Goal: Task Accomplishment & Management: Complete application form

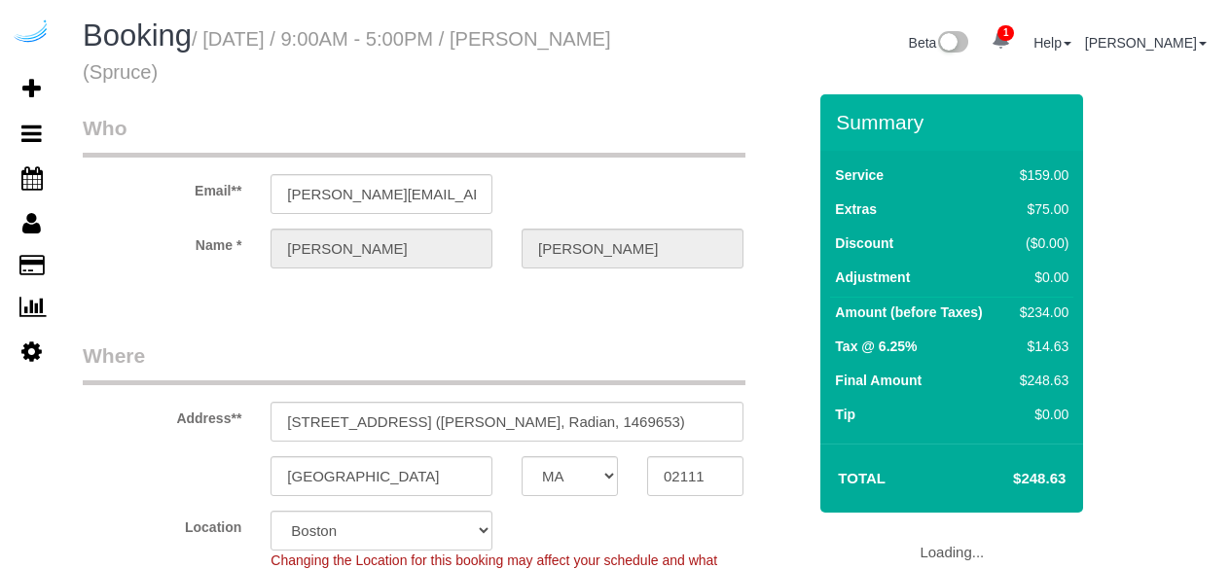
select select "MA"
select select "282"
select select "number:9"
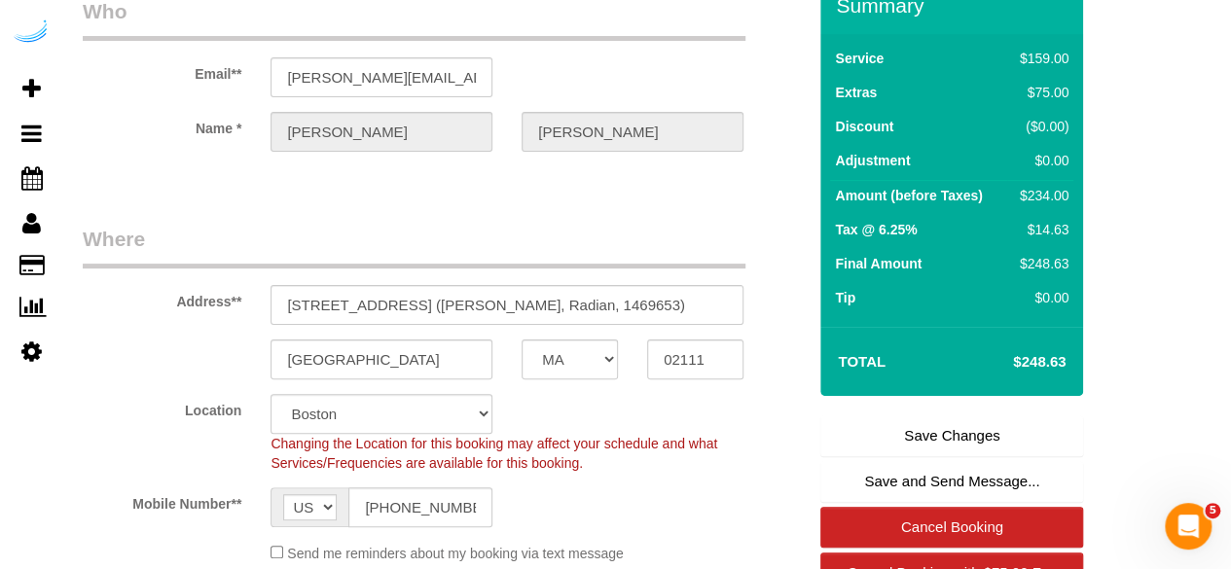
scroll to position [292, 0]
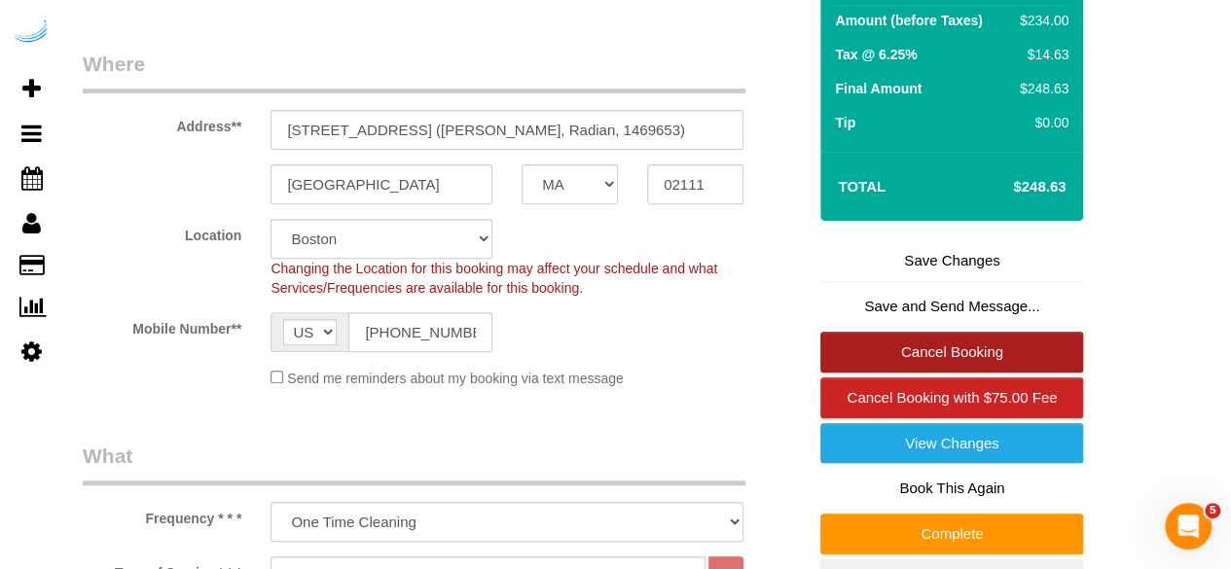
click at [933, 340] on link "Cancel Booking" at bounding box center [952, 352] width 263 height 41
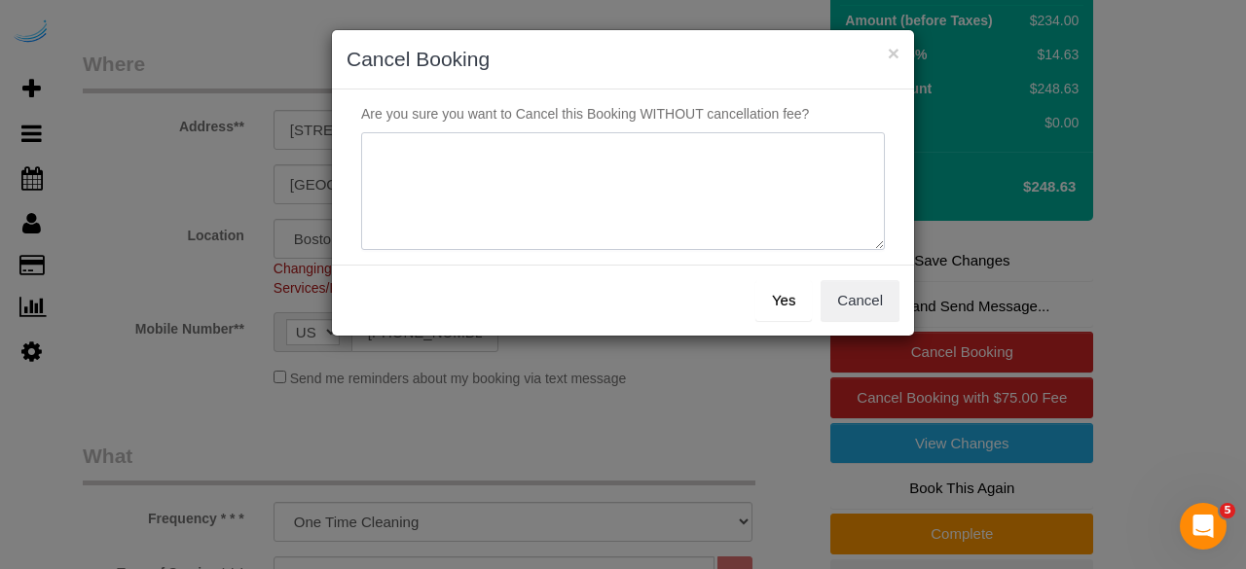
click at [695, 178] on textarea at bounding box center [623, 191] width 524 height 119
type textarea "Not on spruce."
click at [784, 285] on button "Yes" at bounding box center [783, 300] width 56 height 41
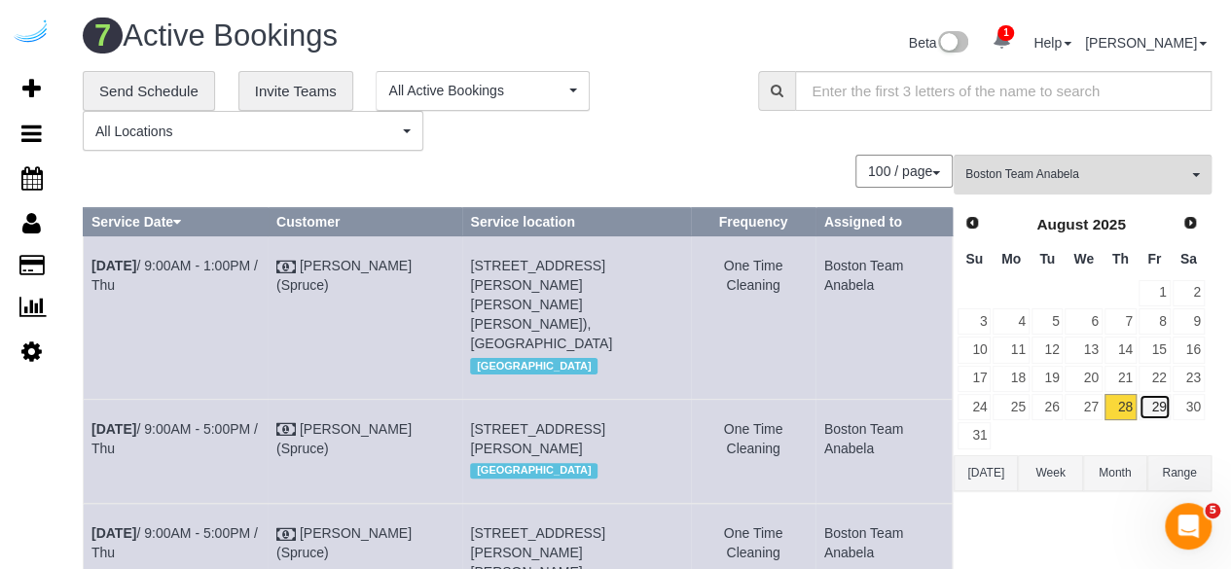
click at [1158, 412] on link "29" at bounding box center [1155, 407] width 32 height 26
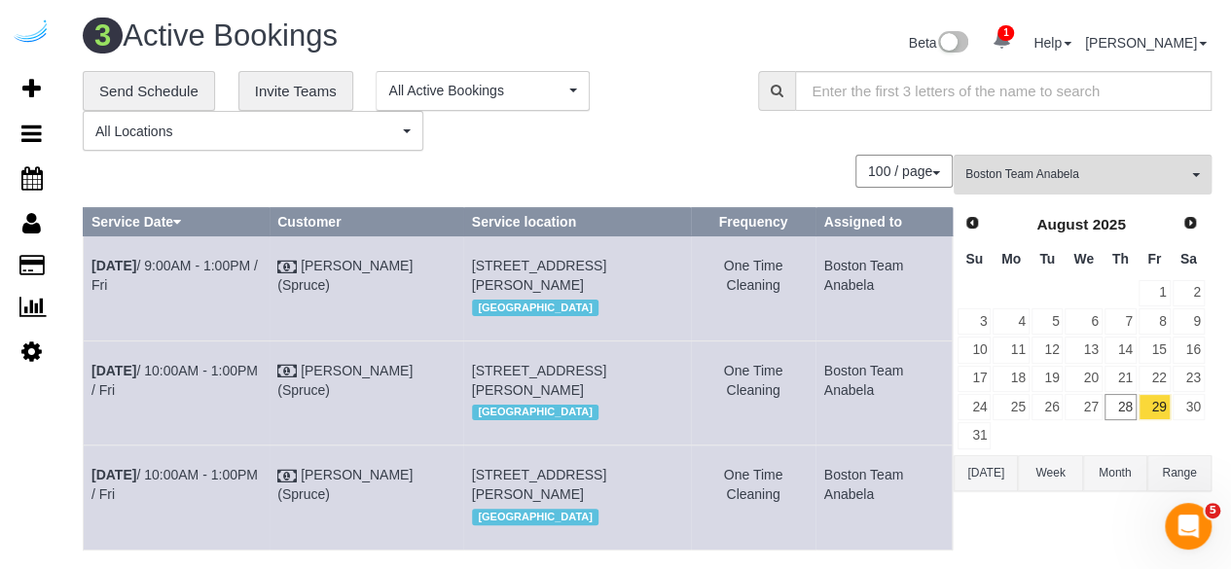
scroll to position [9, 0]
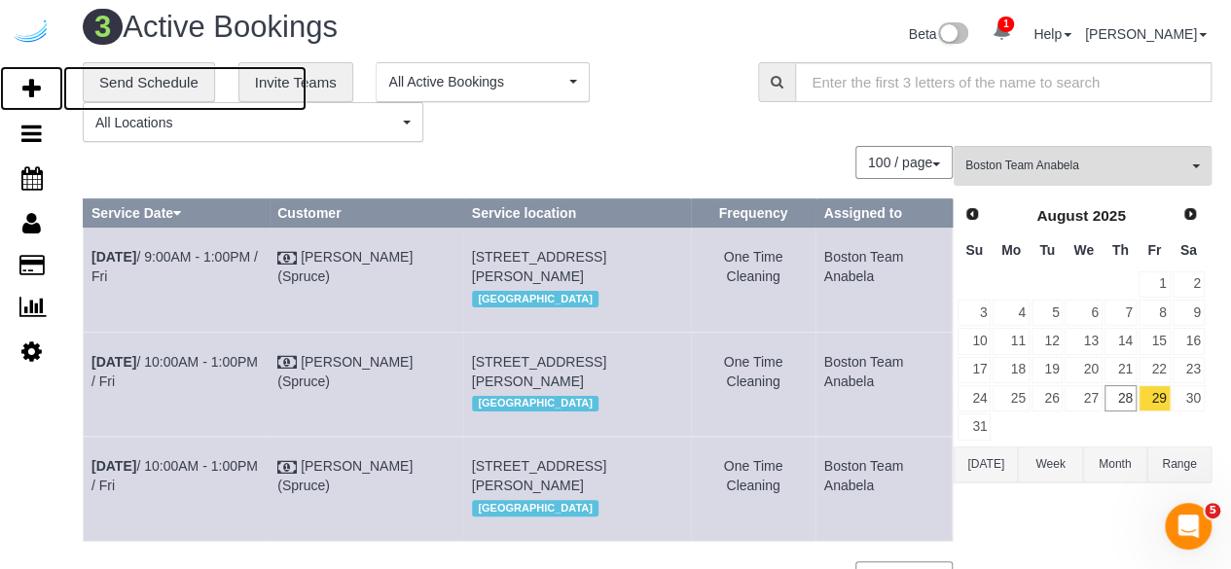
drag, startPoint x: 31, startPoint y: 84, endPoint x: 85, endPoint y: 20, distance: 82.9
click at [31, 84] on icon at bounding box center [31, 88] width 18 height 23
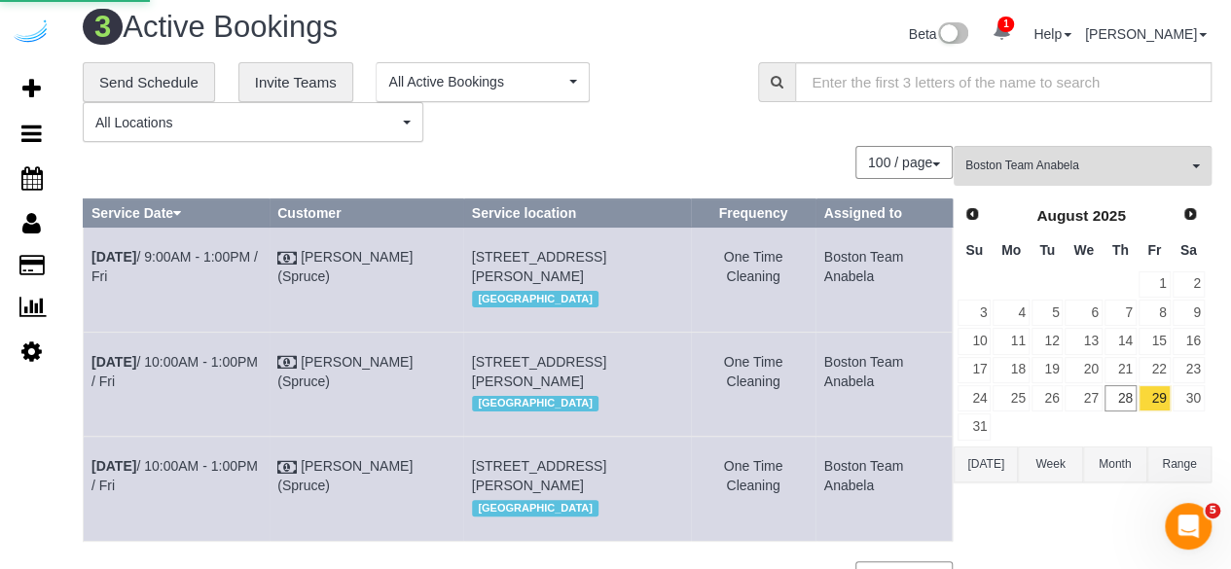
select select "4"
select select "number:9"
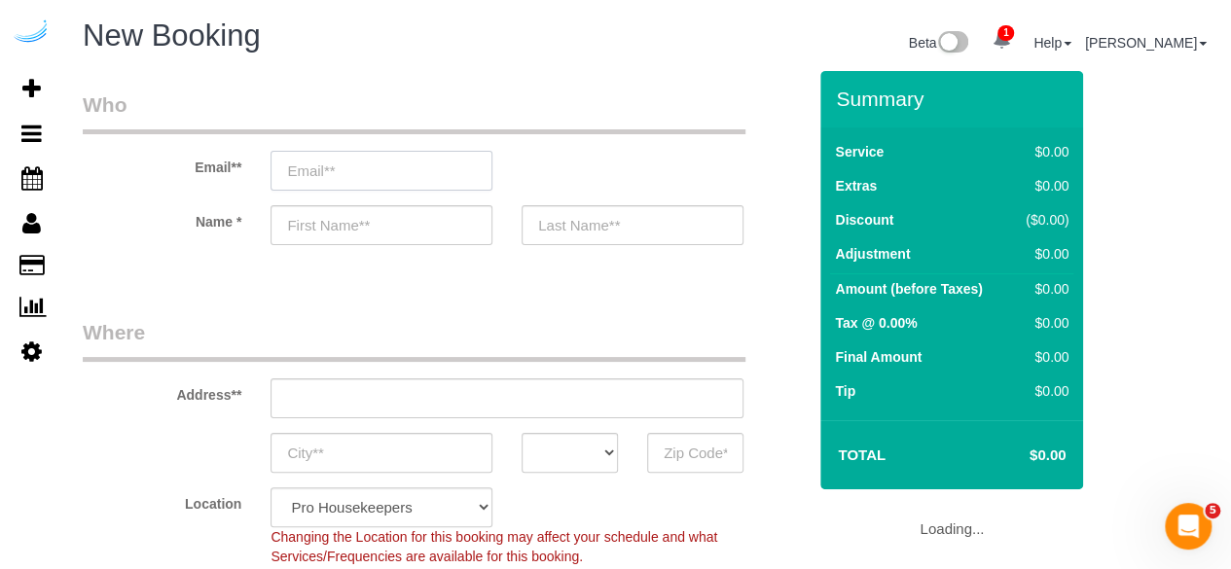
click at [335, 164] on input "email" at bounding box center [382, 171] width 222 height 40
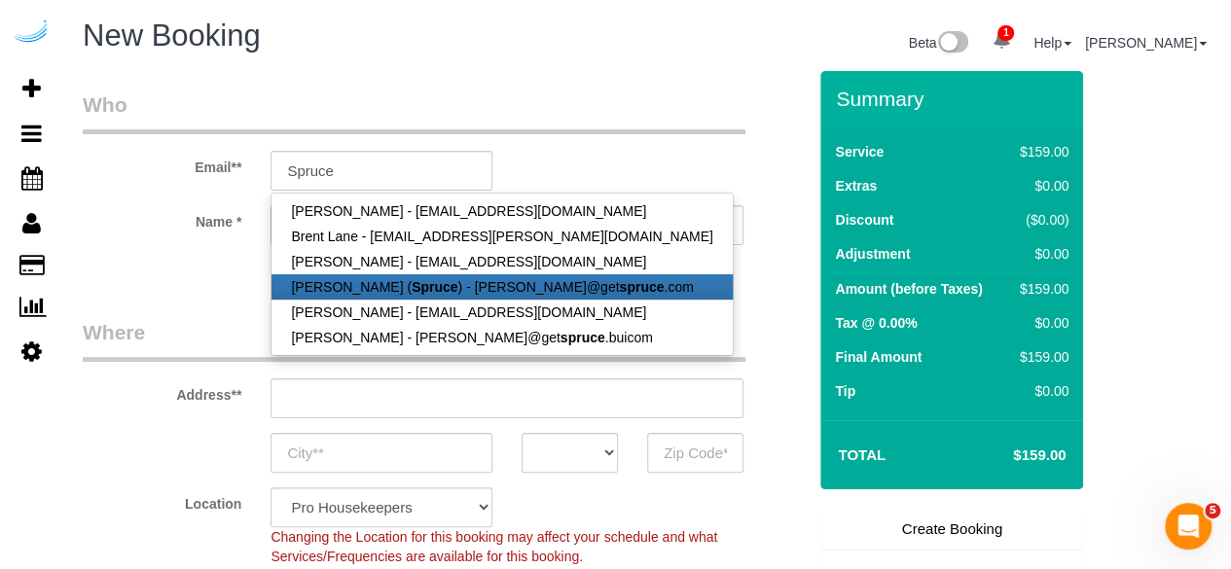
click at [349, 285] on link "Brandie Louck ( Spruce ) - brandie@get spruce .com" at bounding box center [502, 287] width 460 height 25
type input "[PERSON_NAME][EMAIL_ADDRESS][DOMAIN_NAME]"
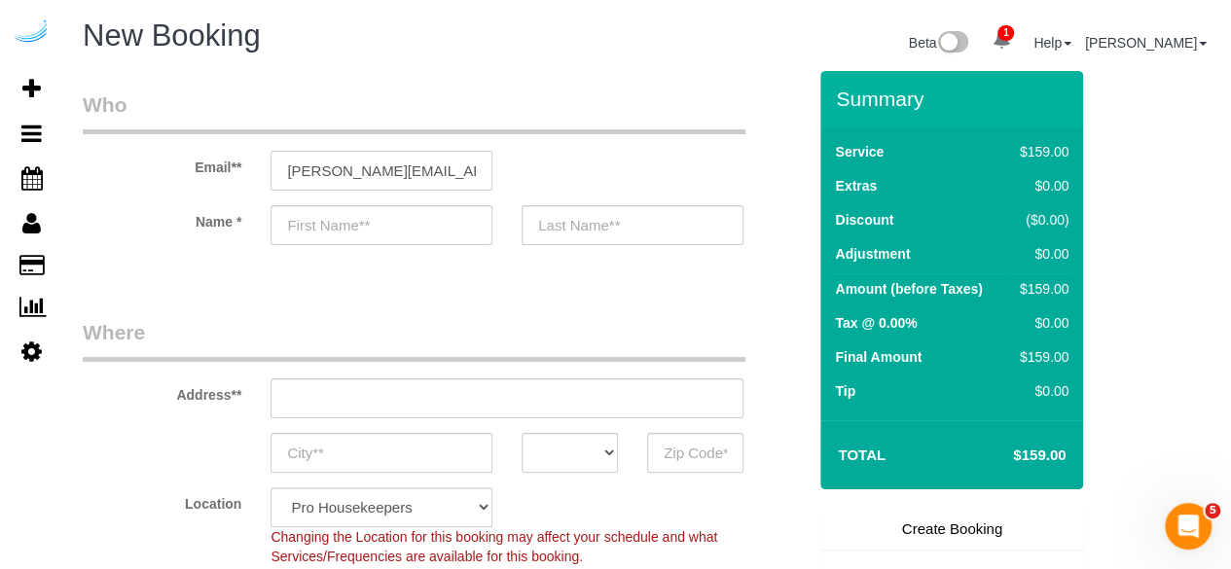
type input "[PERSON_NAME]"
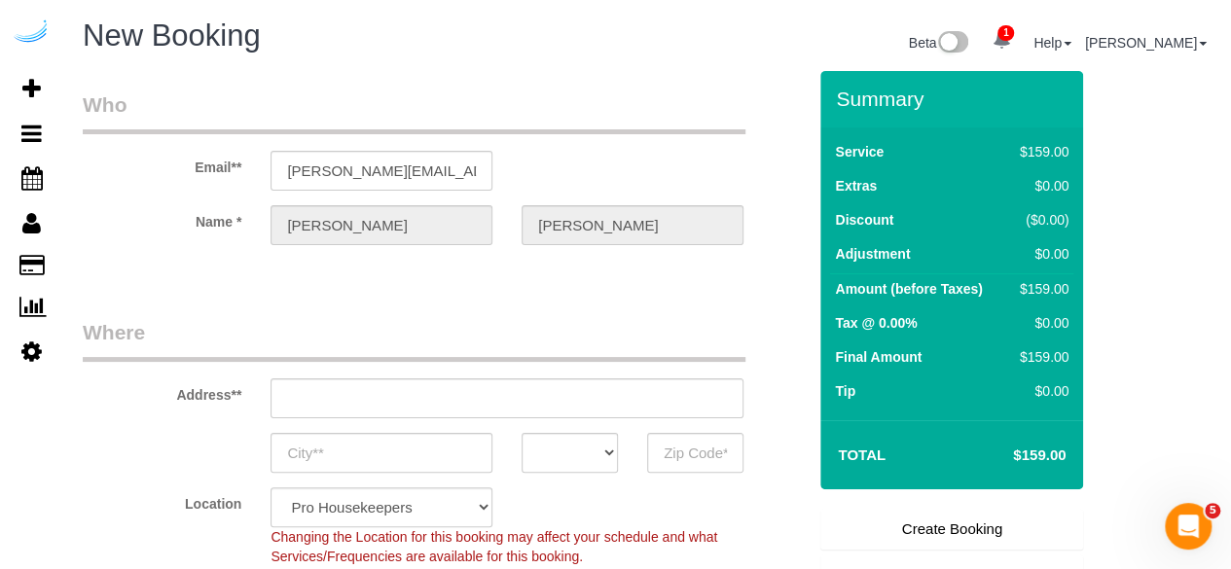
type input "3816 S Lamar Blvd"
type input "Austin"
select select "[GEOGRAPHIC_DATA]"
type input "78704"
select select "9"
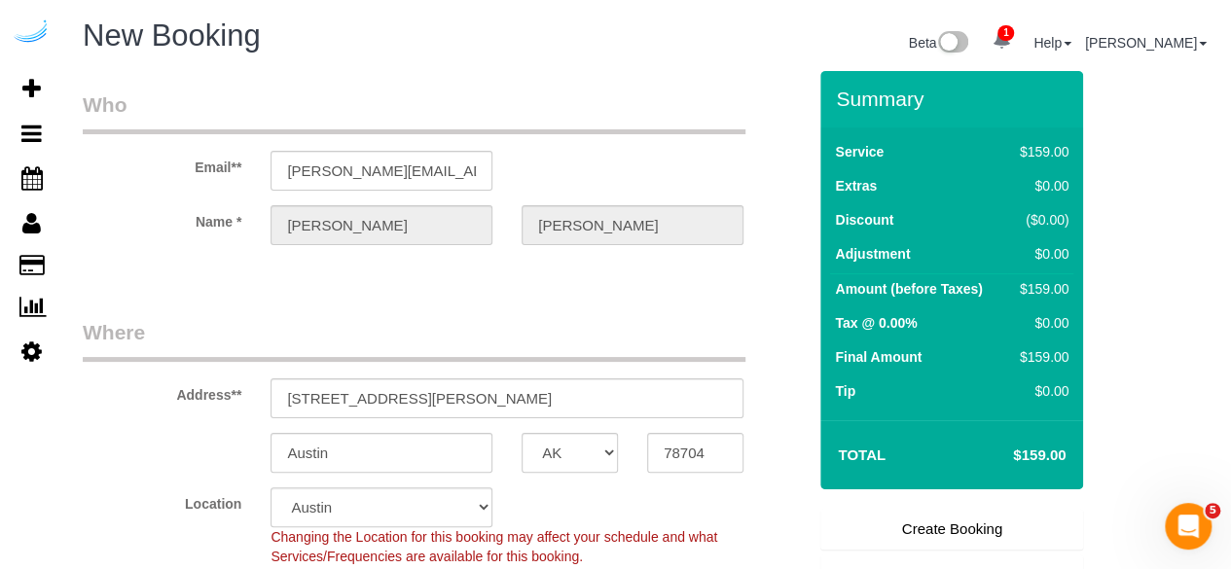
select select "object:2097"
click at [417, 403] on input "3816 S Lamar Blvd" at bounding box center [507, 399] width 473 height 40
paste input "120 Kingston St, Boston, MA 02111"
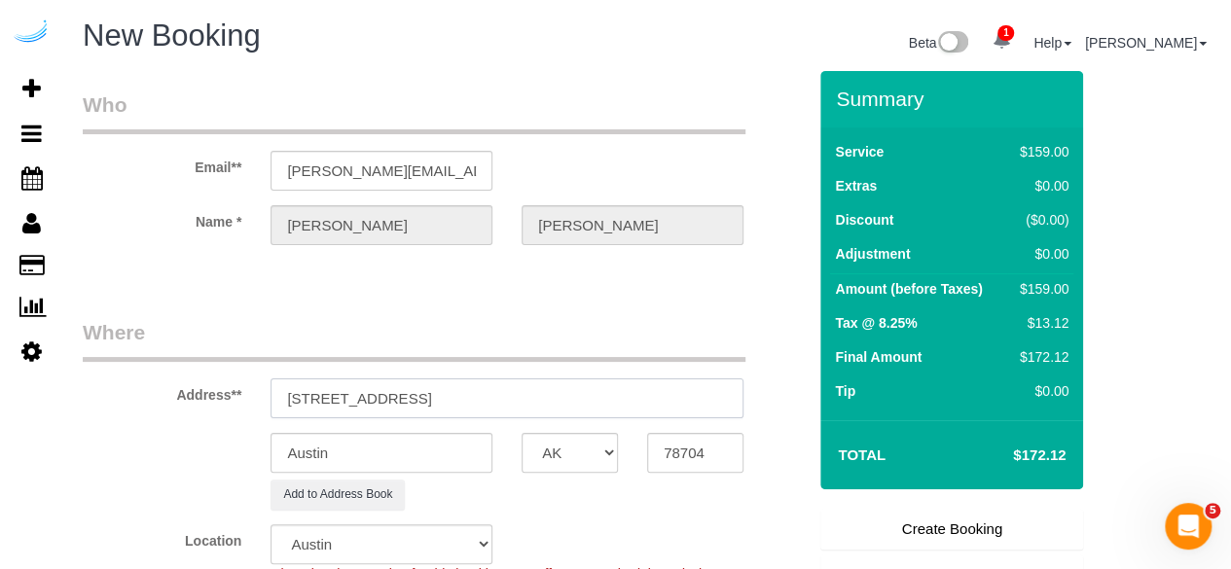
drag, startPoint x: 479, startPoint y: 400, endPoint x: 555, endPoint y: 418, distance: 77.9
click at [546, 398] on input "120 Kingston St, Boston, MA 02111" at bounding box center [507, 399] width 473 height 40
type input "120 Kingston St, Boston, MA 02111"
click at [701, 455] on input "78704" at bounding box center [695, 453] width 96 height 40
paste input "02111"
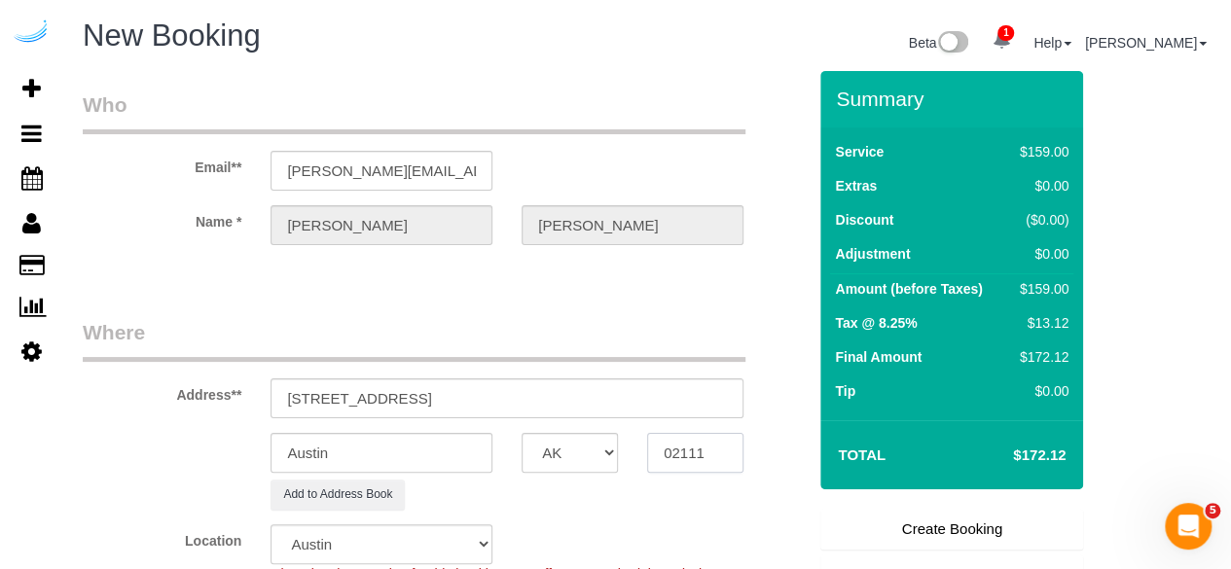
type input "02111"
click at [611, 459] on select "AK AL AR AZ CA CO CT DC DE FL GA HI IA ID IL IN KS KY LA MA MD ME MI MN MO MS M…" at bounding box center [570, 453] width 96 height 40
select select "7"
select select "MA"
click at [522, 433] on select "AK AL AR AZ CA CO CT DC DE FL GA HI IA ID IL IN KS KY LA MA MD ME MI MN MO MS M…" at bounding box center [570, 453] width 96 height 40
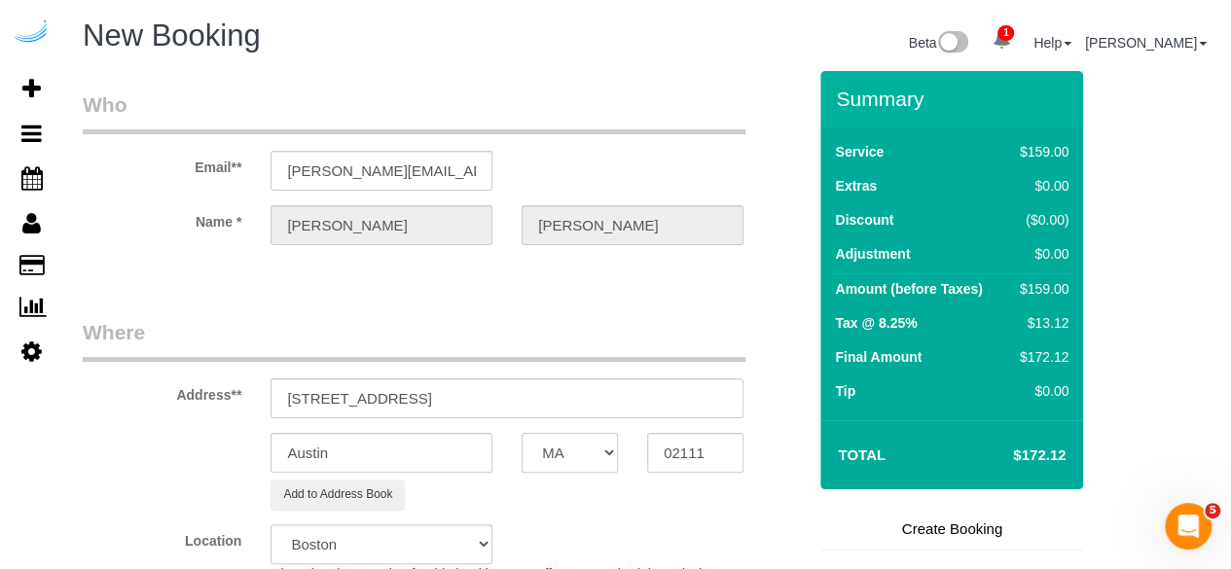
select select "object:2149"
click at [400, 451] on input "Austin" at bounding box center [382, 453] width 222 height 40
type input "[GEOGRAPHIC_DATA]"
drag, startPoint x: 406, startPoint y: 393, endPoint x: 625, endPoint y: 400, distance: 219.1
click at [625, 400] on input "120 Kingston St, Boston, MA 02111" at bounding box center [507, 399] width 473 height 40
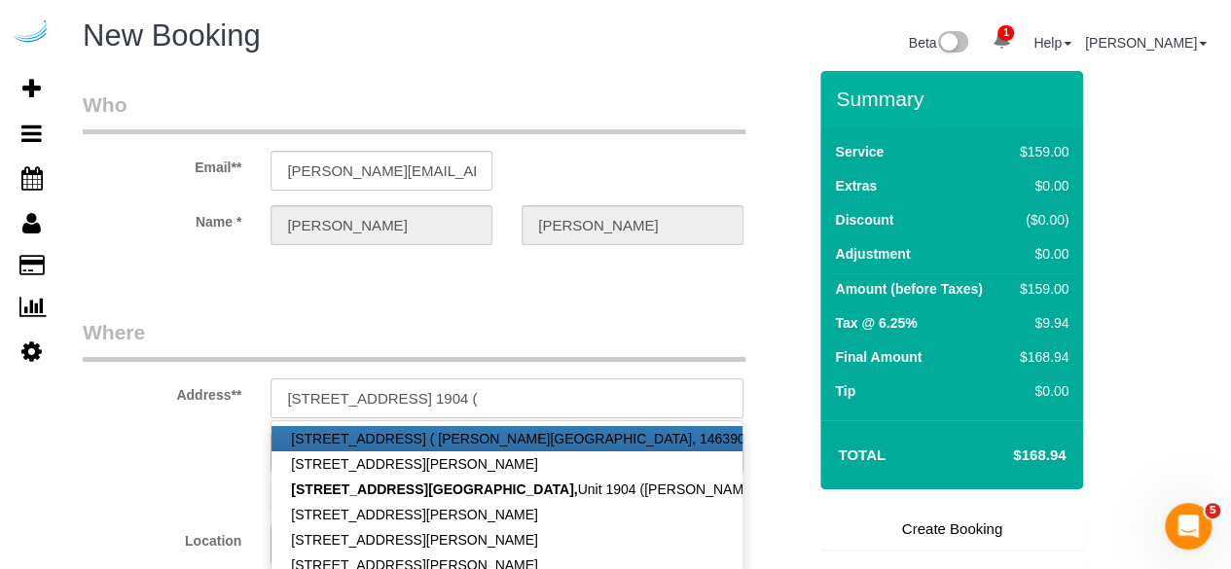
paste input "Patricia Garza Gonzalez"
paste input "1469653"
type input "120 Kingston St, Building 1904, Unit 1904 (Patricia Garza Gonzalez, Radian, 146…"
click at [432, 274] on fieldset "Who Email** brandie@getspruce.com Name * Brandie Louck" at bounding box center [444, 185] width 723 height 189
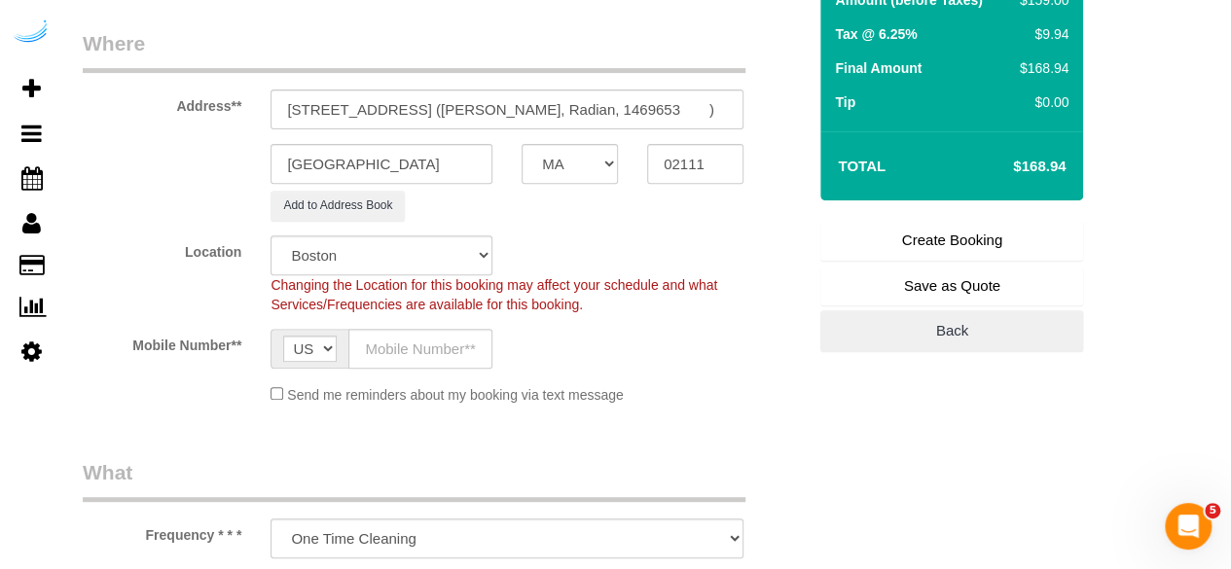
scroll to position [292, 0]
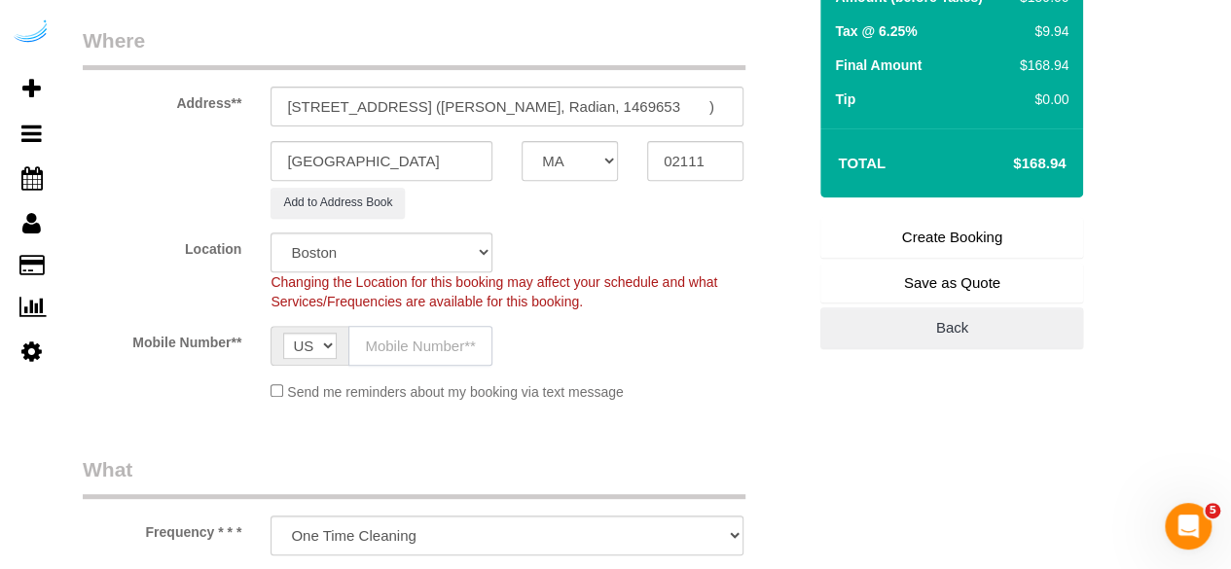
click at [421, 350] on input "text" at bounding box center [421, 346] width 144 height 40
type input "[PHONE_NUMBER]"
type input "[PERSON_NAME]"
type input "[PHONE_NUMBER]"
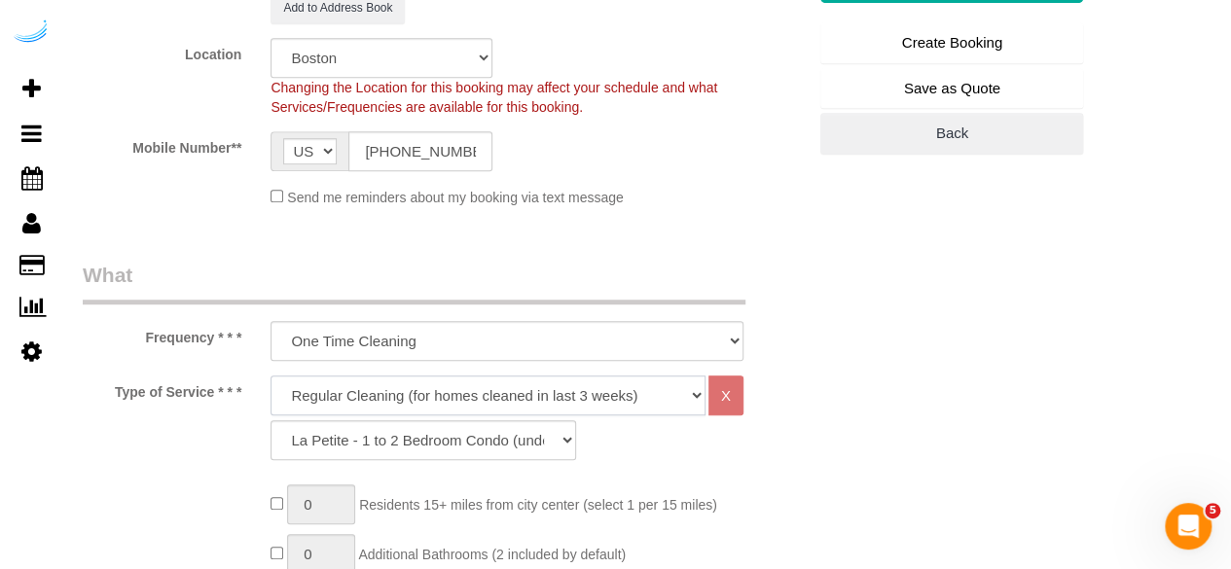
click at [440, 382] on select "Deep Cleaning (for homes that have not been cleaned in 3+ weeks) Spruce Regular…" at bounding box center [488, 396] width 435 height 40
click at [409, 385] on select "Deep Cleaning (for homes that have not been cleaned in 3+ weeks) Spruce Regular…" at bounding box center [488, 396] width 435 height 40
select select "282"
click at [271, 376] on select "Deep Cleaning (for homes that have not been cleaned in 3+ weeks) Spruce Regular…" at bounding box center [488, 396] width 435 height 40
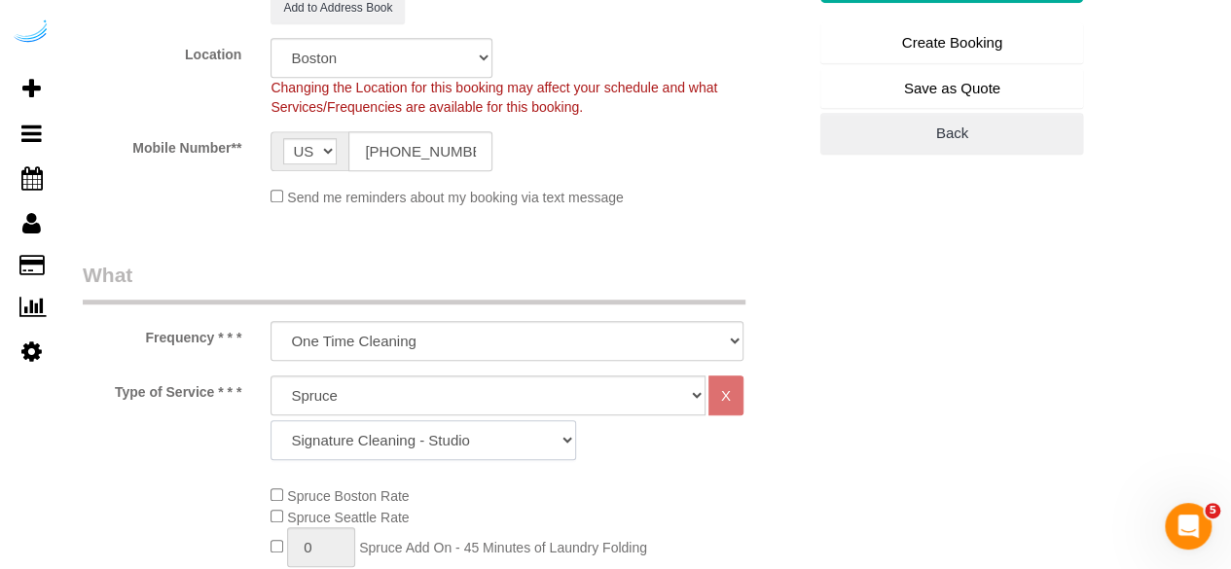
click at [429, 450] on select "Signature Cleaning - Studio Signature Cleaning - 1 Bed 1 Bath Signature Cleanin…" at bounding box center [424, 441] width 306 height 40
drag, startPoint x: 666, startPoint y: 216, endPoint x: 634, endPoint y: 279, distance: 71.0
click at [666, 216] on fieldset "Where Address** 120 Kingston St, Building 1904, Unit 1904 (Patricia Garza Gonza…" at bounding box center [444, 27] width 723 height 390
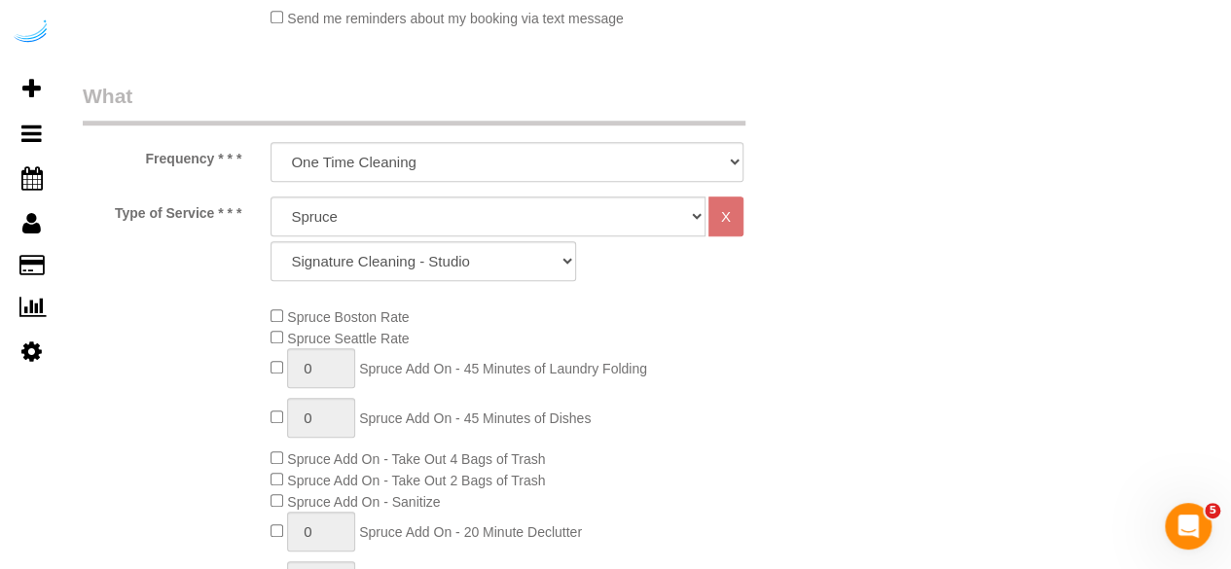
scroll to position [681, 0]
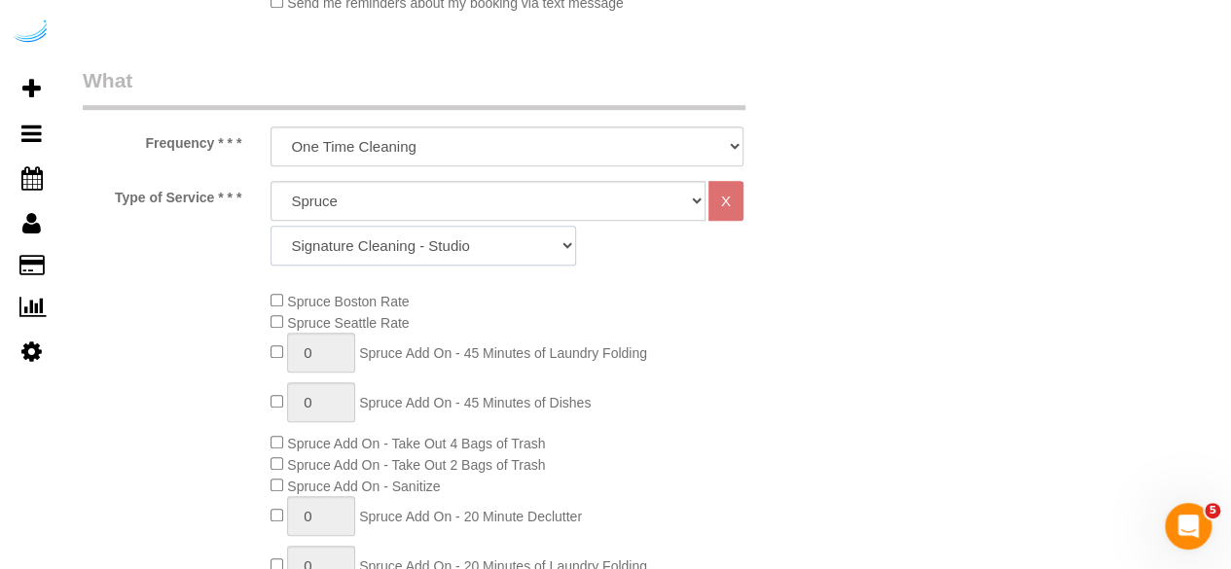
click at [510, 242] on select "Signature Cleaning - Studio Signature Cleaning - 1 Bed 1 Bath Signature Cleanin…" at bounding box center [424, 246] width 306 height 40
select select "320"
click at [271, 226] on select "Signature Cleaning - Studio Signature Cleaning - 1 Bed 1 Bath Signature Cleanin…" at bounding box center [424, 246] width 306 height 40
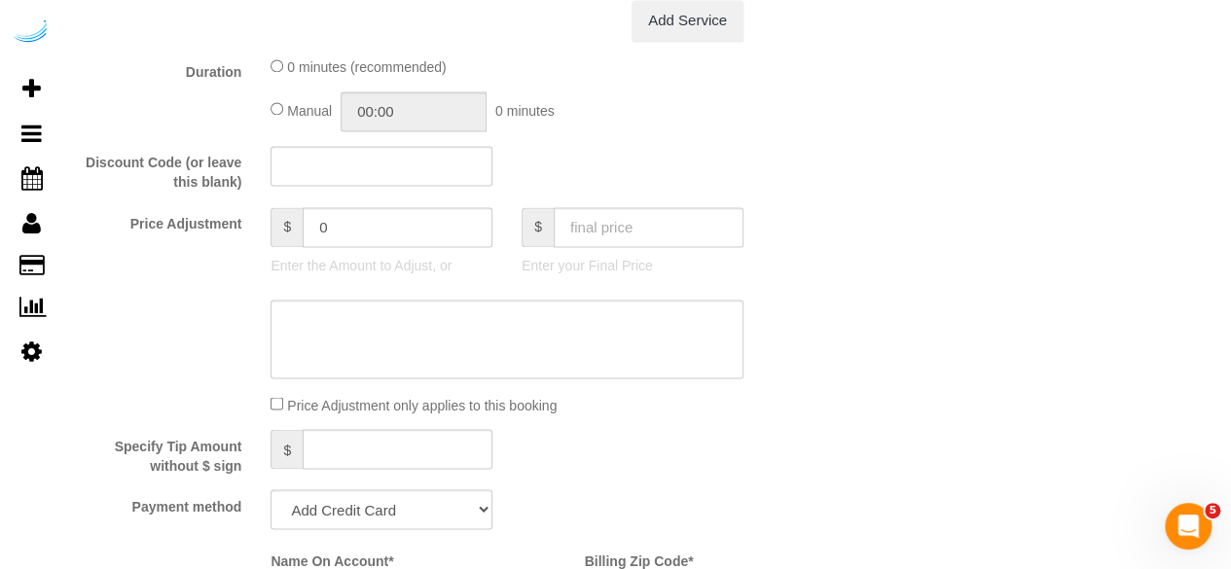
scroll to position [1850, 0]
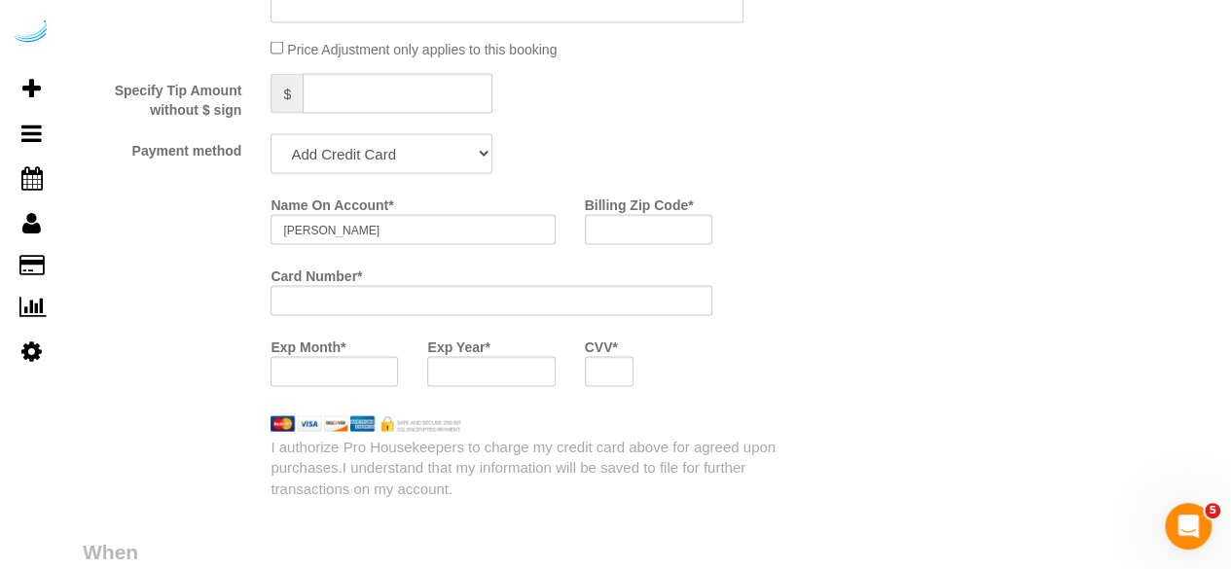
click at [402, 155] on select "Add Credit Card Cash Check Paypal" at bounding box center [382, 154] width 222 height 40
select select "string:check"
click at [271, 136] on select "Add Credit Card Cash Check Paypal" at bounding box center [382, 154] width 222 height 40
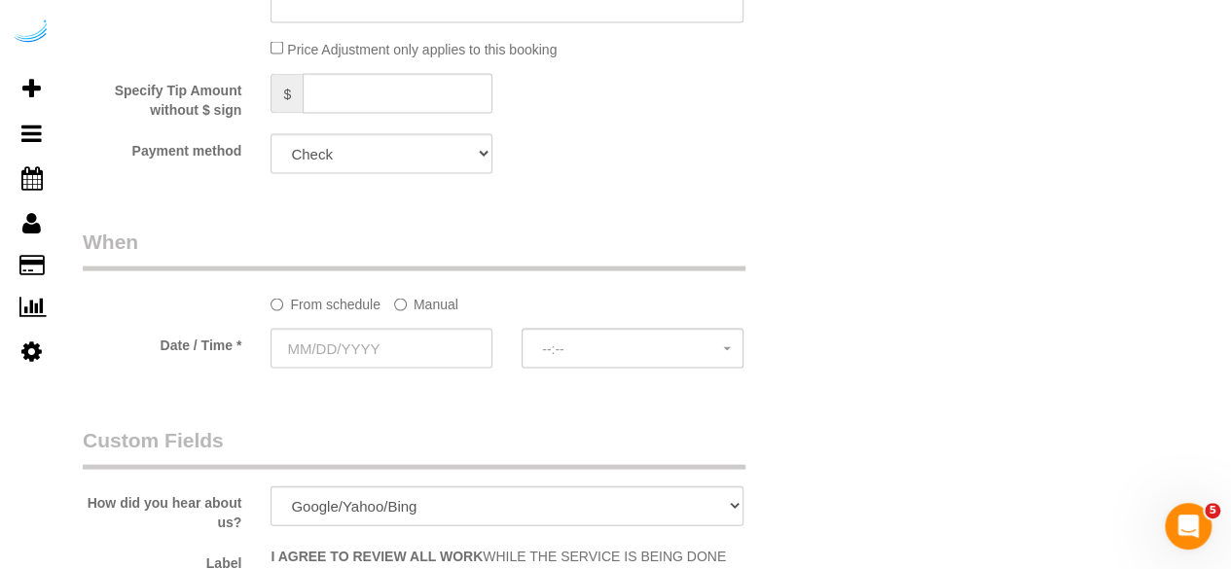
click at [418, 291] on label "Manual" at bounding box center [426, 301] width 64 height 26
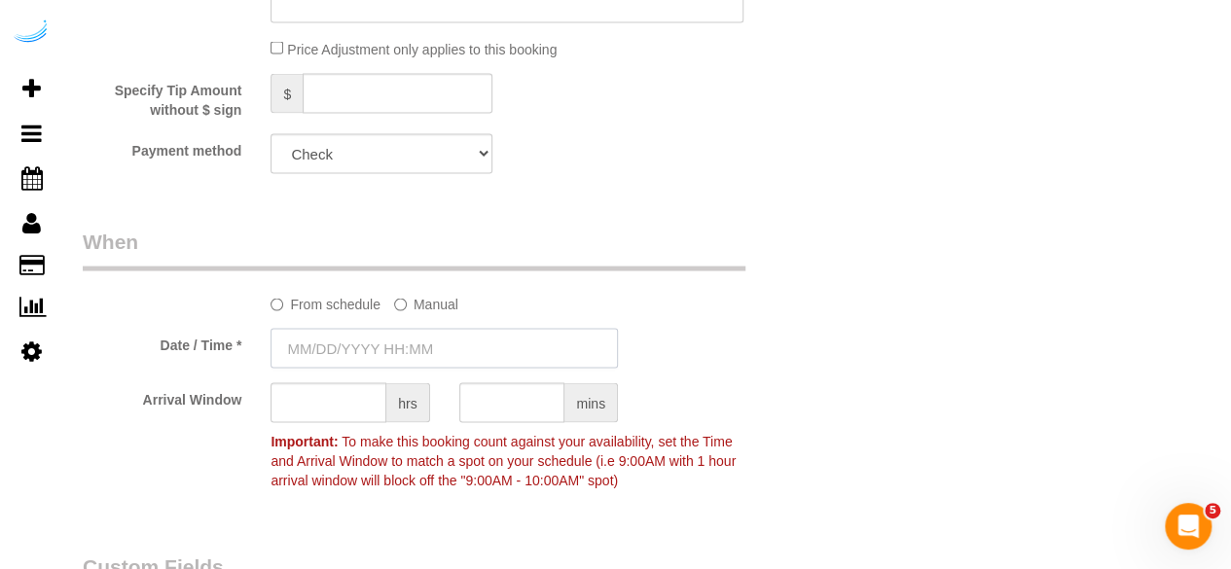
click at [401, 334] on input "text" at bounding box center [445, 349] width 348 height 40
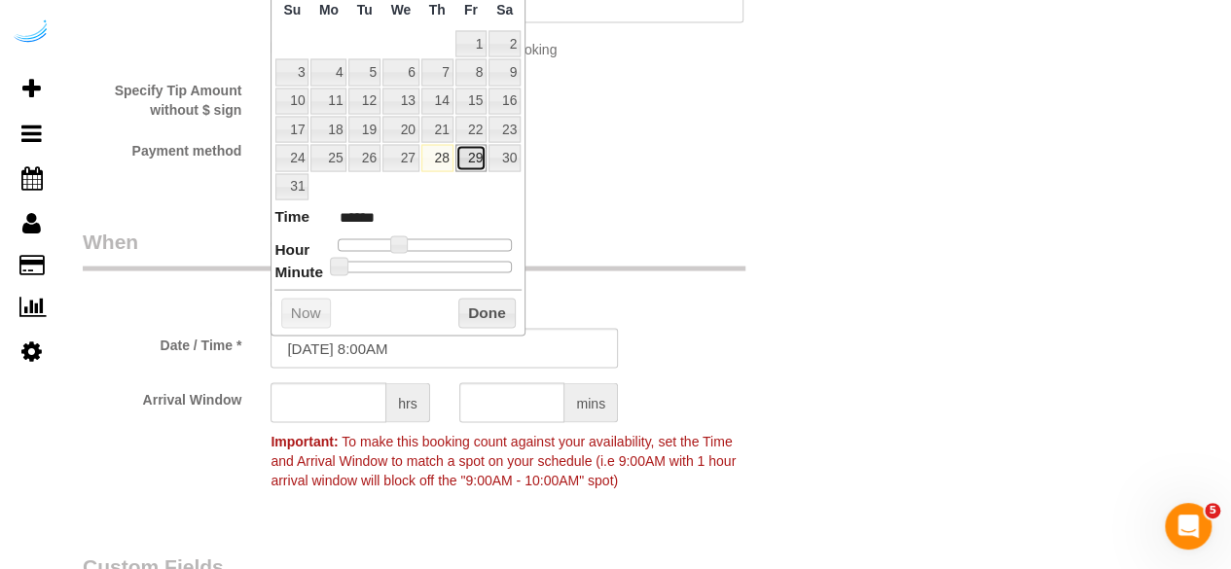
click at [467, 157] on link "29" at bounding box center [471, 158] width 31 height 26
type input "08/29/2025 9:00AM"
type input "******"
click at [413, 237] on span at bounding box center [406, 246] width 18 height 18
click at [327, 409] on input "text" at bounding box center [329, 404] width 116 height 40
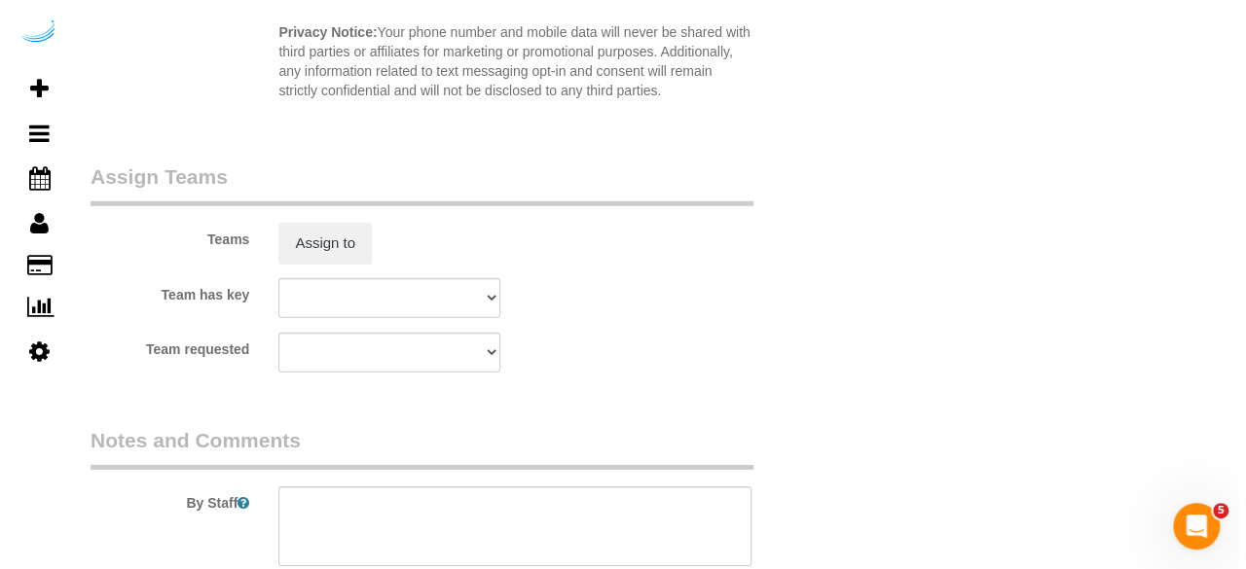
scroll to position [2823, 0]
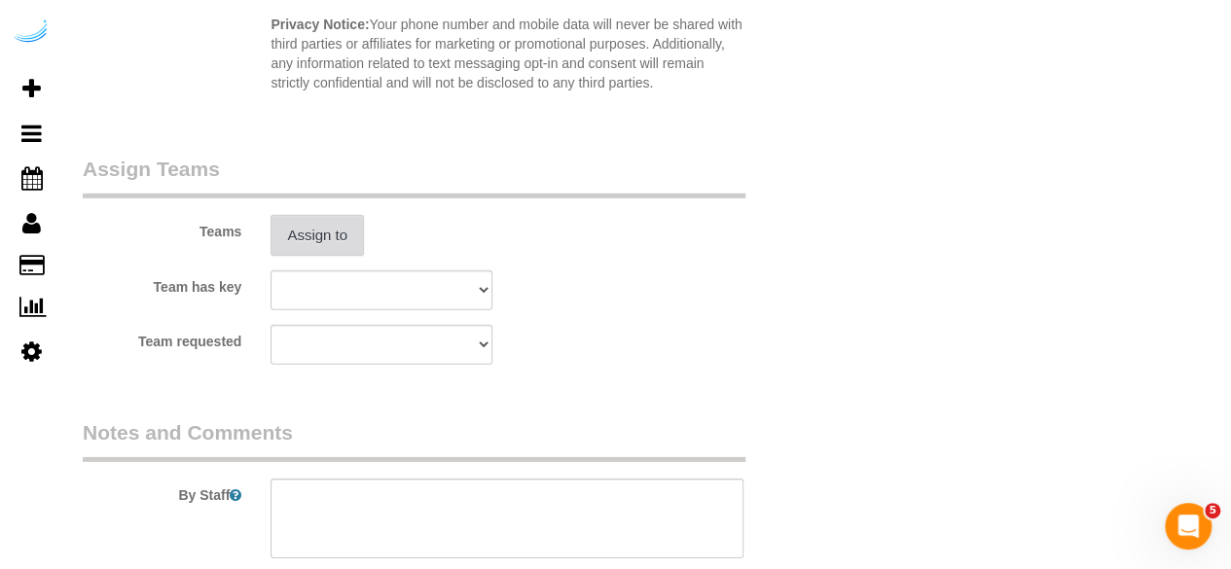
type input "8"
click at [356, 242] on button "Assign to" at bounding box center [317, 235] width 93 height 41
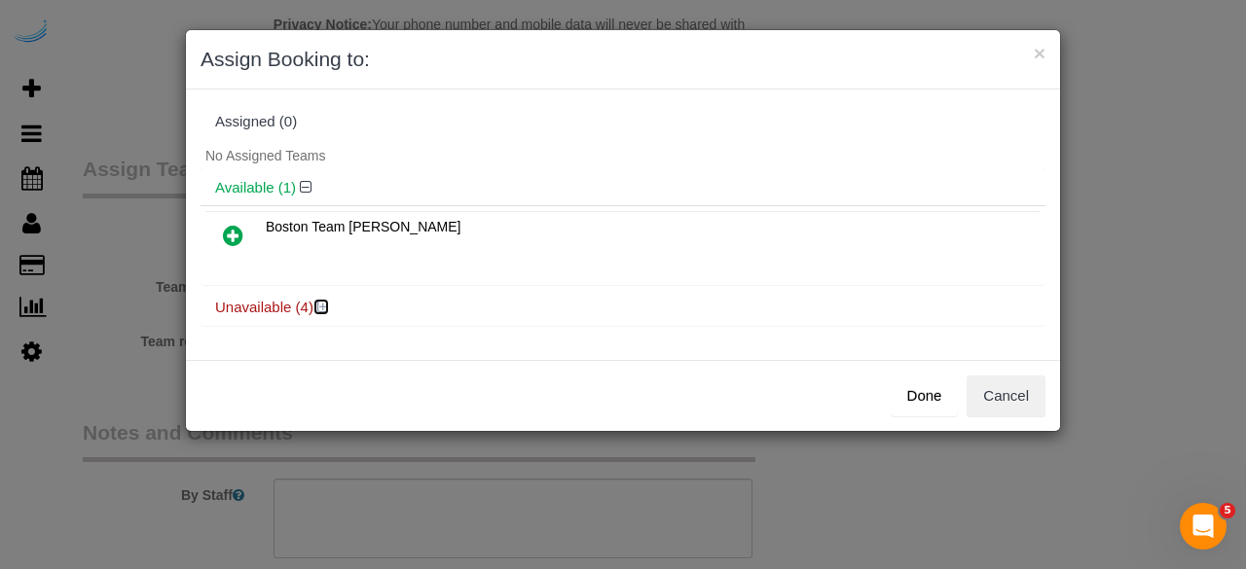
click at [320, 301] on icon at bounding box center [323, 307] width 12 height 15
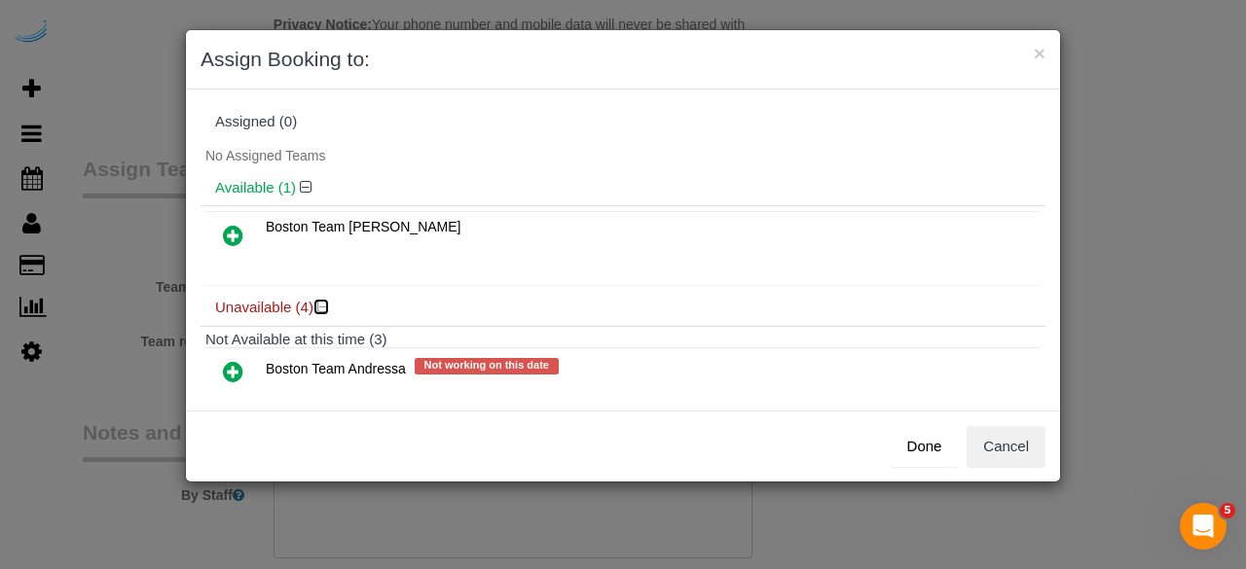
scroll to position [195, 0]
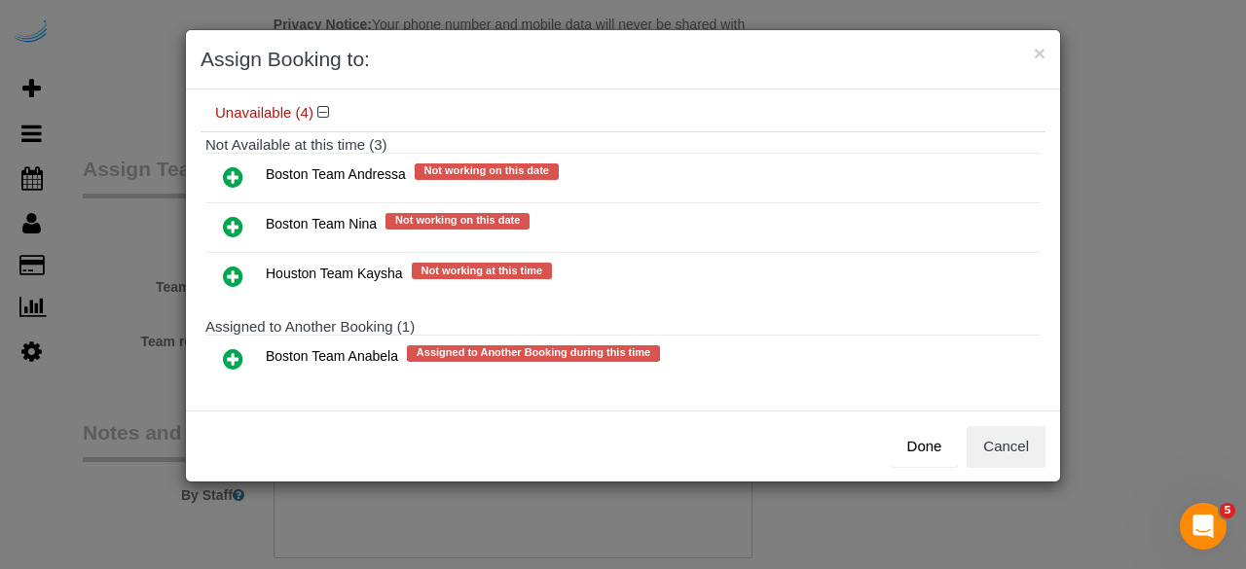
click at [223, 348] on icon at bounding box center [233, 359] width 20 height 23
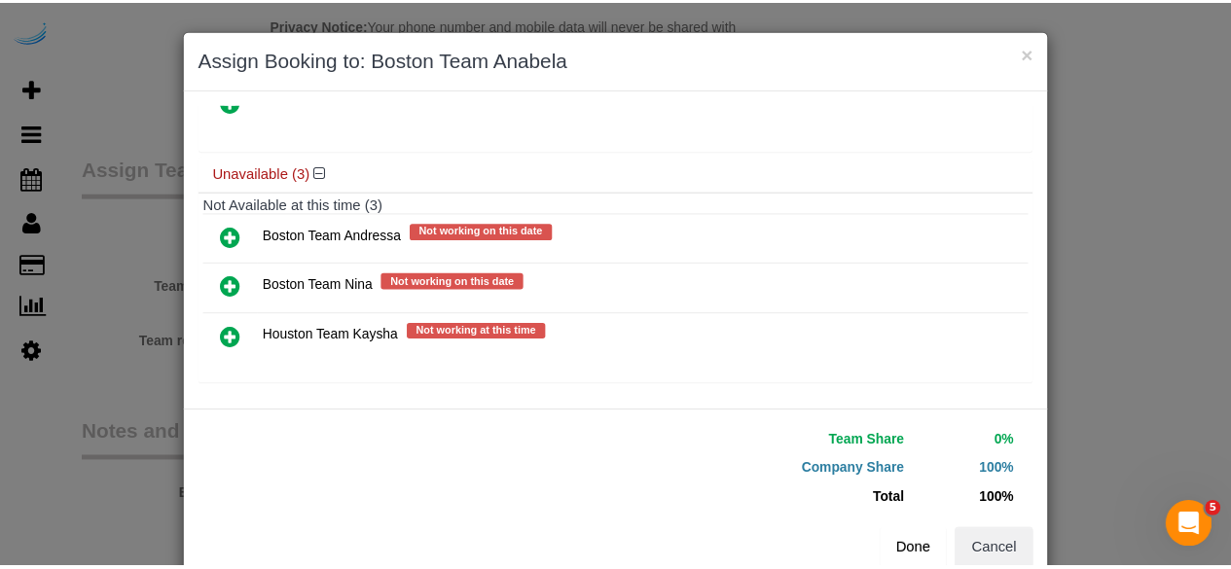
scroll to position [44, 0]
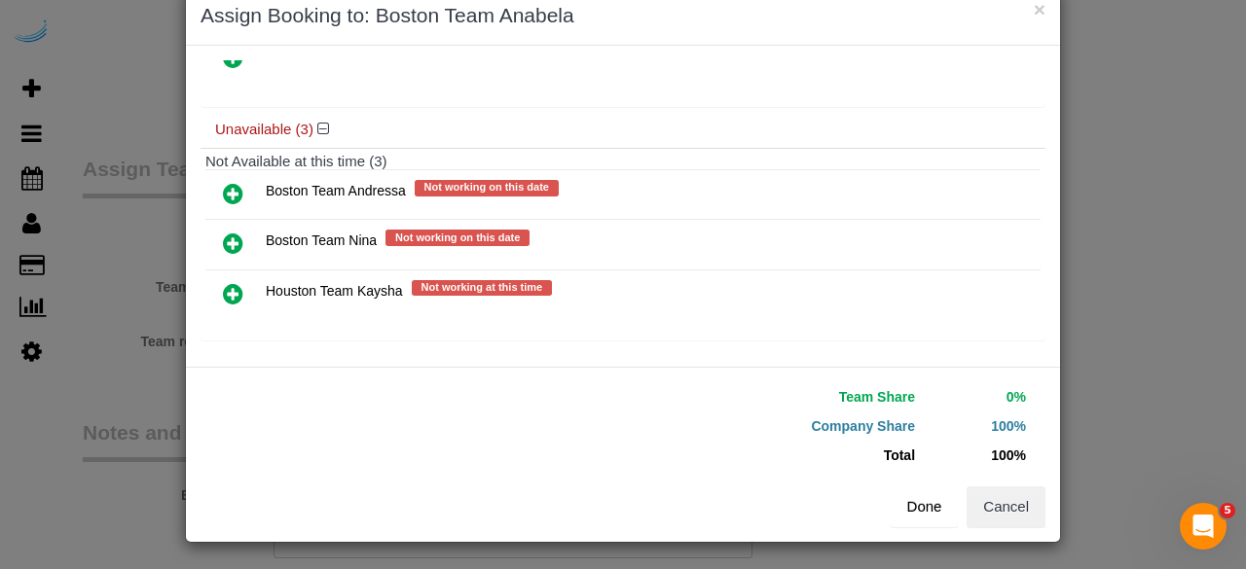
click at [936, 513] on button "Done" at bounding box center [925, 507] width 68 height 41
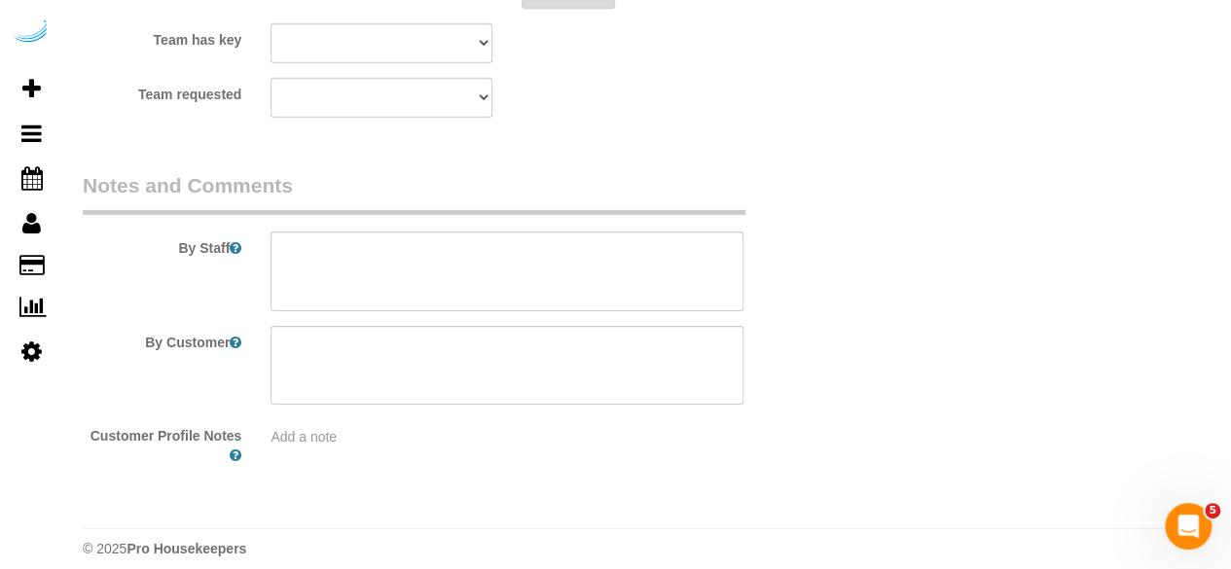
scroll to position [3086, 0]
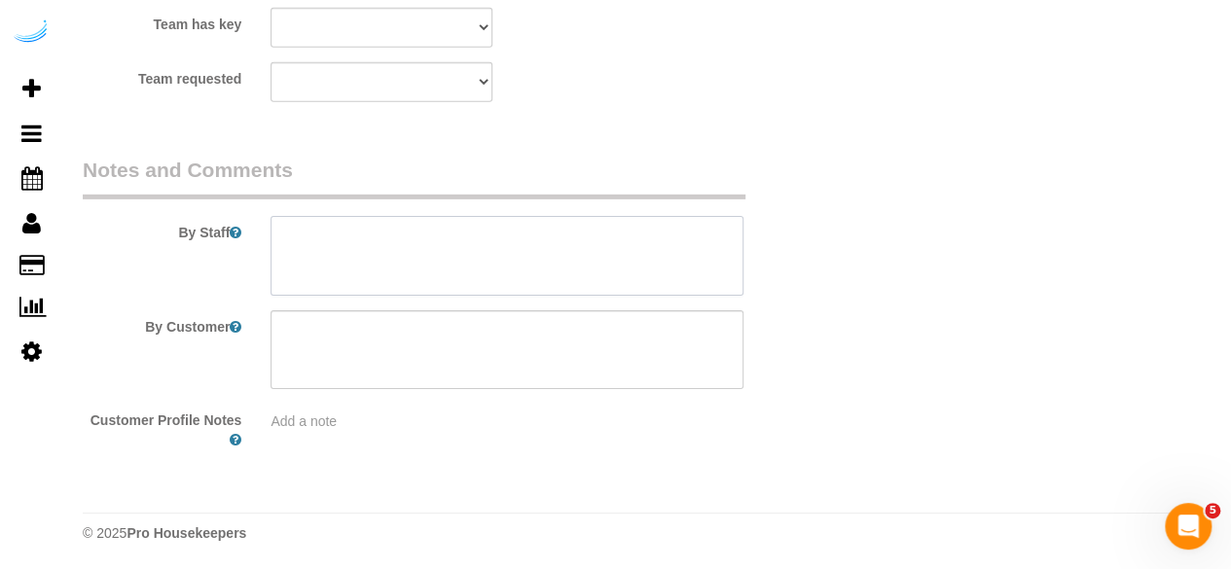
click at [500, 287] on textarea at bounding box center [507, 256] width 473 height 80
click at [520, 260] on textarea at bounding box center [507, 256] width 473 height 80
paste textarea "Permanent Notes:No notes from this customer.Today's Notes:*PRIORITY RESCHEDULE*…"
paste textarea "Apartment 1904"
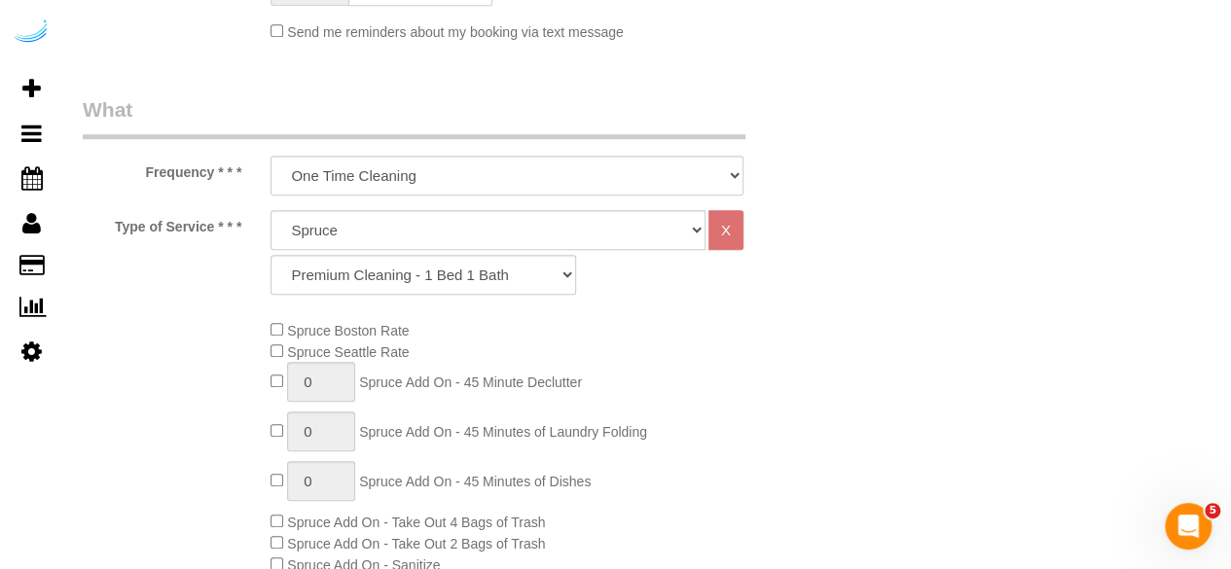
scroll to position [165, 0]
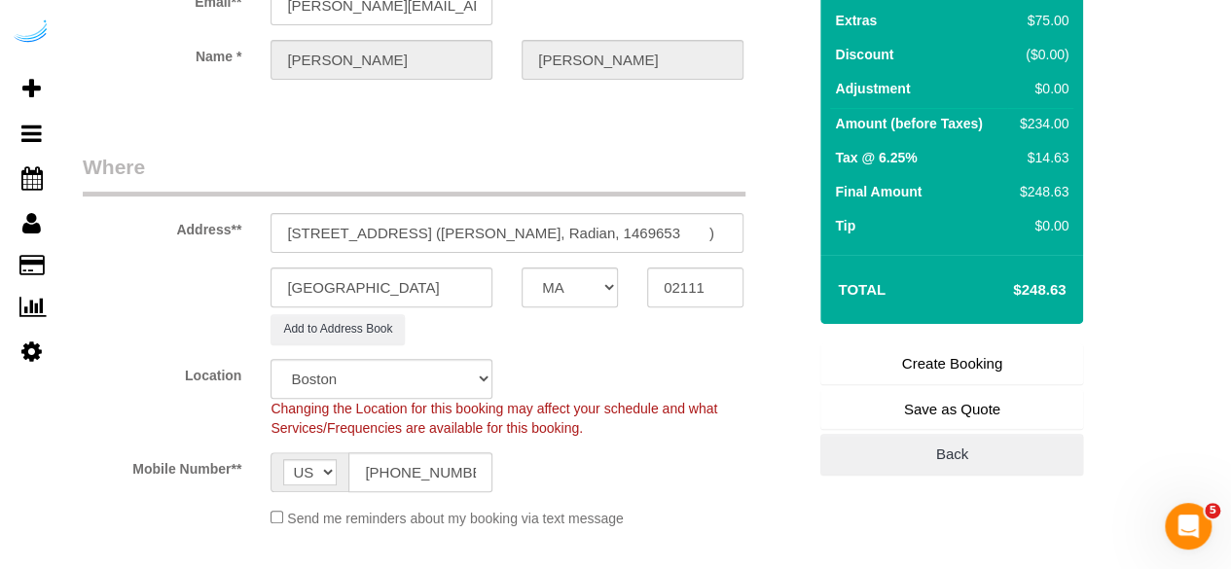
type textarea "Recurrency: One time service Permanent Notes:No notes from this customer.Today'…"
click at [957, 363] on link "Create Booking" at bounding box center [952, 364] width 263 height 41
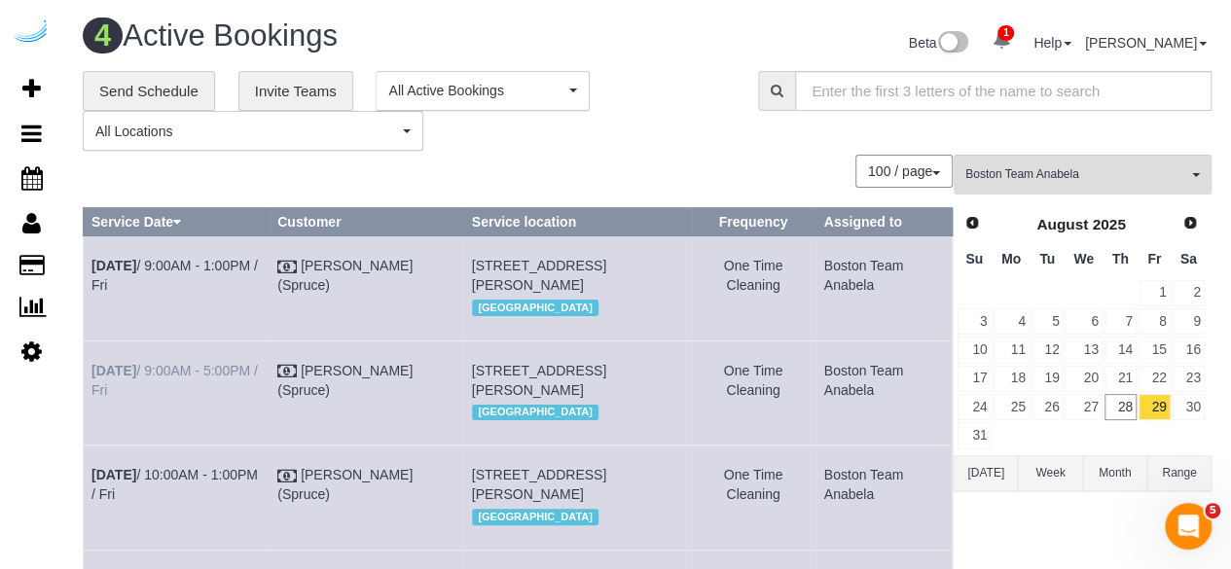
drag, startPoint x: 132, startPoint y: 400, endPoint x: 93, endPoint y: 389, distance: 40.4
click at [93, 389] on td "Aug 29th / 9:00AM - 5:00PM / Fri" at bounding box center [177, 393] width 186 height 104
drag, startPoint x: 594, startPoint y: 457, endPoint x: 471, endPoint y: 389, distance: 139.8
click at [471, 389] on td "120 Kingston St, Building 1904, Unit 1904 (Patricia Garza Gonzalez, Radian, 146…" at bounding box center [577, 393] width 228 height 104
copy span "[STREET_ADDRESS][PERSON_NAME]"
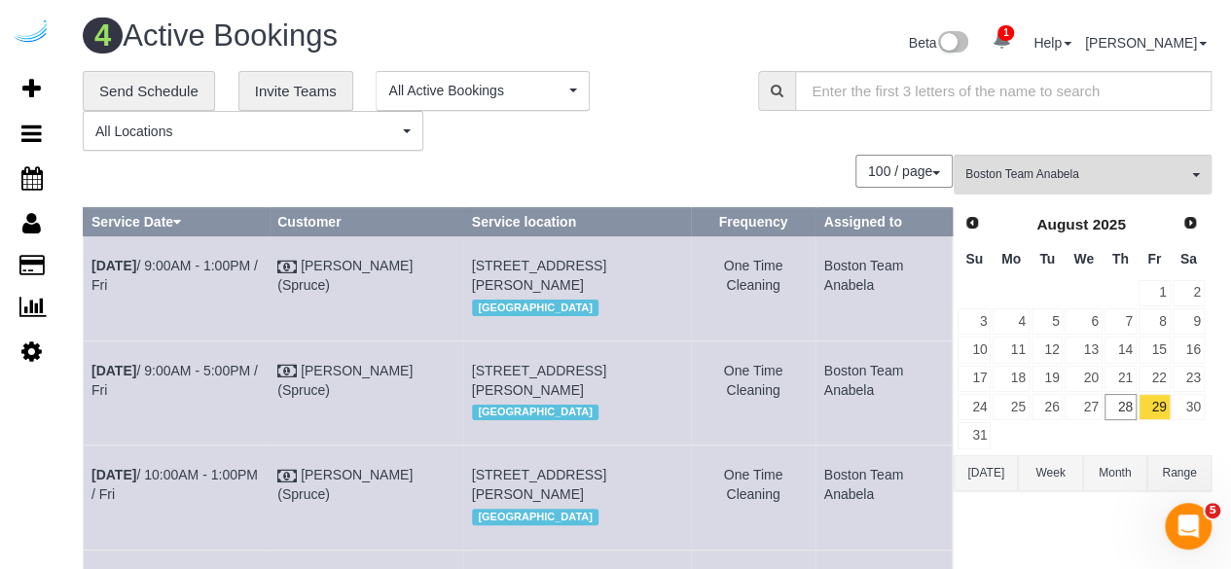
drag, startPoint x: 868, startPoint y: 403, endPoint x: 823, endPoint y: 387, distance: 48.3
click at [823, 387] on td "Boston Team Anabela" at bounding box center [884, 393] width 136 height 104
copy td "Boston Team Anabela"
click at [1092, 165] on button "Boston Team Anabela All Teams" at bounding box center [1083, 175] width 258 height 40
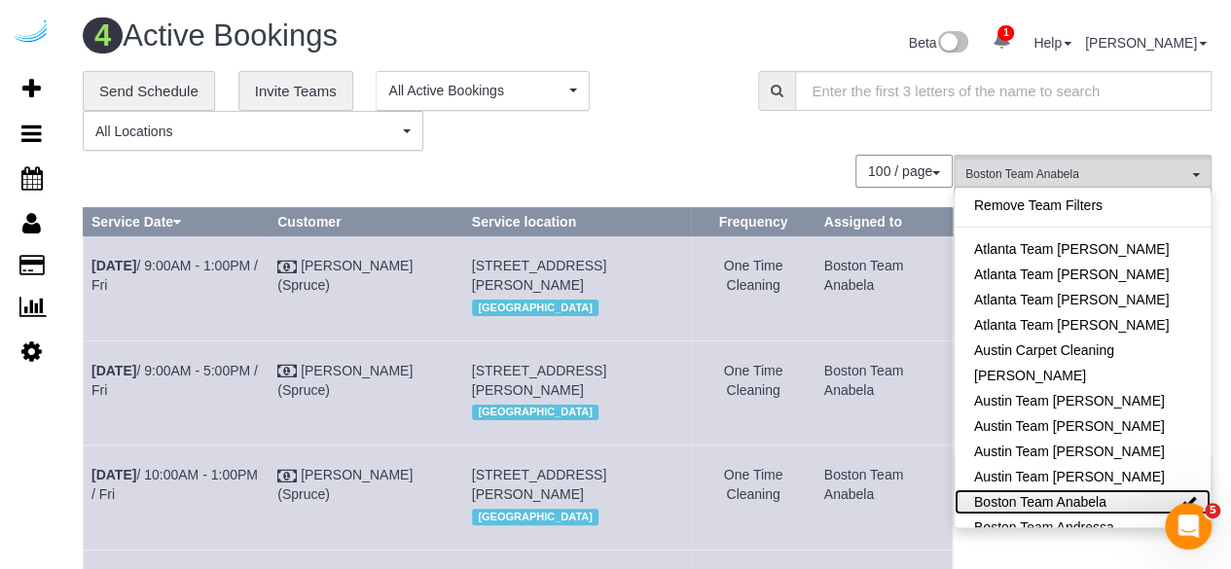
click at [1085, 495] on link "Boston Team Anabela" at bounding box center [1083, 502] width 256 height 25
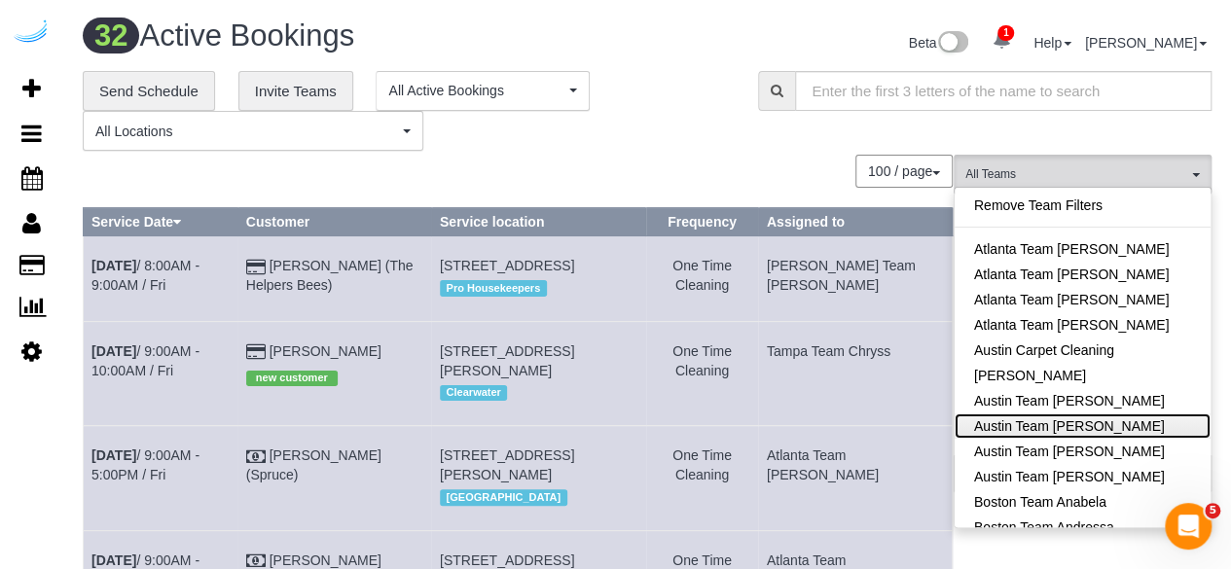
click at [1090, 432] on link "Austin Team [PERSON_NAME]" at bounding box center [1083, 426] width 256 height 25
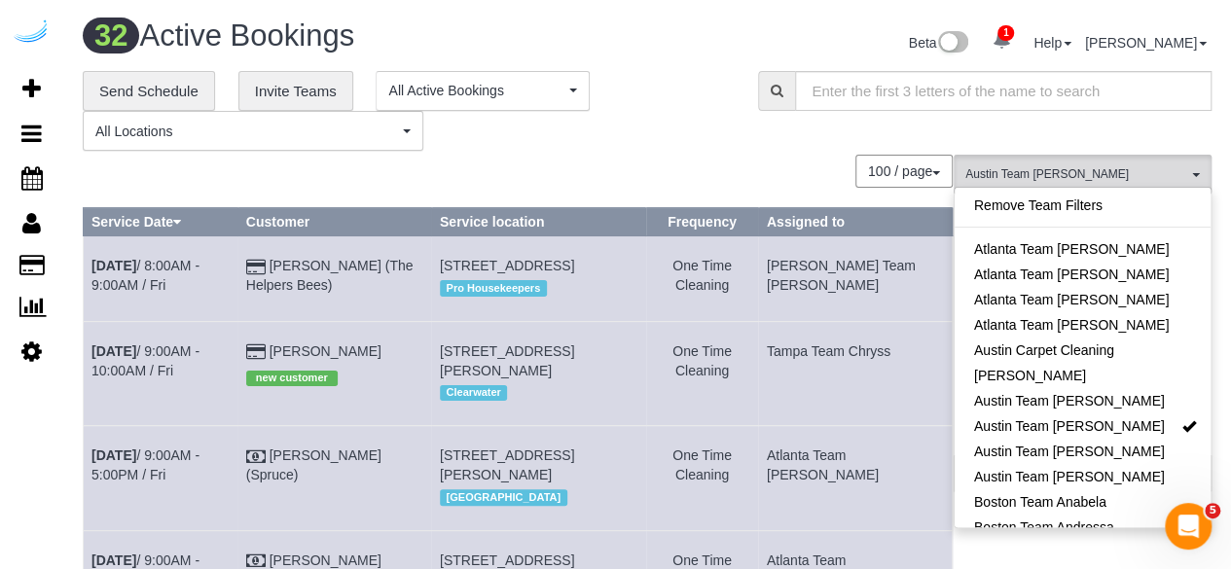
click at [759, 159] on div "100 / page 10 / page 20 / page 30 / page 40 / page 50 / page 100 / page" at bounding box center [518, 171] width 870 height 33
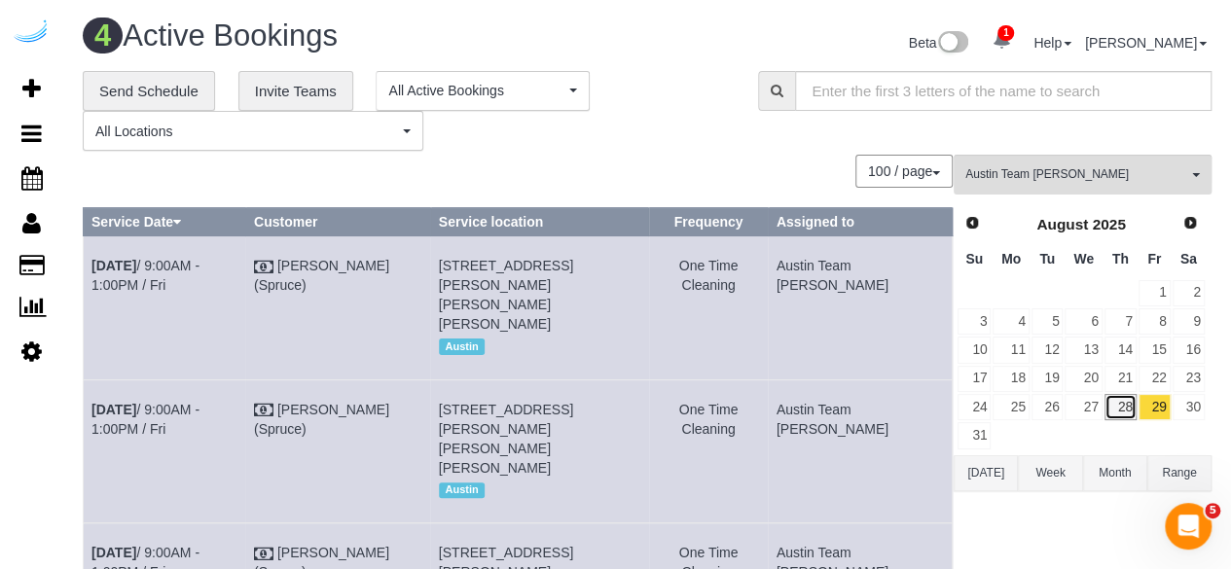
click at [1121, 410] on link "28" at bounding box center [1121, 407] width 32 height 26
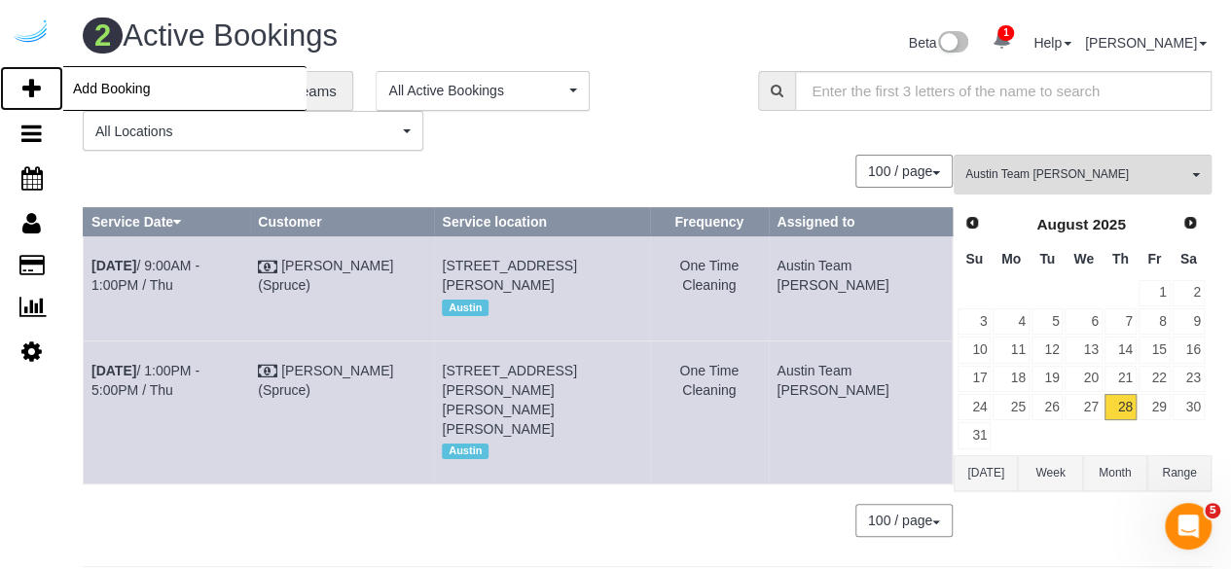
click at [35, 85] on icon at bounding box center [31, 88] width 18 height 23
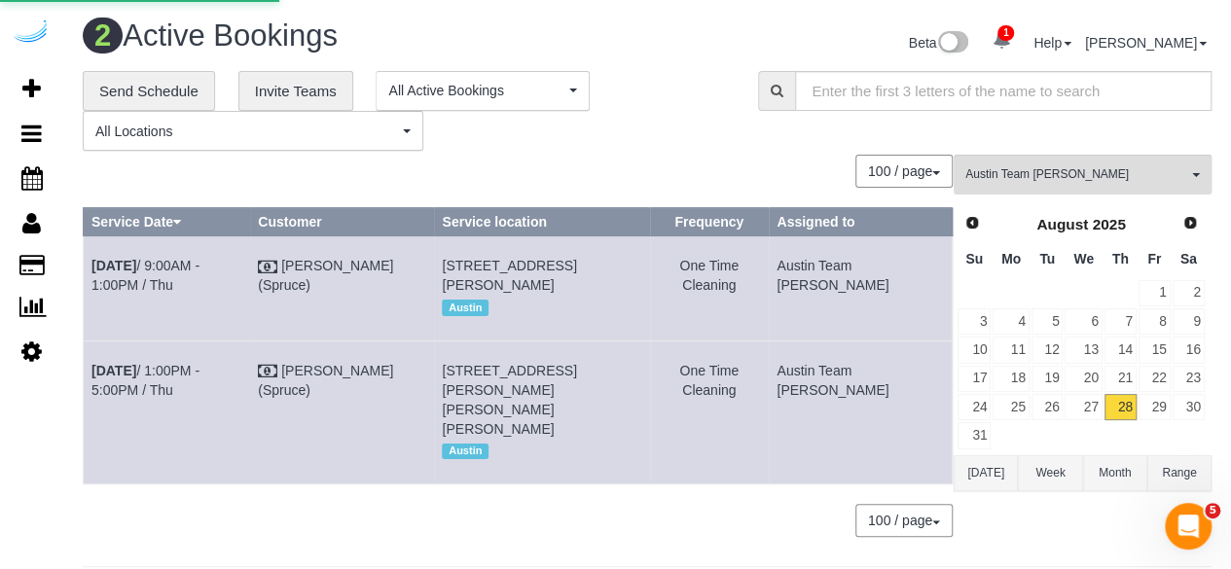
select select "4"
select select "number:9"
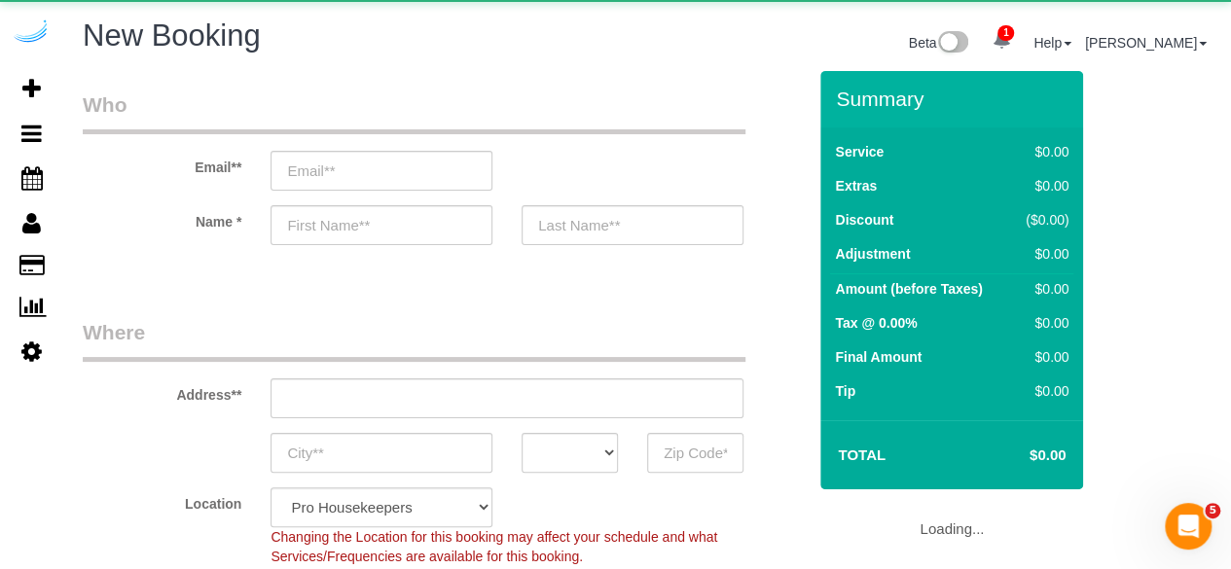
select select "object:4349"
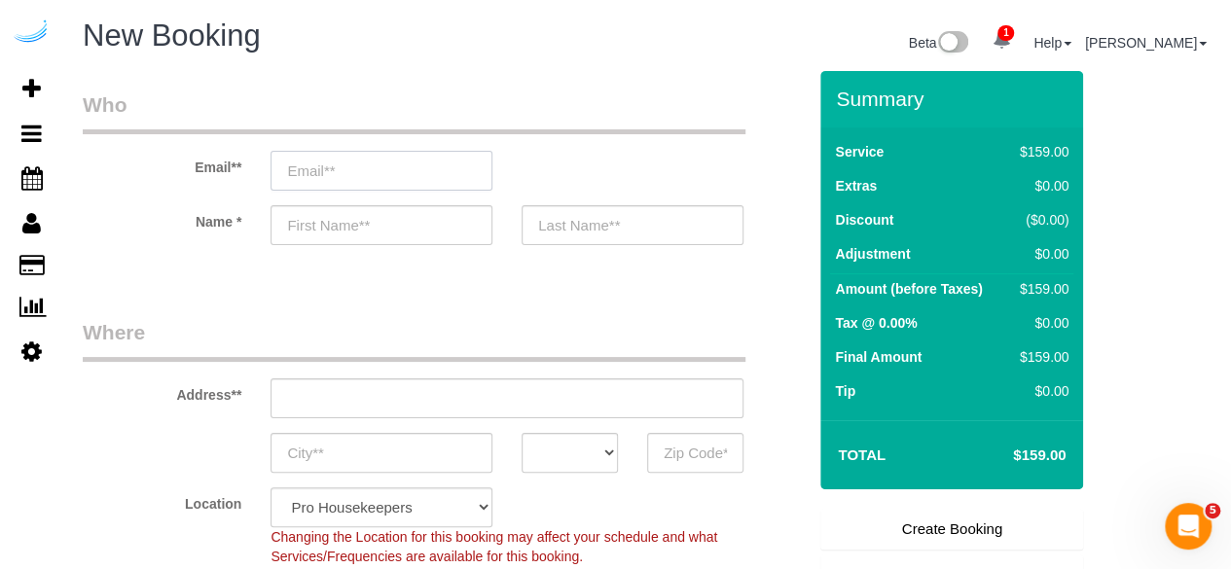
click at [380, 154] on input "email" at bounding box center [382, 171] width 222 height 40
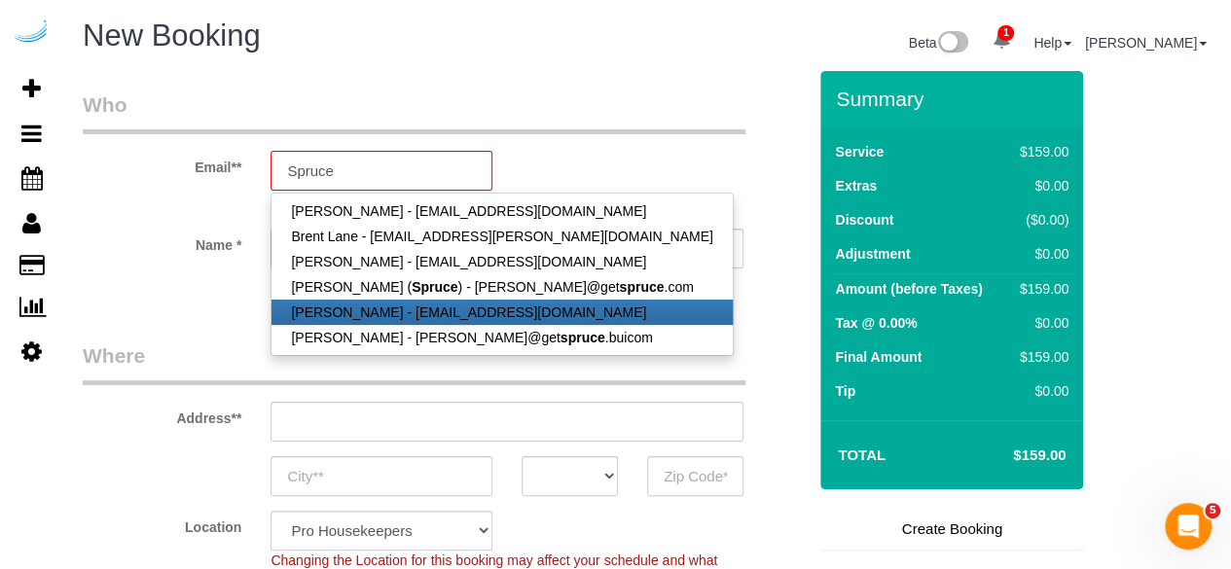
click at [383, 303] on link "[PERSON_NAME] - [EMAIL_ADDRESS][DOMAIN_NAME]" at bounding box center [502, 312] width 460 height 25
type input "mjwessonusaf@gmail.com"
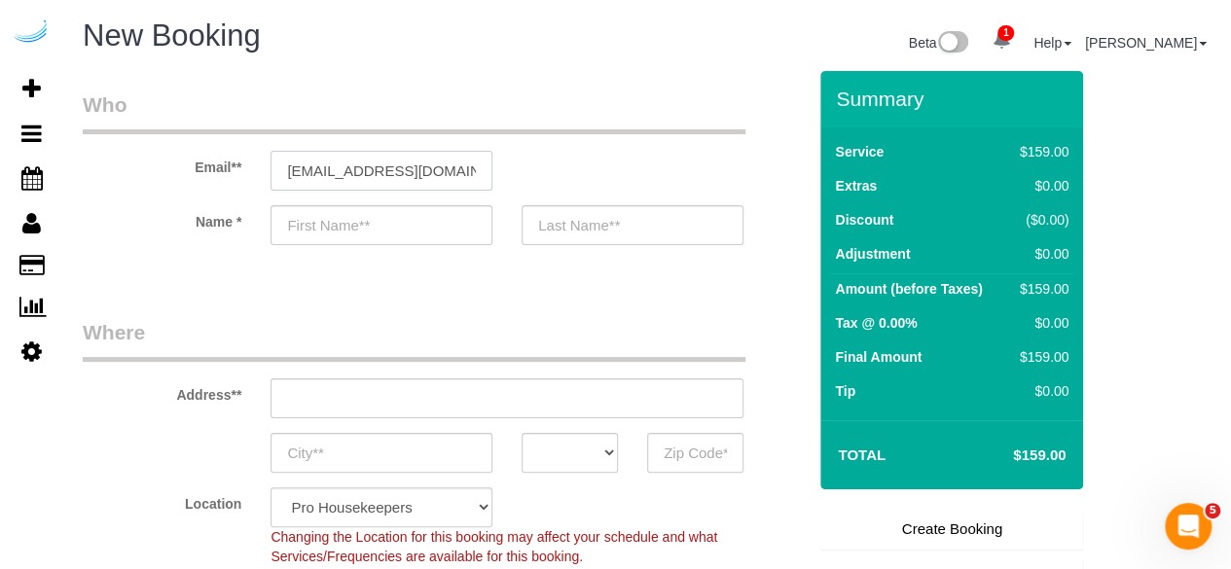
type input "Mark"
type input "Wesson"
type input "(414) 731-9334"
click at [417, 176] on input "mjwessonusaf@gmail.com" at bounding box center [382, 171] width 222 height 40
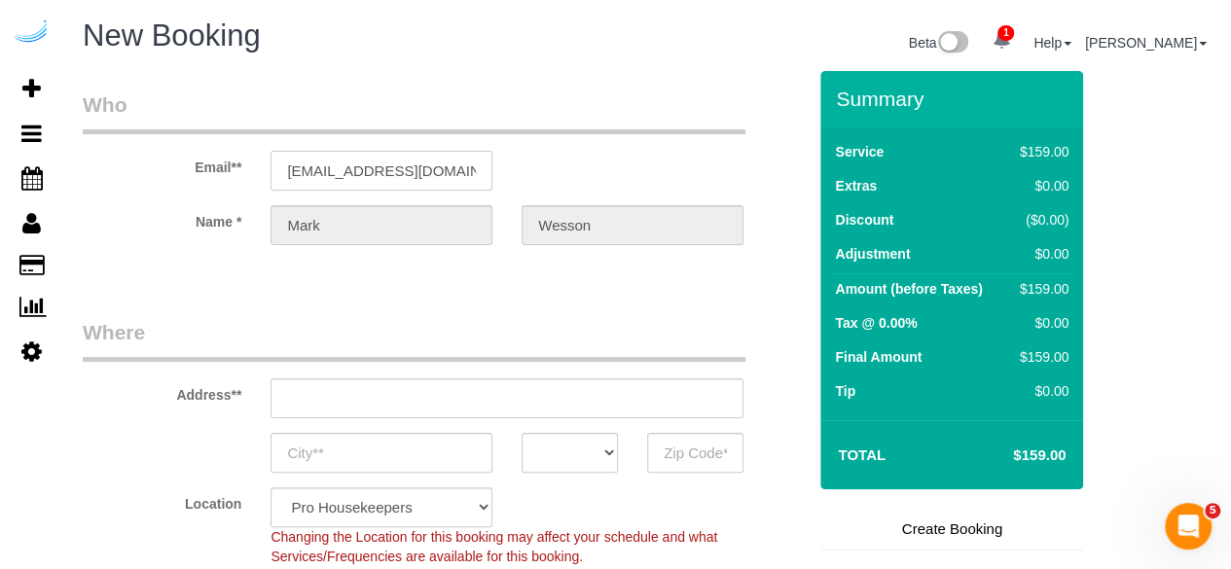
type input "4473 Spruce Creek Dr, Apt #11"
type input "Batavia"
select select "OH"
type input "45103"
select select "string:fspay-95179ce2-00f6-44f6-9513-edc66634d4fc"
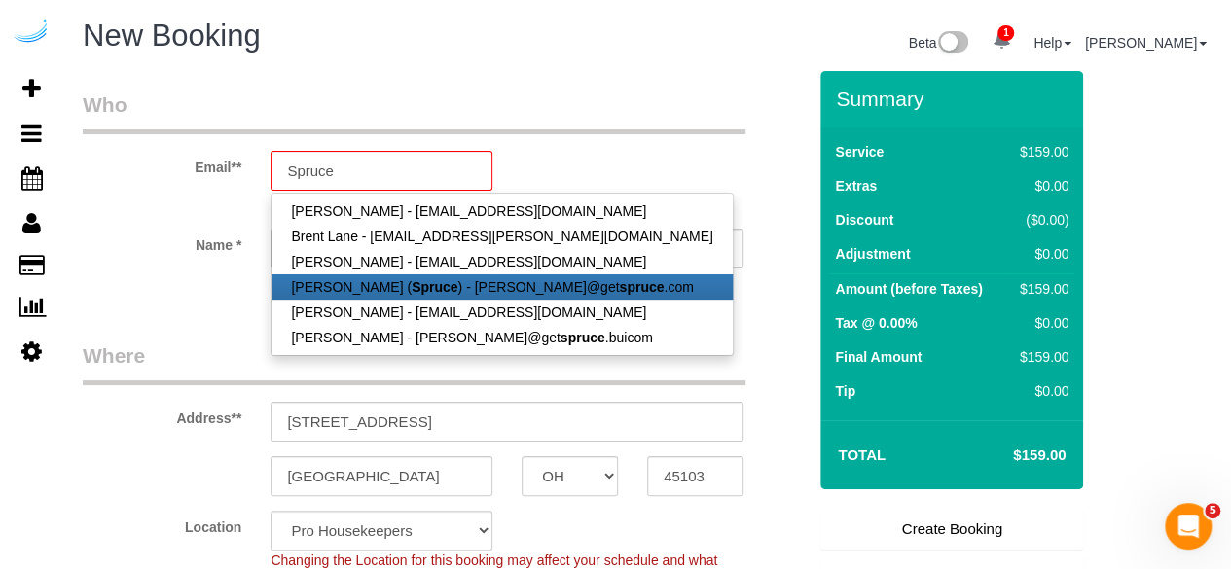
click at [412, 292] on strong "Spruce" at bounding box center [435, 287] width 46 height 16
type input "[PERSON_NAME][EMAIL_ADDRESS][DOMAIN_NAME]"
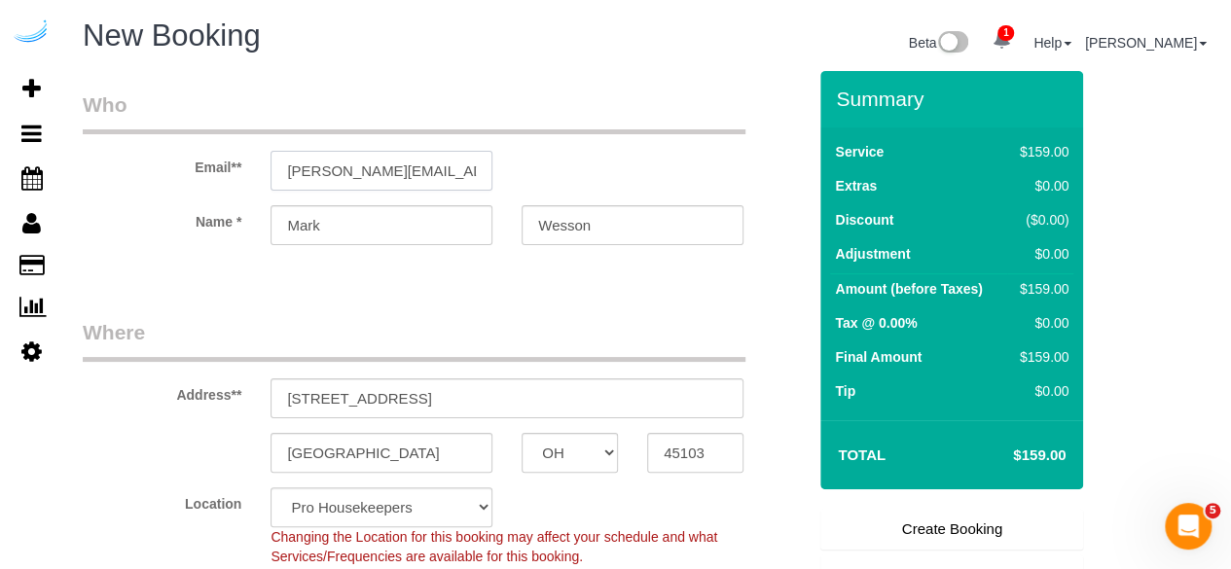
type input "[PERSON_NAME]"
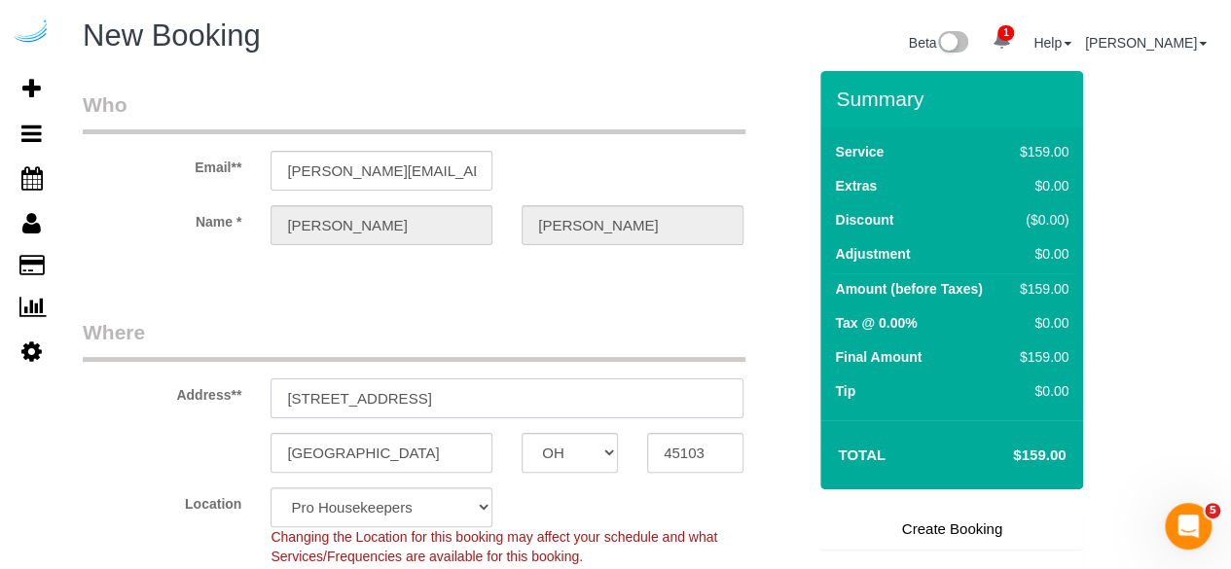
click at [549, 412] on input "4473 Spruce Creek Dr, Apt #11" at bounding box center [507, 399] width 473 height 40
type input "[STREET_ADDRESS][PERSON_NAME]"
type input "Austin"
select select "[GEOGRAPHIC_DATA]"
type input "78704"
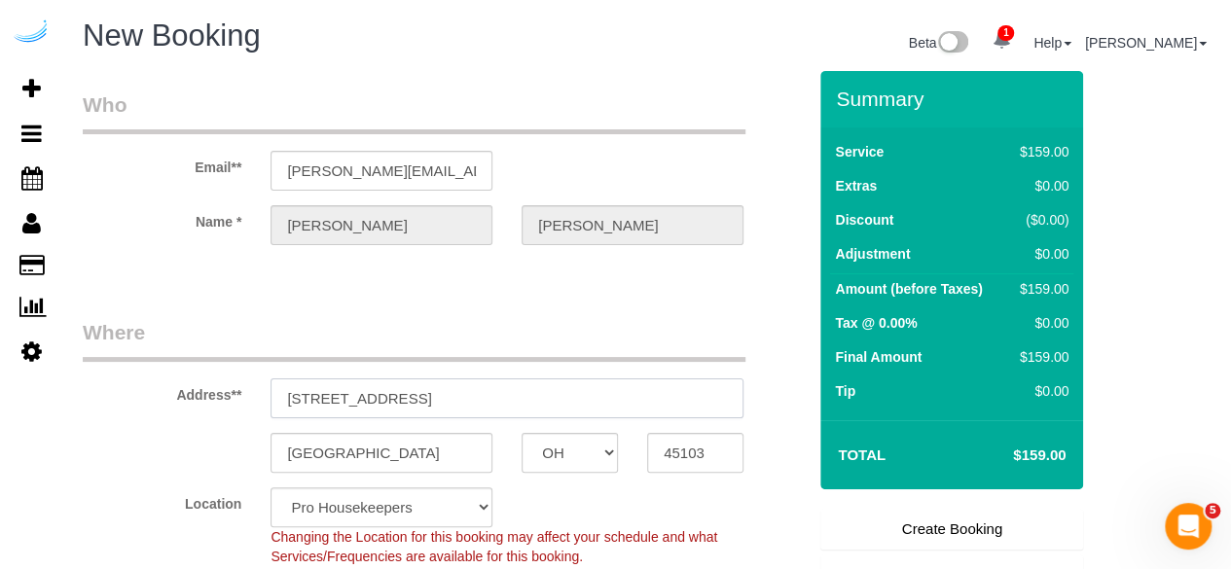
select select "string:fspay"
paste input "4424 Gaines Ranch Loop, Austin, TX 78735"
type input "4424 Gaines Ranch Loop, Austin, TX 78735"
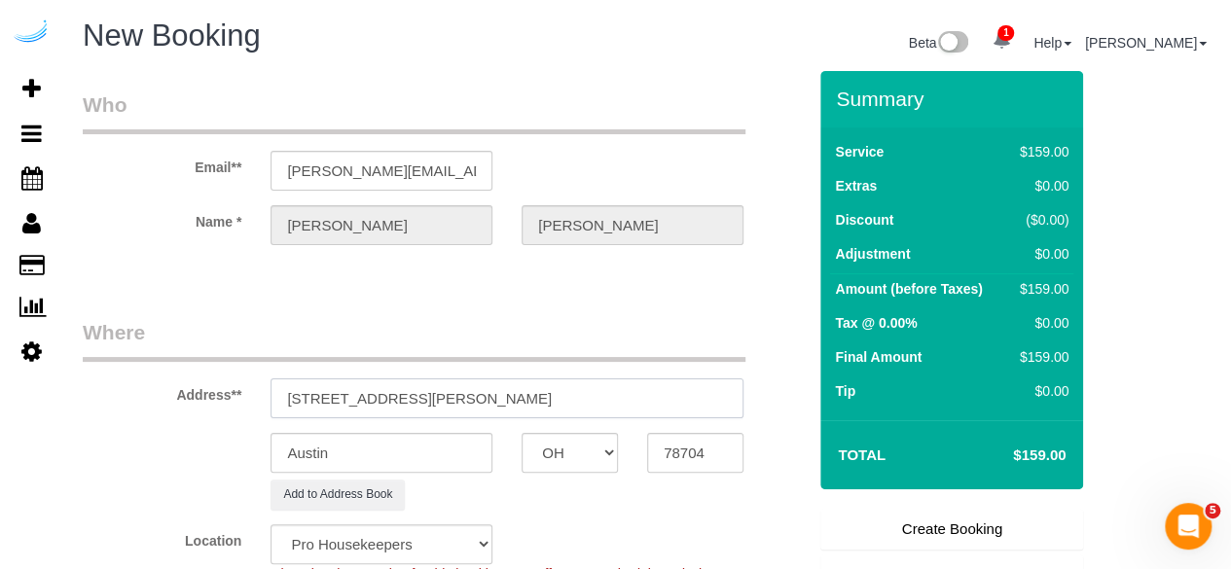
select select "9"
select select "object:4437"
drag, startPoint x: 530, startPoint y: 405, endPoint x: 666, endPoint y: 403, distance: 136.3
click at [658, 398] on input "4424 Gaines Ranch Loop, Austin, TX 78735" at bounding box center [507, 399] width 473 height 40
type input "4424 Gaines Ranch Loop, Austin, TX 78735"
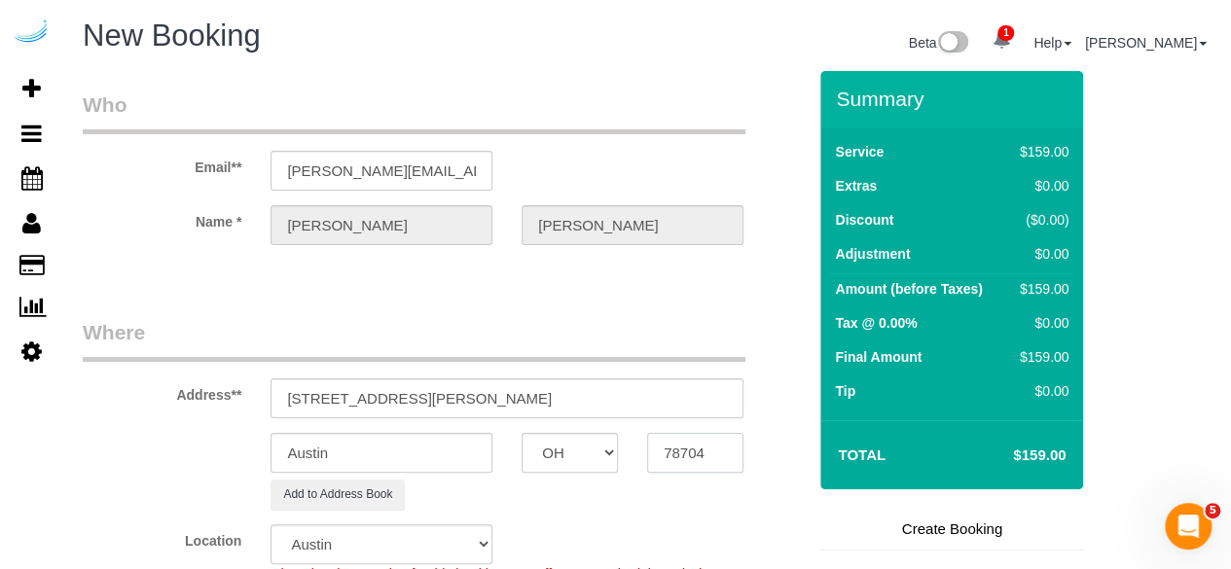
click at [728, 462] on input "78704" at bounding box center [695, 453] width 96 height 40
paste input "35"
type input "78735"
click at [598, 461] on select "AK AL AR AZ CA CO CT DC DE [GEOGRAPHIC_DATA] [GEOGRAPHIC_DATA] HI IA ID IL IN K…" at bounding box center [570, 453] width 96 height 40
click at [522, 433] on select "AK AL AR AZ CA CO CT DC DE [GEOGRAPHIC_DATA] [GEOGRAPHIC_DATA] HI IA ID IL IN K…" at bounding box center [570, 453] width 96 height 40
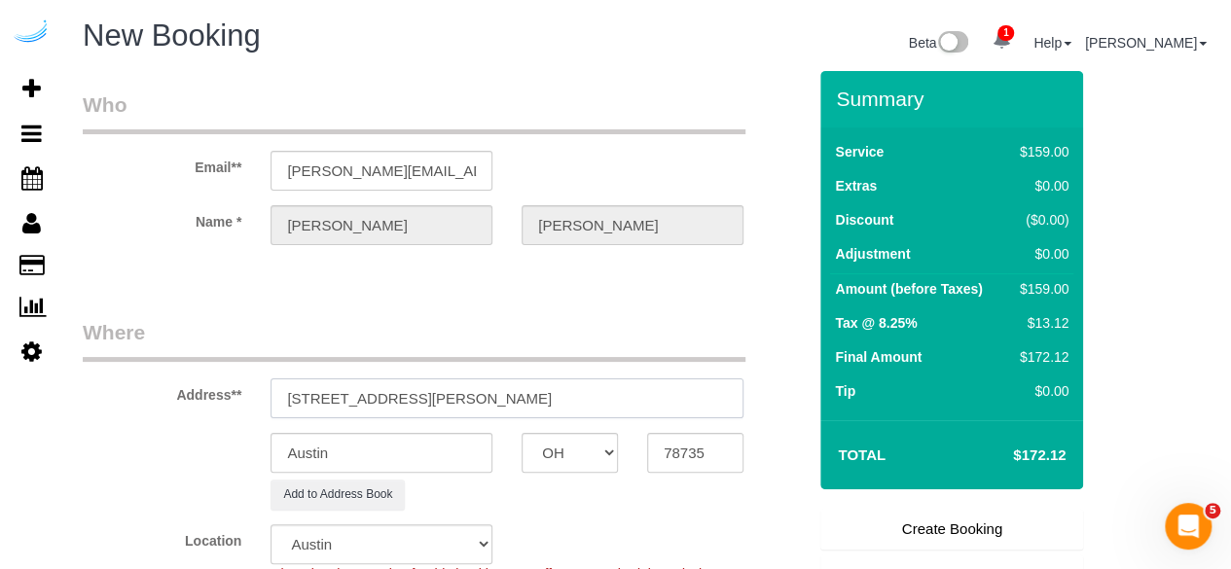
drag, startPoint x: 606, startPoint y: 388, endPoint x: 671, endPoint y: 377, distance: 66.3
click at [671, 379] on input "4424 Gaines Ranch Loop, Austin, TX 78735" at bounding box center [507, 399] width 473 height 40
paste input "Paul Patek"
paste input "Camden Gaines Ranch"
paste input "1469884"
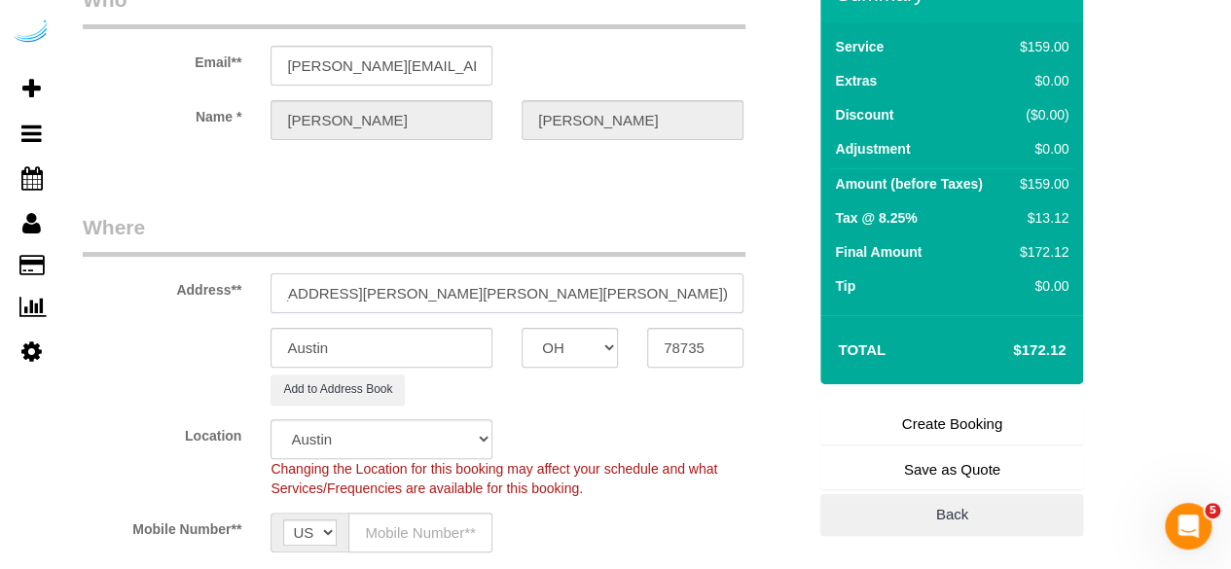
scroll to position [292, 0]
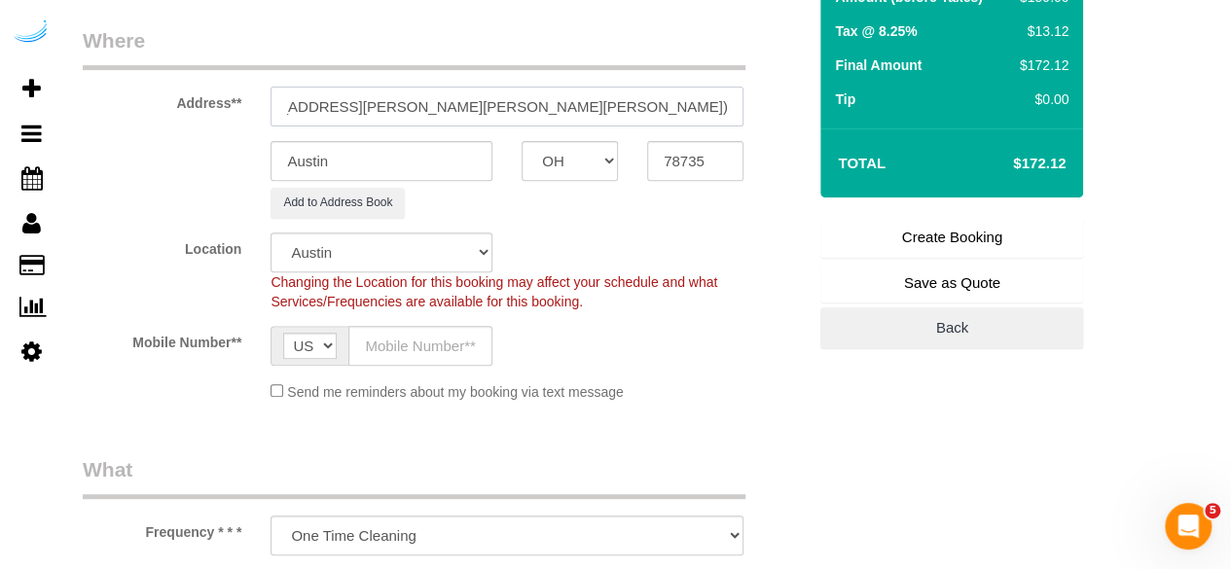
type input "4424 Gaines Ranch Loop, Building 5, Unit 523 (Paul Patek , Camden Gaines Ranch …"
click at [436, 340] on input "text" at bounding box center [421, 346] width 144 height 40
click at [755, 343] on div "Mobile Number** AF AL DZ AD AO AI AQ AG AR AM AW AU AT AZ BS BH BD BB BY BE BZ …" at bounding box center [444, 346] width 753 height 40
click at [430, 326] on input "text" at bounding box center [421, 346] width 144 height 40
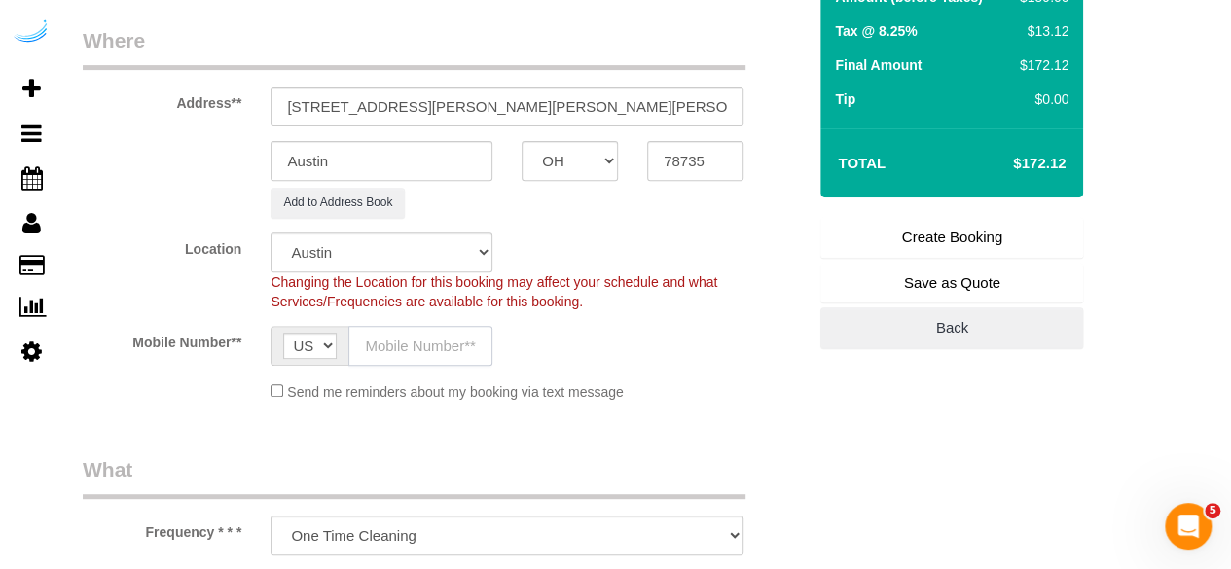
paste input "[PHONE_NUMBER]"
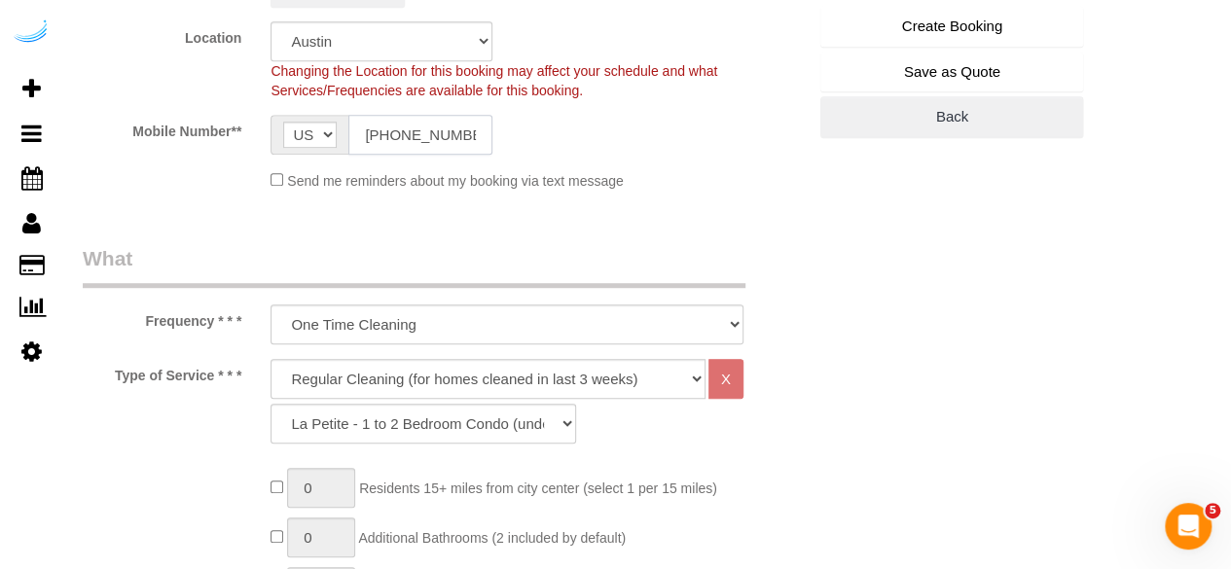
scroll to position [681, 0]
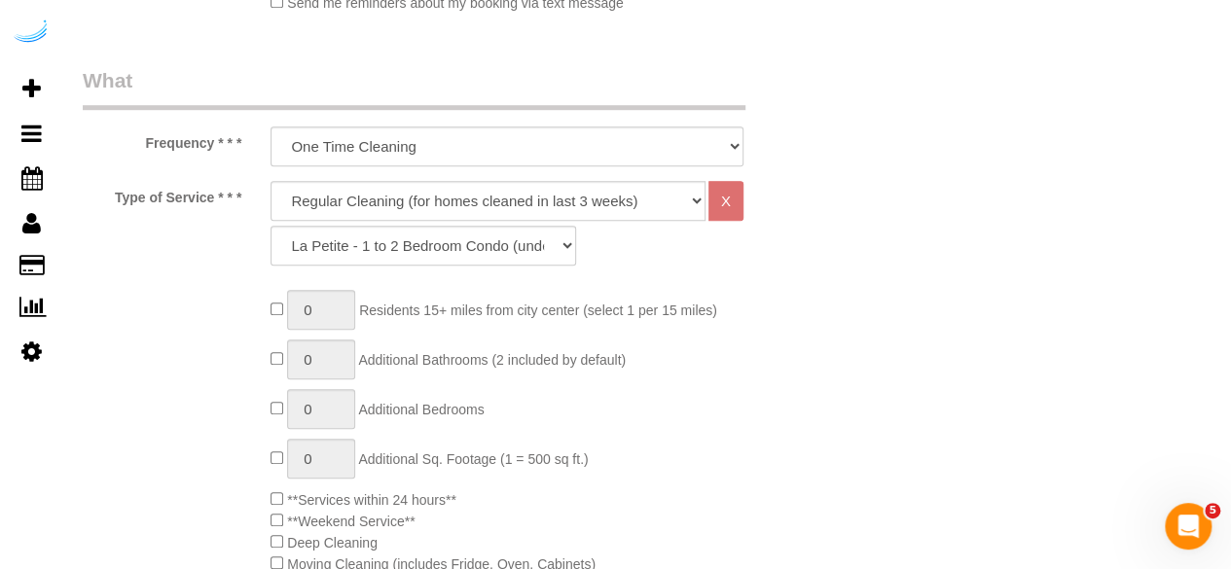
type input "[PHONE_NUMBER]"
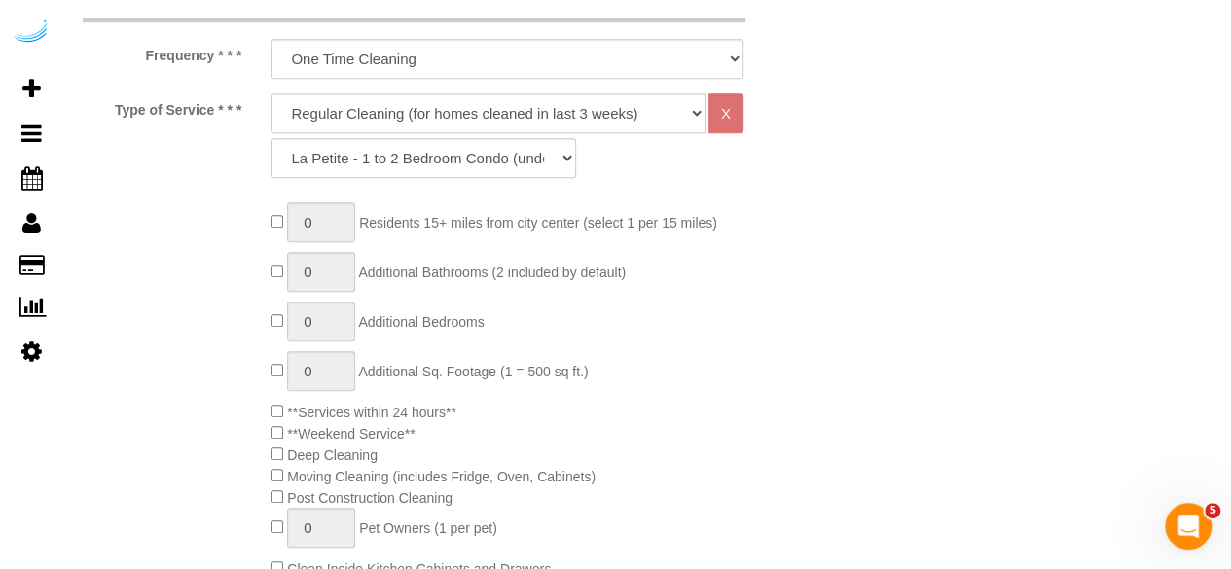
scroll to position [584, 0]
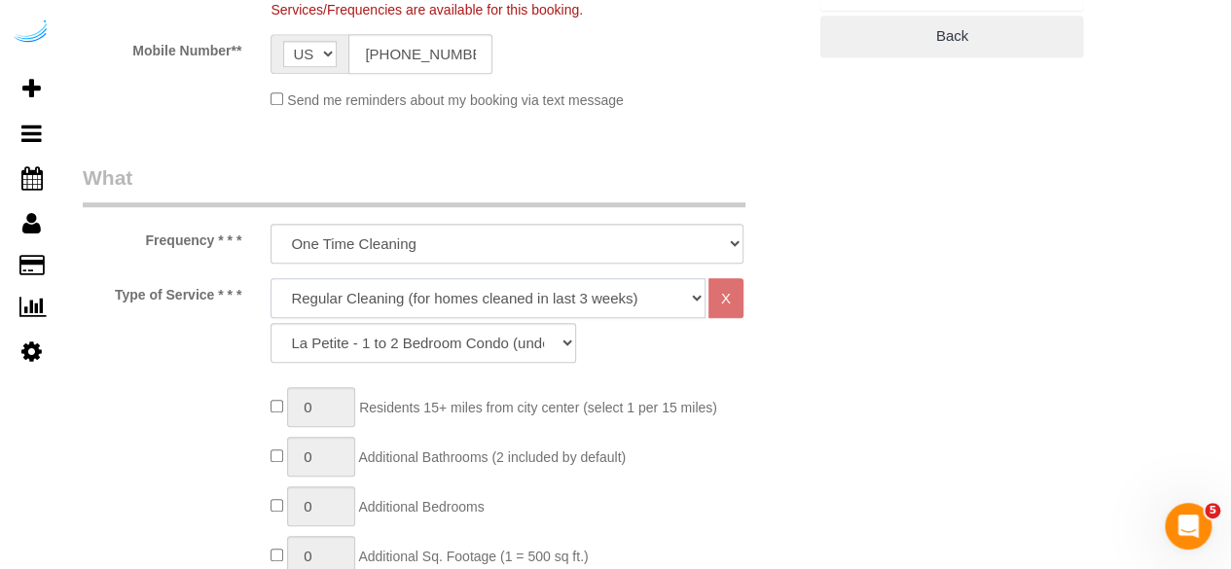
click at [467, 288] on select "Deep Cleaning (for homes that have not been cleaned in 3+ weeks) Spruce Regular…" at bounding box center [488, 298] width 435 height 40
select select "282"
click at [271, 278] on select "Deep Cleaning (for homes that have not been cleaned in 3+ weeks) Spruce Regular…" at bounding box center [488, 298] width 435 height 40
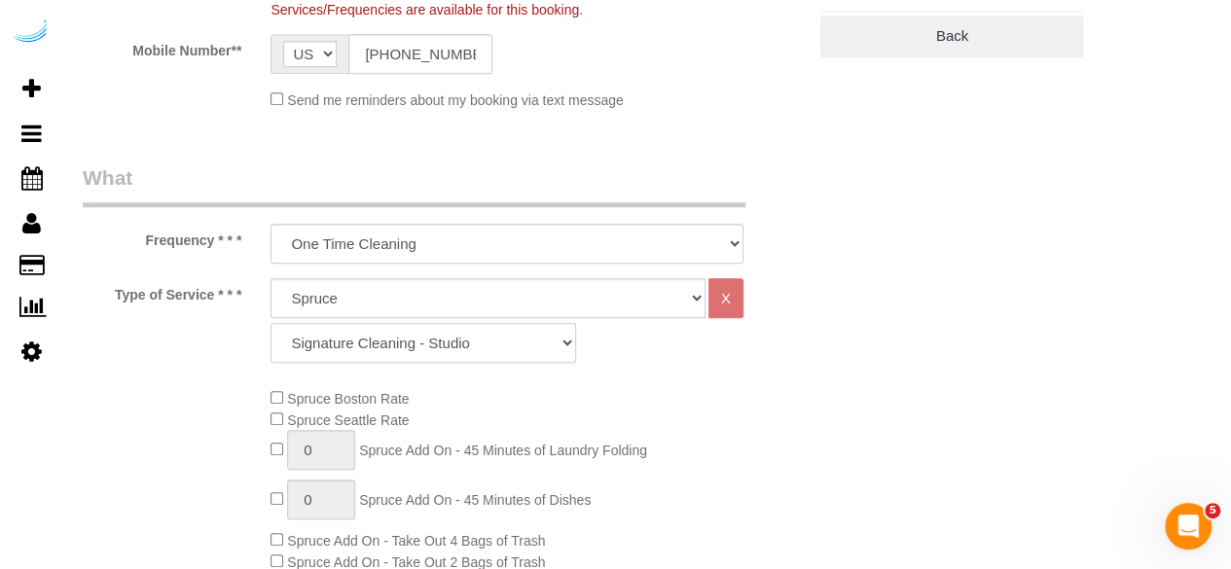
click at [462, 349] on select "Signature Cleaning - Studio Signature Cleaning - 1 Bed 1 Bath Signature Cleanin…" at bounding box center [424, 343] width 306 height 40
select select "325"
click at [271, 323] on select "Signature Cleaning - Studio Signature Cleaning - 1 Bed 1 Bath Signature Cleanin…" at bounding box center [424, 343] width 306 height 40
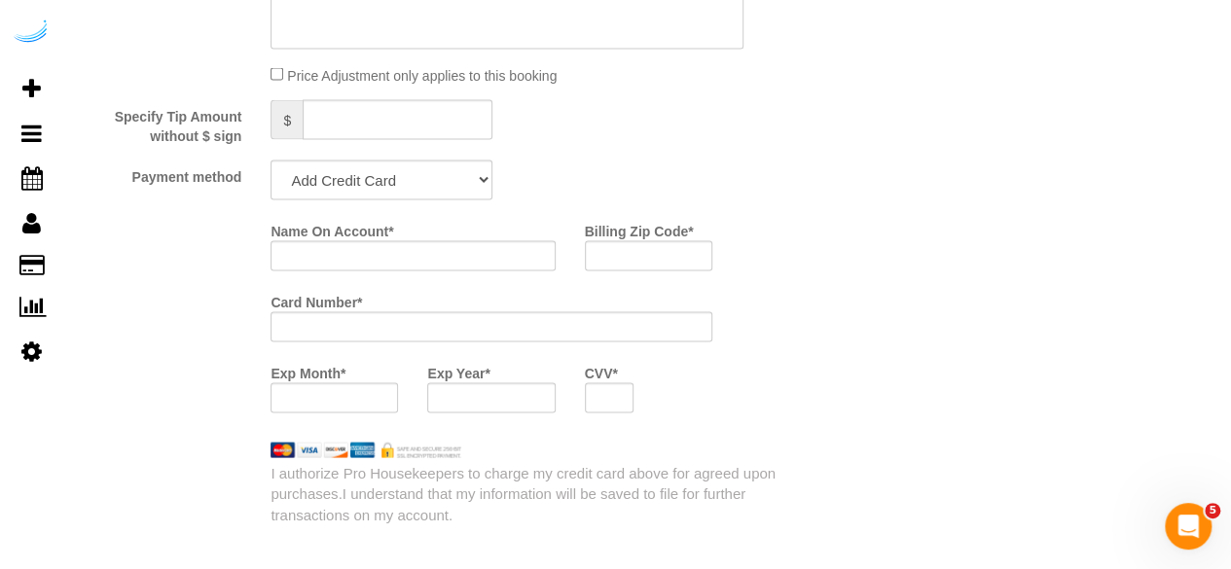
scroll to position [1850, 0]
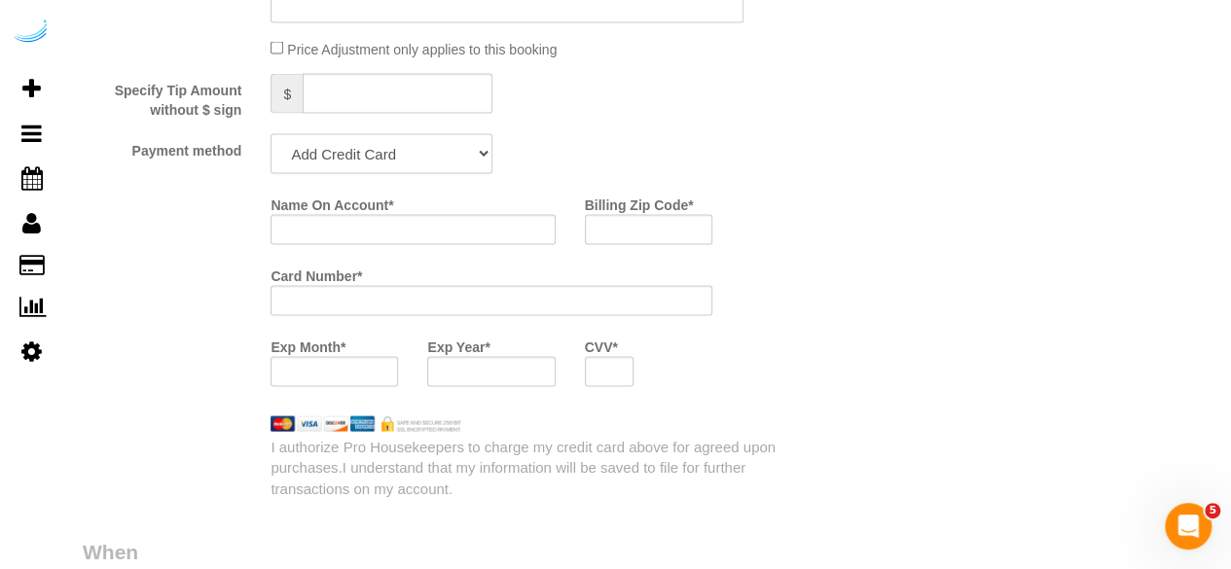
click at [449, 148] on select "Add Credit Card Cash Check Paypal" at bounding box center [382, 154] width 222 height 40
select select "string:check"
click at [271, 136] on select "Add Credit Card Cash Check Paypal" at bounding box center [382, 154] width 222 height 40
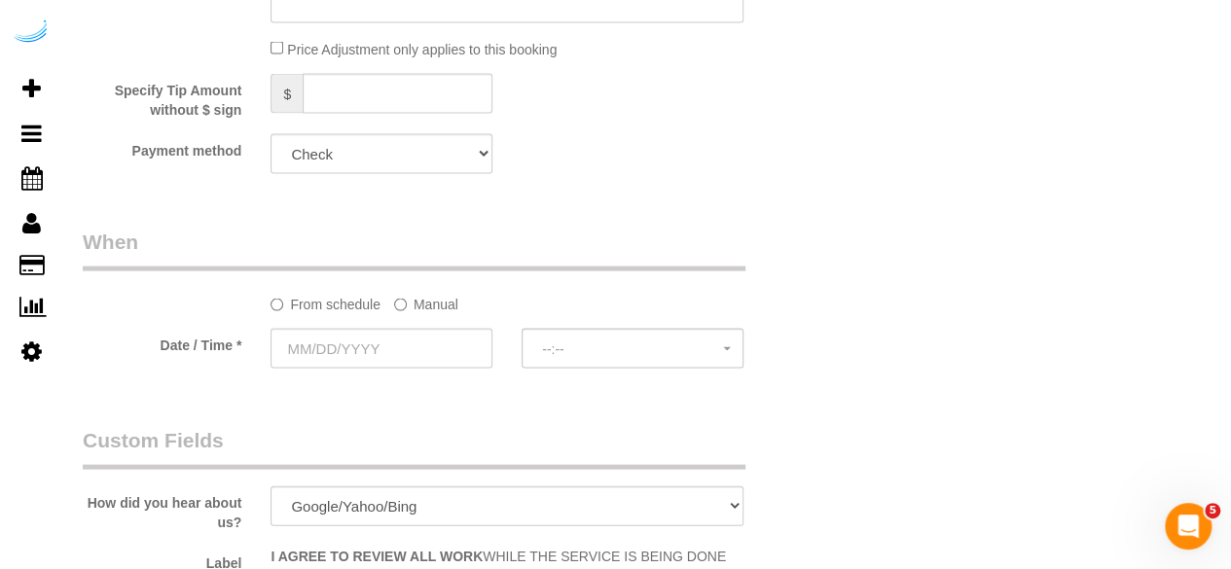
click at [417, 299] on label "Manual" at bounding box center [426, 301] width 64 height 26
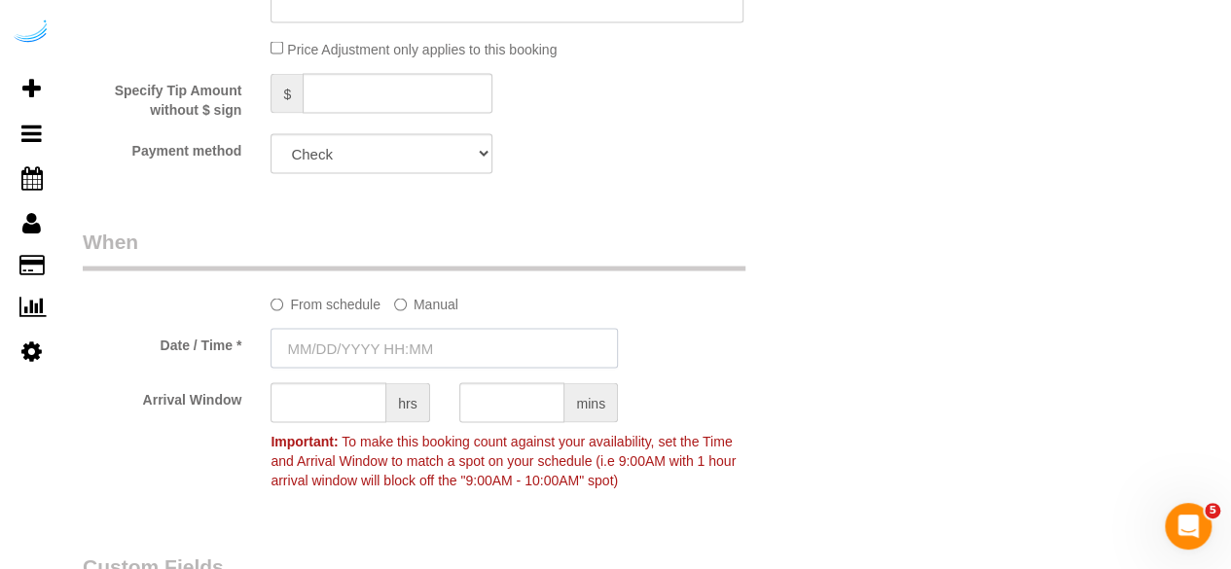
click at [387, 347] on input "text" at bounding box center [445, 349] width 348 height 40
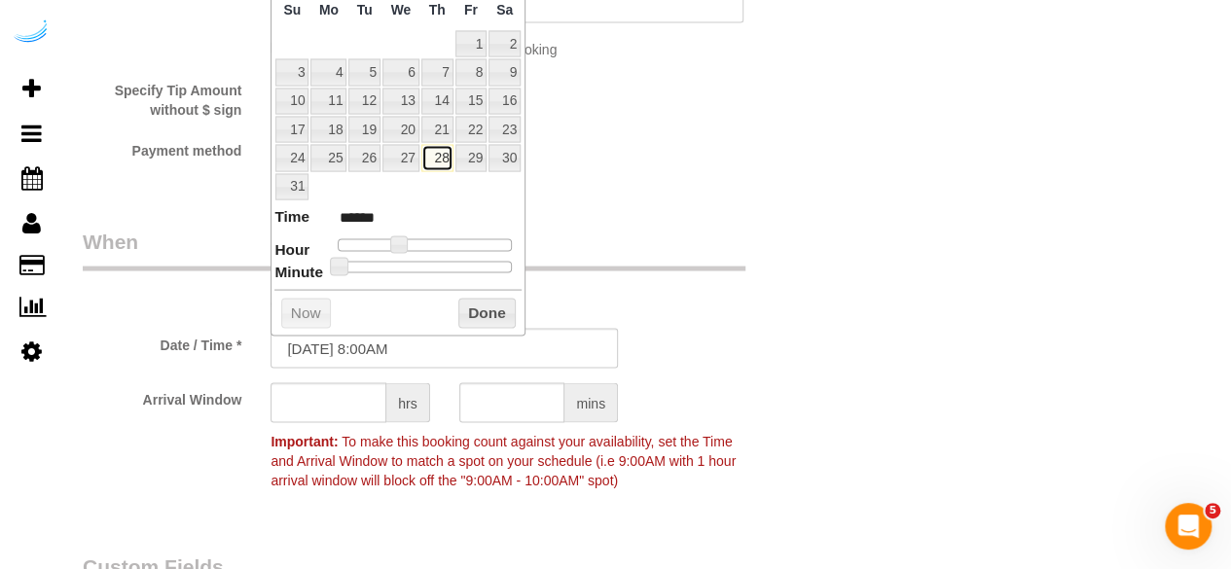
click at [432, 162] on link "28" at bounding box center [438, 158] width 32 height 26
type input "08/28/2025 9:00AM"
type input "******"
click at [401, 237] on span at bounding box center [406, 246] width 18 height 18
click at [329, 409] on input "text" at bounding box center [329, 404] width 116 height 40
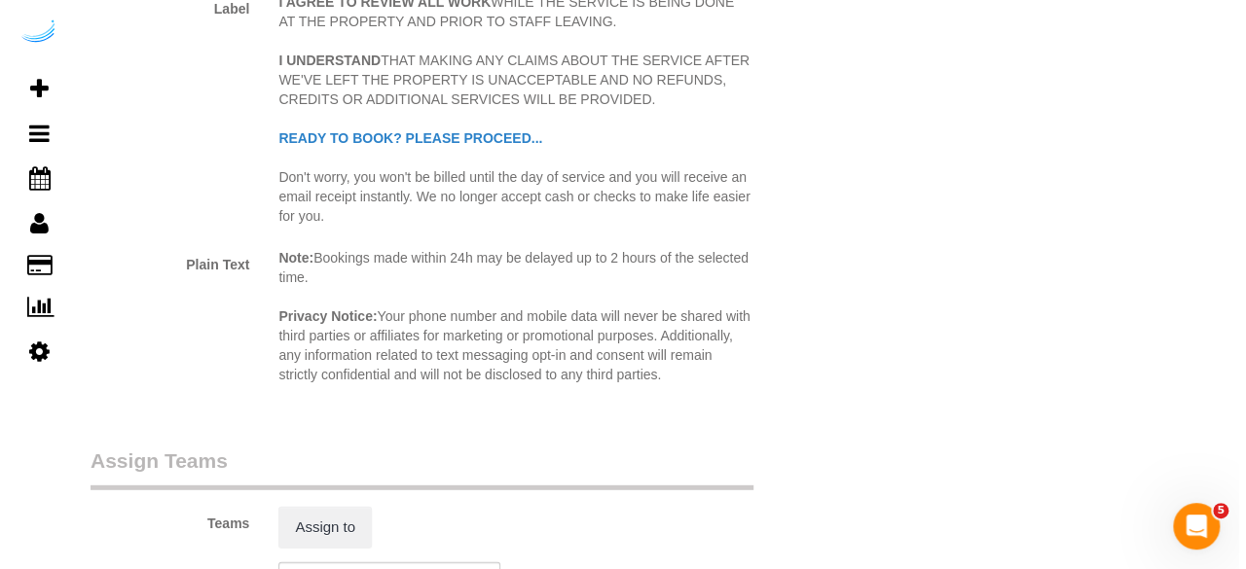
scroll to position [2726, 0]
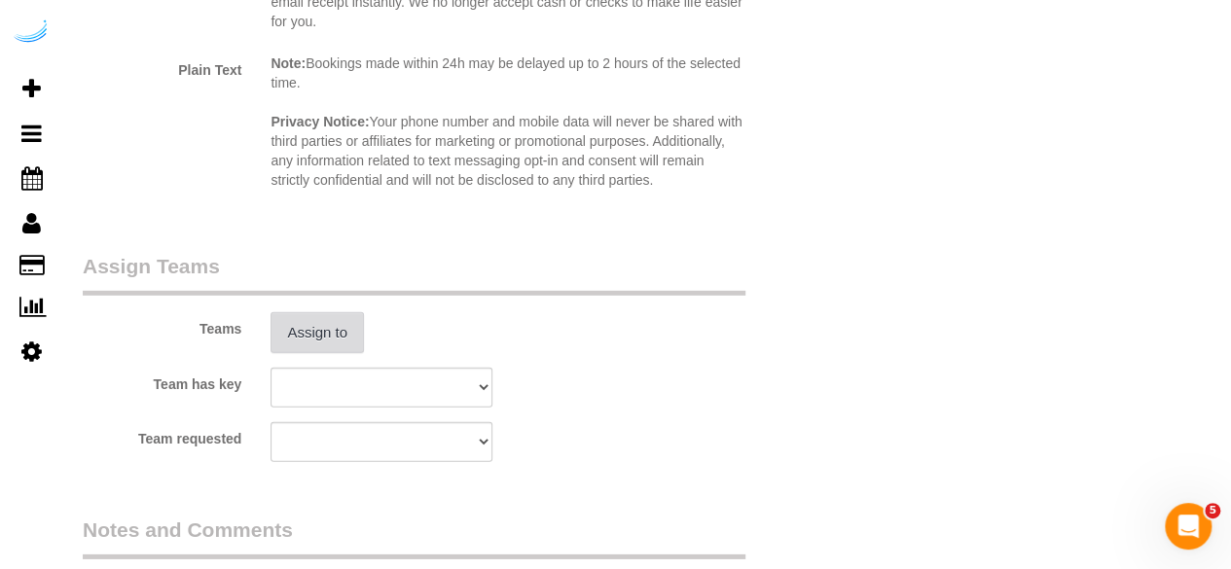
type input "4"
click at [321, 334] on button "Assign to" at bounding box center [317, 332] width 93 height 41
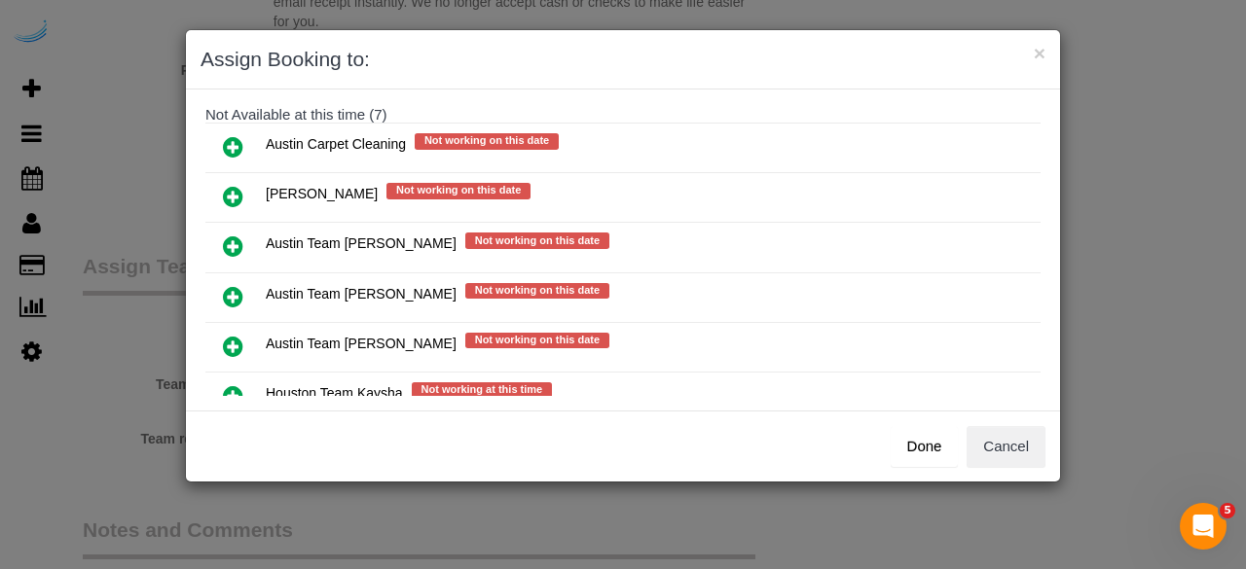
scroll to position [292, 0]
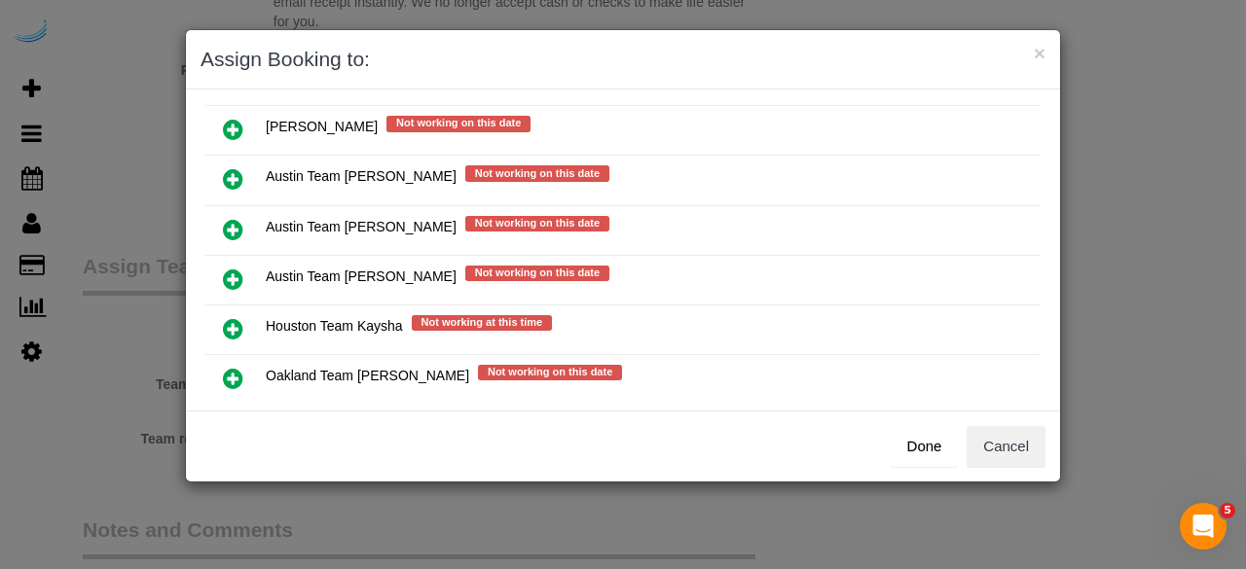
click at [238, 221] on icon at bounding box center [233, 229] width 20 height 23
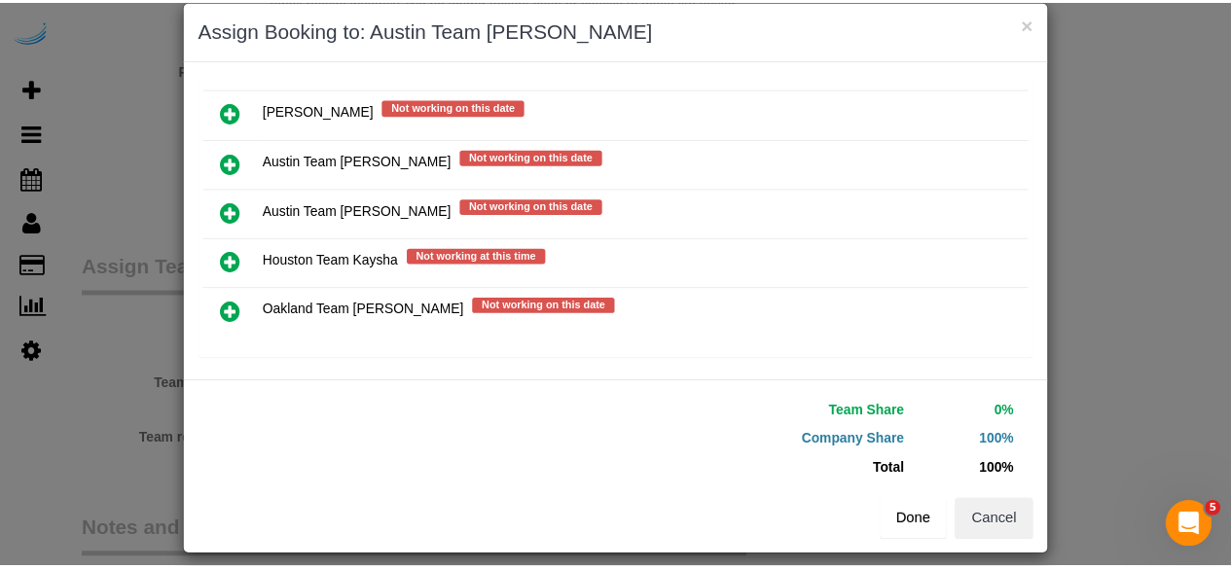
scroll to position [44, 0]
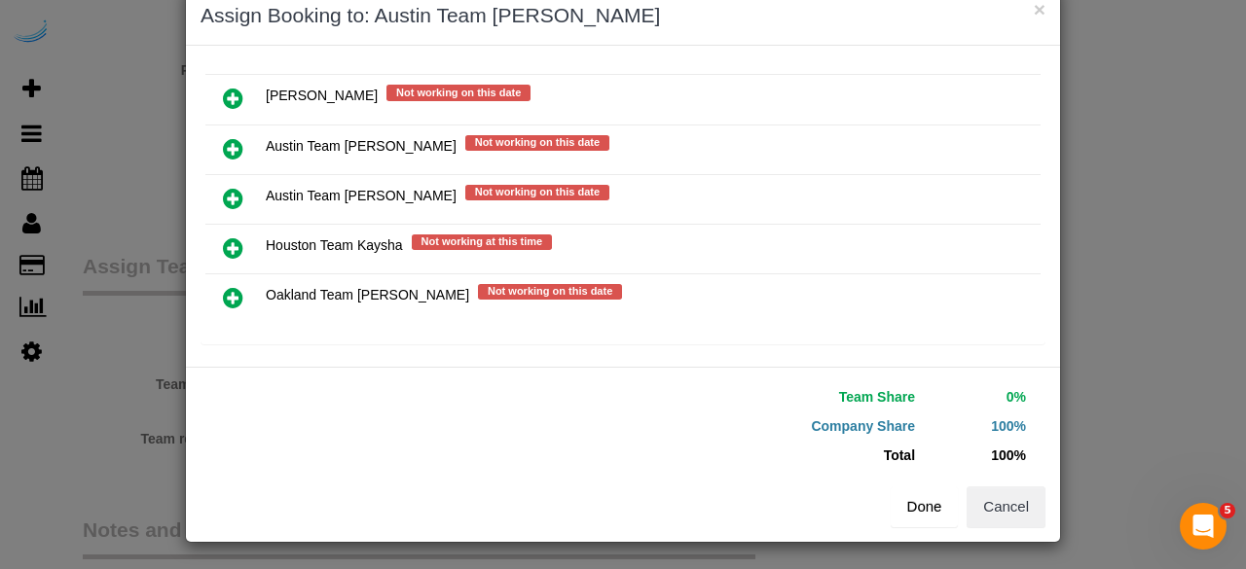
click at [912, 510] on button "Done" at bounding box center [925, 507] width 68 height 41
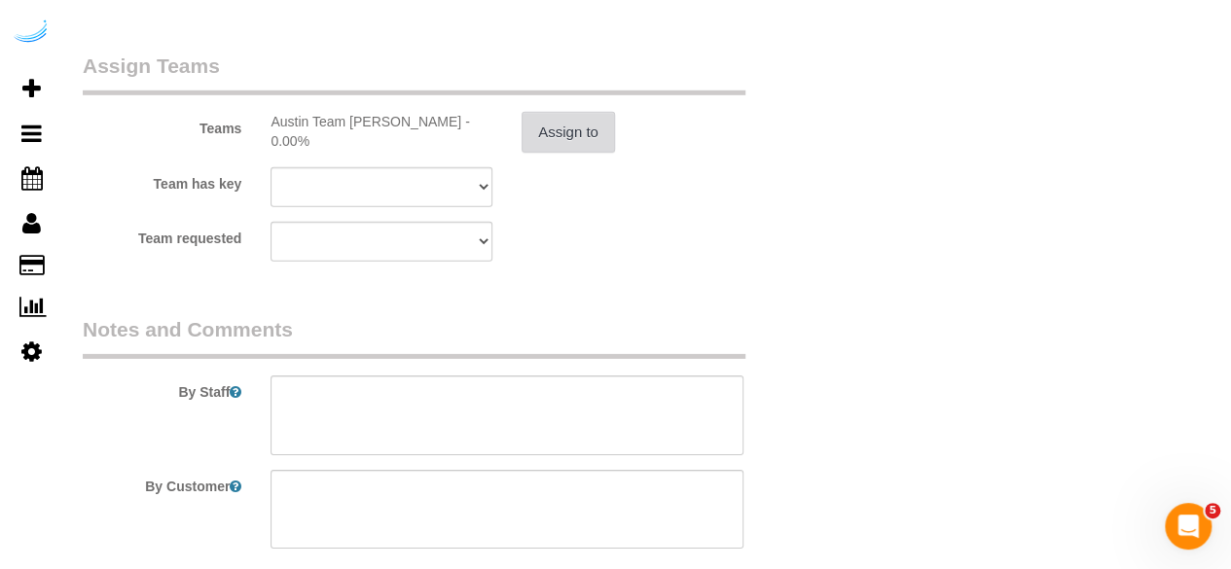
scroll to position [3086, 0]
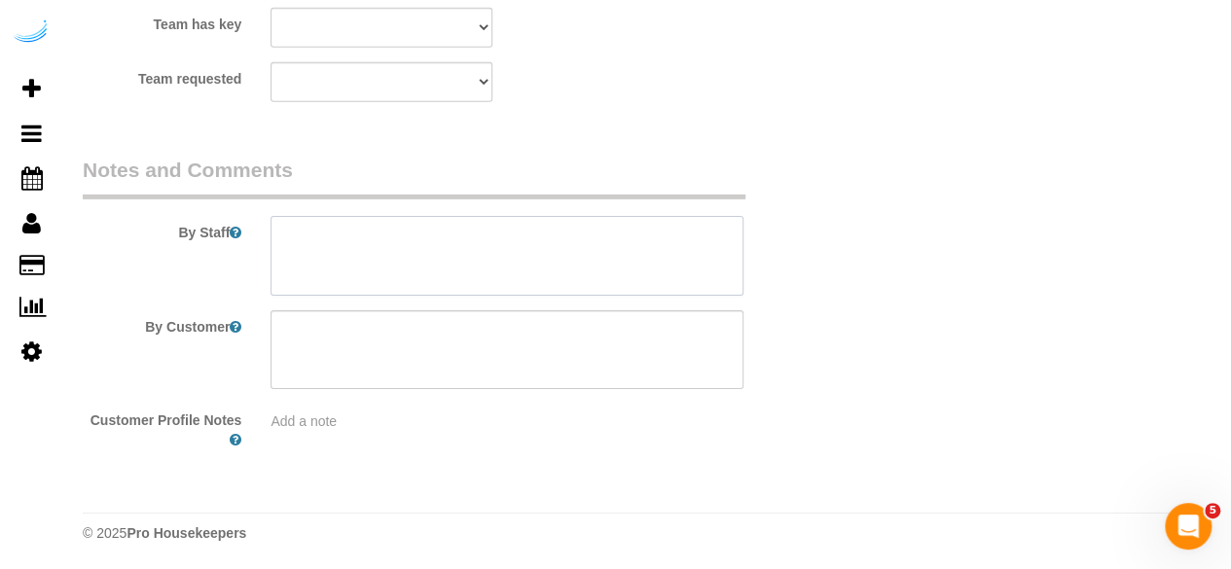
click at [450, 275] on textarea at bounding box center [507, 256] width 473 height 80
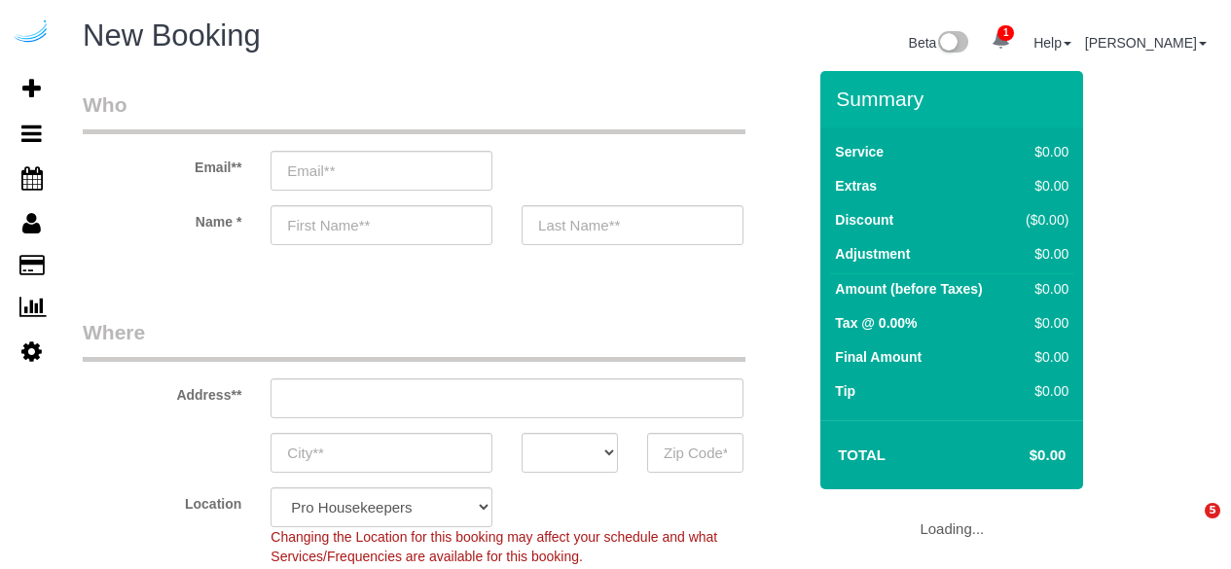
select select "4"
select select "number:9"
click at [422, 165] on input "email" at bounding box center [382, 171] width 222 height 40
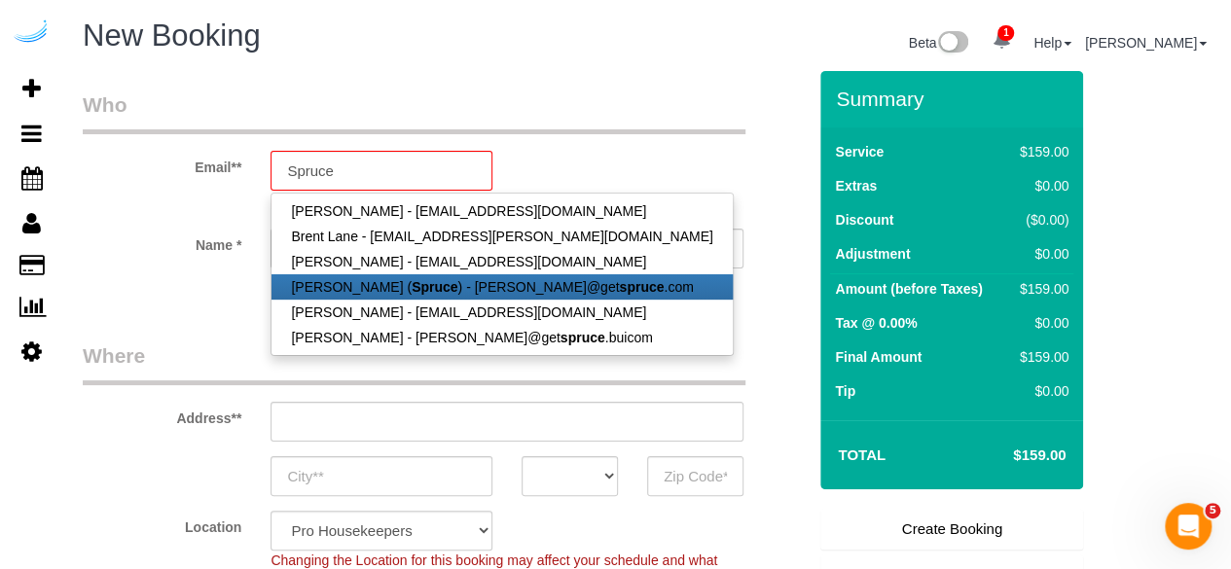
click at [406, 276] on link "[PERSON_NAME] ( Spruce ) - [PERSON_NAME]@get spruce .com" at bounding box center [502, 287] width 460 height 25
type input "[PERSON_NAME][EMAIL_ADDRESS][DOMAIN_NAME]"
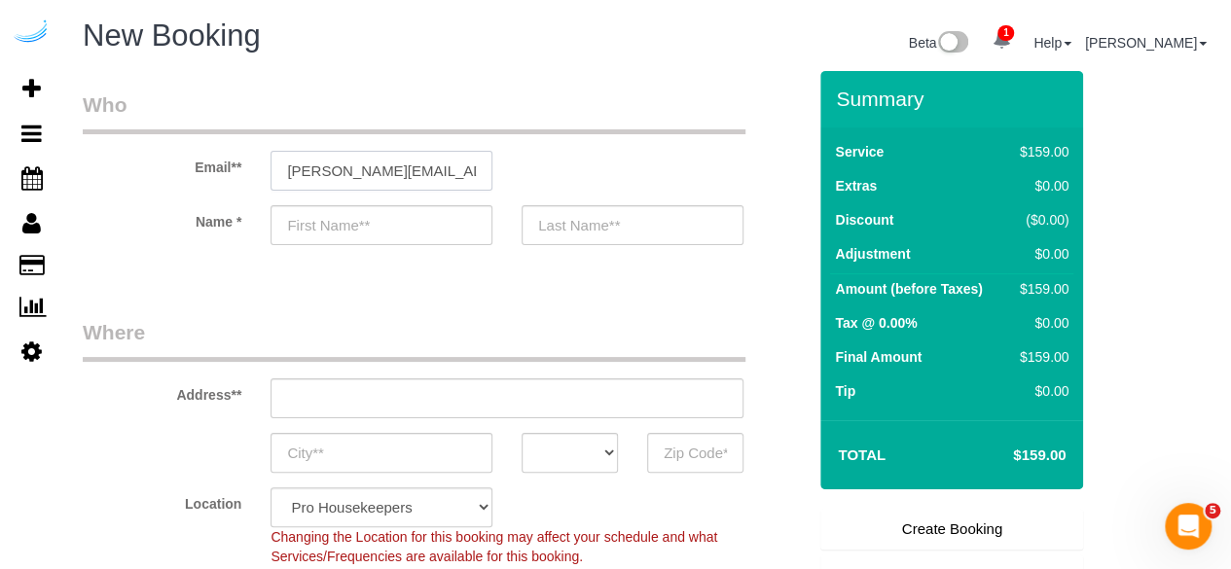
type input "[PERSON_NAME]"
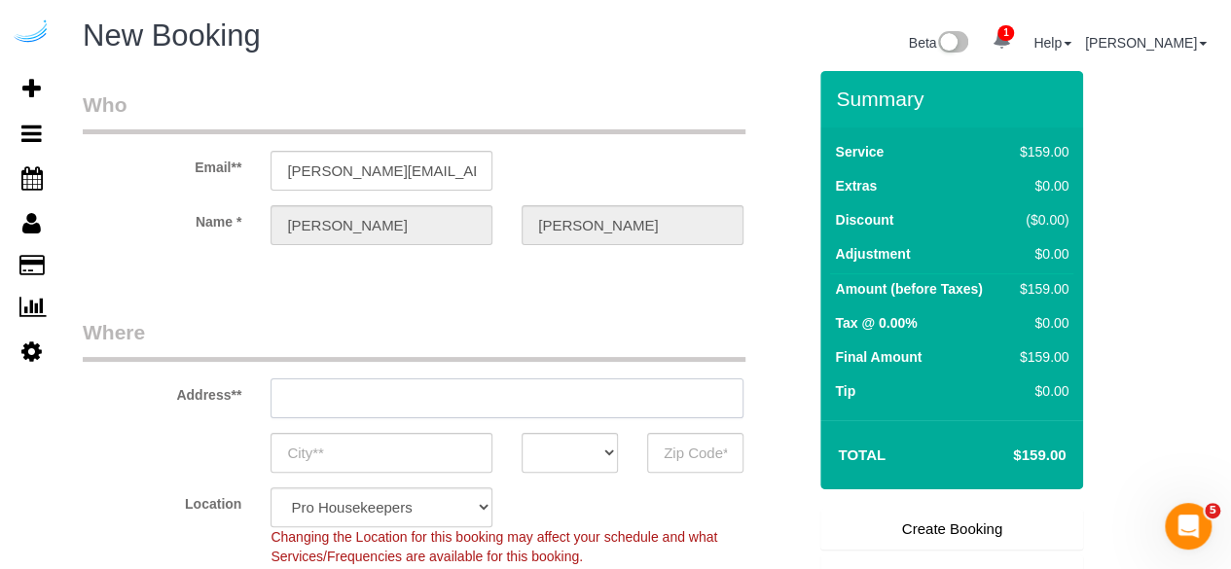
type input "3816 S Lamar Blvd"
type input "Austin"
select select "[GEOGRAPHIC_DATA]"
type input "78704"
click at [465, 398] on input "3816 S Lamar Blvd" at bounding box center [507, 399] width 473 height 40
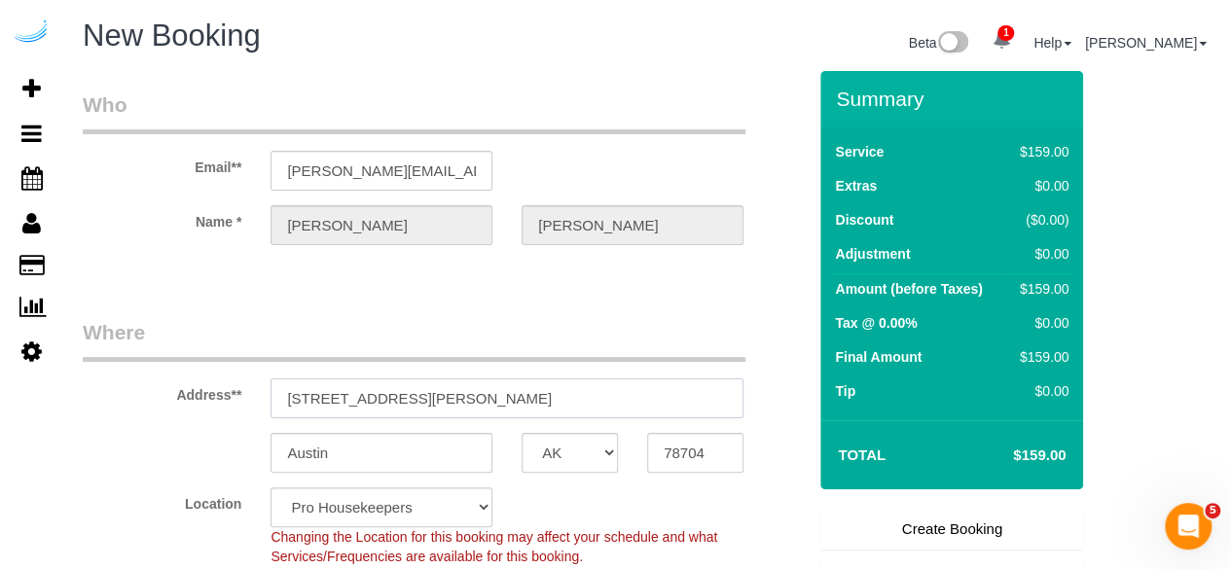
paste input "4424 Gaines Ranch Loop, Austin, TX 78735"
type input "4424 Gaines Ranch Loop, Austin, TX 78735"
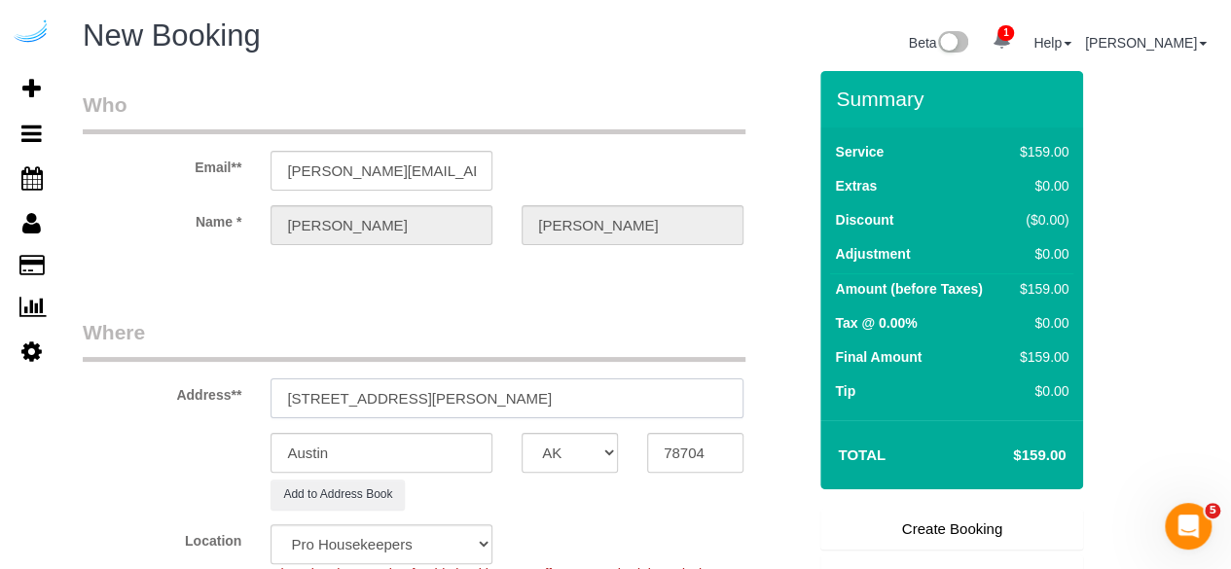
select select "9"
select select "object:1526"
click at [716, 414] on input "4424 Gaines Ranch Loop, Austin, TX 78735" at bounding box center [507, 399] width 473 height 40
type input "4424 Gaines Ranch Loop, Austin, TX 78735"
click at [699, 450] on input "78704" at bounding box center [695, 453] width 96 height 40
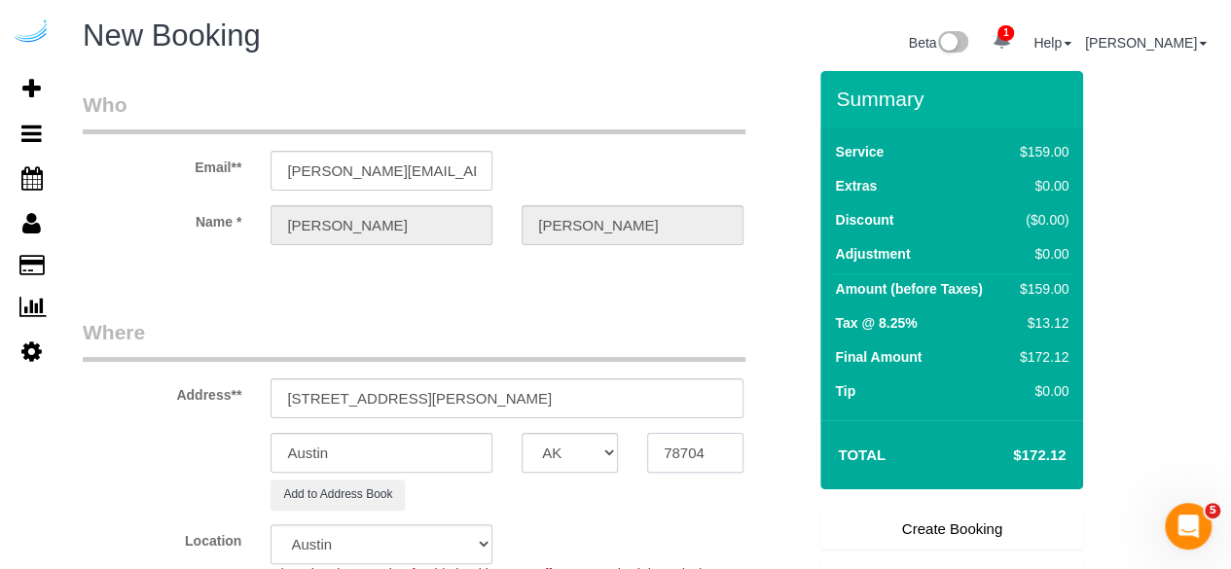
paste input "78735"
type input "78735"
drag, startPoint x: 468, startPoint y: 374, endPoint x: 656, endPoint y: 407, distance: 190.8
click at [656, 407] on div "Address** 4424 Gaines Ranch Loop, Austin, TX 78735" at bounding box center [444, 368] width 753 height 100
drag, startPoint x: 465, startPoint y: 402, endPoint x: 606, endPoint y: 369, distance: 145.0
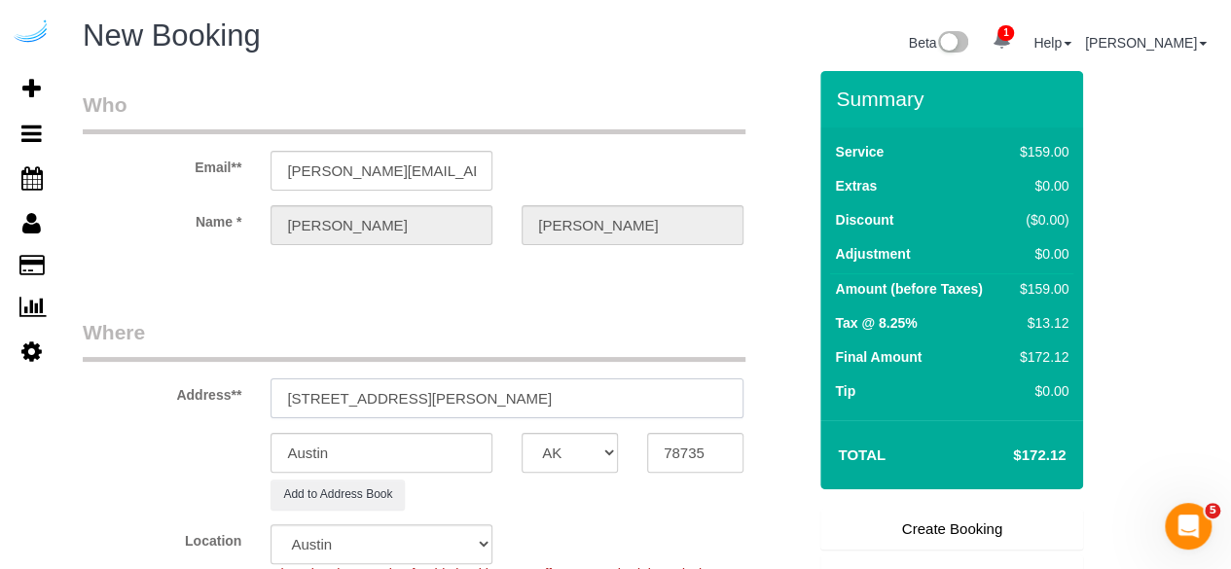
click at [606, 369] on div "Address** 4424 Gaines Ranch Loop, Austin, TX 78735" at bounding box center [444, 368] width 753 height 100
paste input "Paul Patek"
paste input "Camden Gaines Ranch"
paste input "1469884"
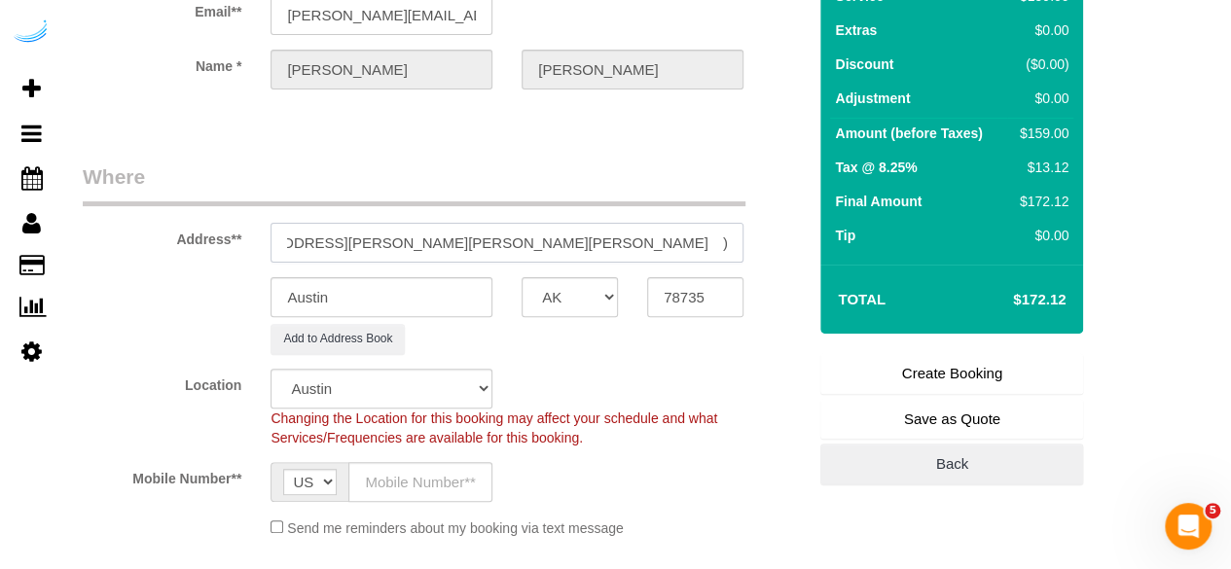
scroll to position [389, 0]
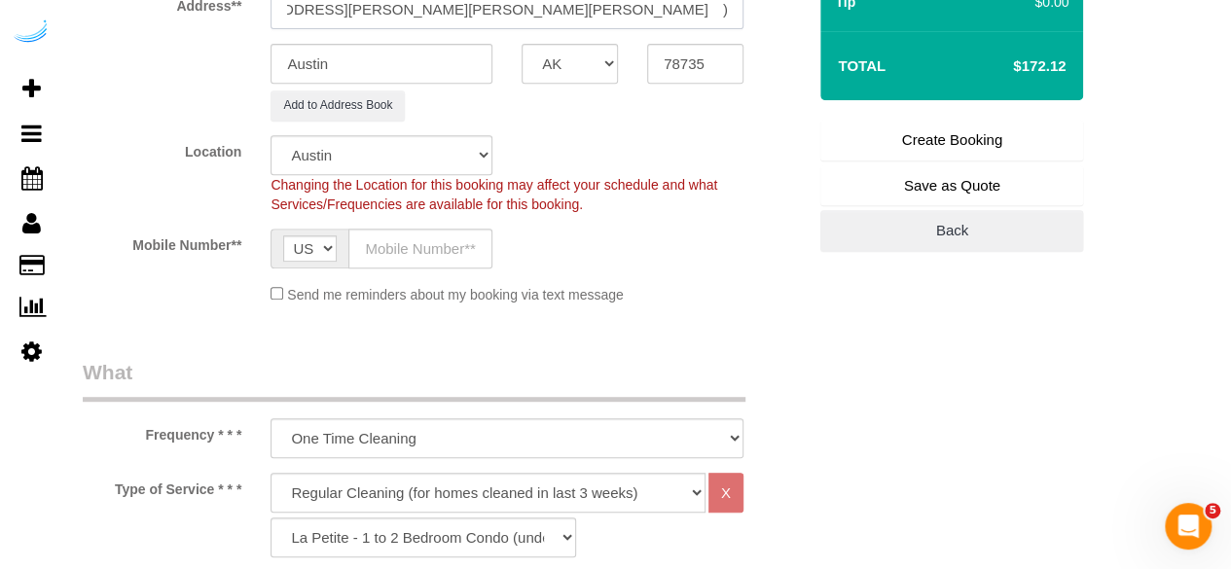
type input "4424 Gaines Ranch Loop, Building 5, Unit 523 (Paul Patek, Camden Gaines Ranch ,…"
click at [454, 250] on input "text" at bounding box center [421, 249] width 144 height 40
paste input "[PHONE_NUMBER]"
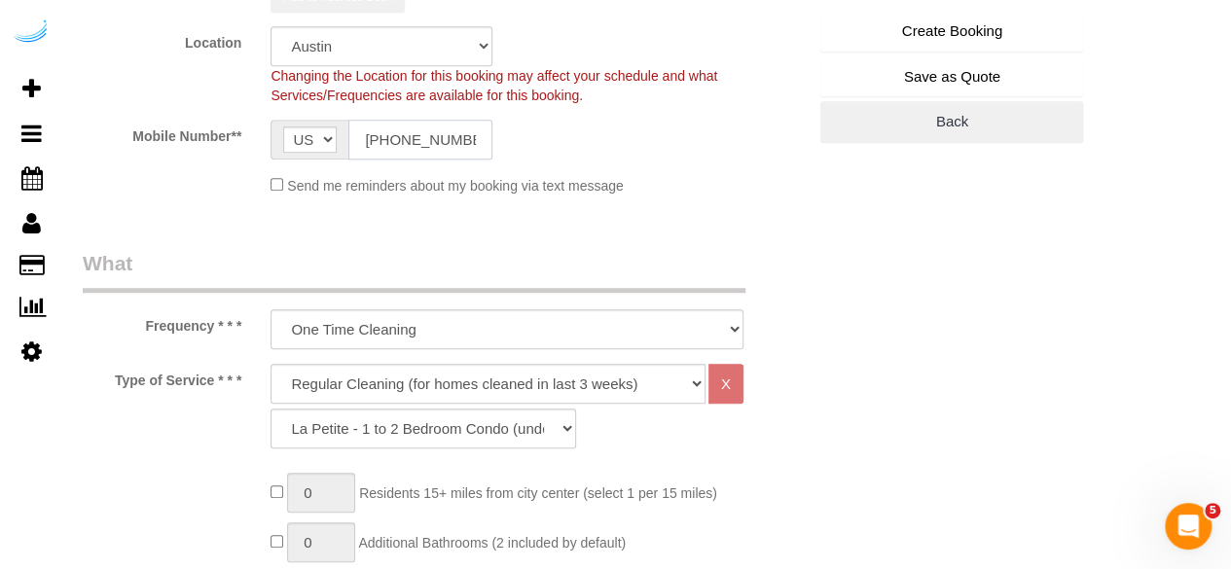
scroll to position [584, 0]
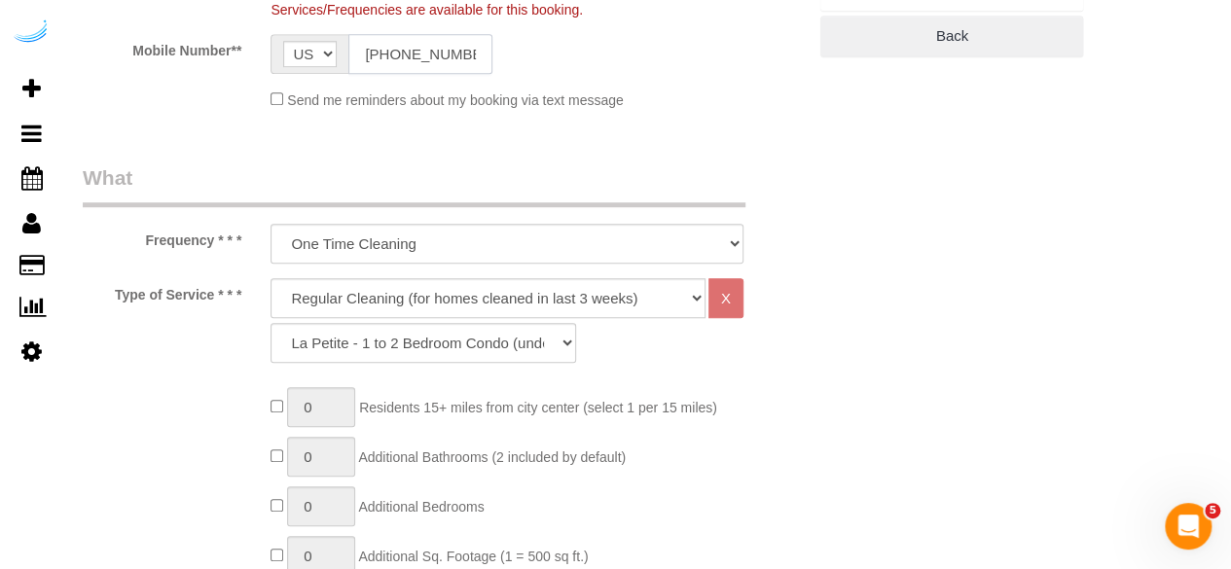
type input "[PHONE_NUMBER]"
click at [462, 281] on select "Deep Cleaning (for homes that have not been cleaned in 3+ weeks) Spruce Regular…" at bounding box center [488, 298] width 435 height 40
select select "282"
click at [271, 278] on select "Deep Cleaning (for homes that have not been cleaned in 3+ weeks) Spruce Regular…" at bounding box center [488, 298] width 435 height 40
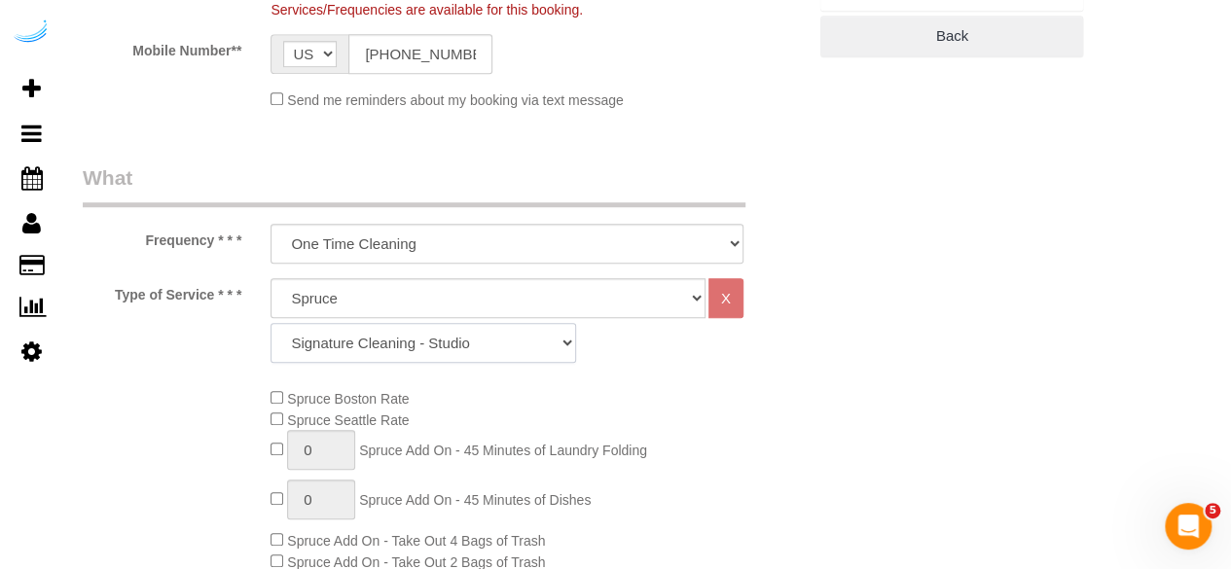
click at [409, 360] on select "Signature Cleaning - Studio Signature Cleaning - 1 Bed 1 Bath Signature Cleanin…" at bounding box center [424, 343] width 306 height 40
select select "325"
click at [271, 323] on select "Signature Cleaning - Studio Signature Cleaning - 1 Bed 1 Bath Signature Cleanin…" at bounding box center [424, 343] width 306 height 40
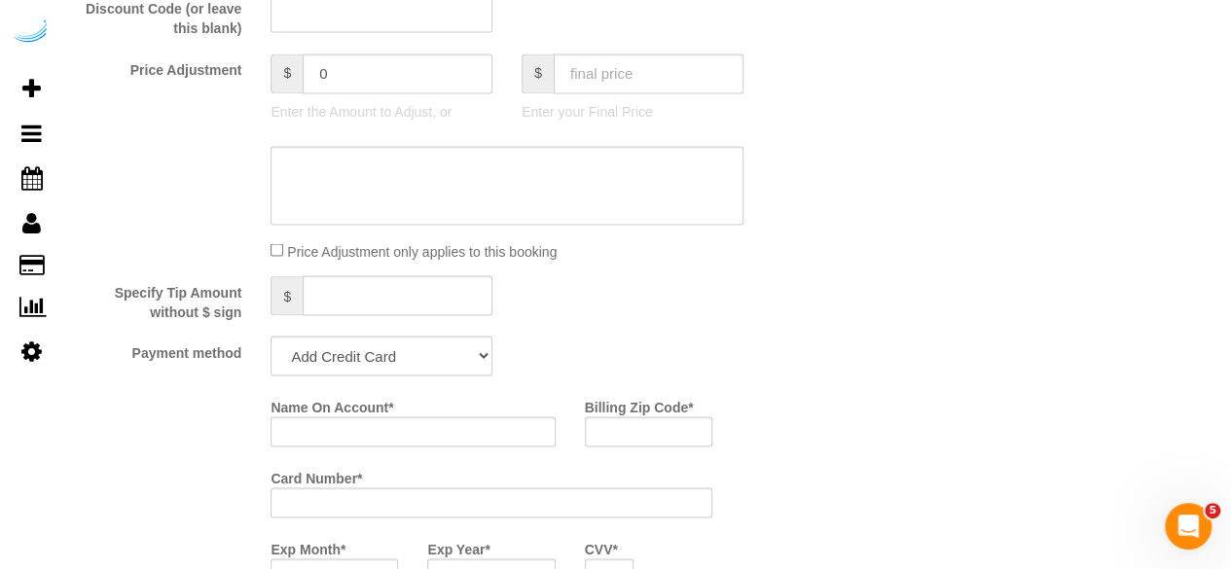
scroll to position [1752, 0]
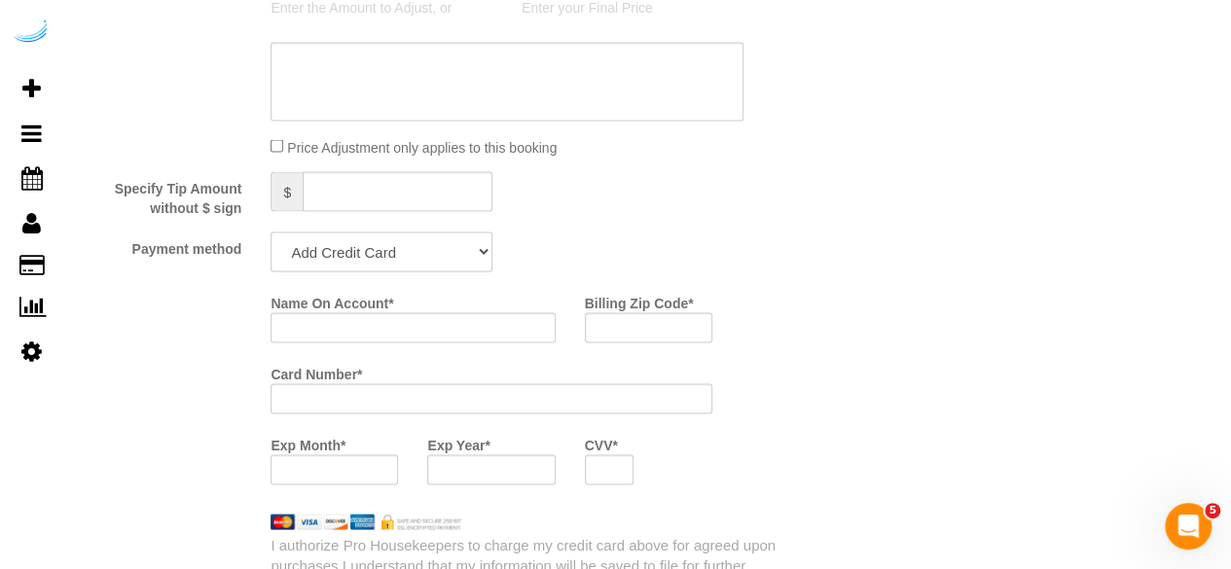
click at [405, 263] on select "Add Credit Card Cash Check Paypal" at bounding box center [382, 252] width 222 height 40
select select "string:check"
click at [271, 234] on select "Add Credit Card Cash Check Paypal" at bounding box center [382, 252] width 222 height 40
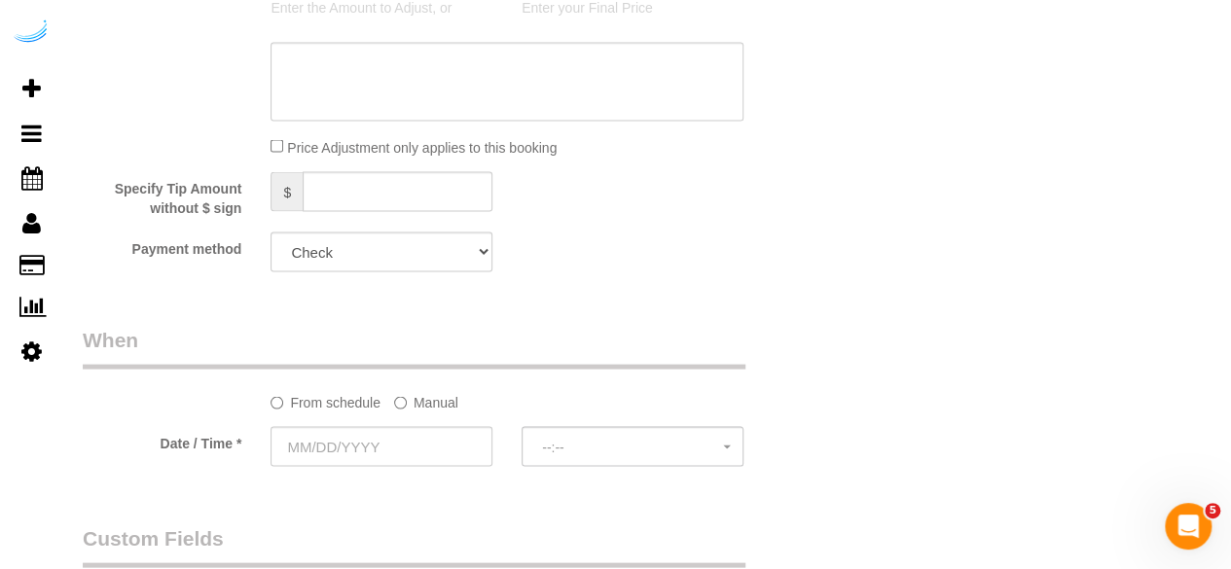
drag, startPoint x: 413, startPoint y: 393, endPoint x: 403, endPoint y: 418, distance: 26.2
click at [413, 394] on label "Manual" at bounding box center [426, 399] width 64 height 26
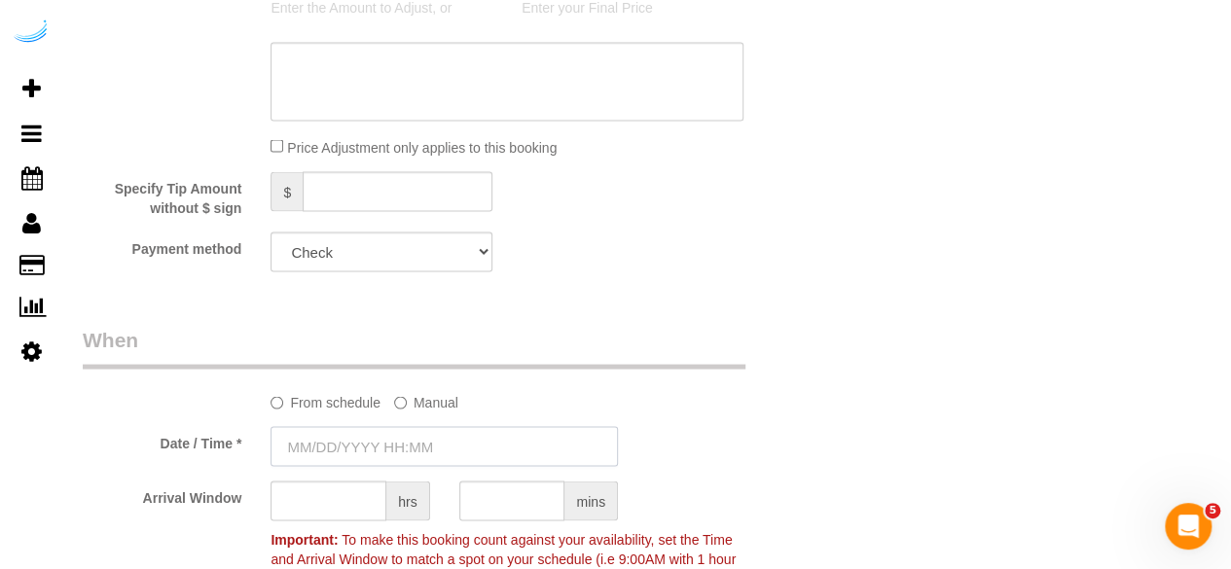
click at [376, 446] on input "text" at bounding box center [445, 446] width 348 height 40
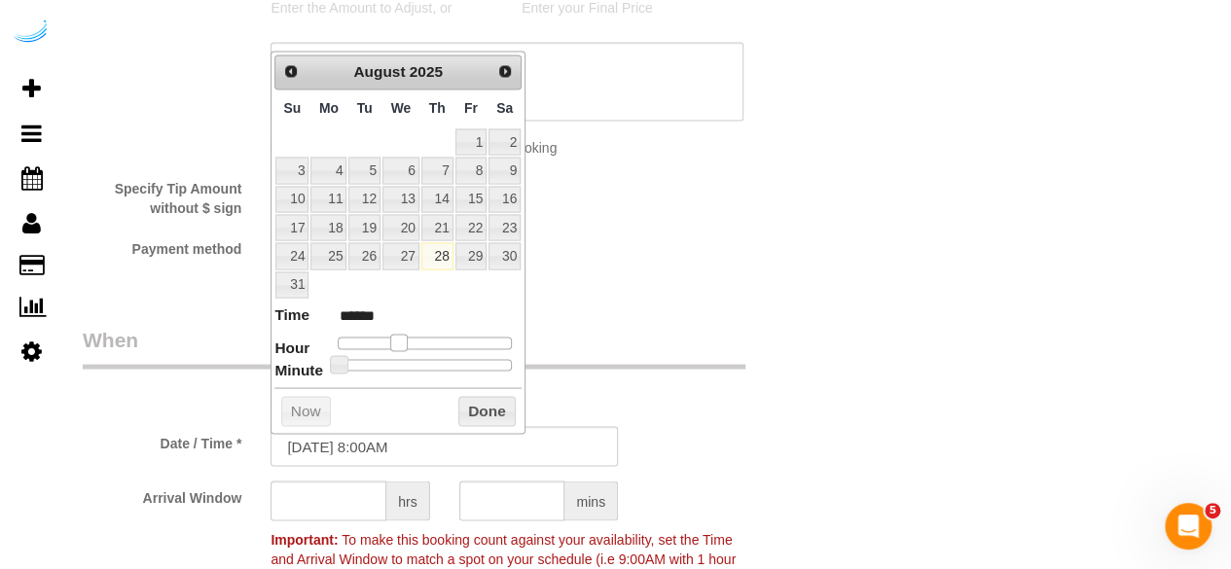
type input "08/28/2025 9:00AM"
type input "******"
click at [408, 338] on span at bounding box center [406, 343] width 18 height 18
click at [349, 499] on input "text" at bounding box center [329, 501] width 116 height 40
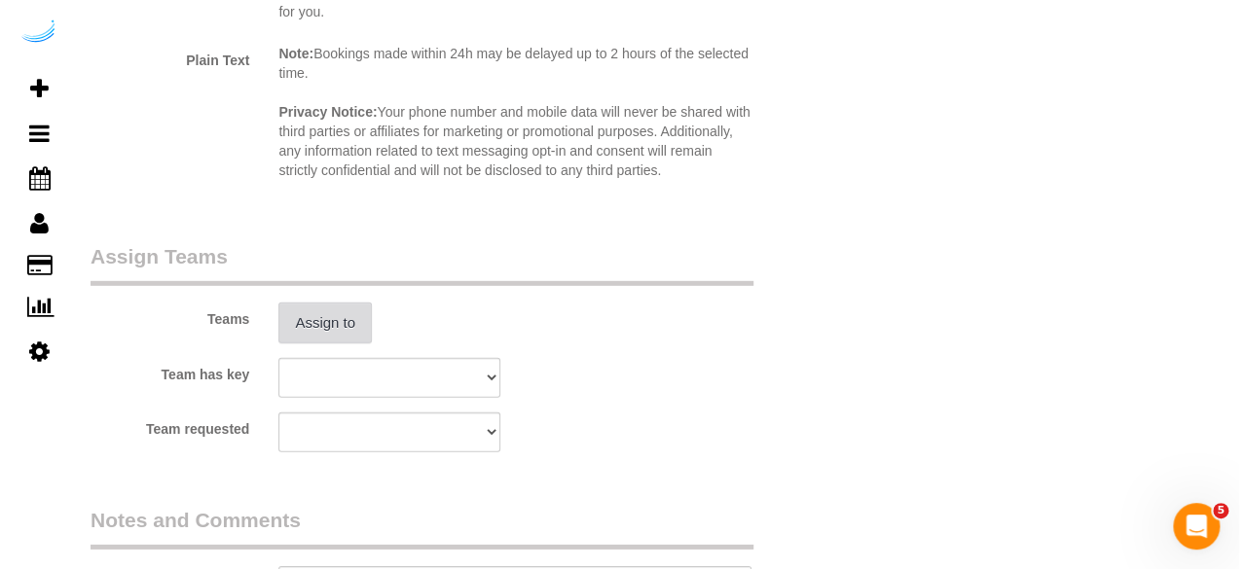
scroll to position [2823, 0]
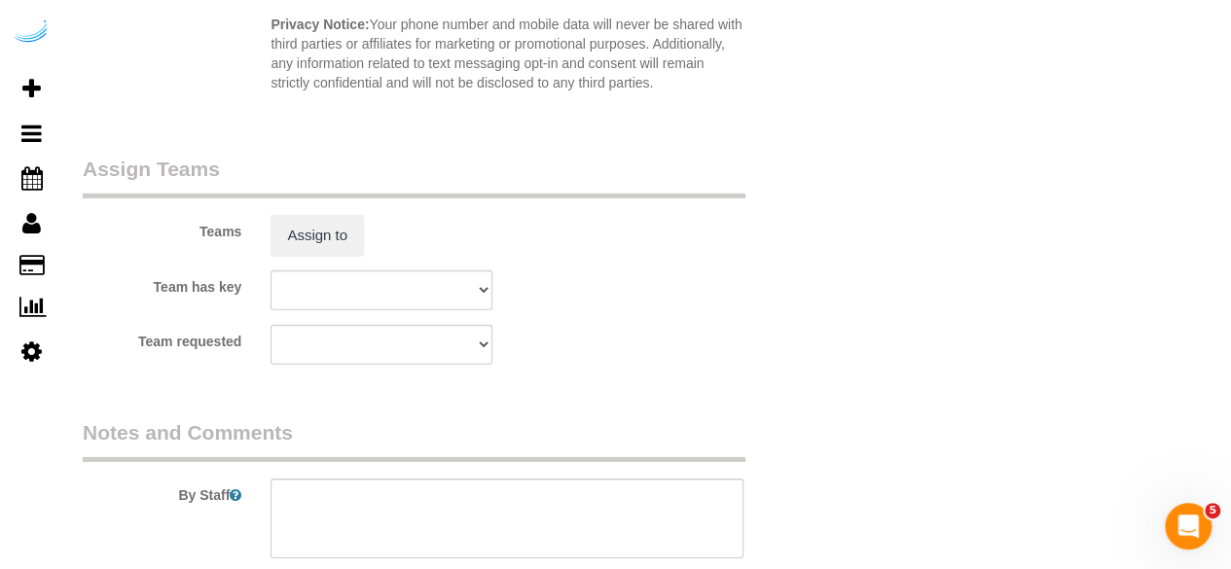
type input "4"
click at [337, 206] on div "Teams Assign to" at bounding box center [444, 205] width 753 height 101
click at [335, 246] on button "Assign to" at bounding box center [317, 235] width 93 height 41
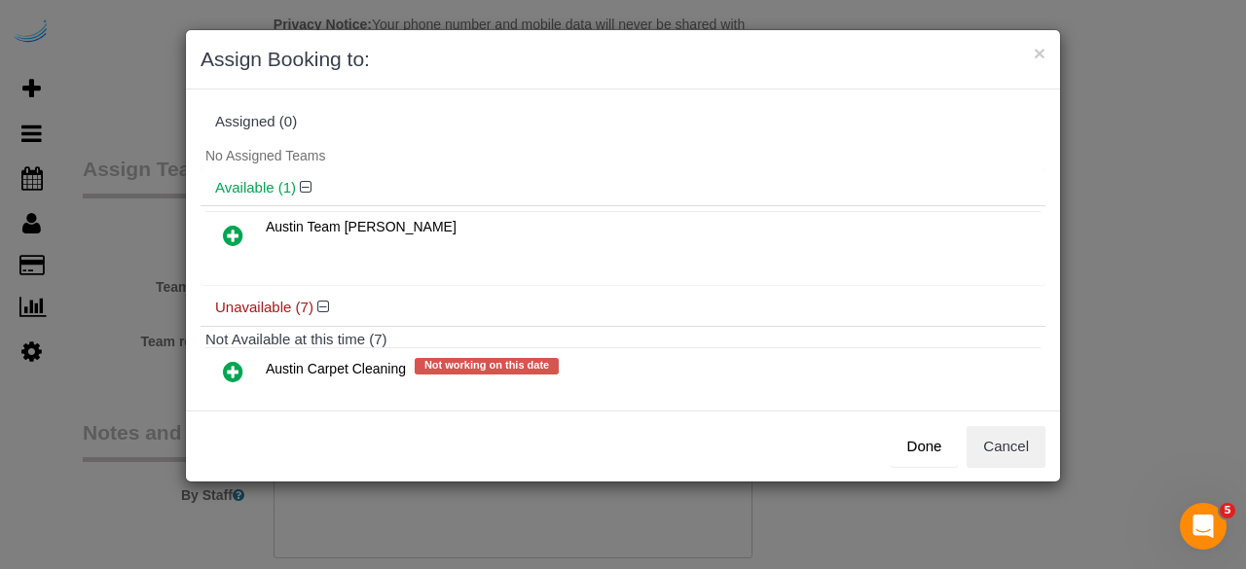
scroll to position [195, 0]
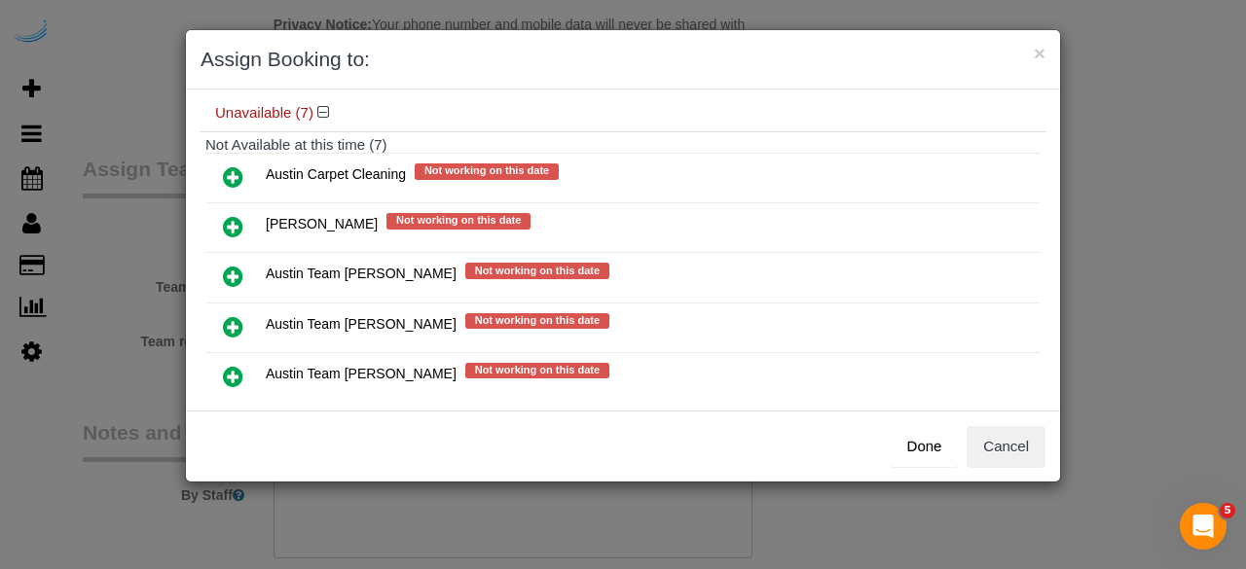
drag, startPoint x: 233, startPoint y: 319, endPoint x: 412, endPoint y: 310, distance: 179.4
click at [234, 318] on icon at bounding box center [233, 326] width 20 height 23
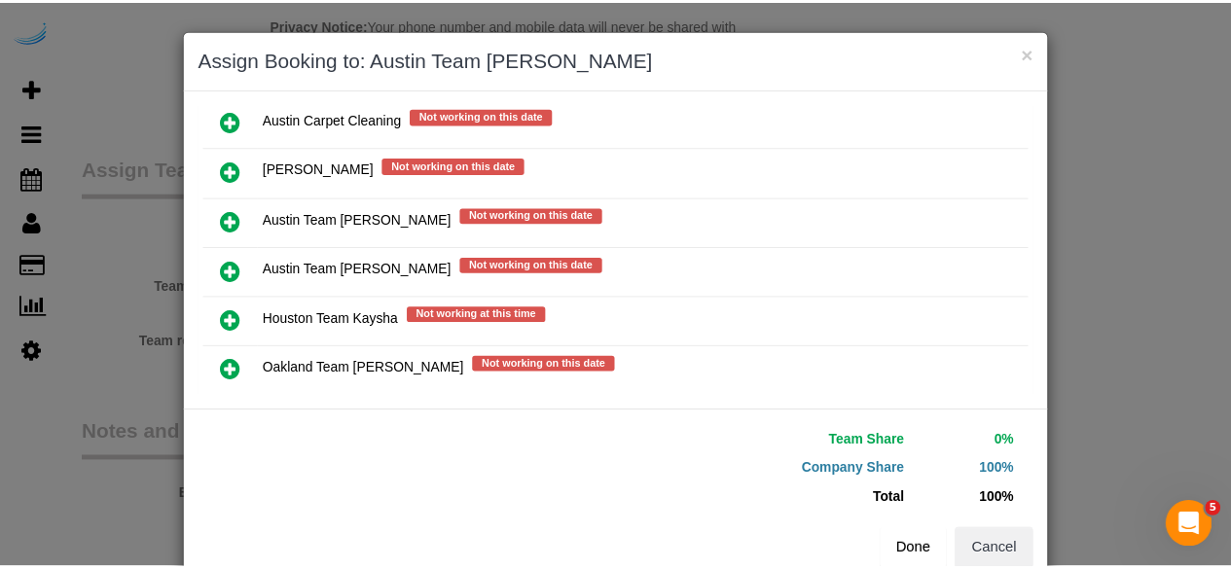
scroll to position [326, 0]
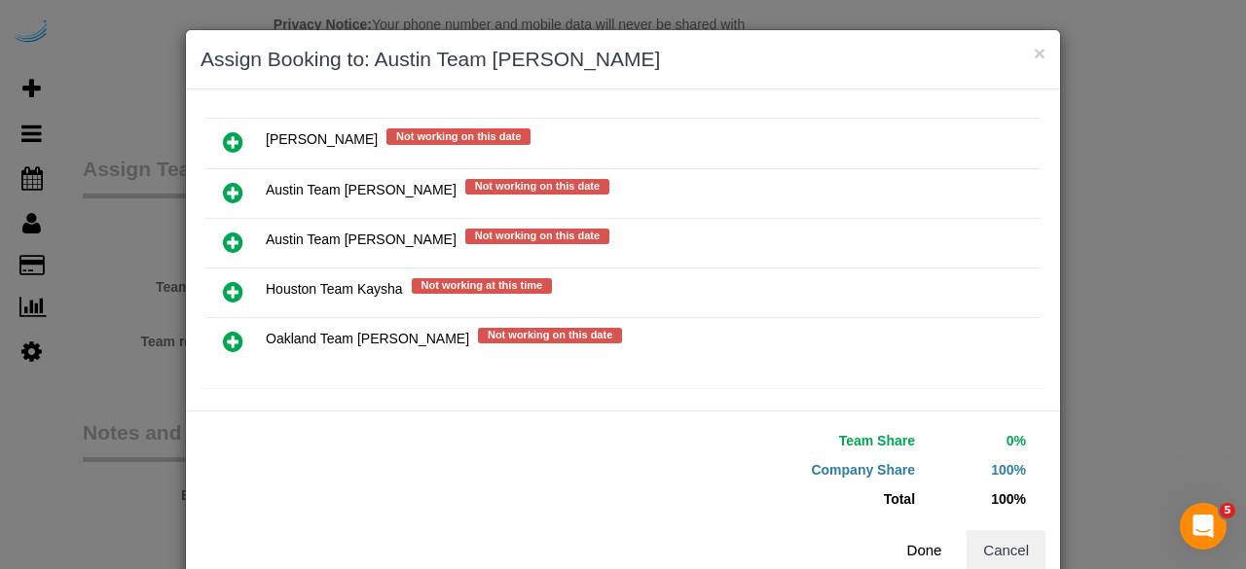
click at [911, 557] on button "Done" at bounding box center [925, 551] width 68 height 41
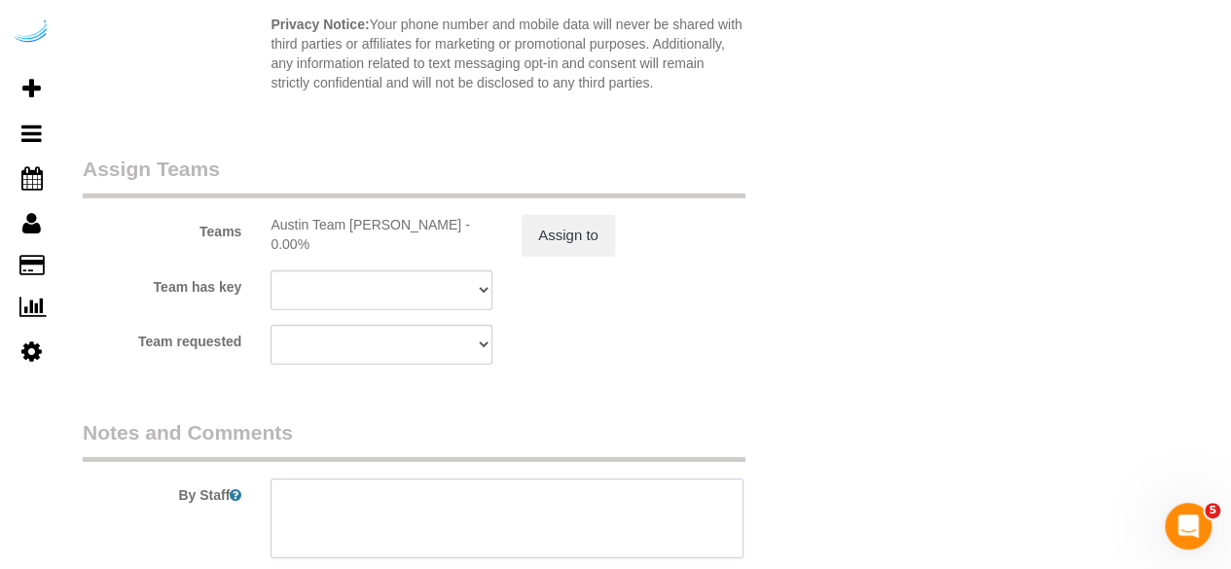
drag, startPoint x: 525, startPoint y: 499, endPoint x: 519, endPoint y: 489, distance: 12.2
click at [524, 498] on textarea at bounding box center [507, 519] width 473 height 80
paste textarea "Permanent Notes:No notes from this customer.Today's Notes:No notes from this se…"
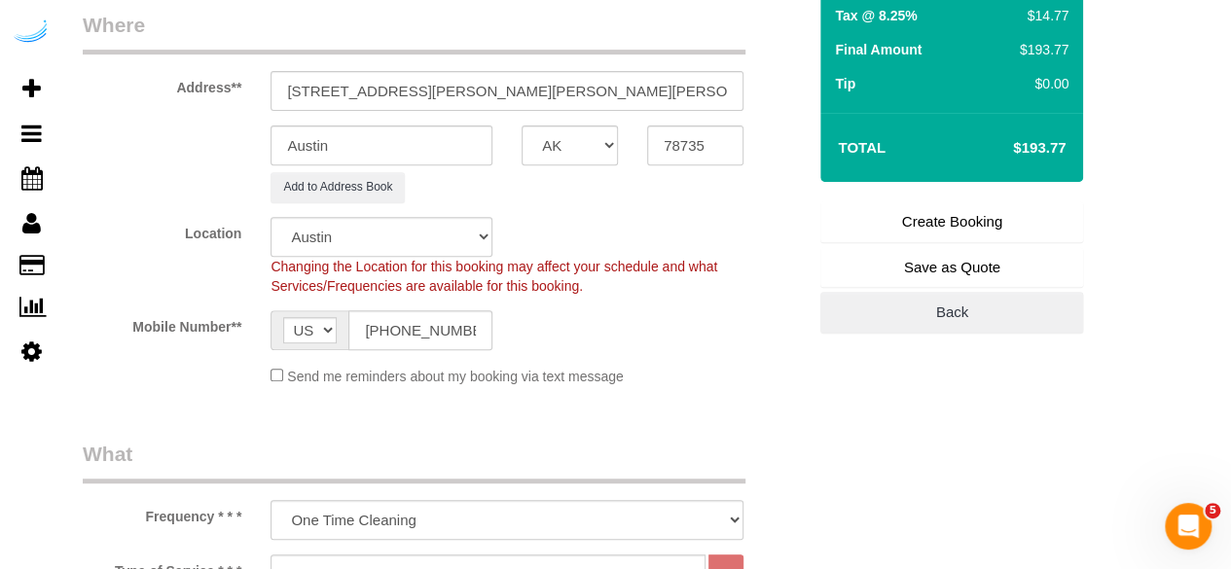
scroll to position [97, 0]
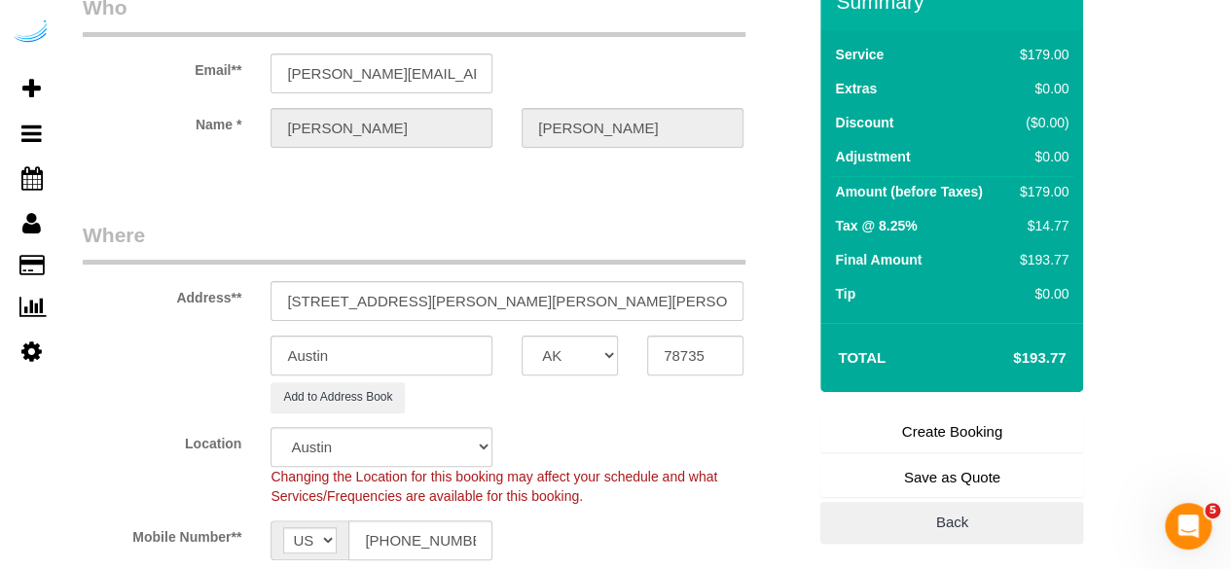
type textarea "Recurrency: One time service Permanent Notes:No notes from this customer.Today'…"
drag, startPoint x: 985, startPoint y: 437, endPoint x: 970, endPoint y: 422, distance: 21.4
click at [985, 435] on link "Create Booking" at bounding box center [952, 432] width 263 height 41
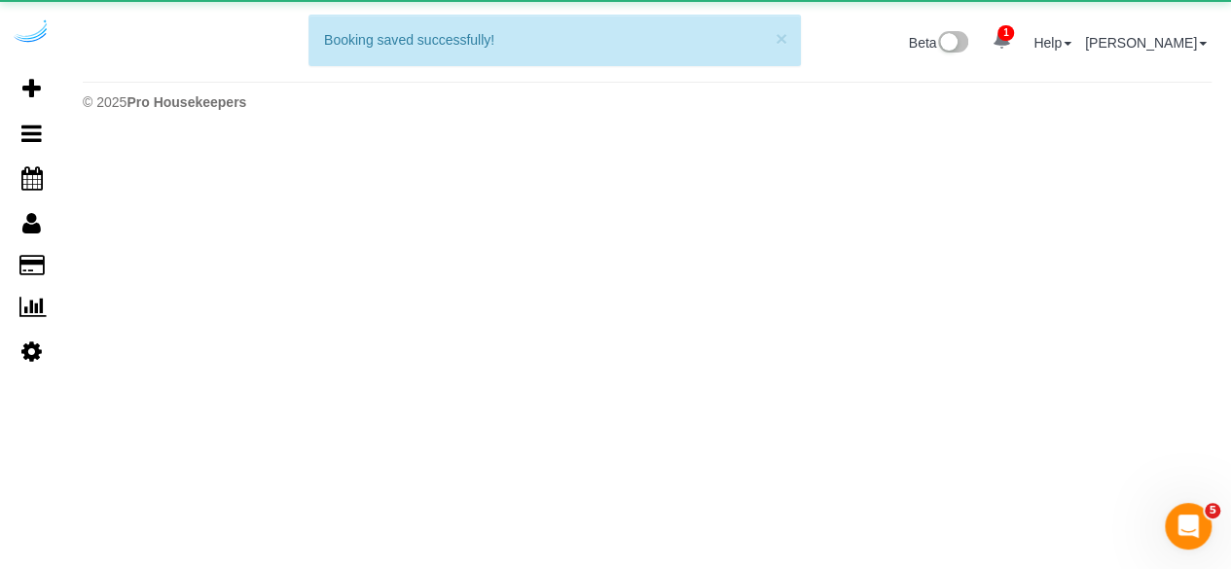
scroll to position [0, 0]
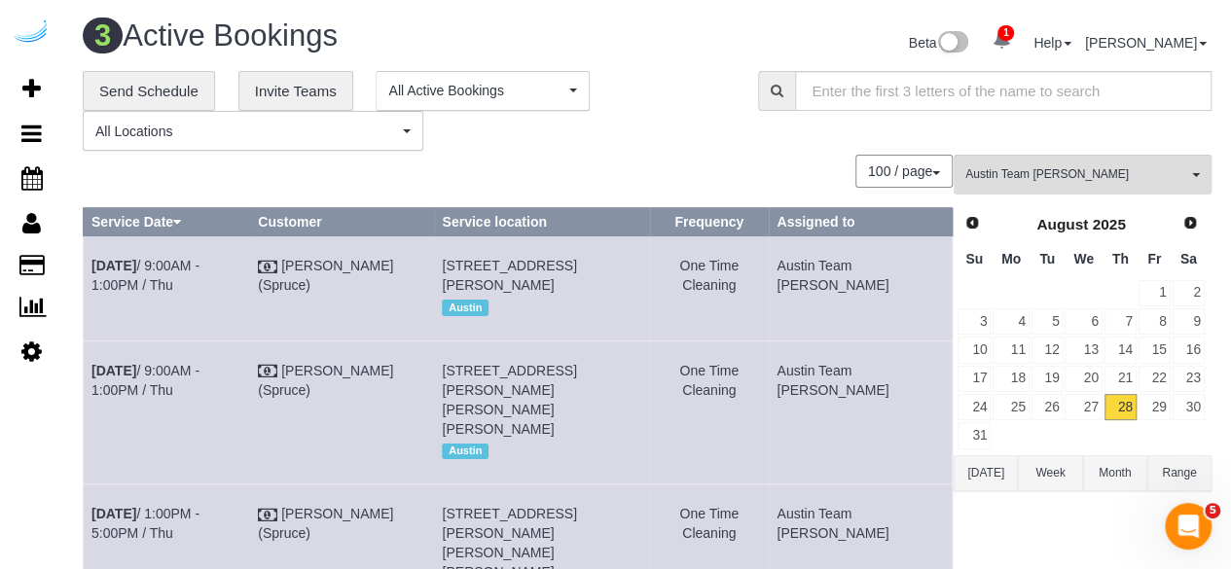
drag, startPoint x: 234, startPoint y: 441, endPoint x: 84, endPoint y: 418, distance: 151.7
click at [84, 418] on td "Aug 28th / 9:00AM - 1:00PM / Thu" at bounding box center [167, 412] width 166 height 143
copy link "Aug 28th / 9:00AM - 1:00PM / Thu"
drag, startPoint x: 535, startPoint y: 462, endPoint x: 479, endPoint y: 408, distance: 78.5
click at [479, 408] on span "4424 Gaines Ranch Loop, Building 5, Unit 523 (Paul Patek, Camden Gaines Ranch ,…" at bounding box center [509, 400] width 134 height 74
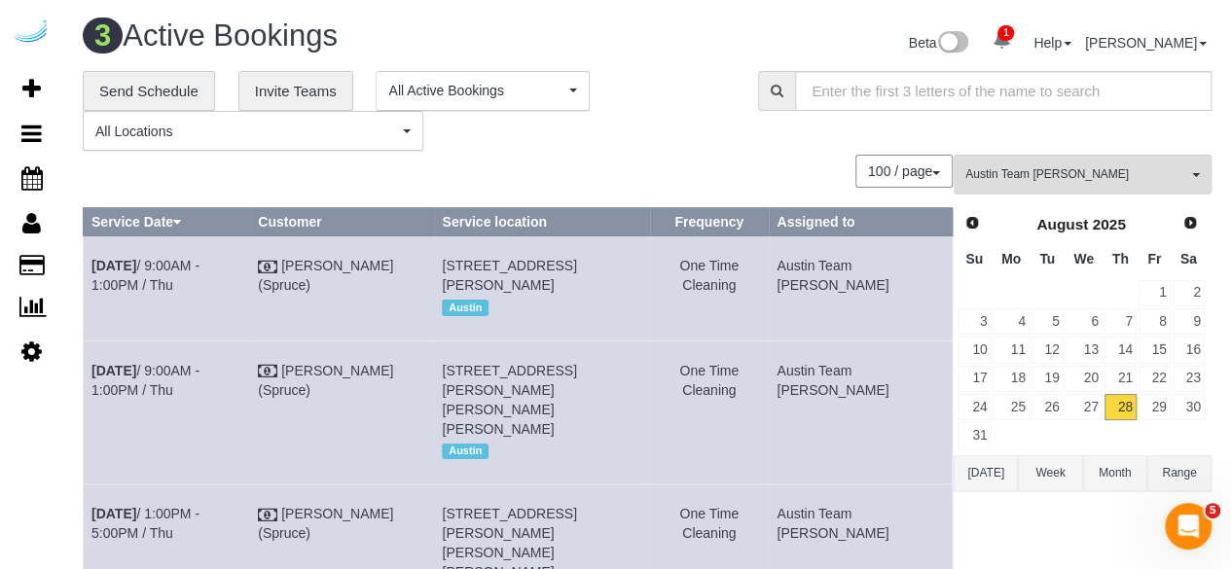
copy span "4424 Gaines Ranch Loop, Building 5, Unit 523 (Paul Patek, Camden Gaines Ranch ,…"
drag, startPoint x: 892, startPoint y: 430, endPoint x: 835, endPoint y: 398, distance: 65.0
click at [835, 398] on td "Austin Team [PERSON_NAME]" at bounding box center [861, 412] width 184 height 143
copy td "Austin Team [PERSON_NAME]"
click at [1162, 411] on link "29" at bounding box center [1155, 407] width 32 height 26
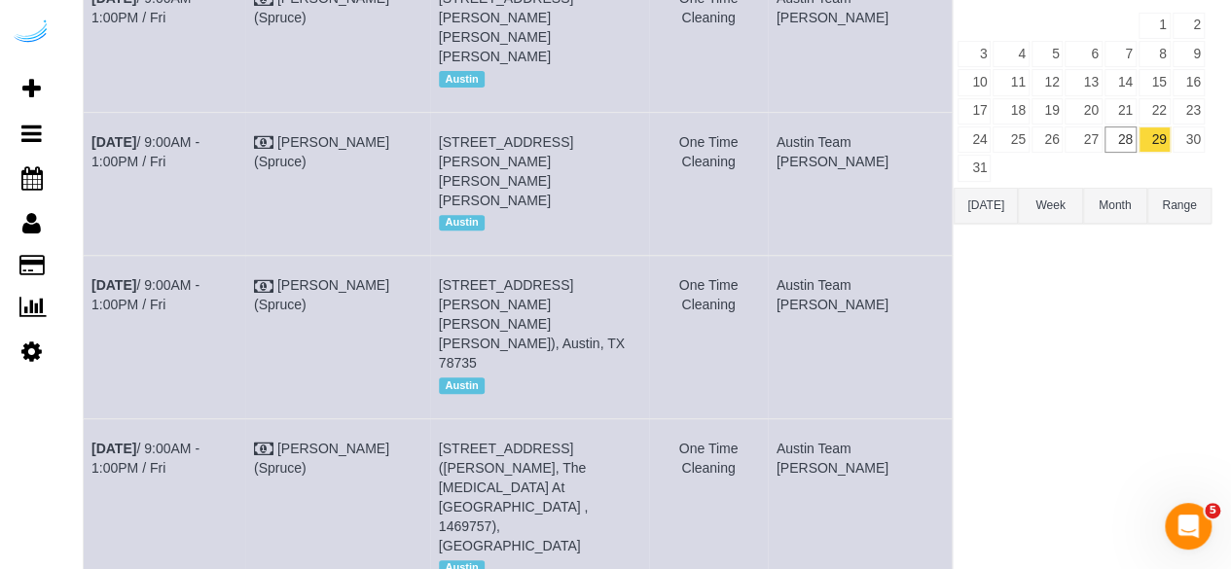
scroll to position [49, 0]
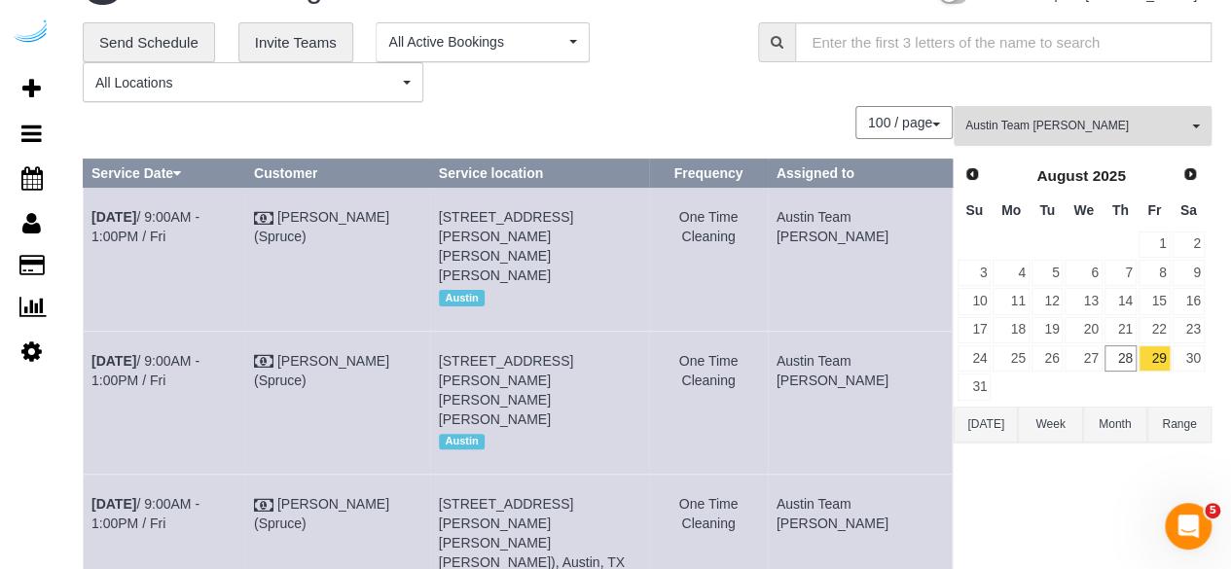
click at [1121, 118] on span "Austin Team [PERSON_NAME]" at bounding box center [1077, 126] width 222 height 17
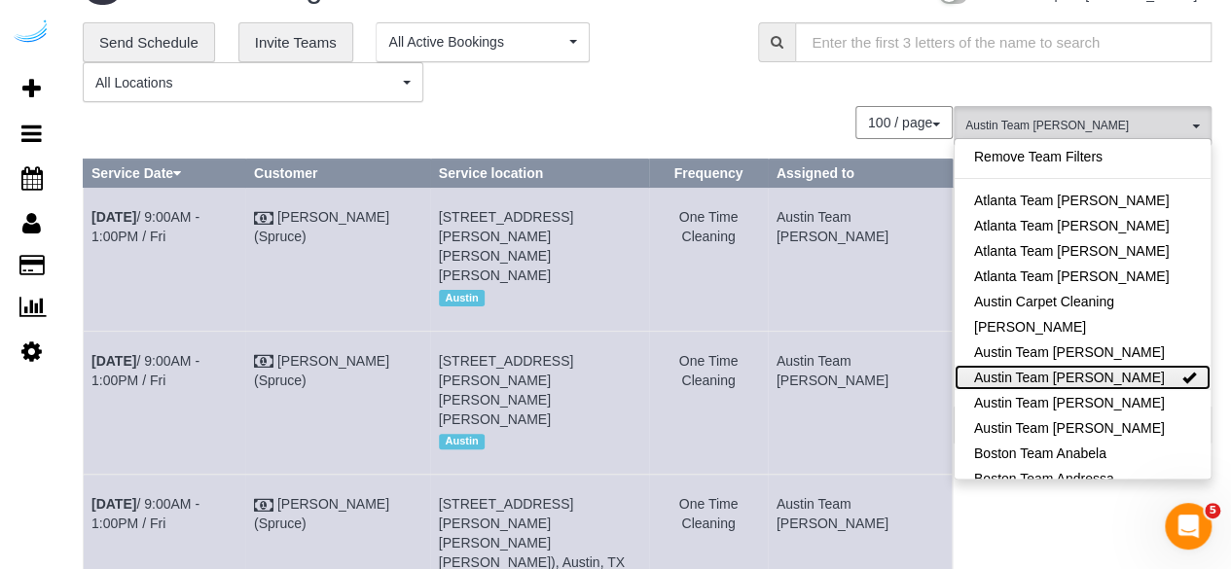
click at [1096, 368] on link "Austin Team [PERSON_NAME]" at bounding box center [1083, 377] width 256 height 25
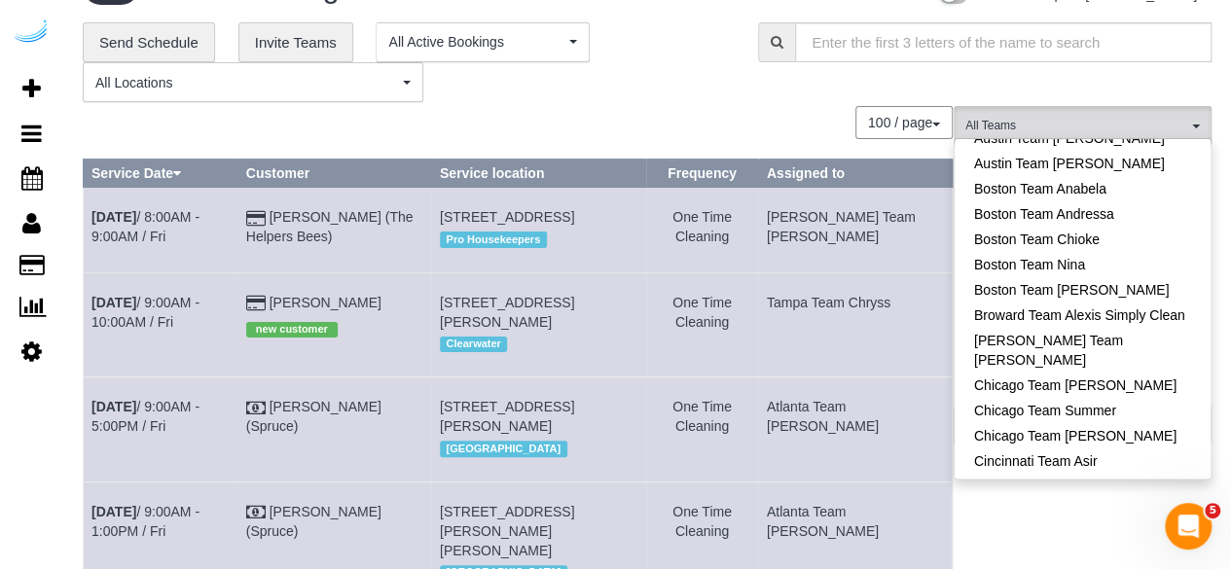
scroll to position [389, 0]
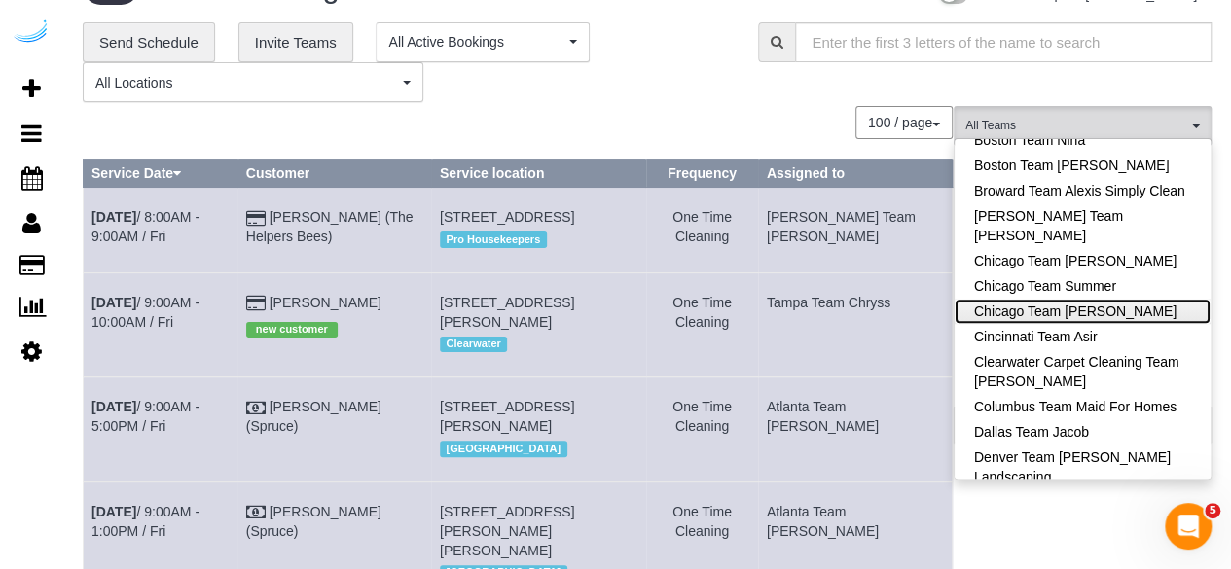
click at [1114, 314] on link "Chicago Team [PERSON_NAME]" at bounding box center [1083, 311] width 256 height 25
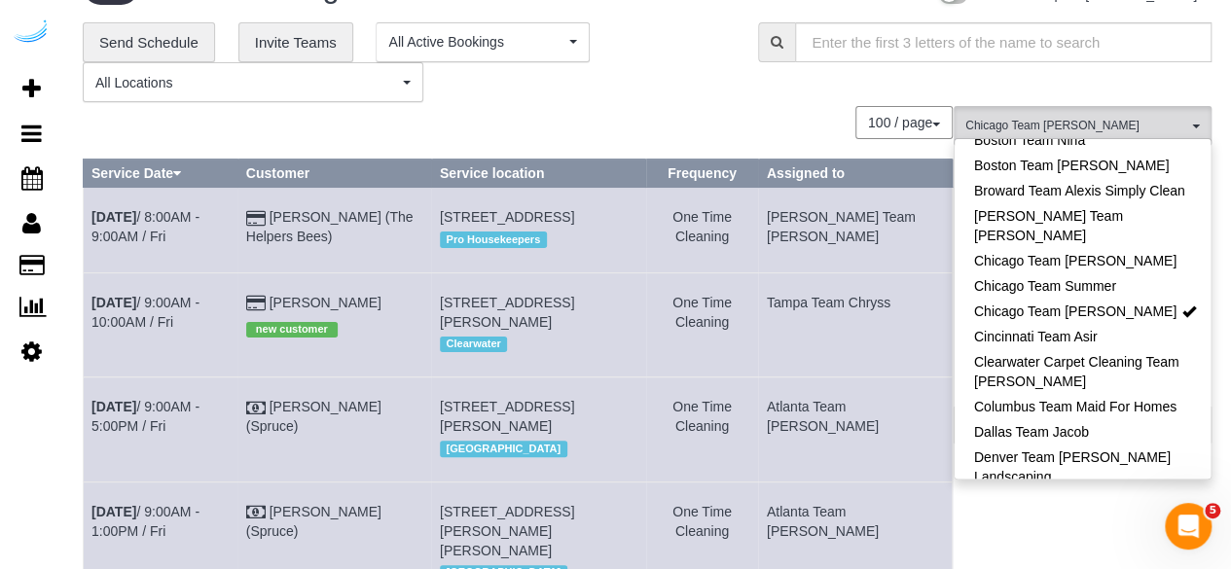
click at [826, 126] on div "100 / page 10 / page 20 / page 30 / page 40 / page 50 / page 100 / page" at bounding box center [518, 122] width 870 height 33
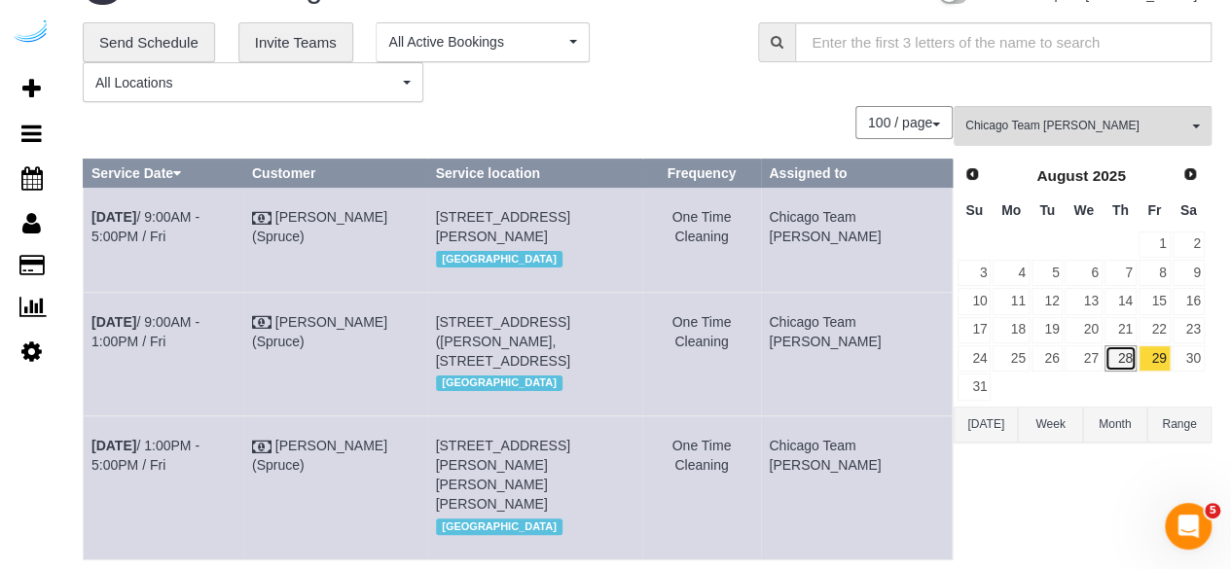
click at [1123, 356] on link "28" at bounding box center [1121, 359] width 32 height 26
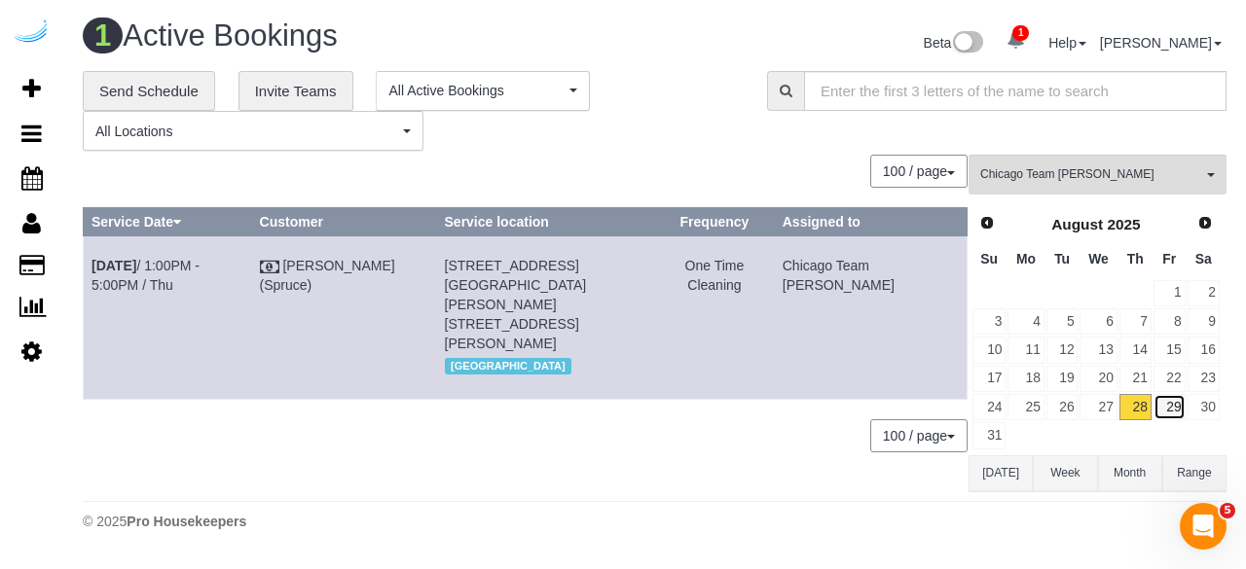
click at [1173, 409] on link "29" at bounding box center [1170, 407] width 32 height 26
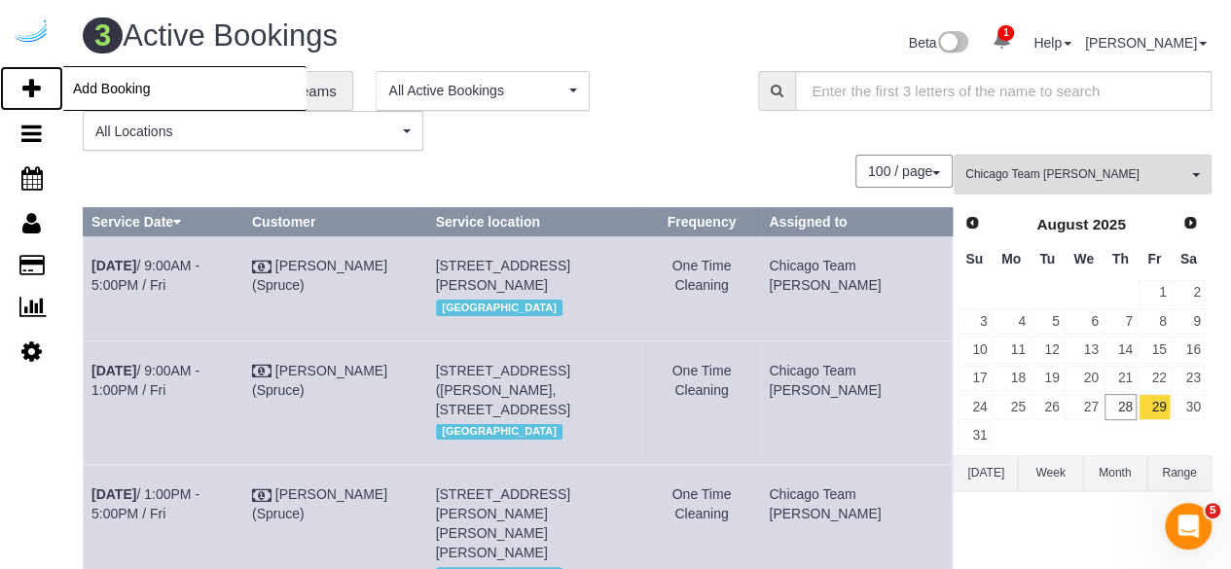
click at [27, 85] on icon at bounding box center [31, 88] width 18 height 23
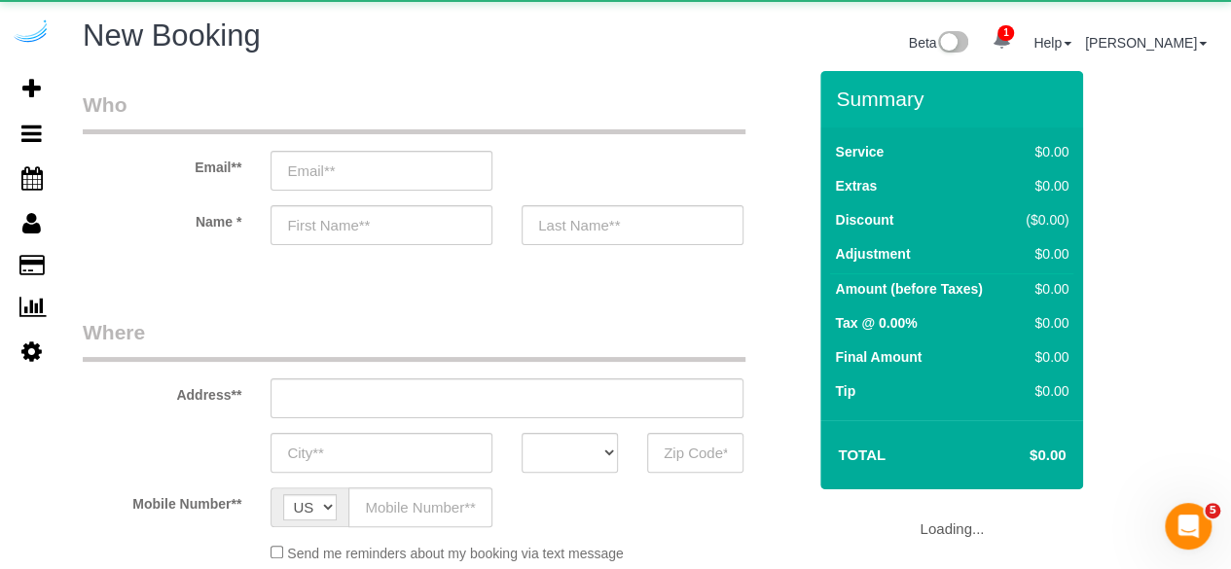
select select "object:3720"
select select "4"
select select "number:9"
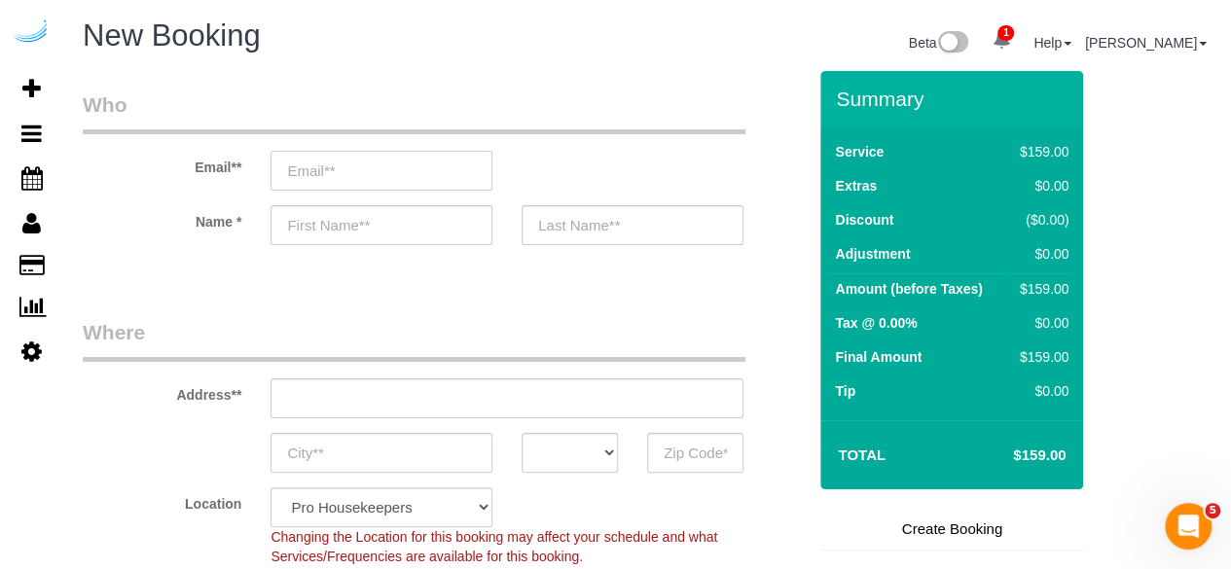
click at [356, 181] on input "email" at bounding box center [382, 171] width 222 height 40
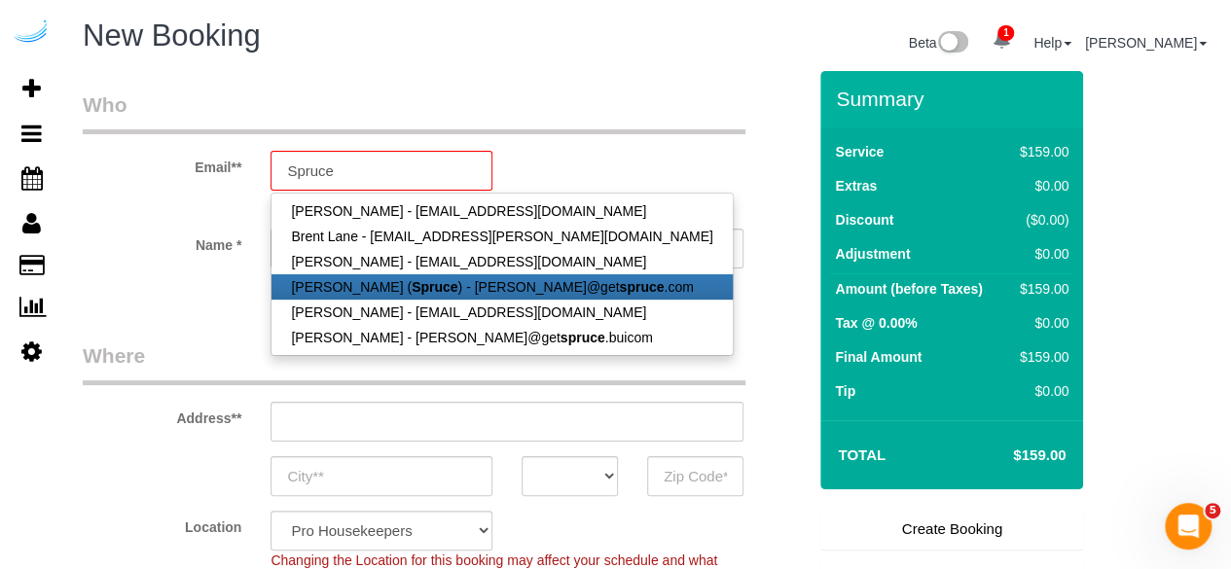
click at [371, 278] on link "[PERSON_NAME] ( Spruce ) - [PERSON_NAME]@get spruce .com" at bounding box center [502, 287] width 460 height 25
type input "[PERSON_NAME][EMAIL_ADDRESS][DOMAIN_NAME]"
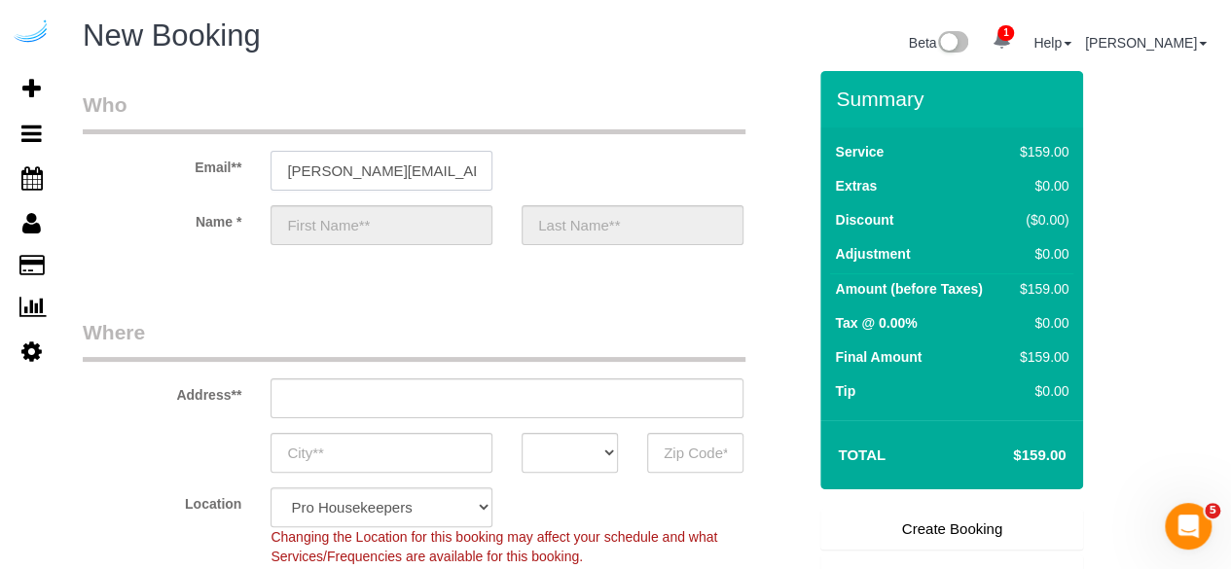
type input "[PERSON_NAME]"
type input "[STREET_ADDRESS][PERSON_NAME]"
type input "Austin"
select select "[GEOGRAPHIC_DATA]"
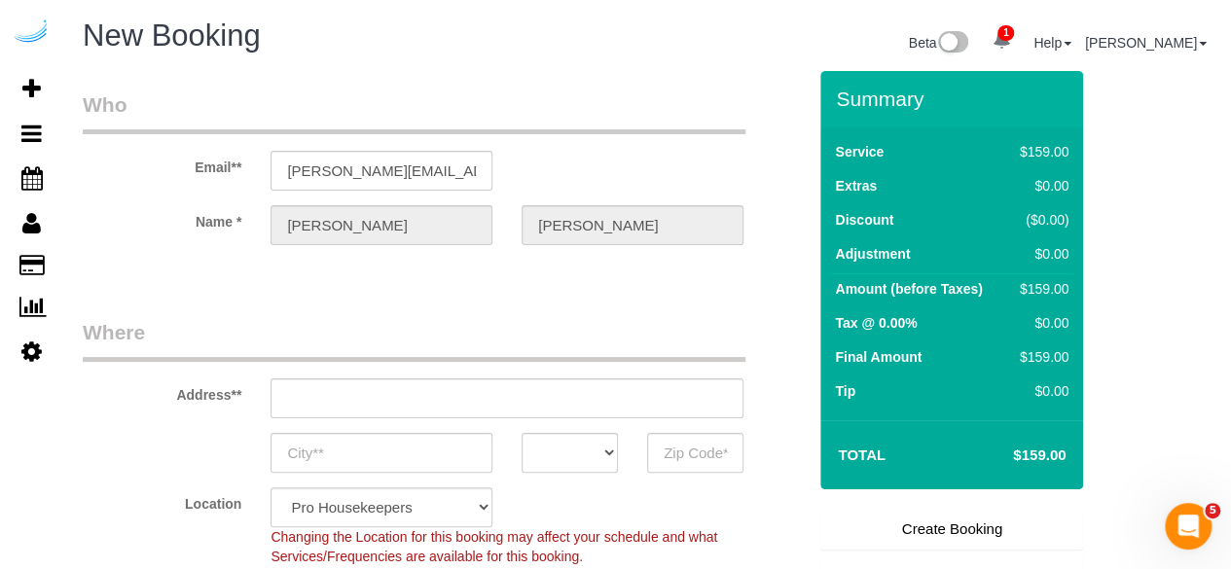
type input "78704"
select select "9"
select select "object:3759"
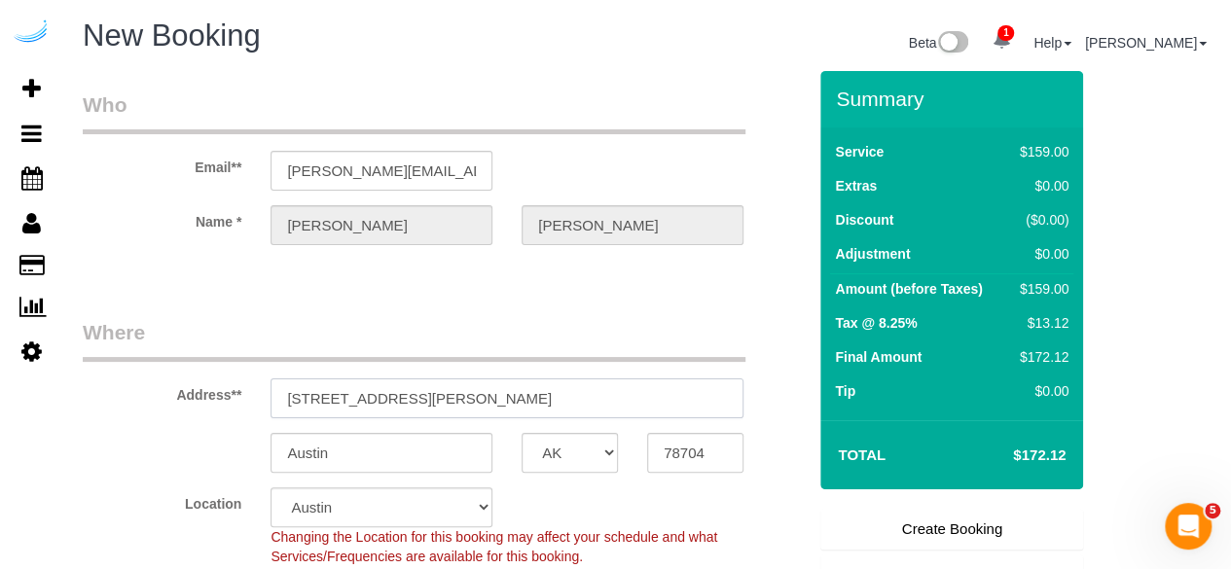
click at [481, 405] on input "[STREET_ADDRESS][PERSON_NAME]" at bounding box center [507, 399] width 473 height 40
paste input "3 W Huron St, Chicago, IL 60654"
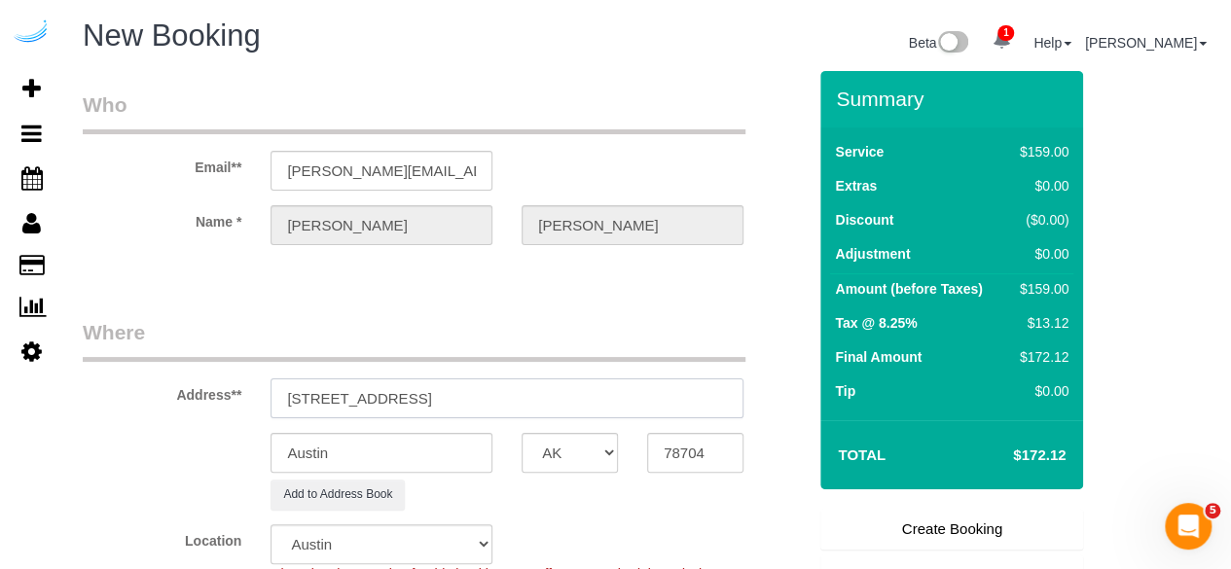
click at [475, 396] on input "33 W Huron St, Chicago, IL 60654" at bounding box center [507, 399] width 473 height 40
click at [502, 398] on input "33 W Huron St, Chicago, IL 60654" at bounding box center [507, 399] width 473 height 40
drag, startPoint x: 466, startPoint y: 392, endPoint x: 575, endPoint y: 396, distance: 109.1
click at [575, 396] on input "33 W Huron St, Chicago, IL 60654" at bounding box center [507, 399] width 473 height 40
type input "33 W Huron St, Chicago, IL 60654"
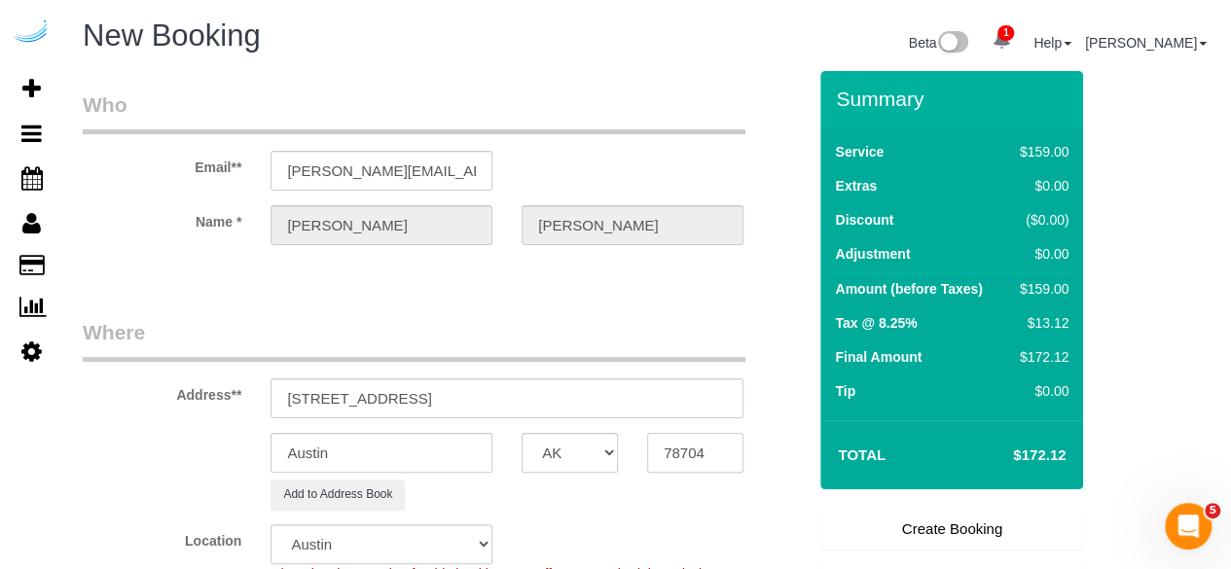
click at [699, 464] on input "78704" at bounding box center [695, 453] width 96 height 40
paste input "6065"
type input "60654"
click at [572, 441] on select "AK AL AR AZ CA CO CT DC DE [GEOGRAPHIC_DATA] [GEOGRAPHIC_DATA] HI IA ID IL IN K…" at bounding box center [570, 453] width 96 height 40
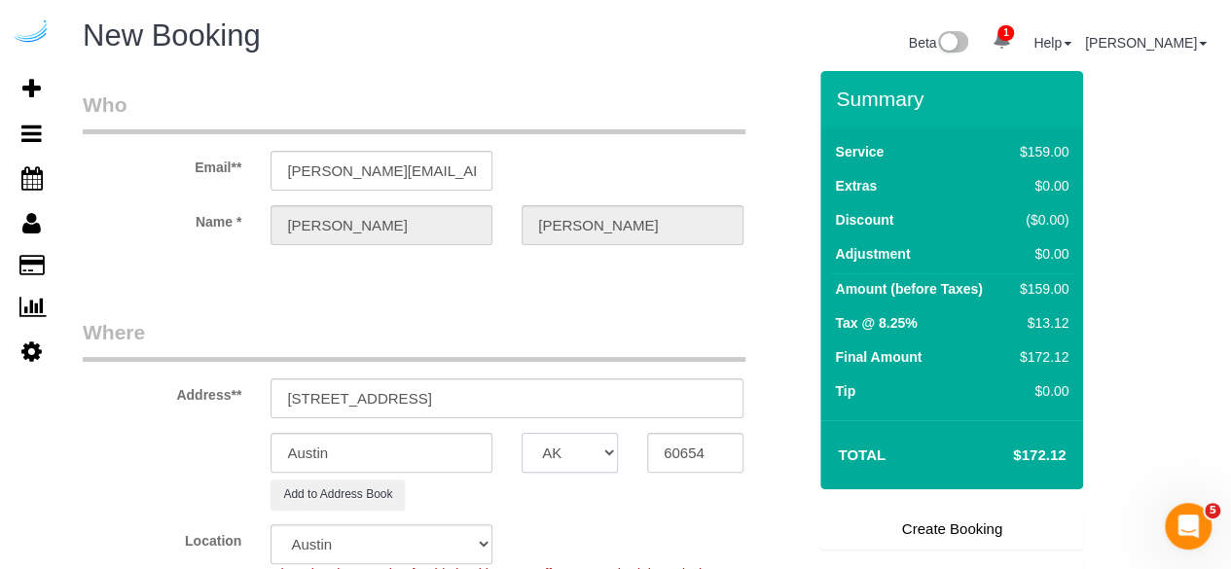
select select "11"
select select "IL"
click at [522, 433] on select "AK AL AR AZ CA CO CT DC DE [GEOGRAPHIC_DATA] [GEOGRAPHIC_DATA] HI IA ID IL IN K…" at bounding box center [570, 453] width 96 height 40
select select "object:3811"
click at [440, 460] on input "Austin" at bounding box center [382, 453] width 222 height 40
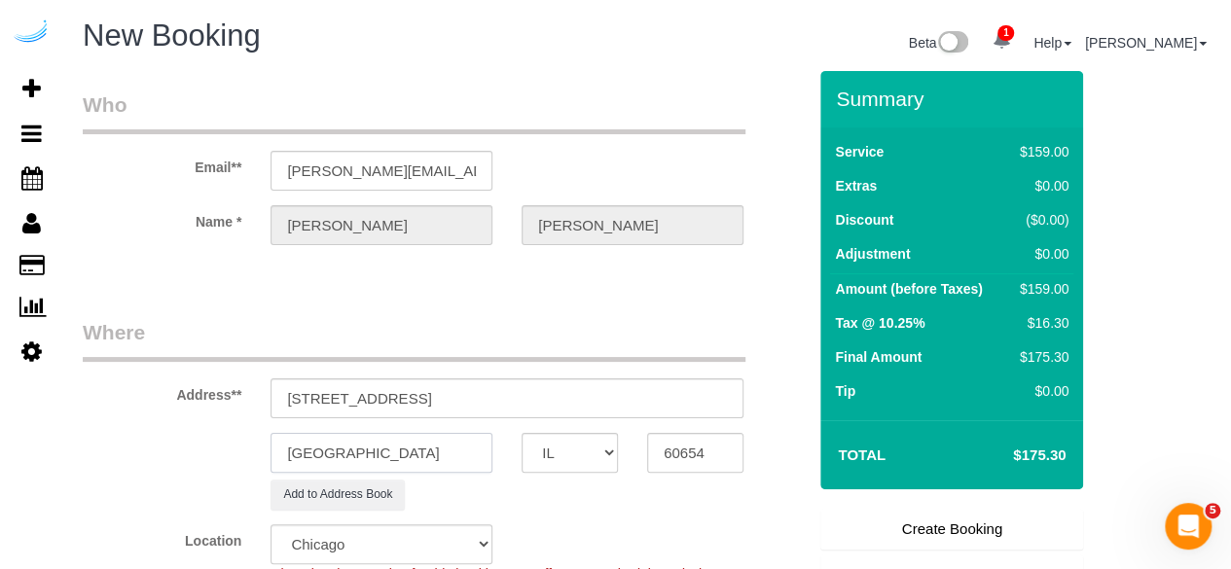
type input "[GEOGRAPHIC_DATA]"
drag, startPoint x: 561, startPoint y: 398, endPoint x: 655, endPoint y: 394, distance: 94.5
click at [655, 394] on input "33 W Huron St, Chicago, IL 60654" at bounding box center [507, 399] width 473 height 40
paste input "Katie Murray"
paste input "33 W Huron St"
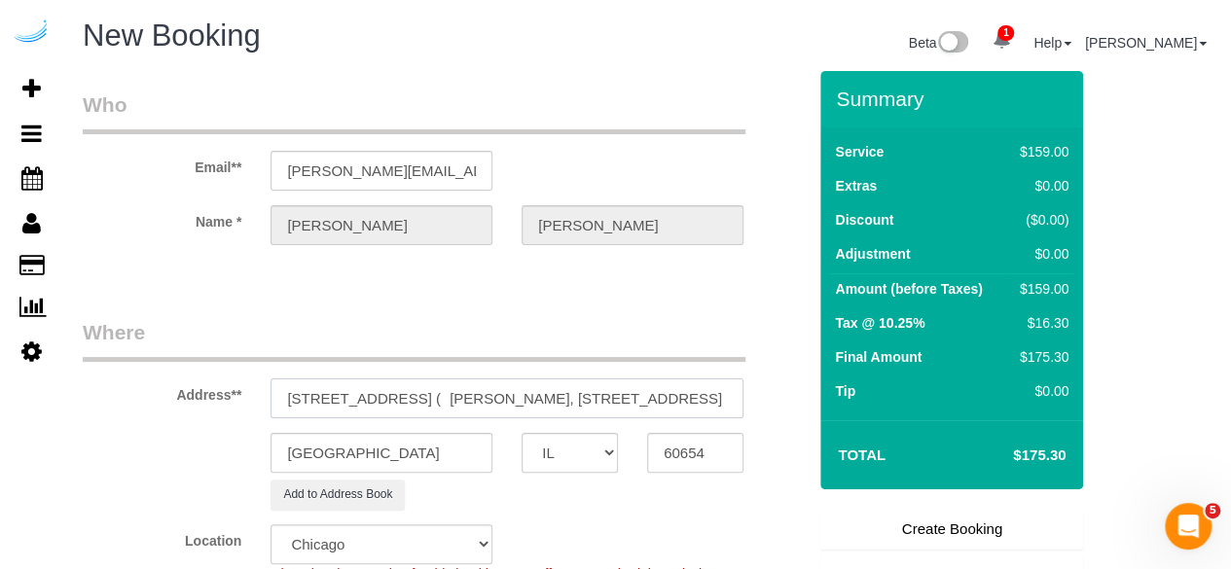
paste input "1463359"
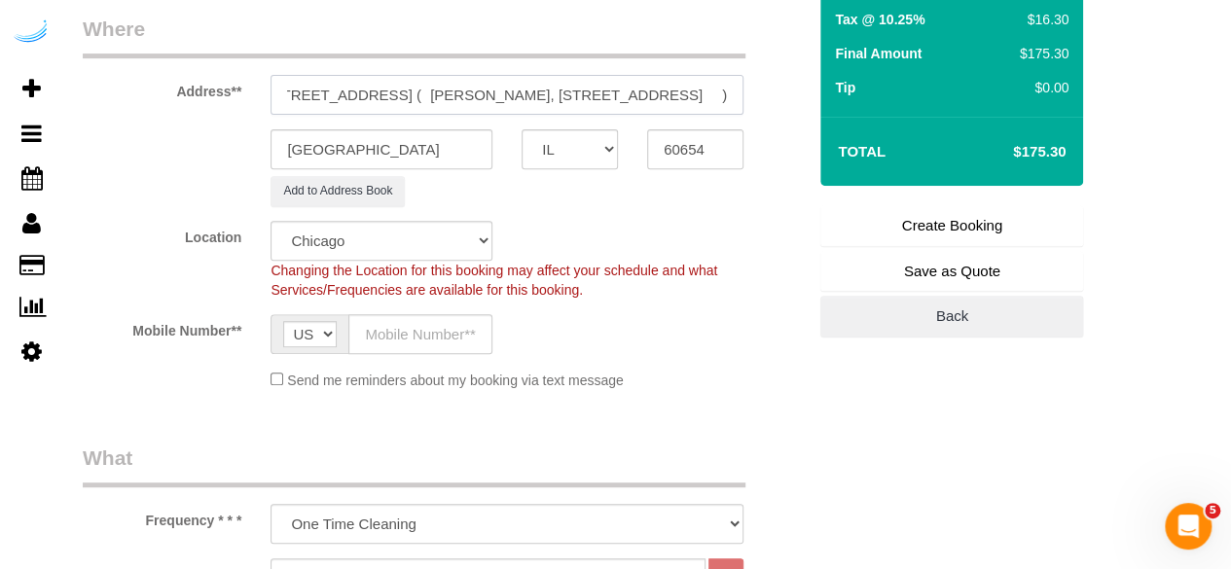
scroll to position [389, 0]
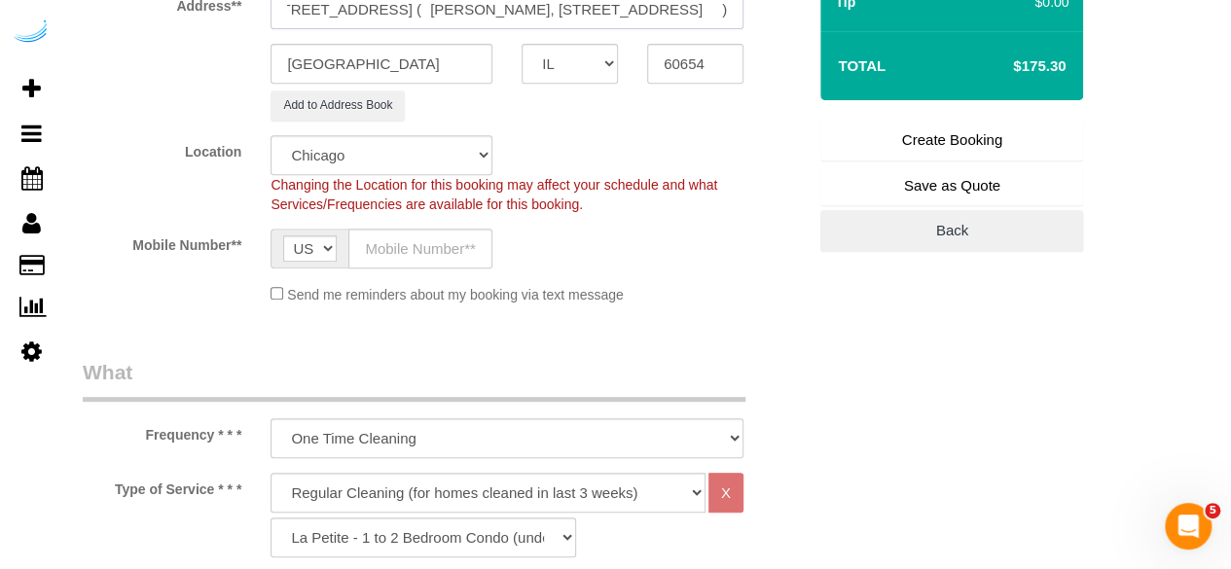
type input "33 W Huron St, Unit 511 ( Katie Murray, 33 W Huron St , 1463359 )"
click at [426, 224] on sui-booking-location "Location Pro Housekeepers [GEOGRAPHIC_DATA] [GEOGRAPHIC_DATA] [GEOGRAPHIC_DATA]…" at bounding box center [444, 219] width 723 height 169
click at [426, 232] on input "text" at bounding box center [421, 249] width 144 height 40
type input "[PHONE_NUMBER]"
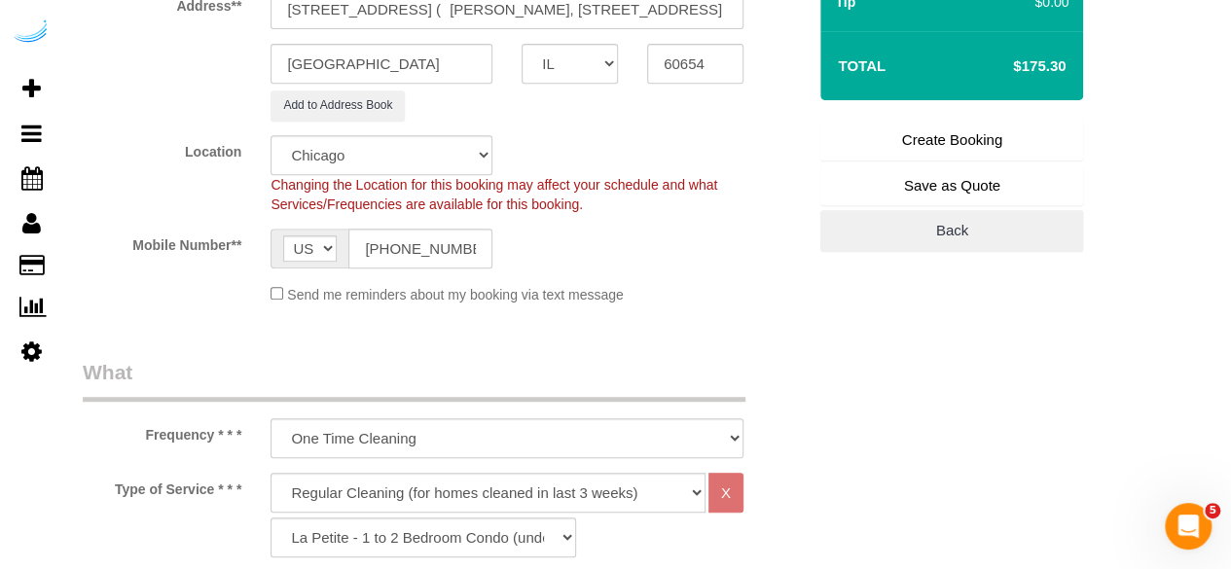
type input "[PERSON_NAME]"
type input "[PHONE_NUMBER]"
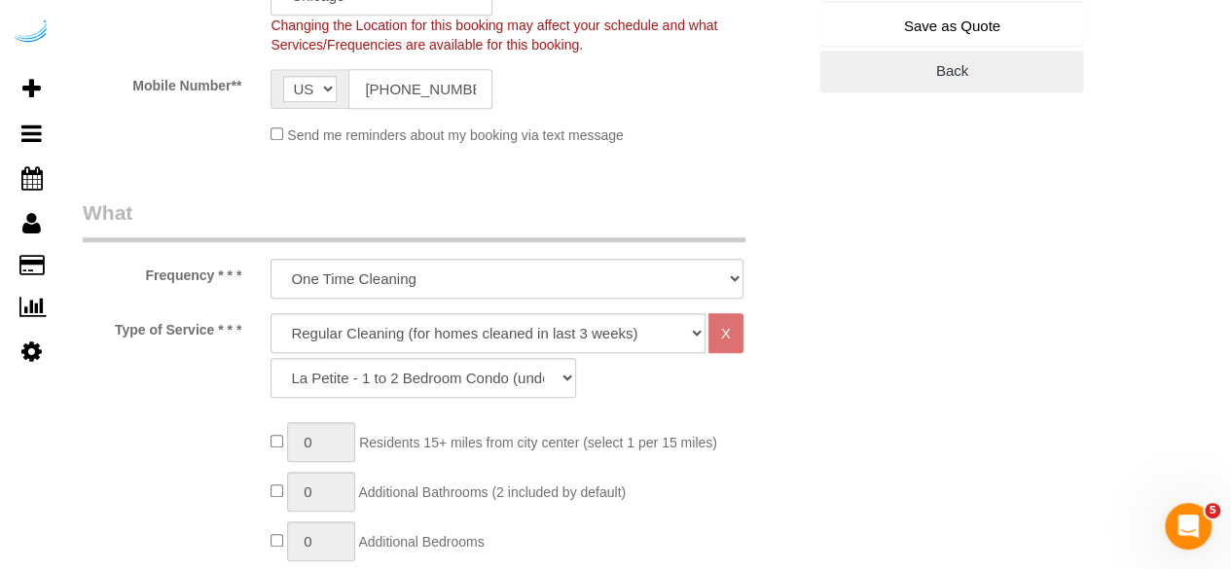
scroll to position [681, 0]
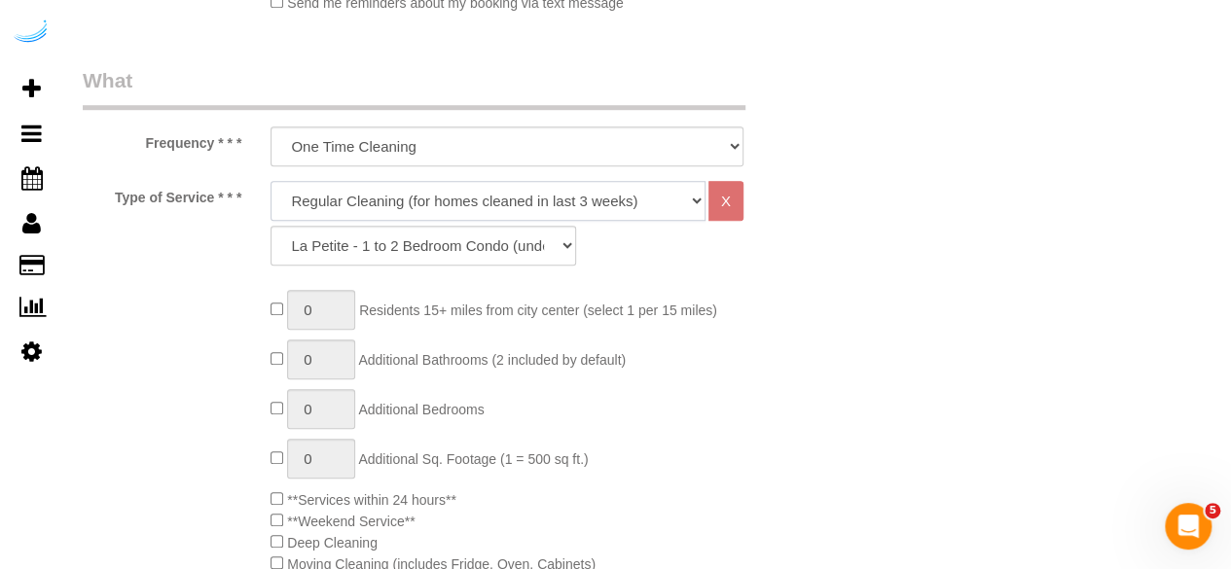
click at [458, 209] on select "Deep Cleaning (for homes that have not been cleaned in 3+ weeks) Spruce Regular…" at bounding box center [488, 201] width 435 height 40
select select "282"
click at [271, 181] on select "Deep Cleaning (for homes that have not been cleaned in 3+ weeks) Spruce Regular…" at bounding box center [488, 201] width 435 height 40
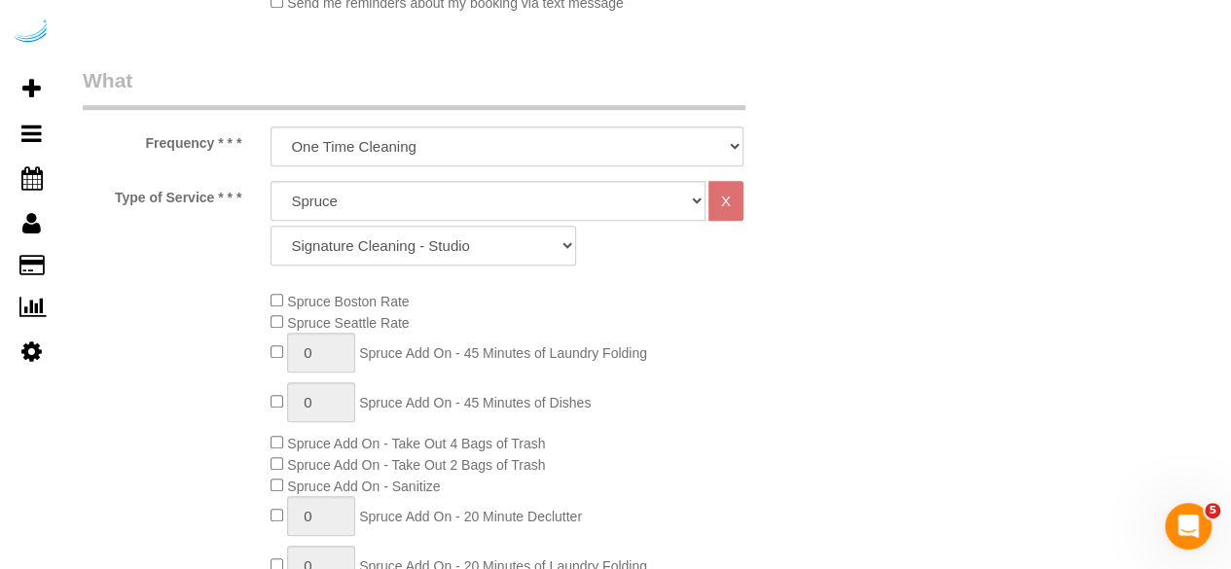
drag, startPoint x: 515, startPoint y: 245, endPoint x: 515, endPoint y: 228, distance: 17.5
click at [515, 245] on select "Signature Cleaning - Studio Signature Cleaning - 1 Bed 1 Bath Signature Cleanin…" at bounding box center [424, 246] width 306 height 40
select select "312"
click at [271, 226] on select "Signature Cleaning - Studio Signature Cleaning - 1 Bed 1 Bath Signature Cleanin…" at bounding box center [424, 246] width 306 height 40
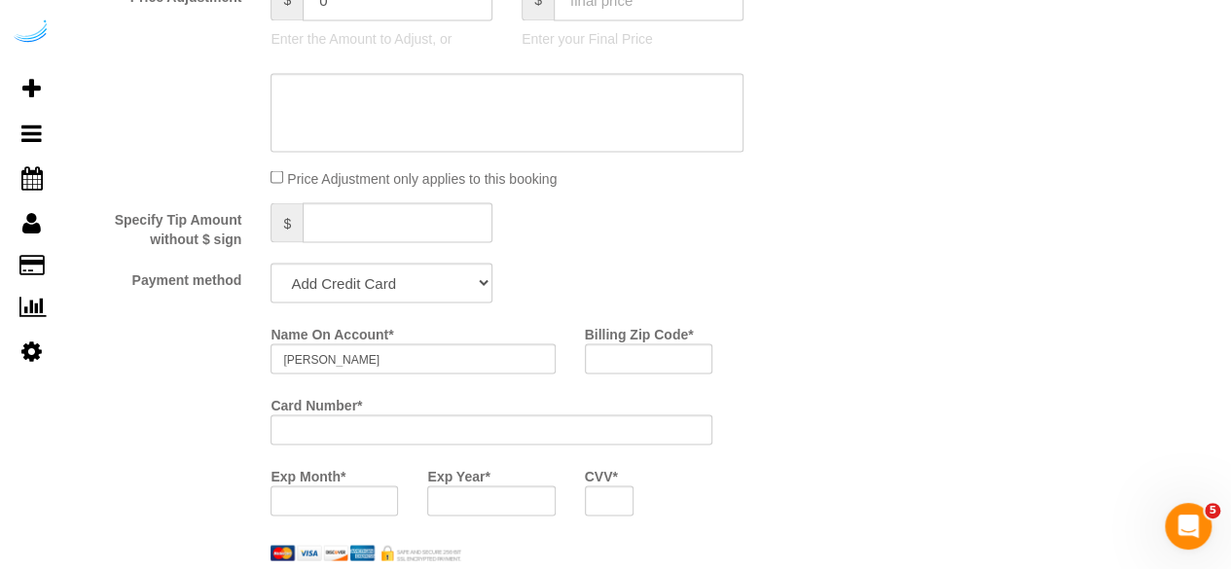
scroll to position [1850, 0]
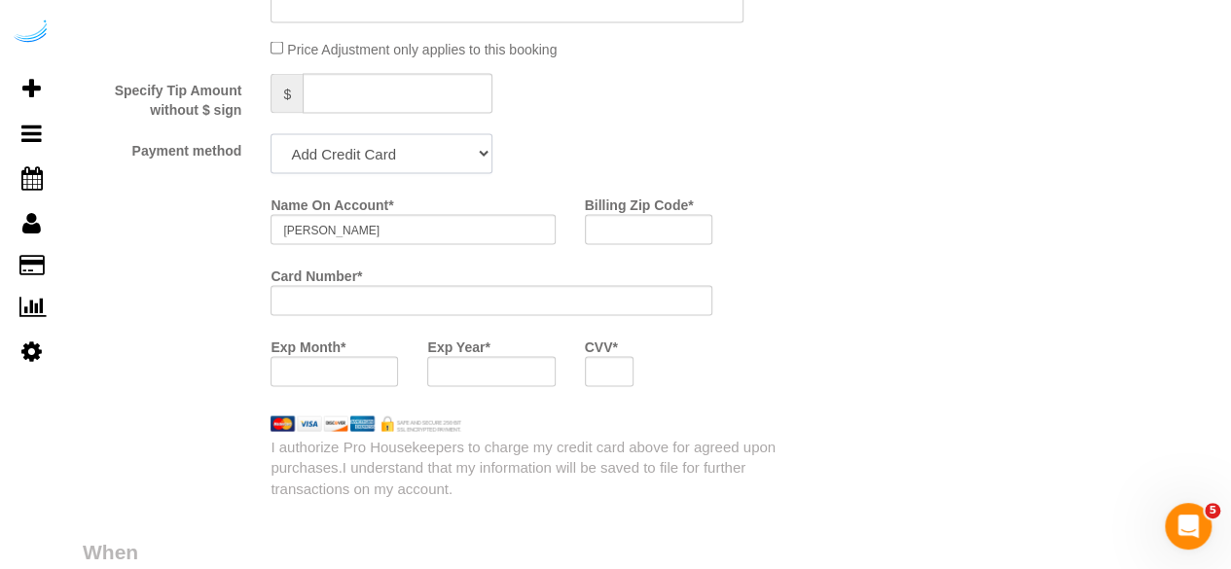
click at [429, 139] on select "Add Credit Card Cash Check Paypal" at bounding box center [382, 154] width 222 height 40
select select "string:check"
click at [271, 136] on select "Add Credit Card Cash Check Paypal" at bounding box center [382, 154] width 222 height 40
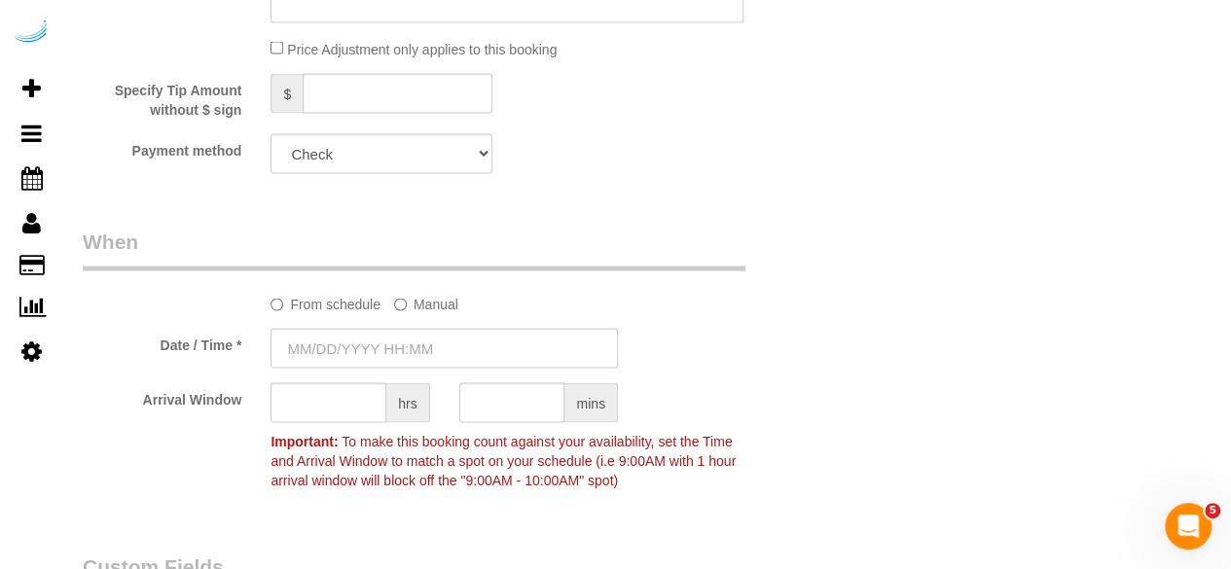
click at [378, 328] on sui-booking-spot "From schedule Manual Date / Time * Arrival Window hrs mins Important: To make t…" at bounding box center [444, 364] width 723 height 272
click at [374, 346] on input "[DATE] 8:00AM" at bounding box center [445, 349] width 348 height 40
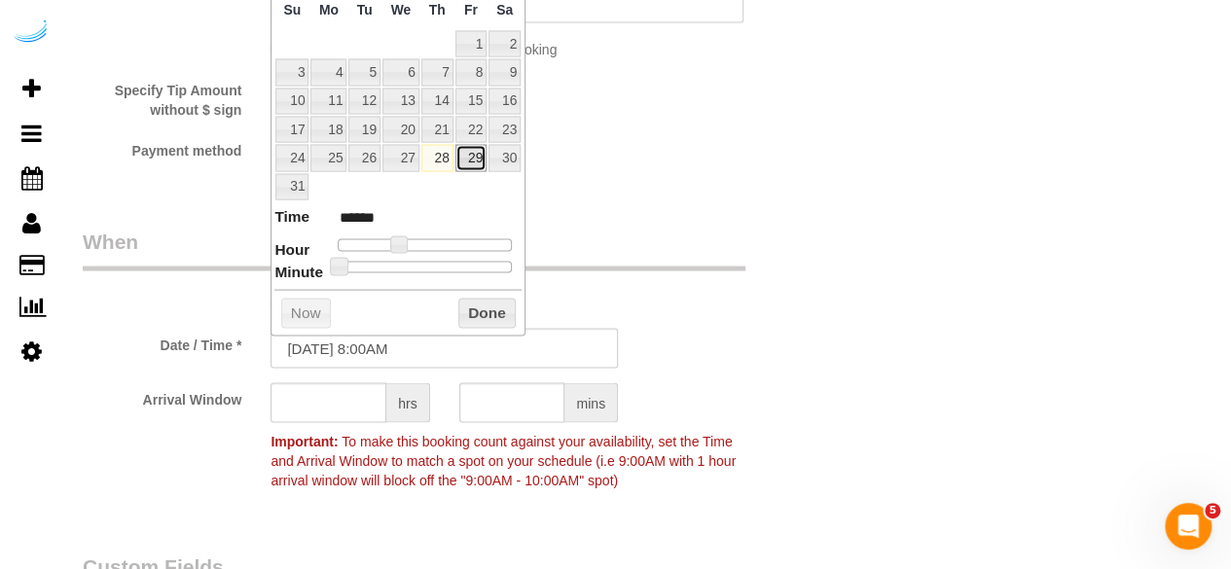
click at [475, 157] on link "29" at bounding box center [471, 158] width 31 height 26
drag, startPoint x: 394, startPoint y: 250, endPoint x: 403, endPoint y: 244, distance: 10.5
click at [403, 244] on dl "Time ****** Hour Minute Second Millisecond Microsecond Time Zone ***** ***** **…" at bounding box center [398, 239] width 247 height 67
type input "08/29/2025 9:00AM"
type input "******"
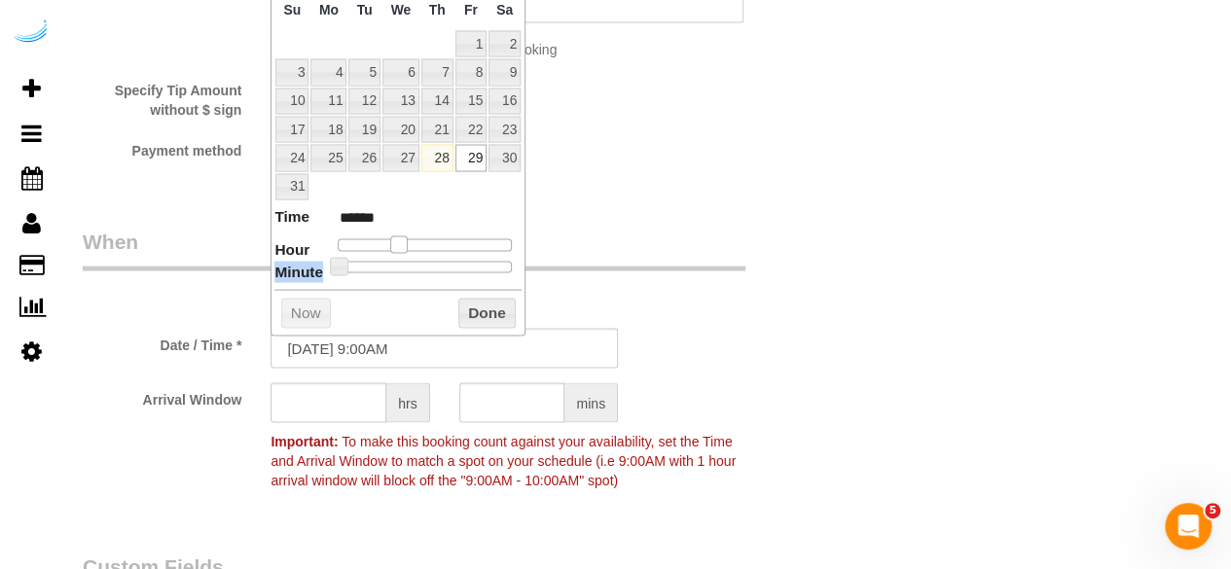
type input "08/29/2025 10:00AM"
type input "*******"
type input "08/29/2025 9:00AM"
type input "******"
drag, startPoint x: 400, startPoint y: 240, endPoint x: 411, endPoint y: 242, distance: 10.9
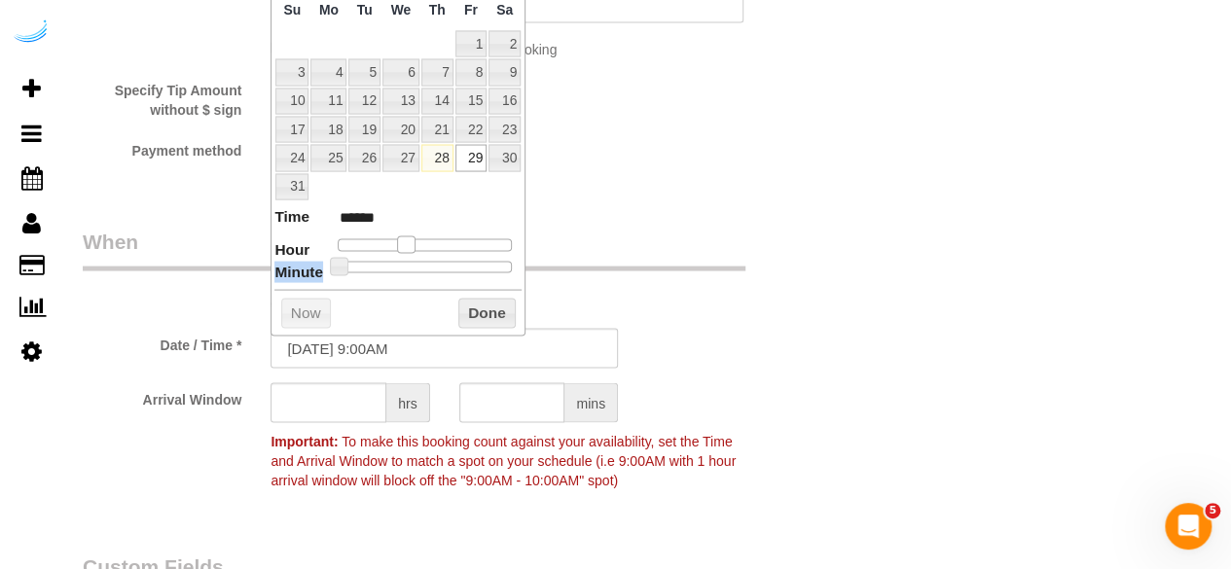
click at [411, 242] on span at bounding box center [406, 246] width 18 height 18
click at [314, 395] on input "text" at bounding box center [329, 404] width 116 height 40
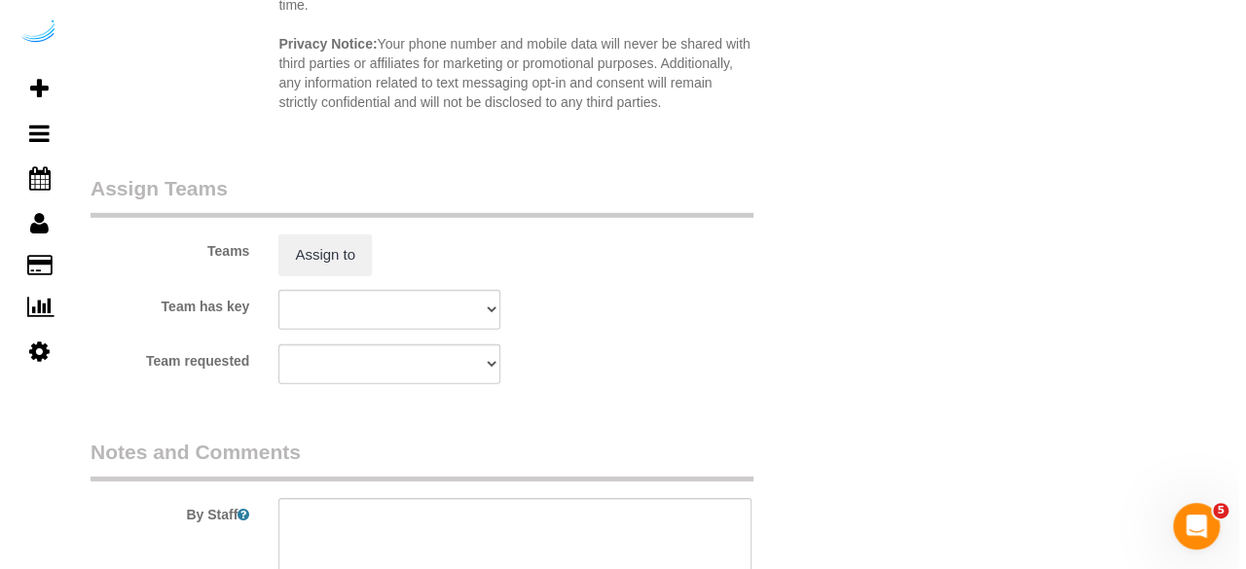
scroll to position [3018, 0]
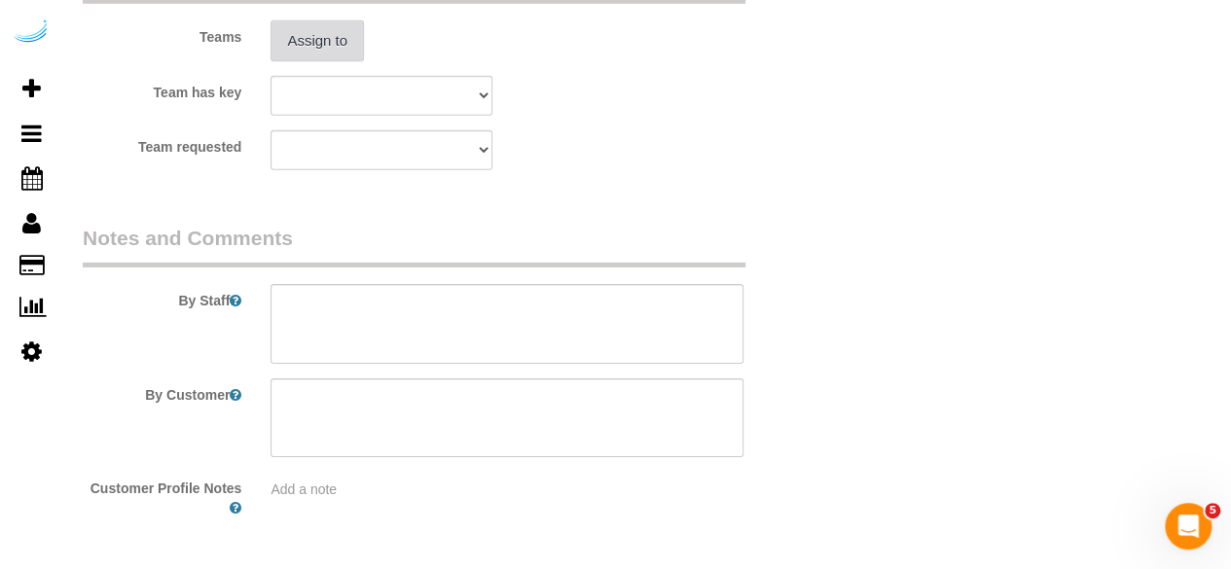
type input "4"
click at [325, 45] on button "Assign to" at bounding box center [317, 40] width 93 height 41
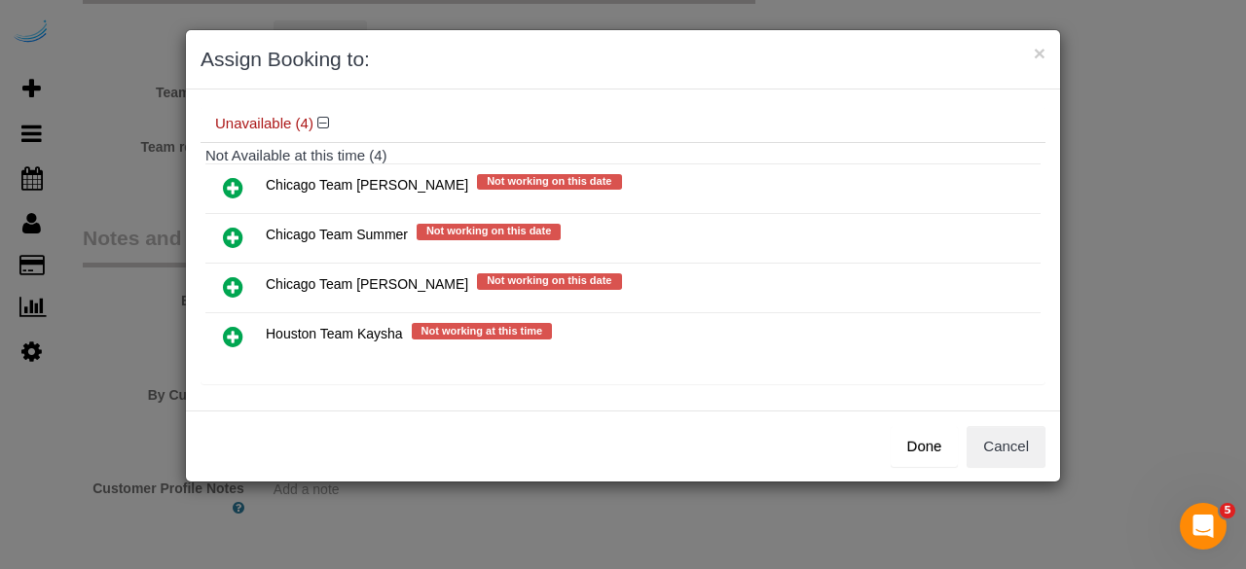
click at [232, 276] on icon at bounding box center [233, 286] width 20 height 23
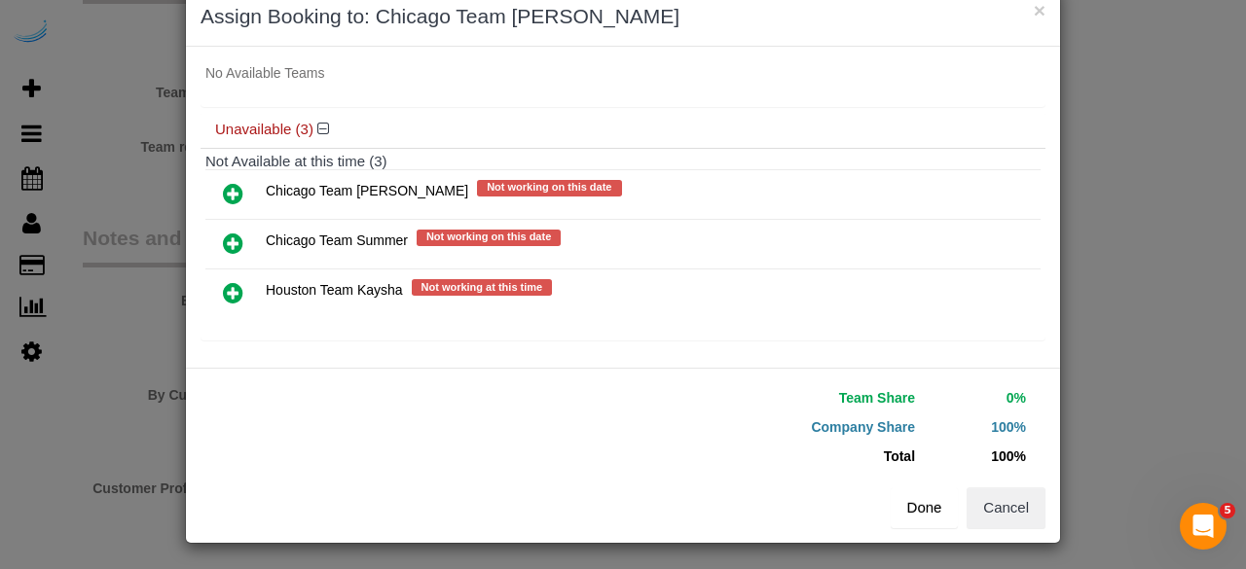
scroll to position [44, 0]
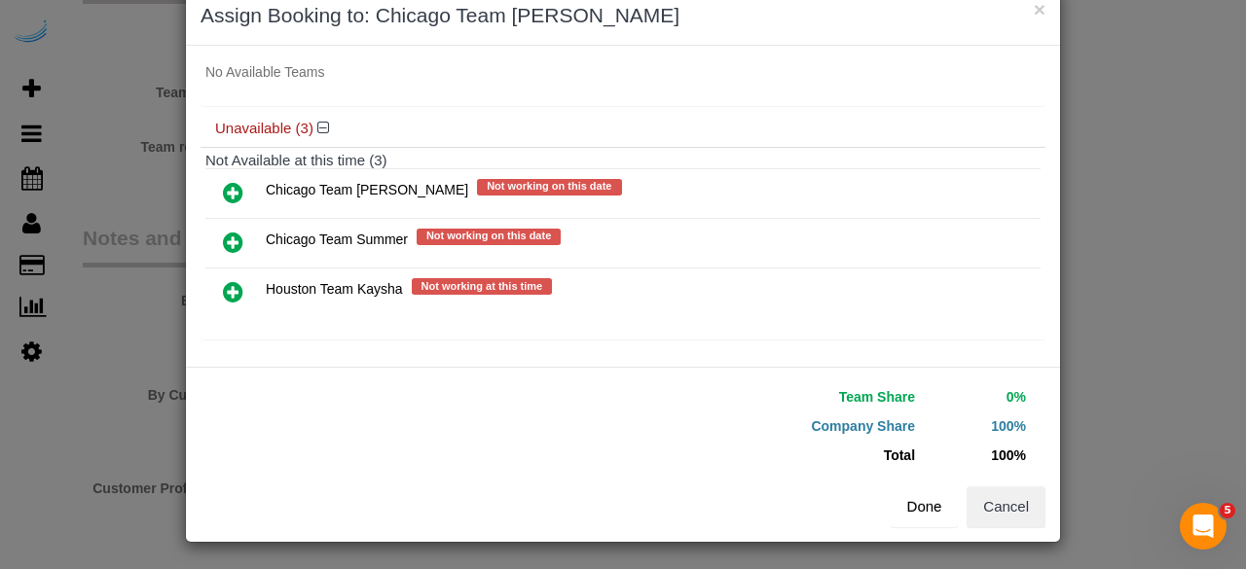
click at [919, 505] on button "Done" at bounding box center [925, 507] width 68 height 41
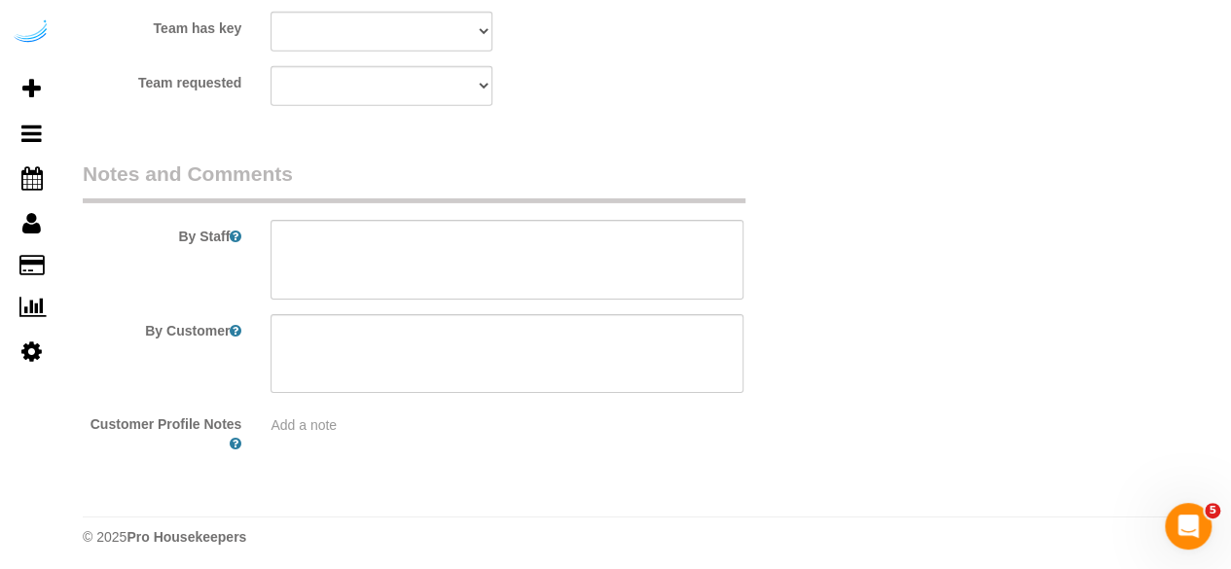
scroll to position [3086, 0]
click at [356, 254] on textarea at bounding box center [507, 256] width 473 height 80
click at [585, 262] on textarea at bounding box center [507, 256] width 473 height 80
paste textarea "Permanent Notes:No notes from this customer.Today's Notes:No notes from this se…"
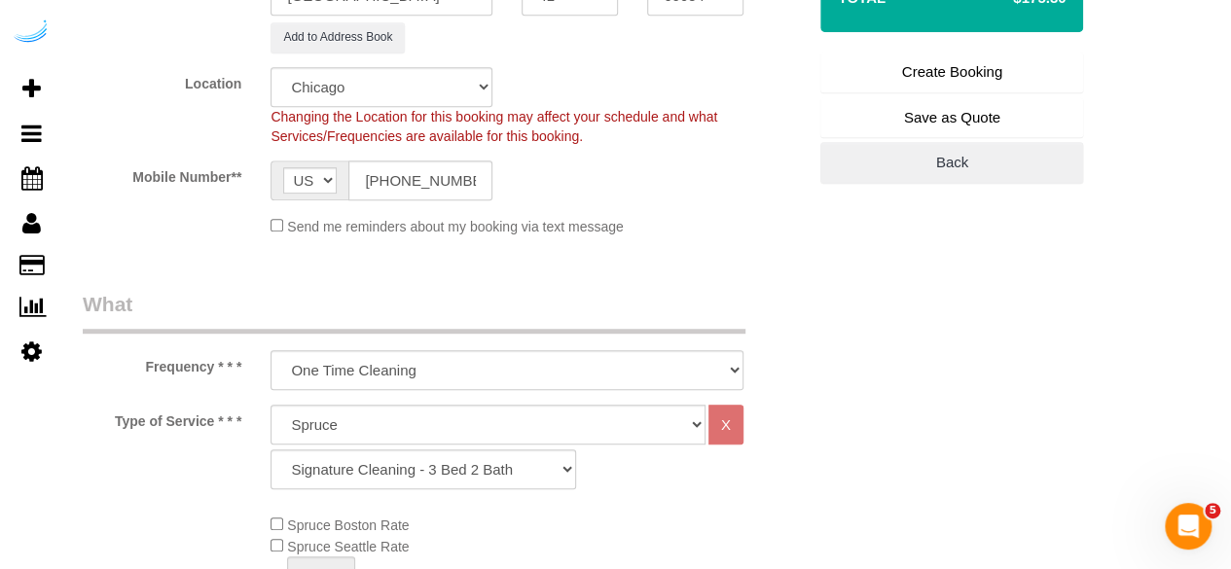
scroll to position [68, 0]
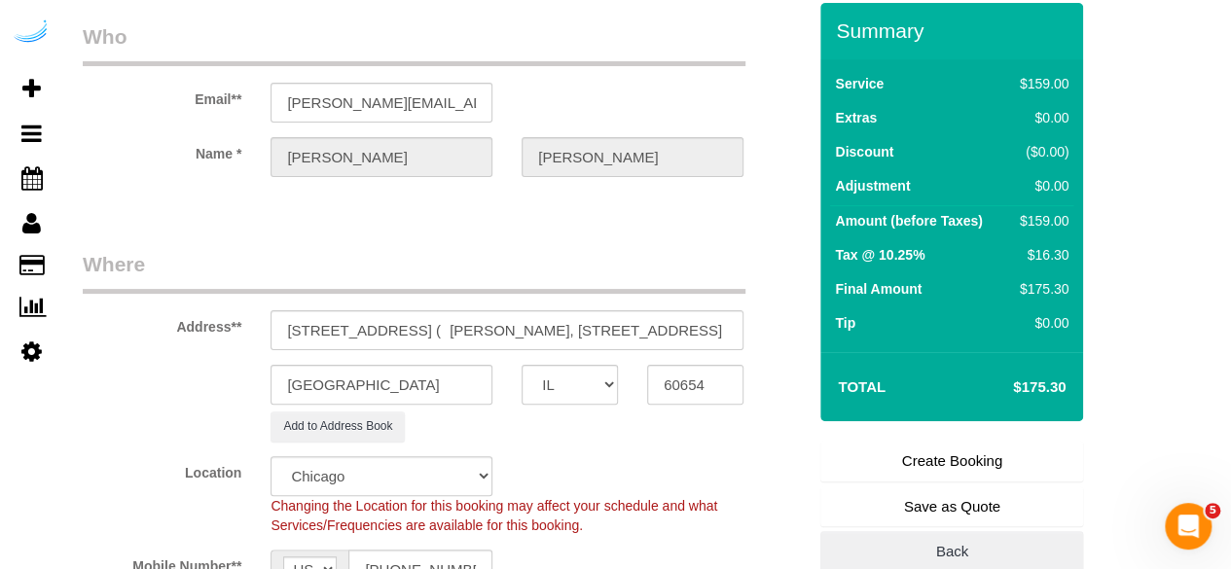
type textarea "Recurrency: One time service Permanent Notes:No notes from this customer.Today'…"
click at [936, 450] on link "Create Booking" at bounding box center [952, 461] width 263 height 41
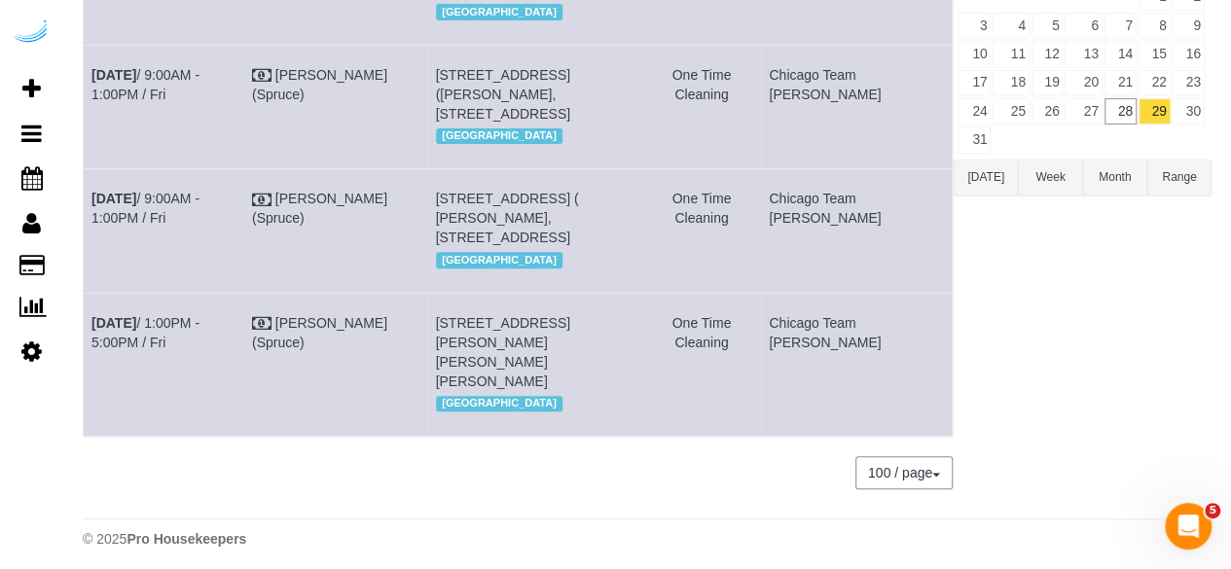
scroll to position [302, 0]
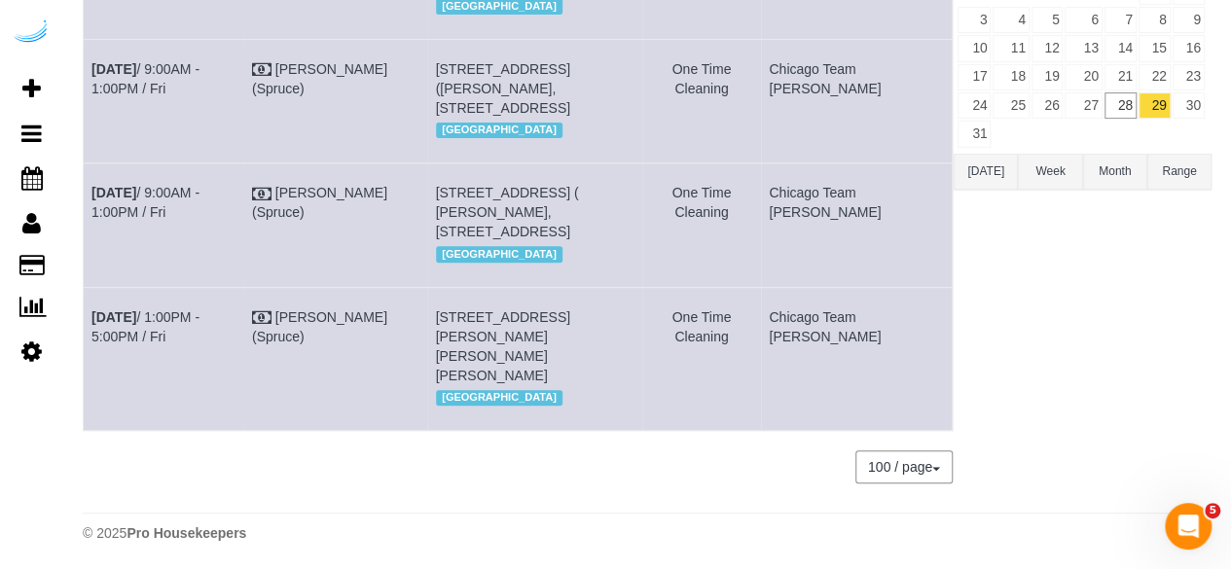
drag, startPoint x: 184, startPoint y: 249, endPoint x: 89, endPoint y: 189, distance: 112.9
click at [89, 189] on td "Aug 29th / 9:00AM - 1:00PM / Fri" at bounding box center [164, 226] width 161 height 124
copy link "Aug 29th / 9:00AM - 1:00PM / Fri"
drag, startPoint x: 567, startPoint y: 233, endPoint x: 459, endPoint y: 206, distance: 111.2
click at [459, 206] on td "33 W Huron St, Unit 511 ( Katie Murray, 33 W Huron St , 1463359 ), Chicago, IL …" at bounding box center [534, 226] width 215 height 124
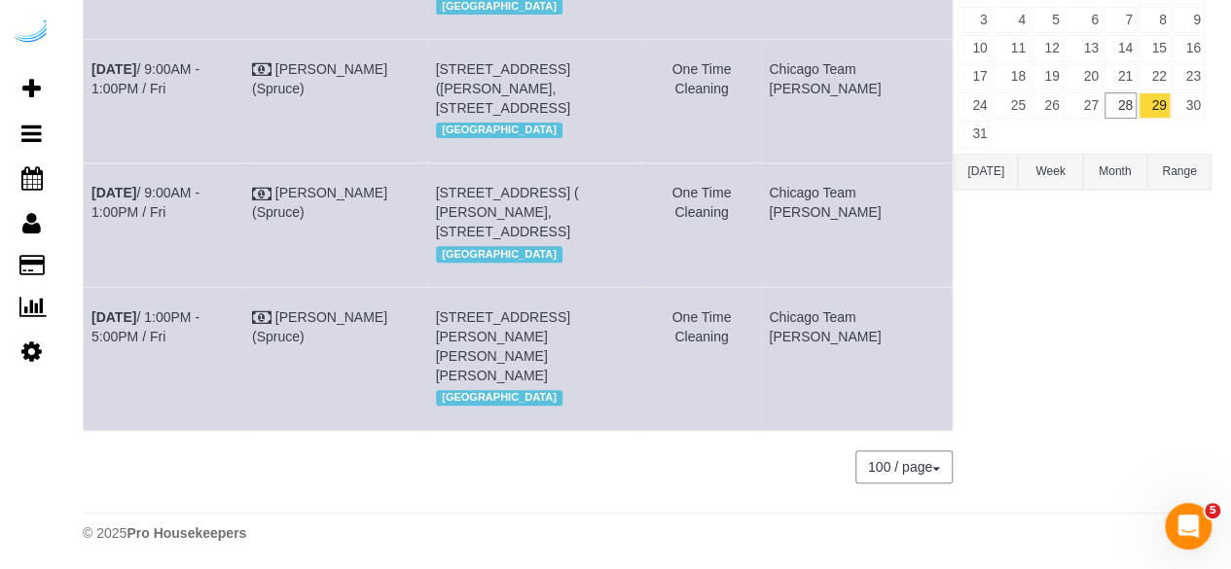
copy span "[STREET_ADDRESS] ( [PERSON_NAME], [STREET_ADDRESS]"
drag, startPoint x: 880, startPoint y: 231, endPoint x: 810, endPoint y: 209, distance: 73.3
click at [810, 209] on td "Chicago Team [PERSON_NAME]" at bounding box center [857, 226] width 192 height 124
copy td "Chicago Team [PERSON_NAME]"
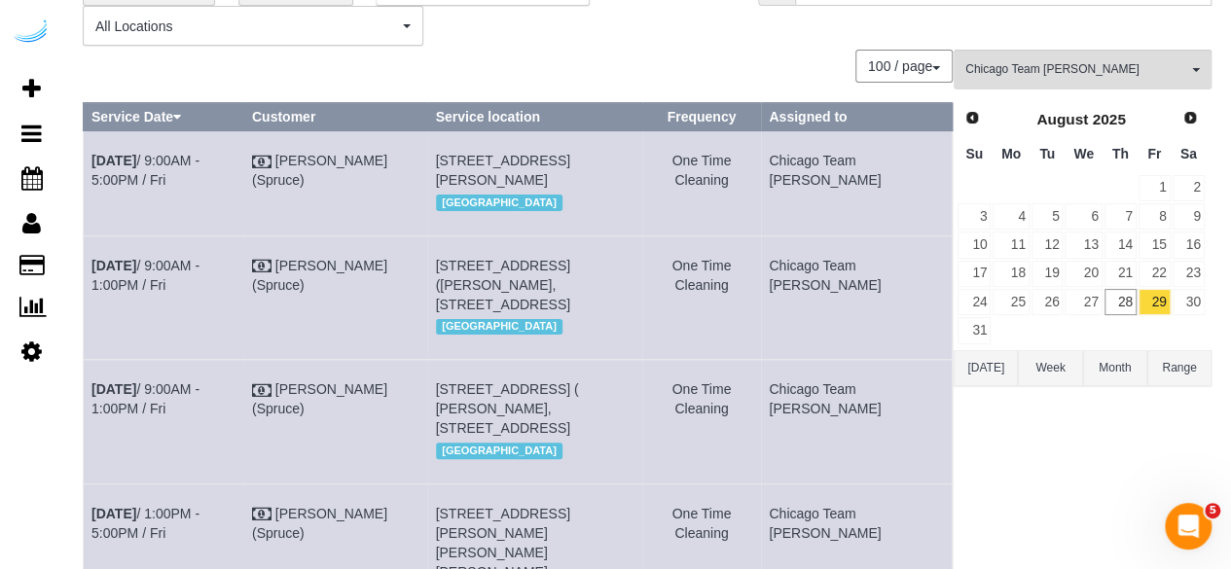
scroll to position [0, 0]
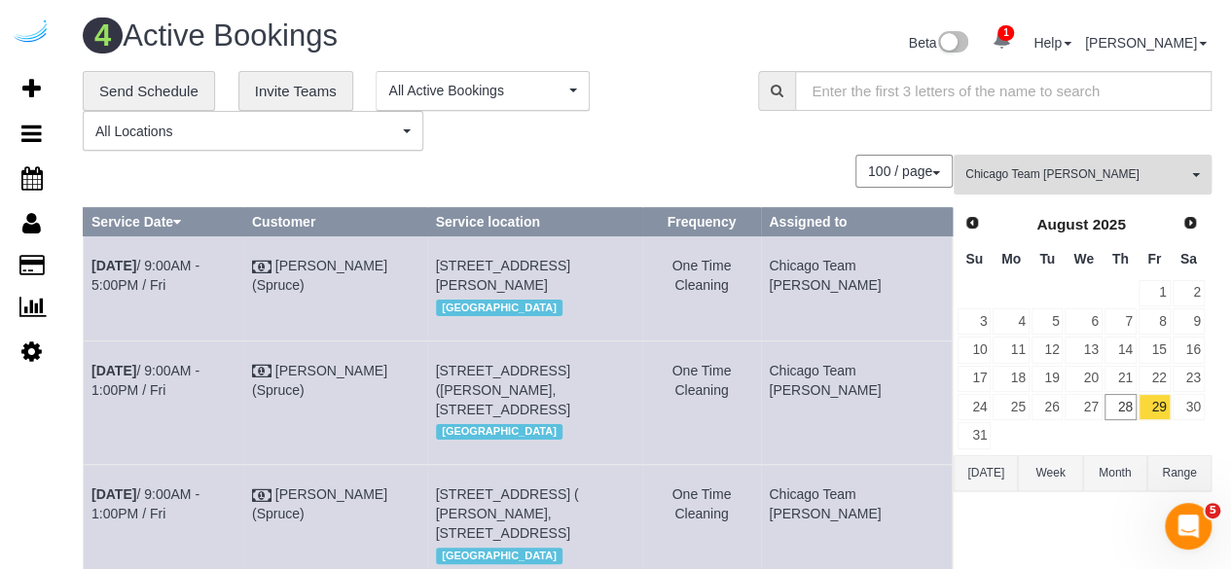
click at [1111, 161] on button "Chicago Team Wesley All Teams" at bounding box center [1083, 175] width 258 height 40
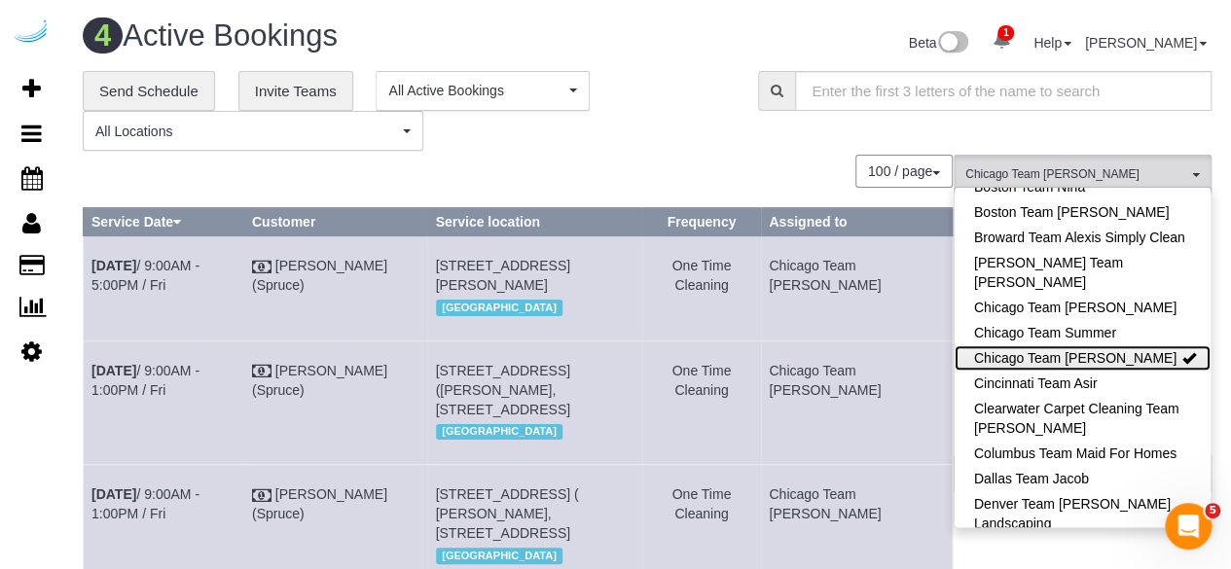
click at [1112, 349] on link "Chicago Team [PERSON_NAME]" at bounding box center [1083, 358] width 256 height 25
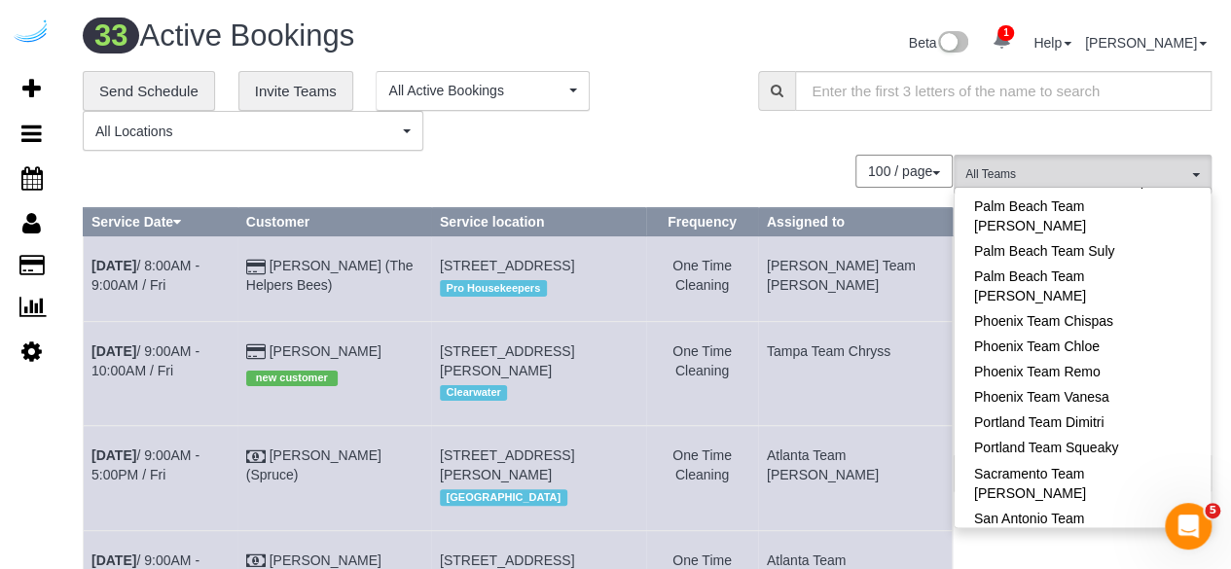
scroll to position [1754, 0]
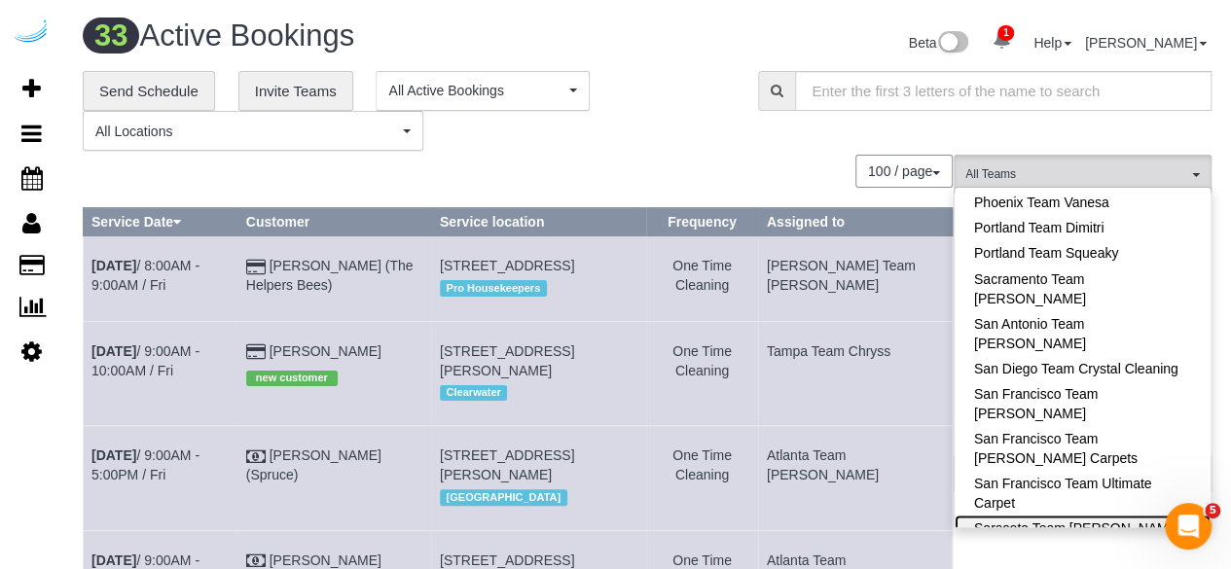
click at [1110, 515] on link "Sarasota Team [PERSON_NAME]" at bounding box center [1083, 527] width 256 height 25
click at [716, 61] on div "Beta 1 Your Notifications You have 0 alerts × You have 22 to charge for 08/26/2…" at bounding box center [936, 45] width 579 height 52
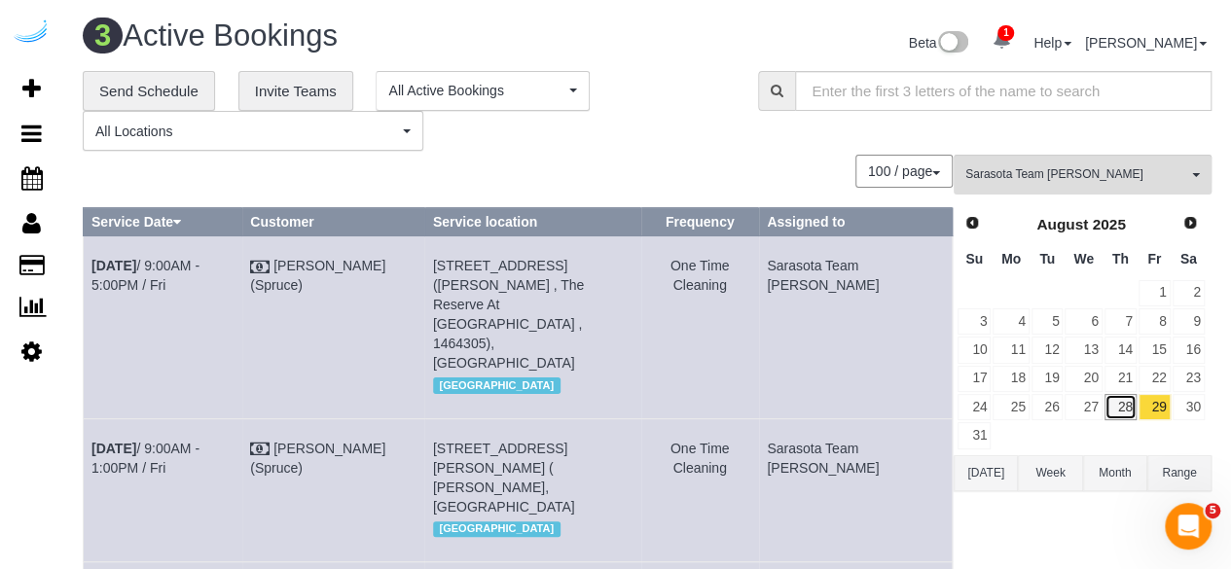
click at [1127, 405] on link "28" at bounding box center [1121, 407] width 32 height 26
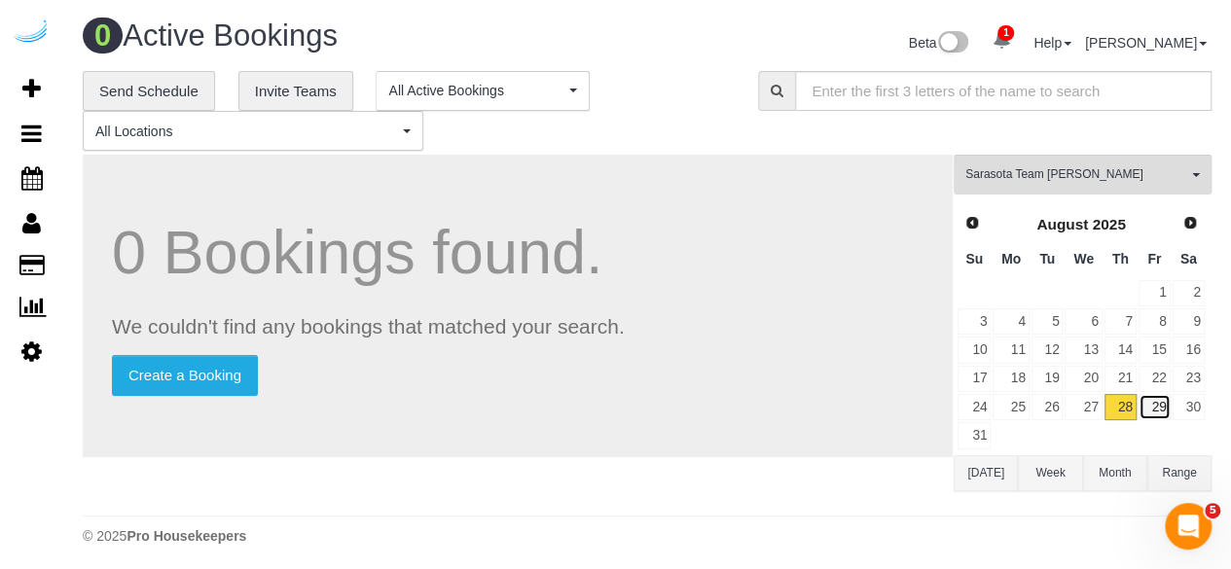
click at [1145, 394] on link "29" at bounding box center [1155, 407] width 32 height 26
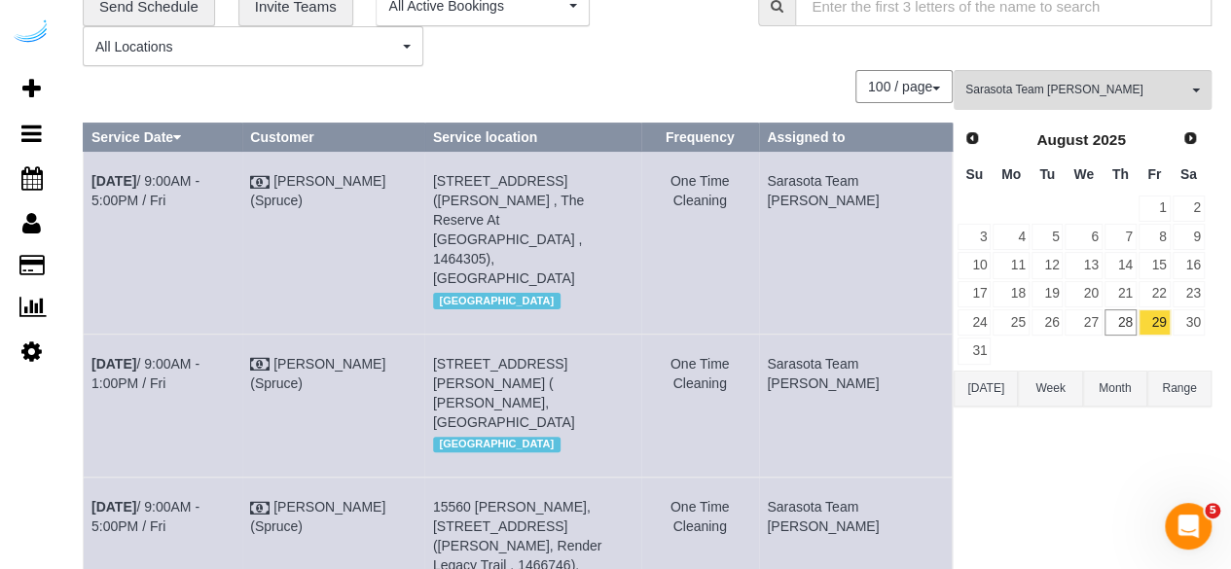
scroll to position [0, 0]
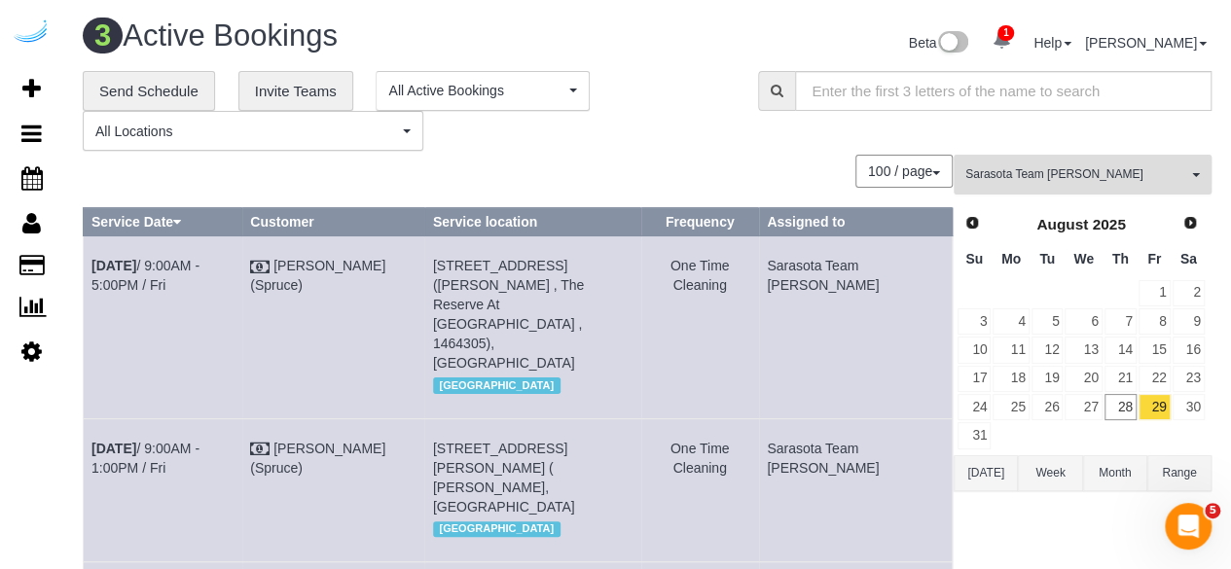
click at [1094, 165] on button "Sarasota Team Juan All Teams" at bounding box center [1083, 175] width 258 height 40
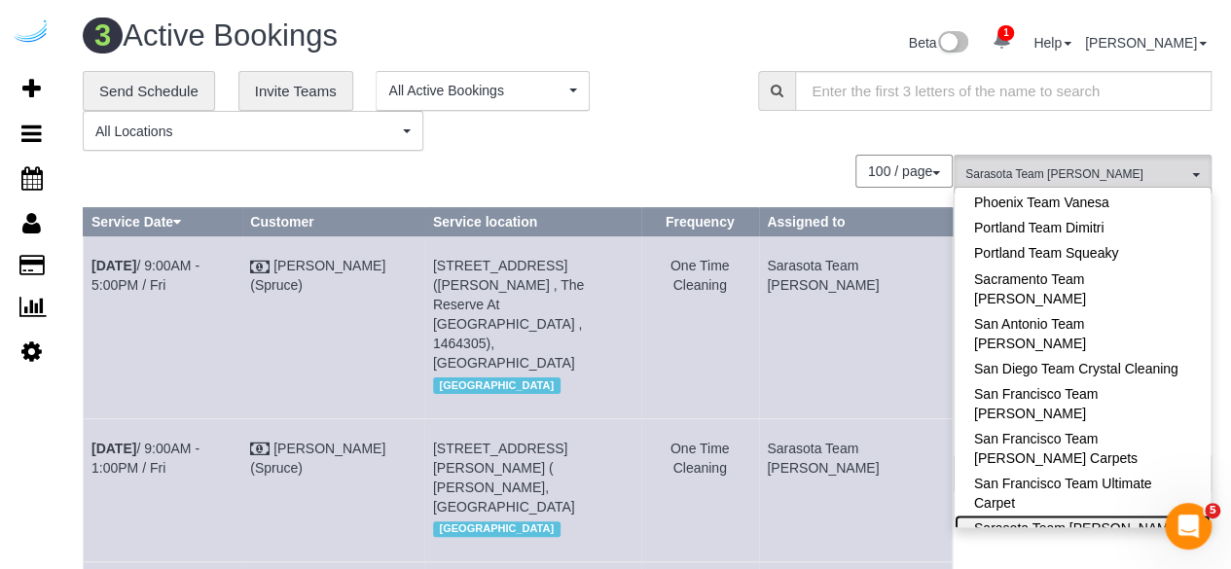
click at [1141, 515] on link "Sarasota Team [PERSON_NAME]" at bounding box center [1083, 527] width 256 height 25
click at [734, 141] on div "**********" at bounding box center [406, 111] width 676 height 81
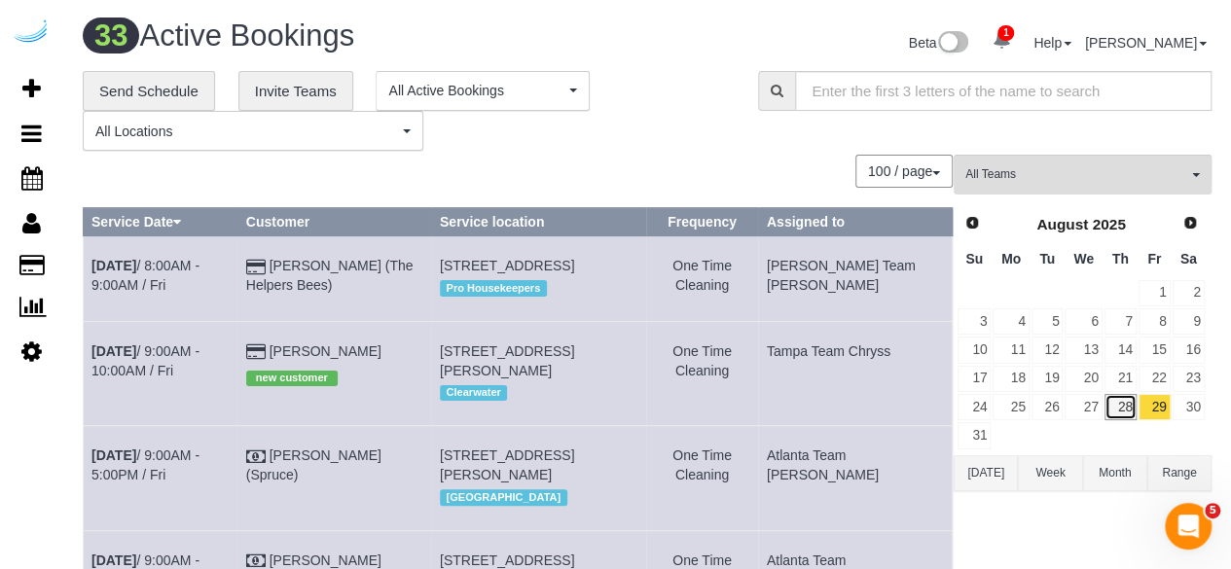
click at [1127, 400] on link "28" at bounding box center [1121, 407] width 32 height 26
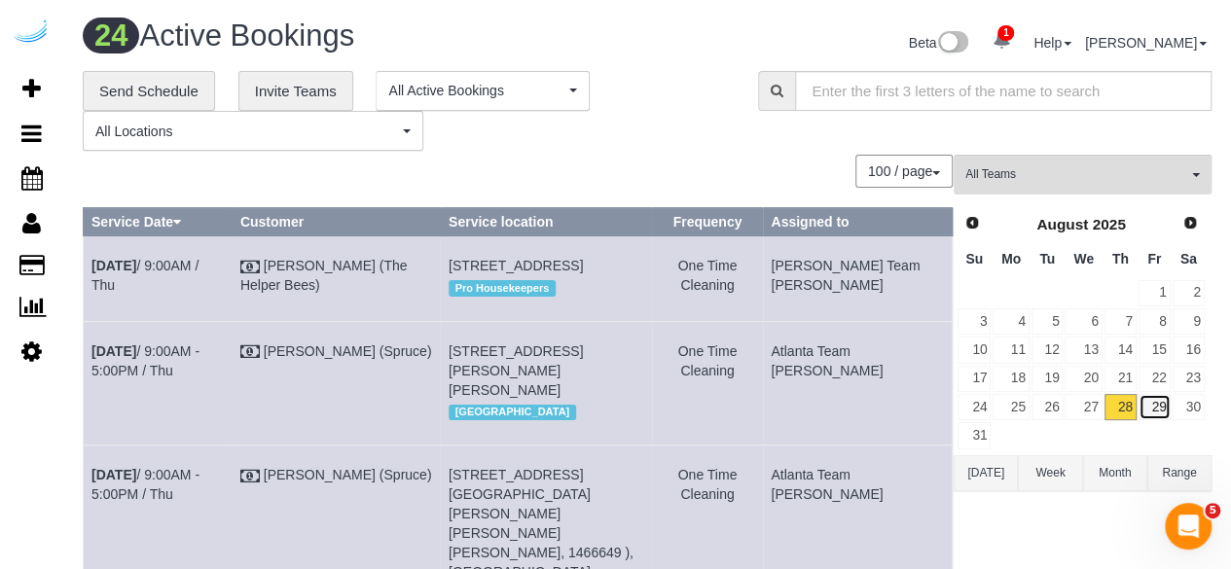
click at [1155, 403] on link "29" at bounding box center [1155, 407] width 32 height 26
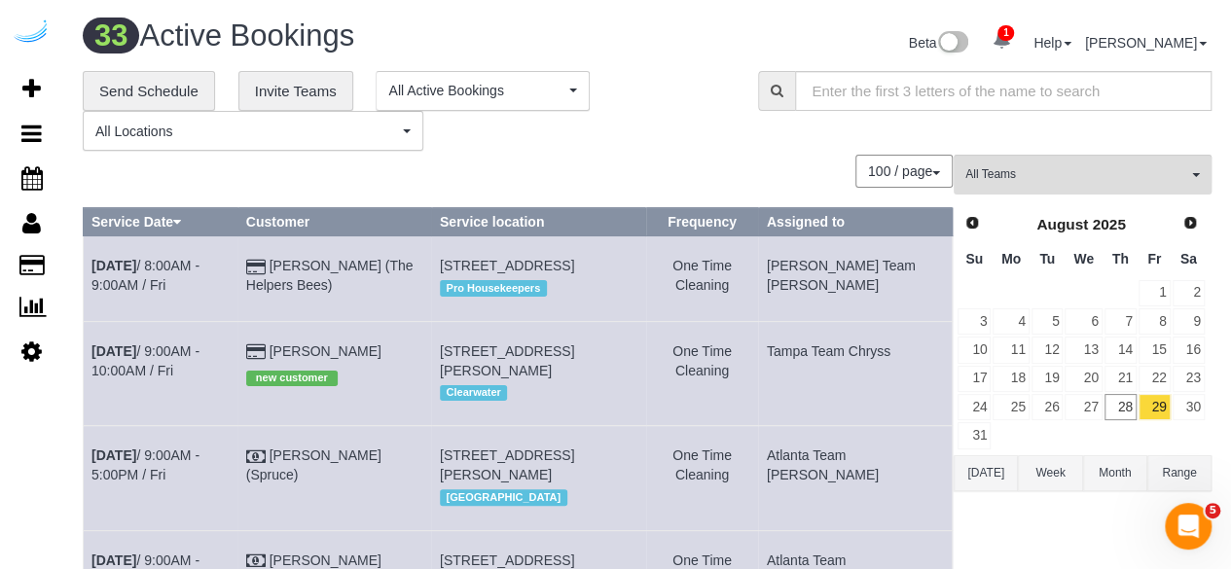
scroll to position [3131, 0]
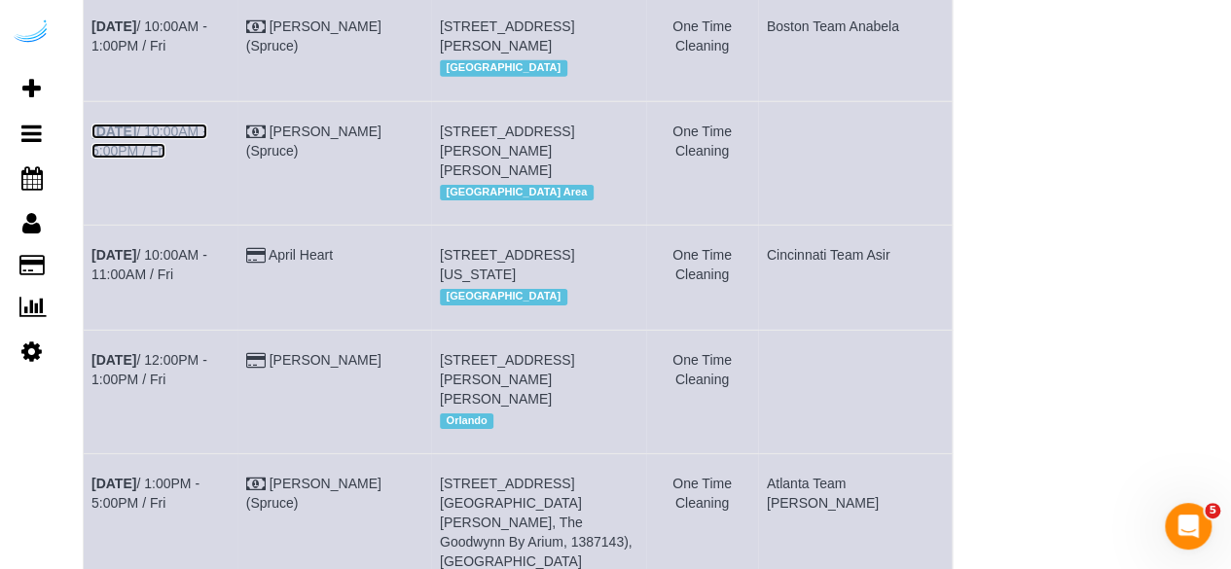
click at [207, 159] on link "Aug 29th / 10:00AM - 5:00PM / Fri" at bounding box center [150, 141] width 116 height 35
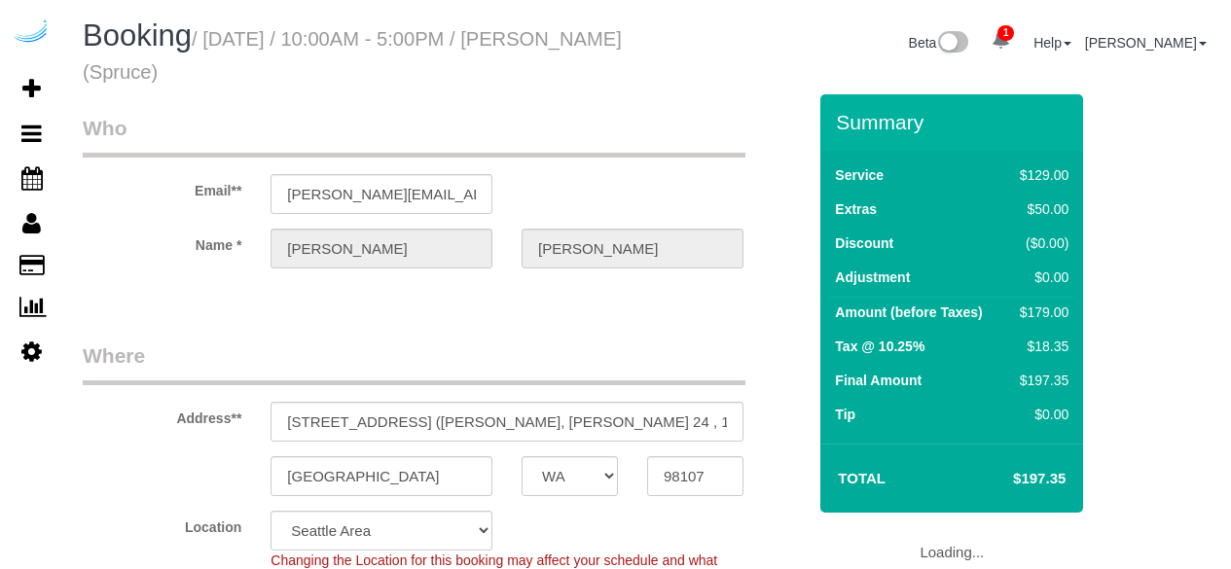
select select "WA"
select select "282"
select select "number:9"
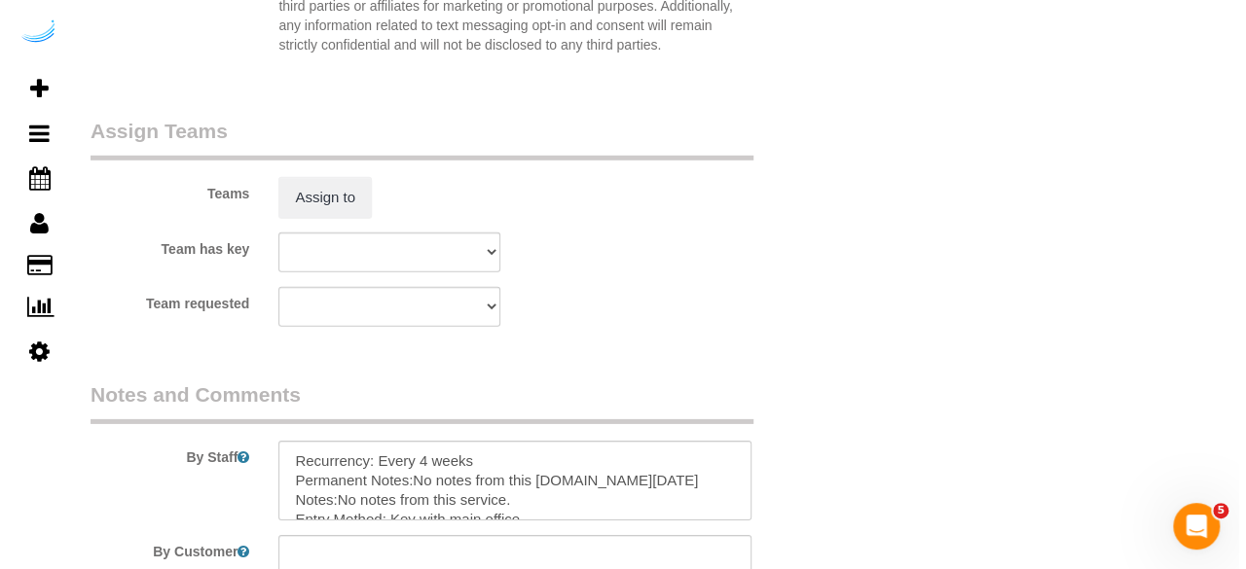
scroll to position [3018, 0]
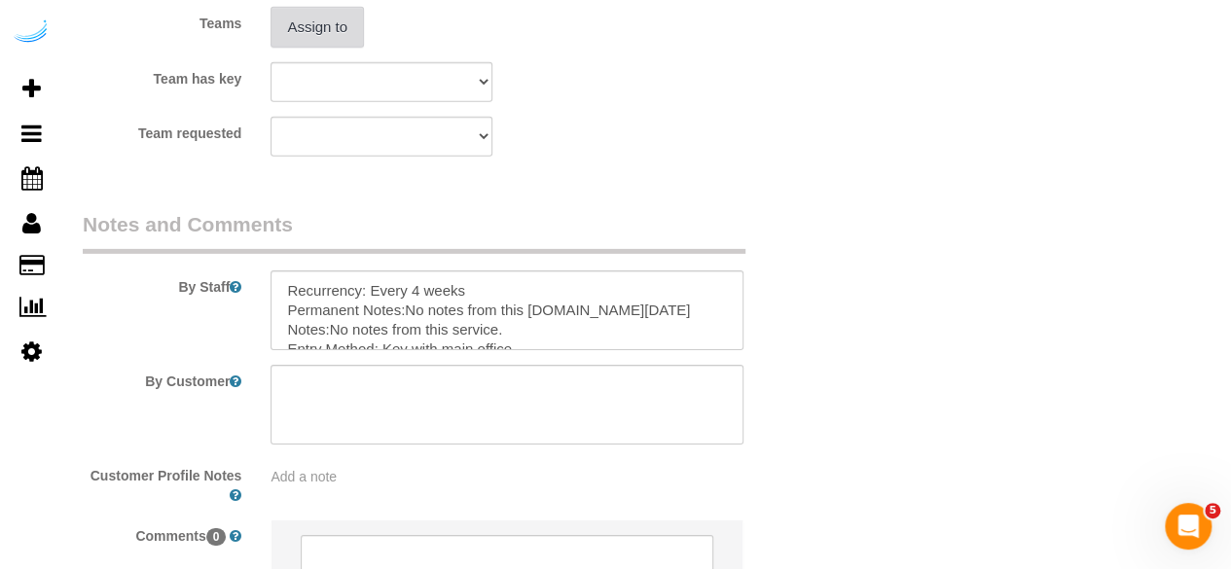
click at [331, 40] on button "Assign to" at bounding box center [317, 27] width 93 height 41
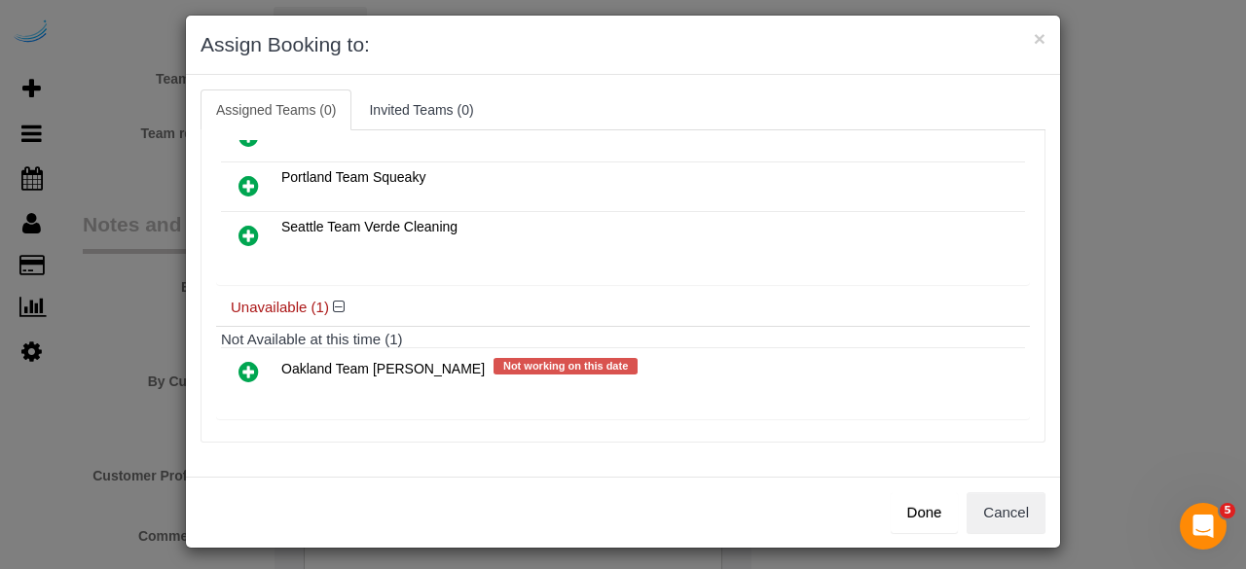
scroll to position [19, 0]
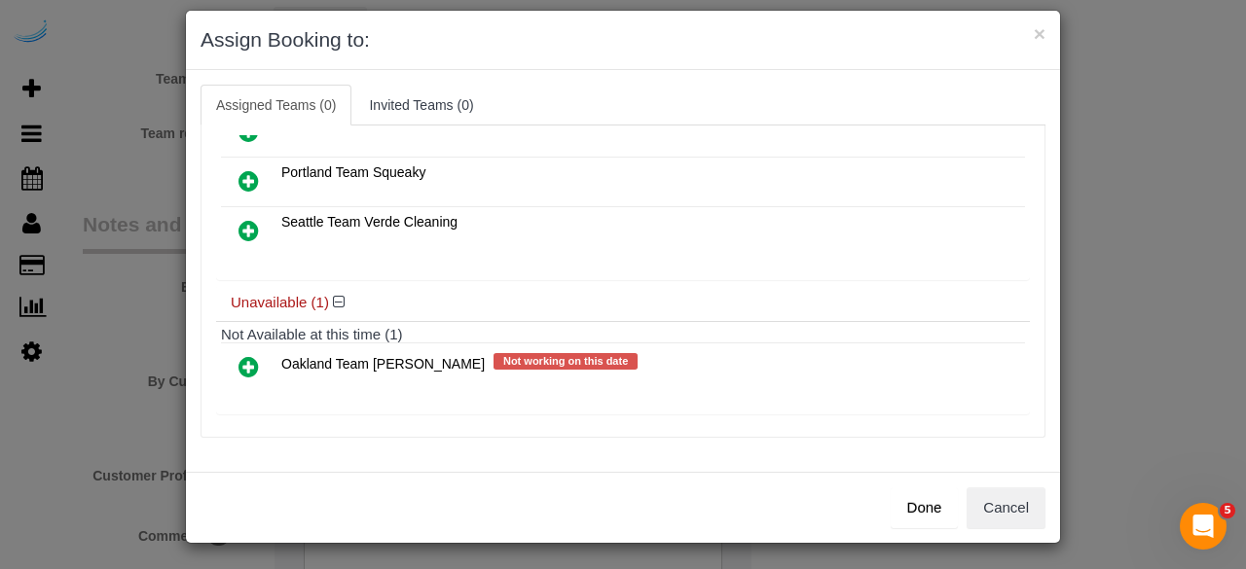
click at [239, 364] on icon at bounding box center [249, 366] width 20 height 23
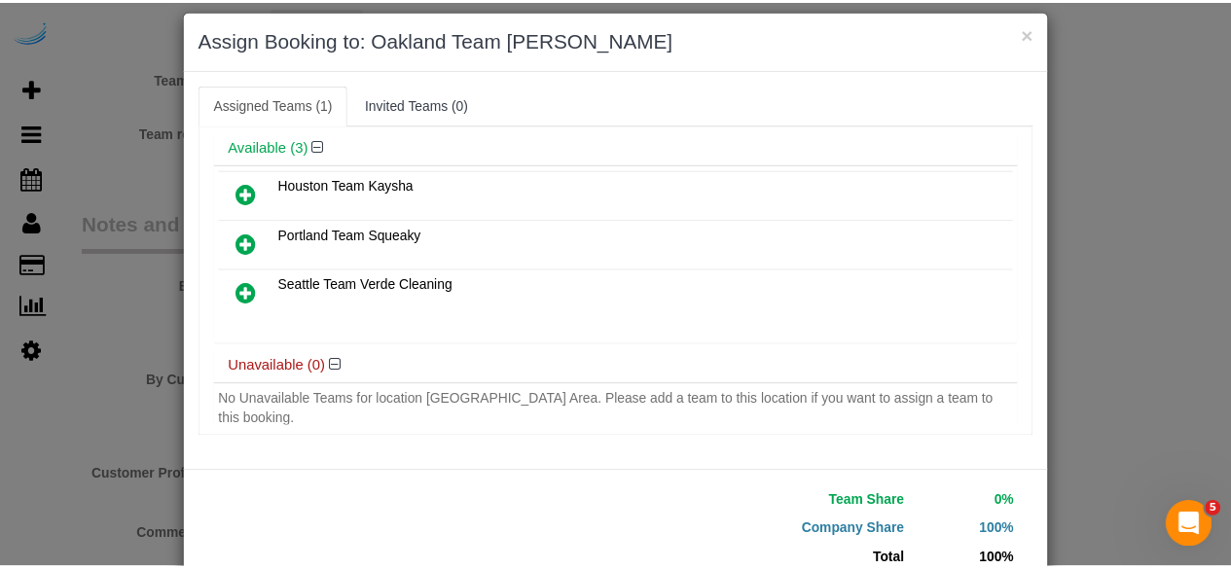
scroll to position [124, 0]
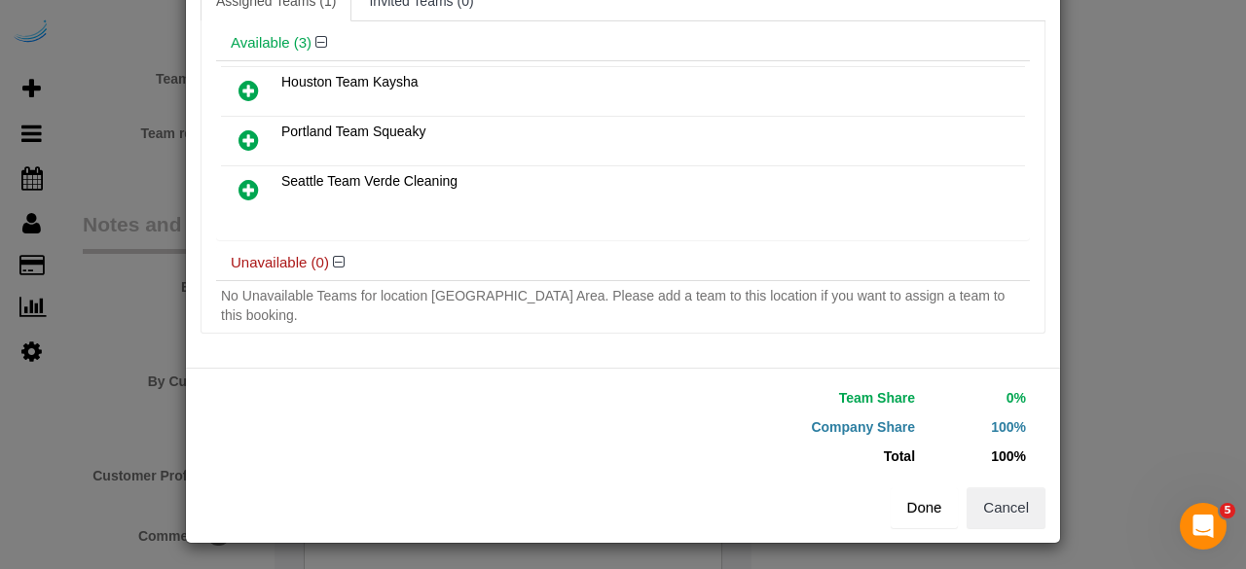
click at [913, 497] on button "Done" at bounding box center [925, 508] width 68 height 41
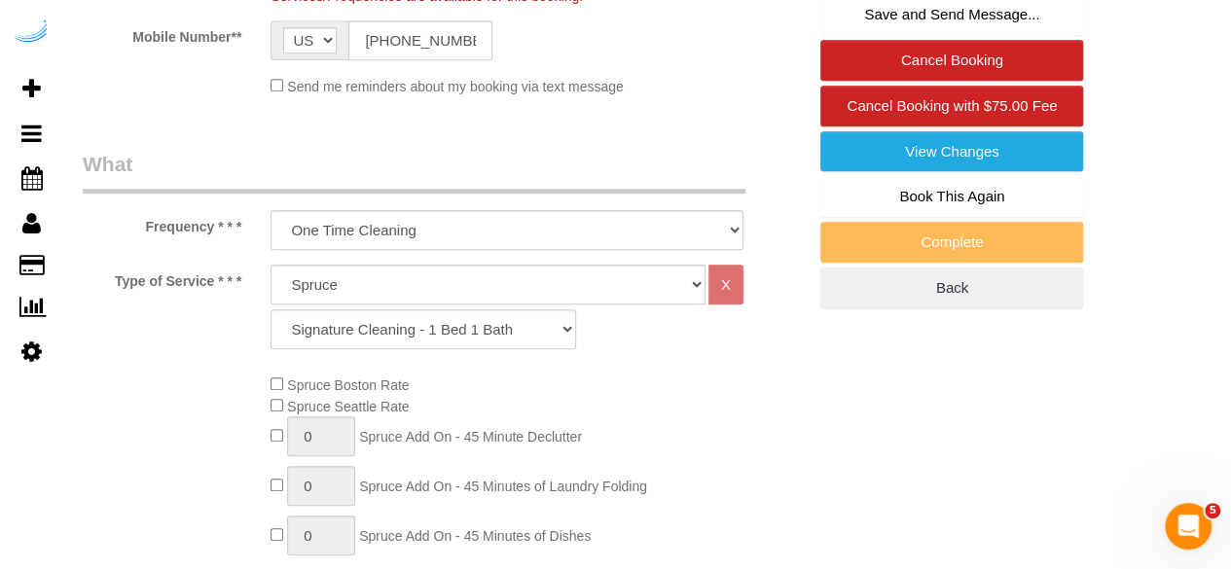
scroll to position [0, 0]
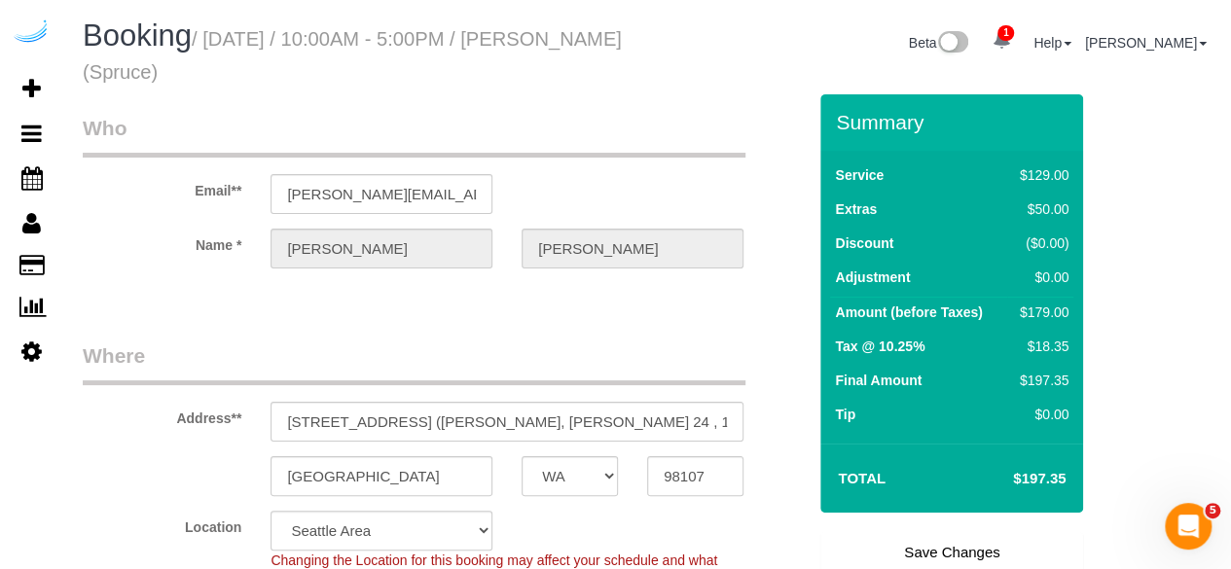
click at [932, 545] on link "Save Changes" at bounding box center [952, 552] width 263 height 41
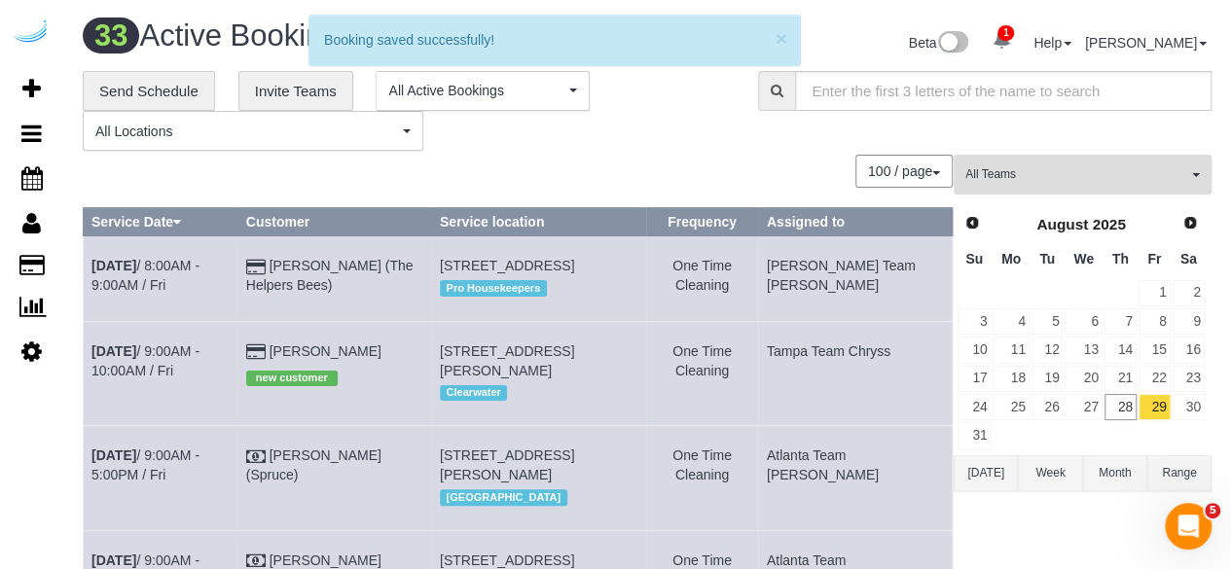
click at [1079, 163] on button "All Teams" at bounding box center [1083, 175] width 258 height 40
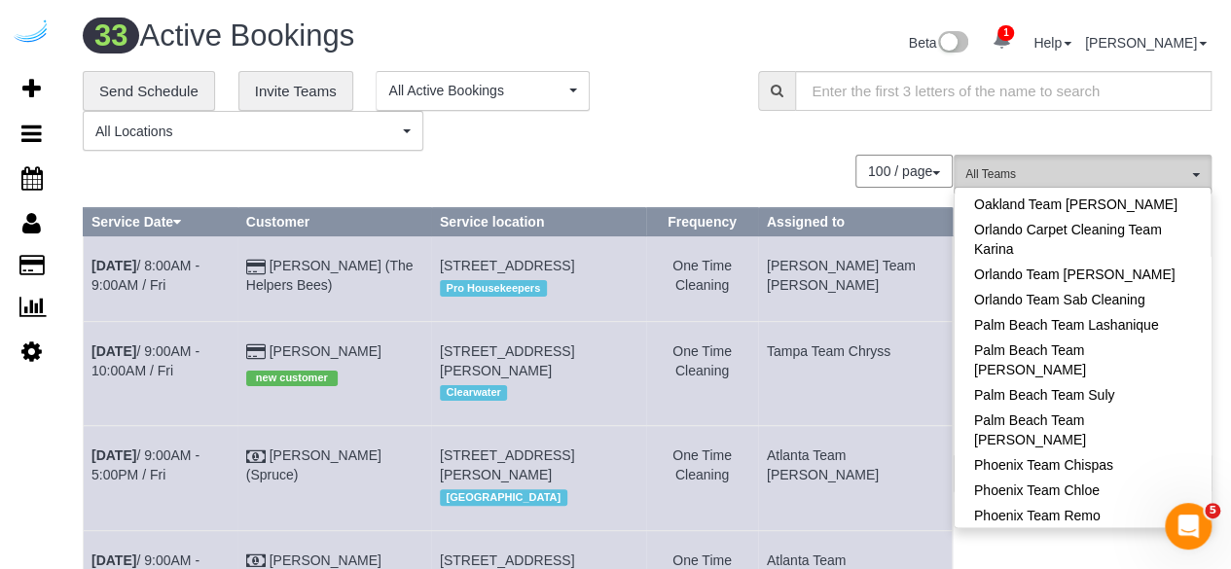
scroll to position [1266, 0]
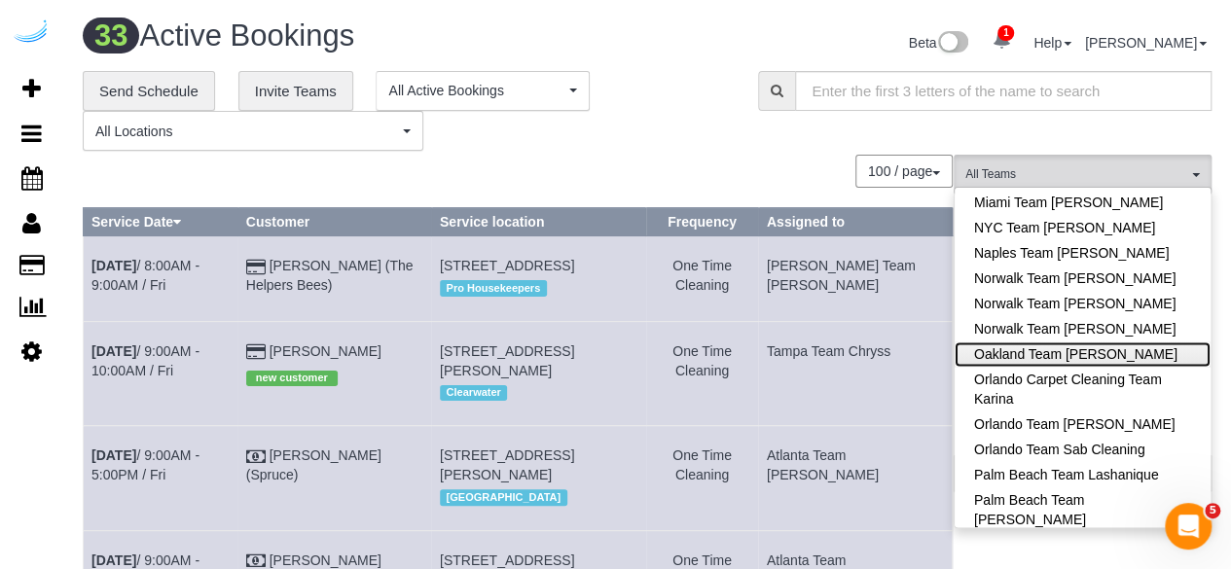
click at [1131, 342] on link "Oakland Team [PERSON_NAME]" at bounding box center [1083, 354] width 256 height 25
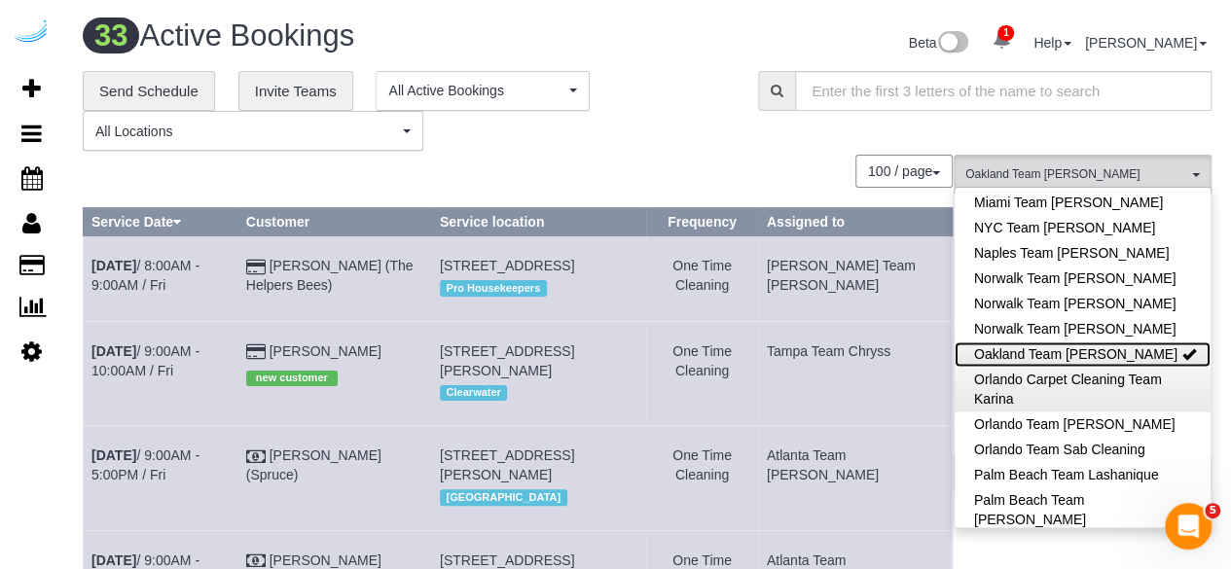
scroll to position [1460, 0]
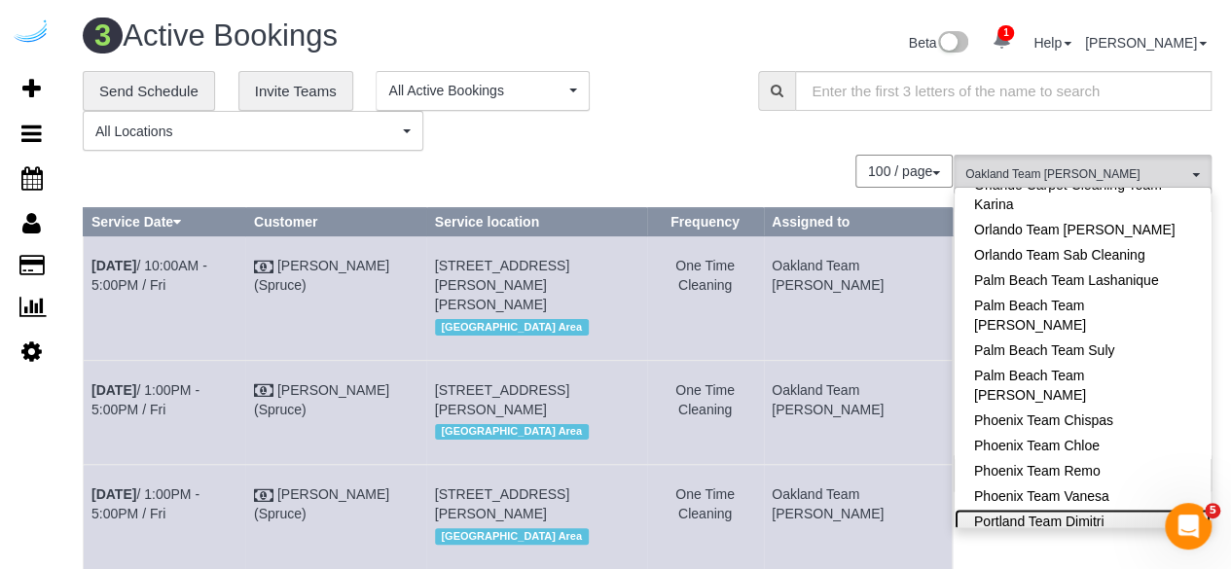
click at [1128, 509] on link "Portland Team Dimitri" at bounding box center [1083, 521] width 256 height 25
click at [1127, 534] on link "Portland Team Squeaky" at bounding box center [1083, 546] width 256 height 25
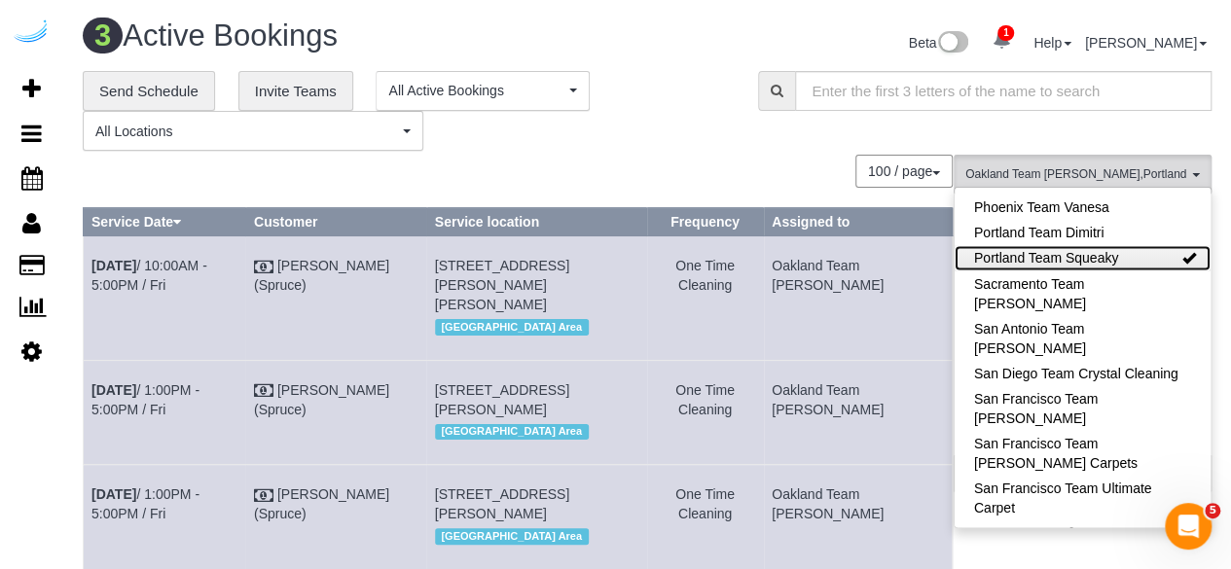
scroll to position [1752, 0]
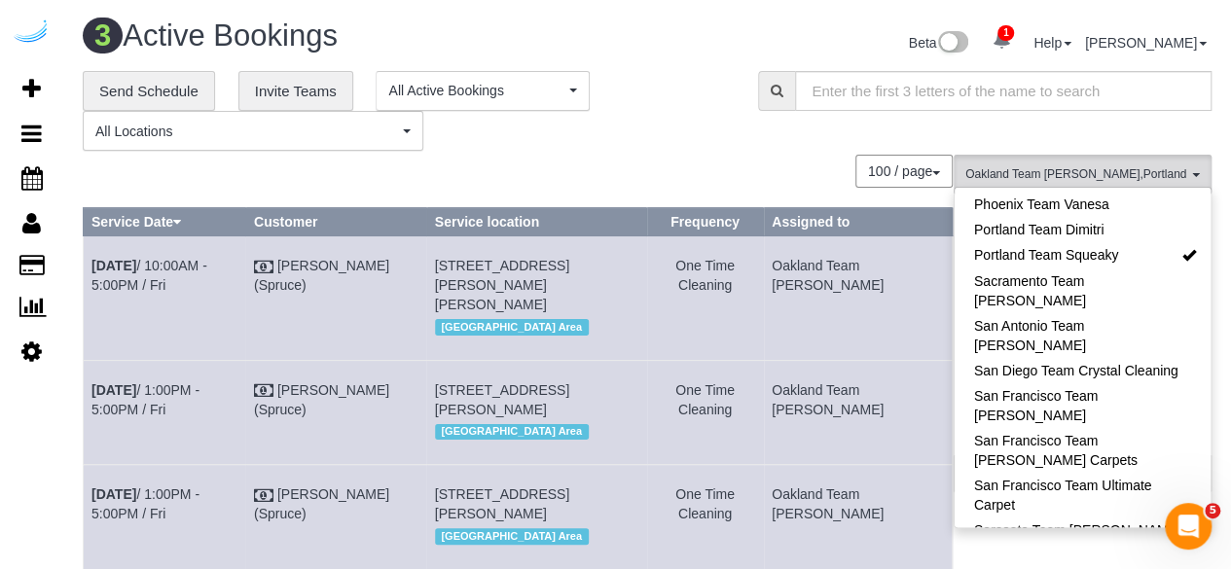
click at [826, 184] on div "100 / page 10 / page 20 / page 30 / page 40 / page 50 / page 100 / page" at bounding box center [518, 171] width 870 height 33
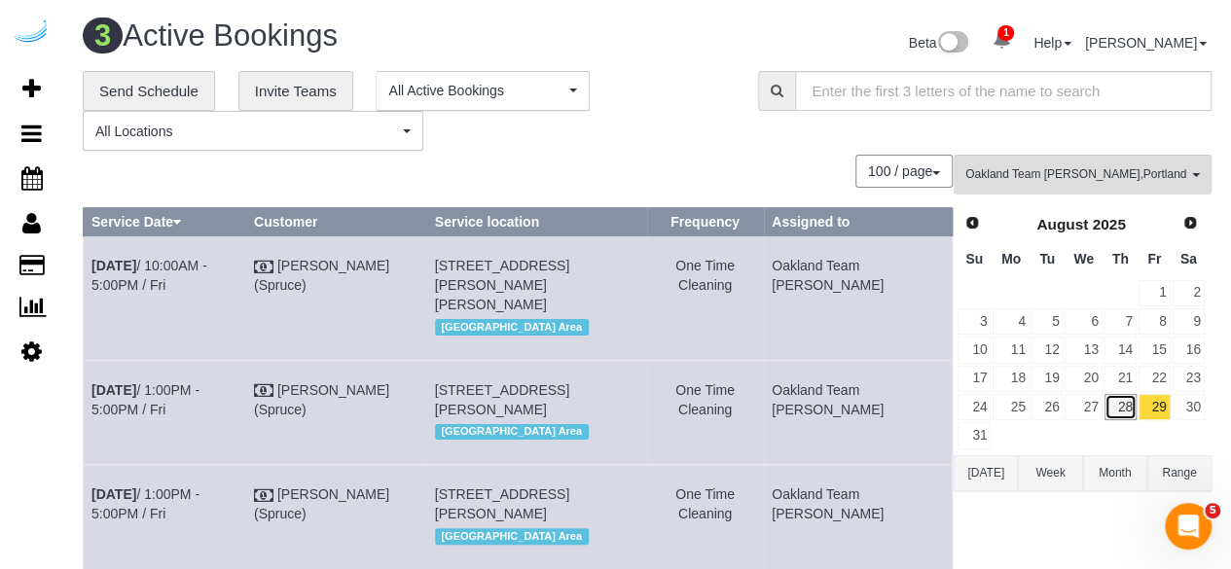
click at [1121, 395] on link "28" at bounding box center [1121, 407] width 32 height 26
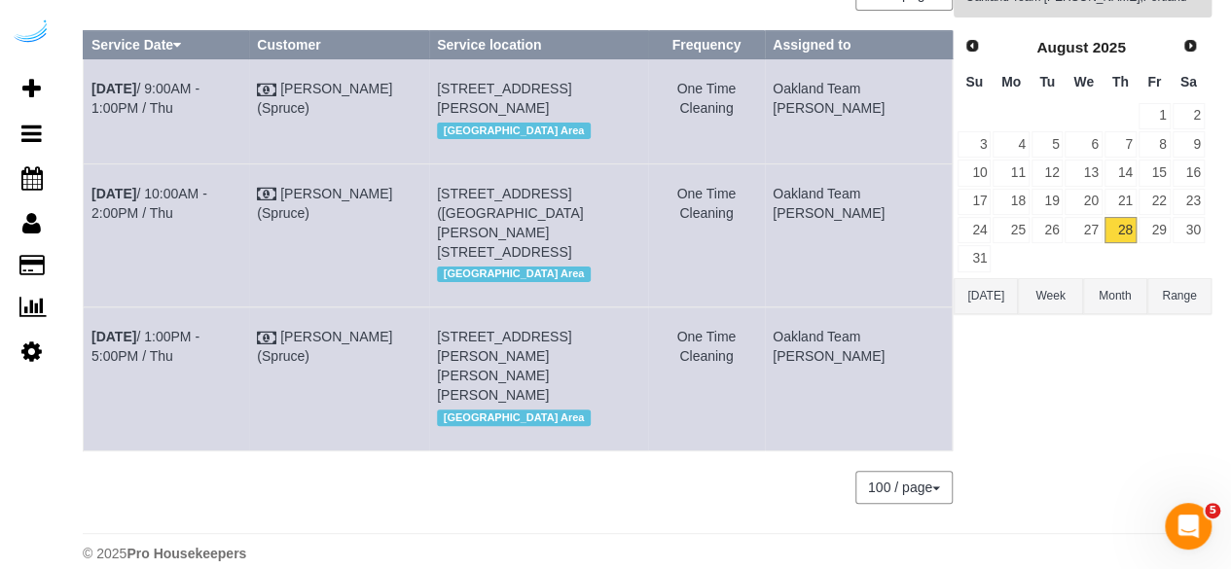
scroll to position [178, 0]
drag, startPoint x: 603, startPoint y: 334, endPoint x: 584, endPoint y: 338, distance: 18.9
click at [571, 338] on span "148 Lake St S, Unit 418 (Linda Savell, Vela, Linda Savell ), Kirkland, WA 98033" at bounding box center [504, 365] width 134 height 74
drag, startPoint x: 512, startPoint y: 252, endPoint x: 639, endPoint y: 354, distance: 162.7
click at [513, 253] on span "[STREET_ADDRESS] ([GEOGRAPHIC_DATA][PERSON_NAME][STREET_ADDRESS]" at bounding box center [510, 222] width 146 height 74
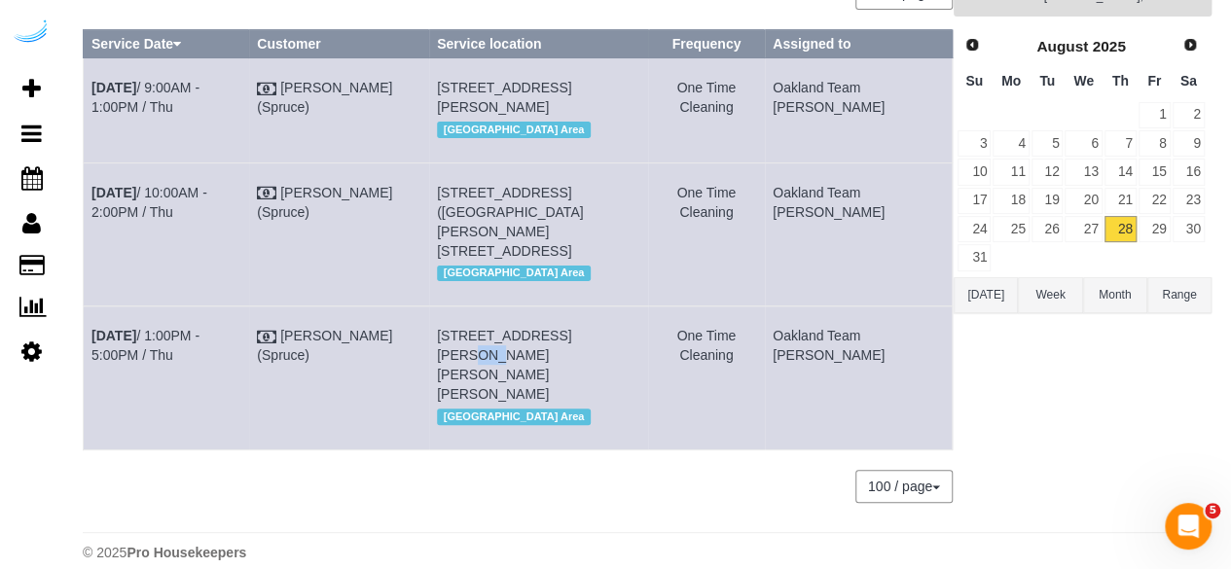
drag, startPoint x: 611, startPoint y: 330, endPoint x: 592, endPoint y: 339, distance: 21.4
click at [571, 339] on span "148 Lake St S, Unit 418 (Linda Savell, Vela, Linda Savell ), Kirkland, WA 98033" at bounding box center [504, 365] width 134 height 74
copy span "418"
drag, startPoint x: 625, startPoint y: 201, endPoint x: 607, endPoint y: 203, distance: 17.8
click at [607, 203] on td "317 112th Ave Ne, Unit E254 (Abyaad Kashem, Metro 112, 1431250 ), Bellevue, WA …" at bounding box center [539, 234] width 220 height 143
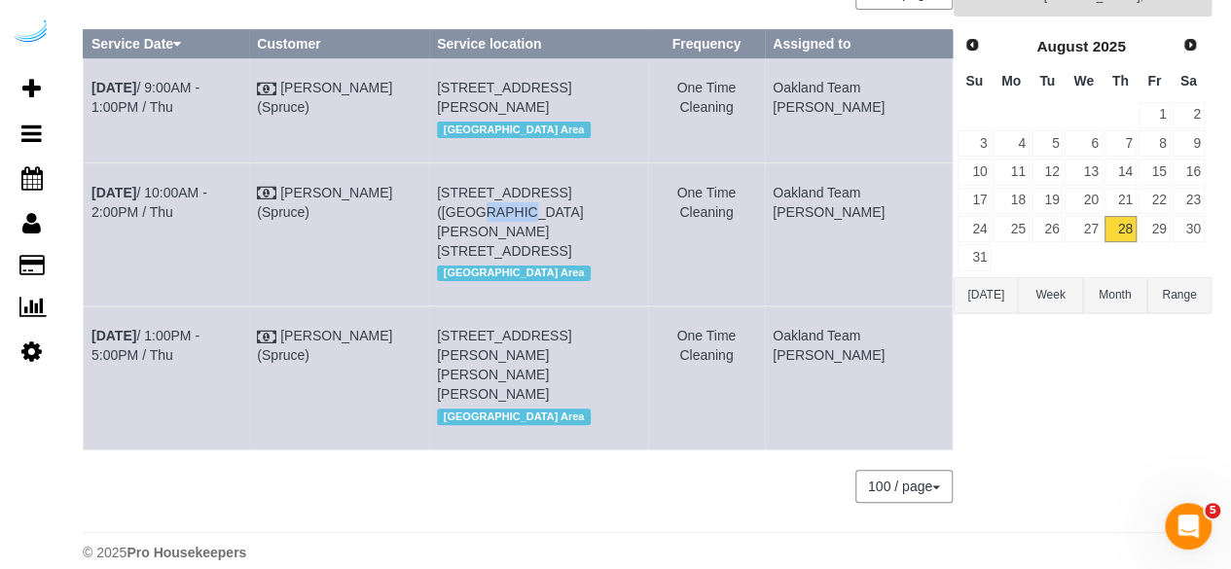
copy span "E254"
drag, startPoint x: 490, startPoint y: 102, endPoint x: 459, endPoint y: 105, distance: 30.3
click at [459, 105] on tr "Aug 28th / 9:00AM - 1:00PM / Thu Brandie Louck (Spruce) 148 Lake St S, Building…" at bounding box center [518, 110] width 869 height 104
copy tr "148 Lake St S, Building 228, Unit 228"
click at [200, 340] on link "Aug 28th / 1:00PM - 5:00PM / Thu" at bounding box center [146, 345] width 108 height 35
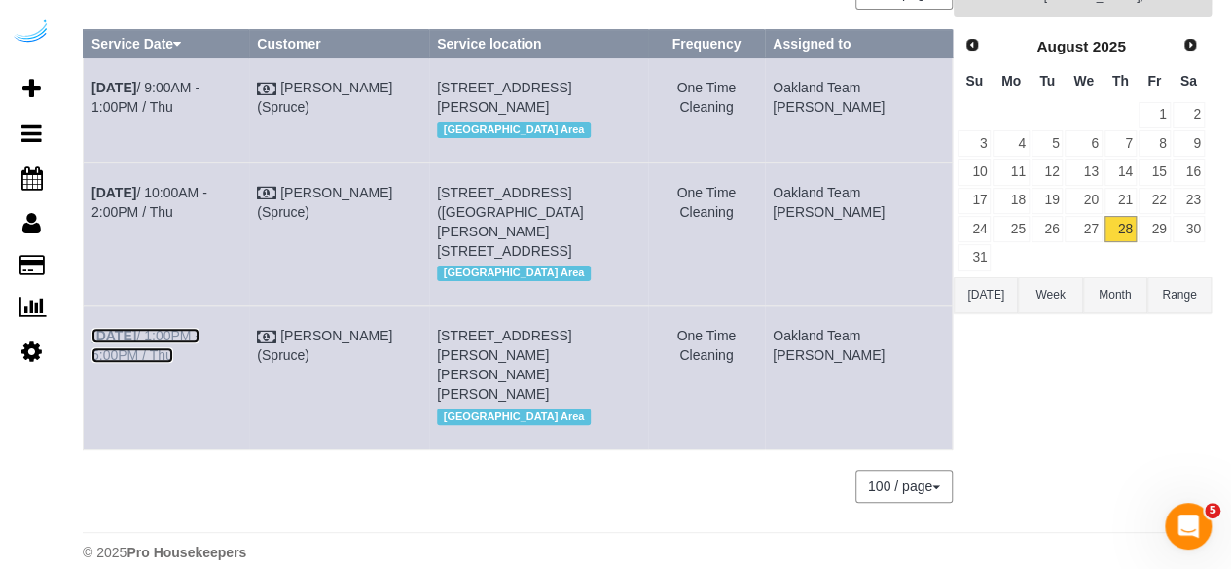
click at [200, 332] on link "Aug 28th / 1:00PM - 5:00PM / Thu" at bounding box center [146, 345] width 108 height 35
click at [249, 200] on td "Aug 28th / 10:00AM - 2:00PM / Thu" at bounding box center [166, 234] width 165 height 143
click at [207, 213] on link "Aug 28th / 10:00AM - 2:00PM / Thu" at bounding box center [150, 202] width 116 height 35
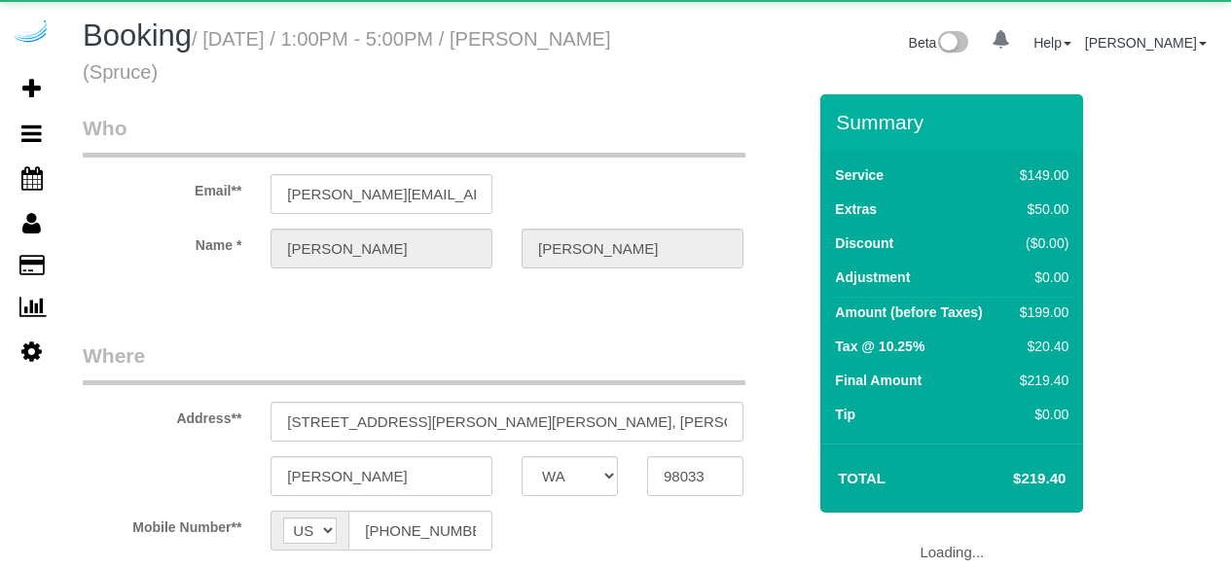
select select "WA"
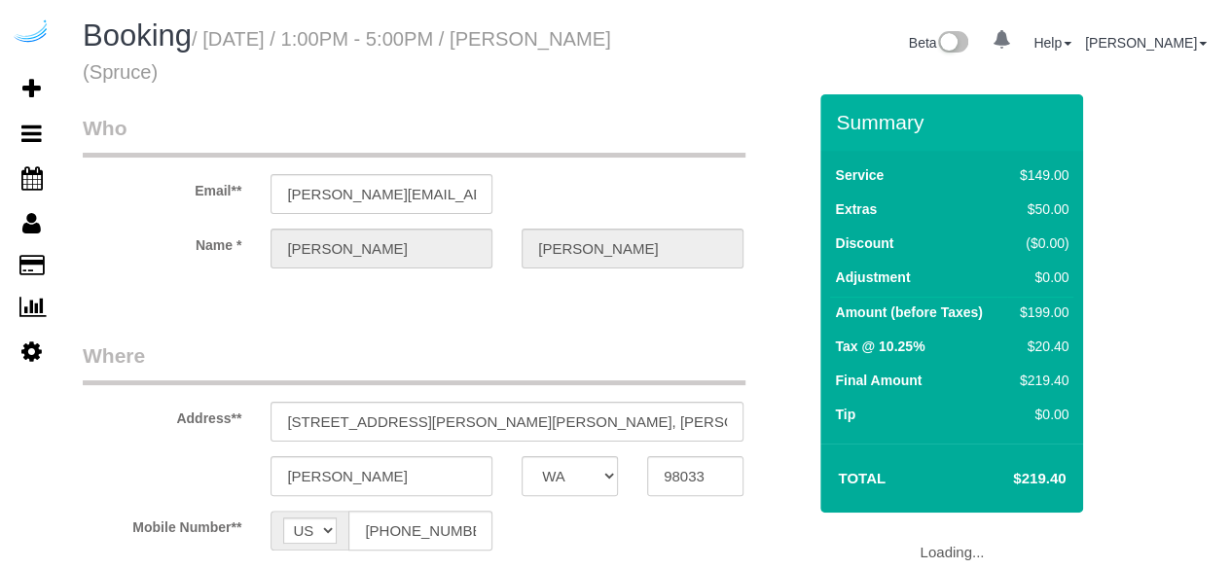
select select "object:618"
select select "282"
select select "number:9"
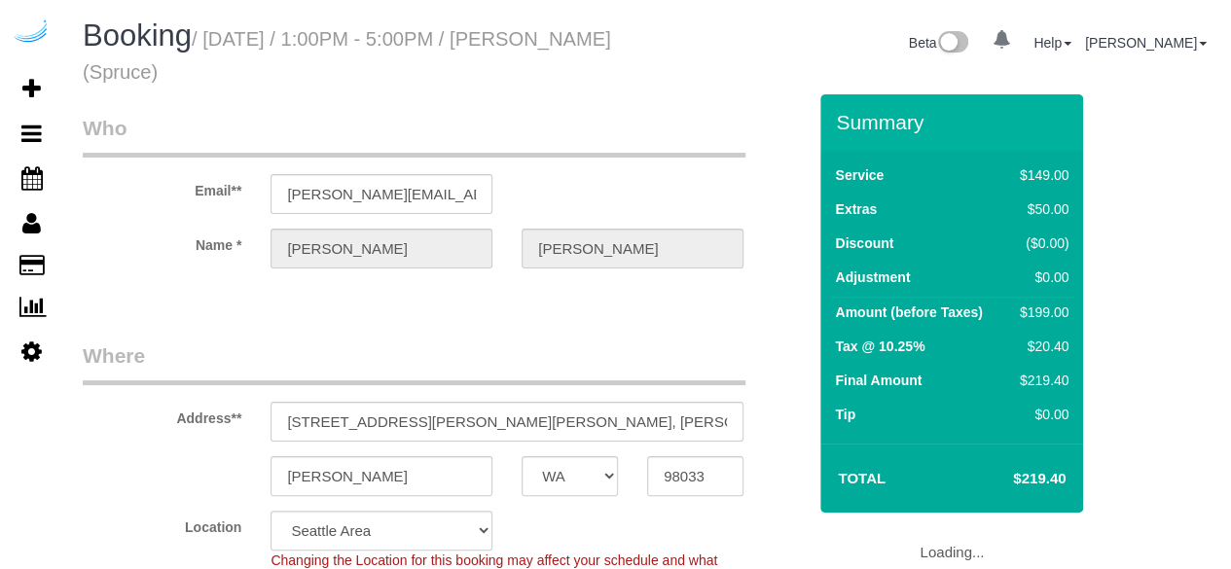
select select "object:788"
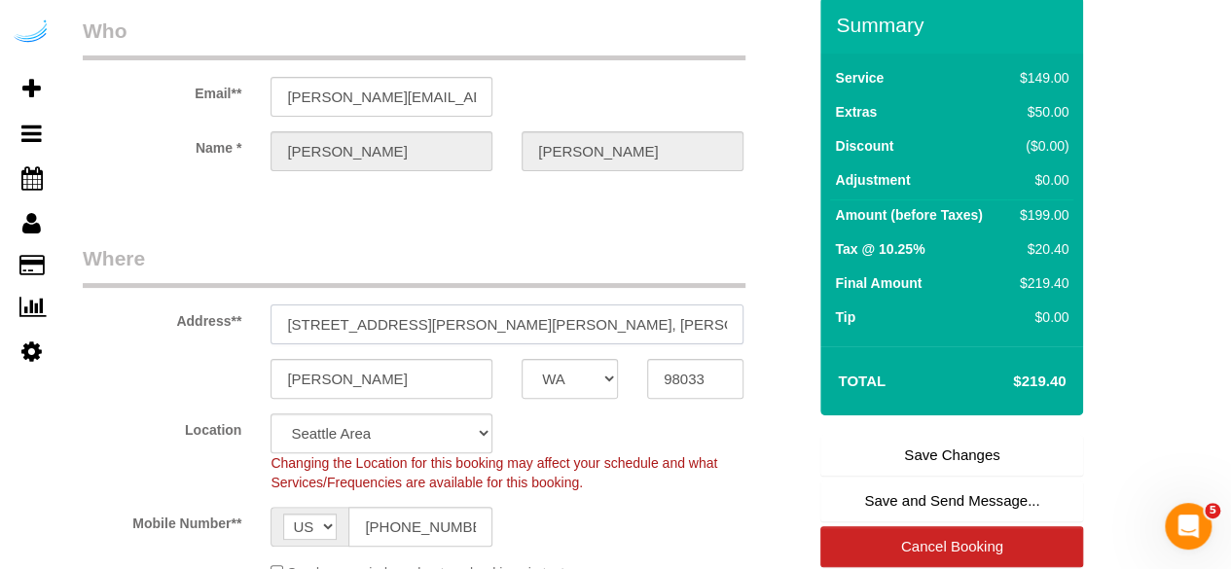
click at [653, 323] on input "148 Lake St S, Unit 418 (Linda Savell, Vela, Linda Savell )" at bounding box center [507, 325] width 473 height 40
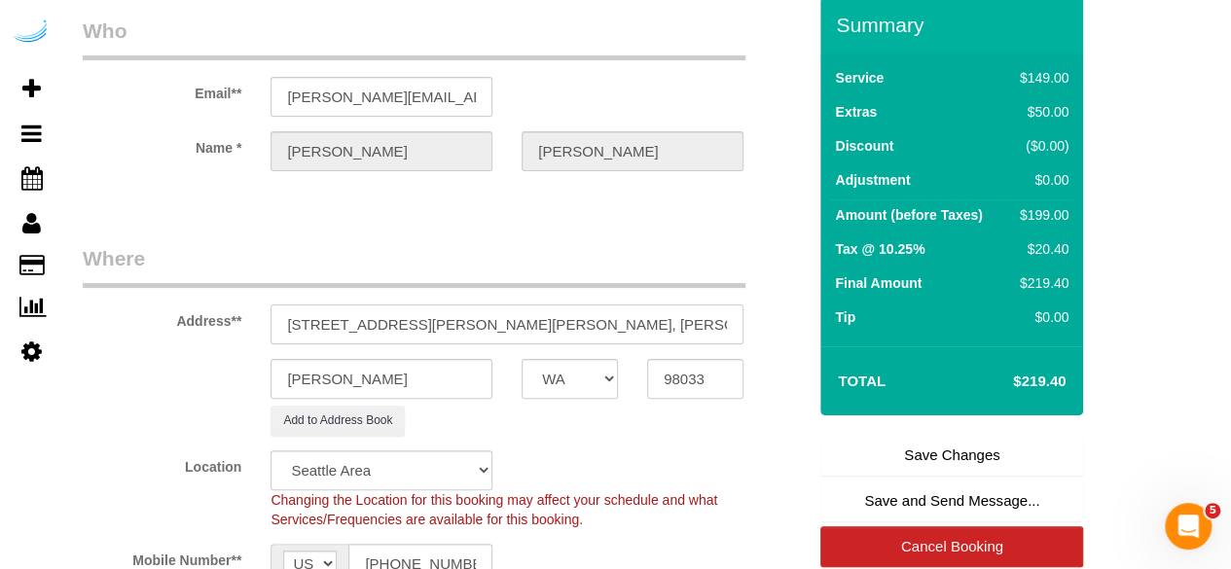
paste input "1430201"
type input "148 Lake St S, Unit 418 (Linda Savell, Vela, Linda Savell, 1430201 )"
select select "11"
select select "object:800"
drag, startPoint x: 652, startPoint y: 320, endPoint x: 576, endPoint y: 324, distance: 76.0
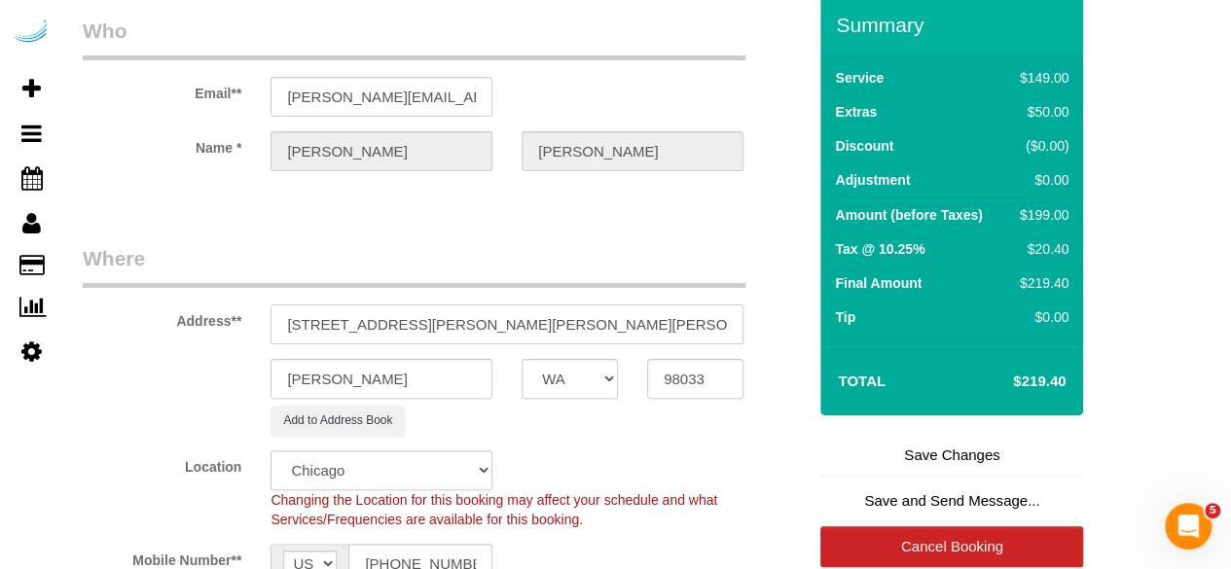
click at [576, 324] on input "148 Lake St S, Unit 418 (Linda Savell, Vela, Linda Savell, 1430201 )" at bounding box center [507, 325] width 473 height 40
drag, startPoint x: 631, startPoint y: 322, endPoint x: 577, endPoint y: 325, distance: 53.6
click at [577, 325] on input "148 Lake St S, Unit 418 (Linda Savell, Vela, 1430201 )" at bounding box center [507, 325] width 473 height 40
paste input "text"
type input "148 Lake St S, Unit 418 (Linda Savell, Vela, 1430201 )"
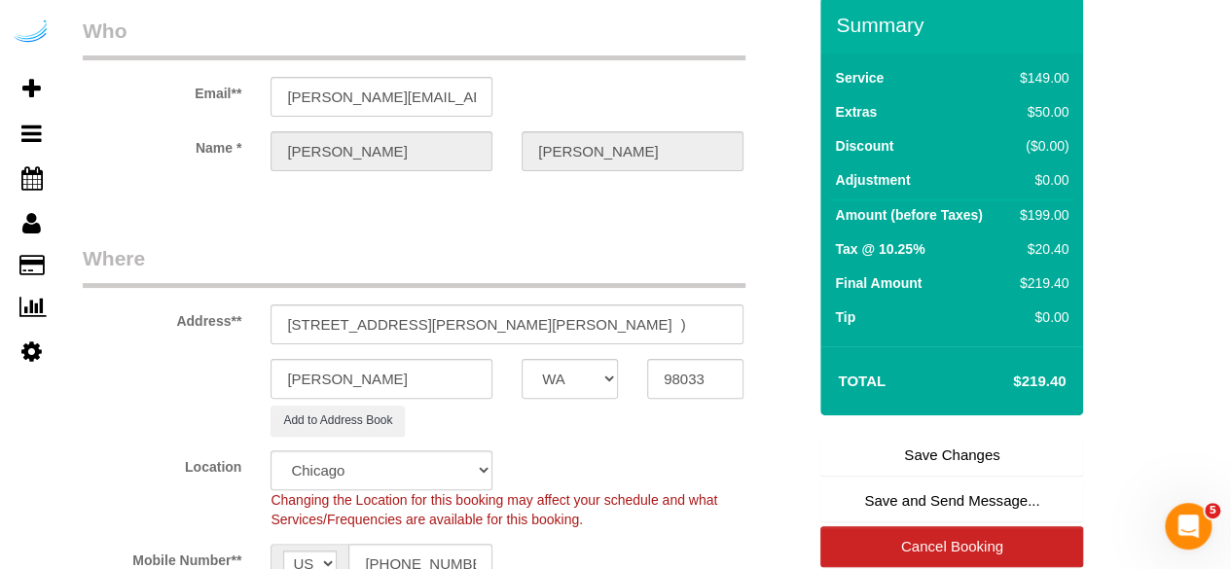
click at [911, 451] on link "Save Changes" at bounding box center [952, 455] width 263 height 41
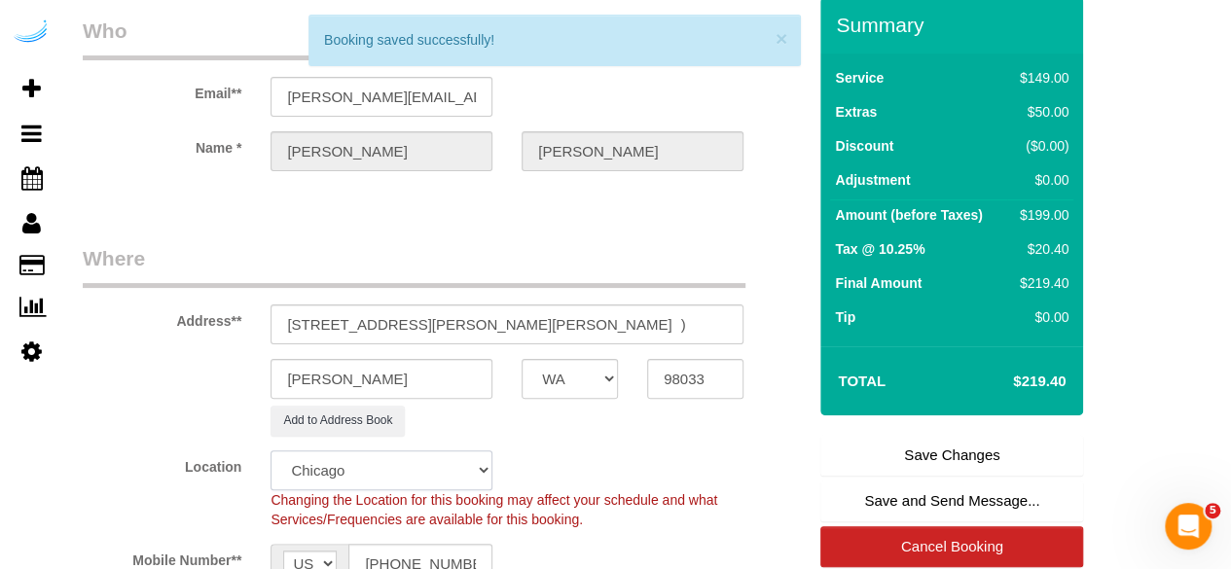
click at [434, 469] on select "Pro Housekeepers Atlanta Austin Boston Chicago Cincinnati Clearwater Denver Ft …" at bounding box center [382, 471] width 222 height 40
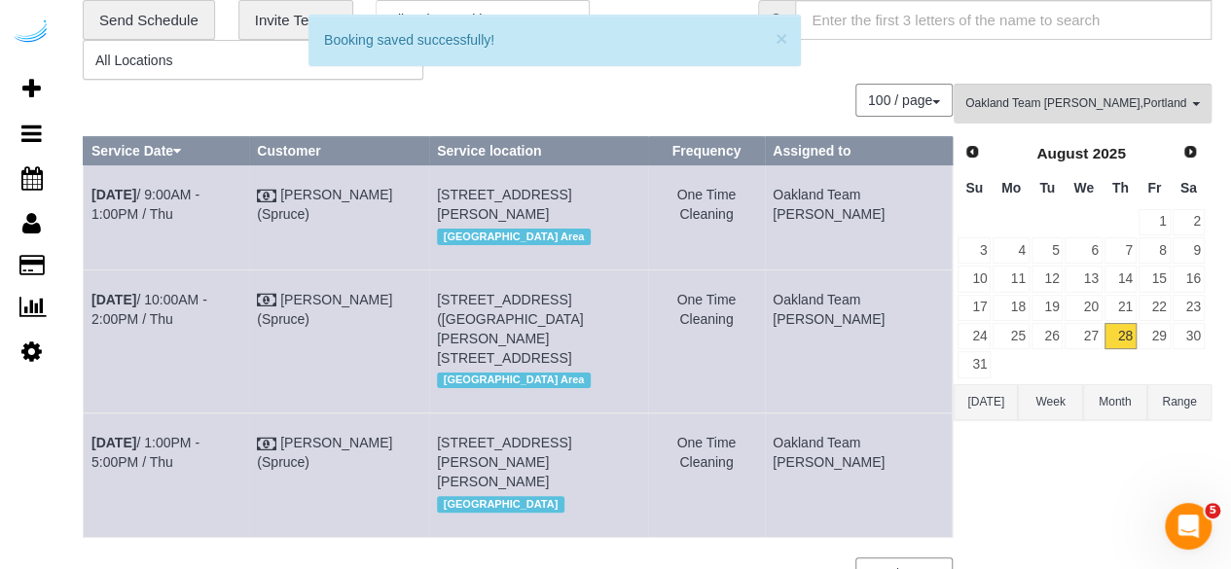
scroll to position [97, 0]
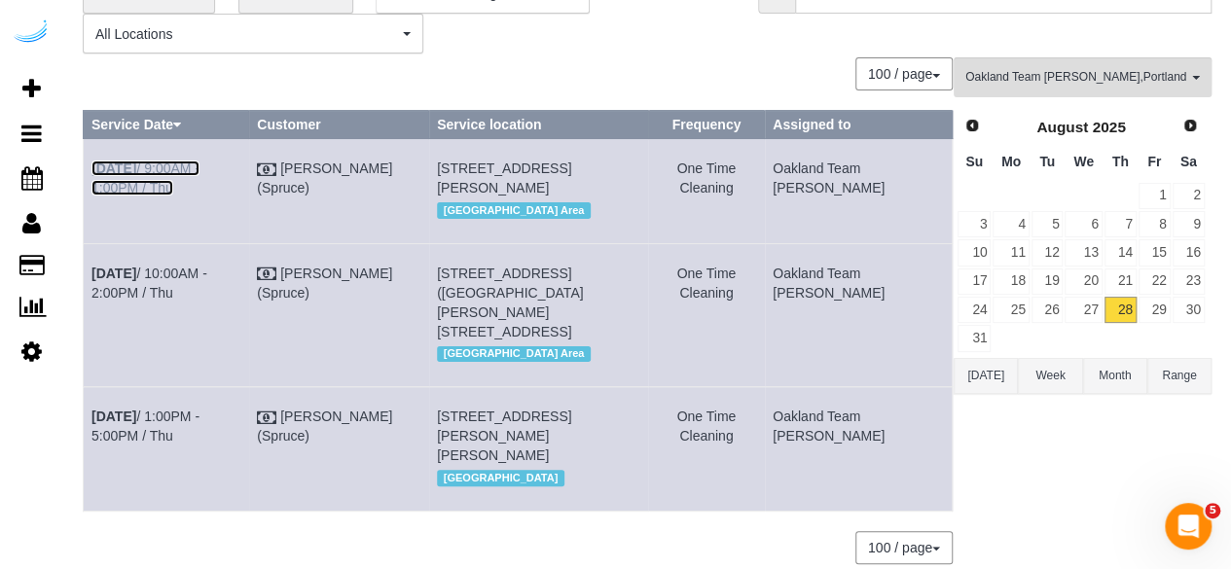
click at [177, 169] on link "[DATE] 9:00AM - 1:00PM / Thu" at bounding box center [146, 178] width 108 height 35
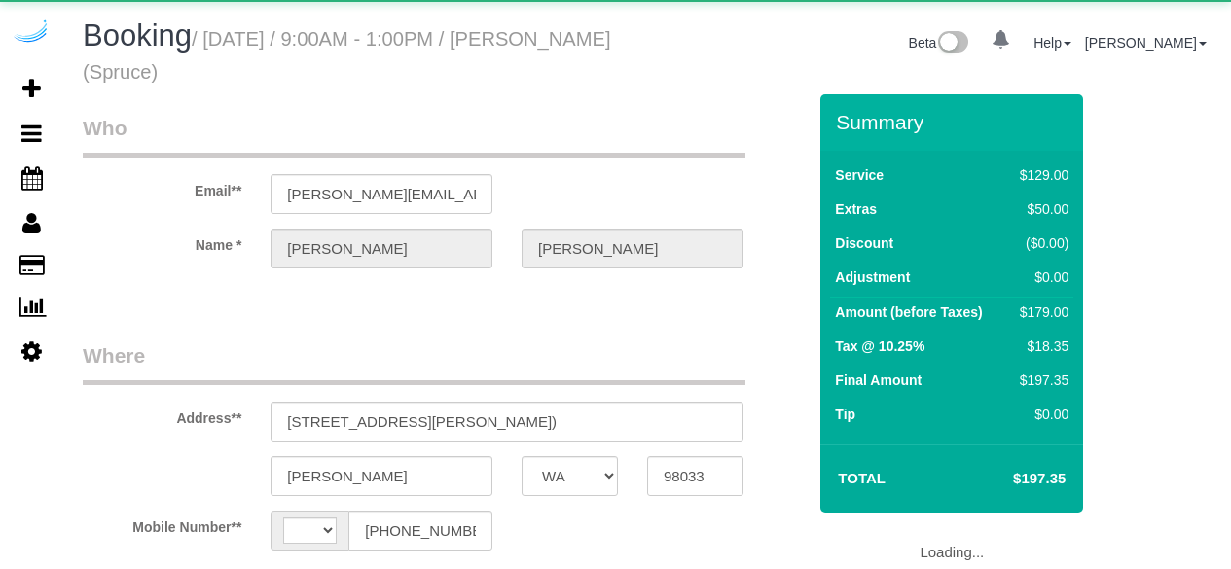
select select "WA"
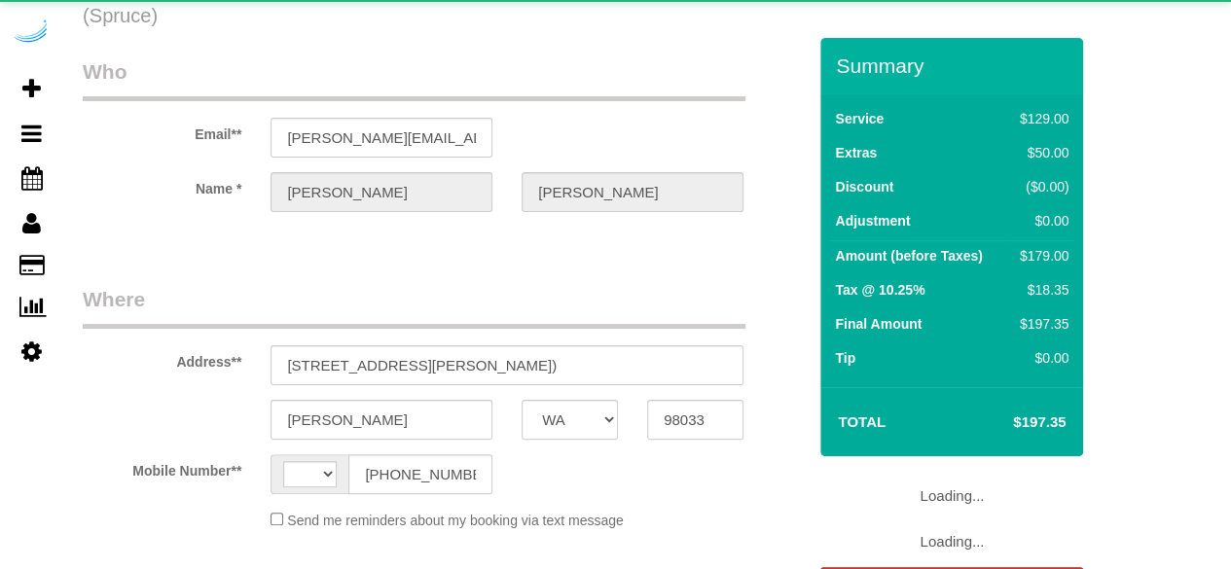
select select "string:[GEOGRAPHIC_DATA]"
select select "object:678"
select select "282"
select select "number:9"
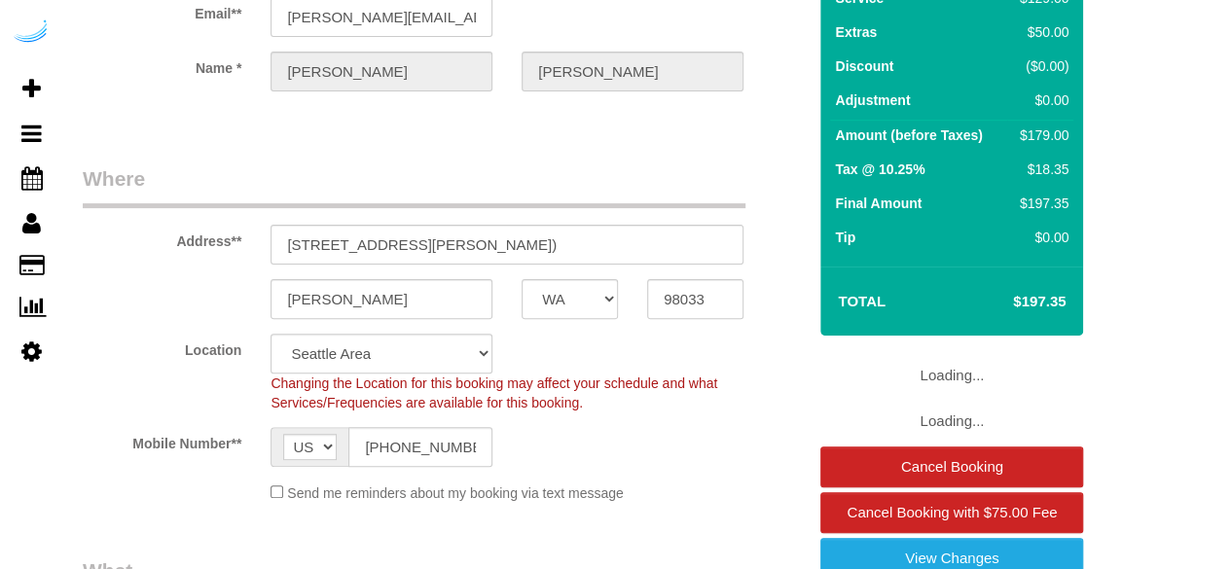
select select "object:788"
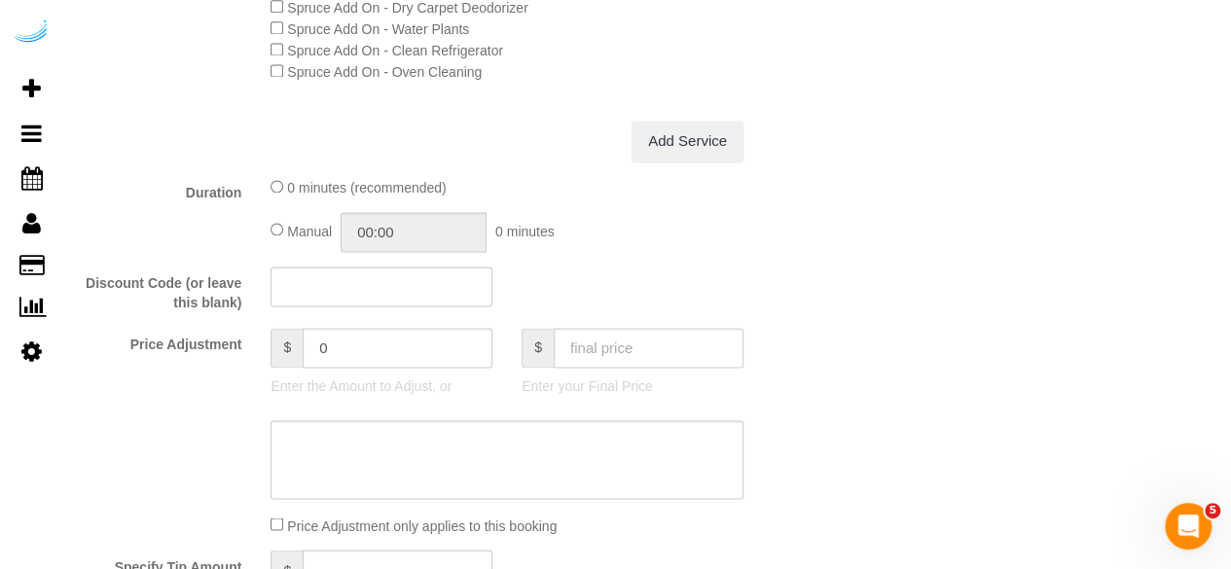
scroll to position [1558, 0]
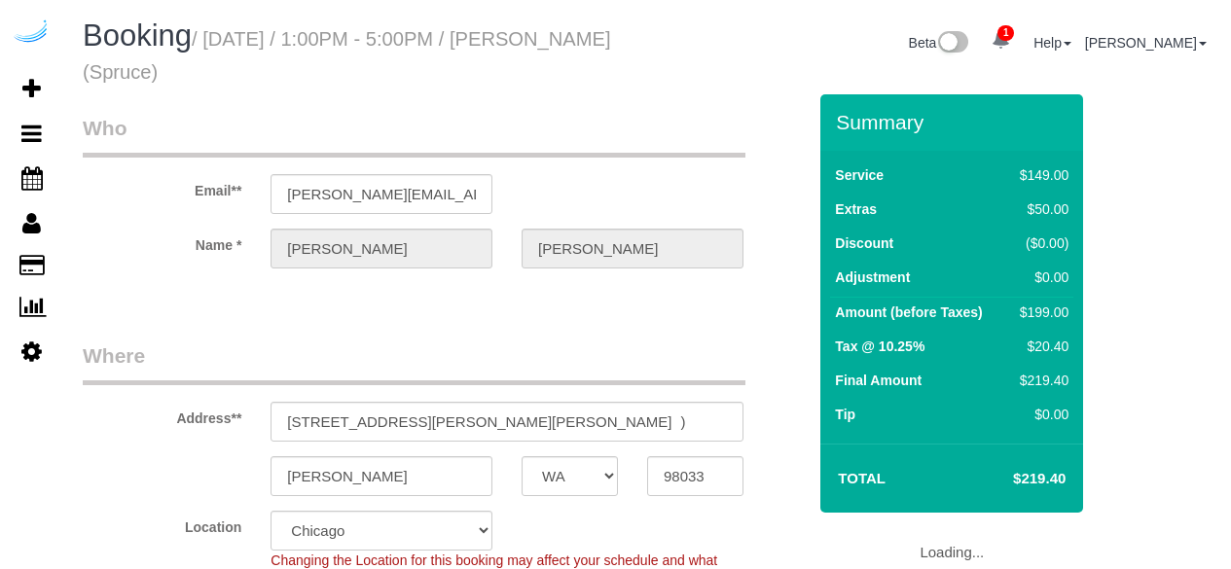
select select "WA"
select select "number:9"
select select "string:[GEOGRAPHIC_DATA]"
select select "object:664"
select select "282"
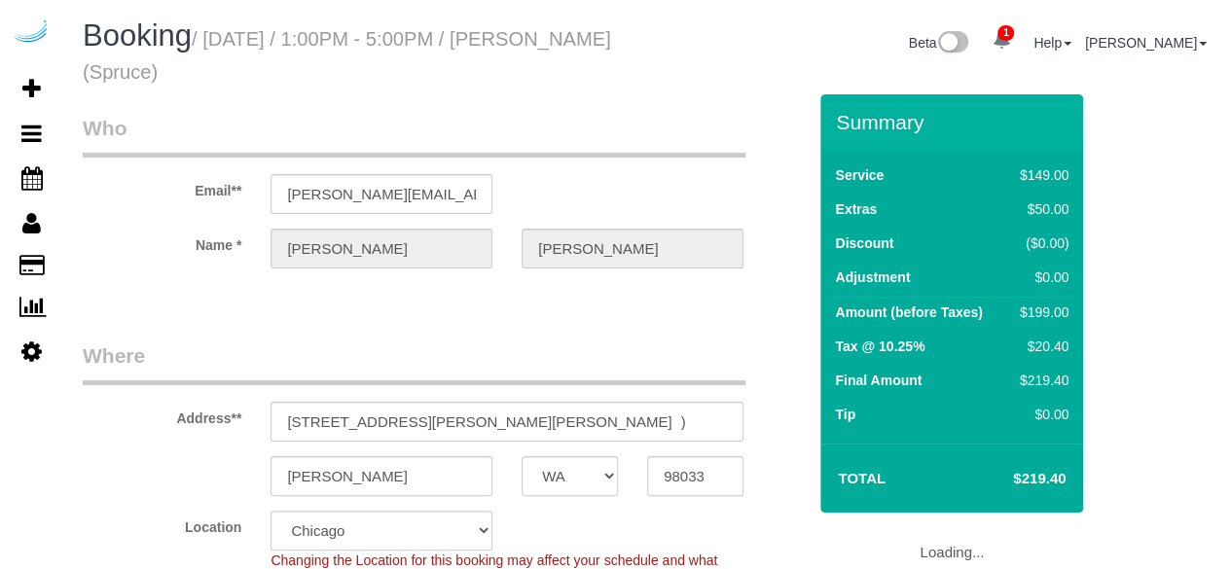
select select "object:793"
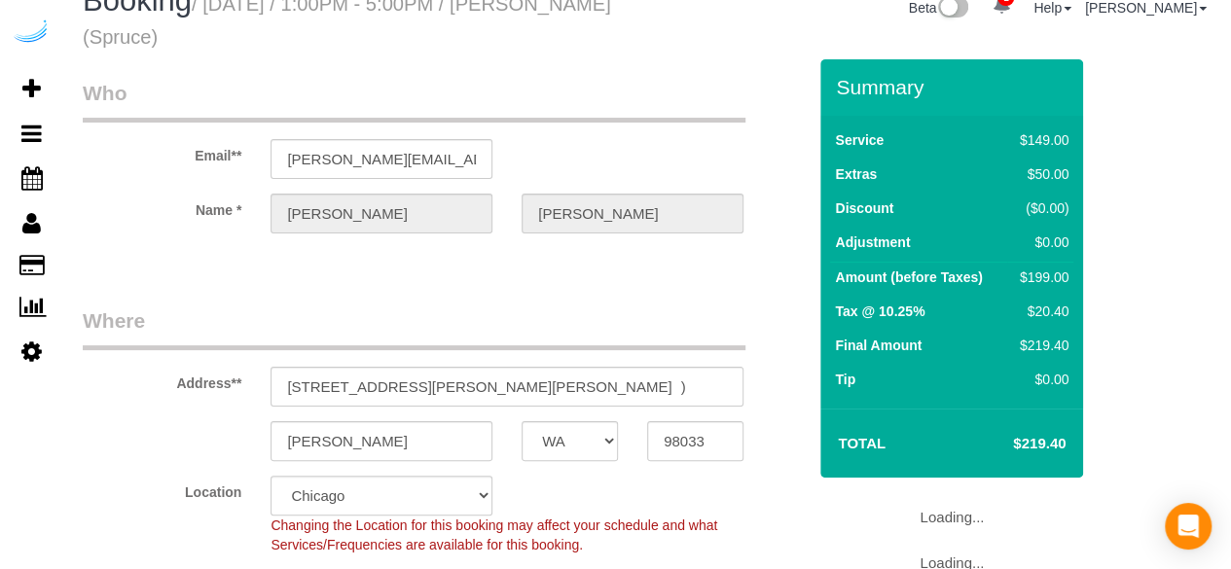
scroll to position [292, 0]
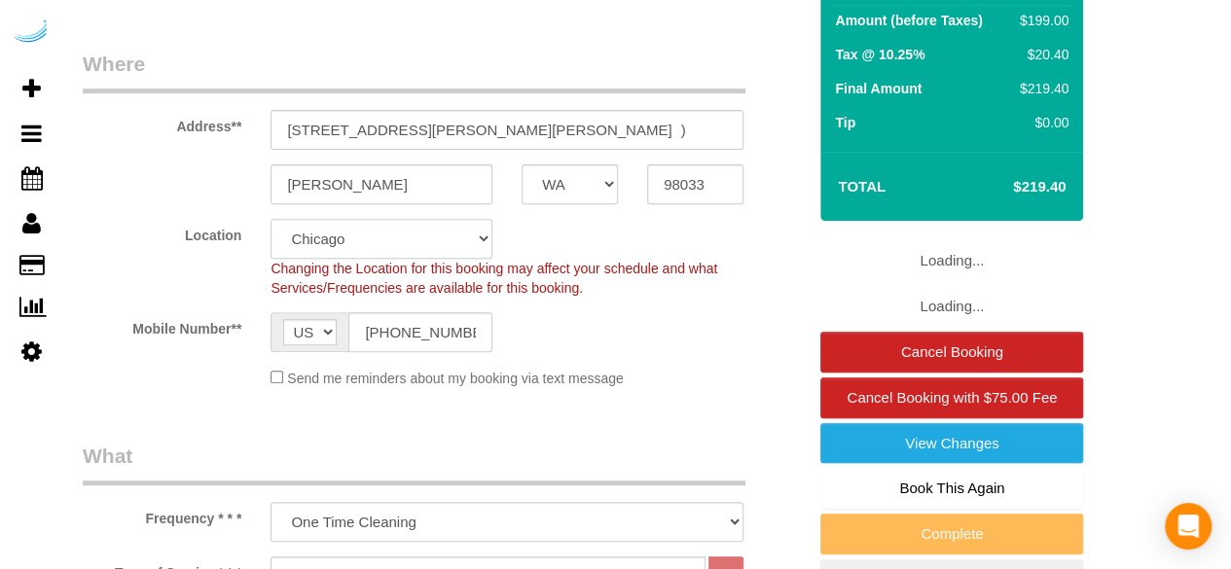
click at [419, 240] on select "Pro Housekeepers [GEOGRAPHIC_DATA] [GEOGRAPHIC_DATA] [GEOGRAPHIC_DATA] [GEOGRAP…" at bounding box center [382, 239] width 222 height 40
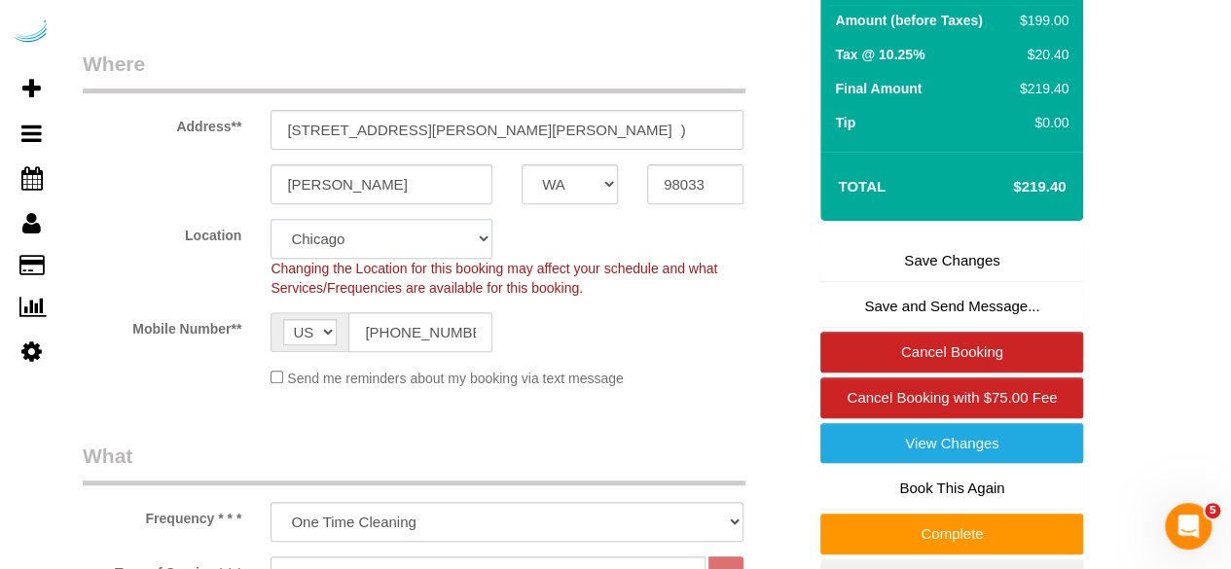
scroll to position [0, 0]
select select "4"
click at [271, 219] on select "Pro Housekeepers [GEOGRAPHIC_DATA] [GEOGRAPHIC_DATA] [GEOGRAPHIC_DATA] [GEOGRAP…" at bounding box center [382, 239] width 222 height 40
select select "object:802"
click at [882, 266] on link "Save Changes" at bounding box center [952, 260] width 263 height 41
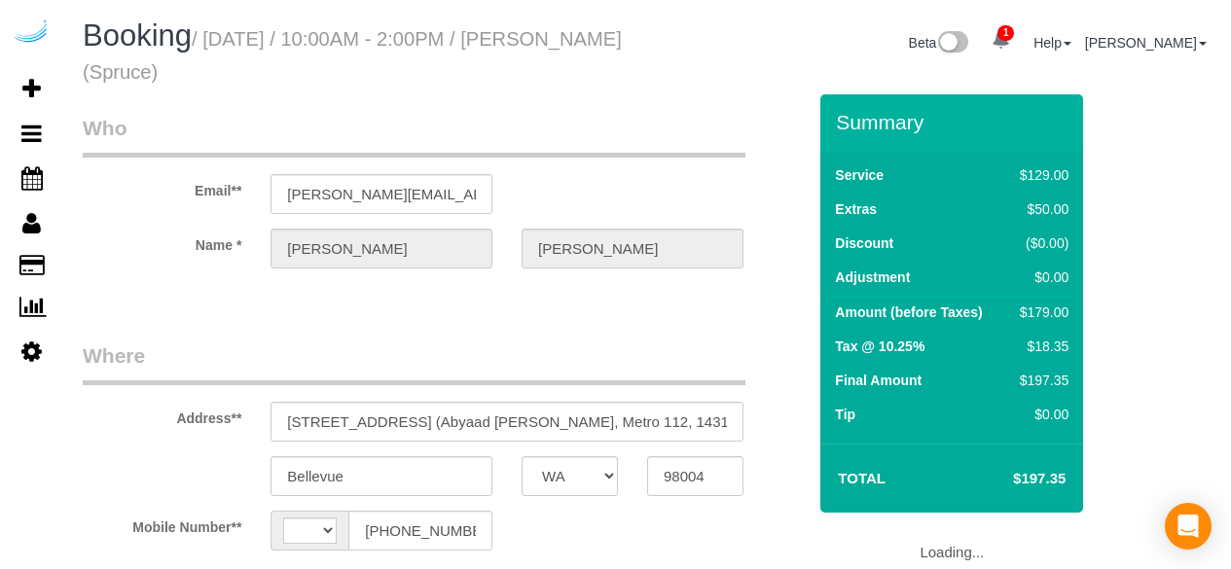
select select "WA"
select select "string:[GEOGRAPHIC_DATA]"
select select "object:658"
select select "282"
select select "number:9"
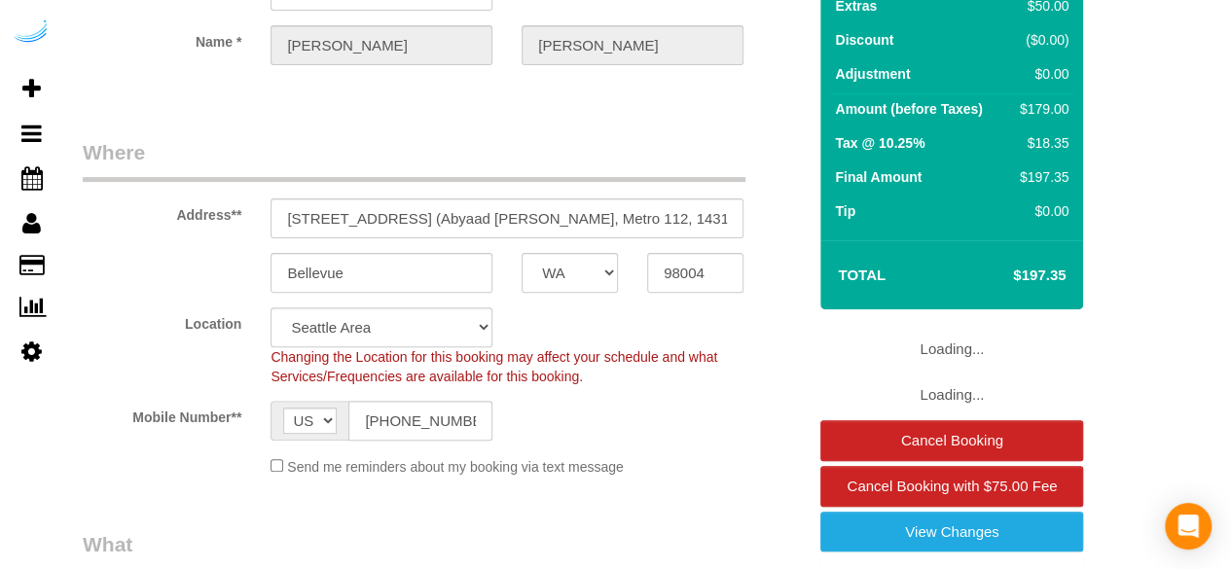
select select "object:788"
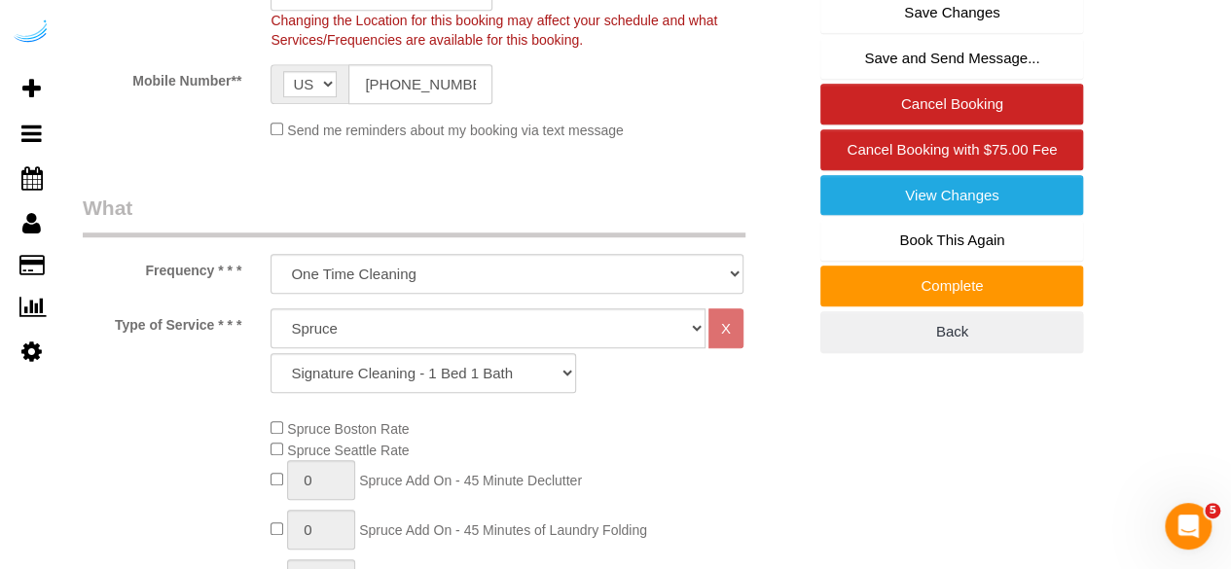
scroll to position [548, 0]
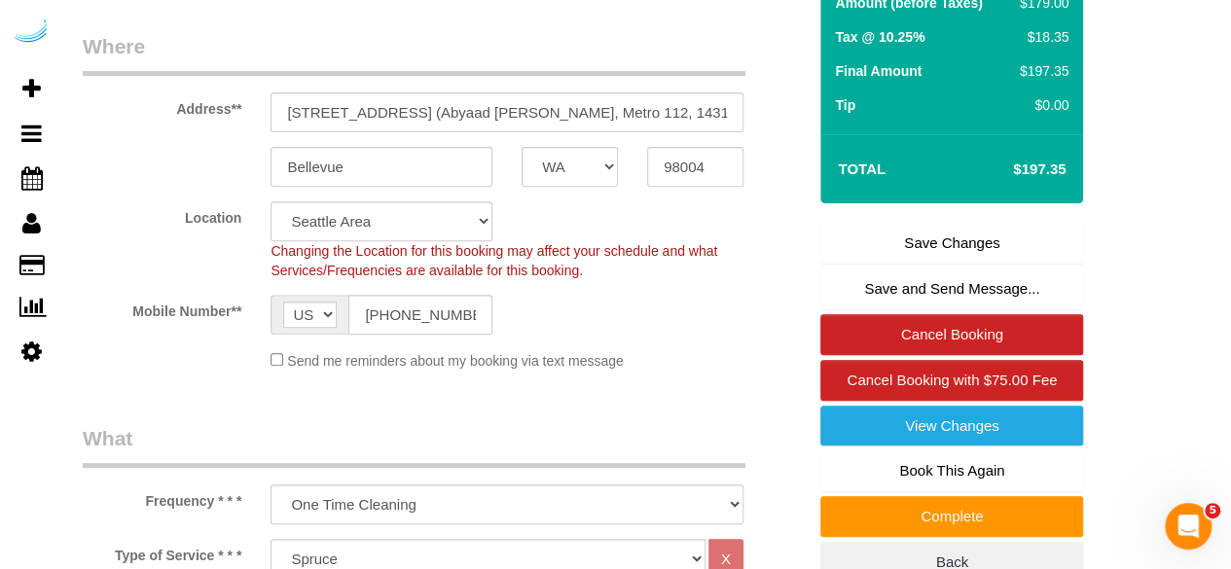
scroll to position [159, 0]
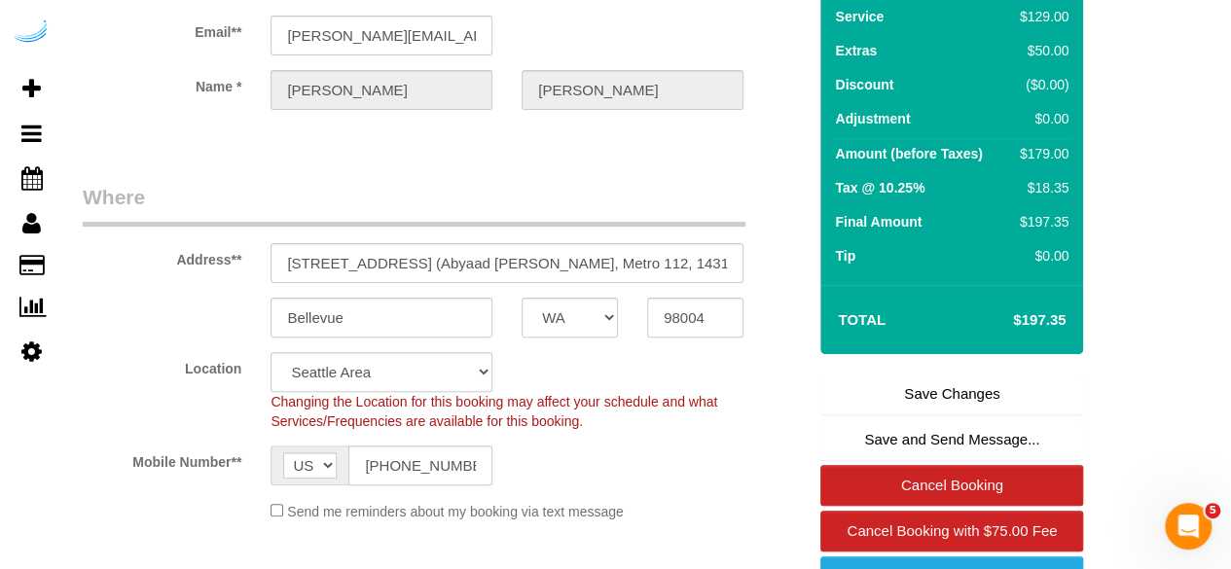
click at [905, 400] on link "Save Changes" at bounding box center [952, 394] width 263 height 41
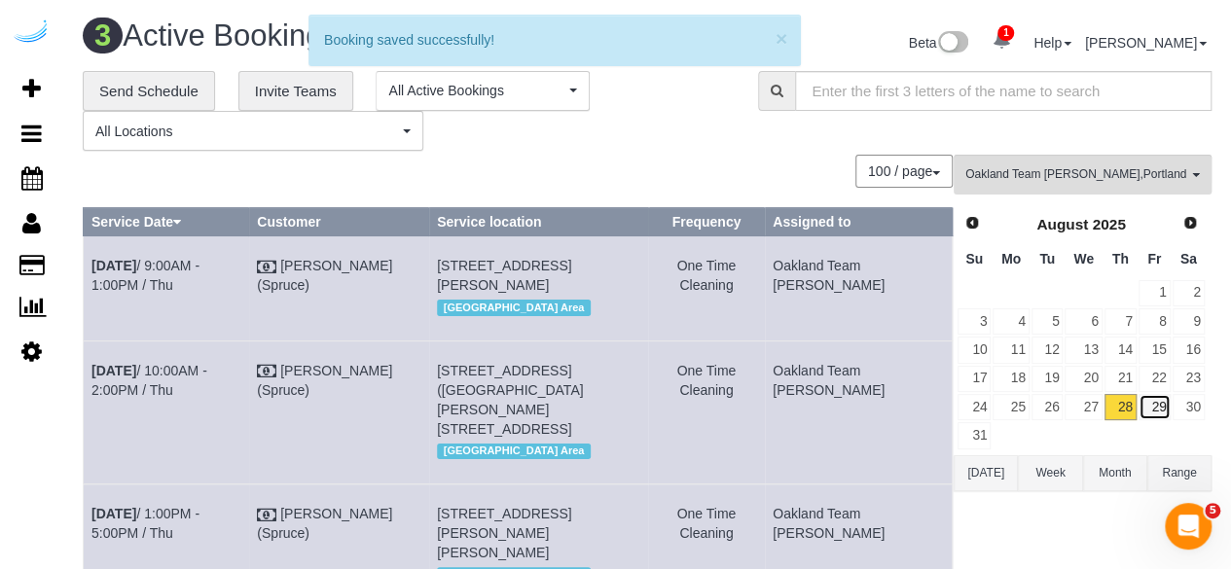
click at [1159, 402] on link "29" at bounding box center [1155, 407] width 32 height 26
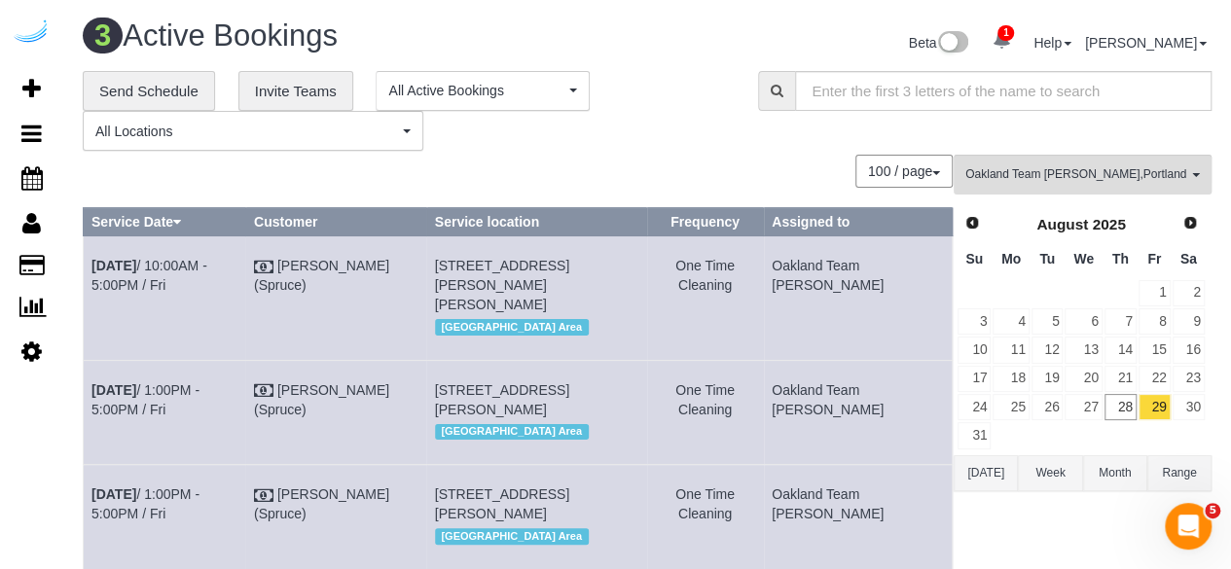
scroll to position [9, 0]
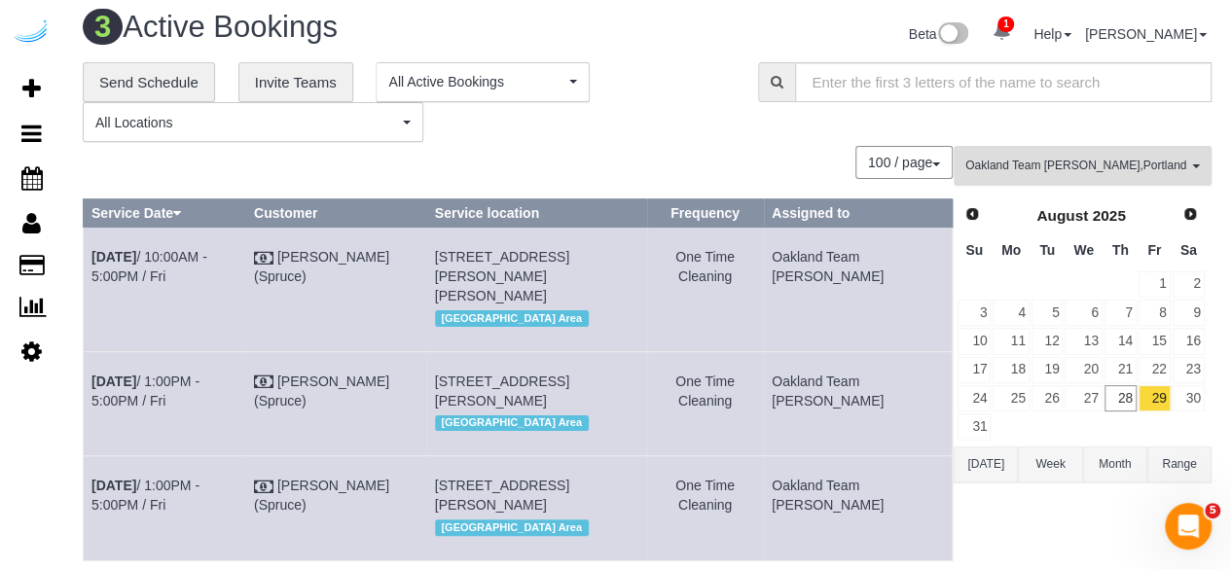
click at [1094, 151] on button "Oakland Team [PERSON_NAME] , Portland Team Squeaky , [GEOGRAPHIC_DATA] Team Ver…" at bounding box center [1083, 166] width 258 height 40
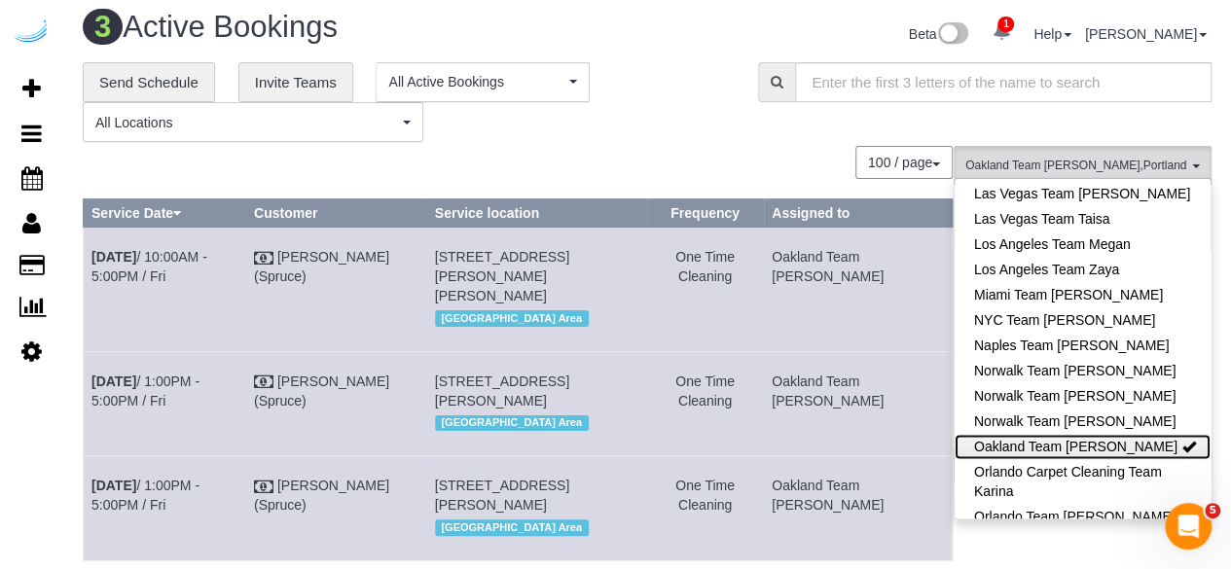
click at [1119, 434] on link "Oakland Team [PERSON_NAME]" at bounding box center [1083, 446] width 256 height 25
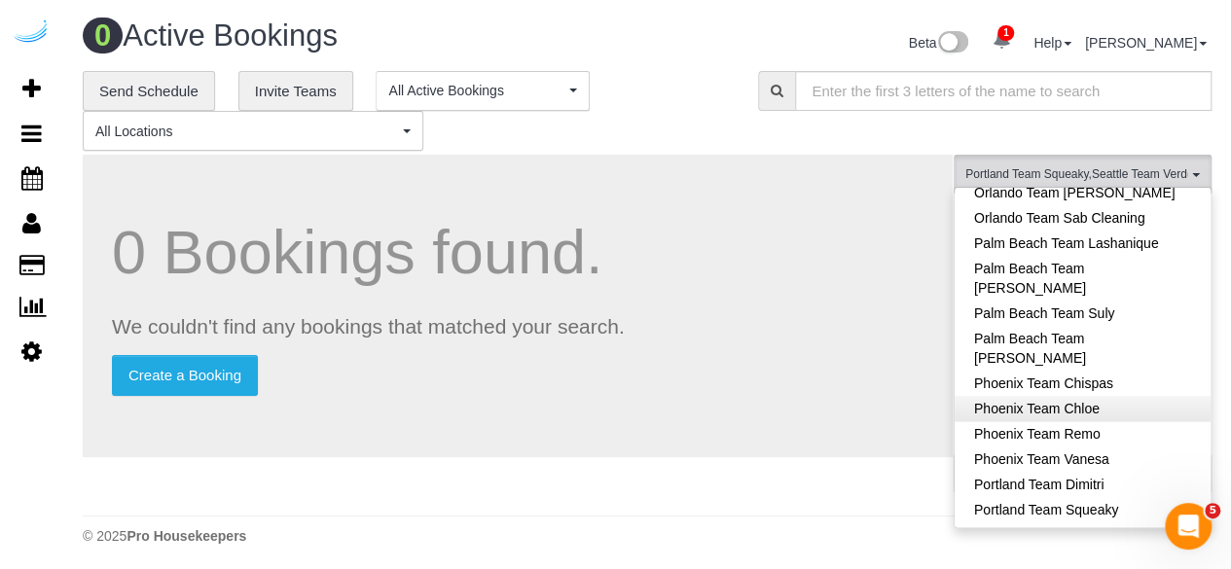
scroll to position [1651, 0]
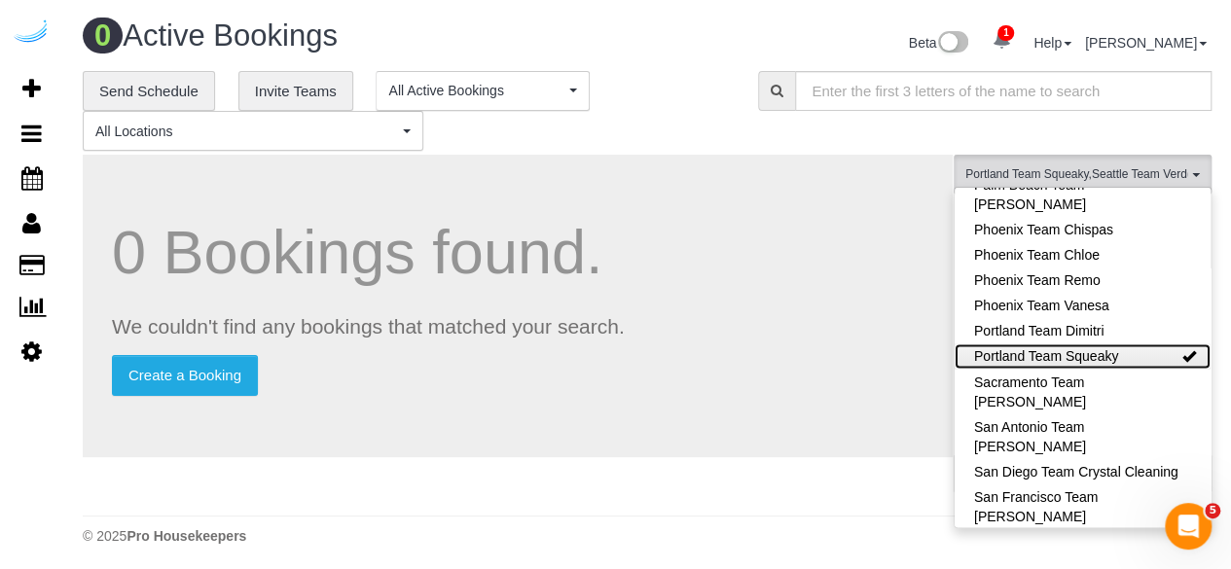
click at [1135, 344] on link "Portland Team Squeaky" at bounding box center [1083, 356] width 256 height 25
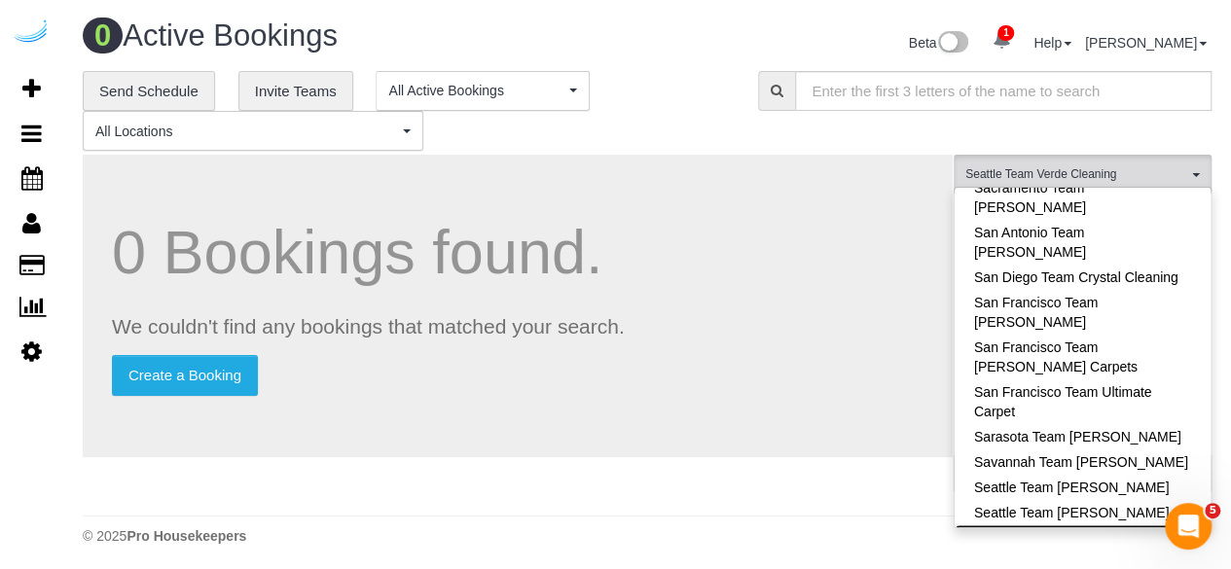
click at [1125, 525] on link "Seattle Team Verde Cleaning" at bounding box center [1083, 537] width 256 height 25
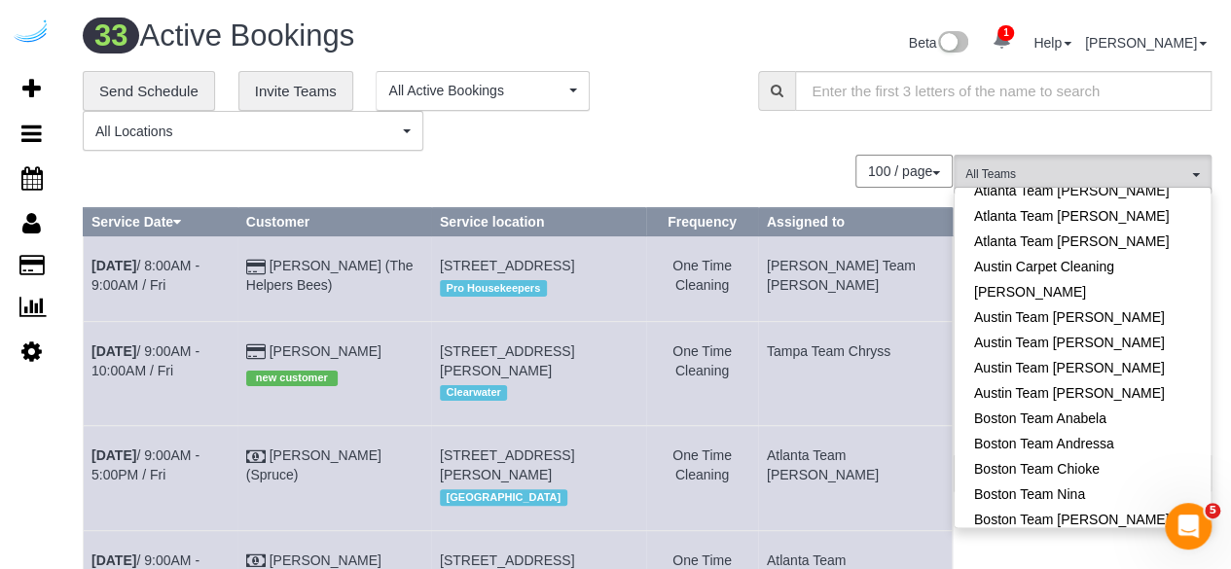
scroll to position [0, 0]
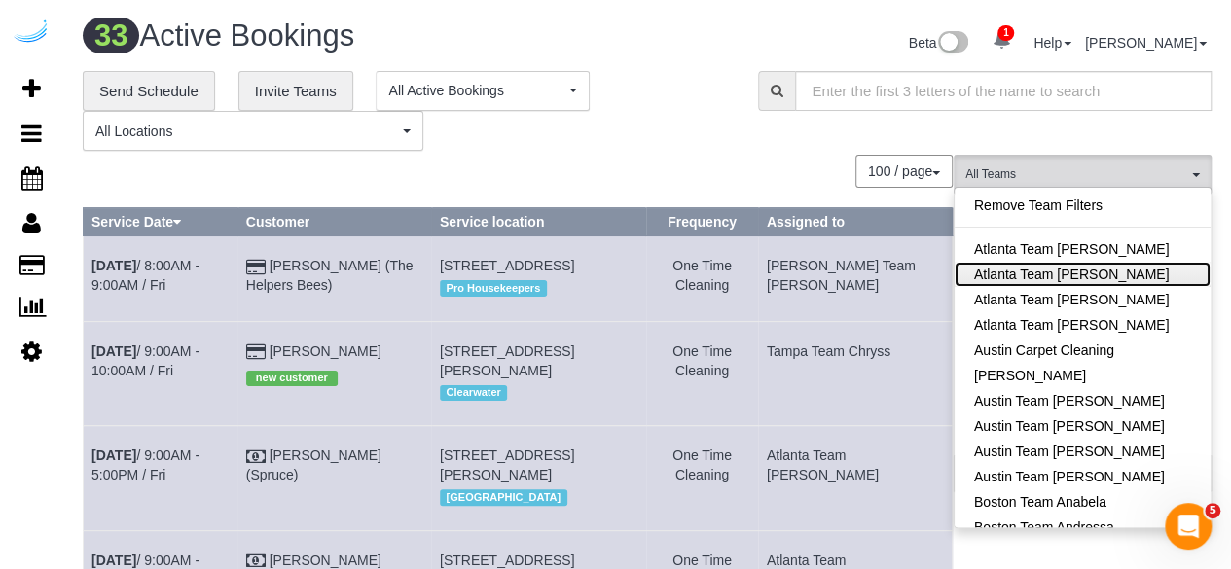
click at [1117, 283] on link "Atlanta Team [PERSON_NAME]" at bounding box center [1083, 274] width 256 height 25
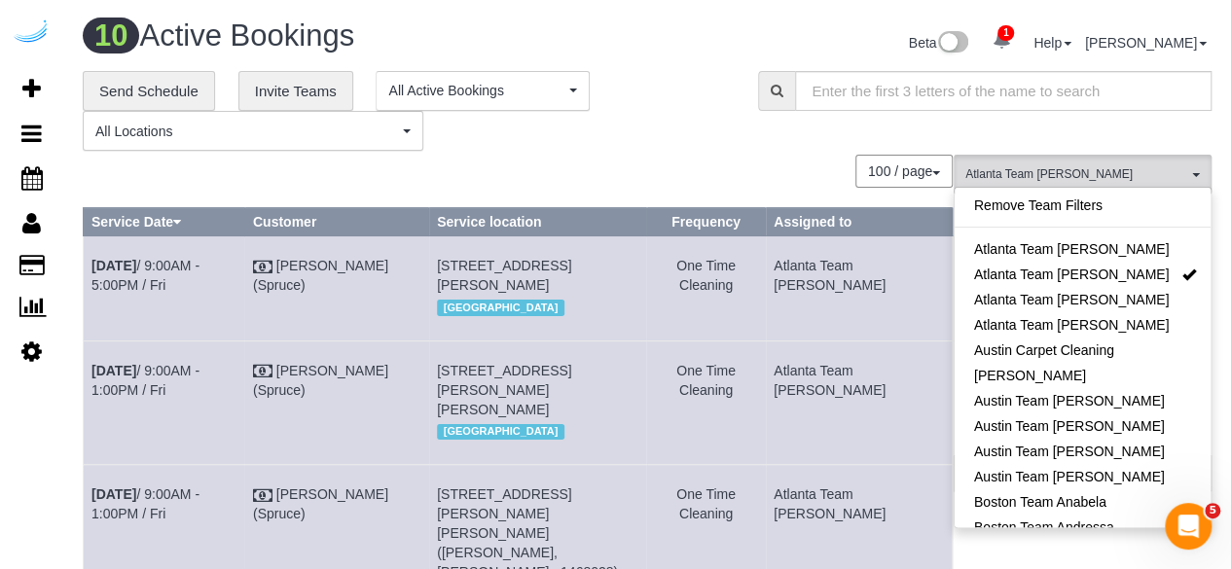
click at [796, 138] on div "**********" at bounding box center [647, 111] width 1158 height 81
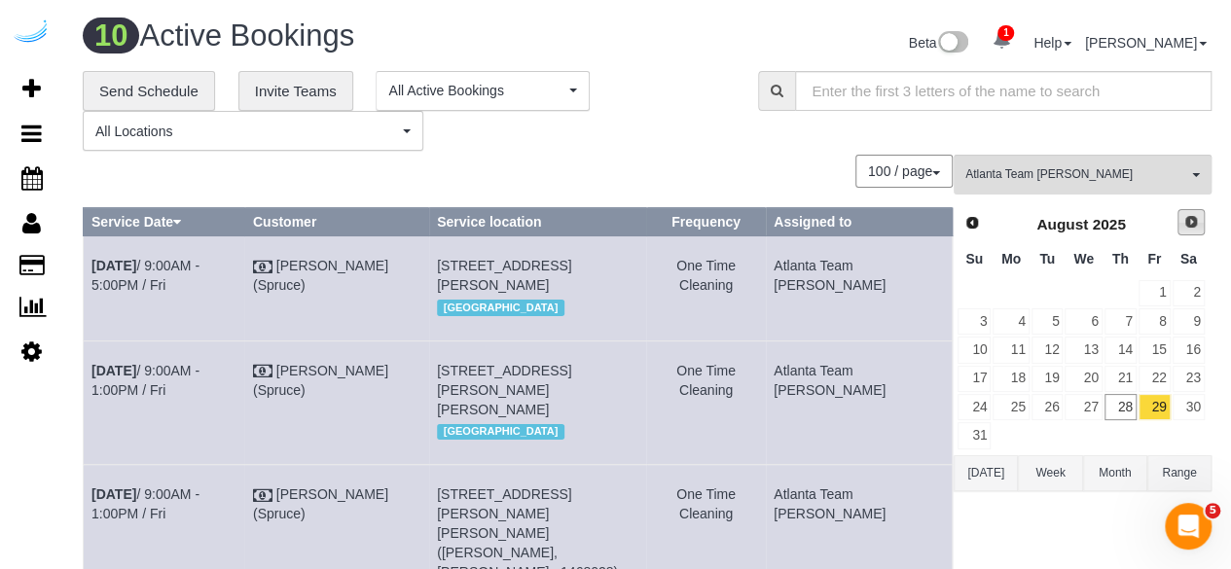
click at [1192, 225] on span "Next" at bounding box center [1192, 222] width 16 height 16
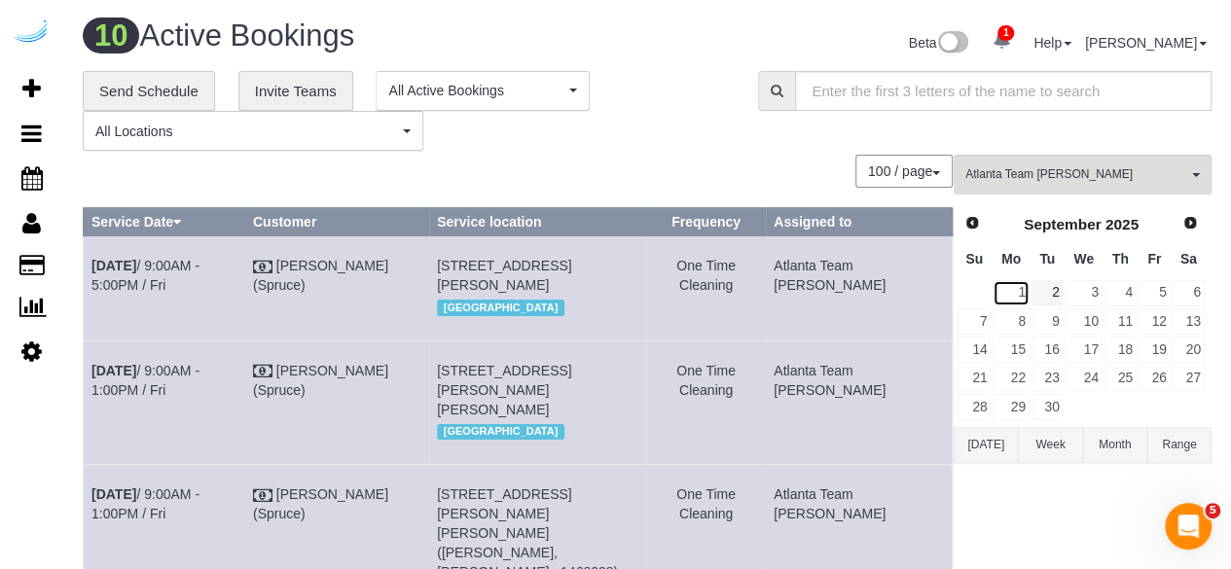
click at [1027, 291] on link "1" at bounding box center [1011, 293] width 36 height 26
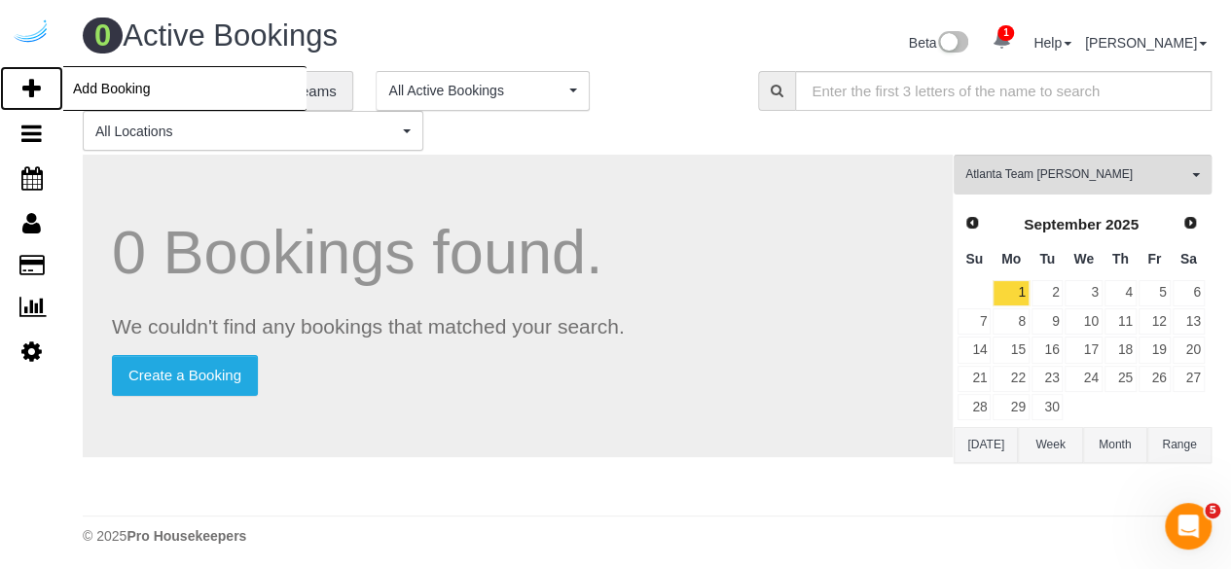
drag, startPoint x: 21, startPoint y: 92, endPoint x: 24, endPoint y: 77, distance: 15.8
click at [22, 92] on icon at bounding box center [31, 88] width 18 height 23
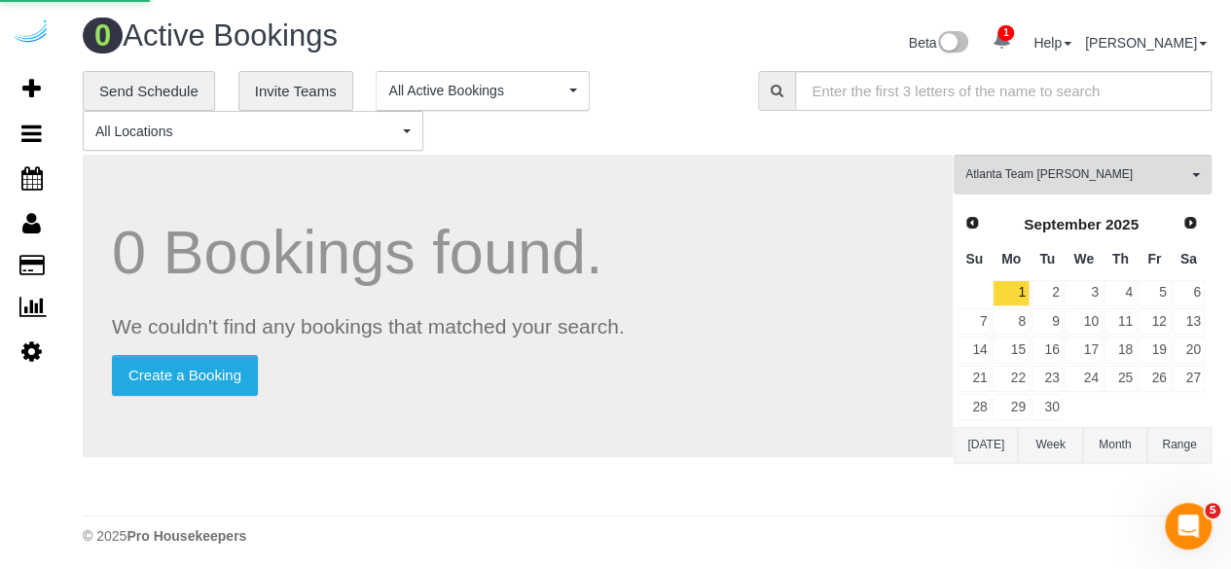
select select "4"
select select "number:9"
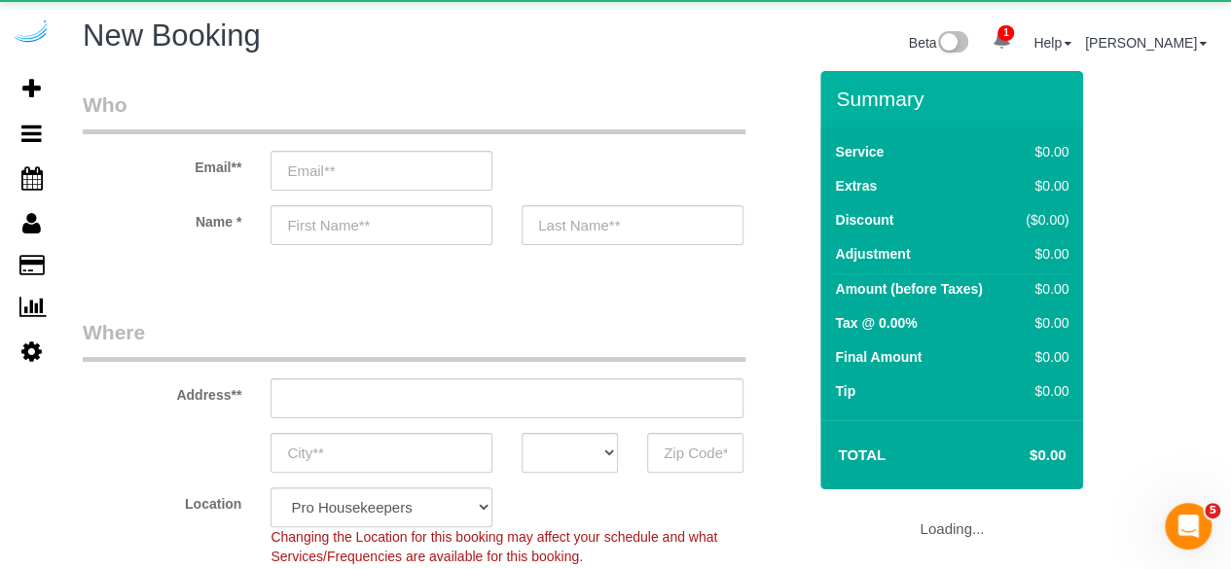
select select "object:2540"
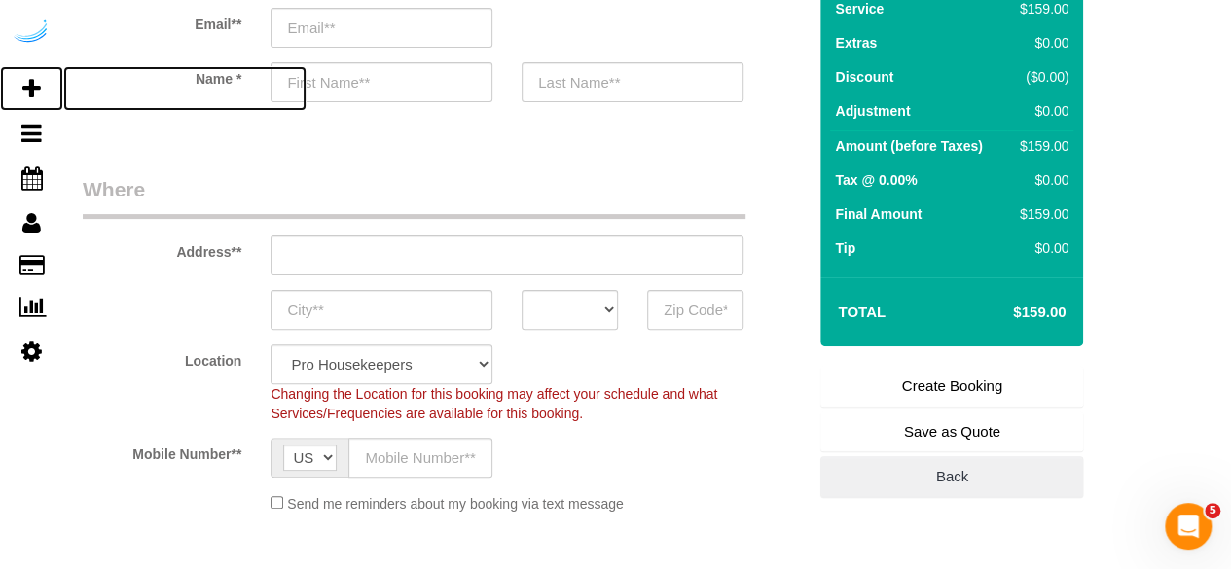
scroll to position [140, 0]
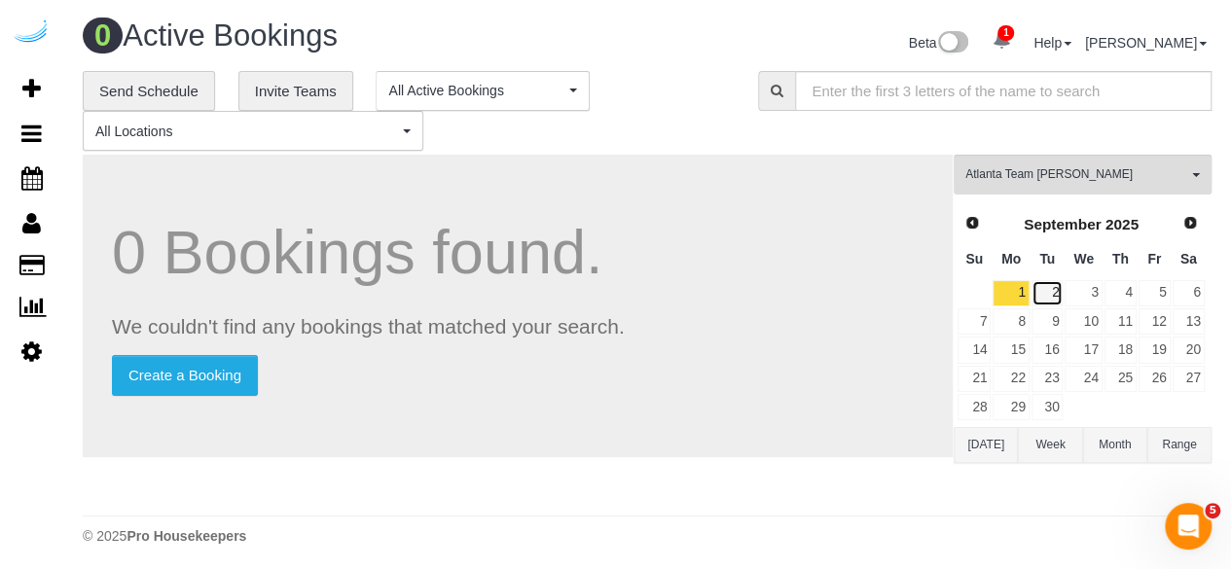
click at [1055, 286] on link "2" at bounding box center [1048, 293] width 32 height 26
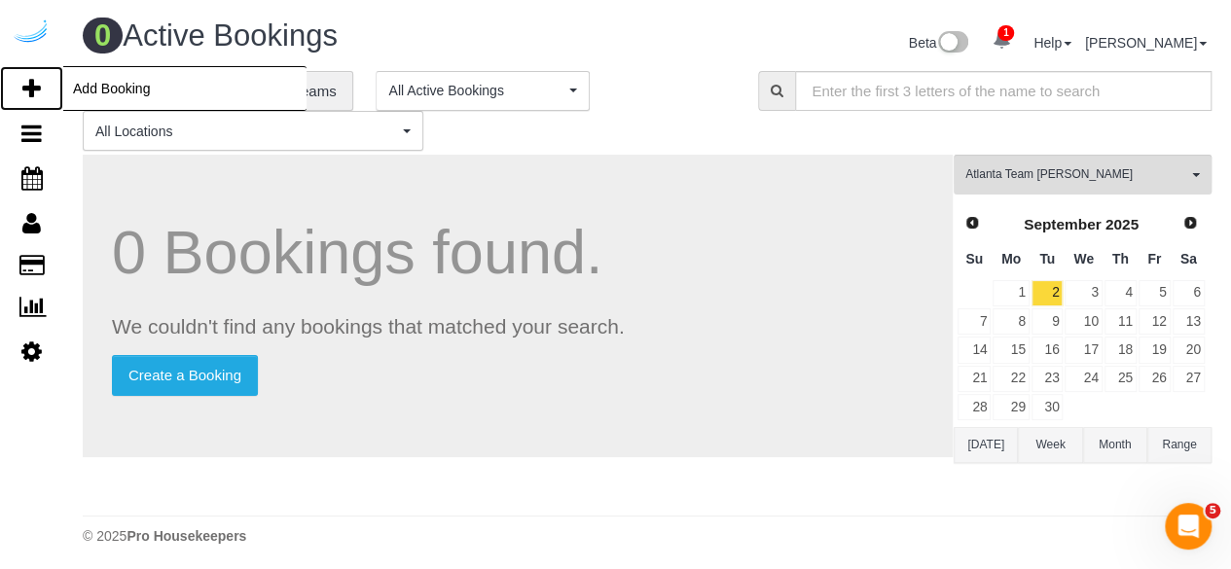
click at [27, 89] on icon at bounding box center [31, 88] width 18 height 23
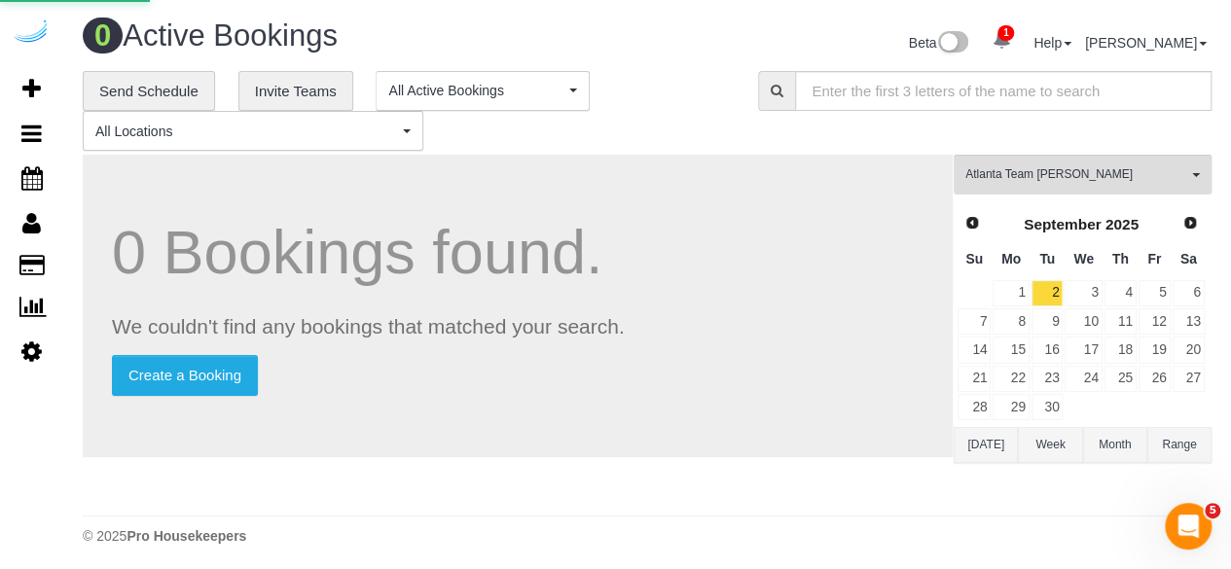
select select "number:9"
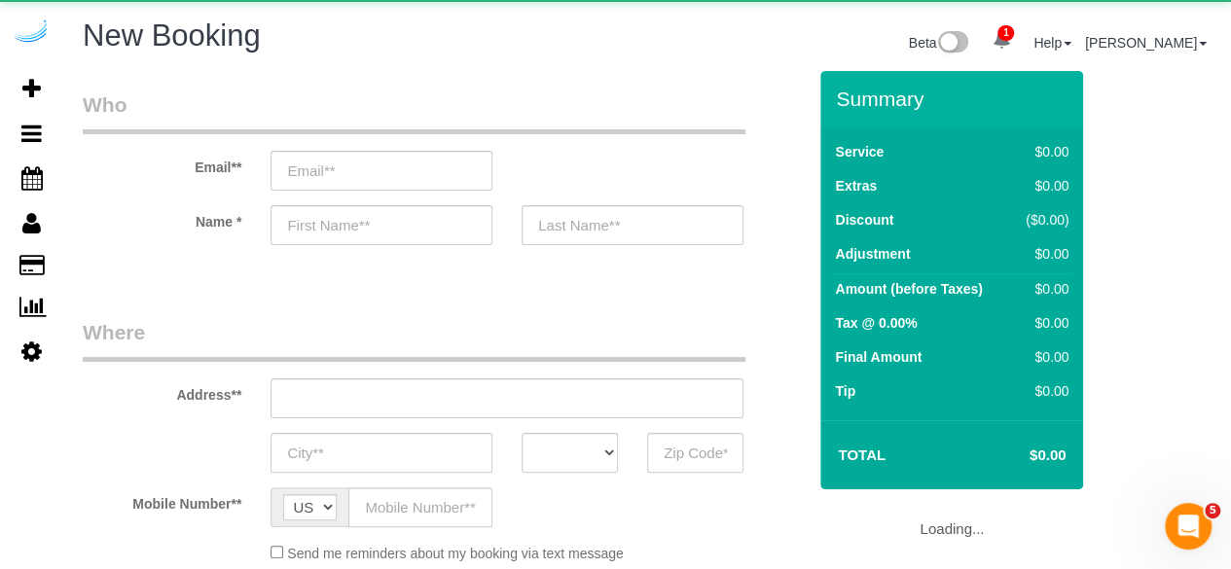
select select "object:3610"
select select "4"
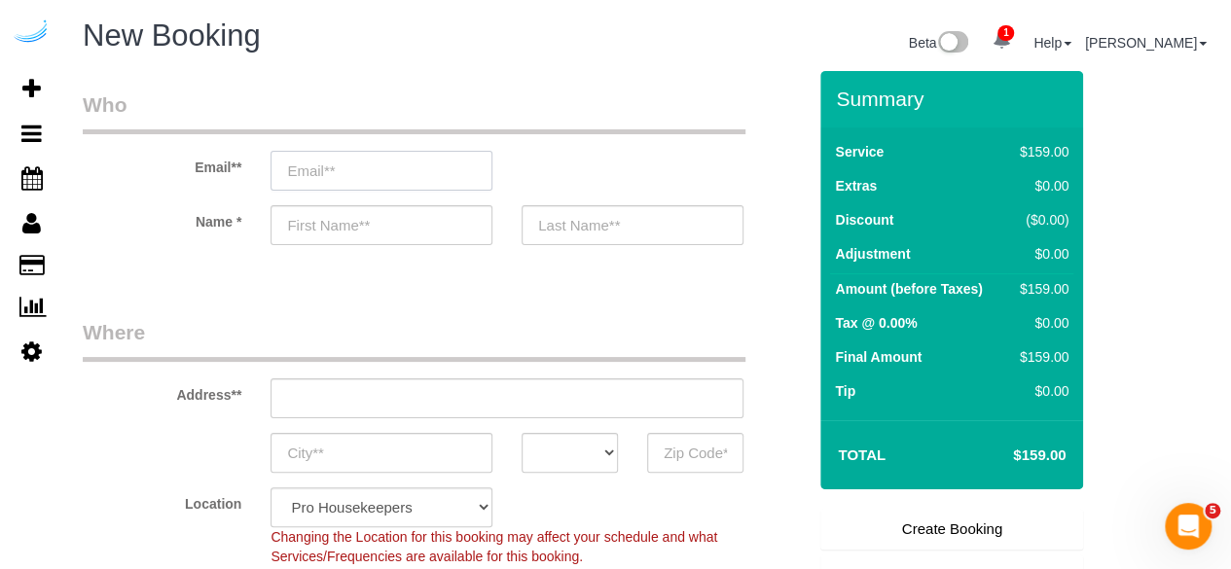
click at [435, 182] on input "email" at bounding box center [382, 171] width 222 height 40
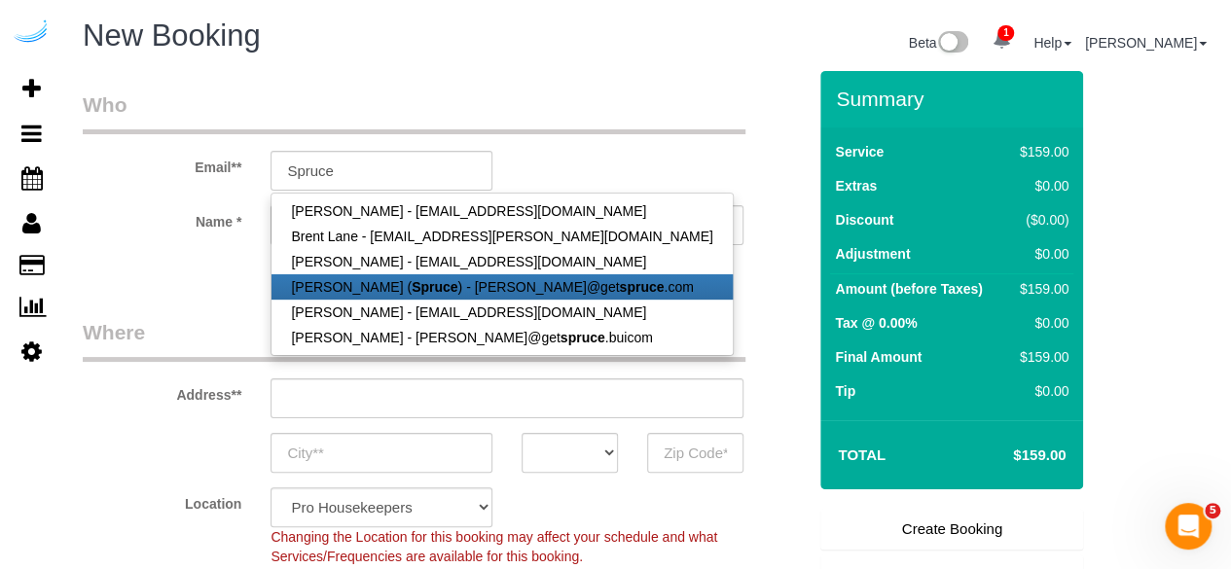
click at [419, 275] on link "[PERSON_NAME] ( Spruce ) - [PERSON_NAME]@get spruce .com" at bounding box center [502, 287] width 460 height 25
type input "[PERSON_NAME][EMAIL_ADDRESS][DOMAIN_NAME]"
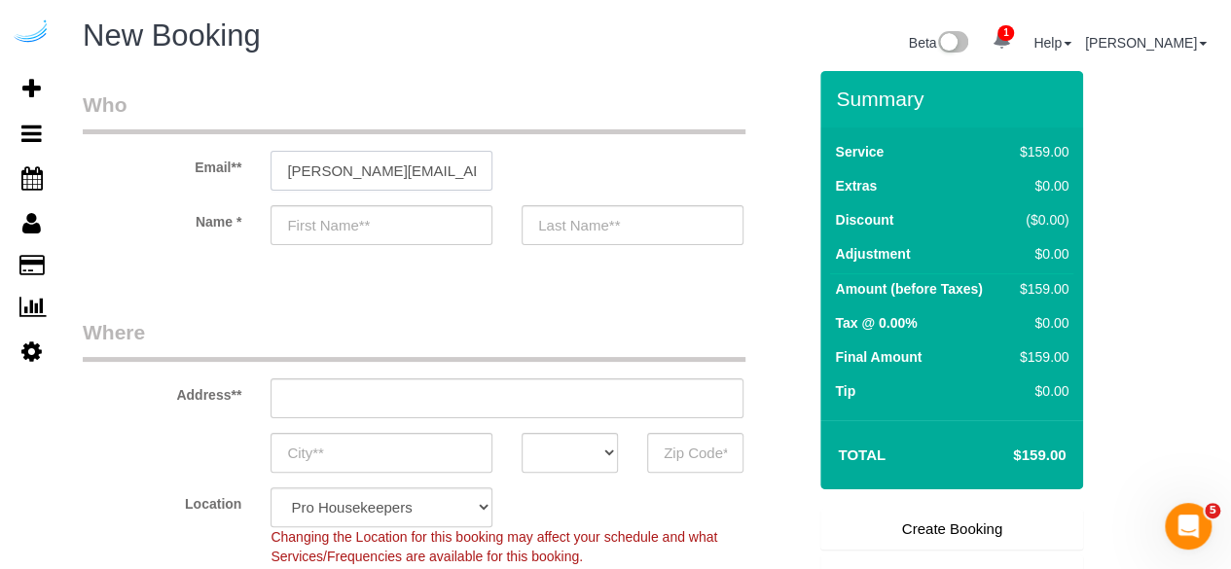
type input "[PERSON_NAME]"
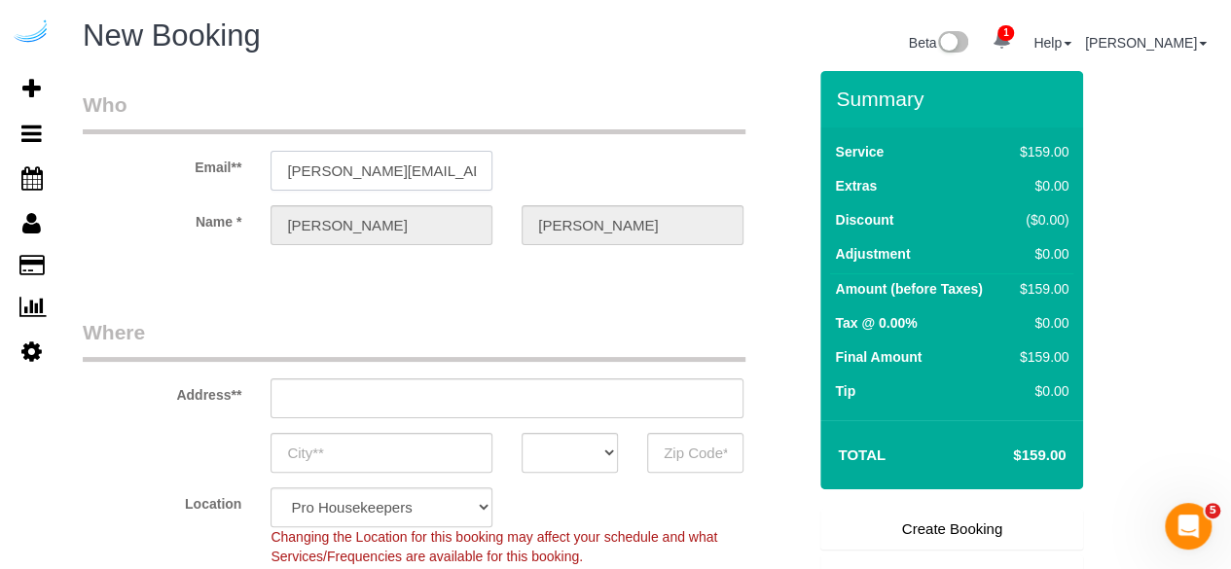
type input "[STREET_ADDRESS][PERSON_NAME]"
type input "Austin"
select select "[GEOGRAPHIC_DATA]"
type input "78704"
click at [490, 385] on input "[STREET_ADDRESS][PERSON_NAME]" at bounding box center [507, 399] width 473 height 40
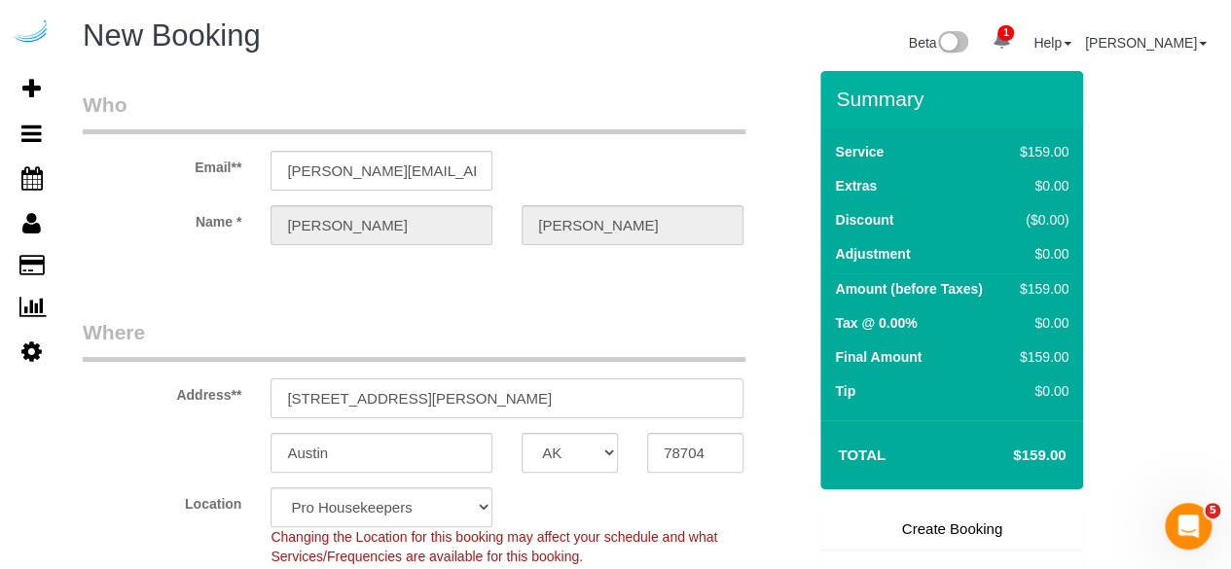
paste input "[STREET_ADDRESS][PERSON_NAME][PERSON_NAME]"
type input "[STREET_ADDRESS][PERSON_NAME][PERSON_NAME]"
select select "9"
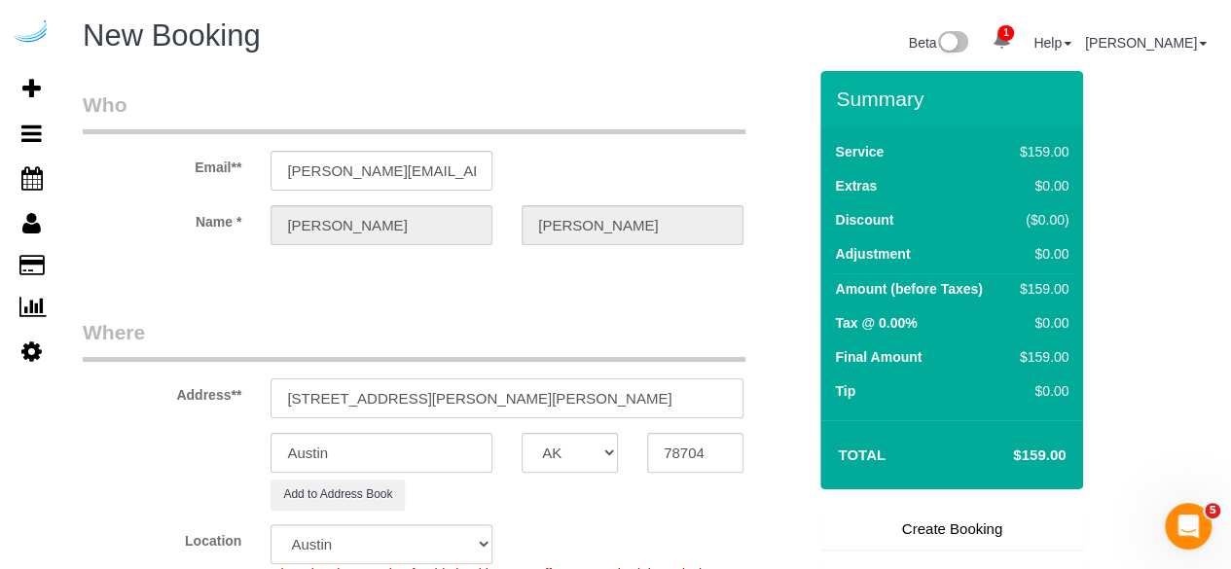
select select "object:3852"
drag, startPoint x: 565, startPoint y: 390, endPoint x: 601, endPoint y: 390, distance: 36.0
click at [593, 386] on input "[STREET_ADDRESS][PERSON_NAME][PERSON_NAME]" at bounding box center [507, 399] width 473 height 40
type input "[STREET_ADDRESS][PERSON_NAME][PERSON_NAME]"
click at [673, 452] on input "78704" at bounding box center [695, 453] width 96 height 40
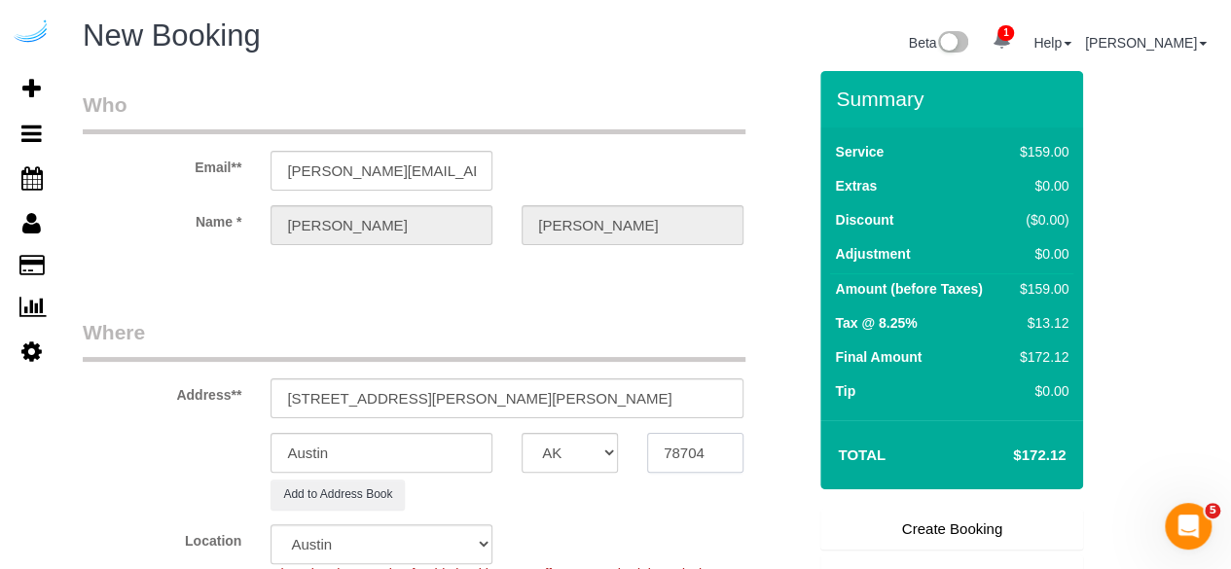
paste input "30030"
type input "30030"
click at [593, 459] on select "AK AL AR AZ CA CO CT DC DE [GEOGRAPHIC_DATA] [GEOGRAPHIC_DATA] HI IA ID IL IN K…" at bounding box center [570, 453] width 96 height 40
select select "8"
select select "GA"
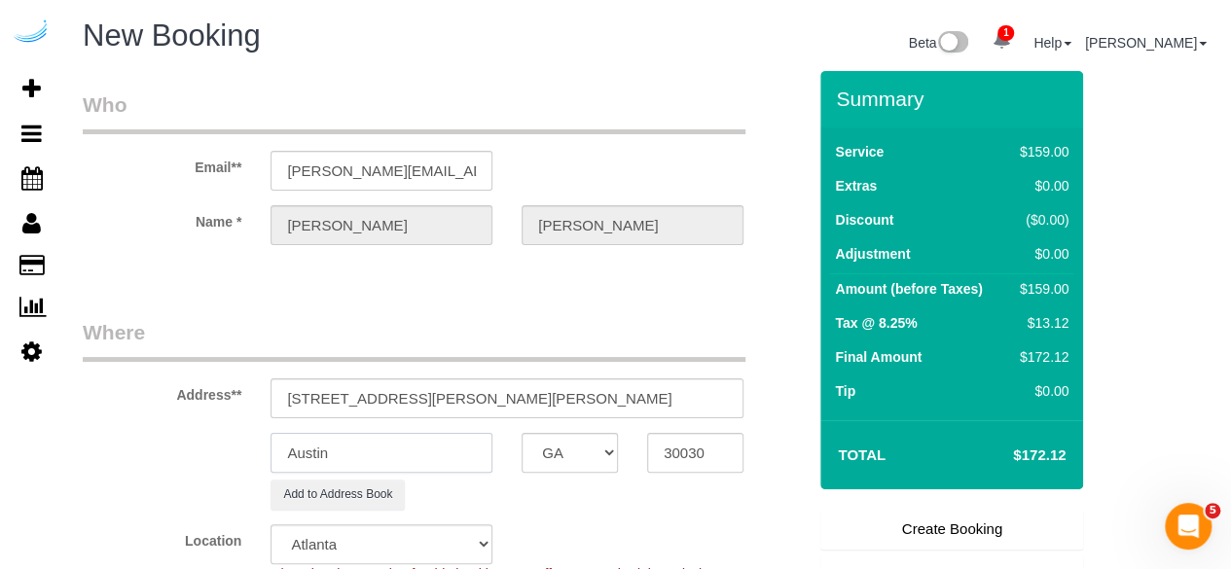
select select "object:3899"
click at [436, 454] on input "Austin" at bounding box center [382, 453] width 222 height 40
type input "S"
type input "Decatur"
click at [577, 392] on input "[STREET_ADDRESS][PERSON_NAME][PERSON_NAME]" at bounding box center [507, 399] width 473 height 40
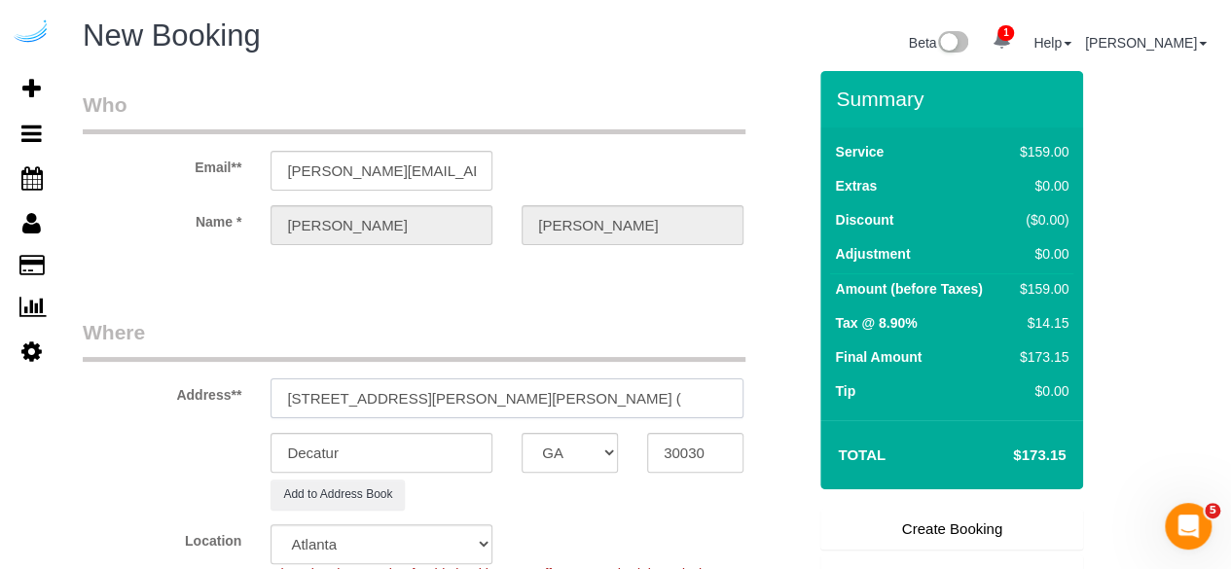
paste input "[PERSON_NAME]"
paste input "Cortland on [PERSON_NAME]"
paste input "1468552"
type input "[STREET_ADDRESS][PERSON_NAME][PERSON_NAME][PERSON_NAME][PERSON_NAME][PERSON_NAM…"
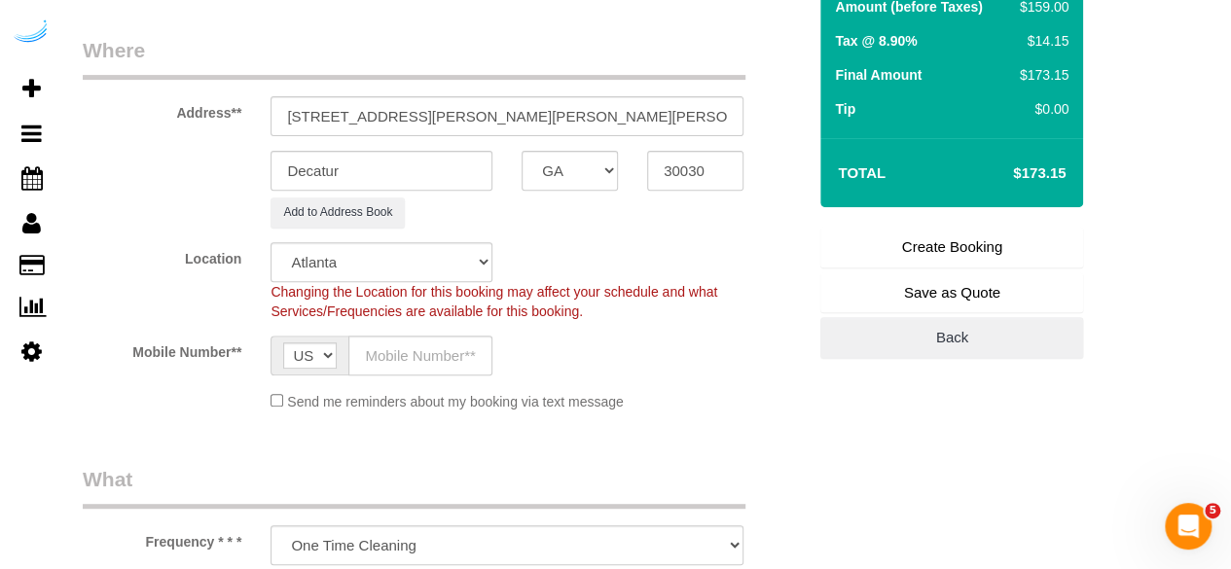
scroll to position [292, 0]
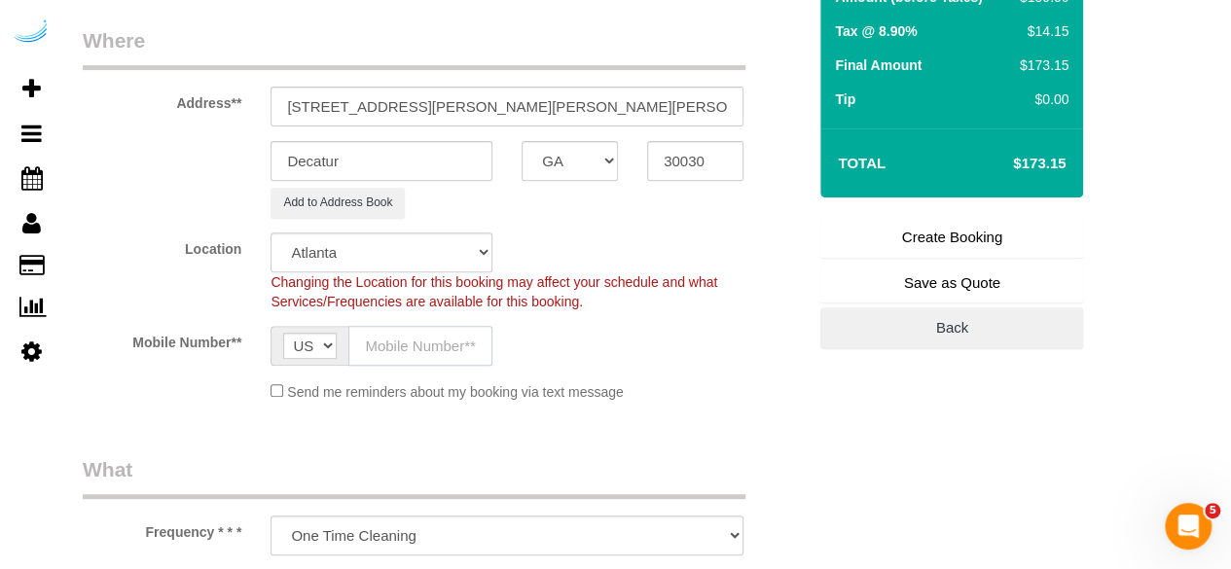
click at [422, 349] on input "text" at bounding box center [421, 346] width 144 height 40
type input "[PHONE_NUMBER]"
type input "[PERSON_NAME]"
type input "[PHONE_NUMBER]"
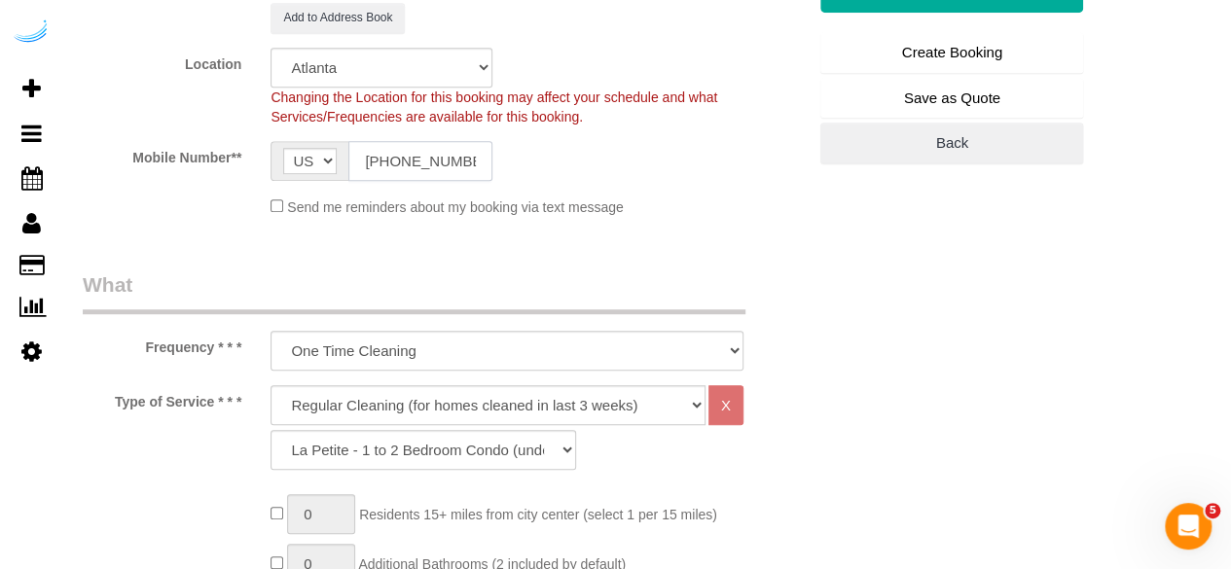
scroll to position [487, 0]
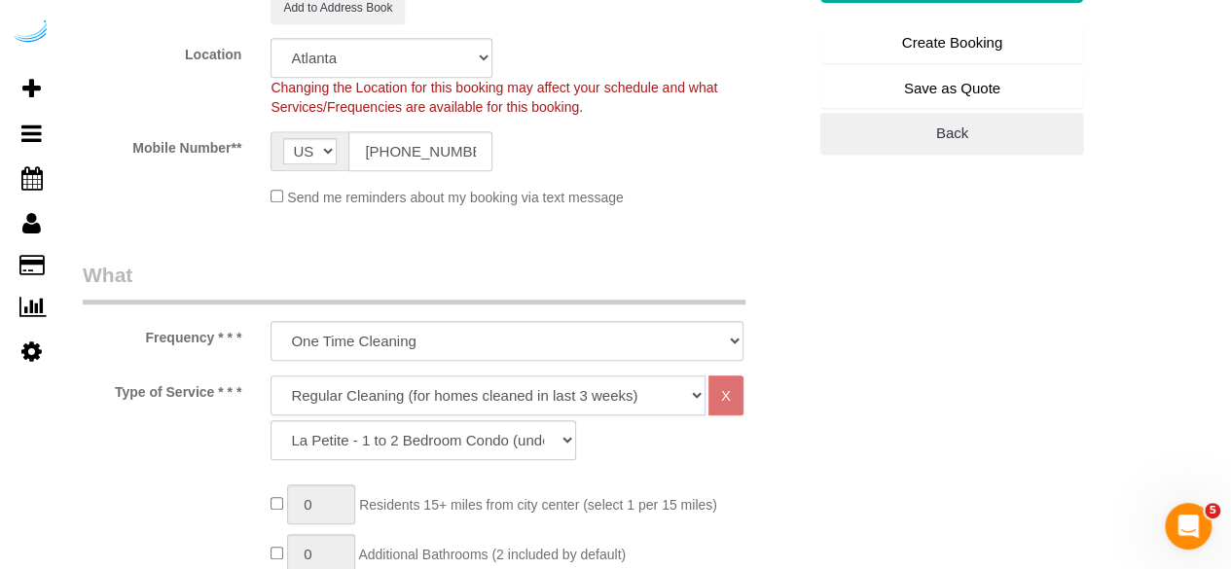
click at [403, 393] on select "Deep Cleaning (for homes that have not been cleaned in 3+ weeks) Spruce Regular…" at bounding box center [488, 396] width 435 height 40
select select "282"
click at [271, 376] on select "Deep Cleaning (for homes that have not been cleaned in 3+ weeks) Spruce Regular…" at bounding box center [488, 396] width 435 height 40
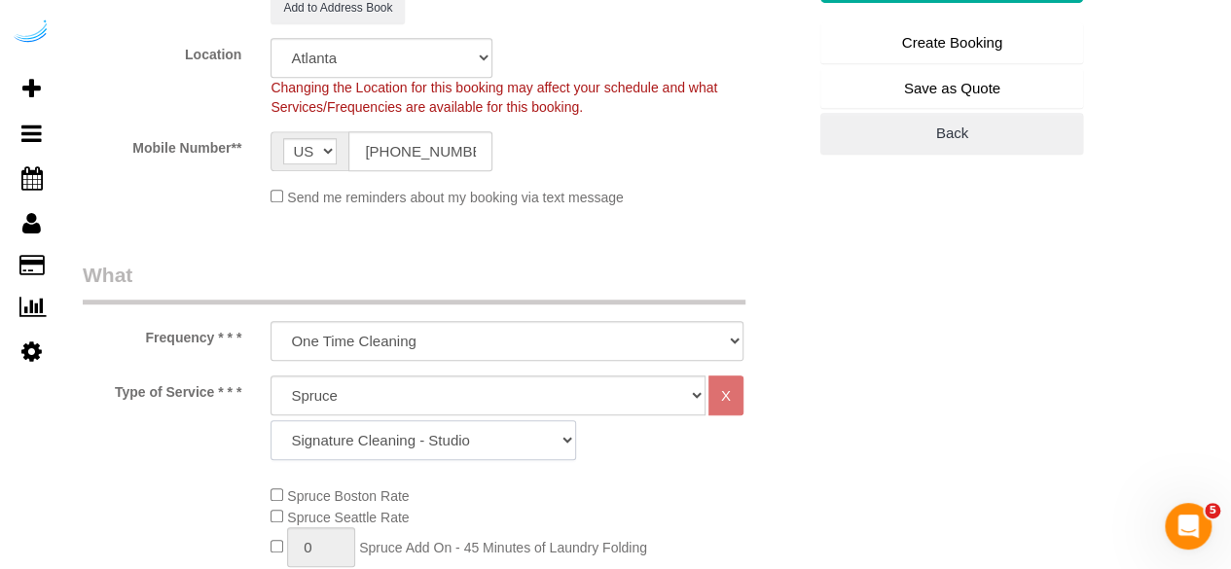
click at [434, 435] on select "Signature Cleaning - Studio Signature Cleaning - 1 Bed 1 Bath Signature Cleanin…" at bounding box center [424, 441] width 306 height 40
select select "320"
click at [271, 421] on select "Signature Cleaning - Studio Signature Cleaning - 1 Bed 1 Bath Signature Cleanin…" at bounding box center [424, 441] width 306 height 40
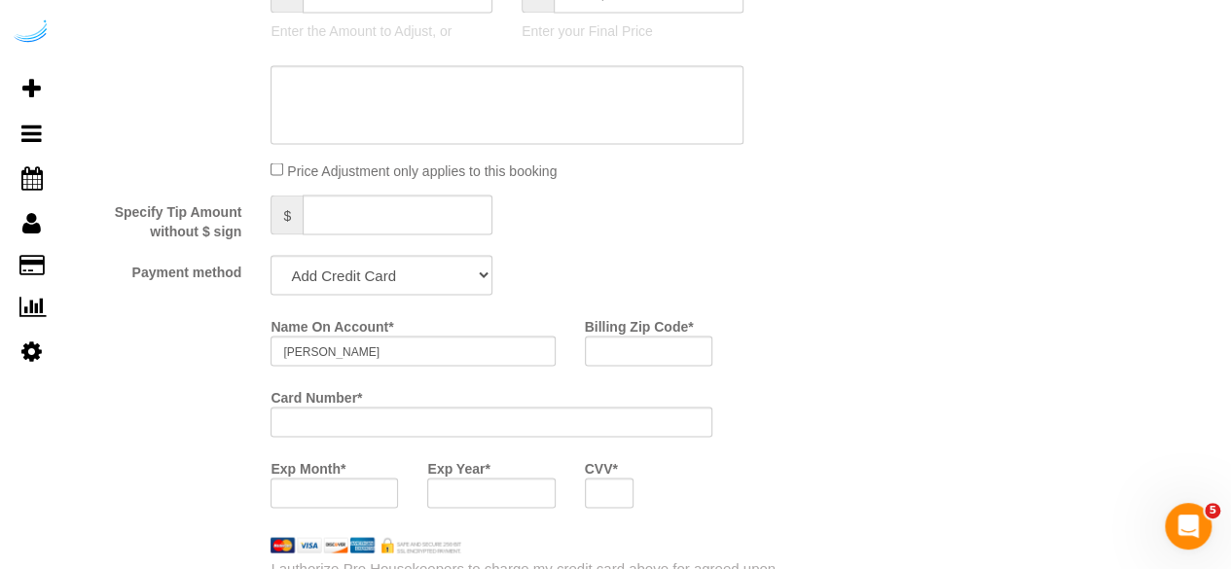
scroll to position [1947, 0]
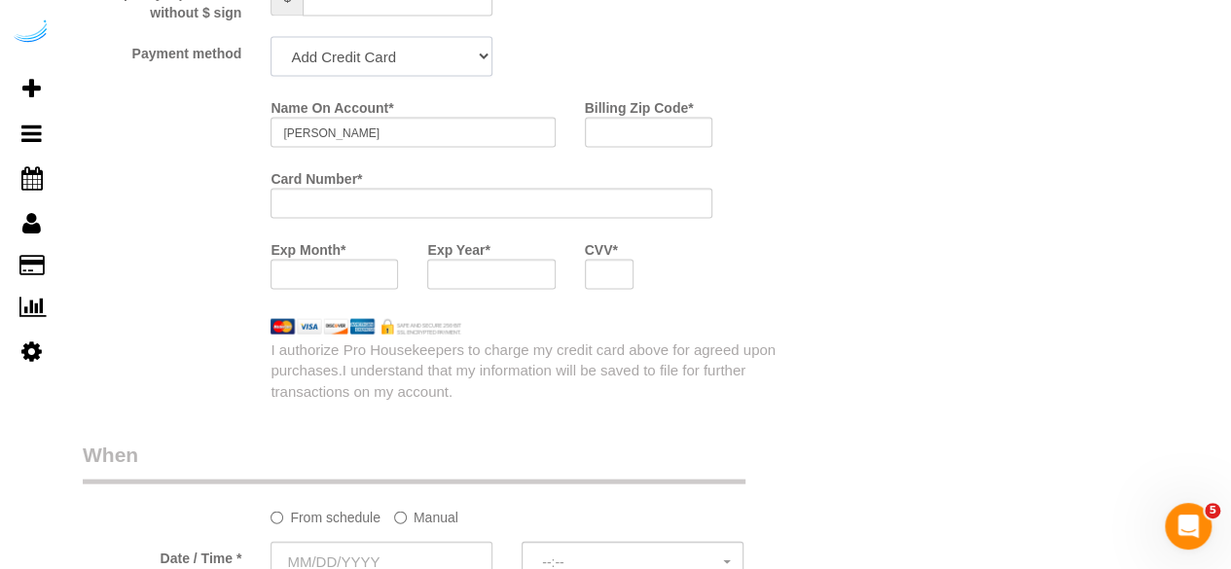
click at [444, 57] on select "Add Credit Card Cash Check Paypal" at bounding box center [382, 57] width 222 height 40
select select "string:check"
click at [271, 39] on select "Add Credit Card Cash Check Paypal" at bounding box center [382, 57] width 222 height 40
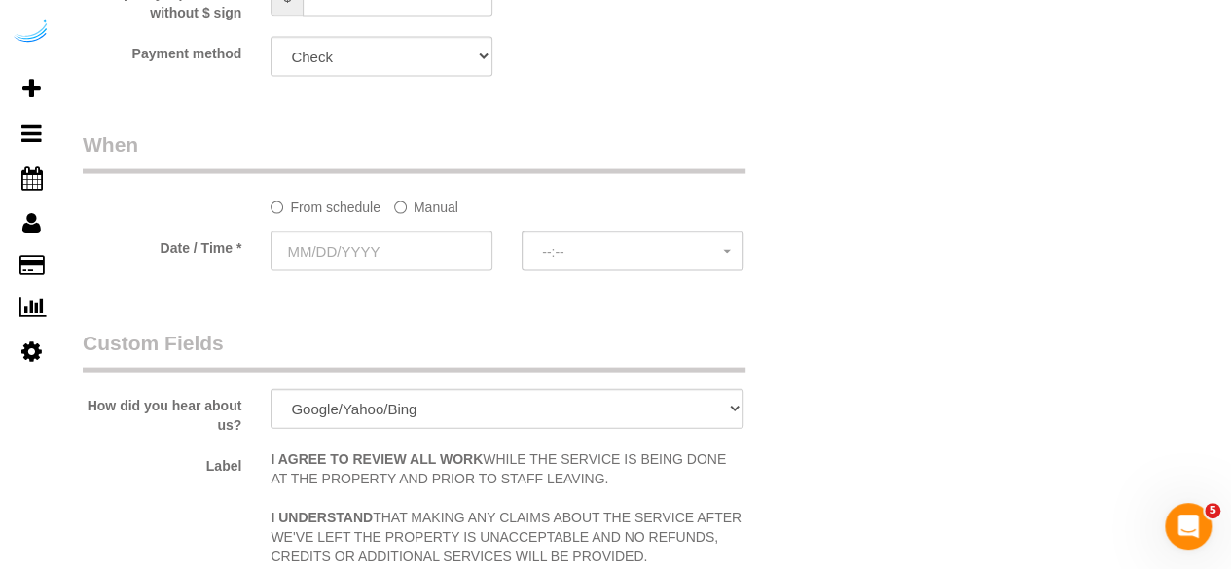
click at [417, 210] on label "Manual" at bounding box center [426, 204] width 64 height 26
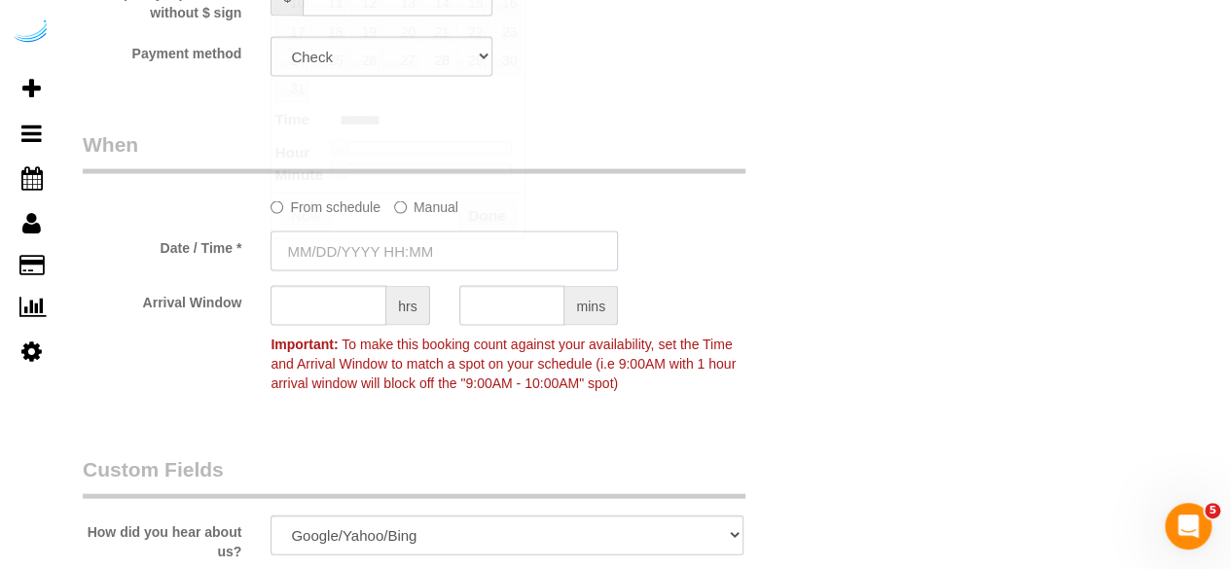
click at [384, 265] on input "text" at bounding box center [445, 252] width 348 height 40
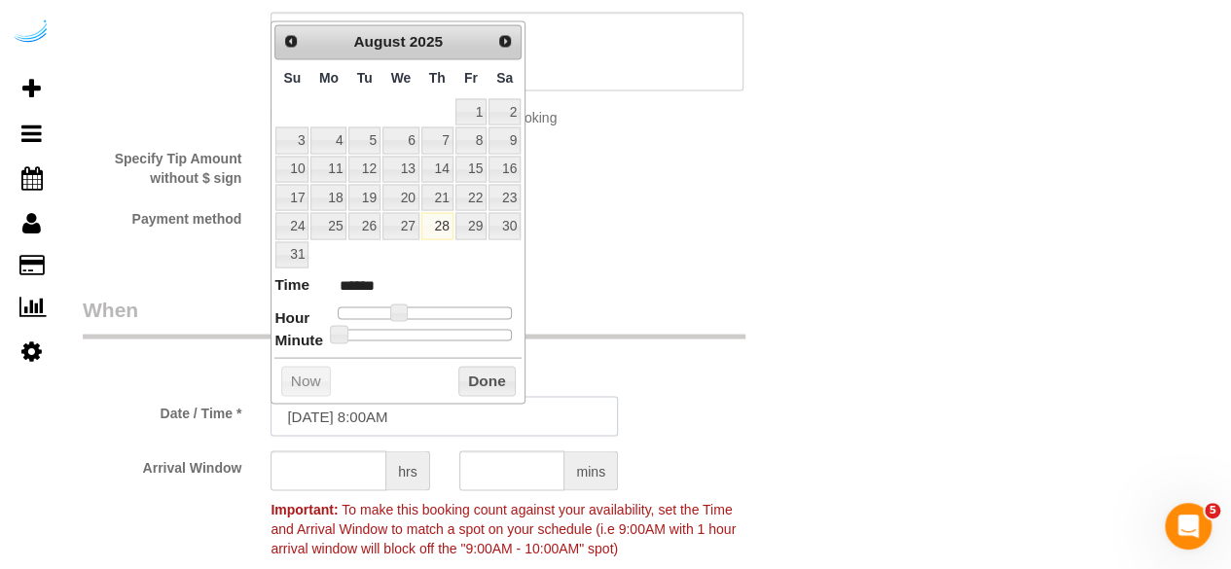
scroll to position [1752, 0]
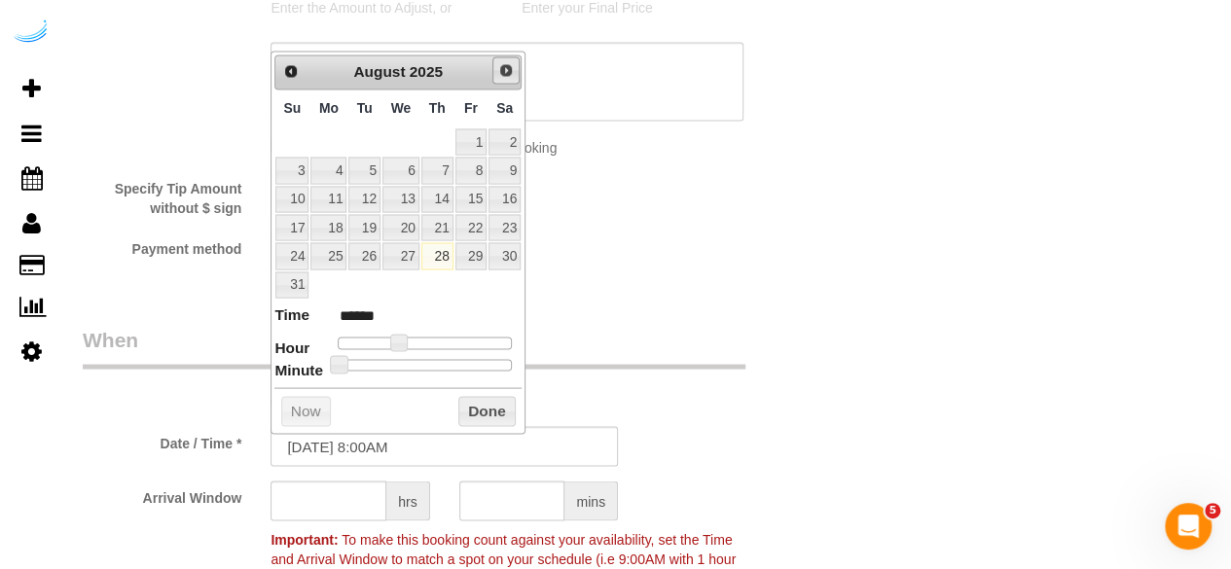
click at [508, 68] on span "Next" at bounding box center [506, 70] width 16 height 16
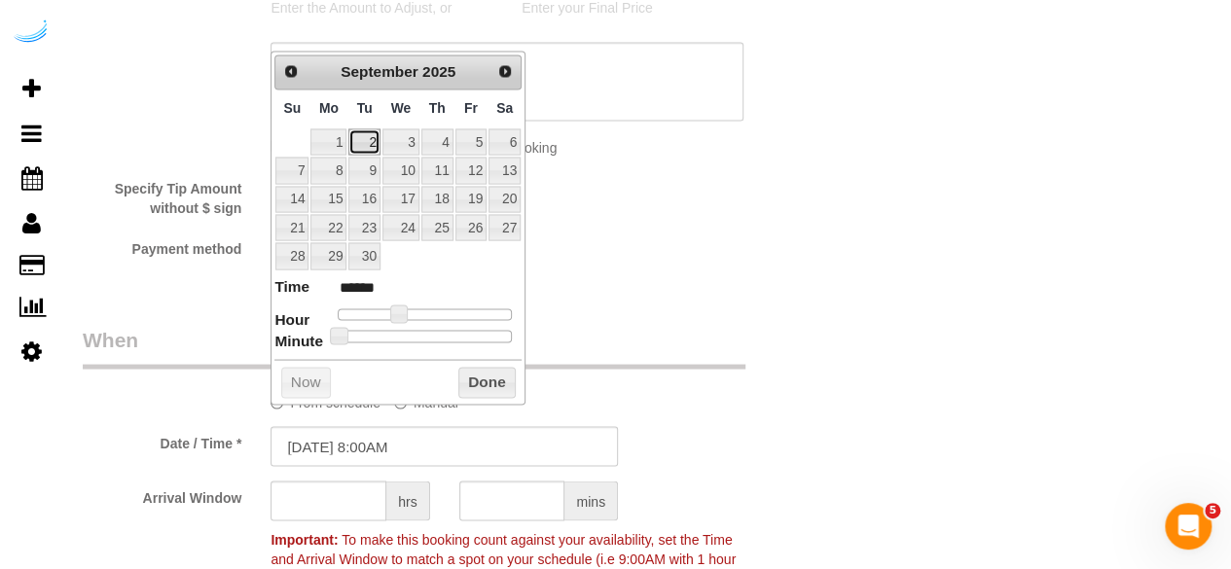
click at [358, 135] on link "2" at bounding box center [364, 142] width 31 height 26
type input "[DATE] 9:00AM"
type input "******"
type input "[DATE] 10:00AM"
type input "*******"
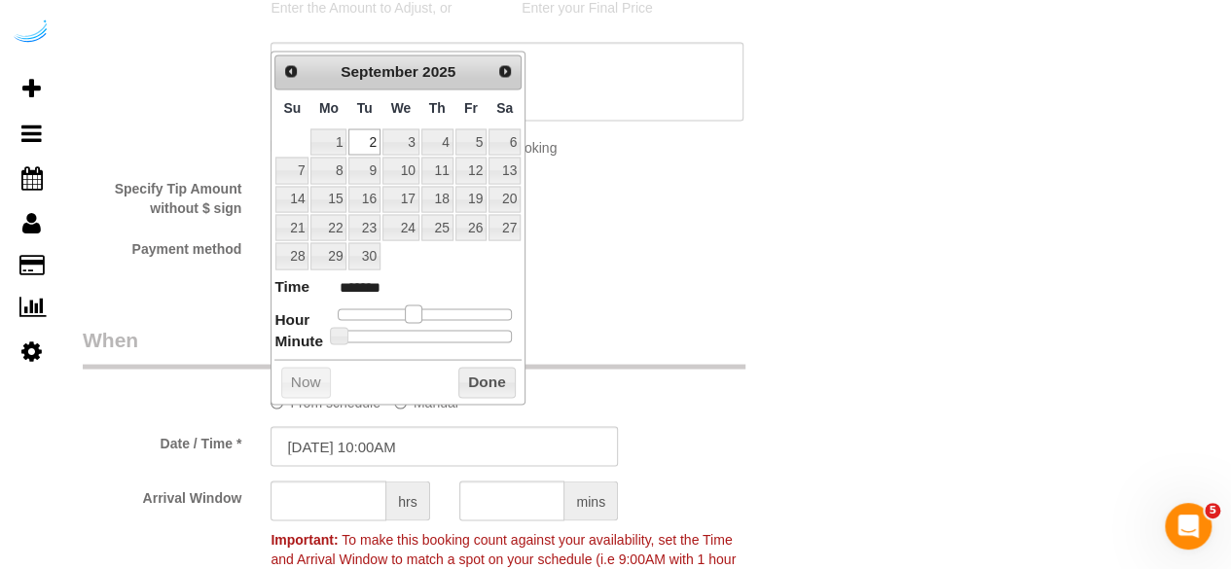
drag, startPoint x: 397, startPoint y: 307, endPoint x: 411, endPoint y: 309, distance: 13.8
click at [411, 309] on span at bounding box center [414, 314] width 18 height 18
click at [323, 509] on input "text" at bounding box center [329, 501] width 116 height 40
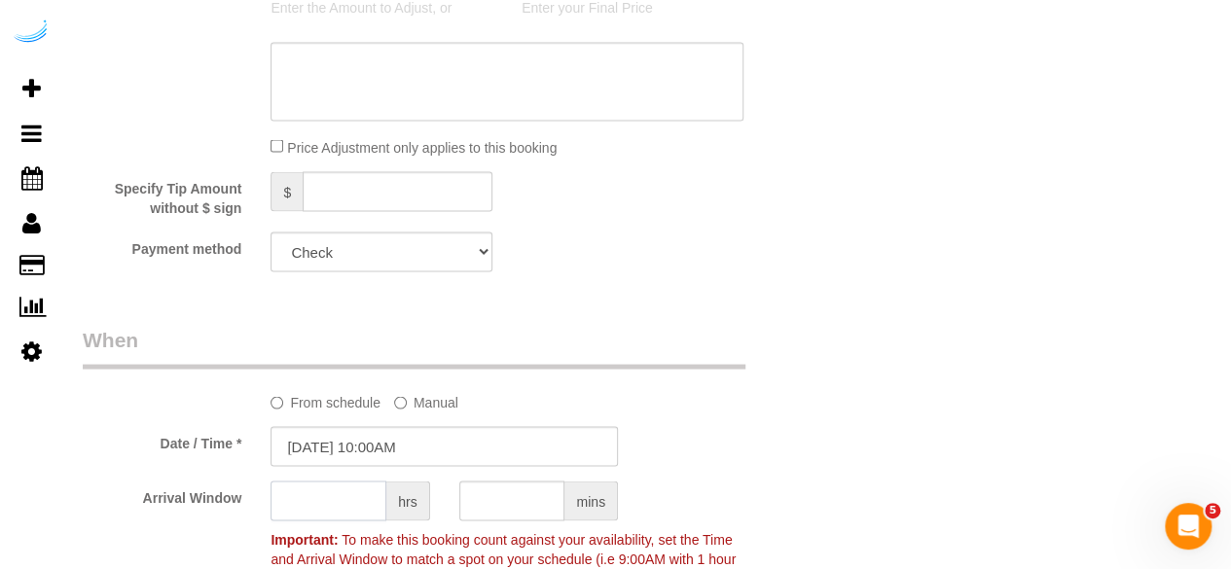
type input "4"
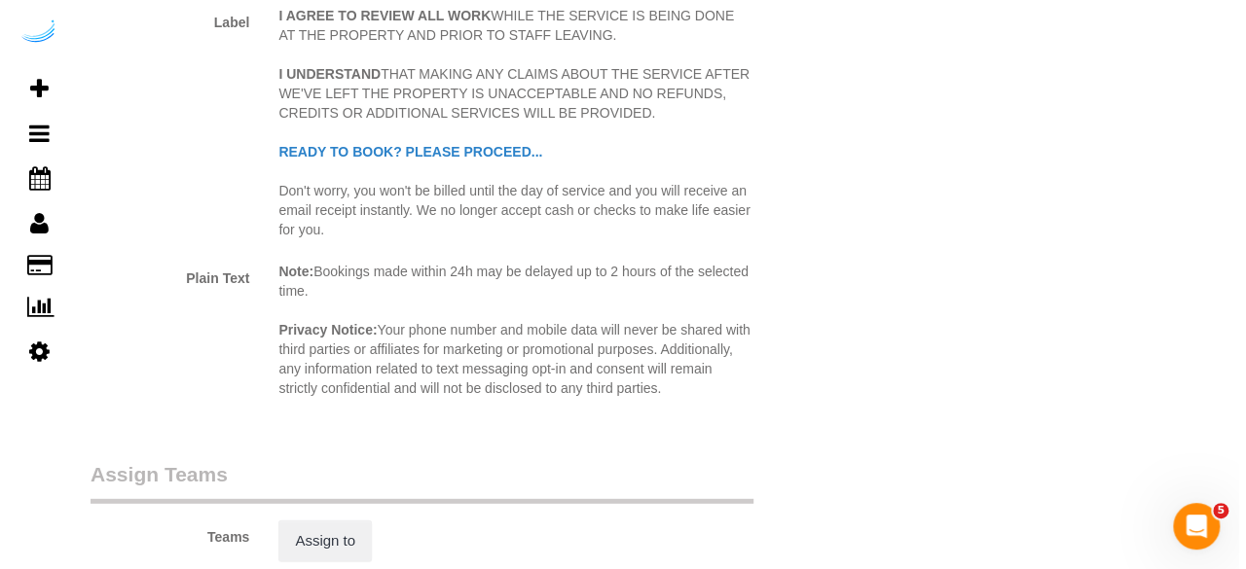
scroll to position [2726, 0]
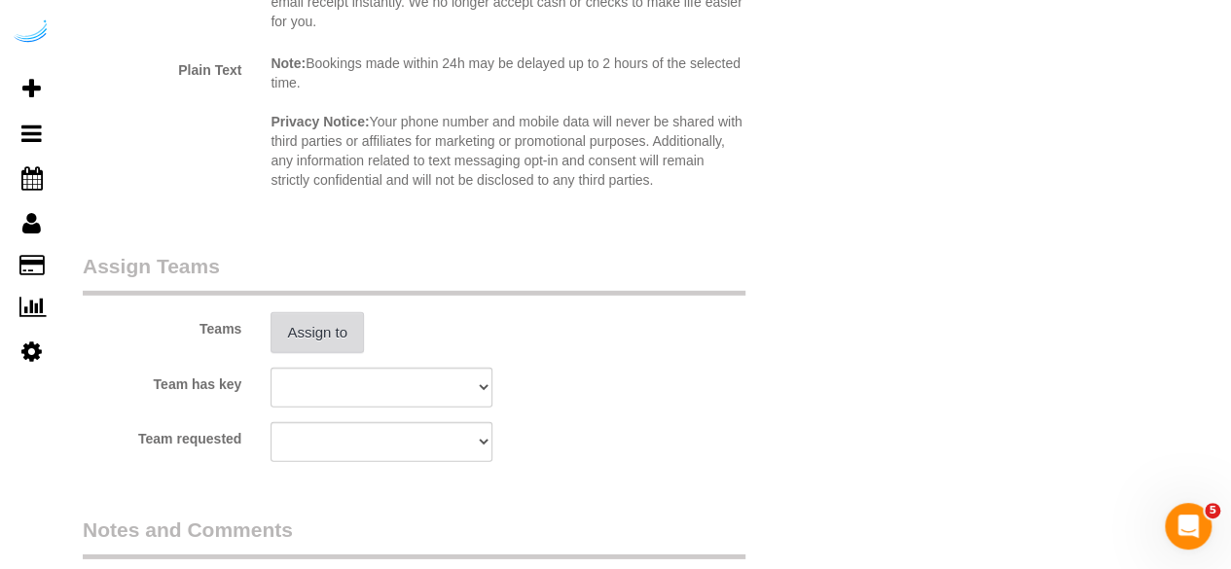
type input "3"
click at [321, 334] on button "Assign to" at bounding box center [317, 332] width 93 height 41
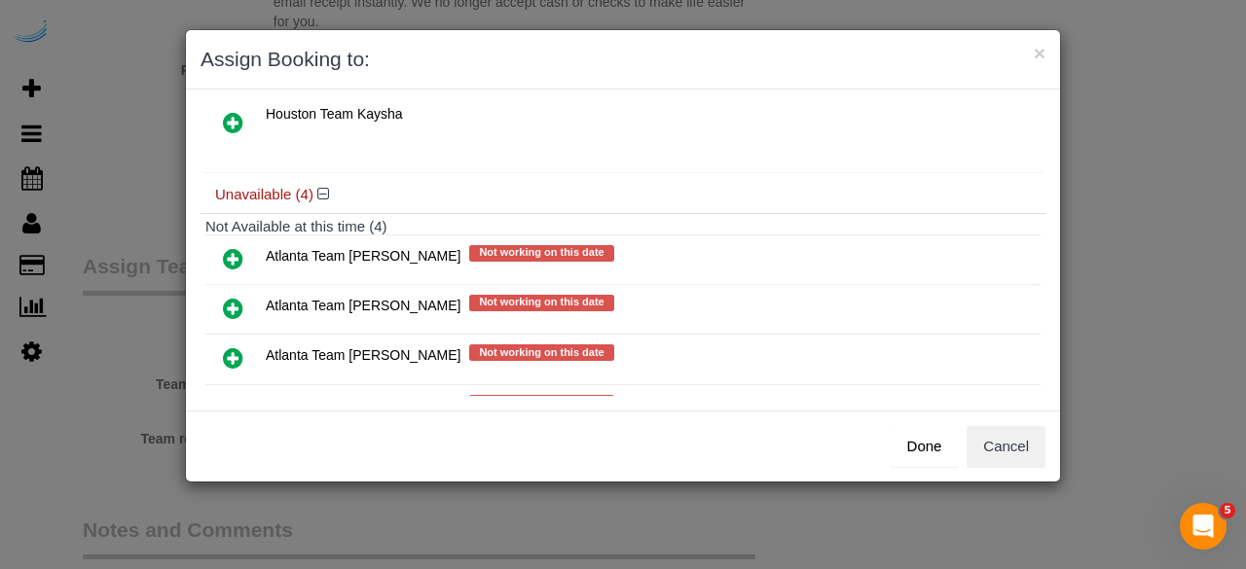
scroll to position [183, 0]
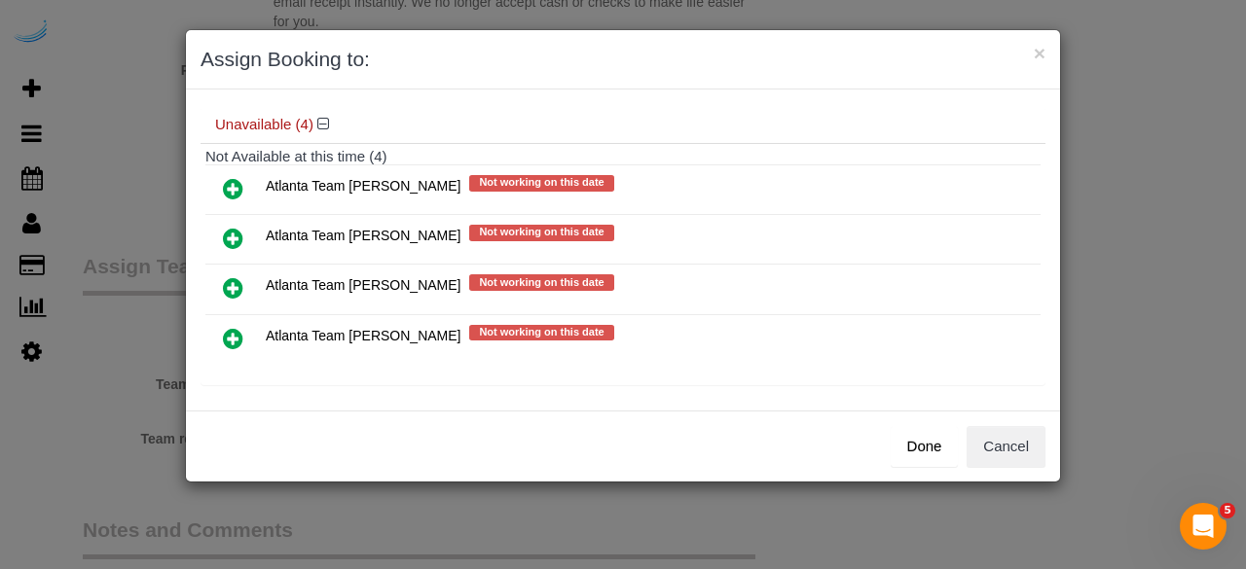
click at [239, 227] on icon at bounding box center [233, 238] width 20 height 23
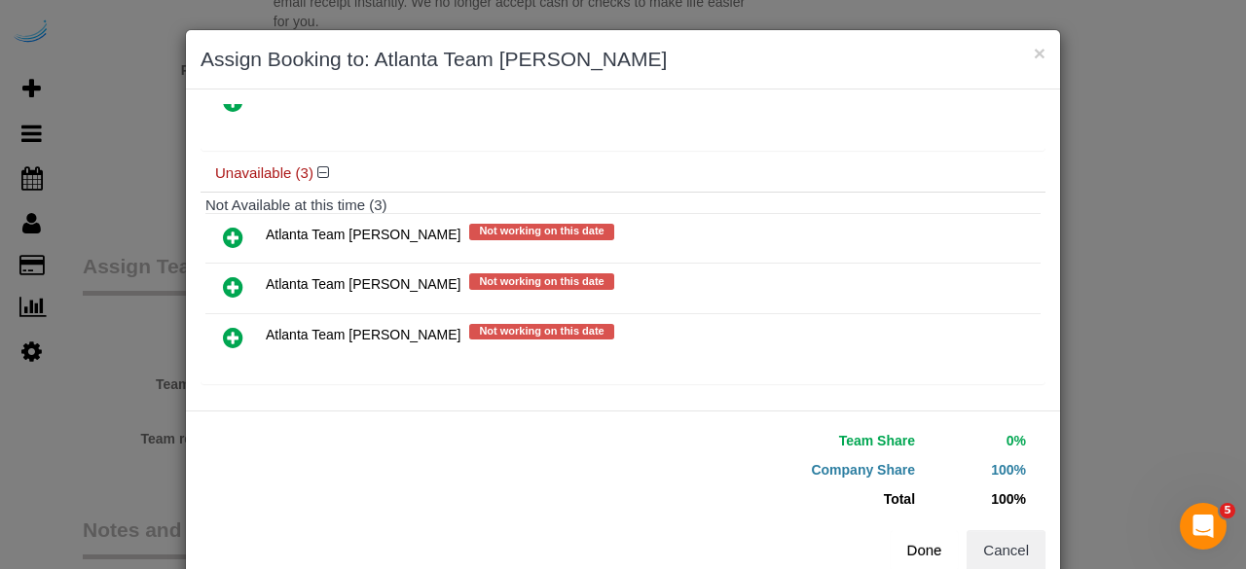
scroll to position [44, 0]
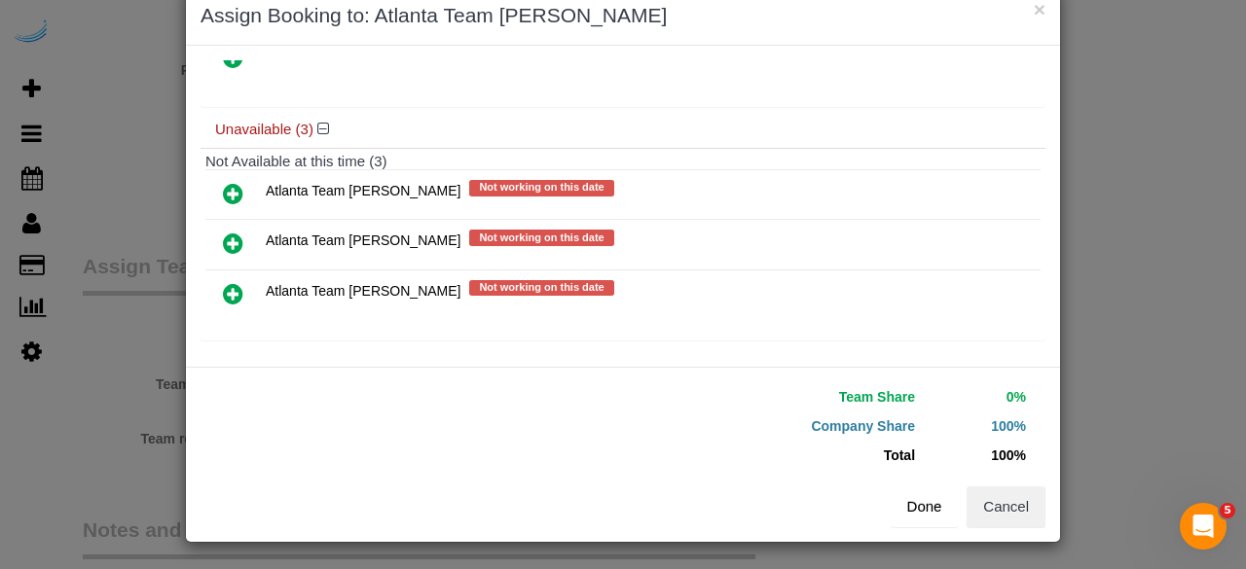
click at [940, 504] on button "Done" at bounding box center [925, 507] width 68 height 41
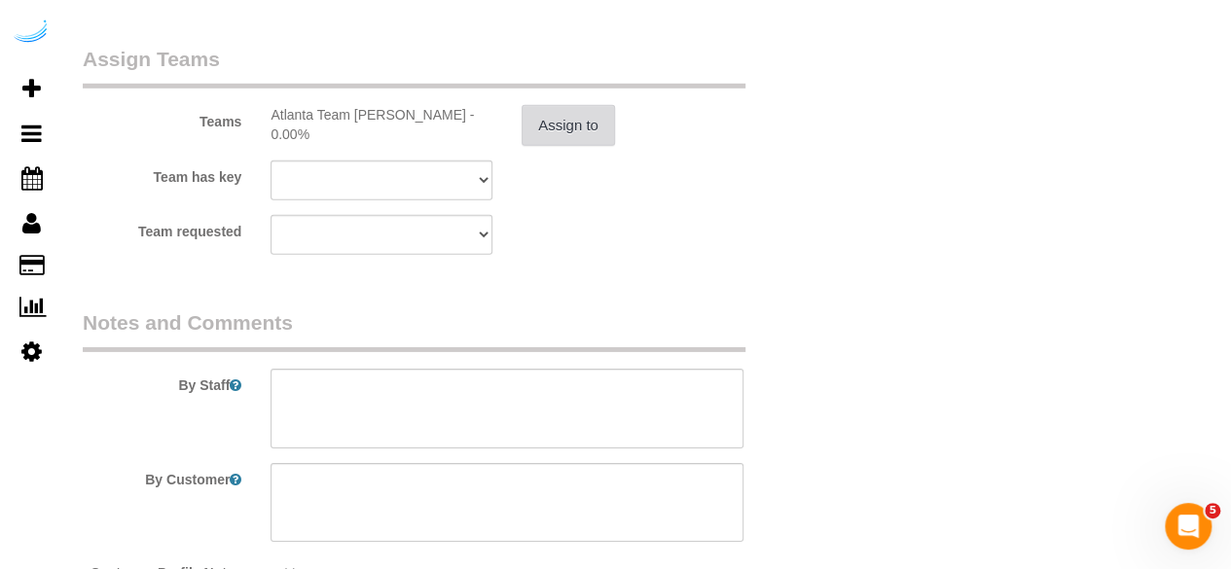
scroll to position [3018, 0]
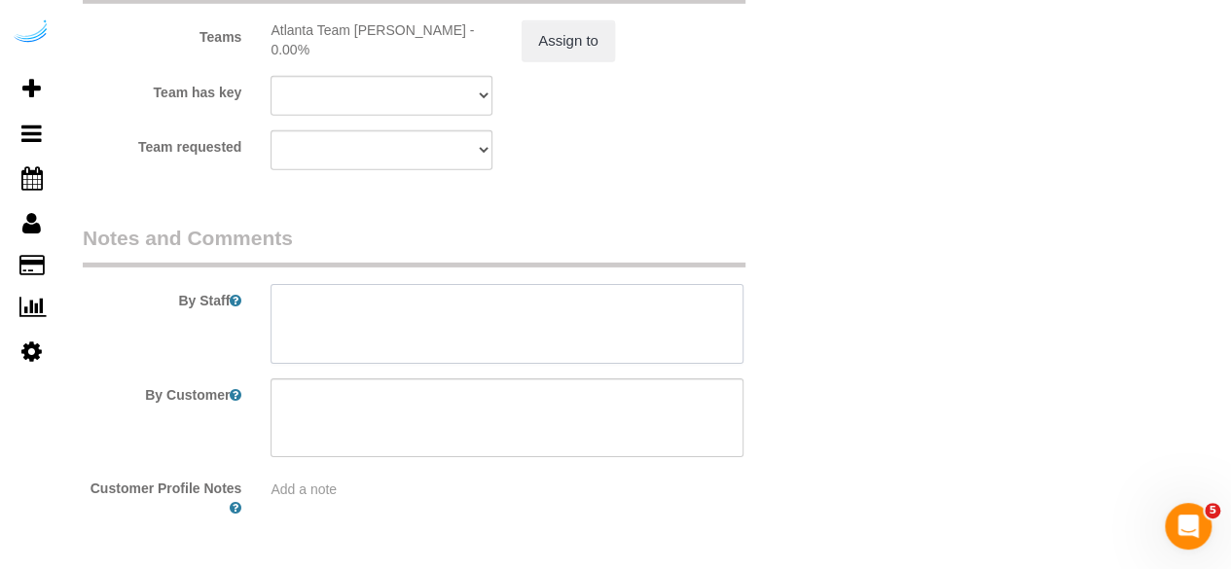
drag, startPoint x: 612, startPoint y: 331, endPoint x: 684, endPoint y: 50, distance: 290.4
click at [613, 328] on textarea at bounding box center [507, 324] width 473 height 80
paste textarea "Loremipsu Dolor:Si ametc adip elit seddoeiu.Tempo'i Utlab:Etdol ma a eni ad min…"
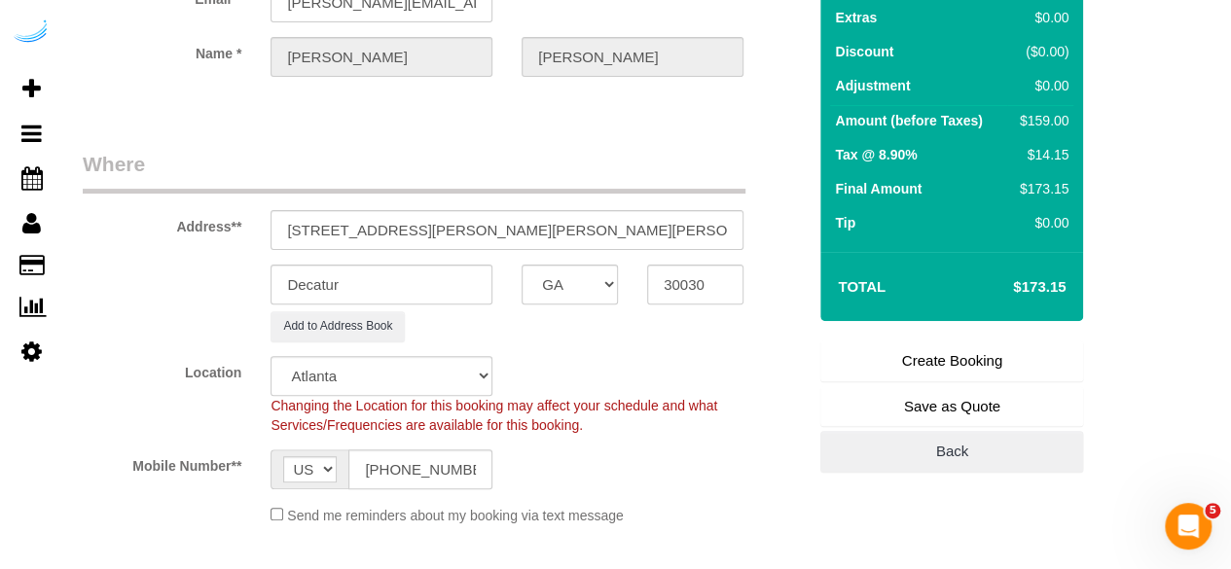
scroll to position [292, 0]
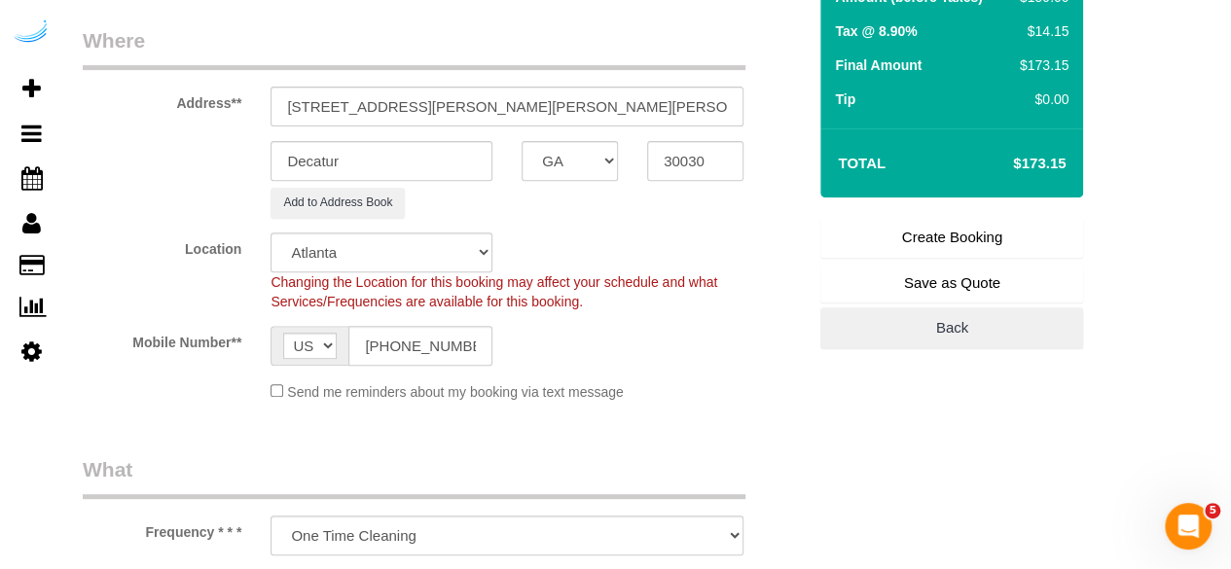
type textarea "Loremipsum: Dol sita consect Adipiscin Elits:Do eiusm temp inci utlabore.Etdol'…"
click at [945, 232] on link "Create Booking" at bounding box center [952, 237] width 263 height 41
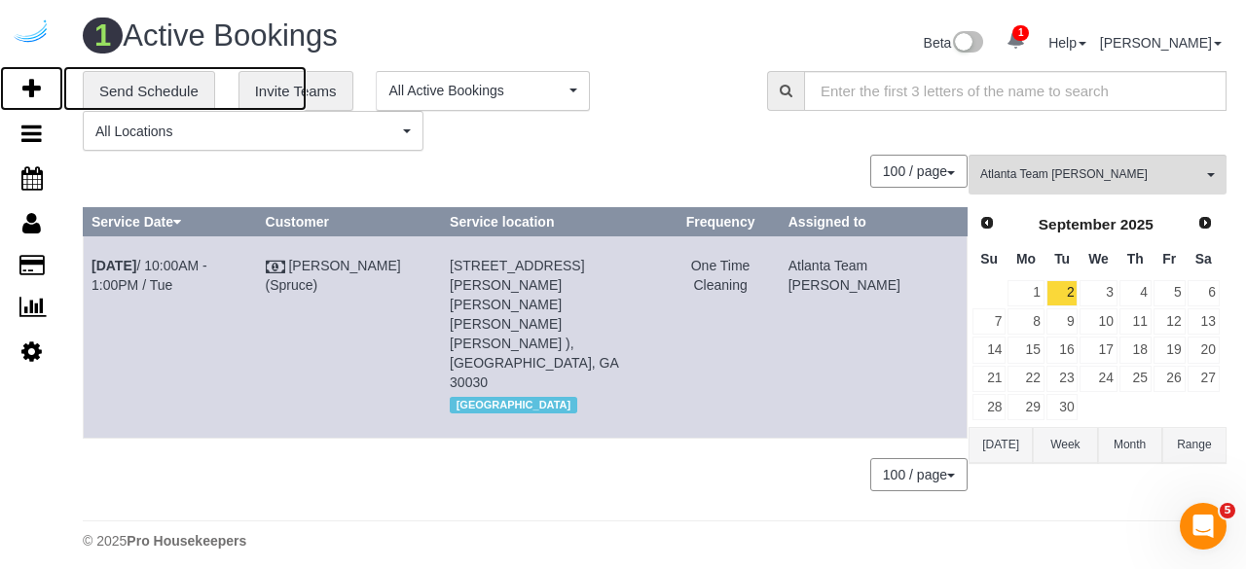
drag, startPoint x: 29, startPoint y: 85, endPoint x: 188, endPoint y: 8, distance: 176.3
click at [29, 85] on icon at bounding box center [31, 88] width 18 height 23
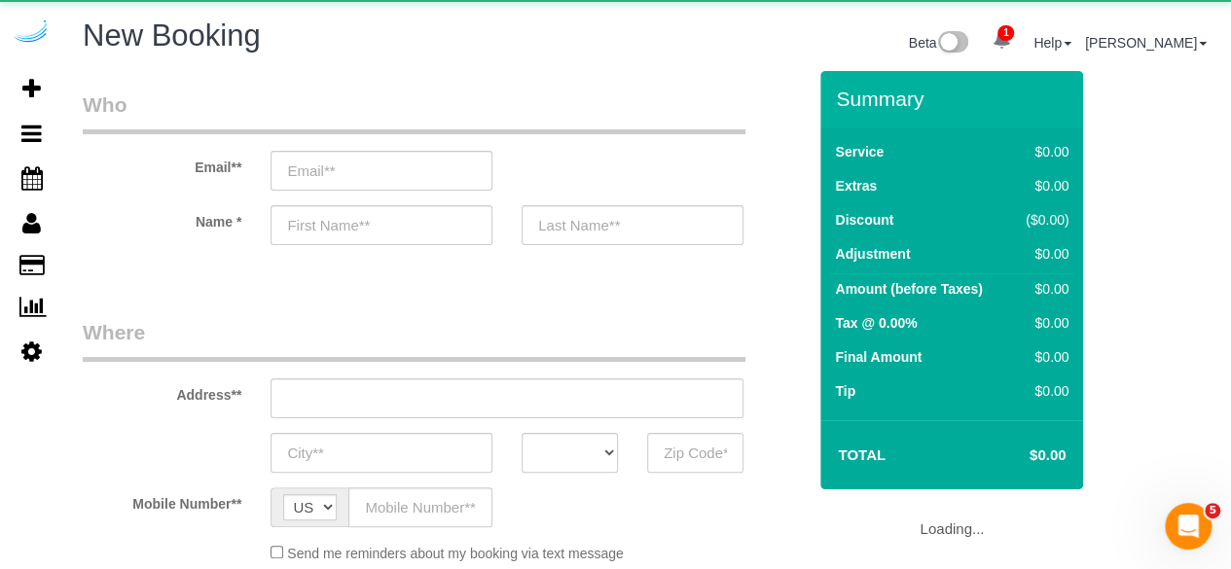
select select "object:5469"
select select "4"
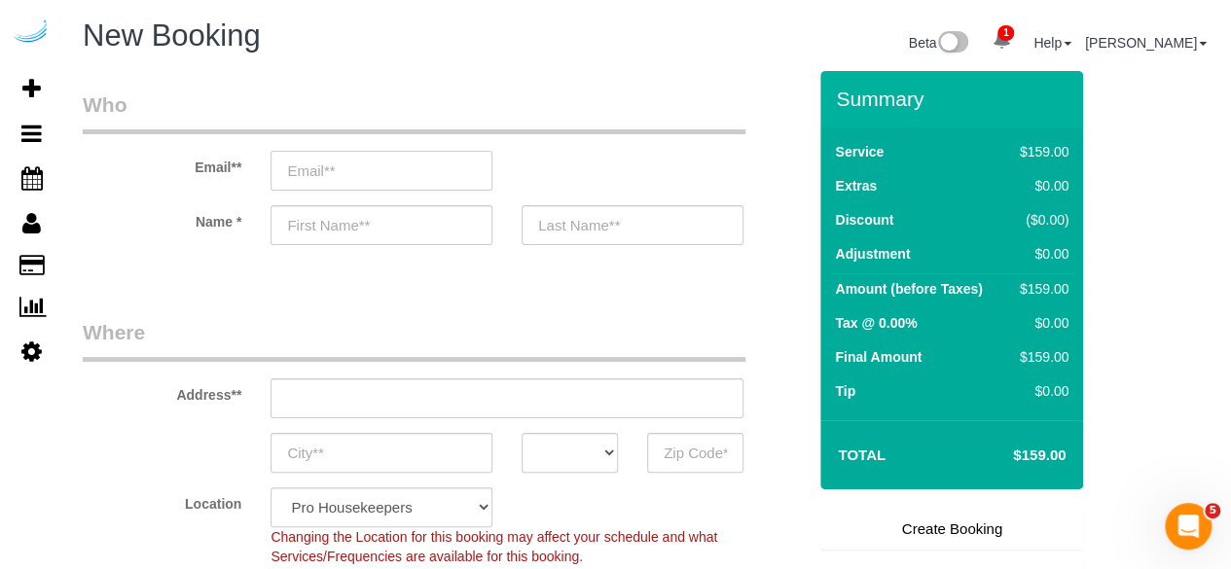
click at [432, 171] on input "email" at bounding box center [382, 171] width 222 height 40
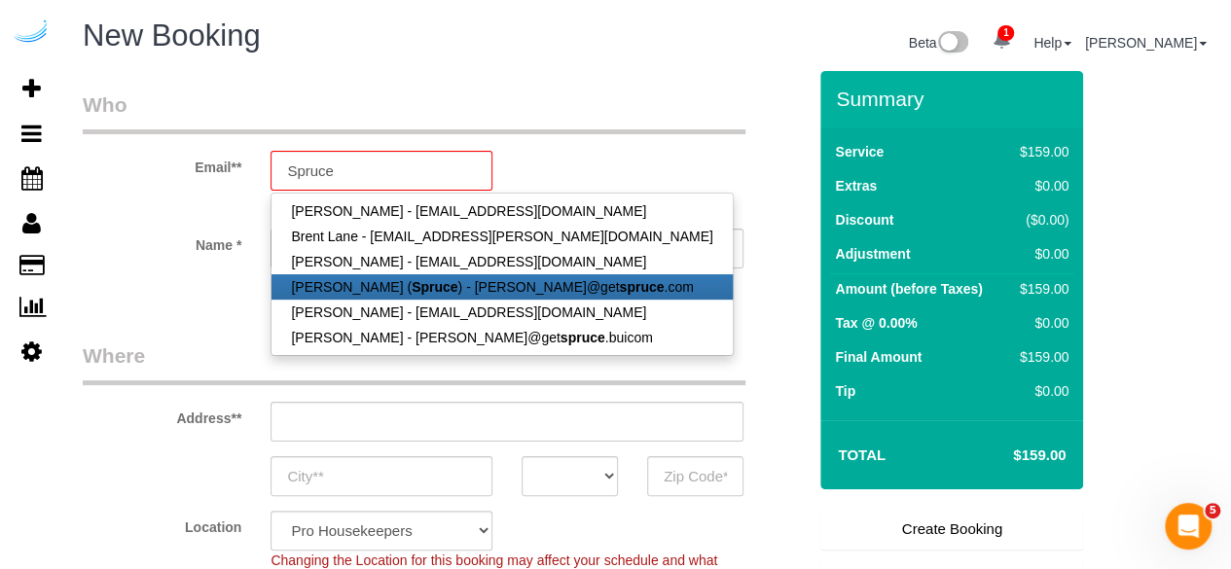
click at [412, 279] on strong "Spruce" at bounding box center [435, 287] width 46 height 16
type input "[PERSON_NAME][EMAIL_ADDRESS][DOMAIN_NAME]"
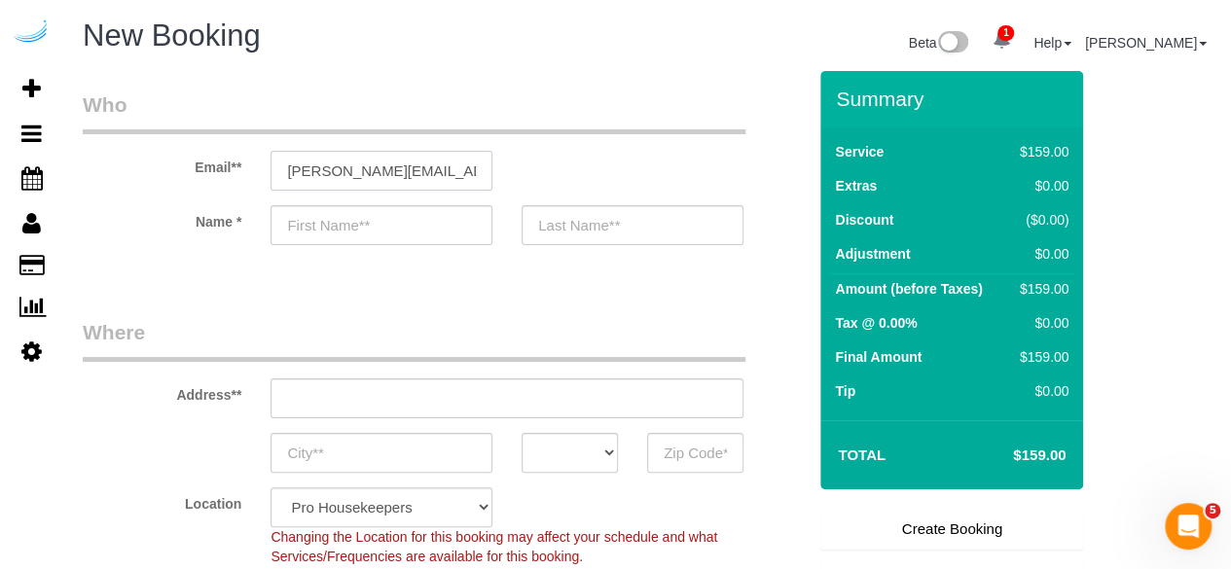
type input "[PERSON_NAME]"
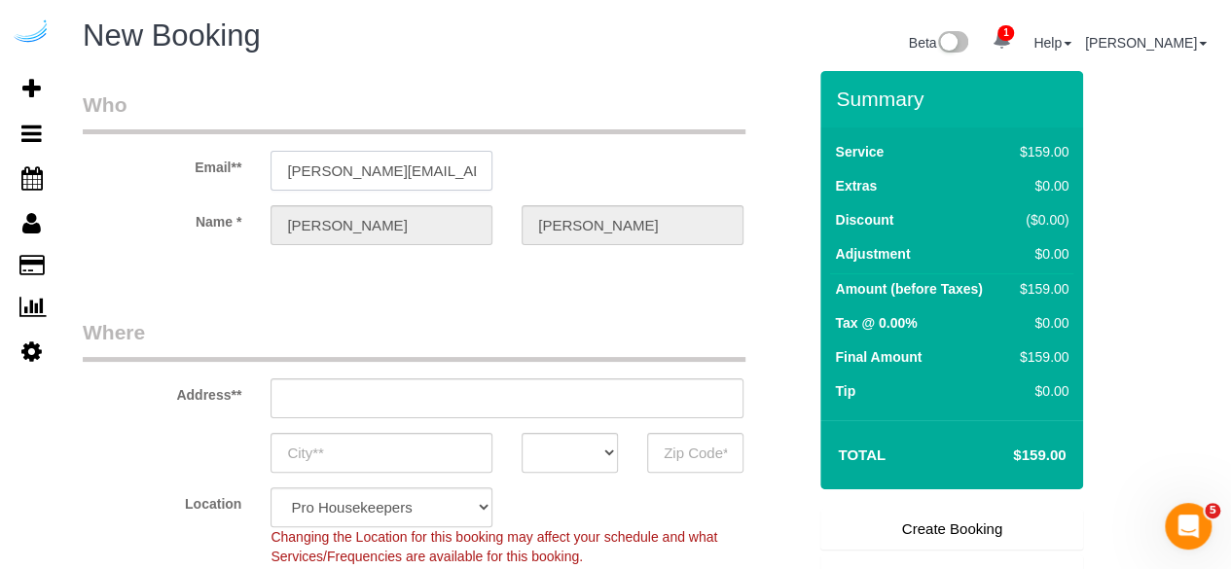
type input "[STREET_ADDRESS][PERSON_NAME]"
type input "Austin"
select select "[GEOGRAPHIC_DATA]"
type input "78704"
click at [474, 394] on input "[STREET_ADDRESS][PERSON_NAME]" at bounding box center [507, 399] width 473 height 40
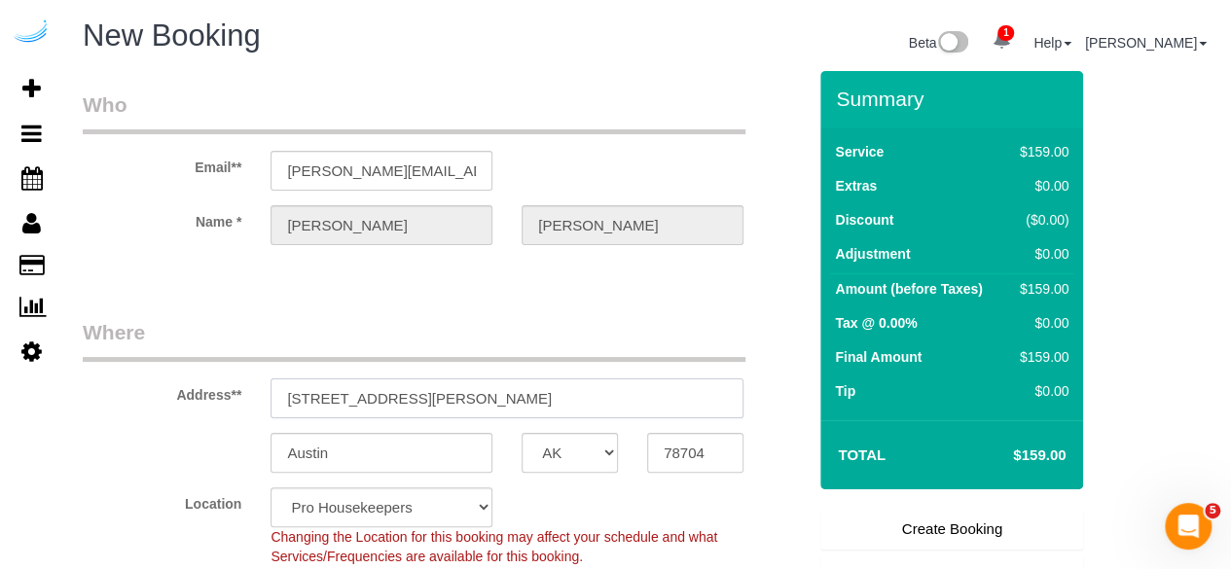
paste input "[STREET_ADDRESS]"
type input "[STREET_ADDRESS]"
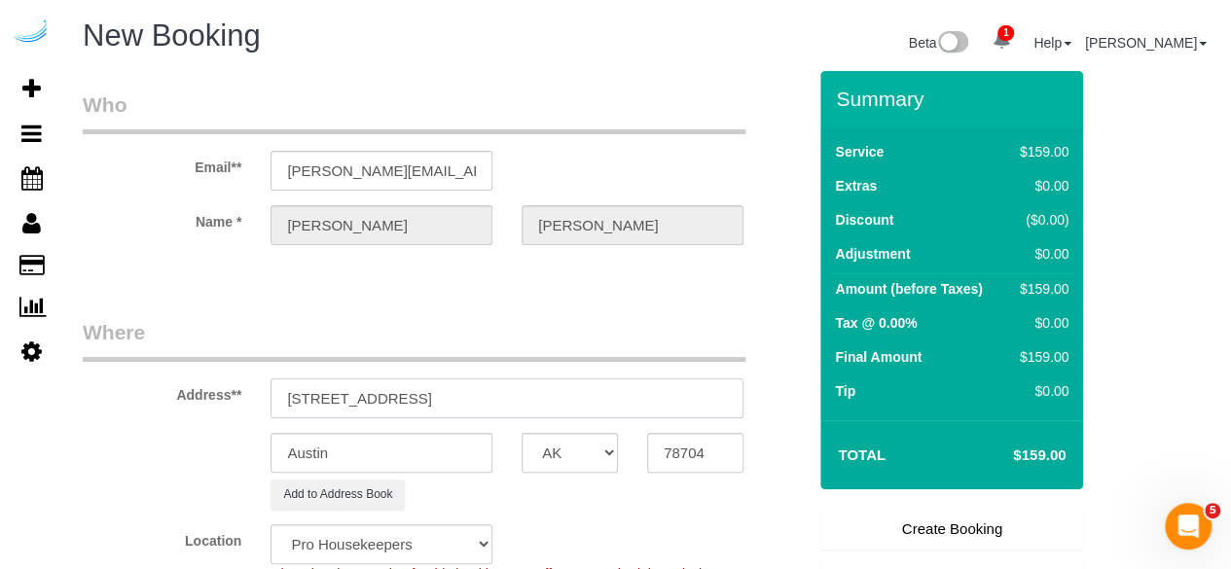
select select "9"
select select "object:5513"
drag, startPoint x: 483, startPoint y: 397, endPoint x: 697, endPoint y: 460, distance: 223.3
click at [640, 402] on input "[STREET_ADDRESS]" at bounding box center [507, 399] width 473 height 40
type input "[STREET_ADDRESS]"
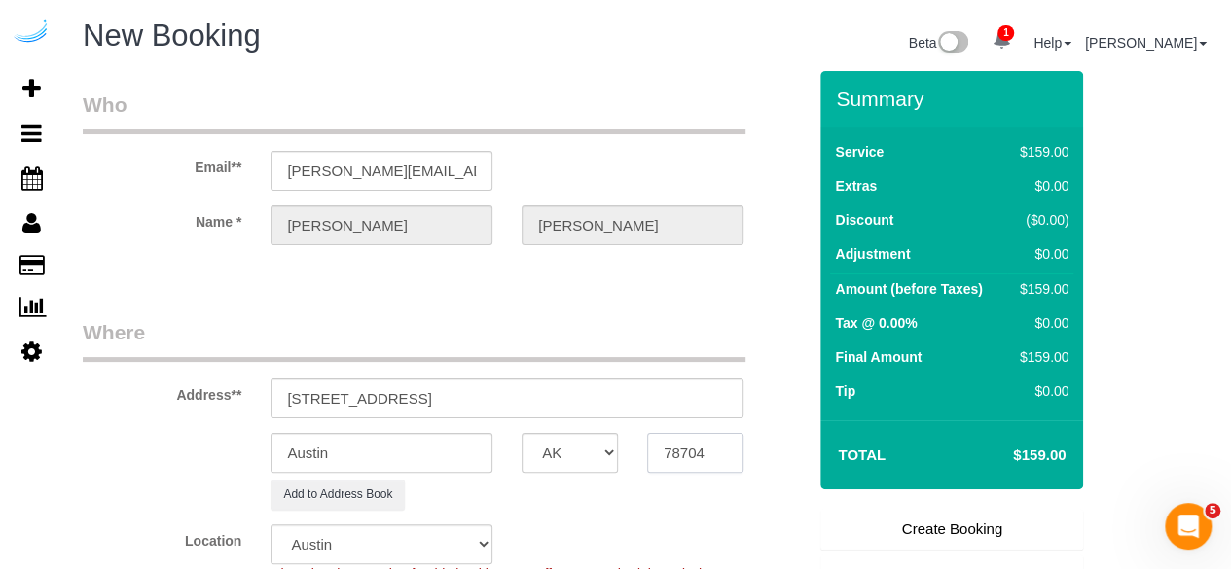
click at [704, 455] on input "78704" at bounding box center [695, 453] width 96 height 40
paste input "30328"
type input "30328"
click at [601, 451] on select "AK AL AR AZ CA CO CT DC DE [GEOGRAPHIC_DATA] [GEOGRAPHIC_DATA] HI IA ID IL IN K…" at bounding box center [570, 453] width 96 height 40
select select "8"
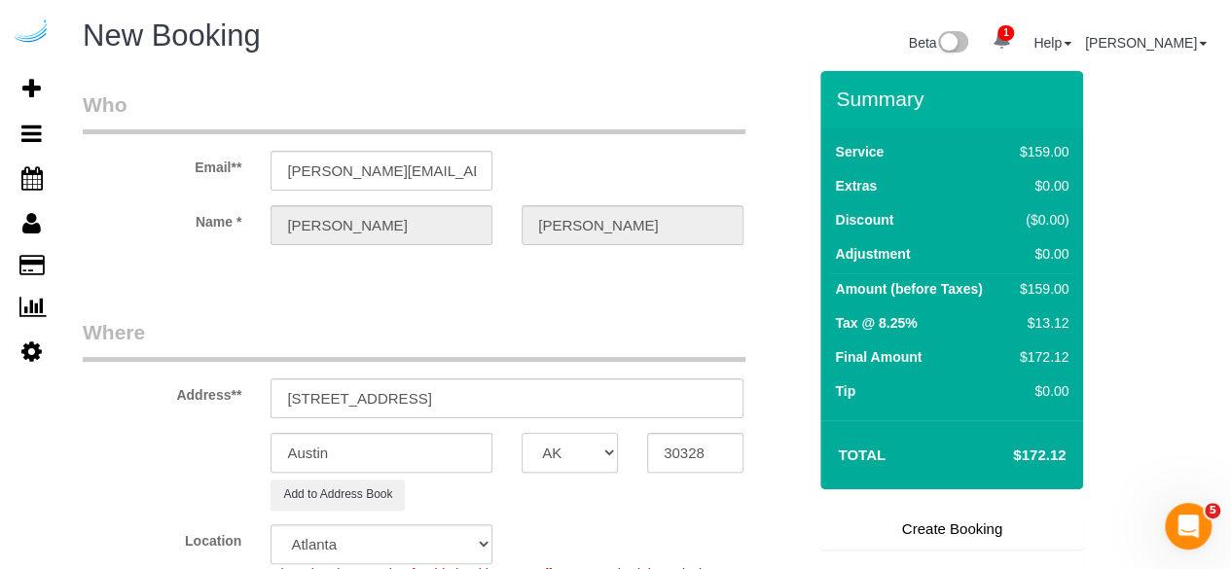
select select "GA"
click at [471, 443] on input "Austin" at bounding box center [382, 453] width 222 height 40
select select "object:5560"
type input "[GEOGRAPHIC_DATA]"
drag, startPoint x: 404, startPoint y: 395, endPoint x: 577, endPoint y: 367, distance: 175.6
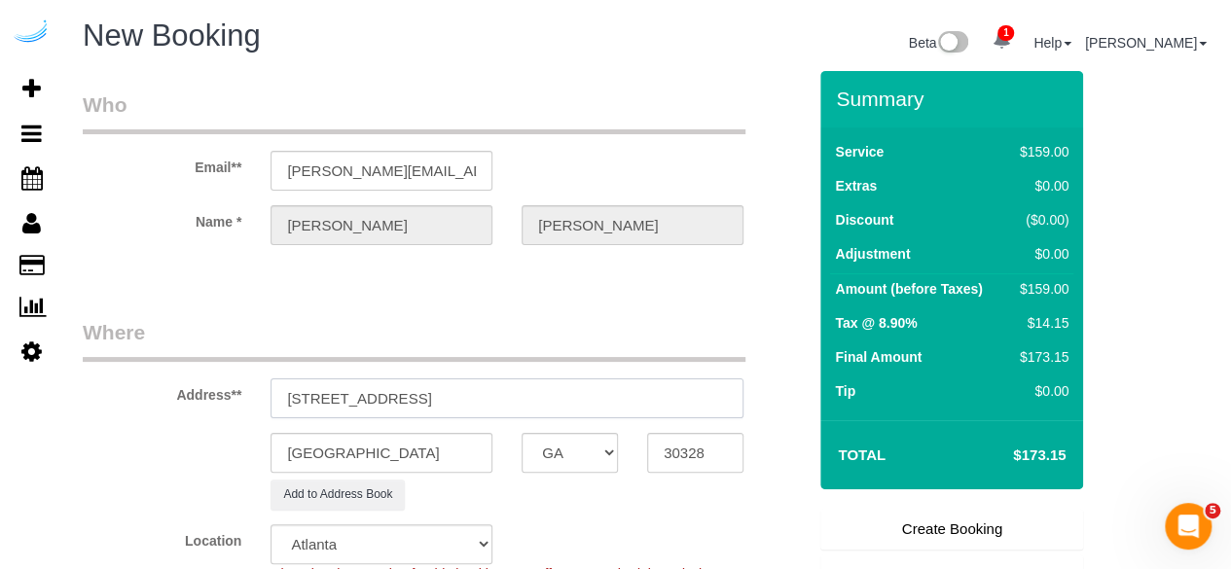
click at [576, 371] on div "Address** [STREET_ADDRESS]" at bounding box center [444, 368] width 753 height 100
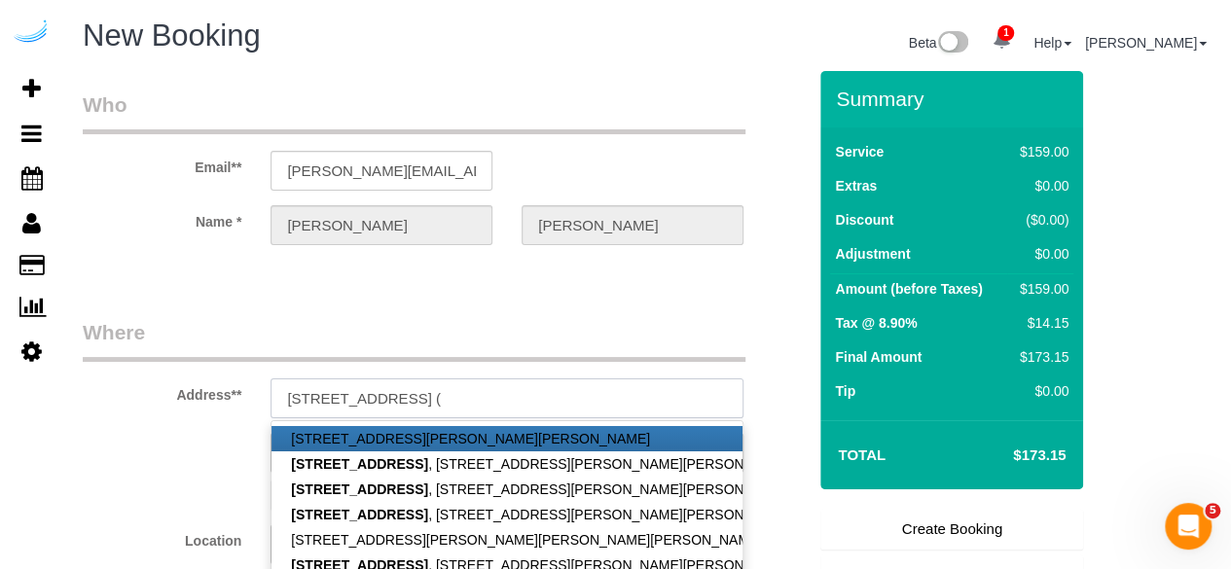
paste input "[PERSON_NAME]"
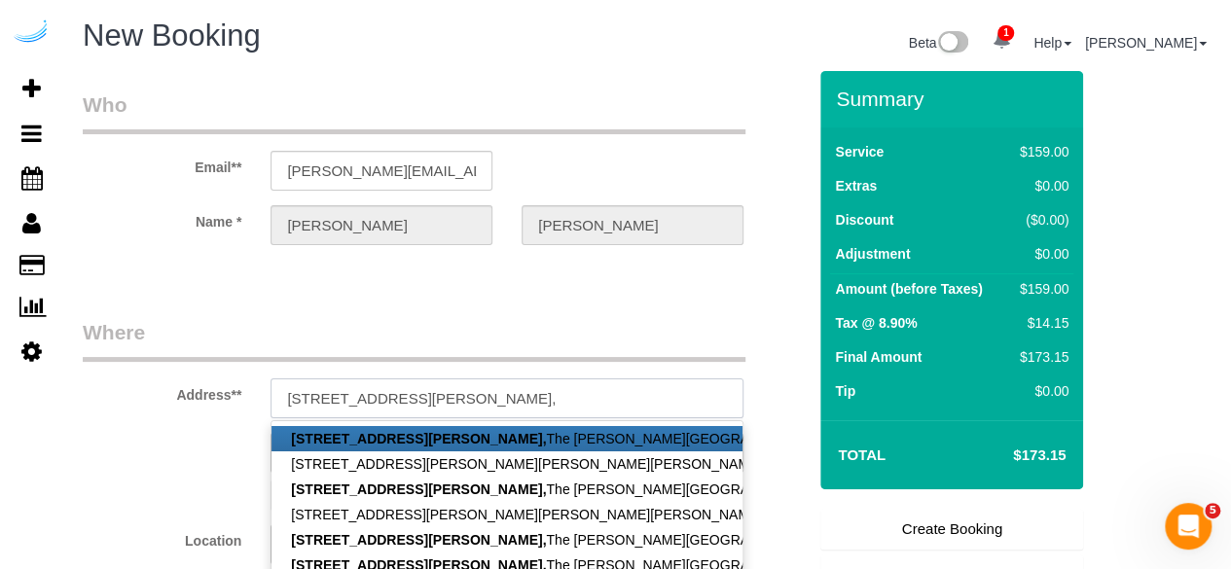
paste input "The [PERSON_NAME][GEOGRAPHIC_DATA]"
paste input "1442608"
type input "[STREET_ADDRESS][PERSON_NAME][PERSON_NAME] )"
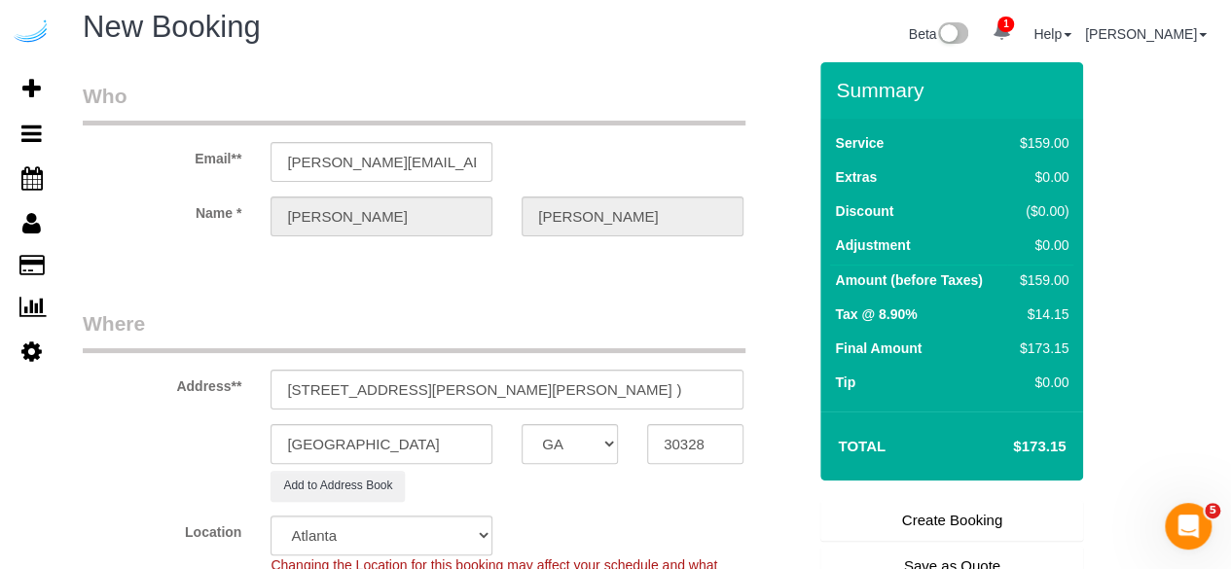
scroll to position [389, 0]
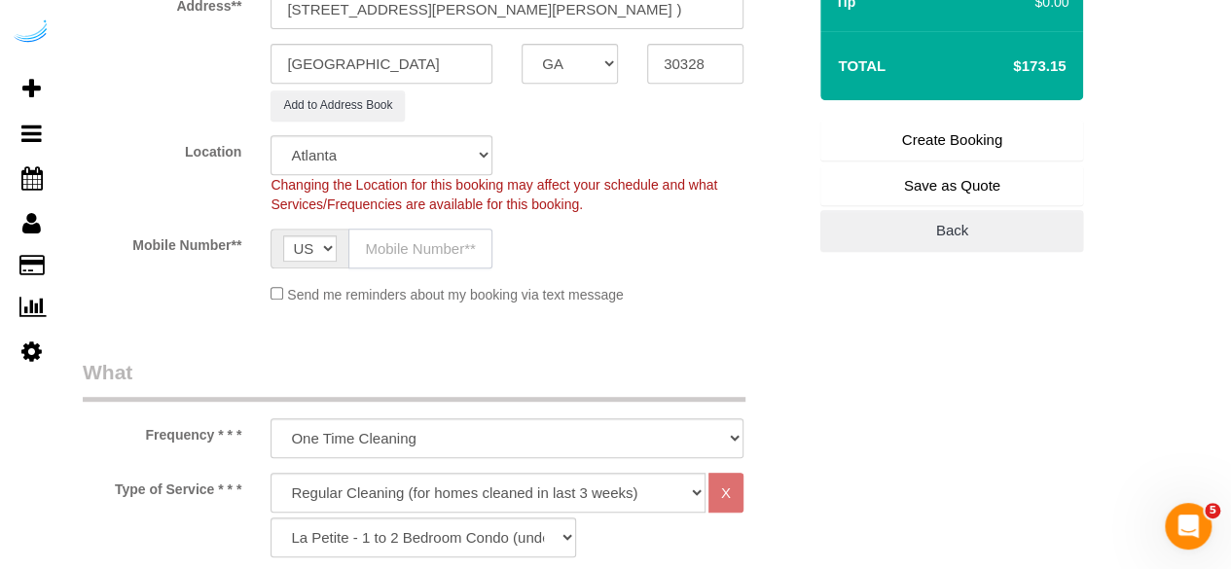
click at [397, 230] on input "text" at bounding box center [421, 249] width 144 height 40
type input "[PHONE_NUMBER]"
type input "[PERSON_NAME]"
type input "[PHONE_NUMBER]"
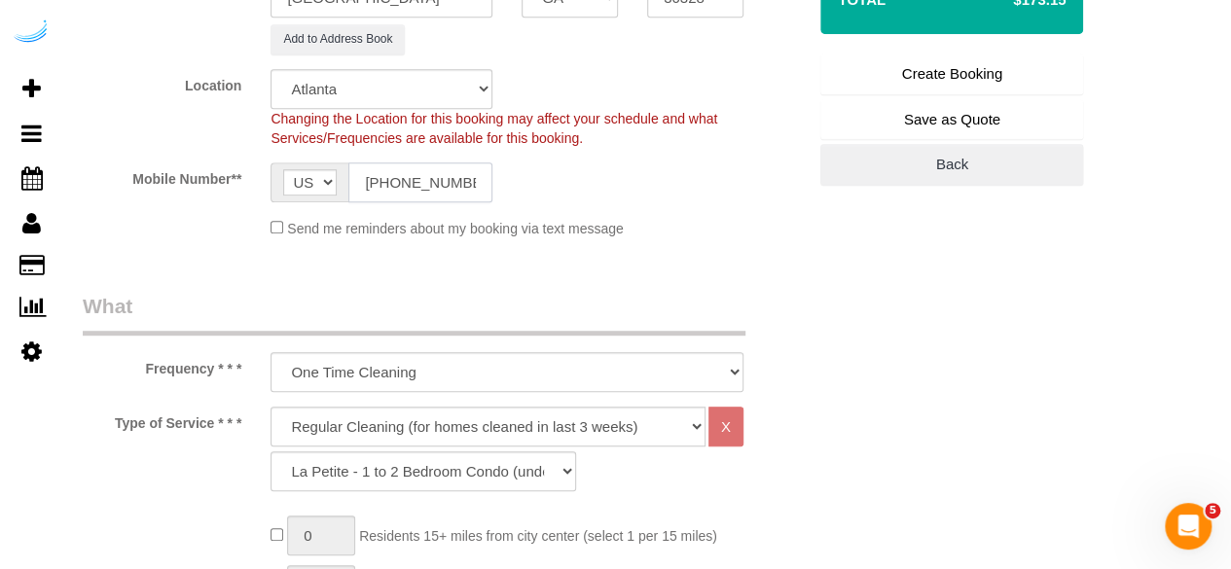
scroll to position [487, 0]
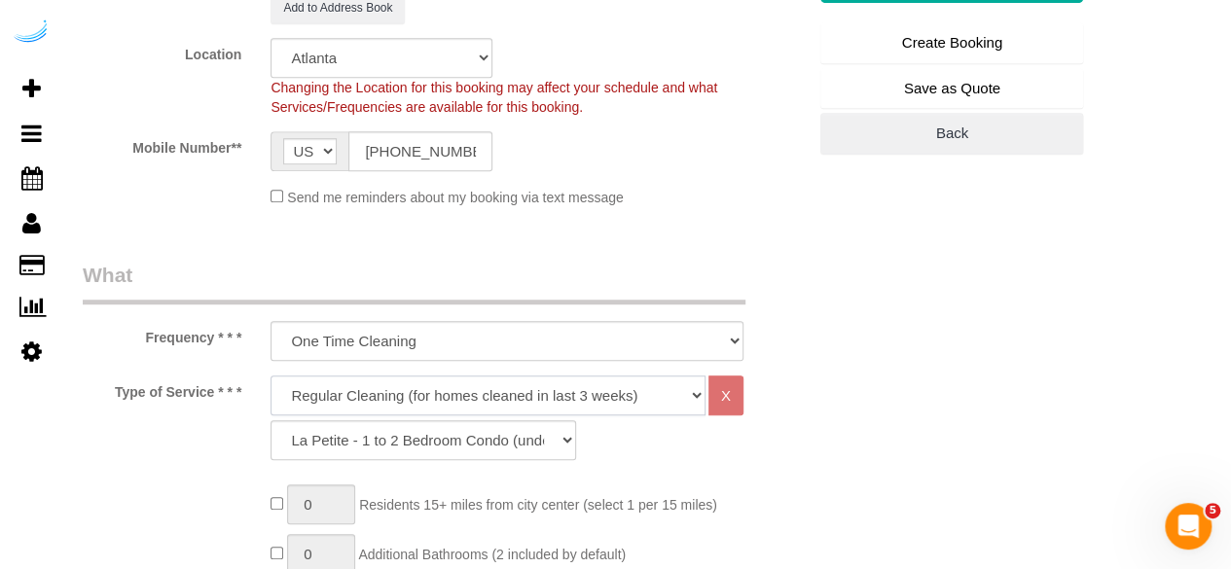
click at [458, 389] on select "Deep Cleaning (for homes that have not been cleaned in 3+ weeks) Spruce Regular…" at bounding box center [488, 396] width 435 height 40
select select "282"
click at [271, 376] on select "Deep Cleaning (for homes that have not been cleaned in 3+ weeks) Spruce Regular…" at bounding box center [488, 396] width 435 height 40
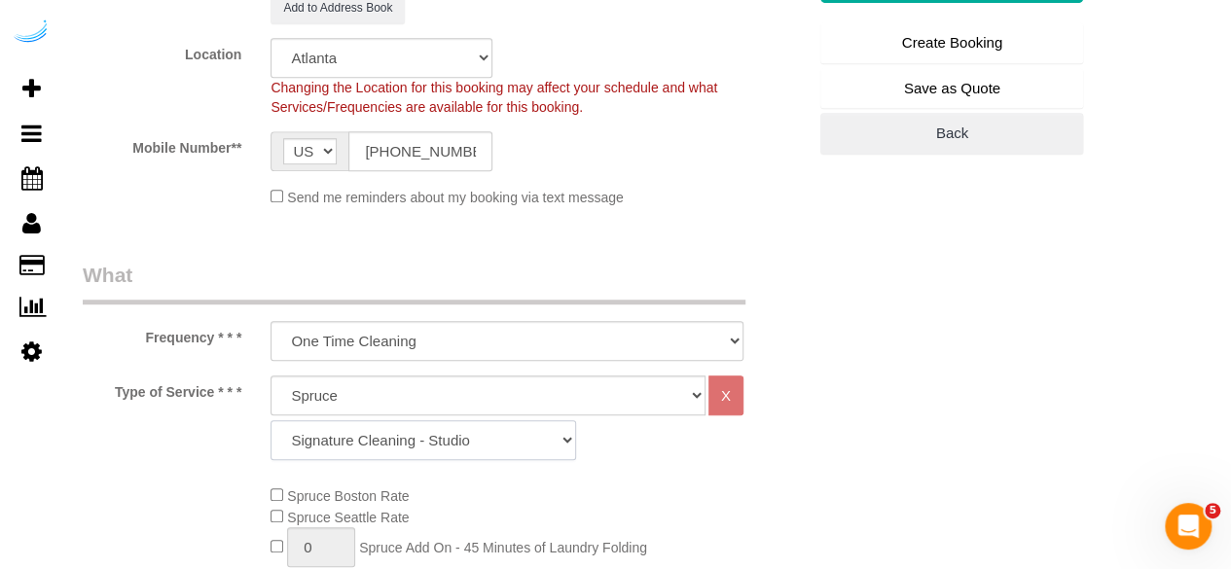
click at [402, 431] on select "Signature Cleaning - Studio Signature Cleaning - 1 Bed 1 Bath Signature Cleanin…" at bounding box center [424, 441] width 306 height 40
select select "325"
click at [271, 421] on select "Signature Cleaning - Studio Signature Cleaning - 1 Bed 1 Bath Signature Cleanin…" at bounding box center [424, 441] width 306 height 40
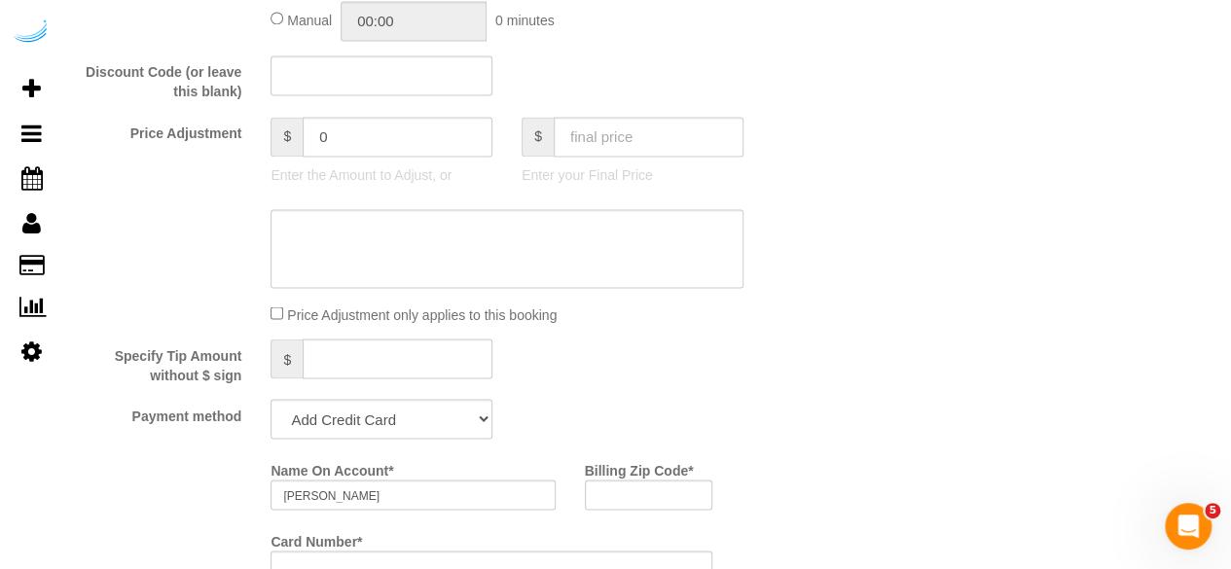
scroll to position [1655, 0]
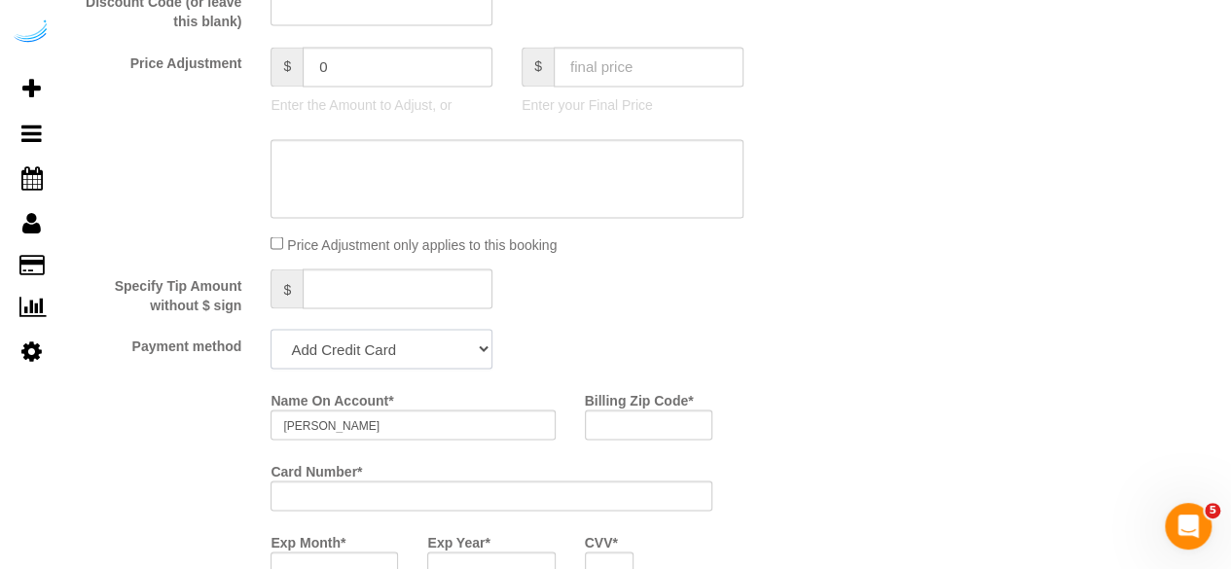
click at [320, 338] on select "Add Credit Card Cash Check Paypal" at bounding box center [382, 349] width 222 height 40
select select "string:check"
click at [271, 331] on select "Add Credit Card Cash Check Paypal" at bounding box center [382, 349] width 222 height 40
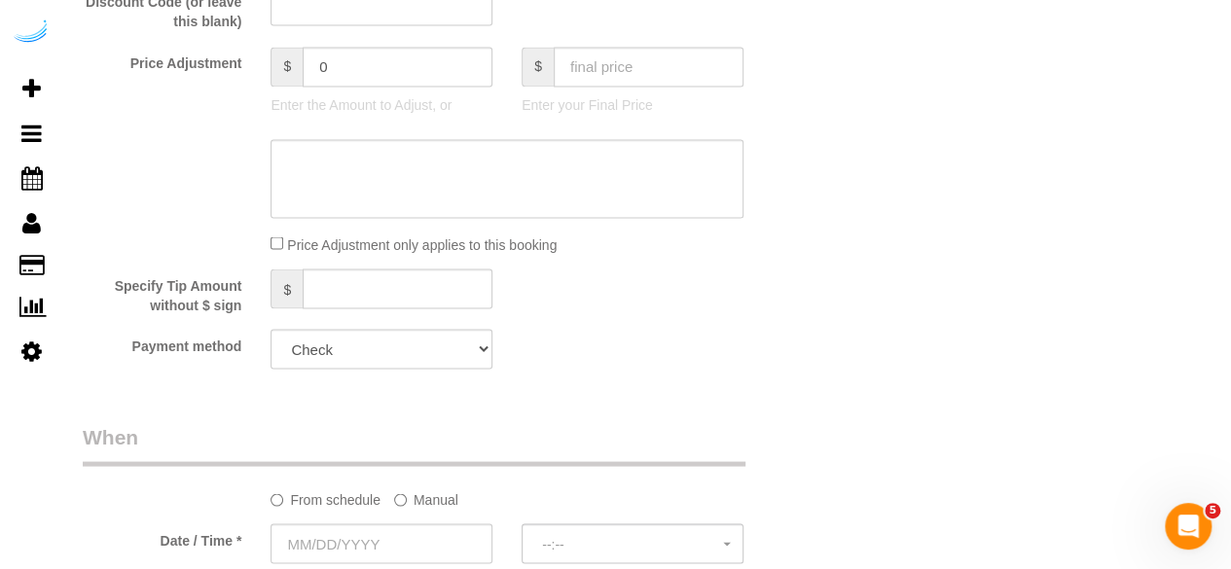
click at [413, 501] on label "Manual" at bounding box center [426, 496] width 64 height 26
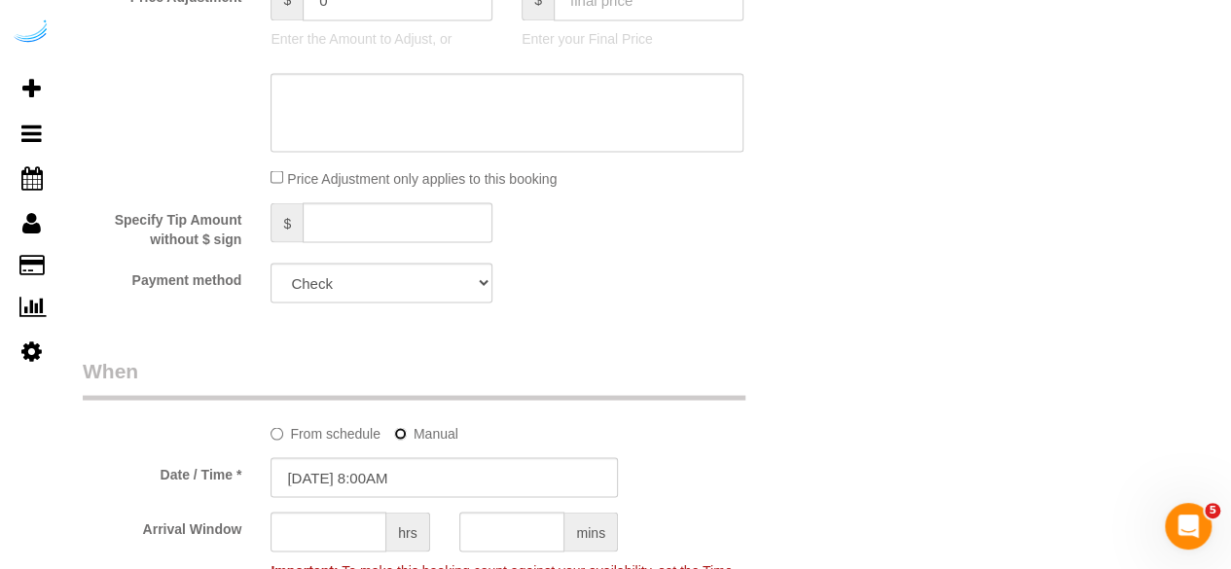
scroll to position [1752, 0]
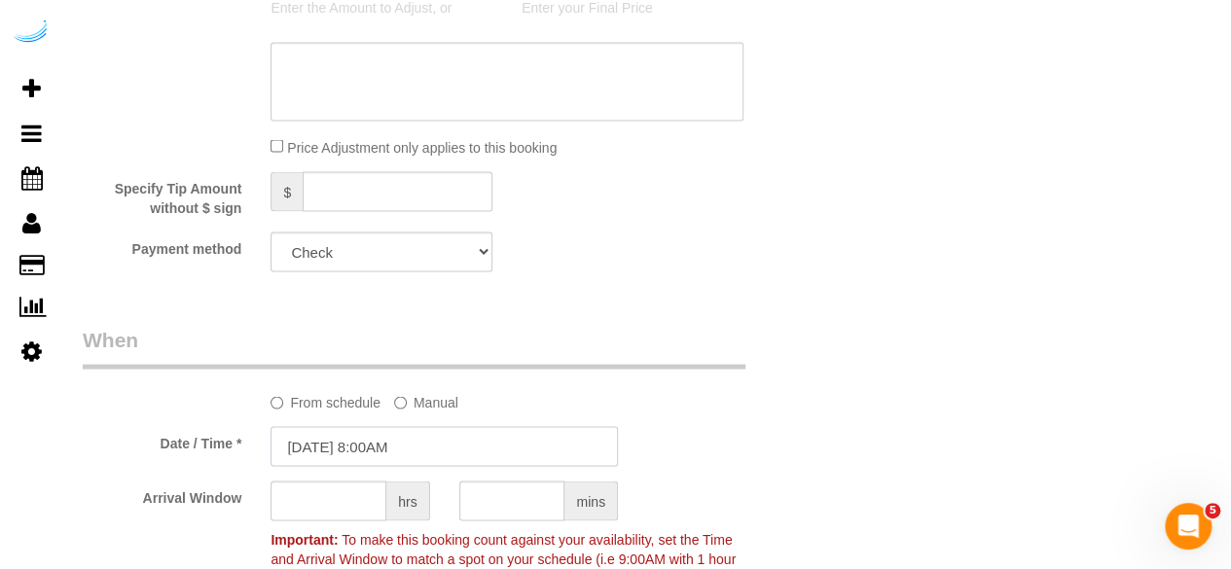
click at [407, 460] on input "[DATE] 8:00AM" at bounding box center [445, 446] width 348 height 40
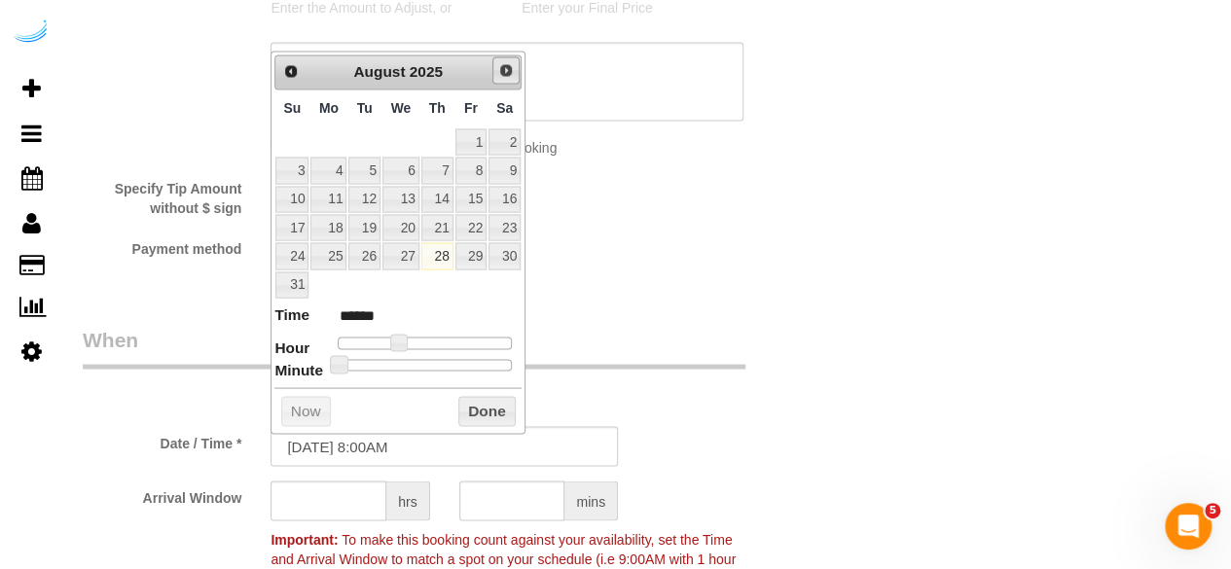
click at [507, 73] on span "Next" at bounding box center [506, 70] width 16 height 16
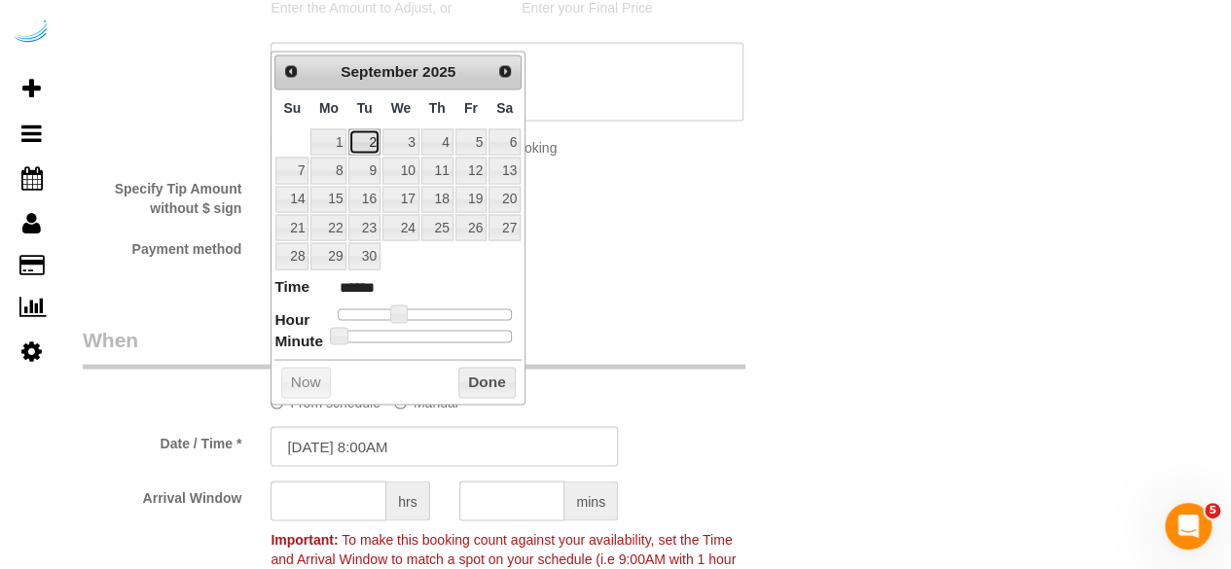
click at [371, 137] on link "2" at bounding box center [364, 142] width 31 height 26
type input "[DATE] 9:00AM"
type input "******"
type input "[DATE] 10:00AM"
type input "*******"
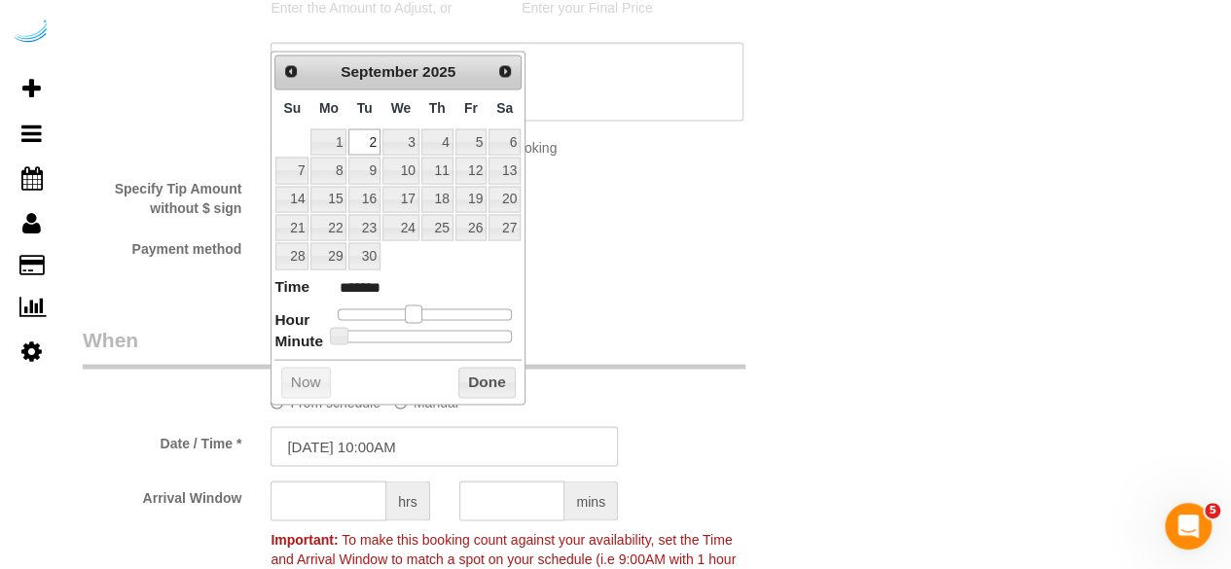
type input "[DATE] 11:00AM"
type input "*******"
type input "[DATE] 12:00PM"
type input "*******"
type input "[DATE] 1:00PM"
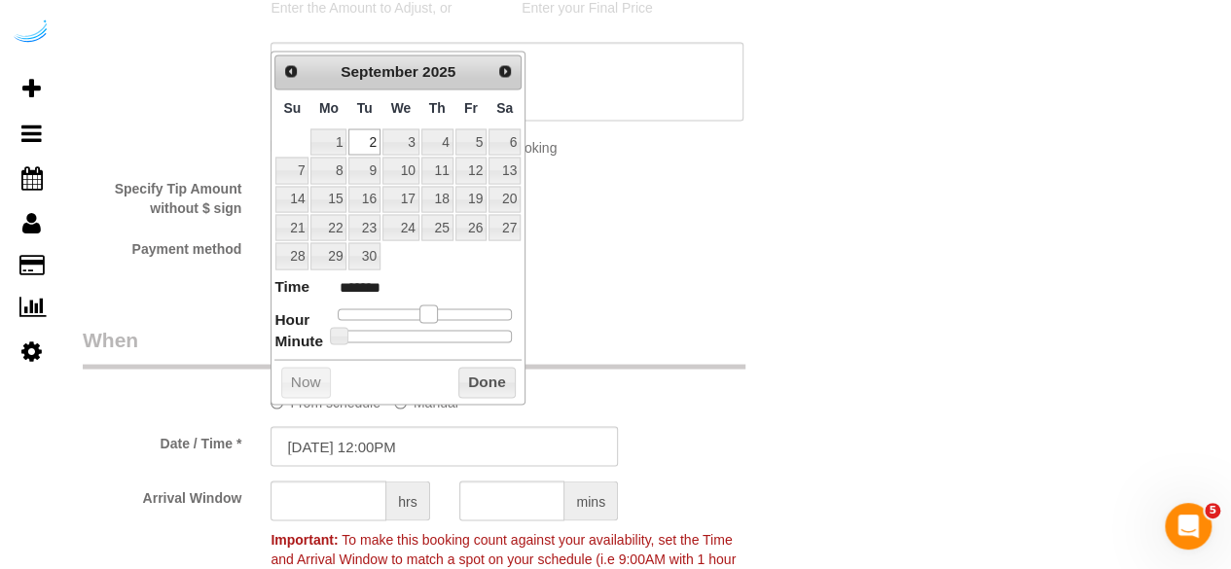
type input "******"
drag, startPoint x: 405, startPoint y: 311, endPoint x: 435, endPoint y: 311, distance: 30.2
click at [435, 311] on span at bounding box center [436, 314] width 18 height 18
click at [322, 511] on input "text" at bounding box center [329, 501] width 116 height 40
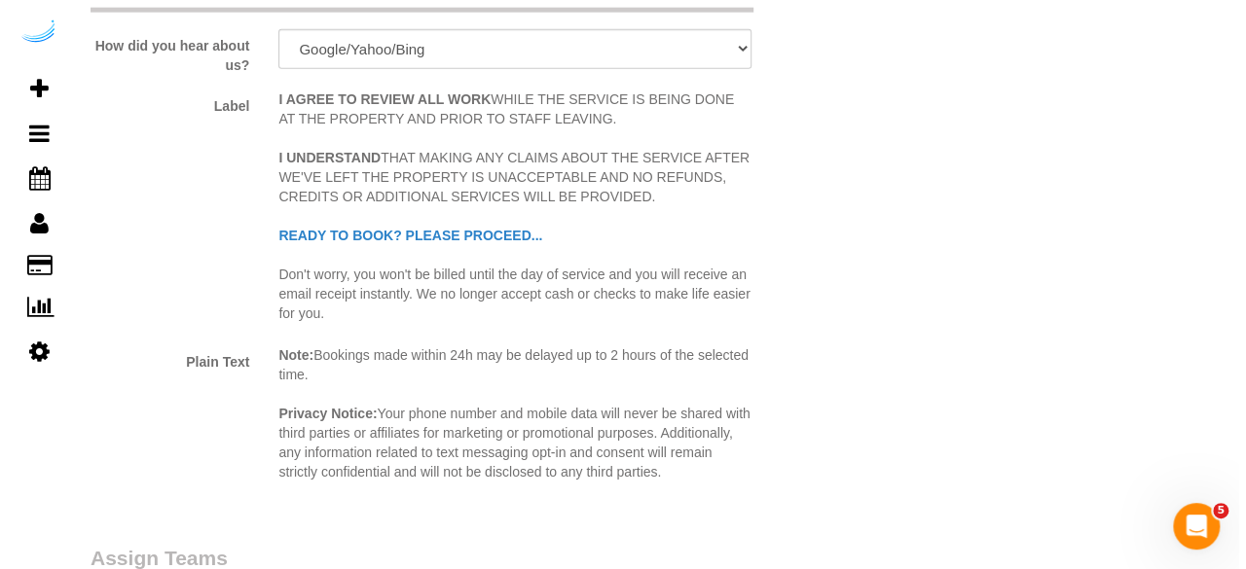
scroll to position [3018, 0]
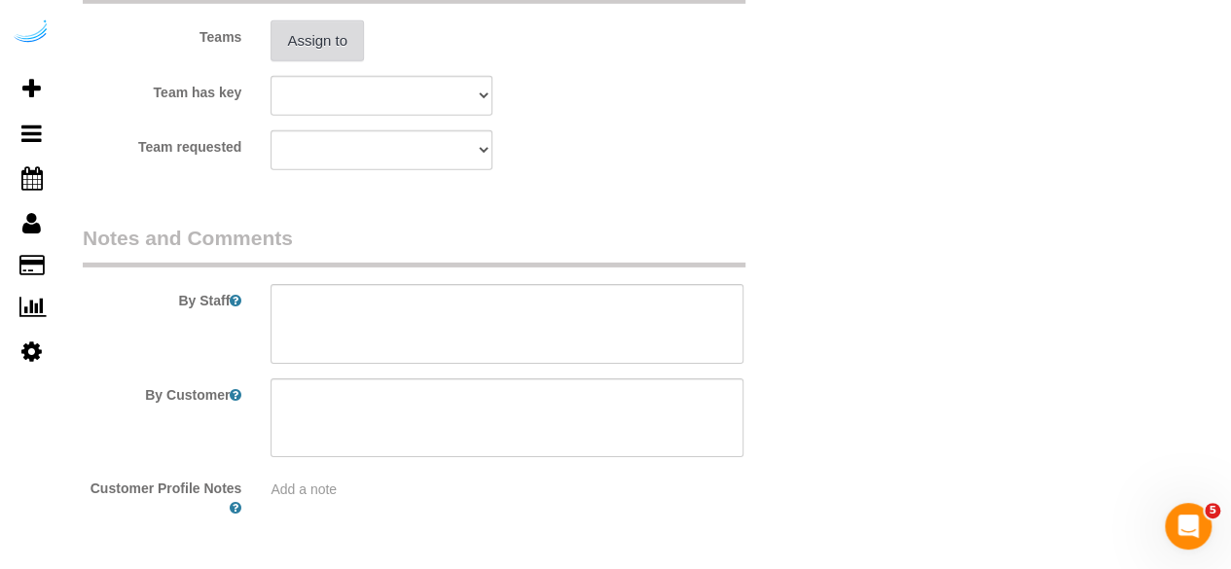
type input "4"
click at [335, 38] on button "Assign to" at bounding box center [317, 40] width 93 height 41
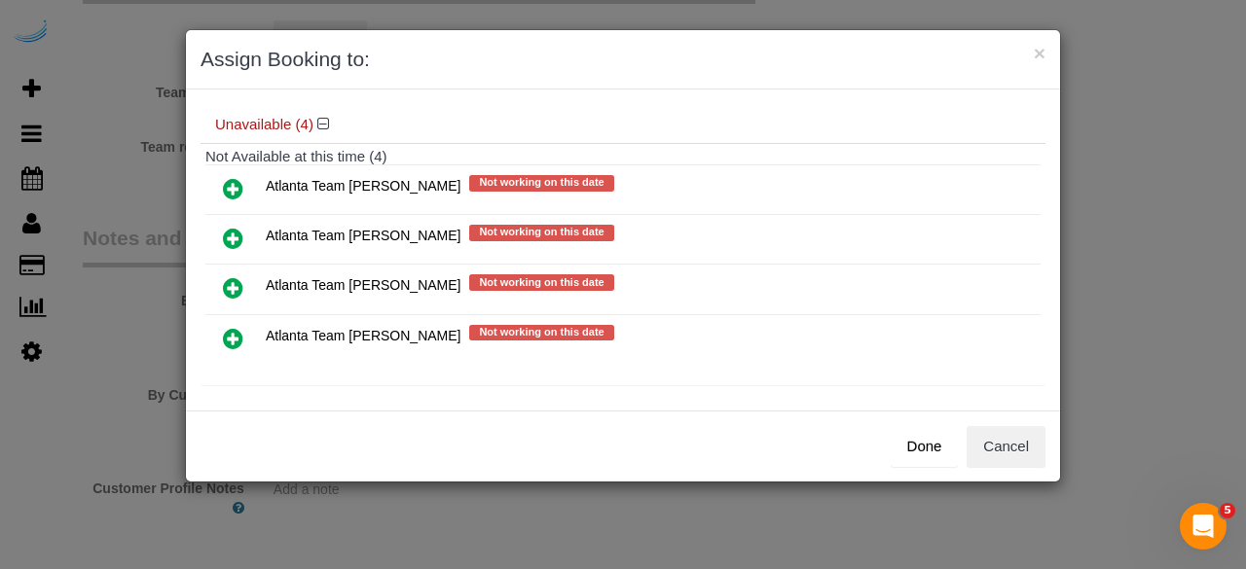
click at [234, 230] on icon at bounding box center [233, 238] width 20 height 23
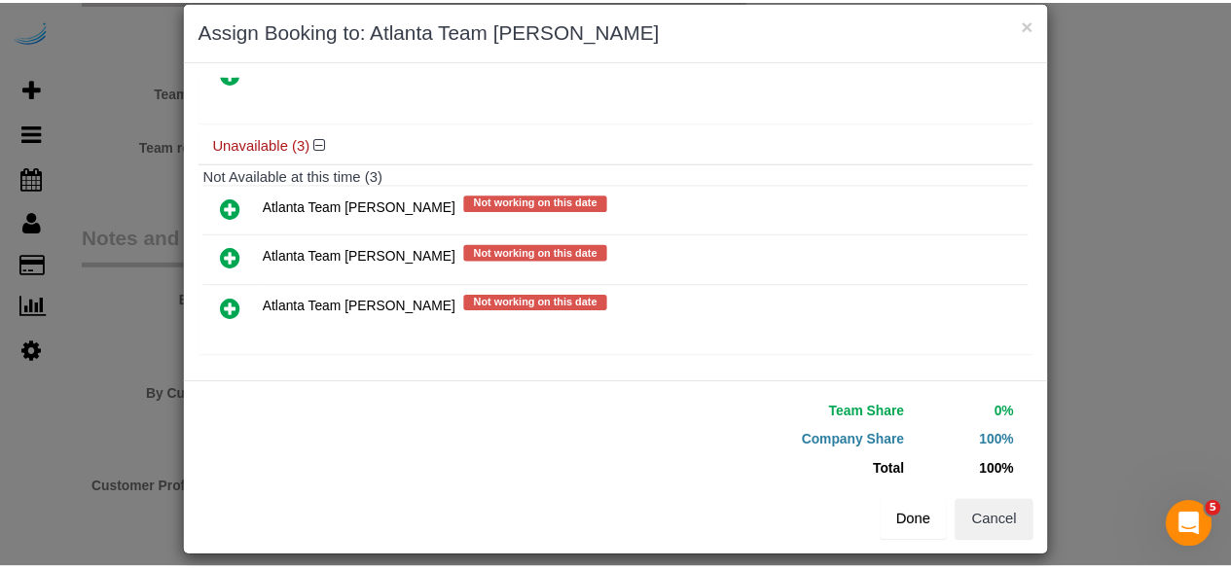
scroll to position [44, 0]
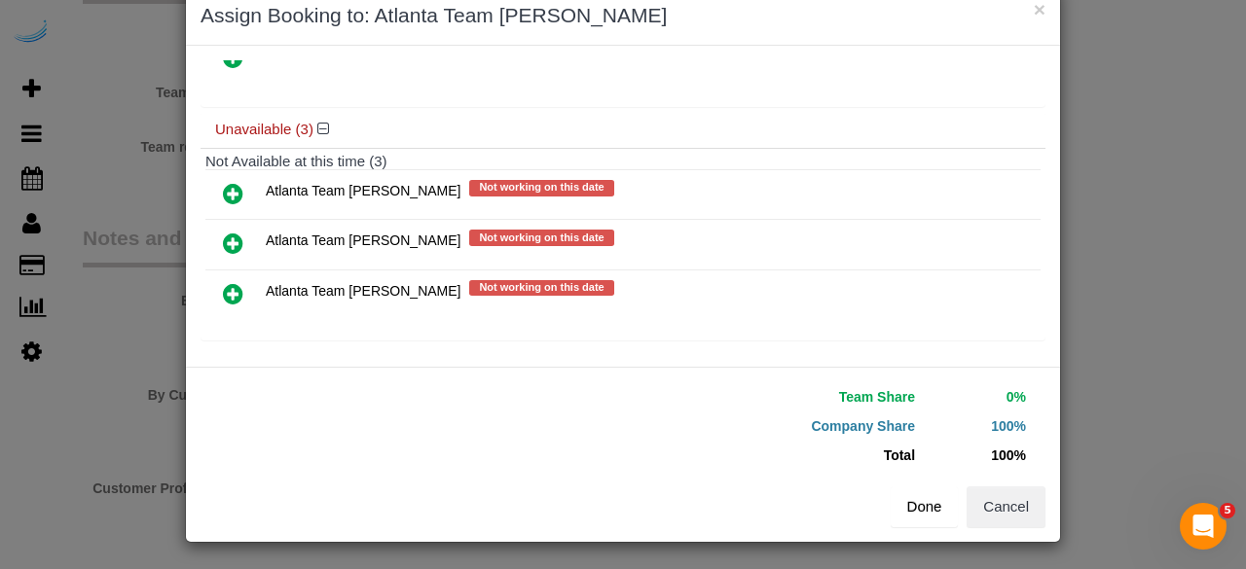
drag, startPoint x: 925, startPoint y: 505, endPoint x: 791, endPoint y: 458, distance: 141.6
click at [926, 504] on button "Done" at bounding box center [925, 507] width 68 height 41
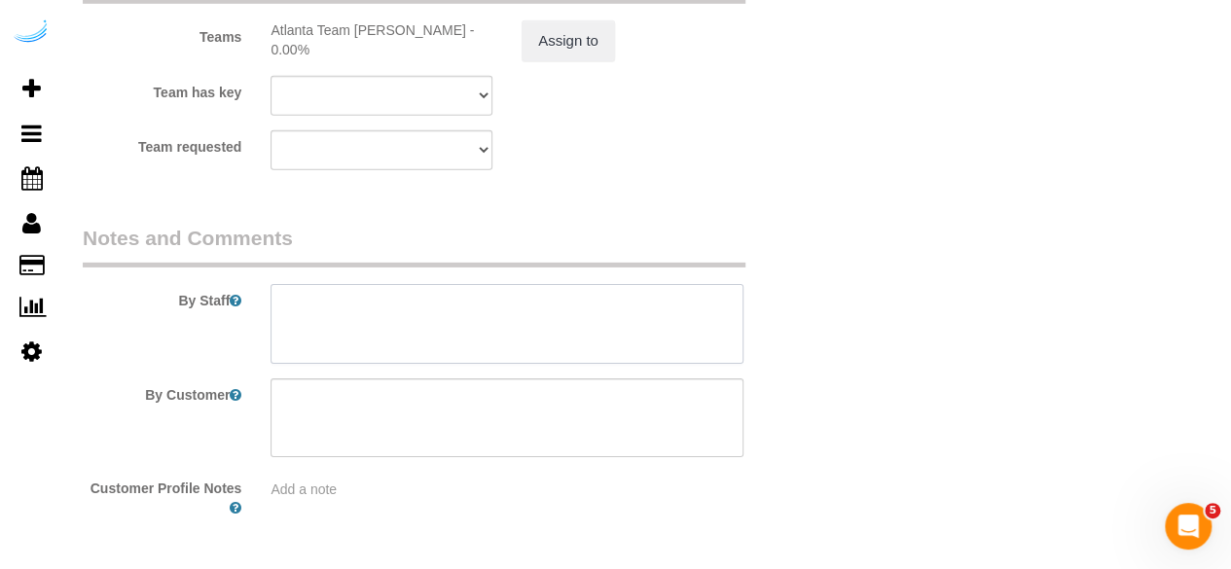
click at [622, 338] on textarea at bounding box center [507, 324] width 473 height 80
click at [520, 333] on textarea at bounding box center [507, 324] width 473 height 80
paste textarea "Permanent Notes:No notes from this [DOMAIN_NAME][DATE] Notes:No notes from this…"
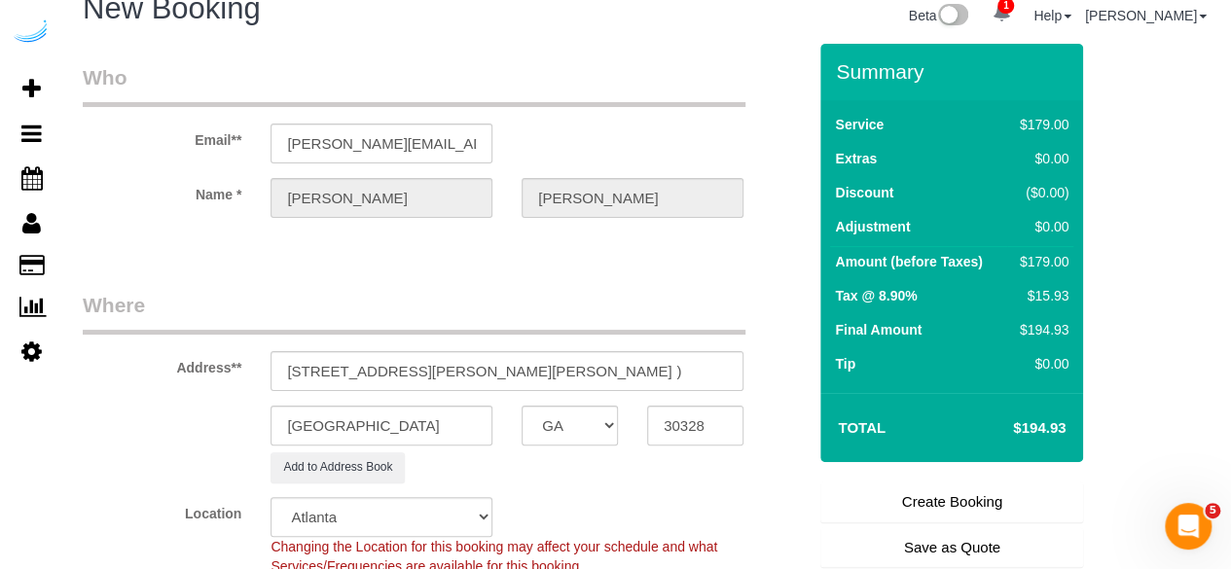
scroll to position [0, 0]
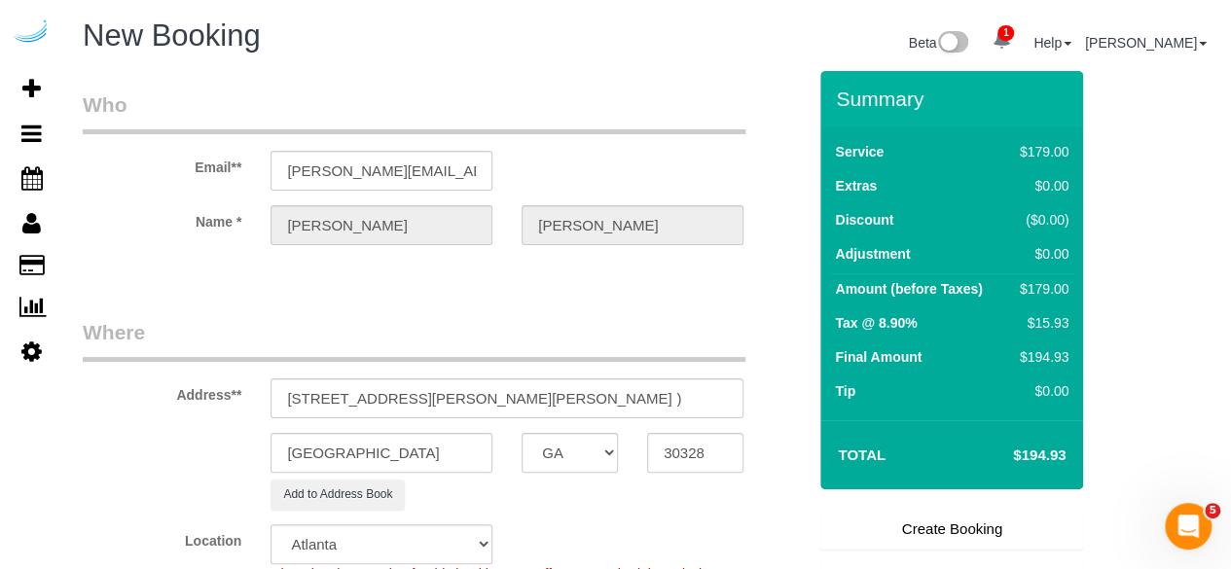
type textarea "Recurrency: Every 2 weeks Permanent Notes:No notes from this [DOMAIN_NAME][DATE…"
click at [944, 525] on link "Create Booking" at bounding box center [952, 529] width 263 height 41
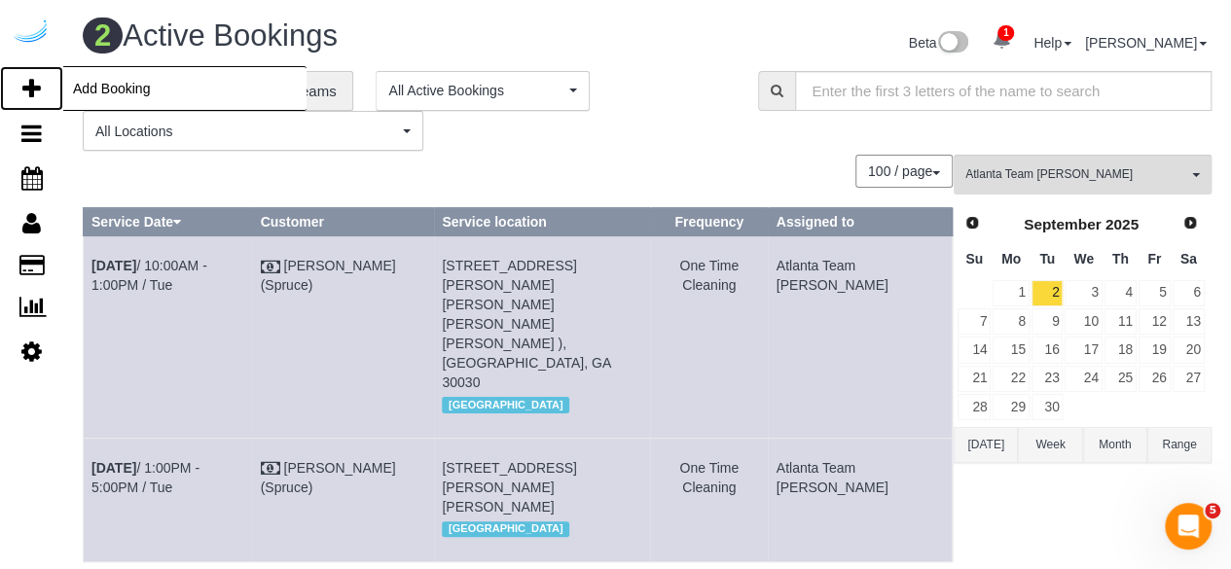
click at [29, 85] on icon at bounding box center [31, 88] width 18 height 23
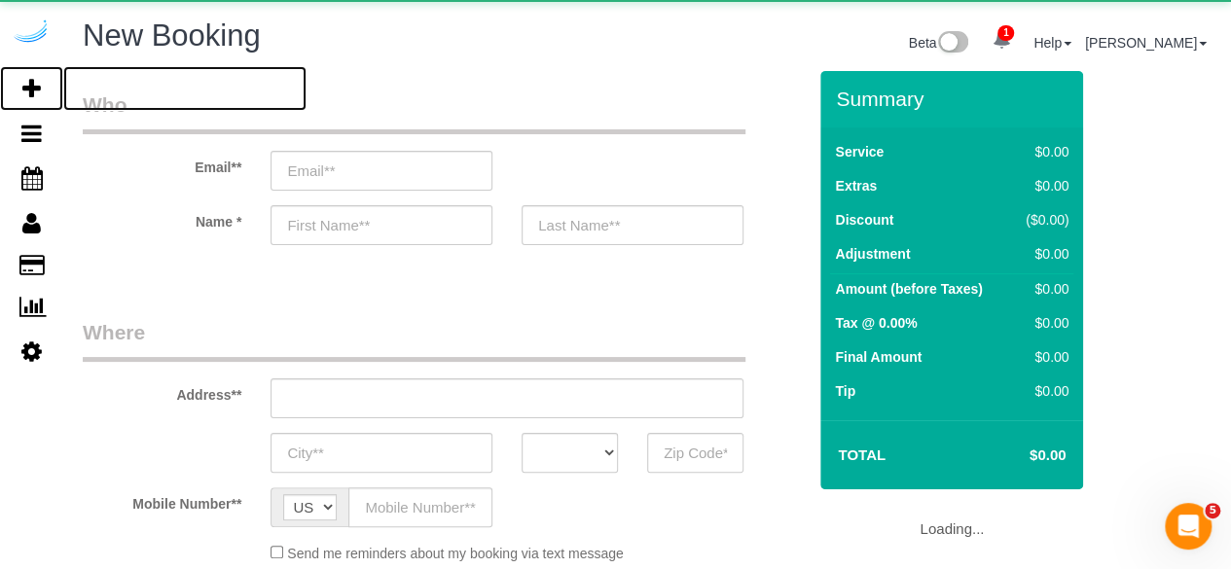
select select "number:9"
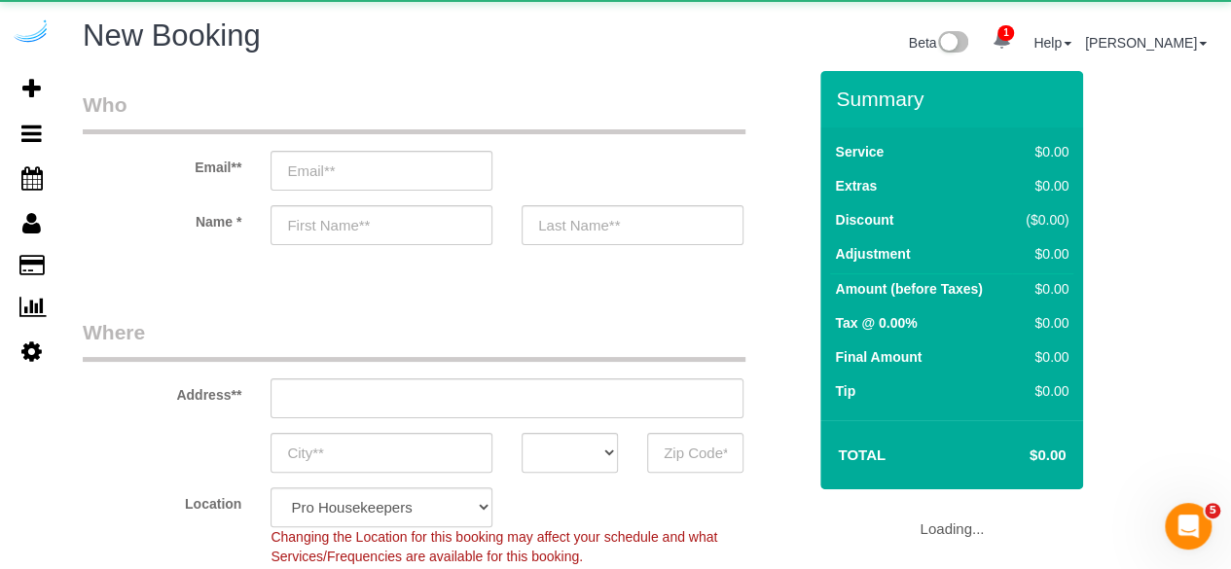
select select "object:7235"
select select "4"
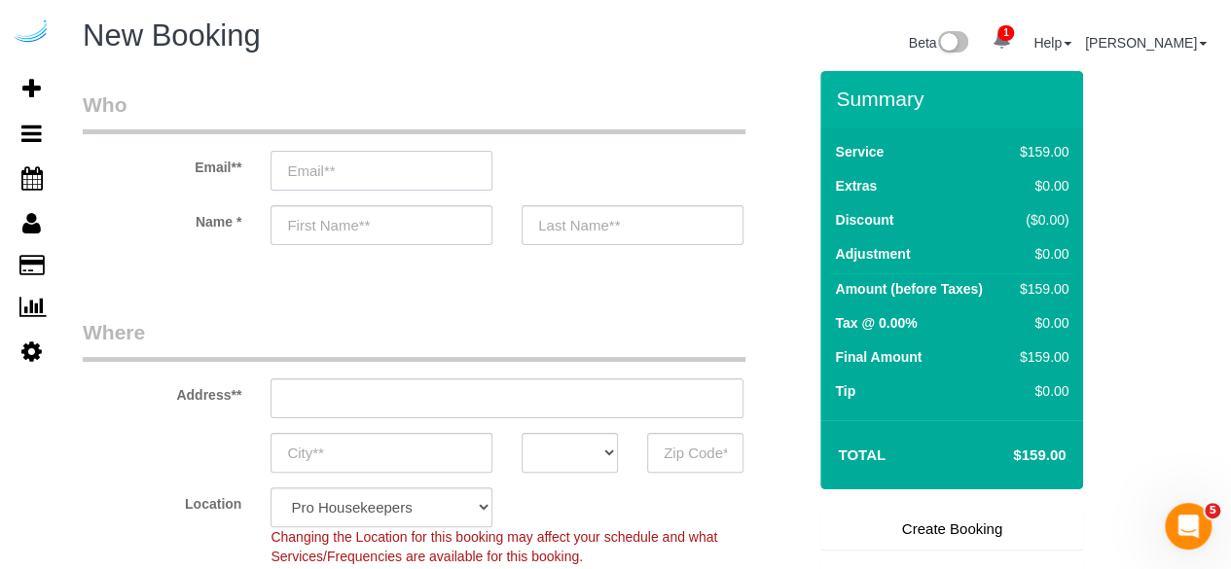
click at [443, 169] on input "email" at bounding box center [382, 171] width 222 height 40
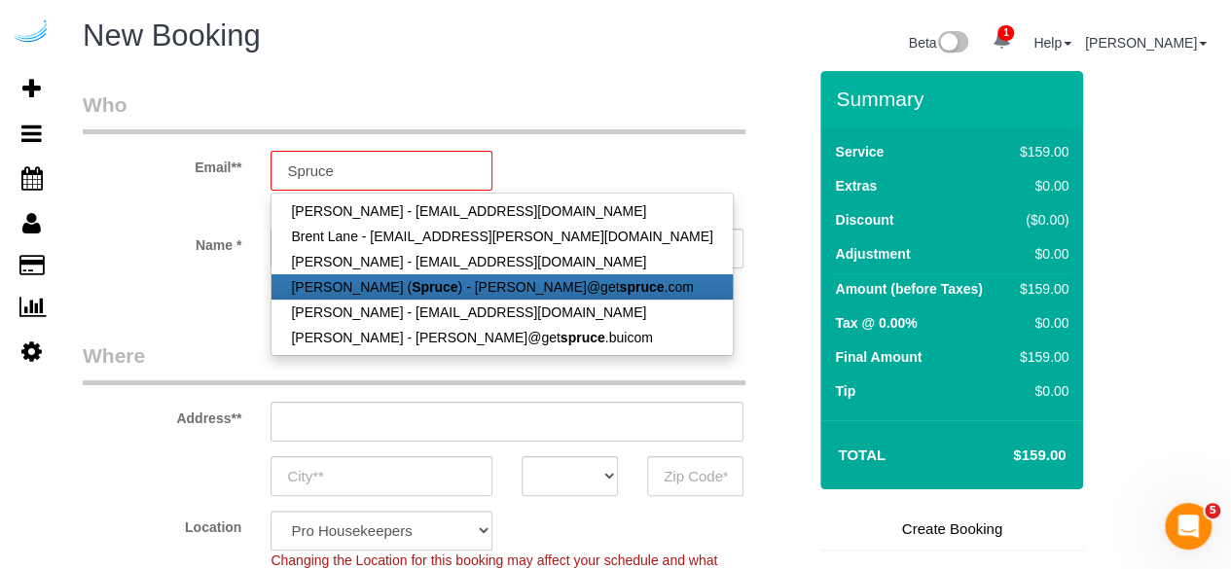
click at [412, 282] on strong "Spruce" at bounding box center [435, 287] width 46 height 16
type input "[PERSON_NAME][EMAIL_ADDRESS][DOMAIN_NAME]"
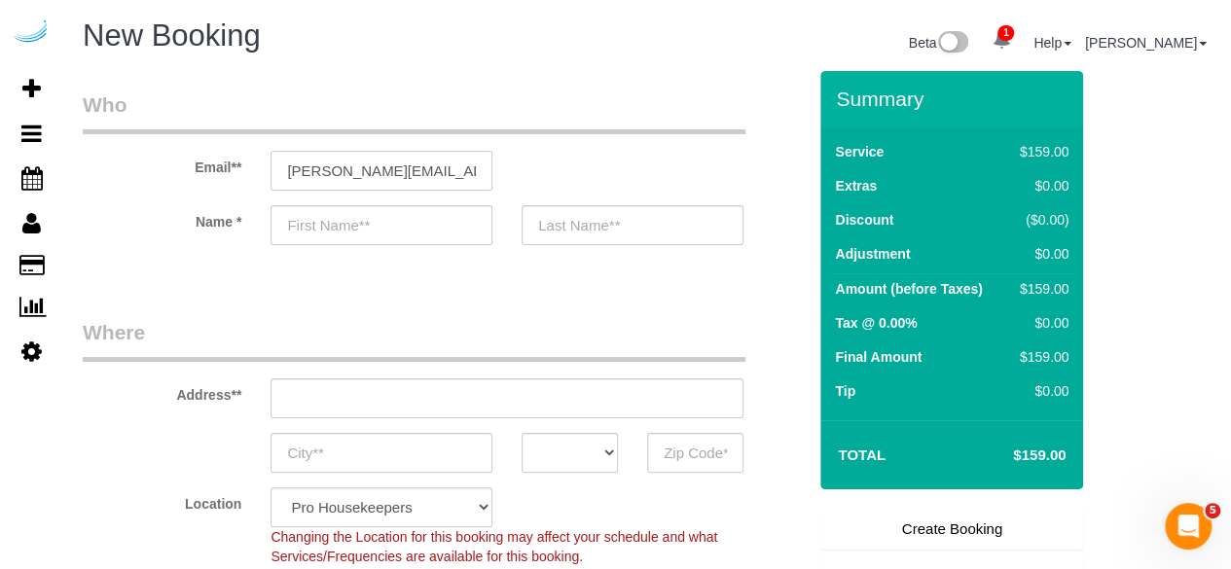
type input "[PERSON_NAME]"
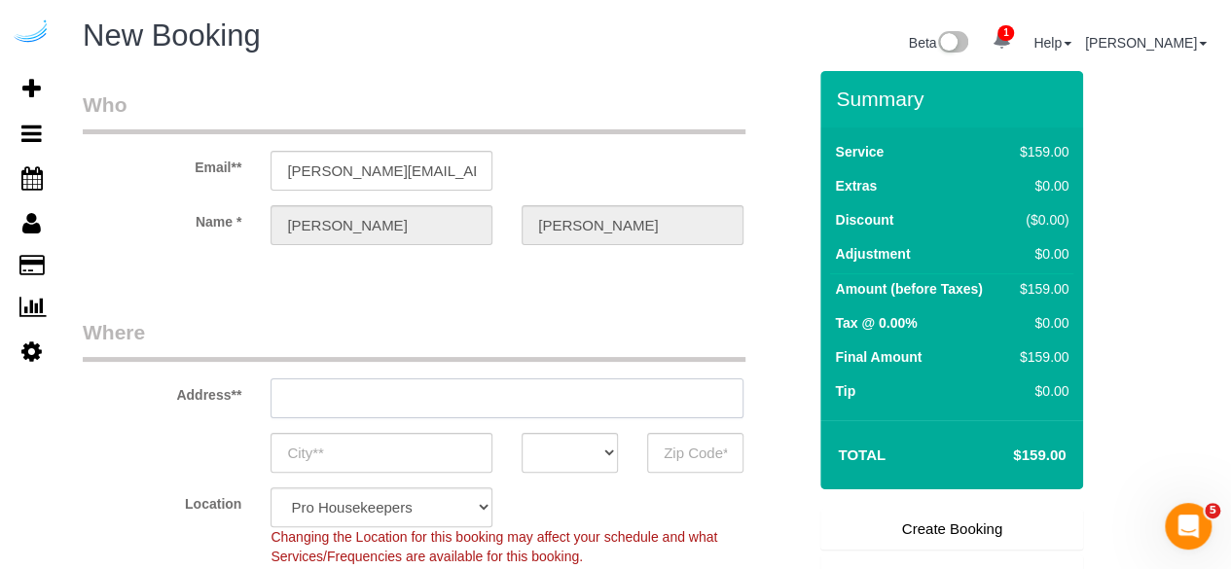
click at [496, 390] on input "text" at bounding box center [507, 399] width 473 height 40
type input "[STREET_ADDRESS][PERSON_NAME]"
type input "Austin"
select select "[GEOGRAPHIC_DATA]"
type input "78704"
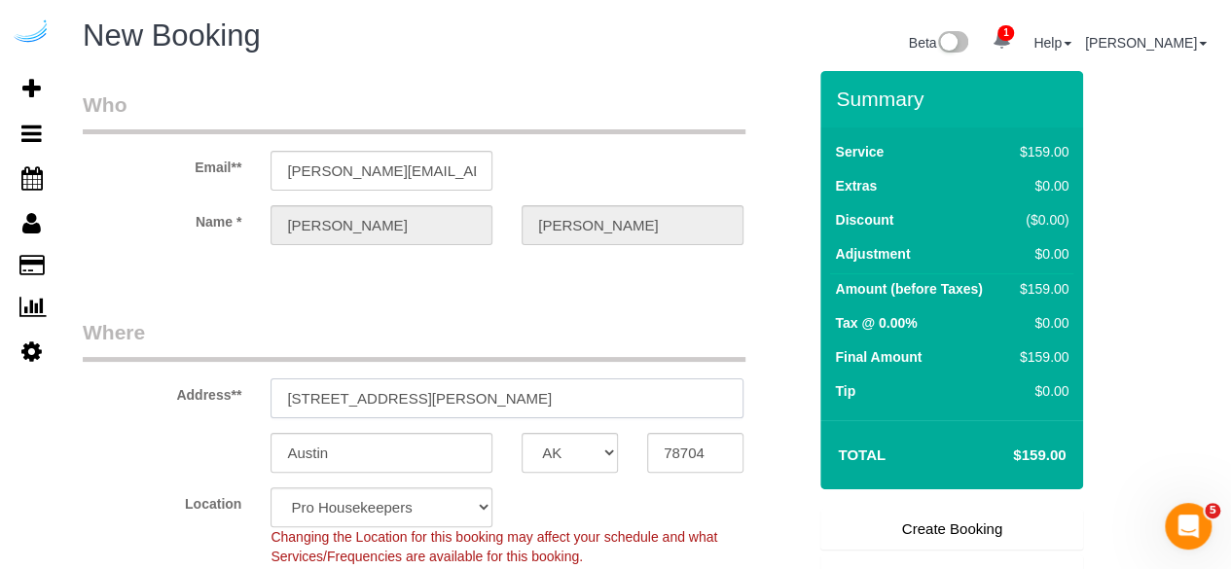
paste input "[STREET_ADDRESS]"
type input "[STREET_ADDRESS]"
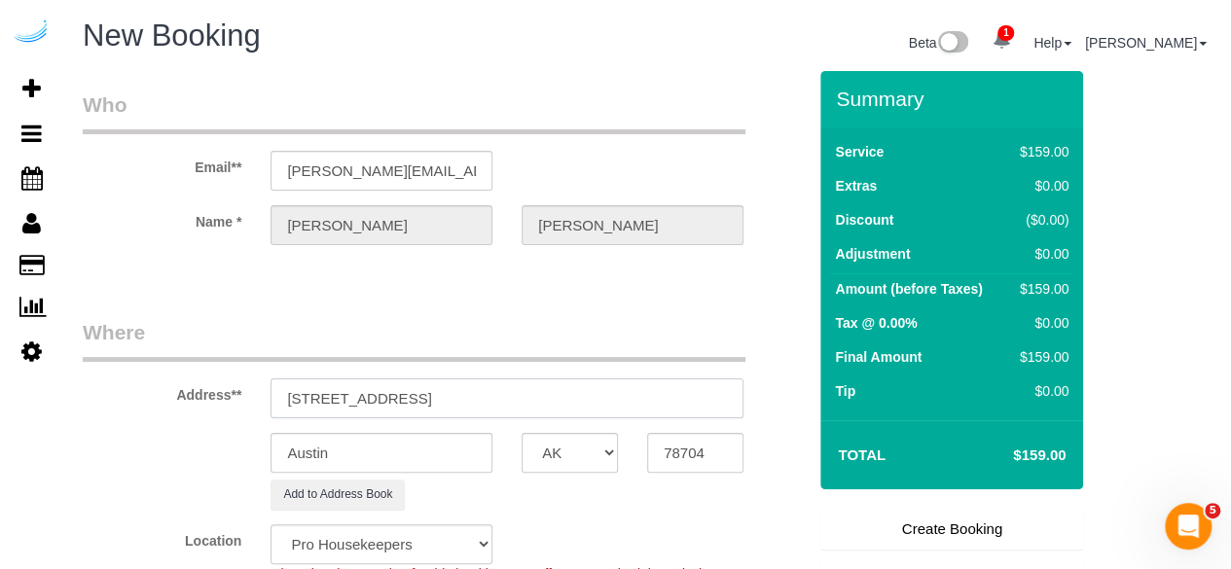
select select "9"
select select "object:7279"
drag, startPoint x: 527, startPoint y: 396, endPoint x: 673, endPoint y: 416, distance: 147.3
click at [678, 417] on input "[STREET_ADDRESS]" at bounding box center [507, 399] width 473 height 40
drag, startPoint x: 524, startPoint y: 390, endPoint x: 611, endPoint y: 383, distance: 88.0
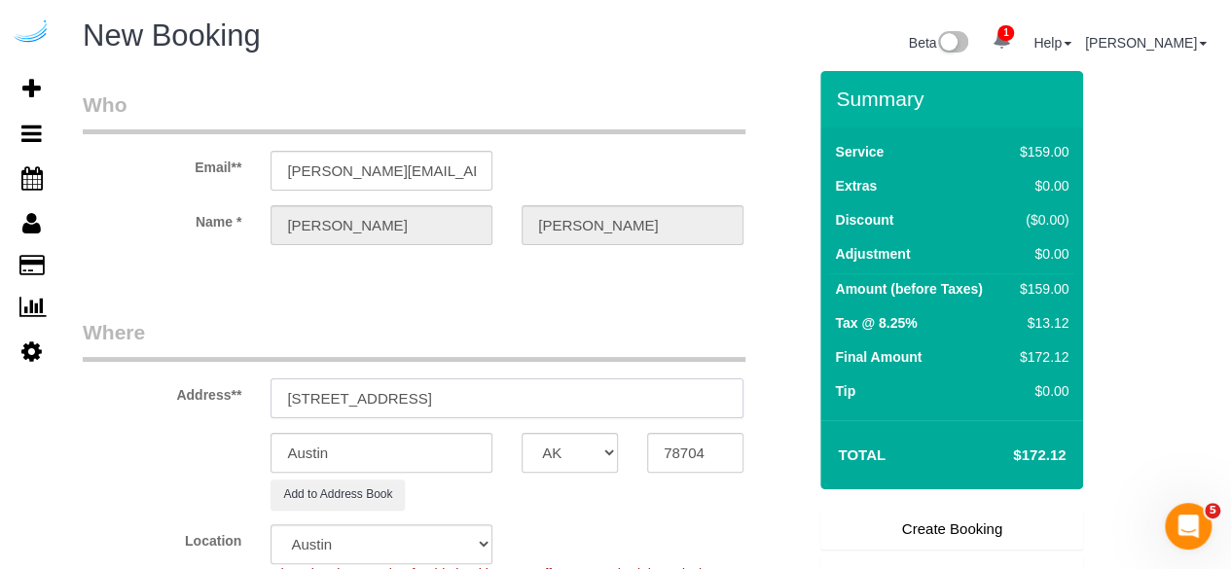
click at [611, 383] on input "[STREET_ADDRESS]" at bounding box center [507, 399] width 473 height 40
type input "[STREET_ADDRESS]"
click at [677, 447] on input "78704" at bounding box center [695, 453] width 96 height 40
paste input "30326"
type input "30326"
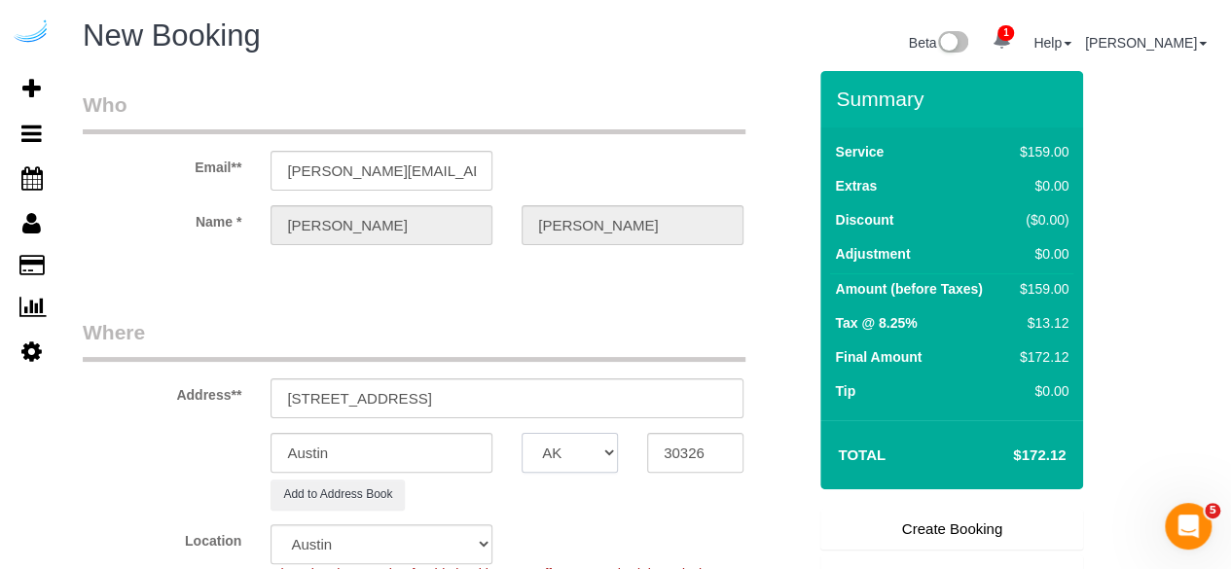
click at [606, 449] on select "AK AL AR AZ CA CO CT DC DE [GEOGRAPHIC_DATA] [GEOGRAPHIC_DATA] HI IA ID IL IN K…" at bounding box center [570, 453] width 96 height 40
select select "8"
select select "object:7326"
select select "GA"
click at [460, 450] on input "Austin" at bounding box center [382, 453] width 222 height 40
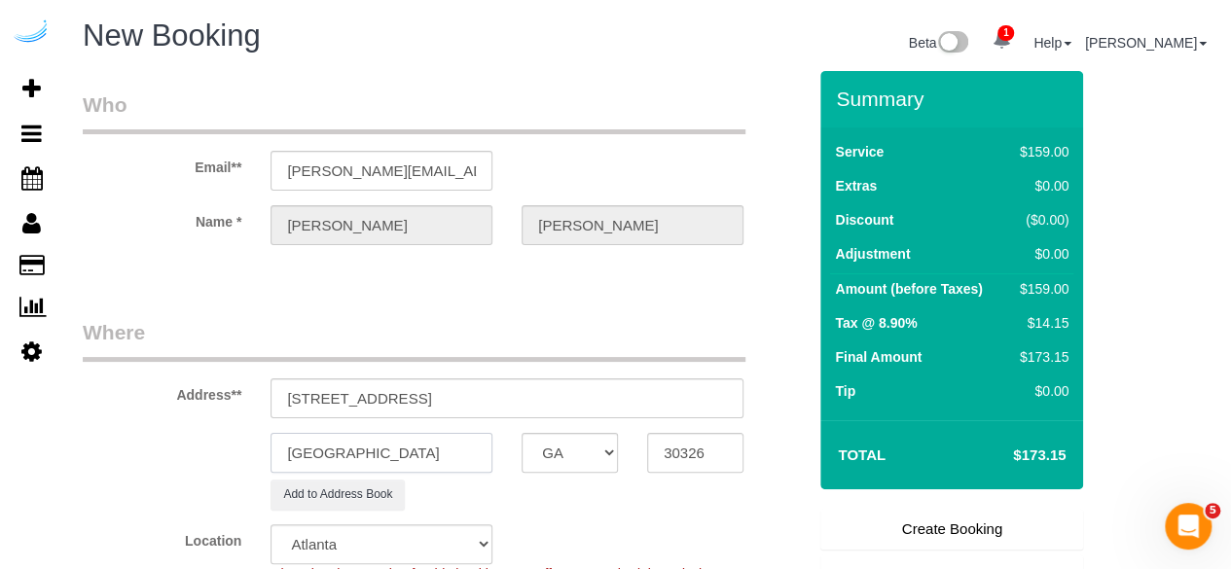
type input "[GEOGRAPHIC_DATA]"
drag, startPoint x: 443, startPoint y: 398, endPoint x: 769, endPoint y: 359, distance: 328.4
click at [769, 359] on div "Address** [STREET_ADDRESS]" at bounding box center [444, 368] width 753 height 100
paste input "[PERSON_NAME]"
paste input "[PERSON_NAME] Place"
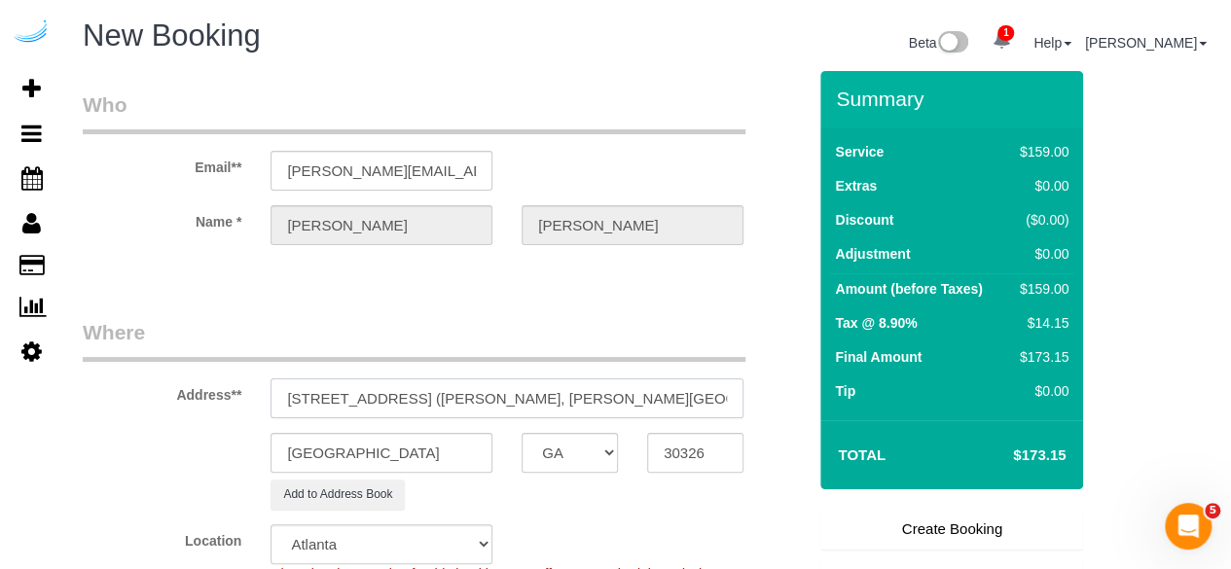
paste input "1432900"
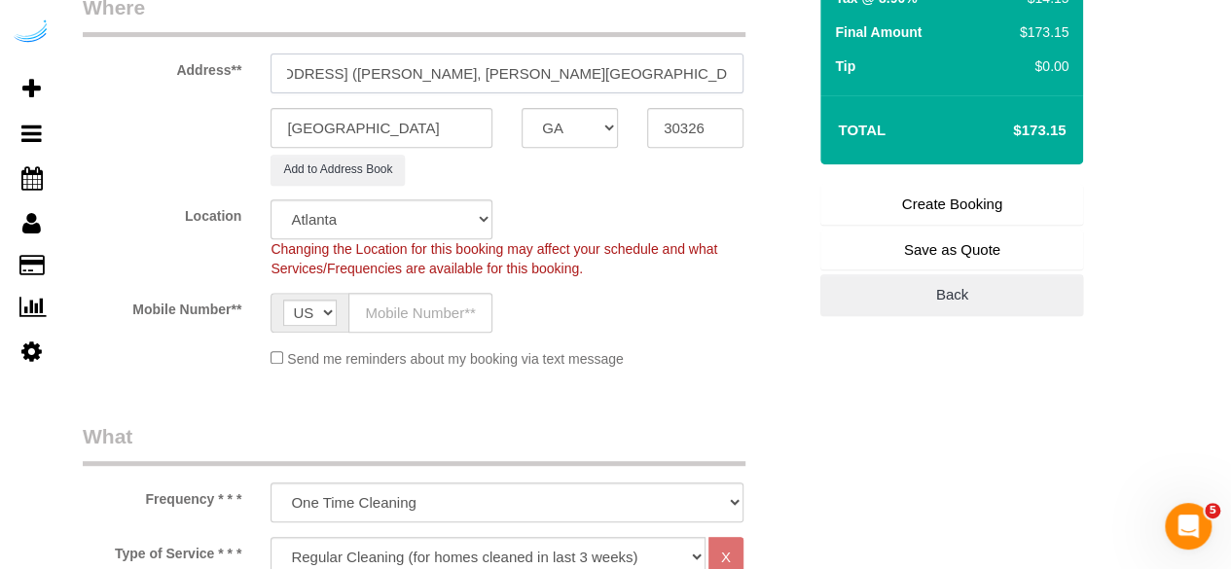
scroll to position [389, 0]
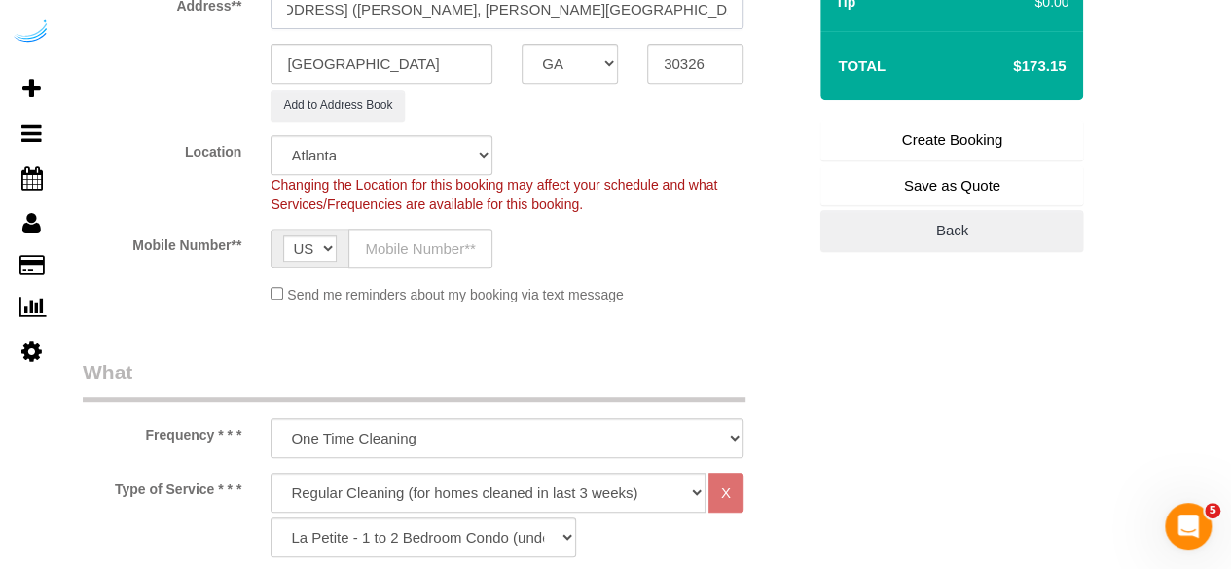
type input "[STREET_ADDRESS] ([PERSON_NAME], [PERSON_NAME][GEOGRAPHIC_DATA] , 1432900 )"
click at [438, 251] on input "text" at bounding box center [421, 249] width 144 height 40
type input "[PHONE_NUMBER]"
type input "[PERSON_NAME]"
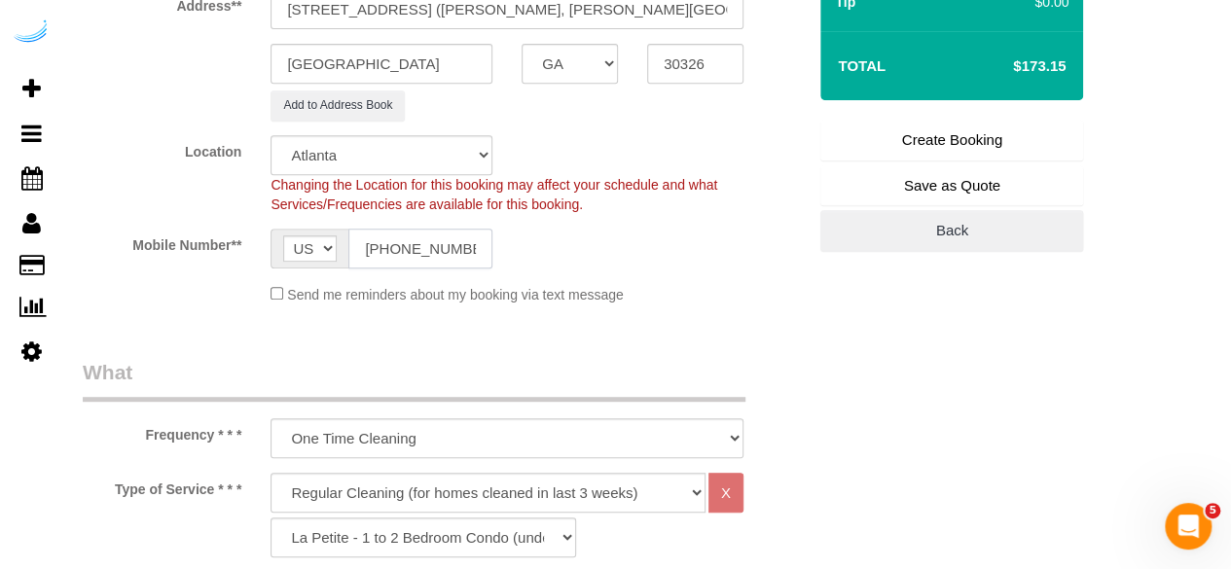
type input "[PHONE_NUMBER]"
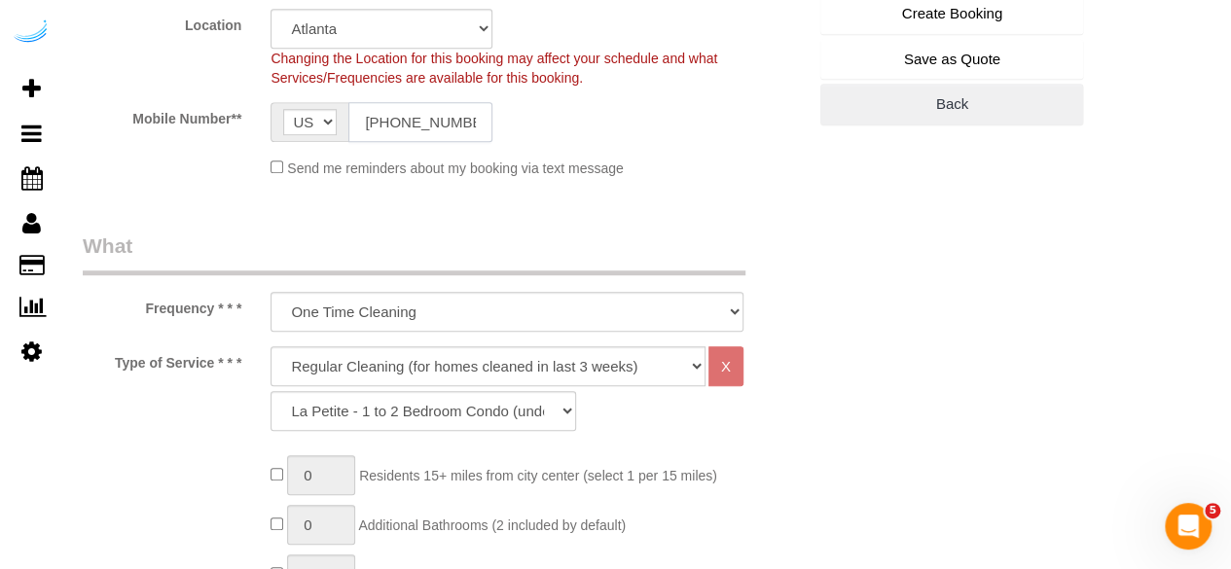
scroll to position [584, 0]
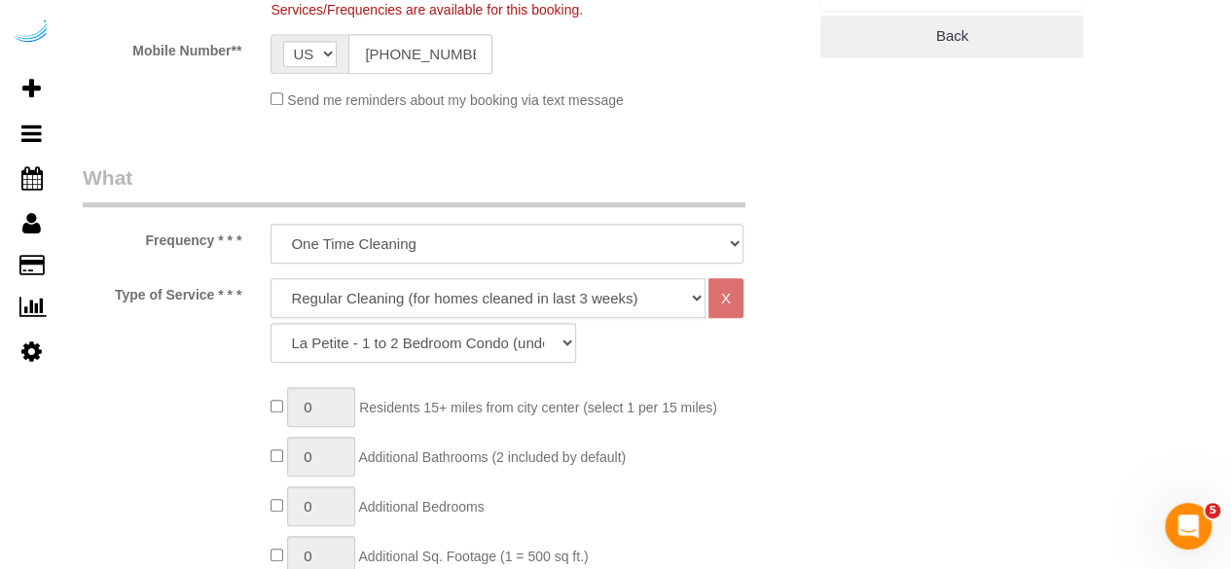
click at [475, 293] on select "Deep Cleaning (for homes that have not been cleaned in 3+ weeks) Spruce Regular…" at bounding box center [488, 298] width 435 height 40
click at [437, 295] on select "Deep Cleaning (for homes that have not been cleaned in 3+ weeks) Spruce Regular…" at bounding box center [488, 298] width 435 height 40
select select "282"
click at [271, 278] on select "Deep Cleaning (for homes that have not been cleaned in 3+ weeks) Spruce Regular…" at bounding box center [488, 298] width 435 height 40
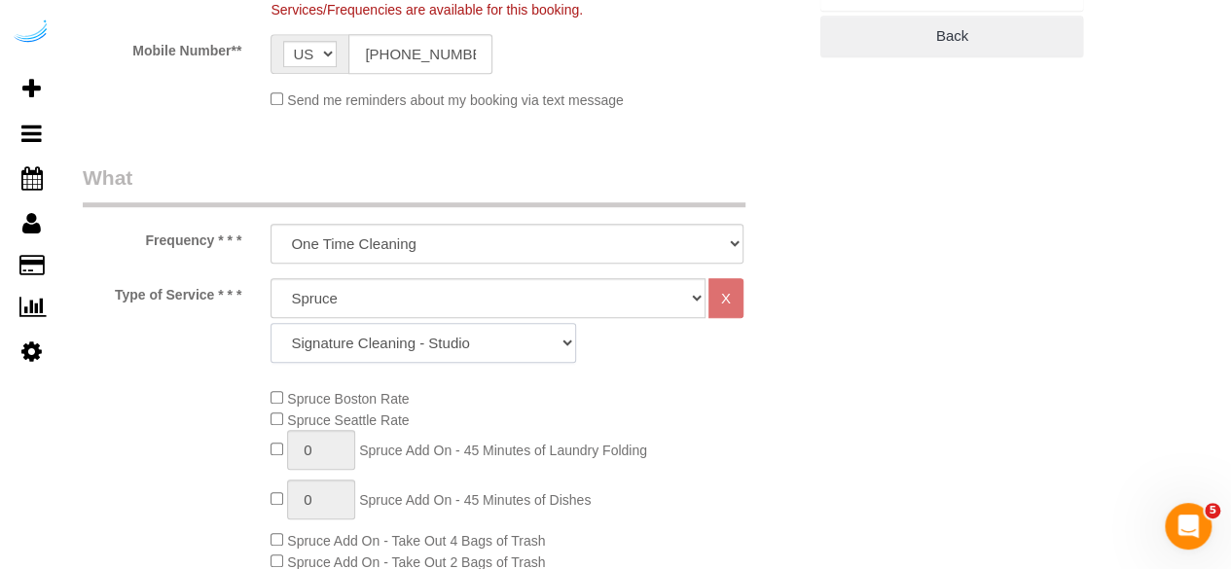
click at [413, 338] on select "Signature Cleaning - Studio Signature Cleaning - 1 Bed 1 Bath Signature Cleanin…" at bounding box center [424, 343] width 306 height 40
select select "325"
click at [271, 323] on select "Signature Cleaning - Studio Signature Cleaning - 1 Bed 1 Bath Signature Cleanin…" at bounding box center [424, 343] width 306 height 40
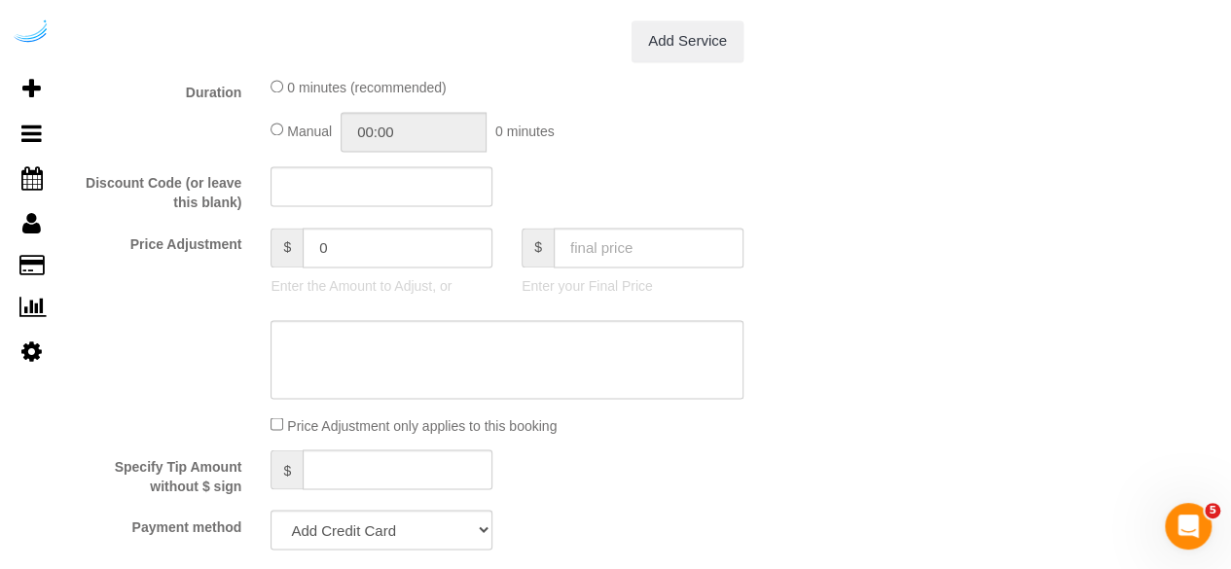
scroll to position [1752, 0]
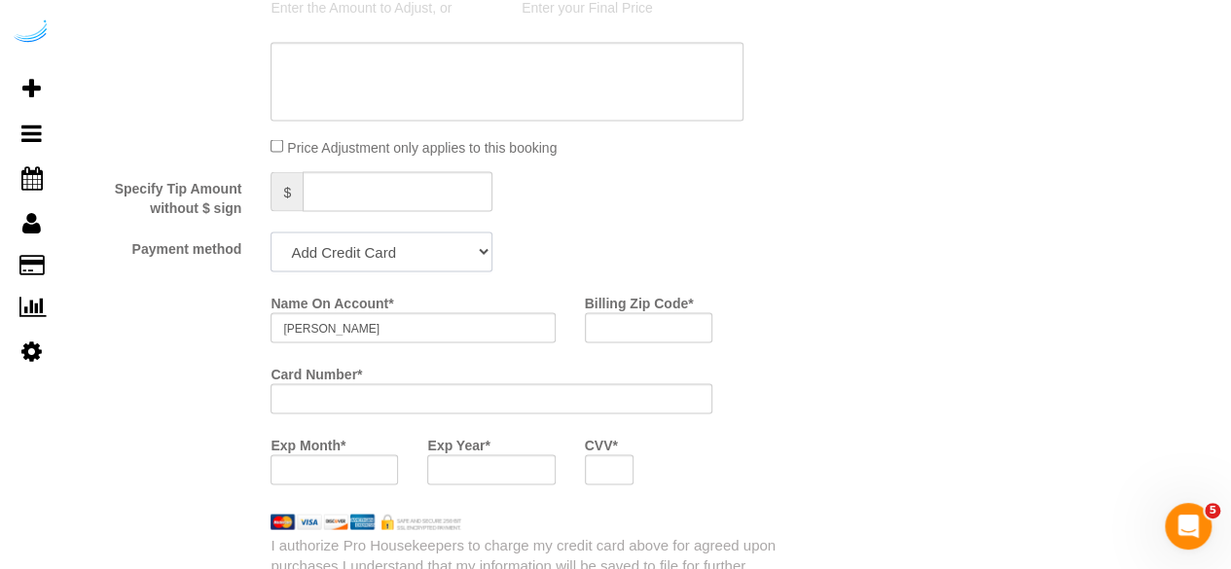
click at [404, 241] on select "Add Credit Card Cash Check Paypal" at bounding box center [382, 252] width 222 height 40
select select "string:check"
click at [271, 234] on select "Add Credit Card Cash Check Paypal" at bounding box center [382, 252] width 222 height 40
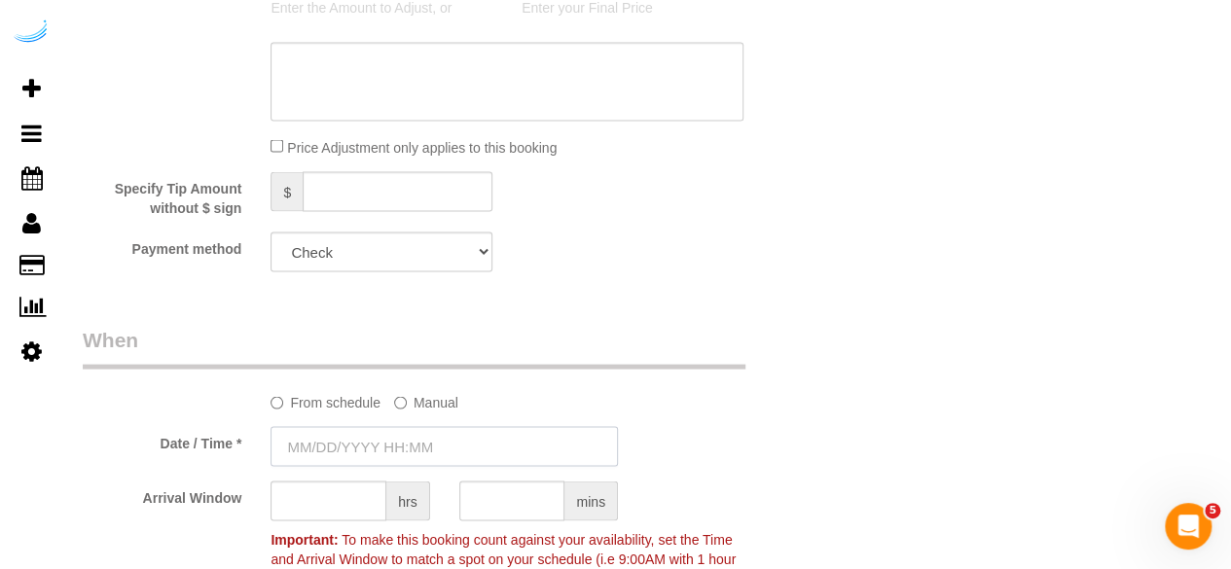
click at [391, 438] on input "text" at bounding box center [445, 446] width 348 height 40
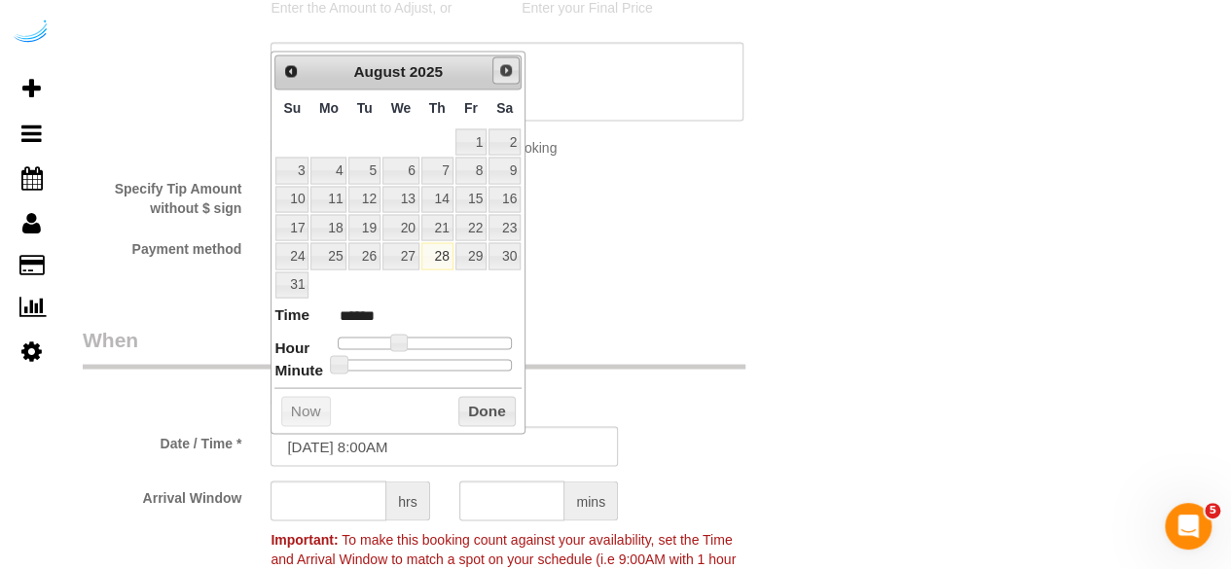
click at [510, 68] on span "Next" at bounding box center [506, 70] width 16 height 16
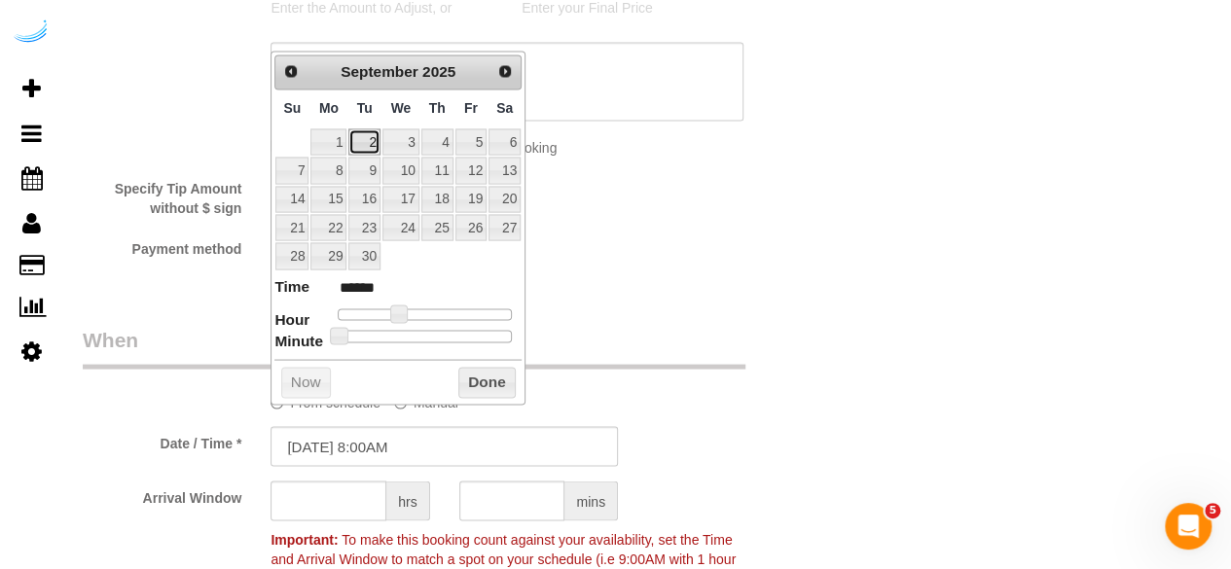
click at [370, 144] on link "2" at bounding box center [364, 142] width 31 height 26
type input "[DATE] 9:00AM"
type input "******"
type input "[DATE] 10:00AM"
type input "*******"
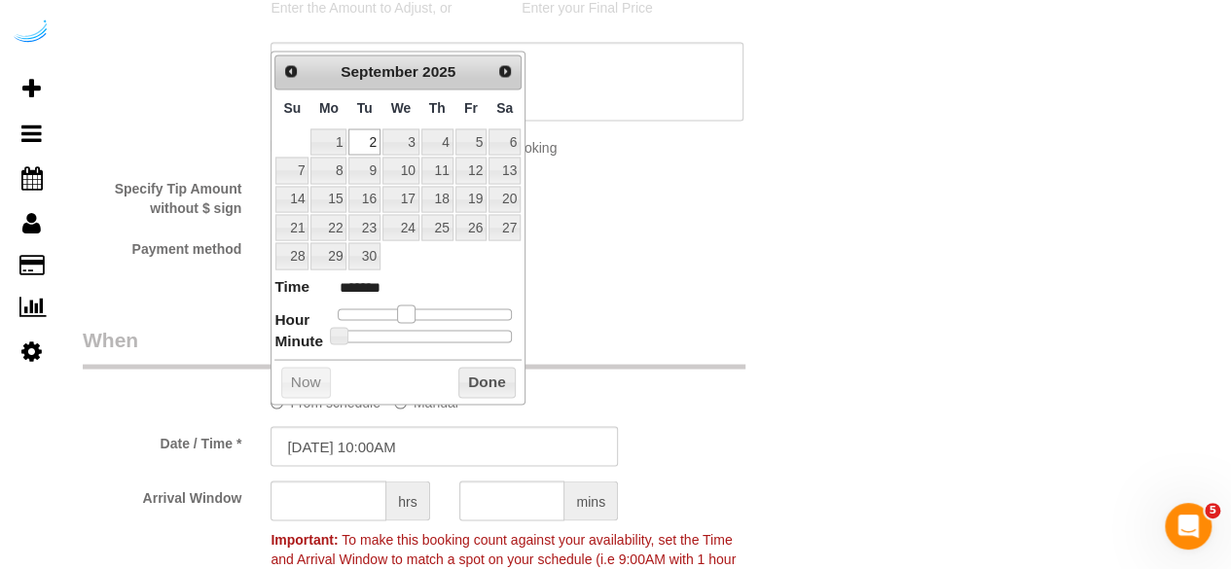
type input "[DATE] 11:00AM"
type input "*******"
type input "[DATE] 12:00PM"
type input "*******"
type input "[DATE] 1:00PM"
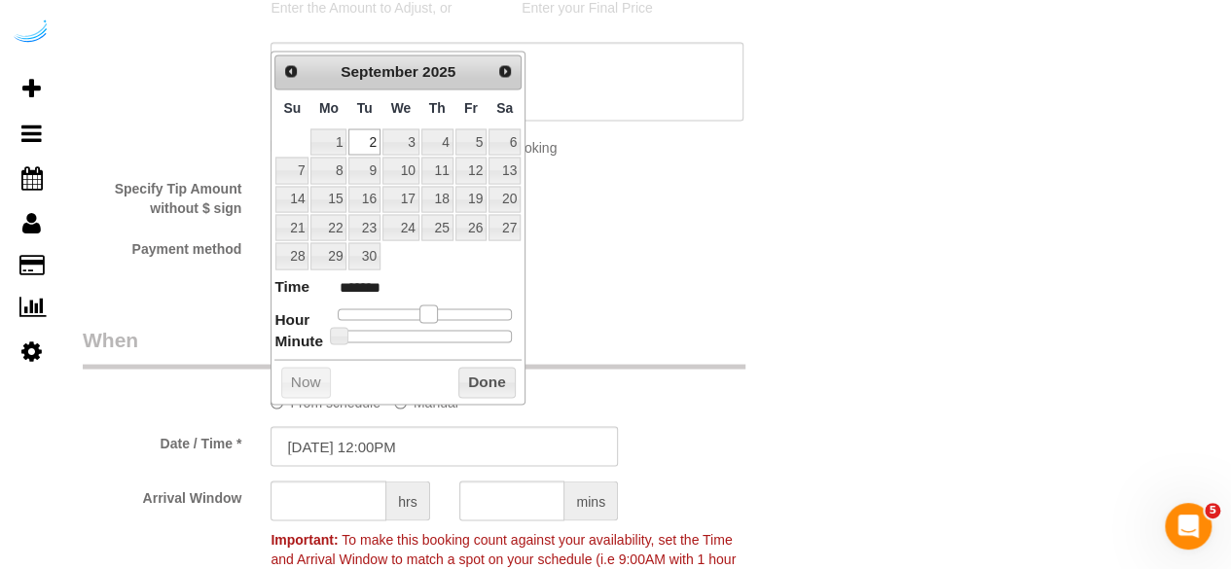
type input "******"
drag, startPoint x: 401, startPoint y: 311, endPoint x: 435, endPoint y: 312, distance: 34.1
click at [435, 312] on span at bounding box center [436, 314] width 18 height 18
click at [368, 505] on input "text" at bounding box center [329, 501] width 116 height 40
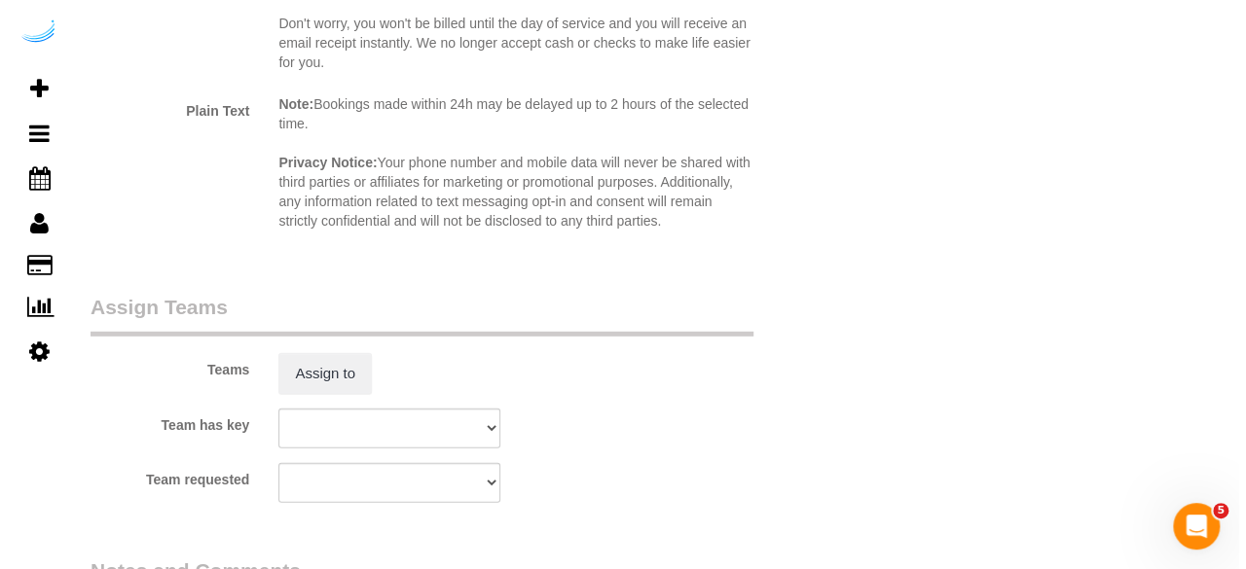
scroll to position [2920, 0]
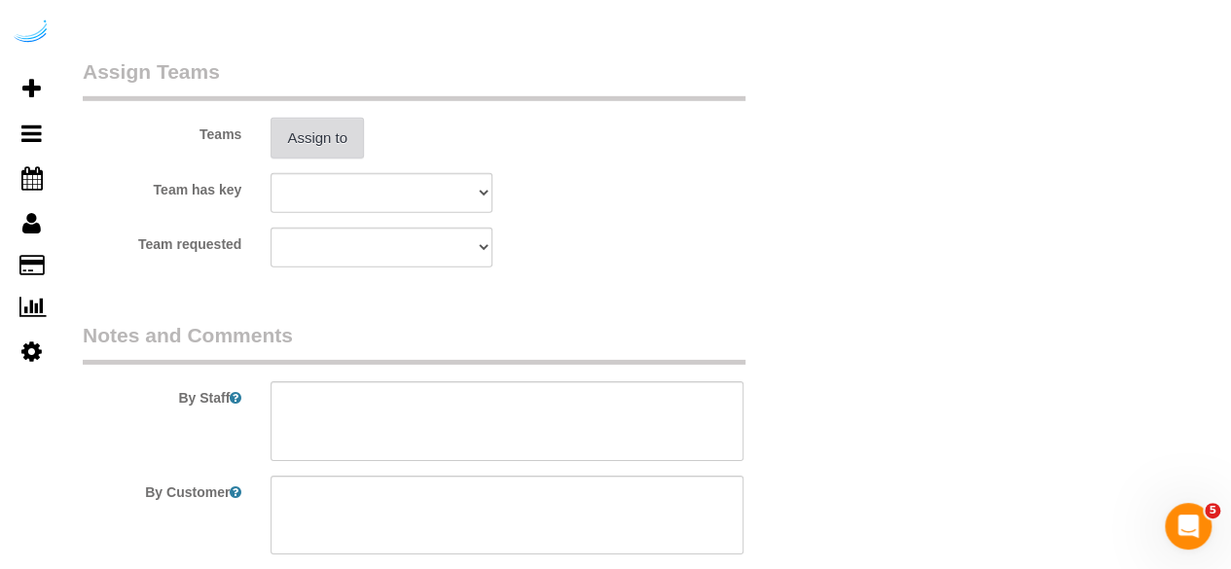
type input "4"
click at [327, 131] on button "Assign to" at bounding box center [317, 138] width 93 height 41
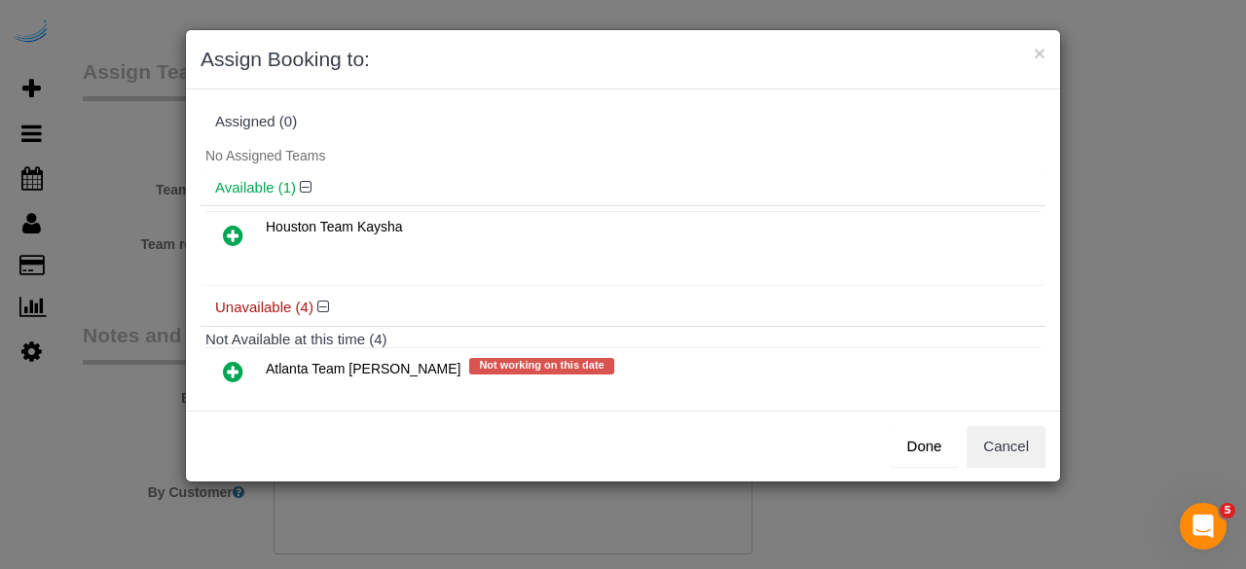
scroll to position [183, 0]
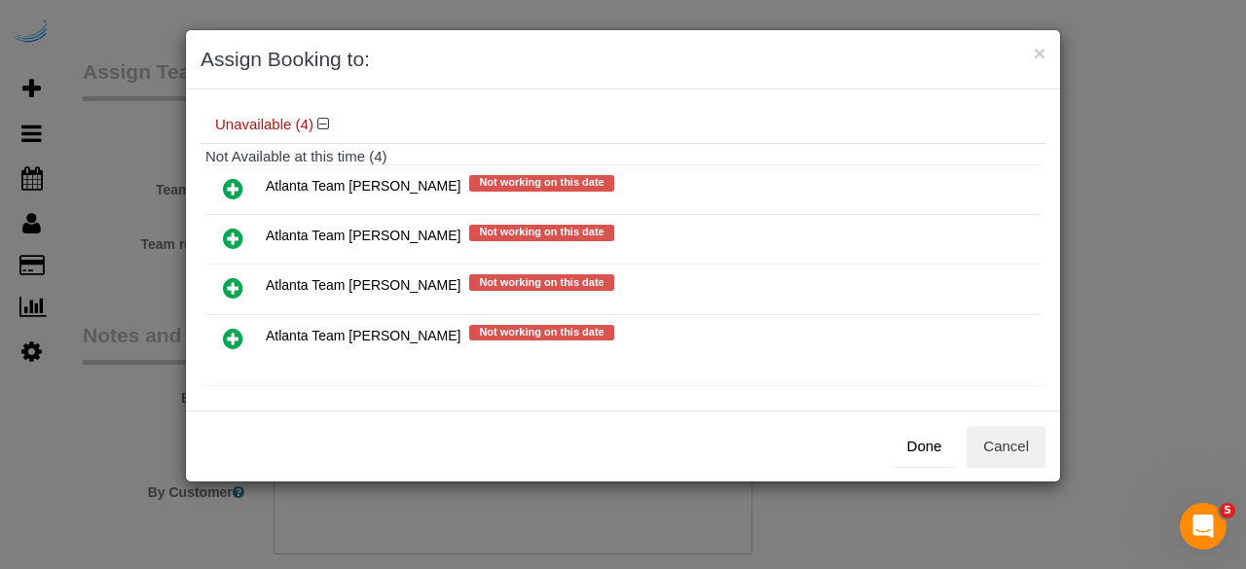
click at [233, 231] on icon at bounding box center [233, 238] width 20 height 23
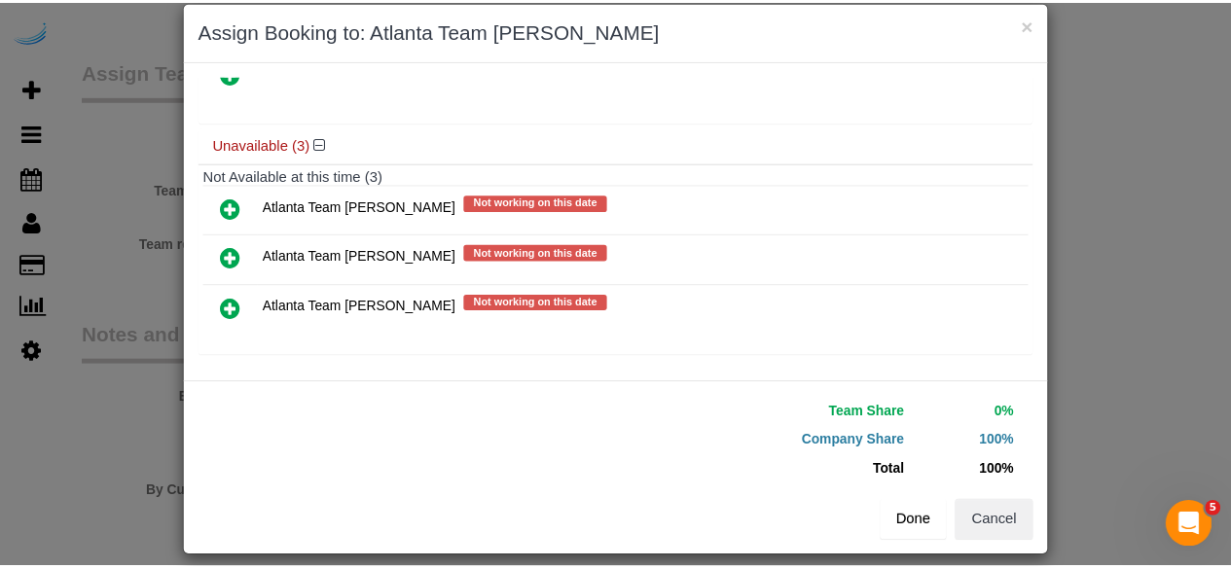
scroll to position [44, 0]
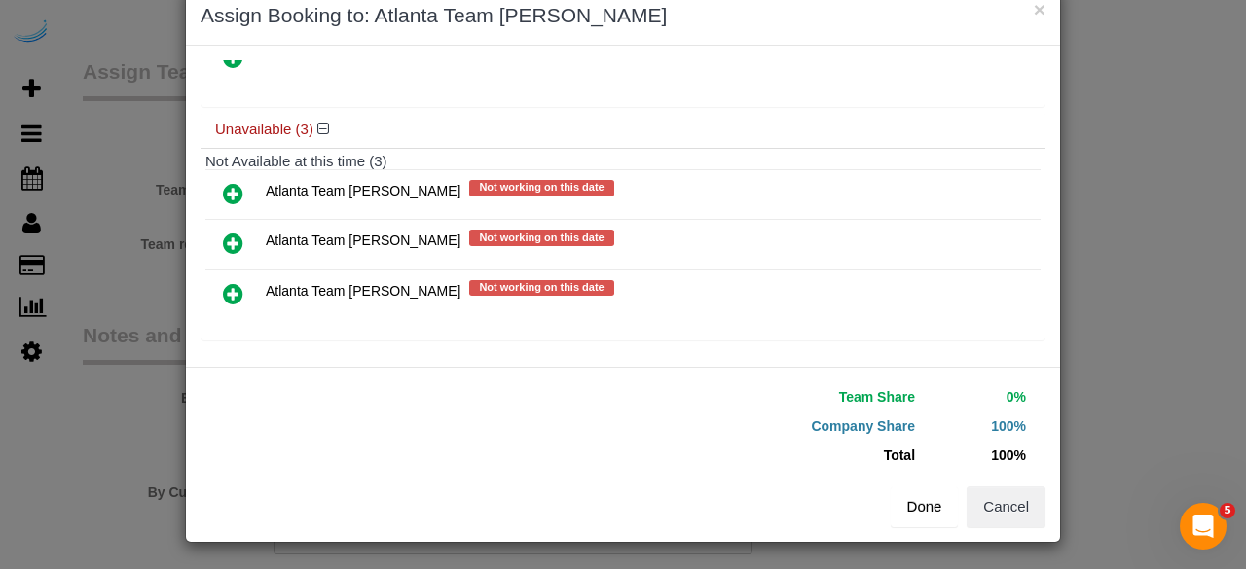
click at [896, 493] on button "Done" at bounding box center [925, 507] width 68 height 41
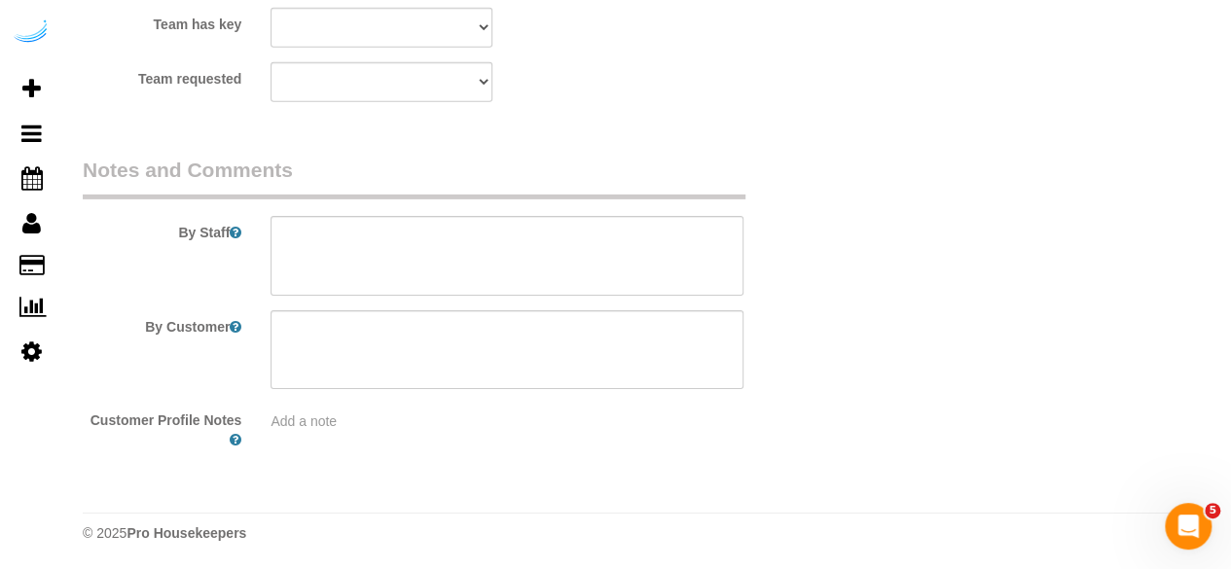
scroll to position [3086, 0]
click at [629, 272] on textarea at bounding box center [507, 256] width 473 height 80
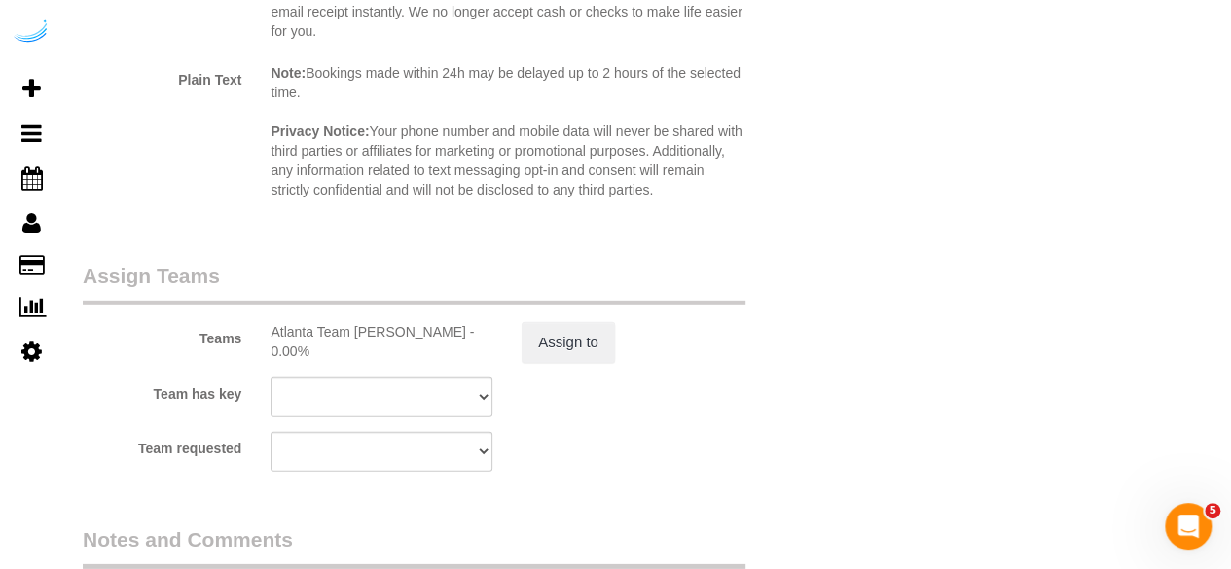
scroll to position [2989, 0]
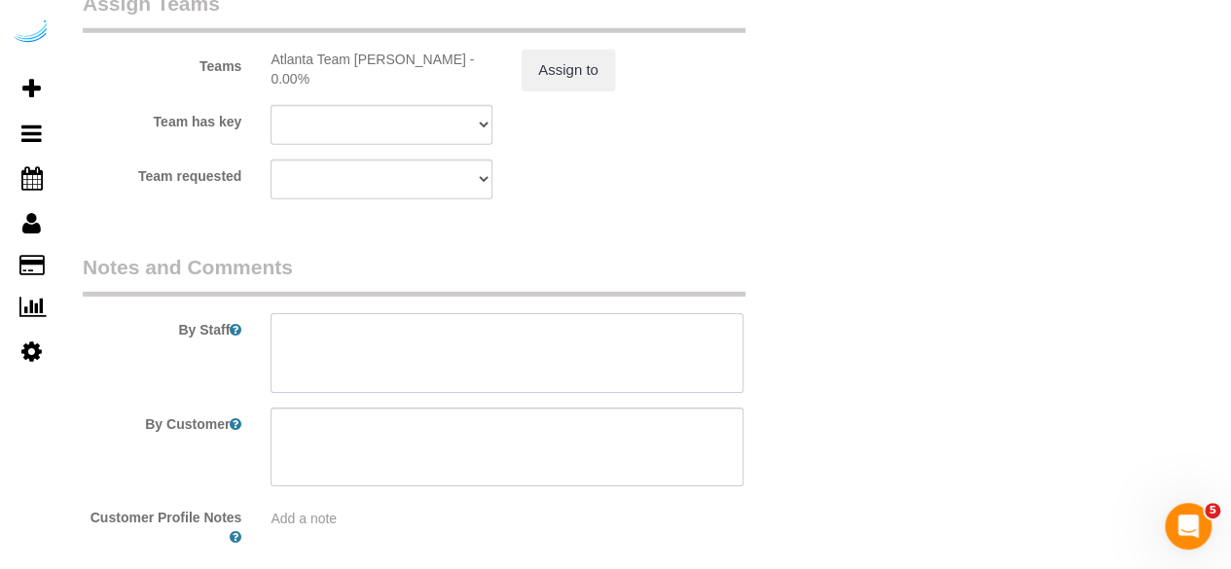
click at [502, 355] on textarea at bounding box center [507, 353] width 473 height 80
paste textarea "Permanent Notes:No notes from this [DOMAIN_NAME][DATE] Notes:No notes from this…"
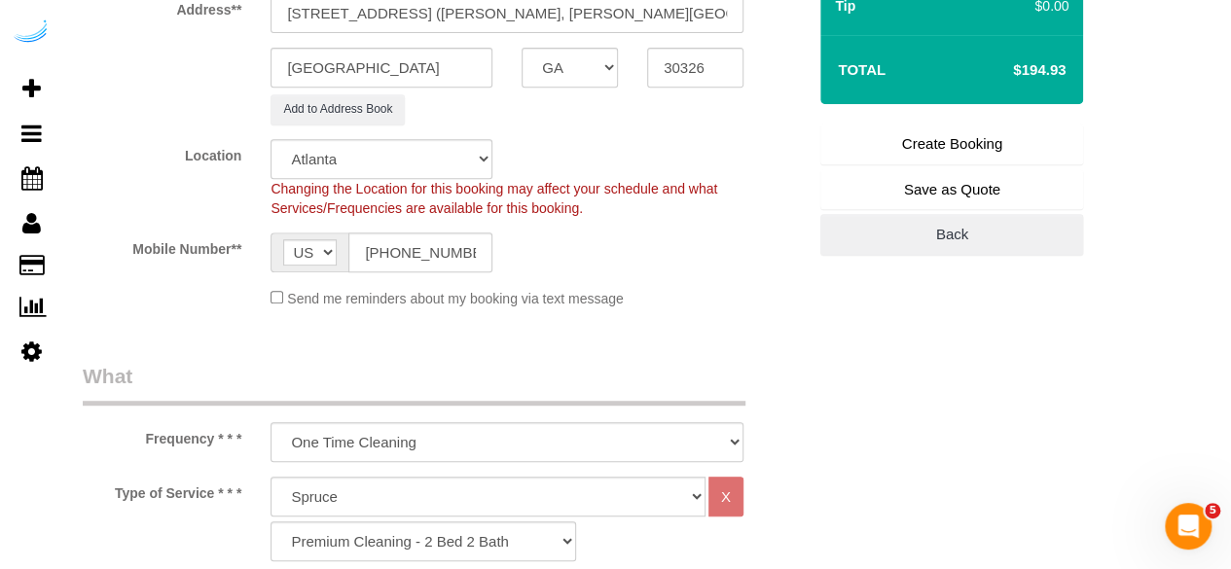
scroll to position [68, 0]
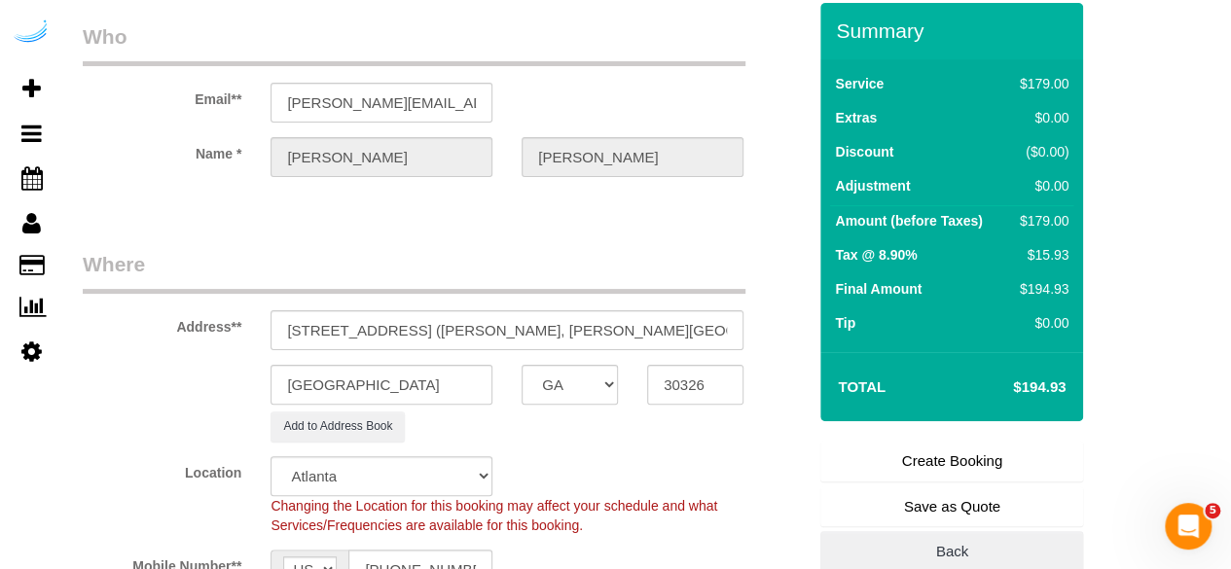
type textarea "Recurrency: Every 4 weeks Permanent Notes:No notes from this [DOMAIN_NAME][DATE…"
click at [921, 466] on link "Create Booking" at bounding box center [952, 461] width 263 height 41
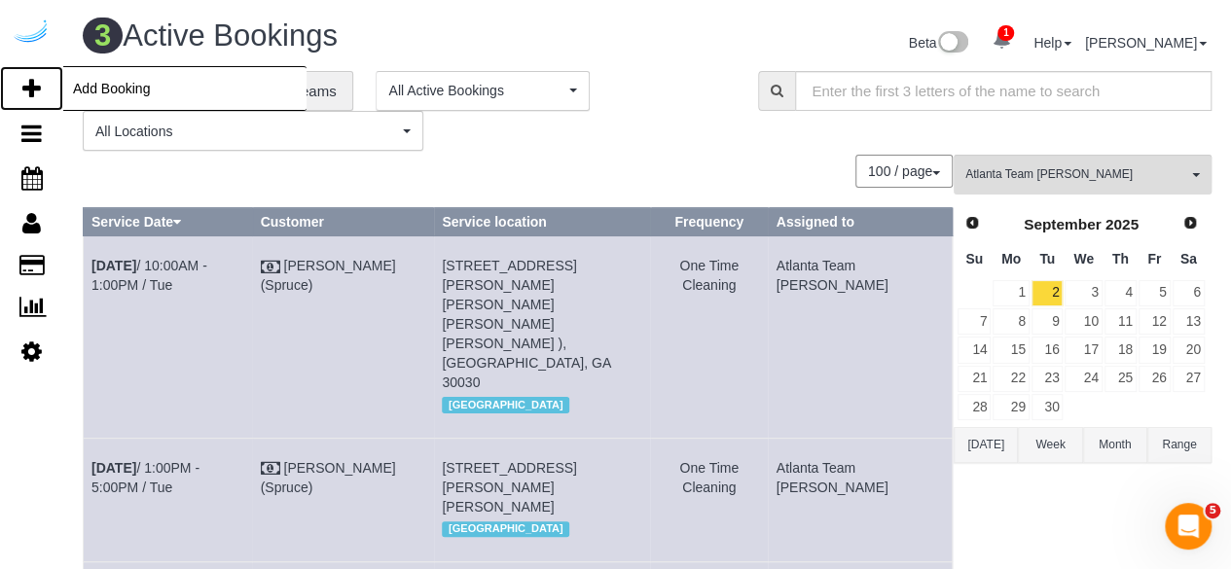
click at [25, 83] on icon at bounding box center [31, 88] width 18 height 23
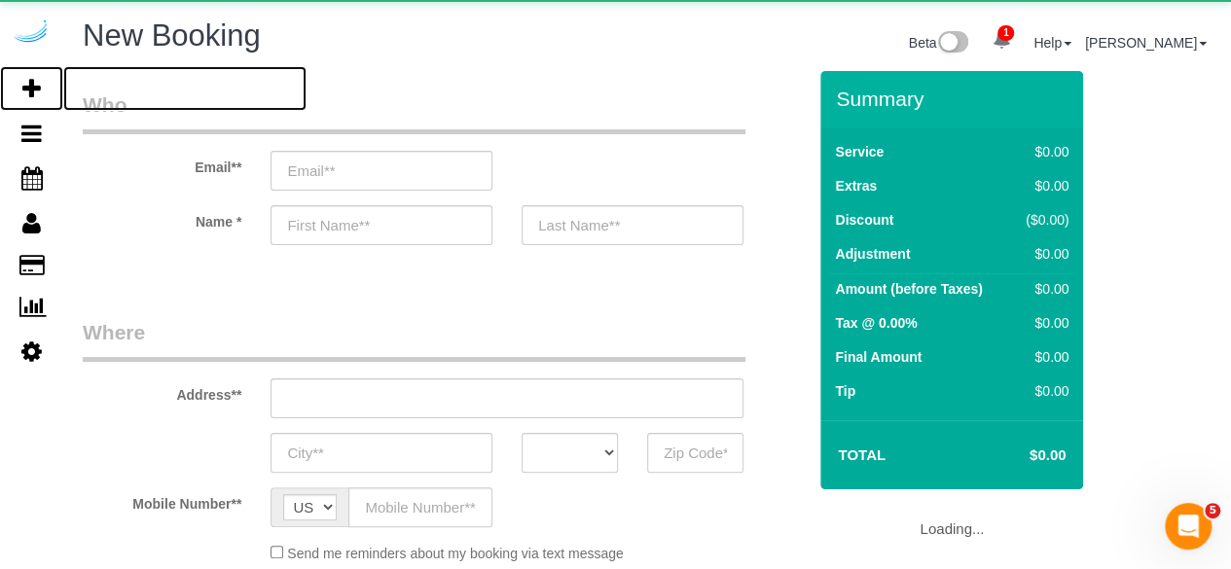
select select "object:8321"
select select "number:9"
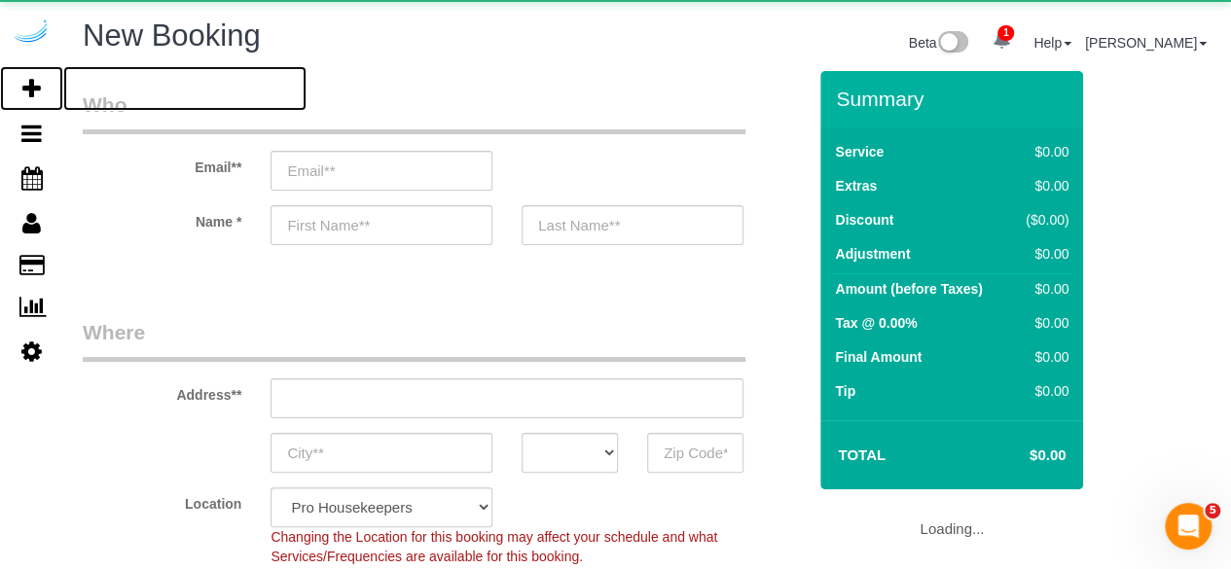
select select "4"
select select "object:8893"
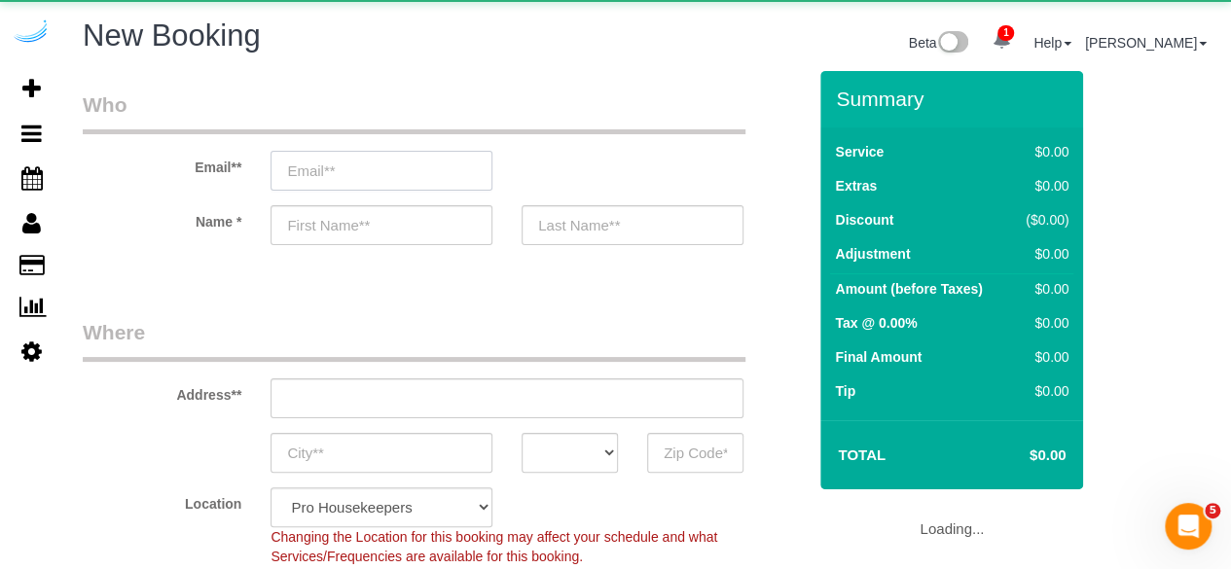
click at [440, 165] on input "email" at bounding box center [382, 171] width 222 height 40
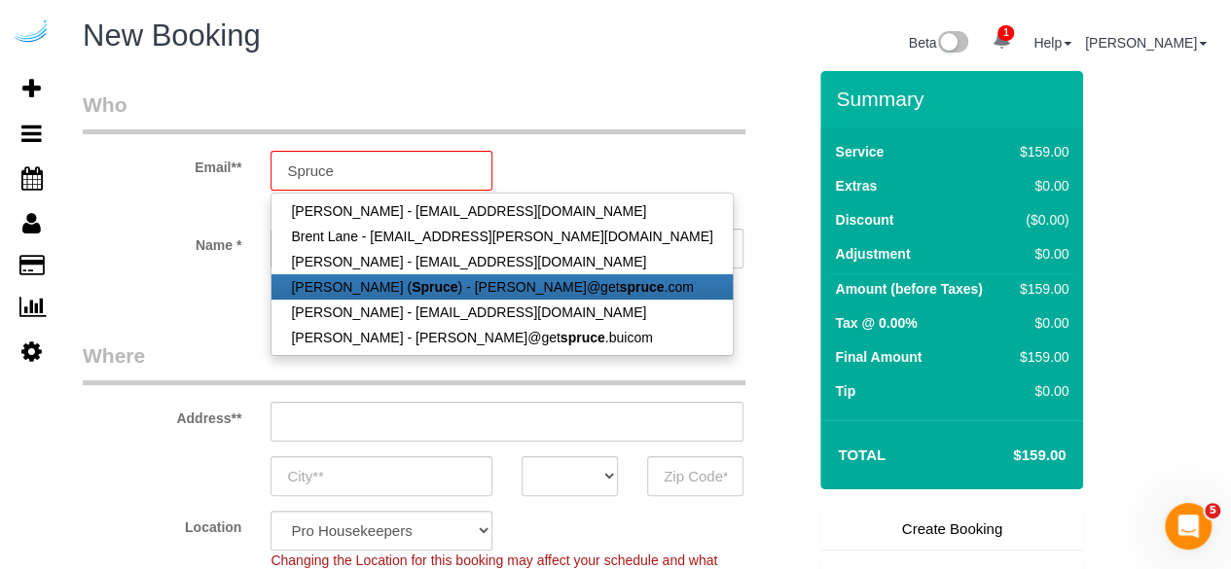
click at [395, 275] on link "[PERSON_NAME] ( Spruce ) - [PERSON_NAME]@get spruce .com" at bounding box center [502, 287] width 460 height 25
type input "[PERSON_NAME][EMAIL_ADDRESS][DOMAIN_NAME]"
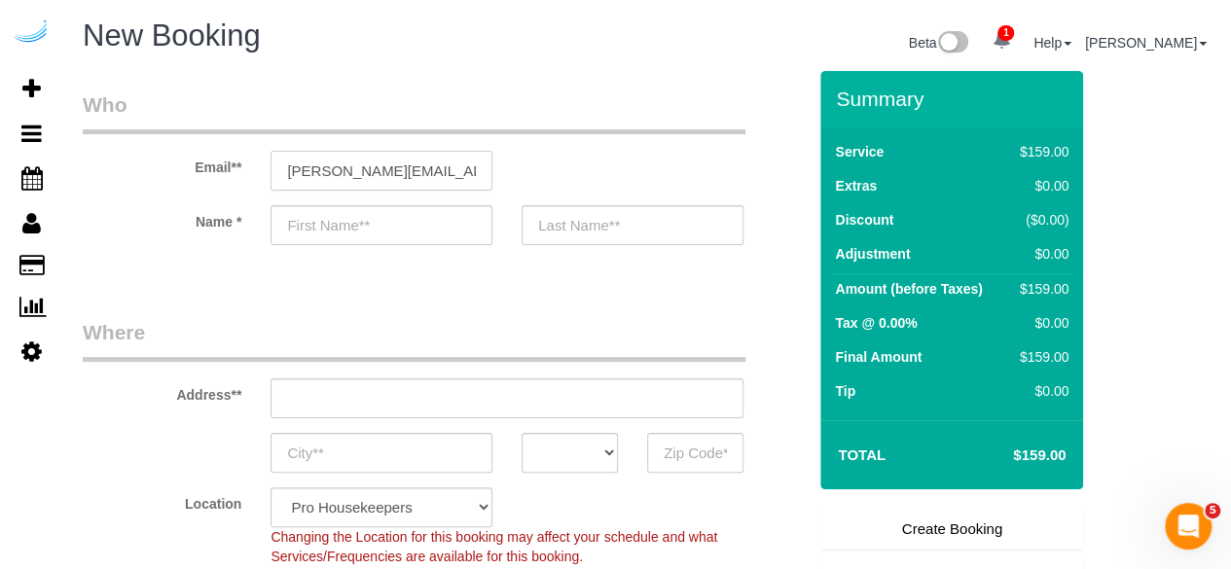
type input "[PERSON_NAME]"
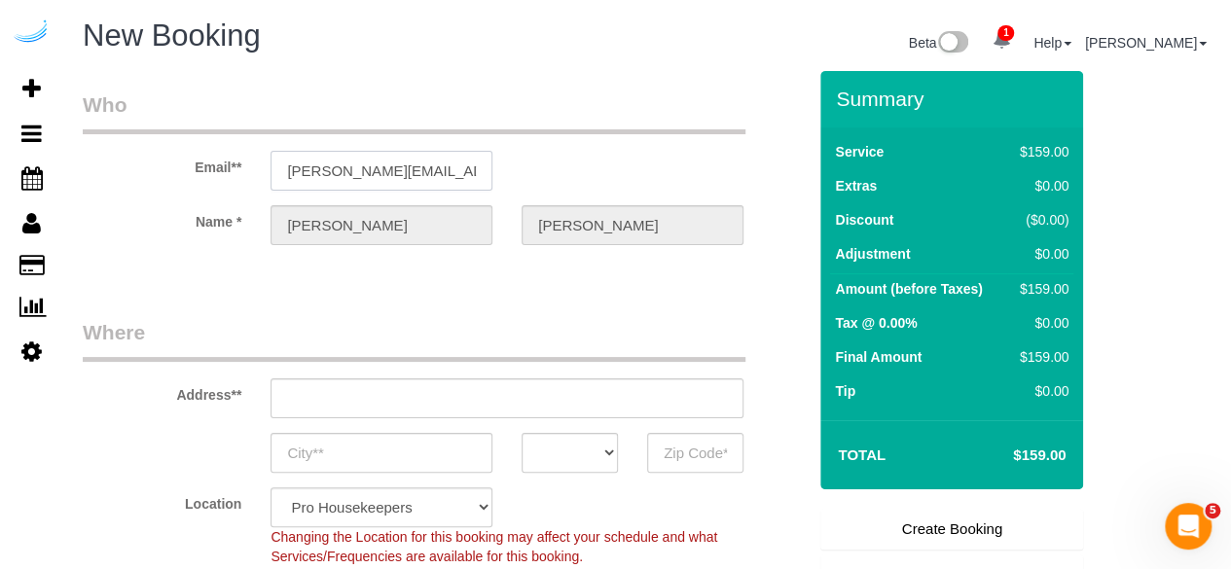
type input "[STREET_ADDRESS][PERSON_NAME]"
type input "Austin"
select select "[GEOGRAPHIC_DATA]"
type input "78704"
click at [476, 395] on input "[STREET_ADDRESS][PERSON_NAME]" at bounding box center [507, 399] width 473 height 40
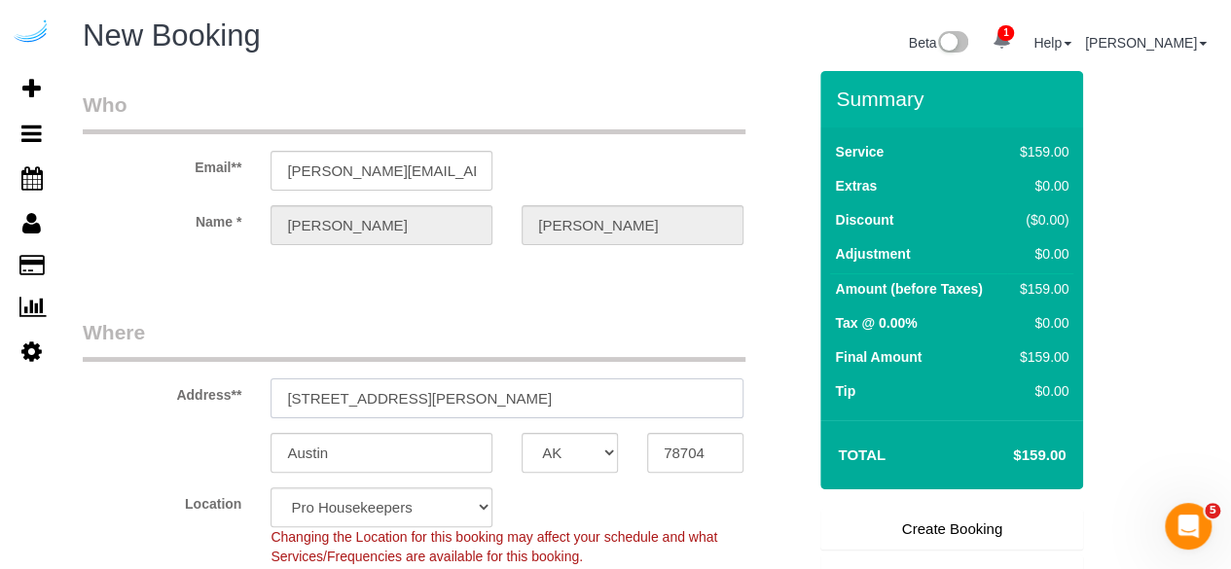
paste input "[STREET_ADDRESS]"
type input "[STREET_ADDRESS]"
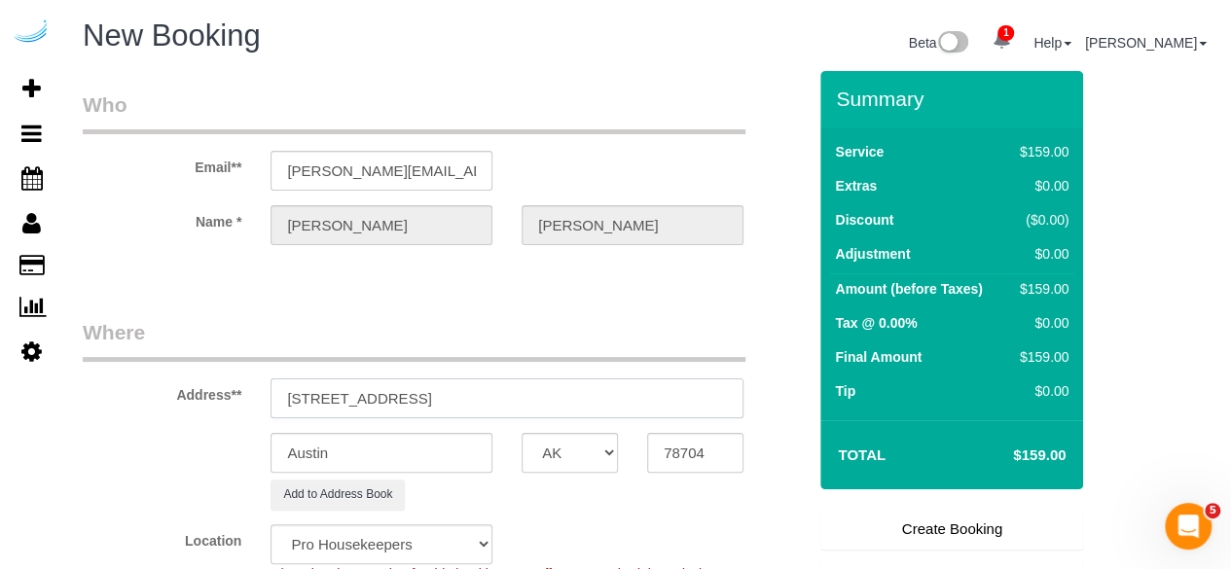
select select "9"
select select "object:8937"
drag, startPoint x: 489, startPoint y: 395, endPoint x: 639, endPoint y: 392, distance: 149.9
click at [639, 392] on input "[STREET_ADDRESS]" at bounding box center [507, 399] width 473 height 40
type input "[STREET_ADDRESS]"
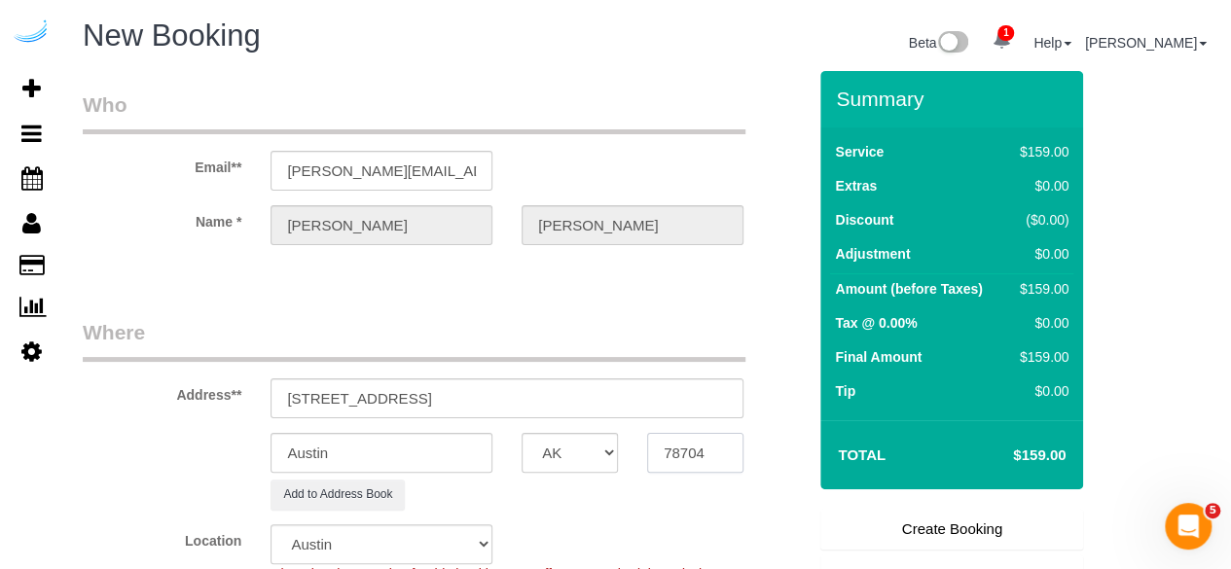
click at [688, 449] on input "78704" at bounding box center [695, 453] width 96 height 40
paste input "30308"
type input "30308"
click at [604, 449] on select "AK AL AR AZ CA CO CT DC DE [GEOGRAPHIC_DATA] [GEOGRAPHIC_DATA] HI IA ID IL IN K…" at bounding box center [570, 453] width 96 height 40
select select "8"
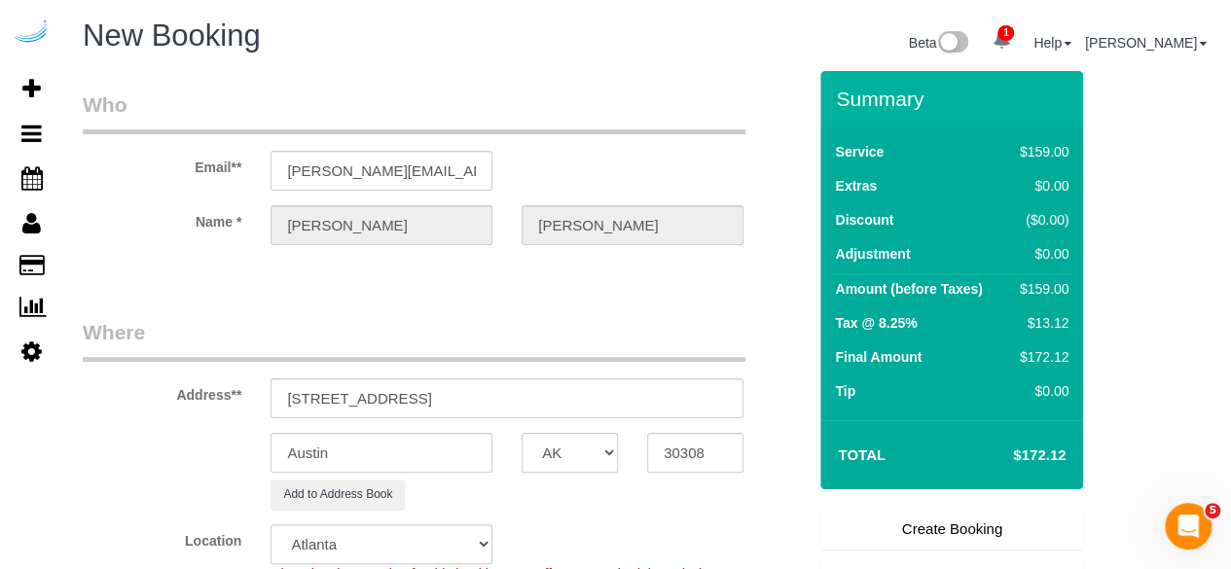
select select "GA"
click at [444, 453] on input "Austin" at bounding box center [382, 453] width 222 height 40
select select "object:8984"
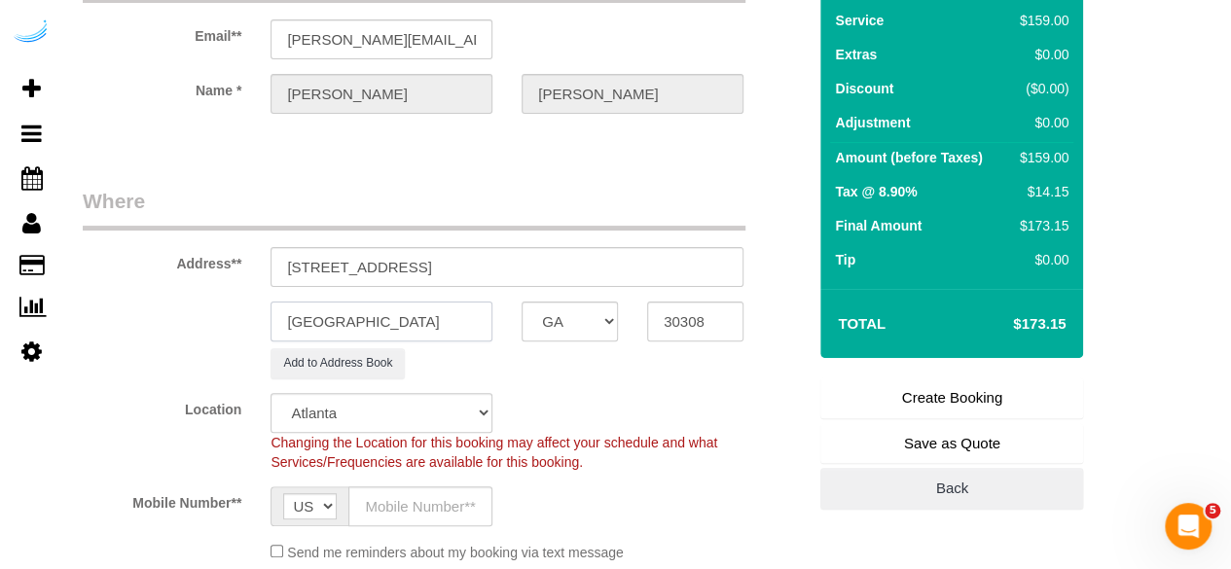
scroll to position [292, 0]
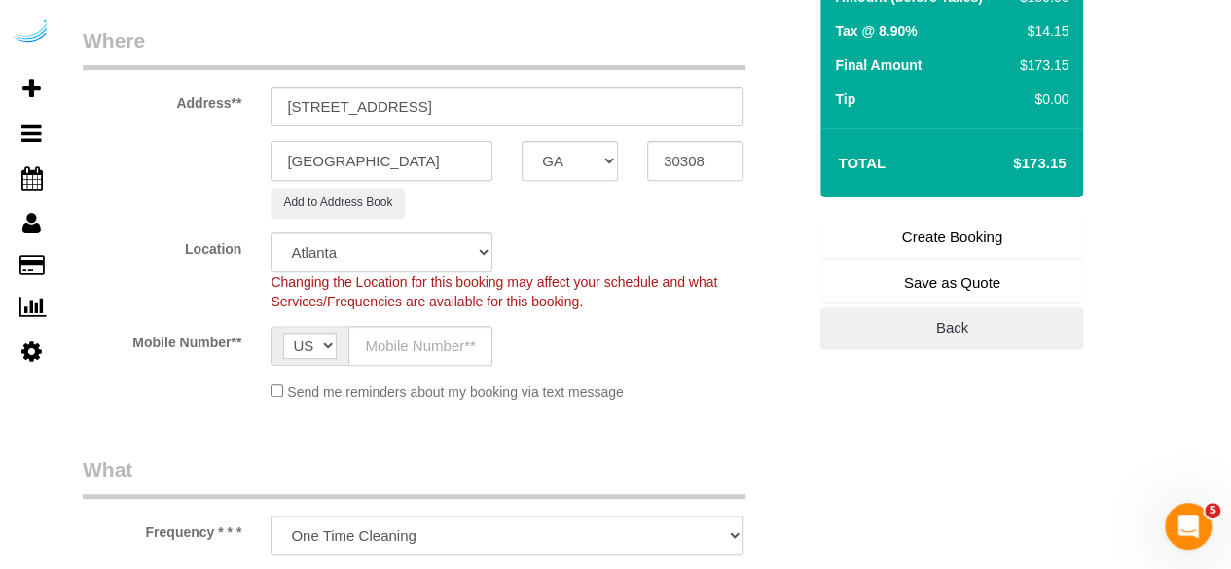
type input "[GEOGRAPHIC_DATA]"
drag, startPoint x: 415, startPoint y: 104, endPoint x: 595, endPoint y: 102, distance: 180.1
click at [595, 102] on input "[STREET_ADDRESS]" at bounding box center [507, 107] width 473 height 40
paste input "[PERSON_NAME]"
paste input "1436687"
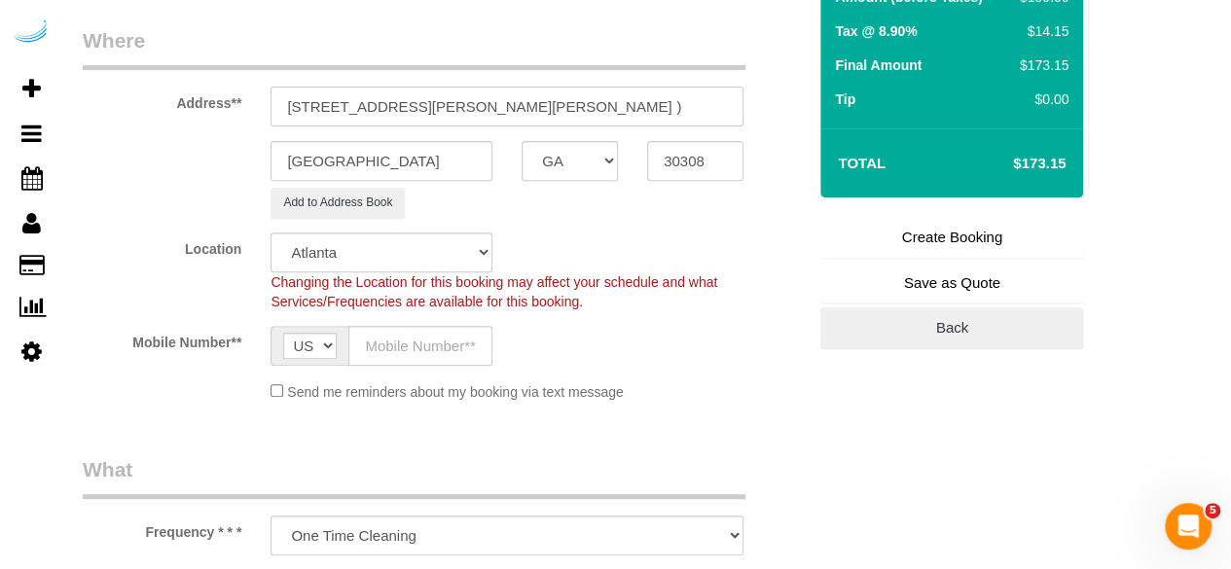
scroll to position [0, 19]
type input "[STREET_ADDRESS][PERSON_NAME][PERSON_NAME] )"
click at [422, 343] on input "text" at bounding box center [421, 346] width 144 height 40
type input "[PHONE_NUMBER]"
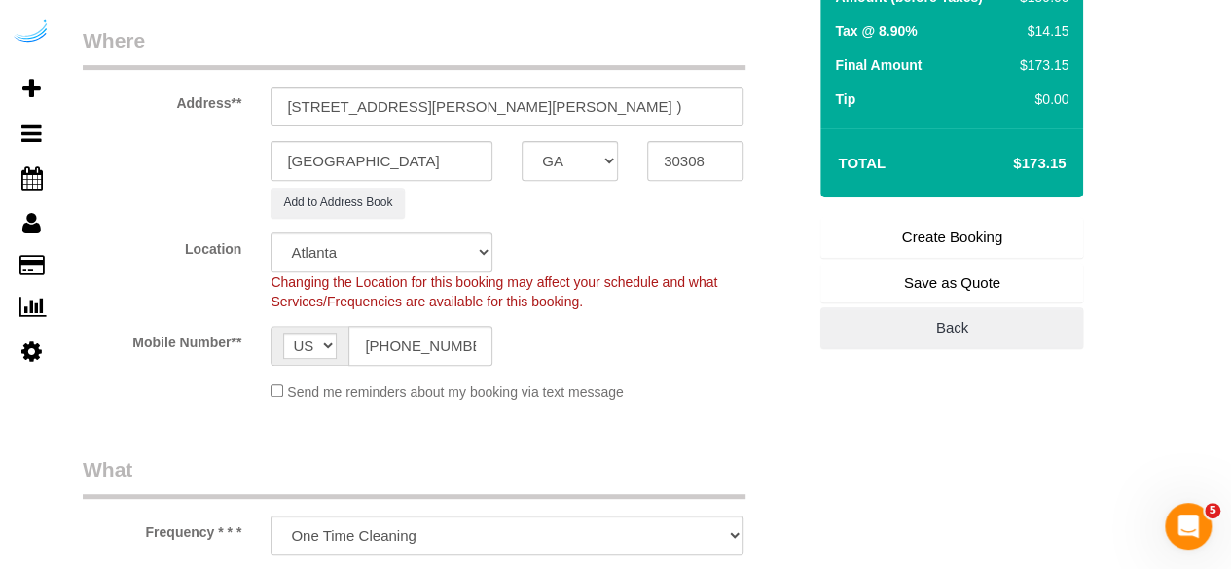
type input "[PERSON_NAME]"
type input "[PHONE_NUMBER]"
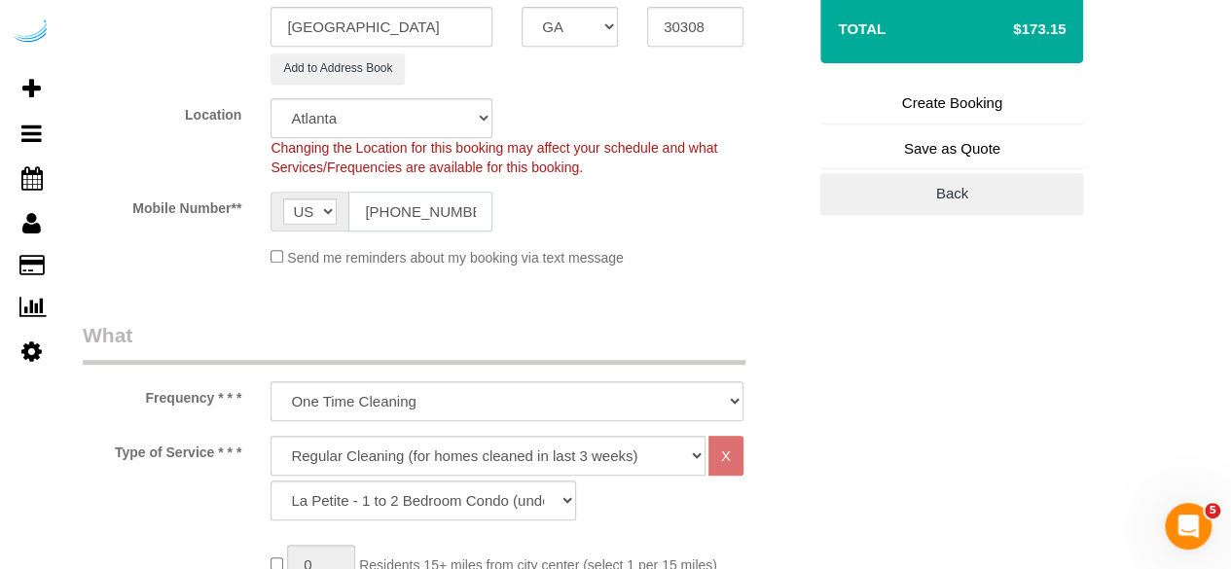
scroll to position [487, 0]
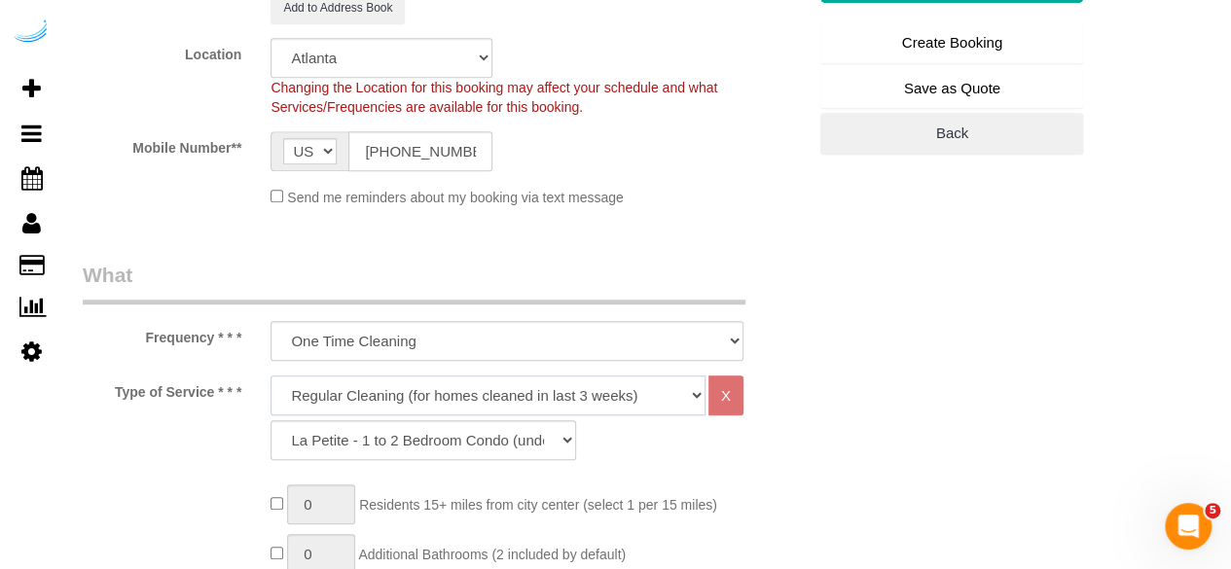
click at [453, 383] on select "Deep Cleaning (for homes that have not been cleaned in 3+ weeks) Spruce Regular…" at bounding box center [488, 396] width 435 height 40
click at [468, 383] on select "Deep Cleaning (for homes that have not been cleaned in 3+ weeks) Spruce Regular…" at bounding box center [488, 396] width 435 height 40
select select "282"
click at [271, 376] on select "Deep Cleaning (for homes that have not been cleaned in 3+ weeks) Spruce Regular…" at bounding box center [488, 396] width 435 height 40
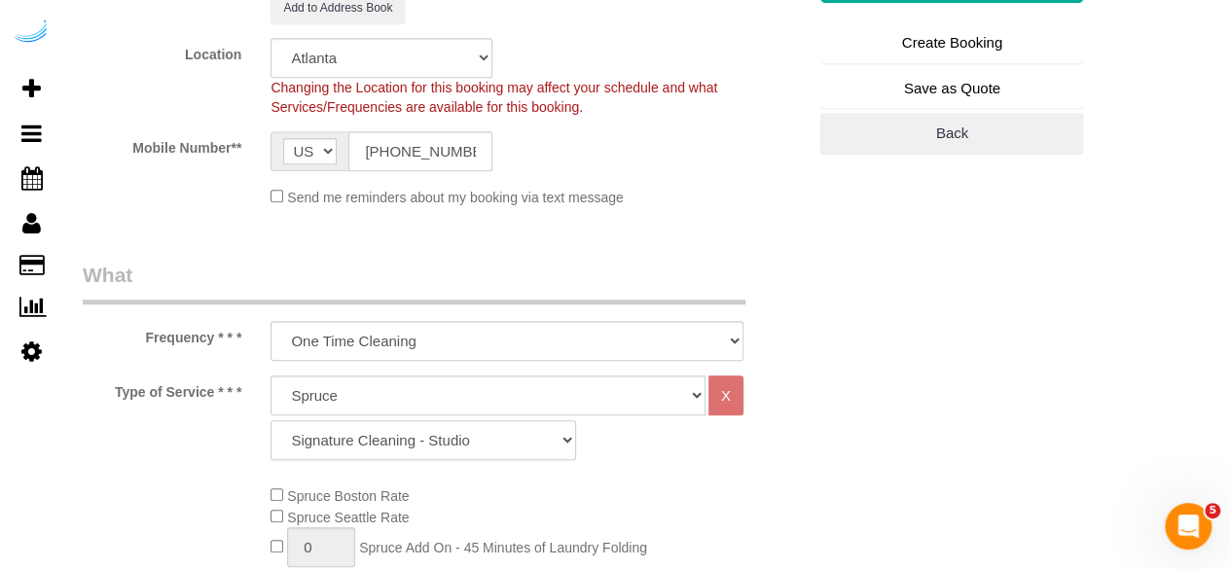
click at [300, 457] on select "Signature Cleaning - Studio Signature Cleaning - 1 Bed 1 Bath Signature Cleanin…" at bounding box center [424, 441] width 306 height 40
select select "320"
click at [271, 421] on select "Signature Cleaning - Studio Signature Cleaning - 1 Bed 1 Bath Signature Cleanin…" at bounding box center [424, 441] width 306 height 40
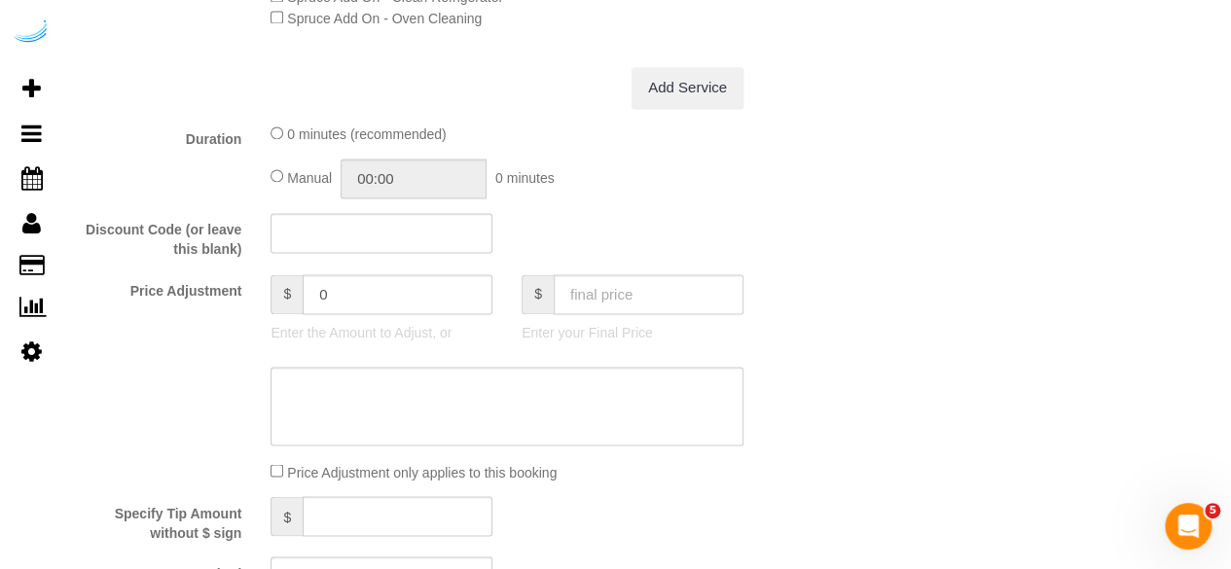
scroll to position [1655, 0]
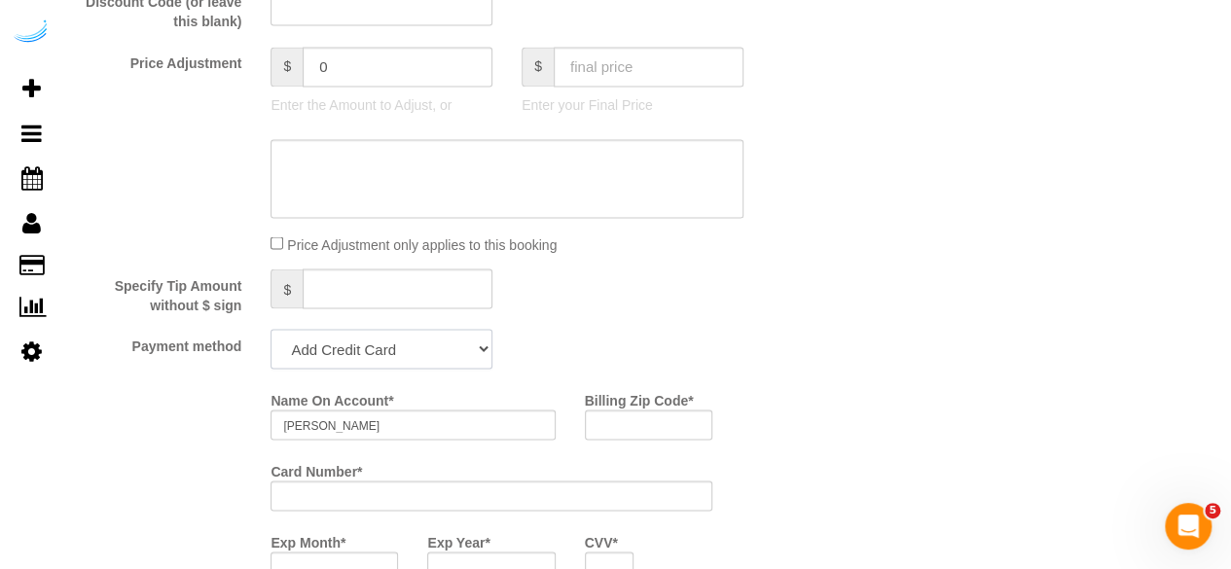
click at [384, 358] on select "Add Credit Card Cash Check Paypal" at bounding box center [382, 349] width 222 height 40
select select "string:check"
click at [271, 331] on select "Add Credit Card Cash Check Paypal" at bounding box center [382, 349] width 222 height 40
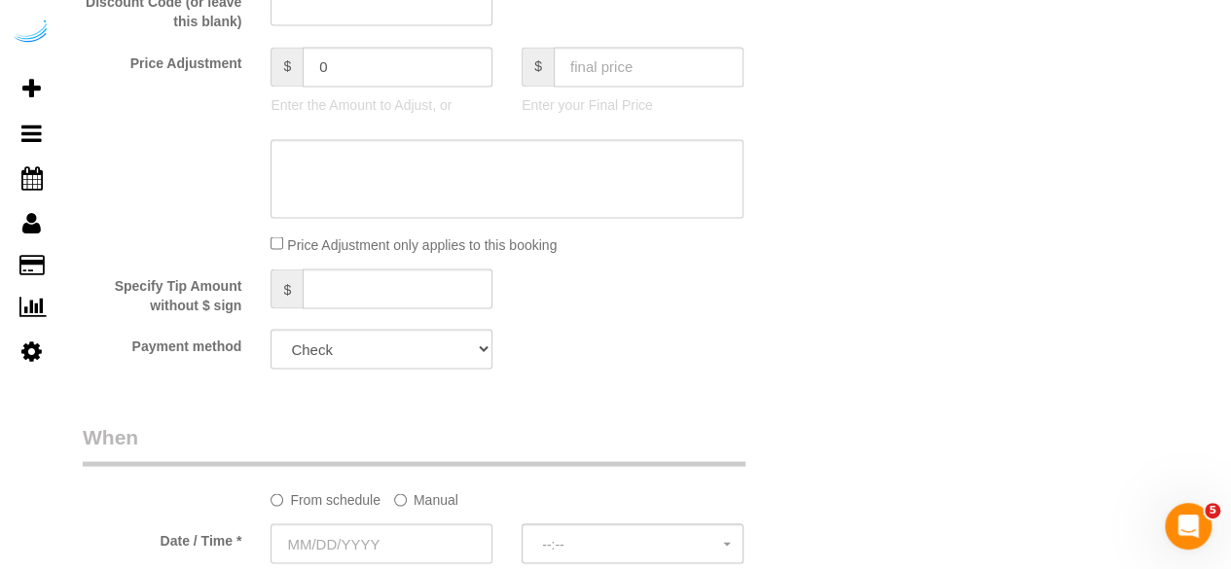
click at [413, 499] on label "Manual" at bounding box center [426, 496] width 64 height 26
click at [392, 535] on input "text" at bounding box center [445, 544] width 348 height 40
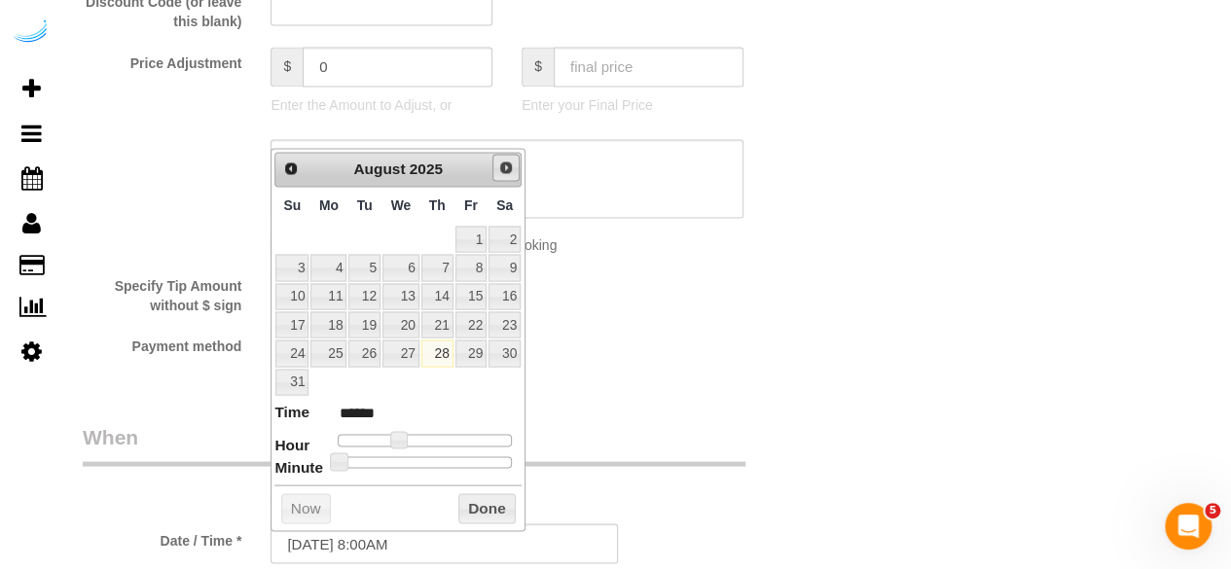
click at [505, 165] on span "Next" at bounding box center [506, 168] width 16 height 16
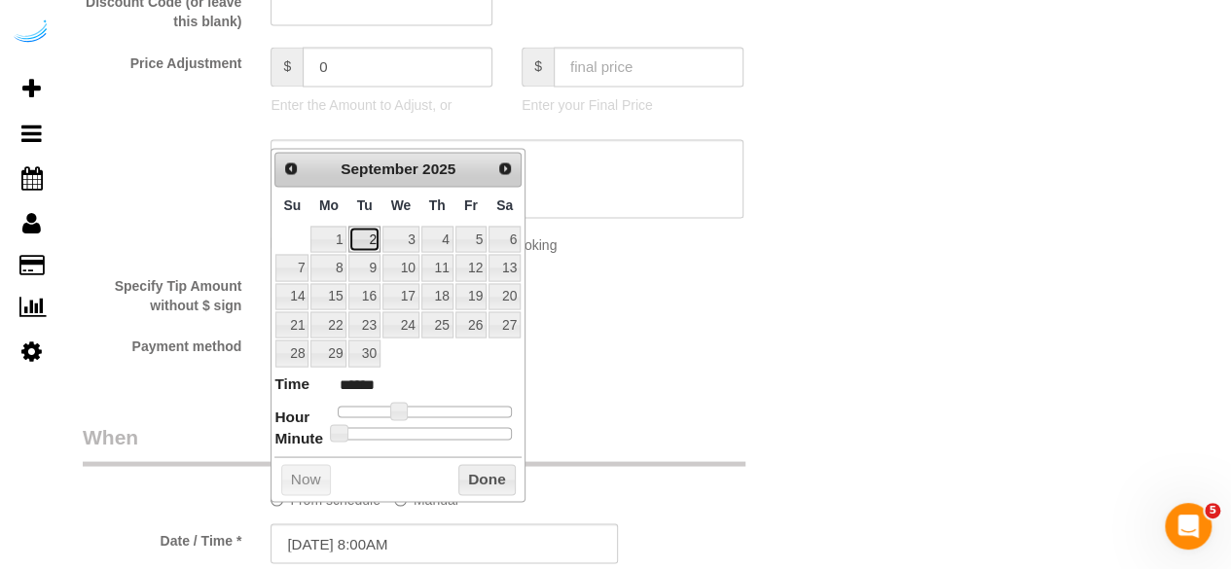
click at [376, 239] on link "2" at bounding box center [364, 239] width 31 height 26
type input "[DATE] 9:00AM"
type input "******"
click at [403, 412] on span at bounding box center [406, 411] width 18 height 18
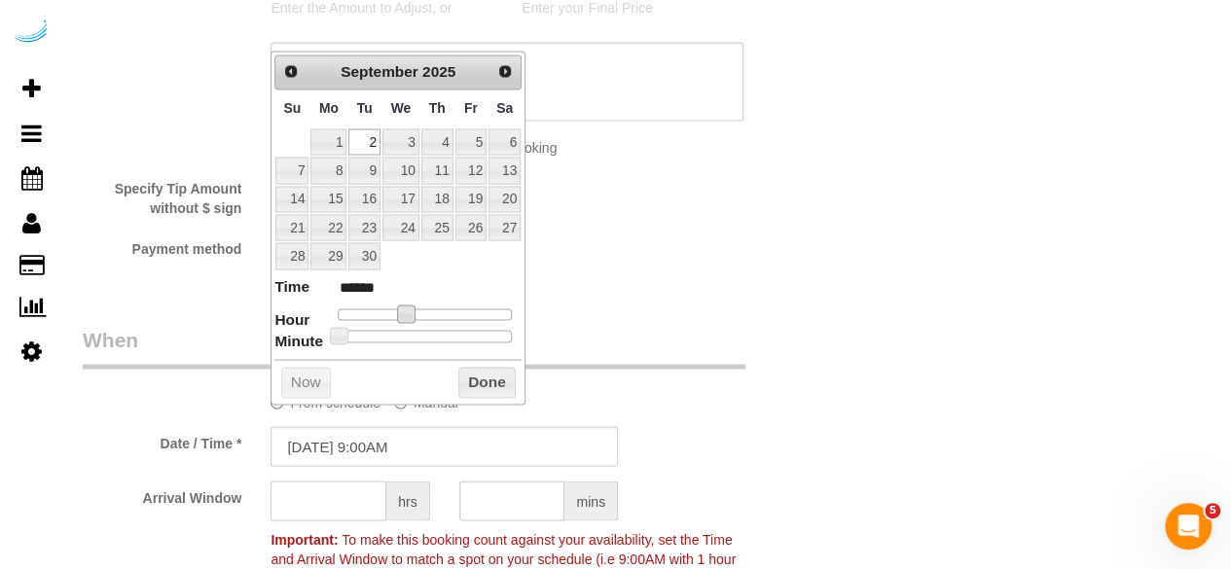
click at [358, 496] on input "text" at bounding box center [329, 501] width 116 height 40
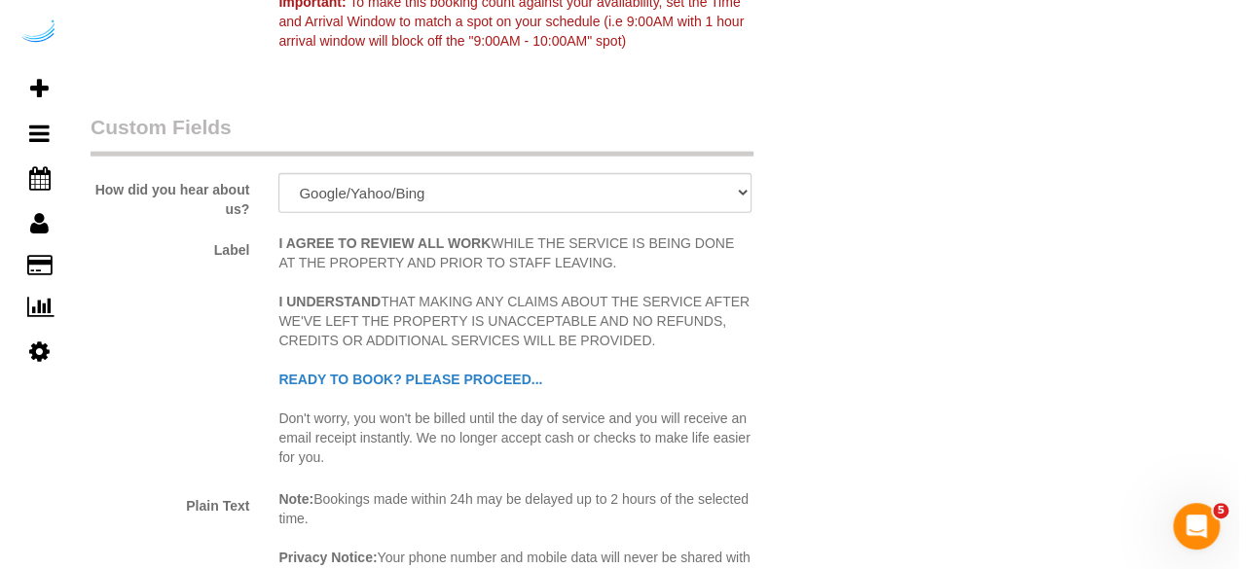
scroll to position [2628, 0]
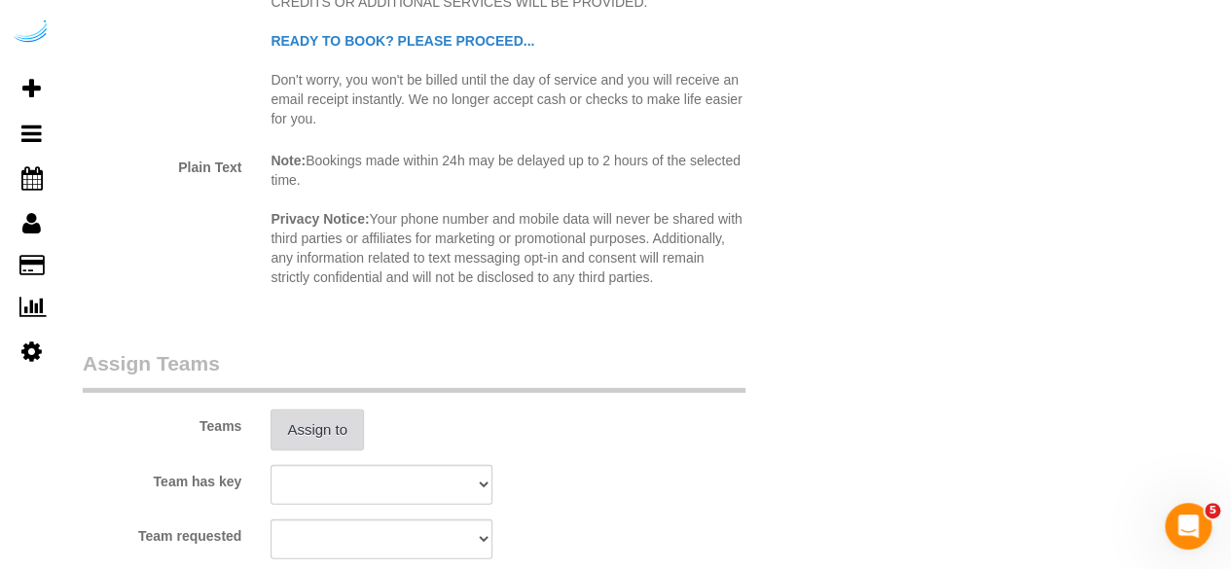
type input "4"
click at [326, 442] on button "Assign to" at bounding box center [317, 430] width 93 height 41
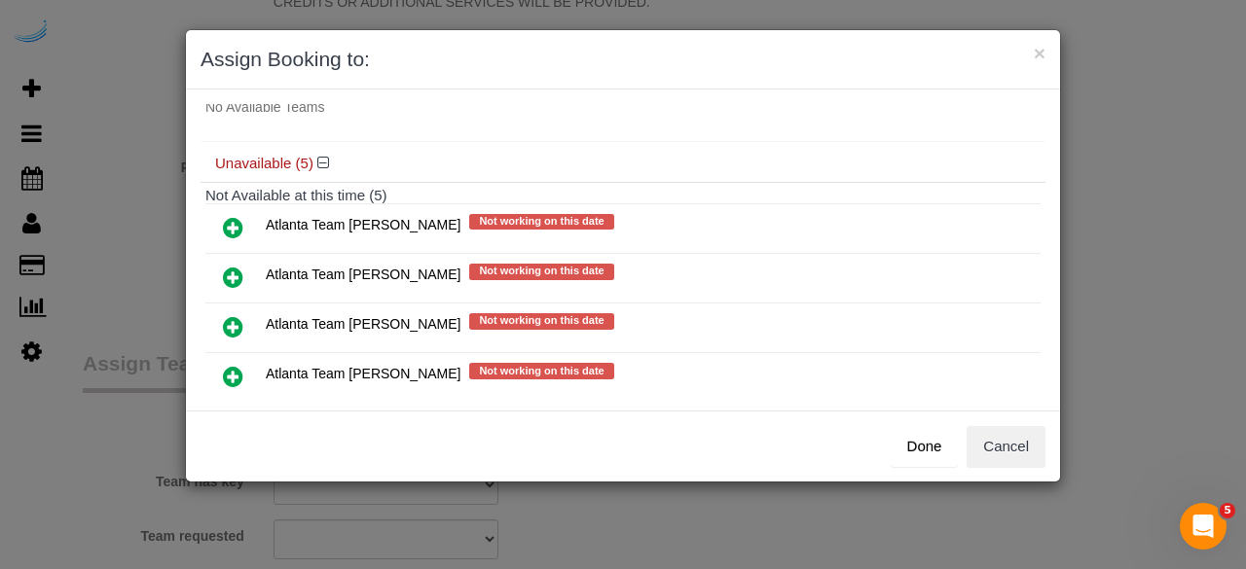
scroll to position [195, 0]
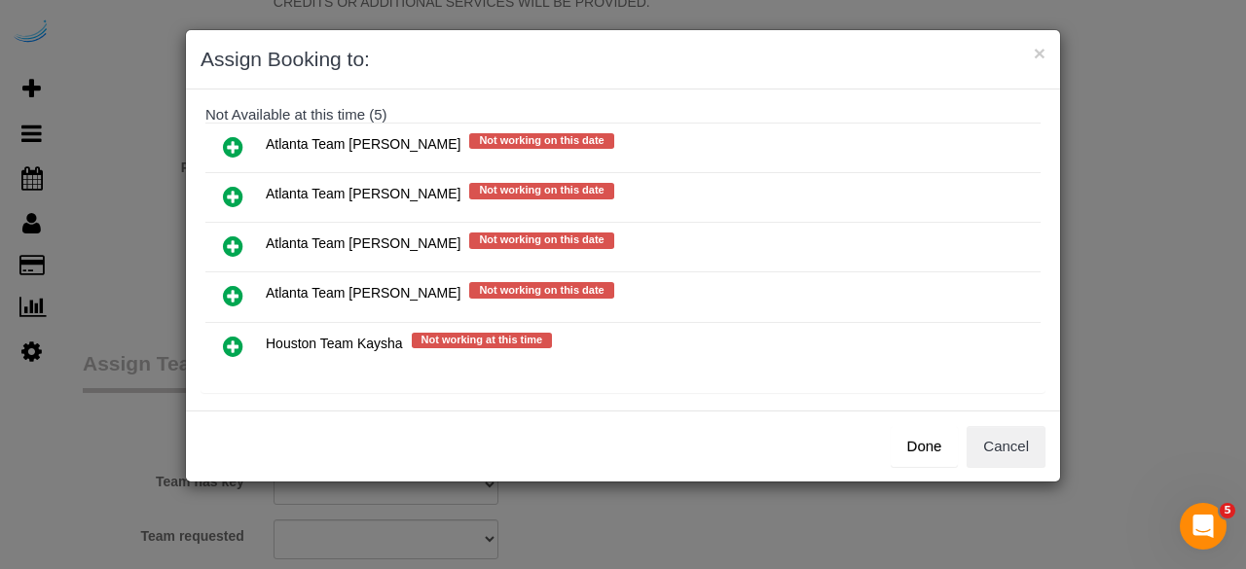
click at [232, 193] on icon at bounding box center [233, 196] width 20 height 23
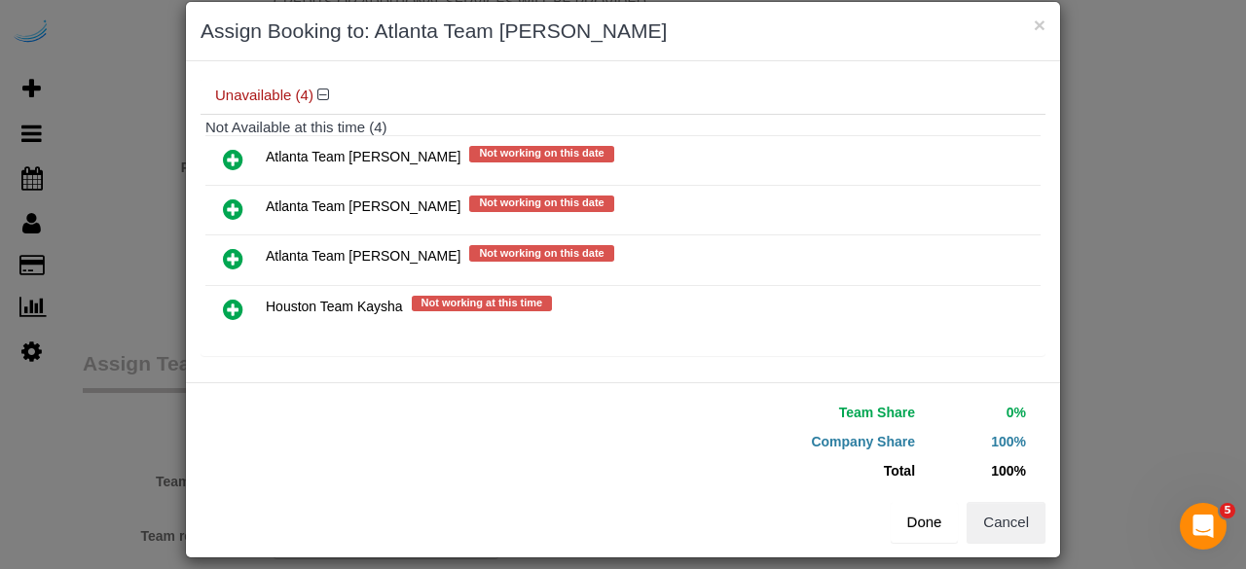
scroll to position [44, 0]
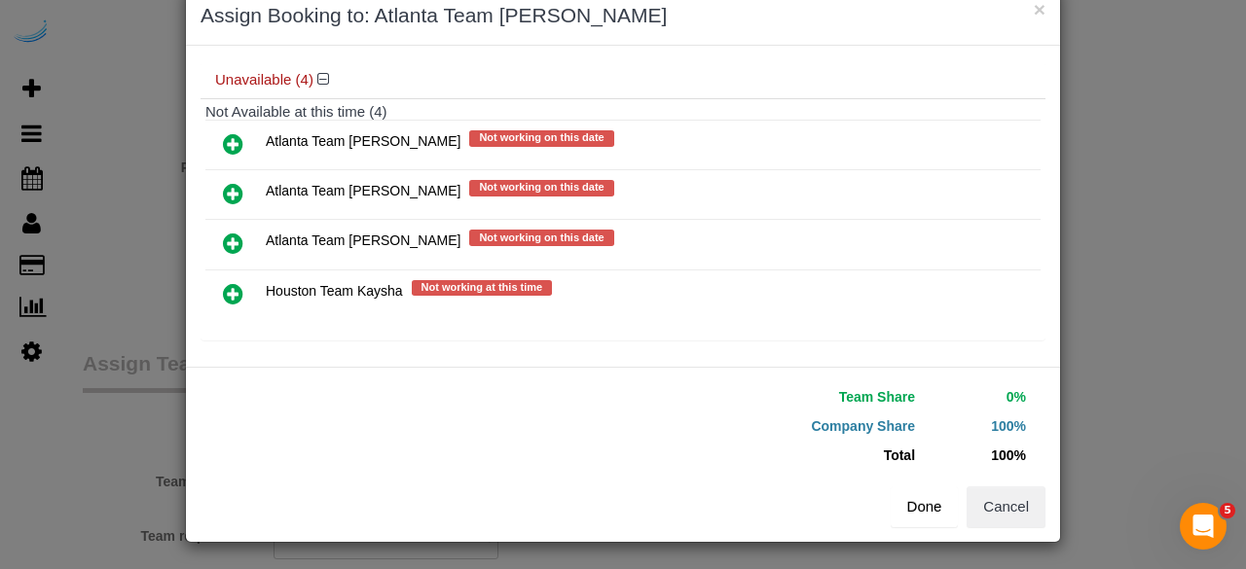
click at [927, 494] on button "Done" at bounding box center [925, 507] width 68 height 41
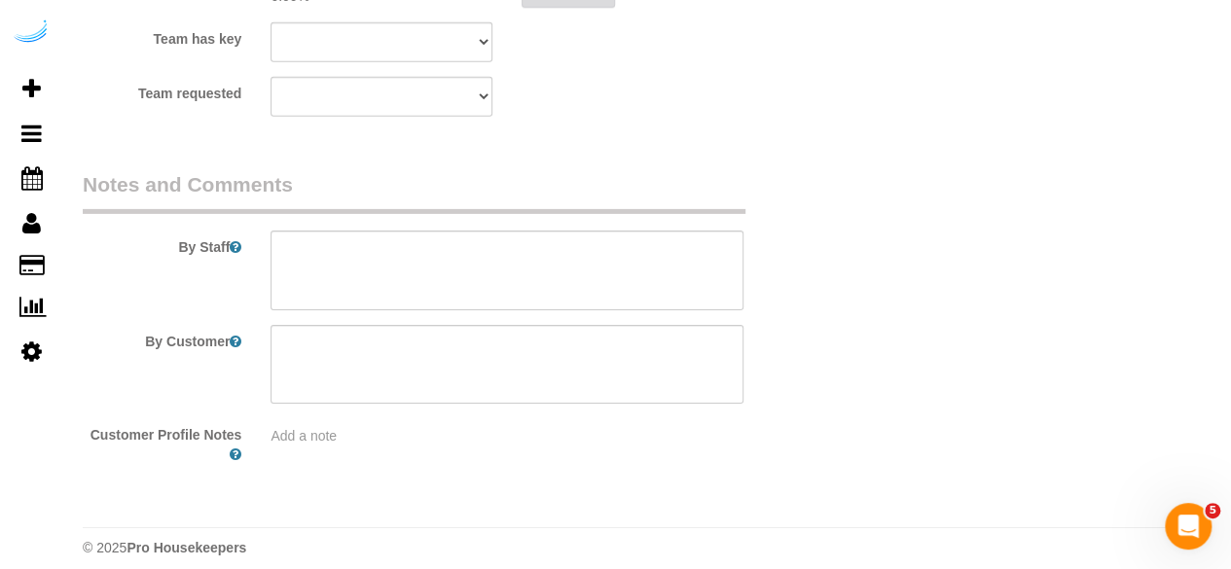
scroll to position [3086, 0]
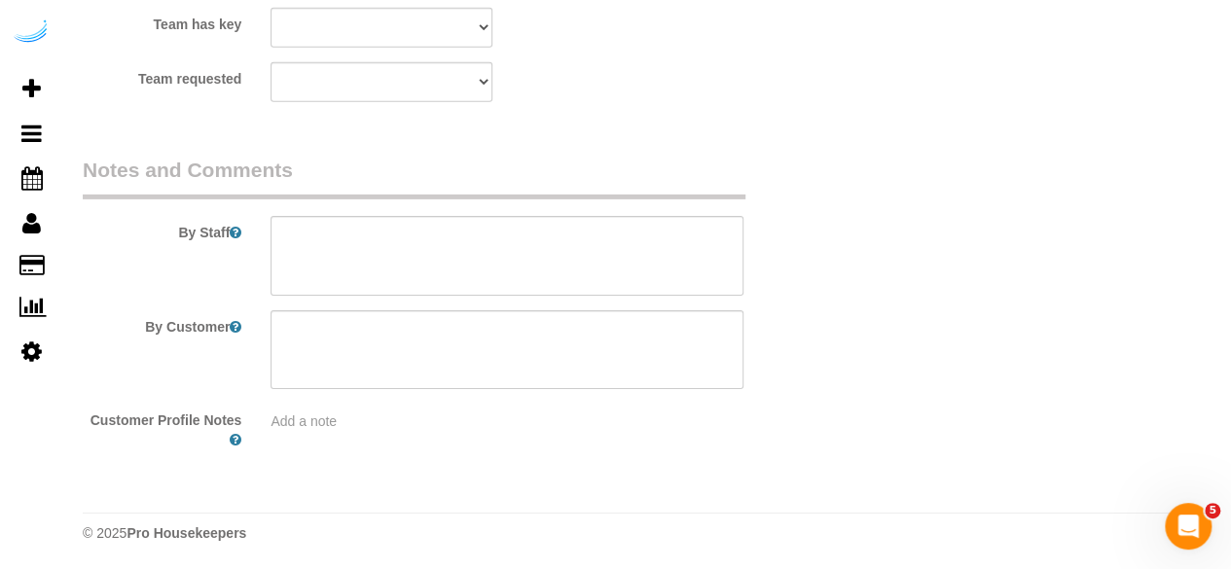
click at [572, 209] on div "By Staff" at bounding box center [444, 226] width 753 height 140
click at [562, 251] on textarea at bounding box center [507, 256] width 473 height 80
click at [536, 256] on textarea at bounding box center [507, 256] width 473 height 80
paste textarea "Permanent Notes:No notes from this [DOMAIN_NAME][DATE] Notes:No notes from this…"
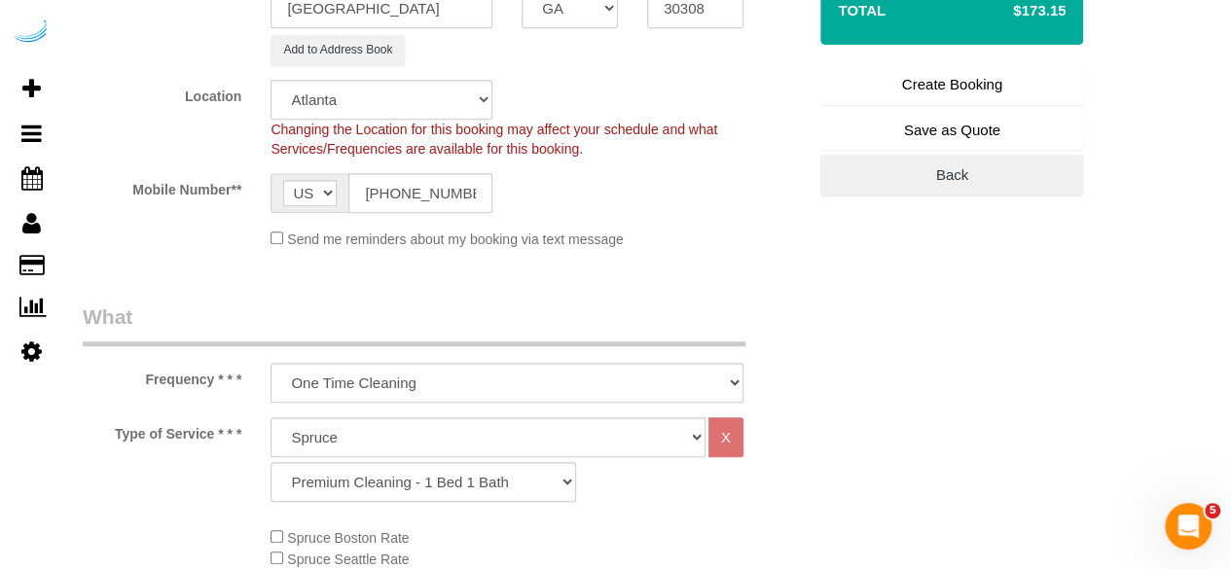
scroll to position [165, 0]
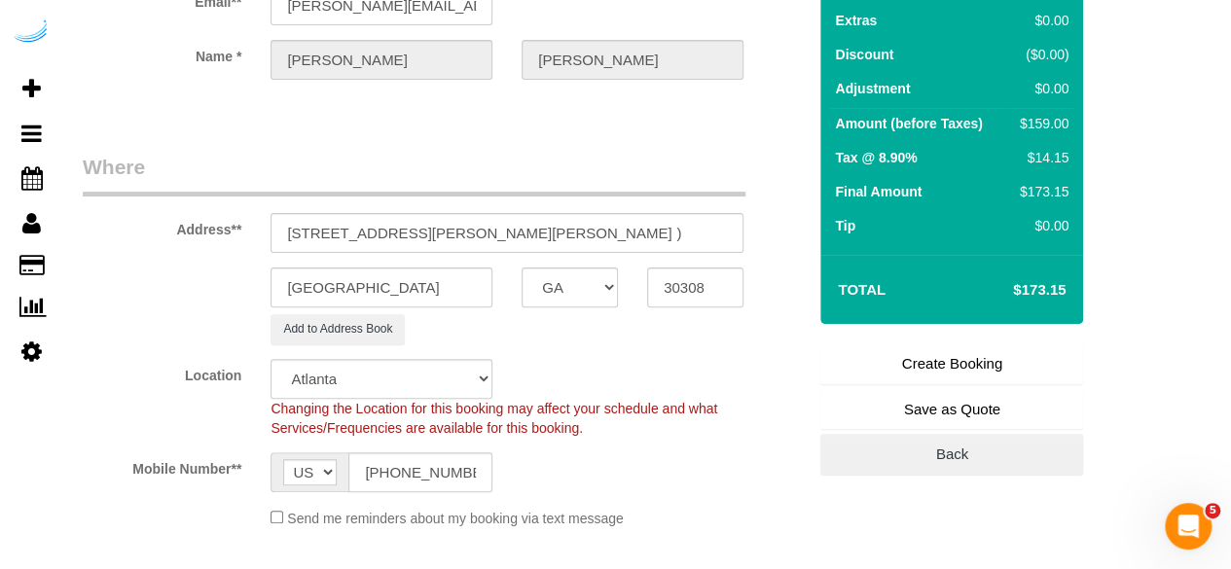
type textarea "Recurrency: Every 2 weeks Permanent Notes:No notes from this [DOMAIN_NAME][DATE…"
click at [951, 373] on link "Create Booking" at bounding box center [952, 364] width 263 height 41
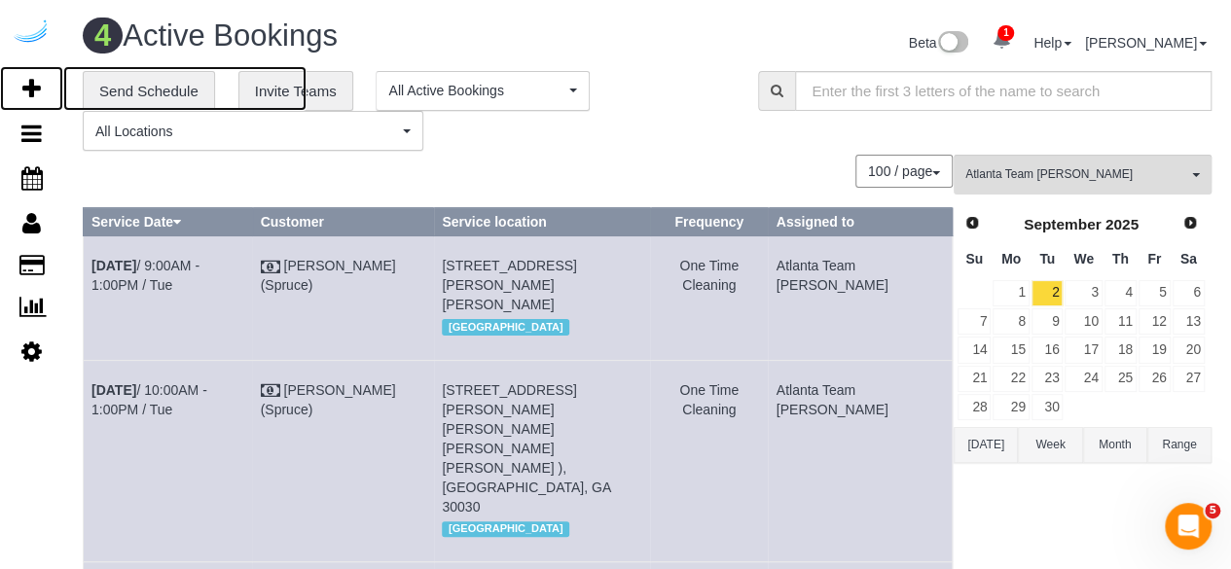
drag, startPoint x: 26, startPoint y: 87, endPoint x: 60, endPoint y: 52, distance: 48.9
click at [26, 87] on icon at bounding box center [31, 88] width 18 height 23
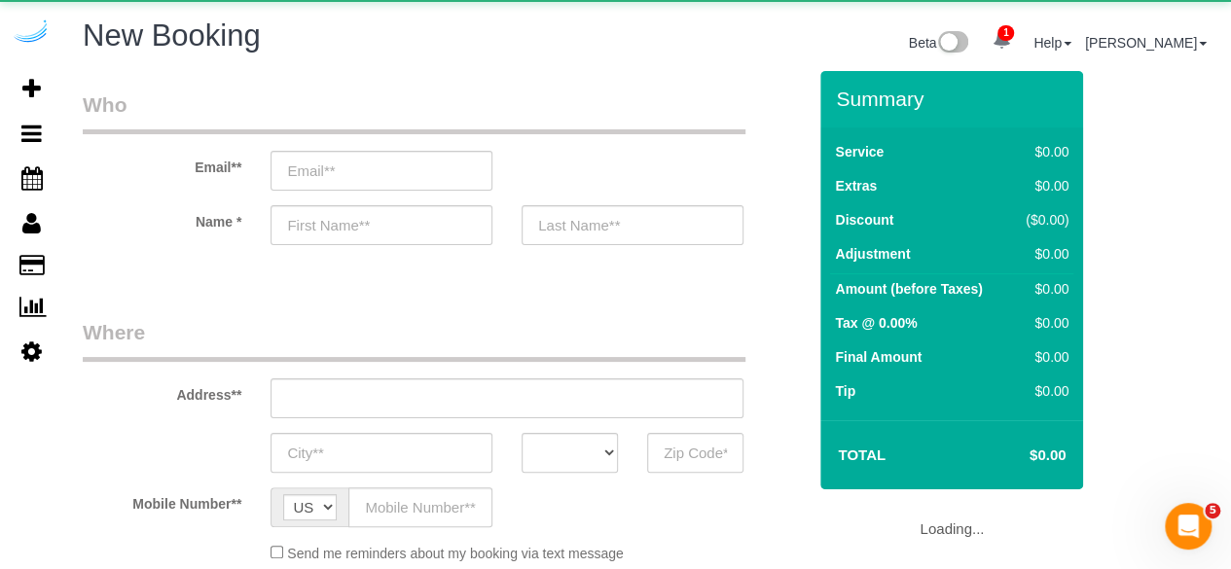
select select "object:10564"
select select "4"
select select "number:9"
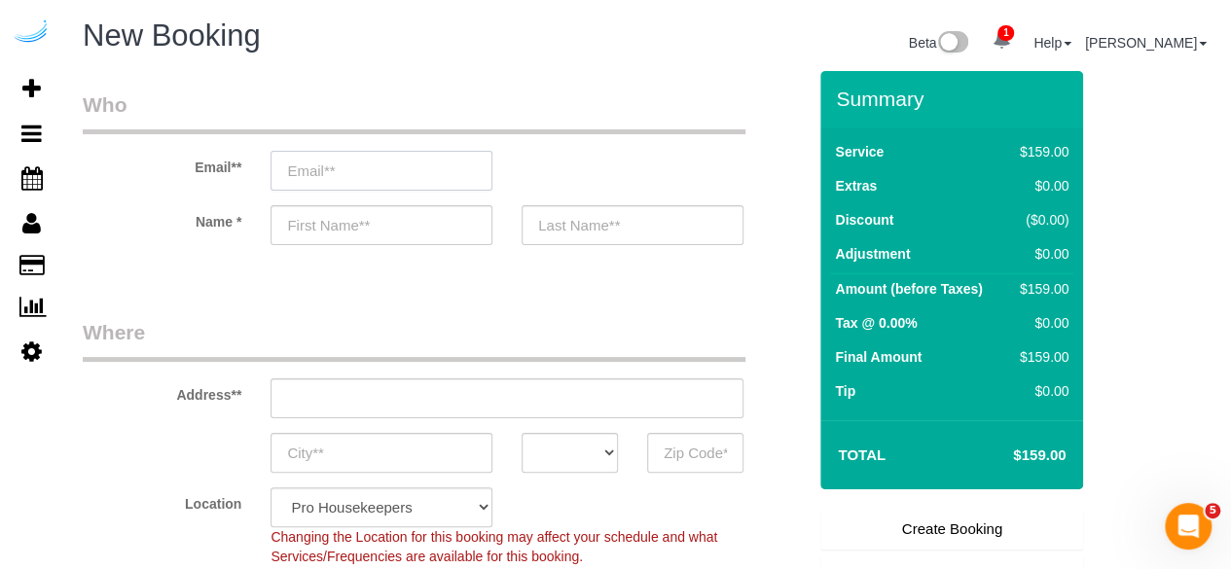
click at [475, 165] on input "email" at bounding box center [382, 171] width 222 height 40
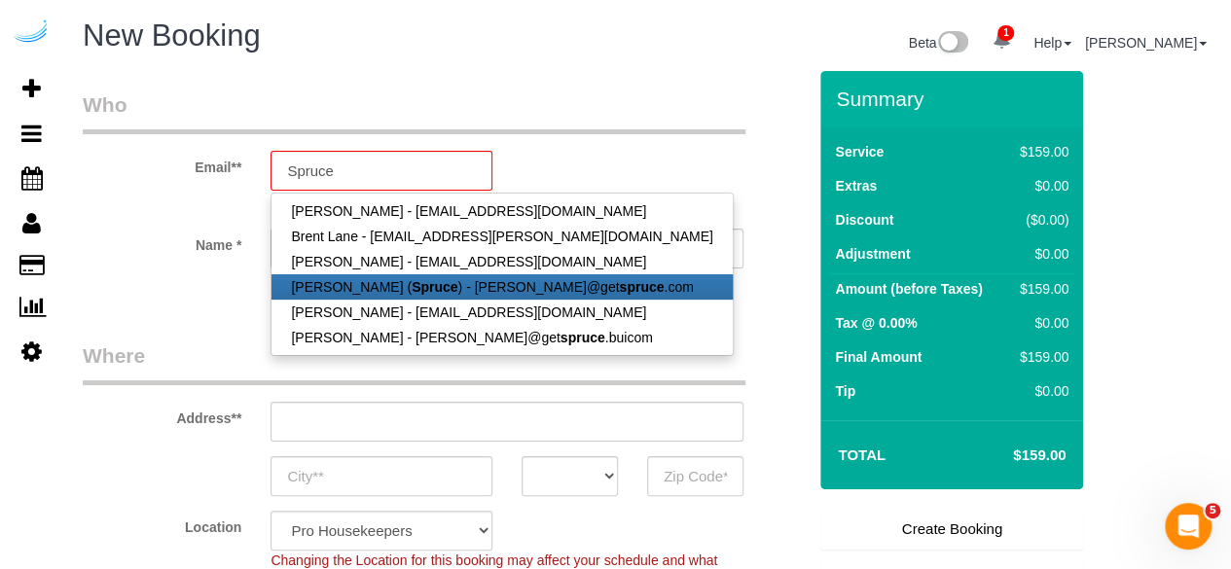
click at [435, 280] on link "[PERSON_NAME] ( Spruce ) - [PERSON_NAME]@get spruce .com" at bounding box center [502, 287] width 460 height 25
type input "[PERSON_NAME][EMAIL_ADDRESS][DOMAIN_NAME]"
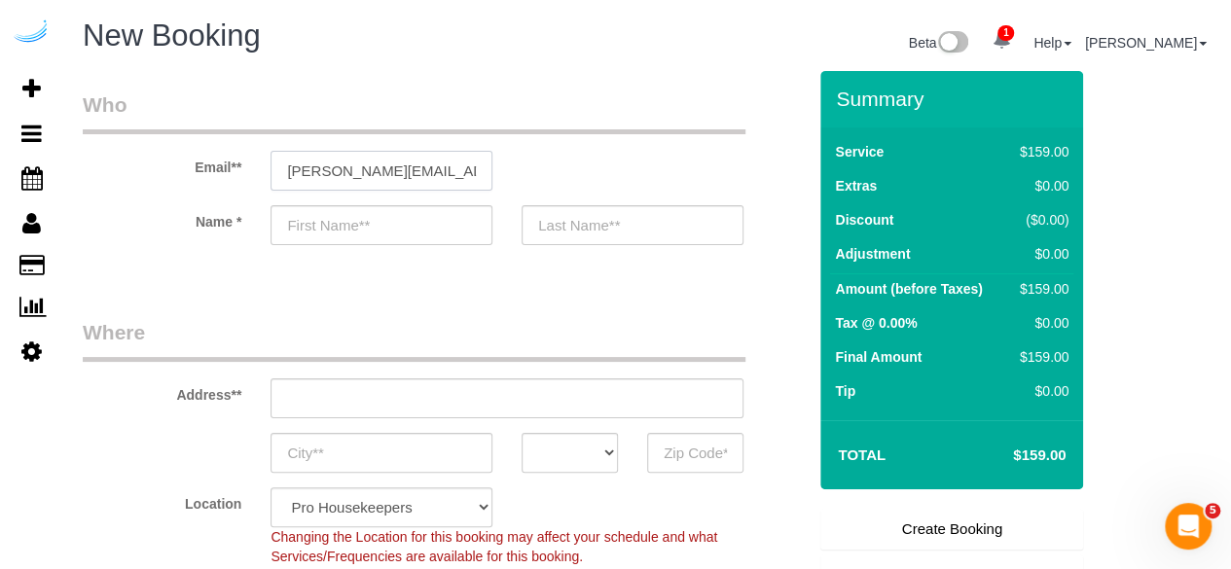
type input "[PERSON_NAME]"
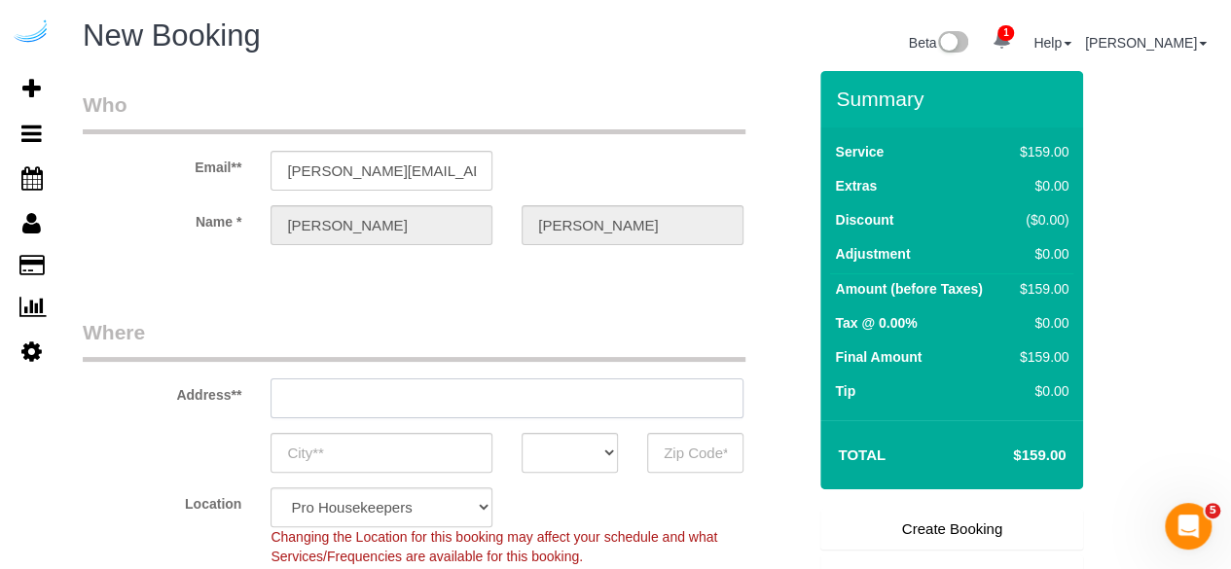
type input "[STREET_ADDRESS][PERSON_NAME]"
type input "Austin"
select select "[GEOGRAPHIC_DATA]"
type input "78704"
click at [512, 394] on input "[STREET_ADDRESS][PERSON_NAME]" at bounding box center [507, 399] width 473 height 40
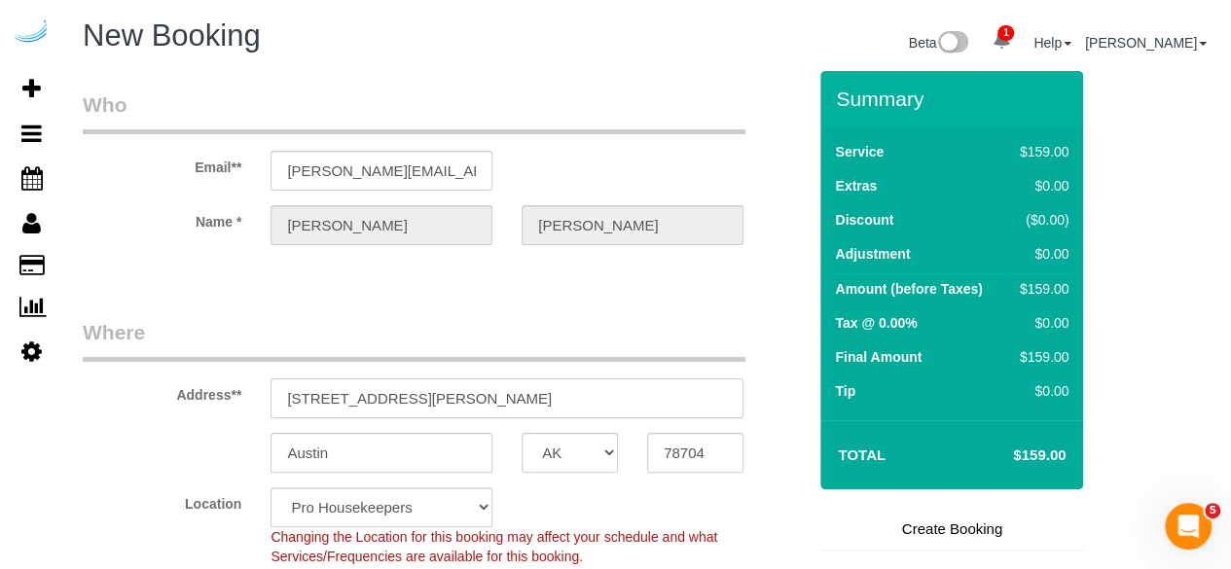
paste input "[STREET_ADDRESS]"
type input "[STREET_ADDRESS]"
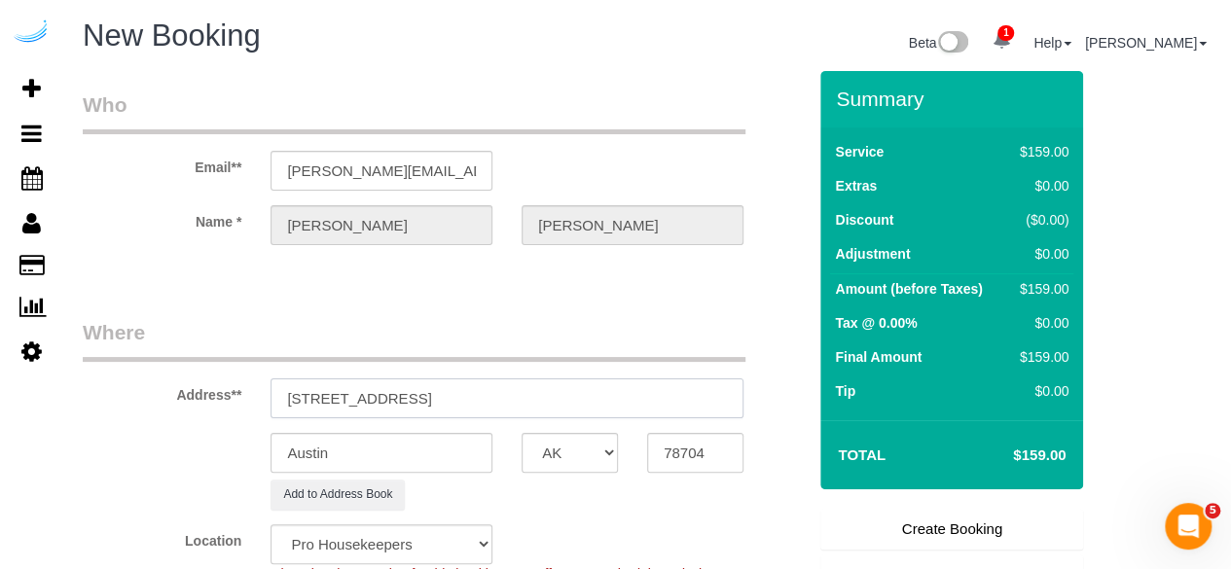
select select "9"
select select "object:10608"
drag, startPoint x: 508, startPoint y: 394, endPoint x: 592, endPoint y: 397, distance: 83.8
click at [592, 397] on input "[STREET_ADDRESS]" at bounding box center [507, 399] width 473 height 40
type input "[STREET_ADDRESS]"
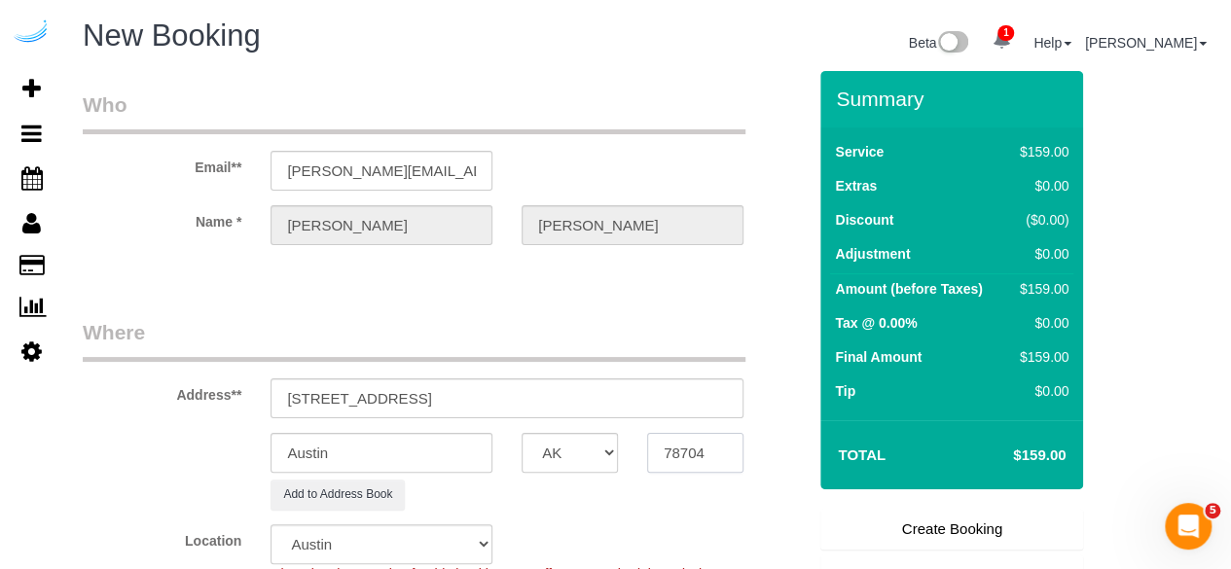
click at [683, 438] on input "78704" at bounding box center [695, 453] width 96 height 40
paste input "30305"
type input "30305"
click at [567, 441] on select "AK AL AR AZ CA CO CT DC DE [GEOGRAPHIC_DATA] [GEOGRAPHIC_DATA] HI IA ID IL IN K…" at bounding box center [570, 453] width 96 height 40
select select "8"
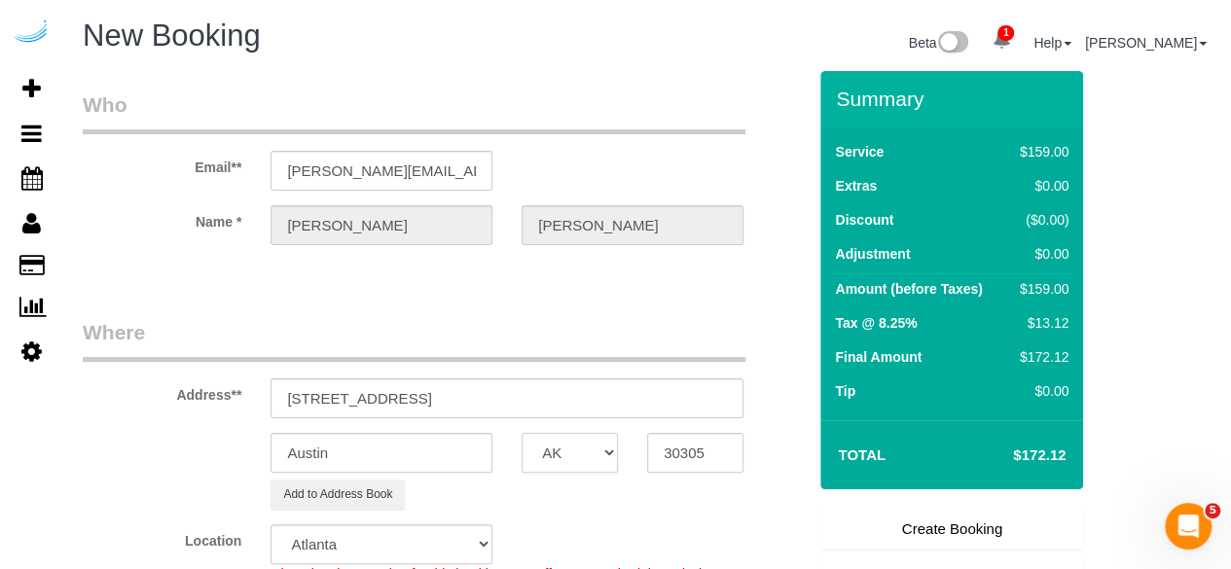
select select "GA"
click at [452, 445] on input "Austin" at bounding box center [382, 453] width 222 height 40
select select "object:10655"
type input "[GEOGRAPHIC_DATA]"
drag, startPoint x: 428, startPoint y: 396, endPoint x: 585, endPoint y: 370, distance: 158.9
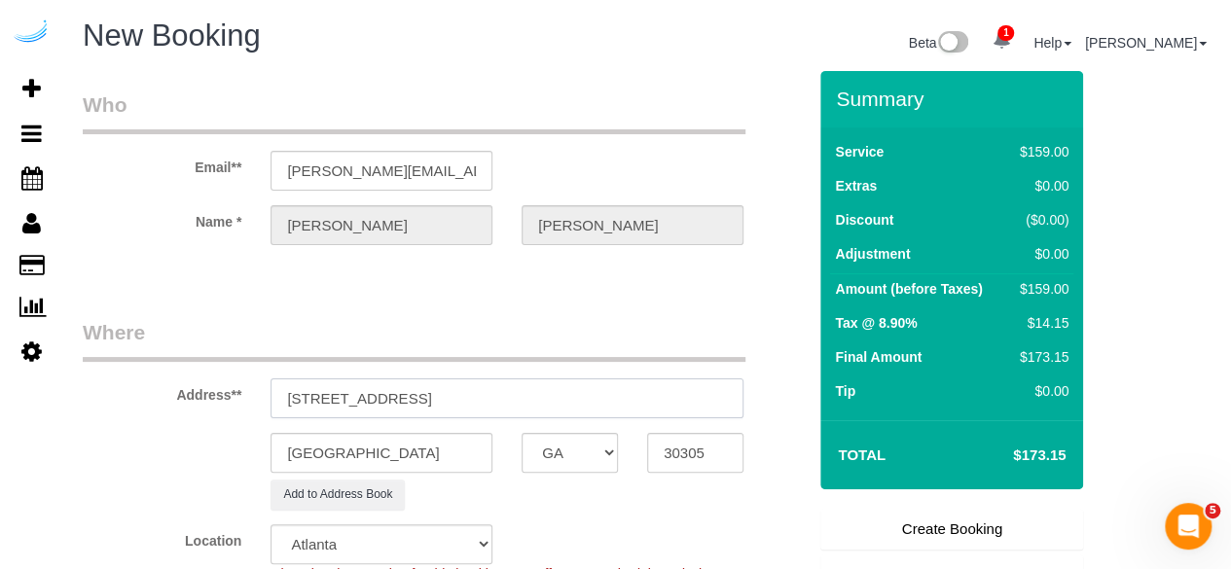
click at [585, 370] on div "Address** [STREET_ADDRESS]" at bounding box center [444, 368] width 753 height 100
paste input "[PERSON_NAME]"
paste input "Camden Buckhead"
paste input "1437165"
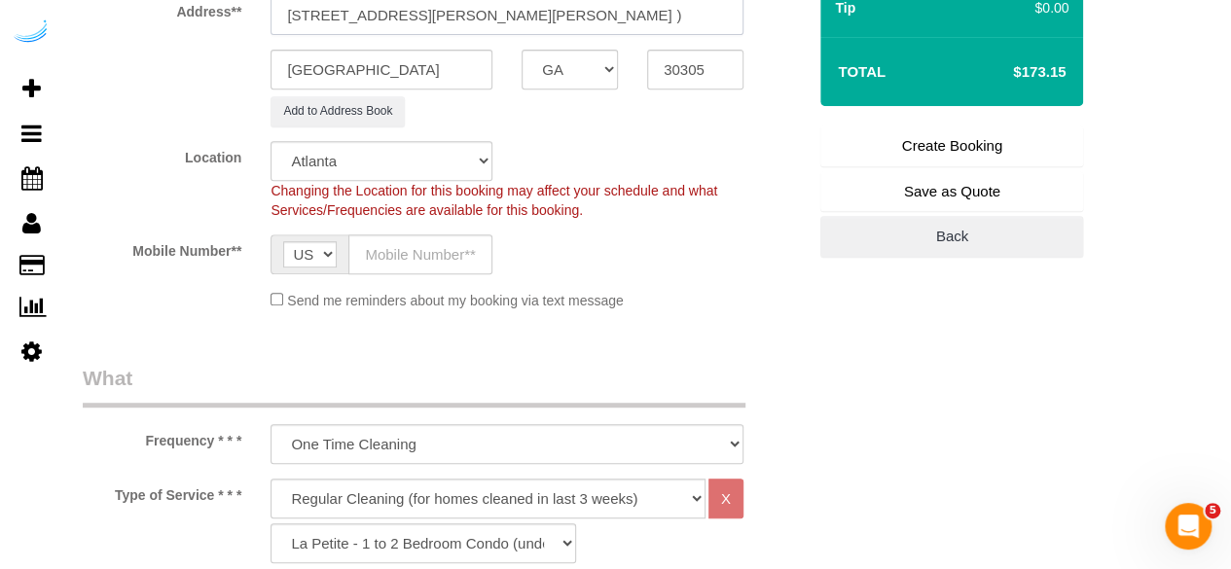
scroll to position [389, 0]
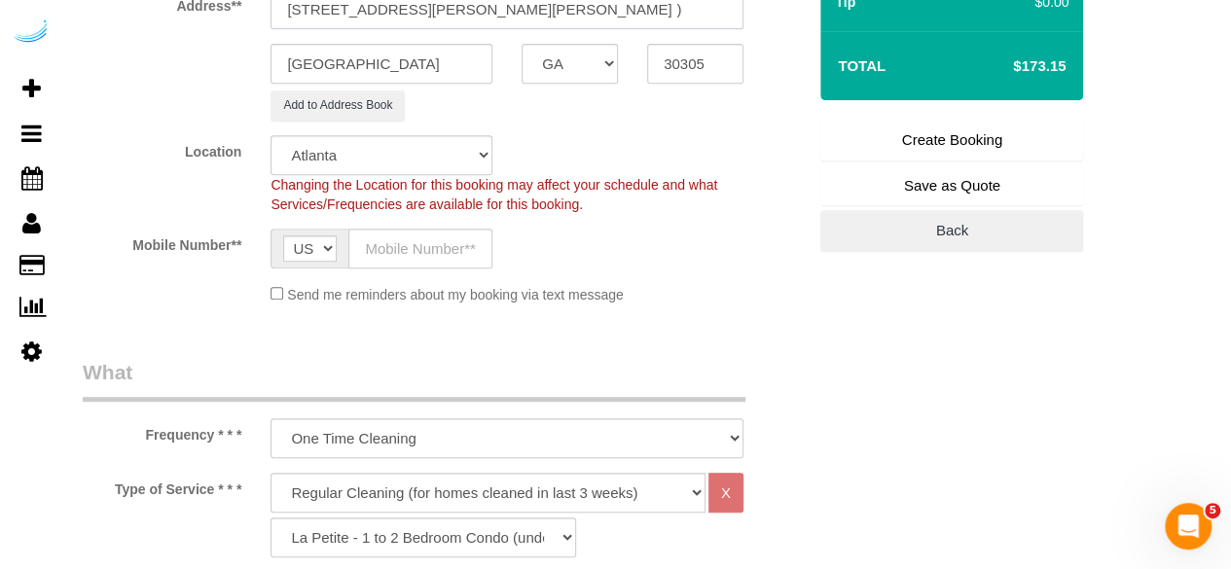
type input "[STREET_ADDRESS][PERSON_NAME][PERSON_NAME] )"
click at [419, 222] on sui-booking-location "Location Pro Housekeepers [GEOGRAPHIC_DATA] [GEOGRAPHIC_DATA] [GEOGRAPHIC_DATA]…" at bounding box center [444, 219] width 723 height 169
click at [425, 238] on input "text" at bounding box center [421, 249] width 144 height 40
type input "[PHONE_NUMBER]"
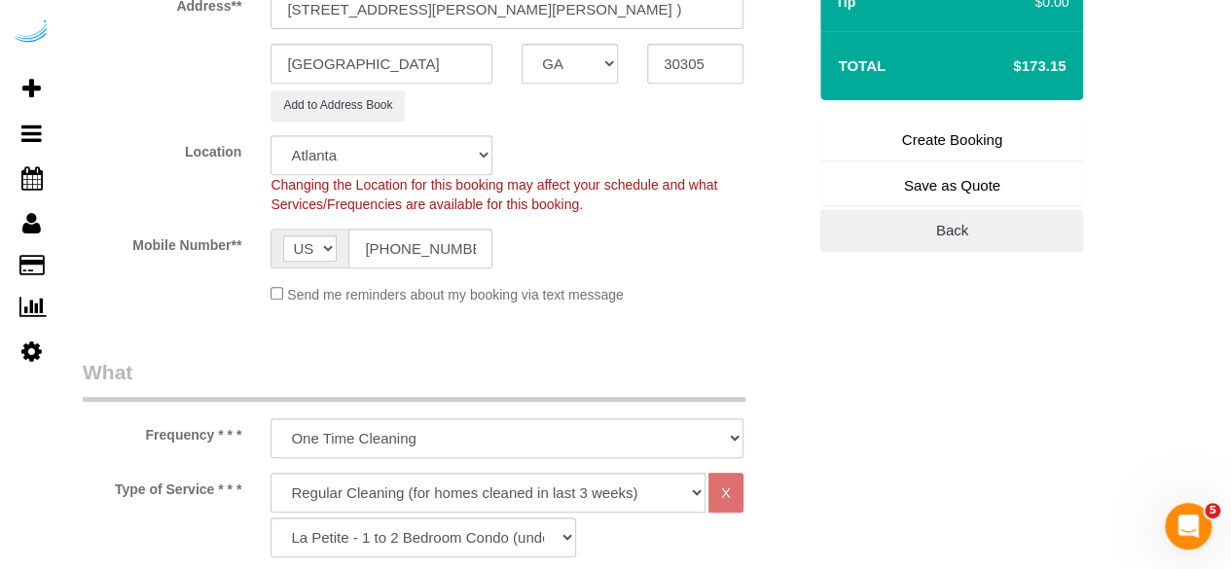
type input "[PERSON_NAME]"
type input "[PHONE_NUMBER]"
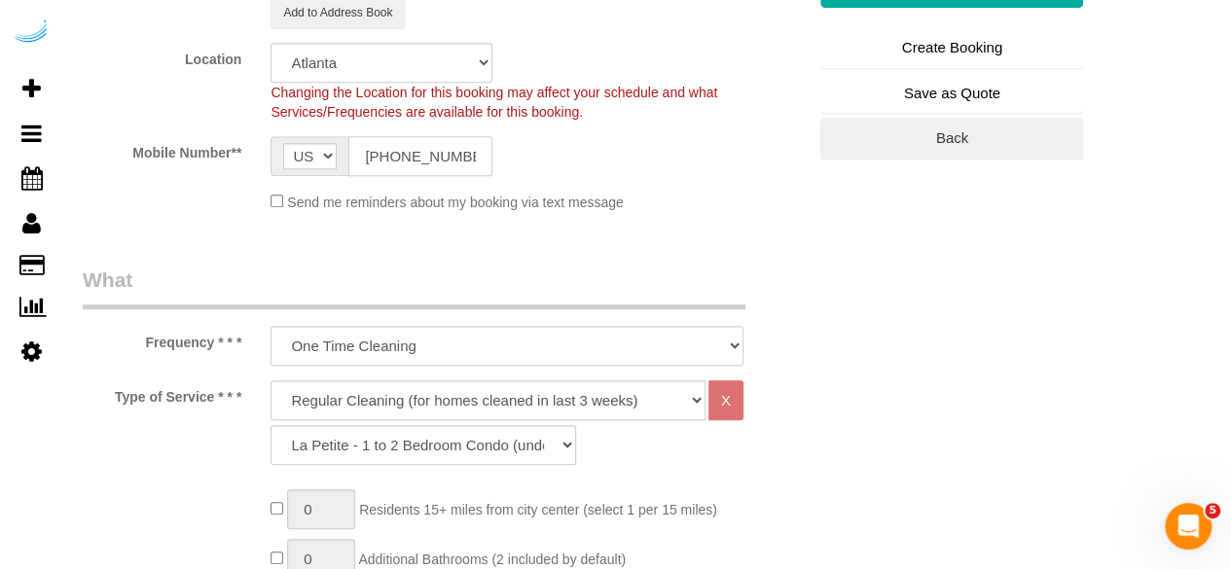
scroll to position [584, 0]
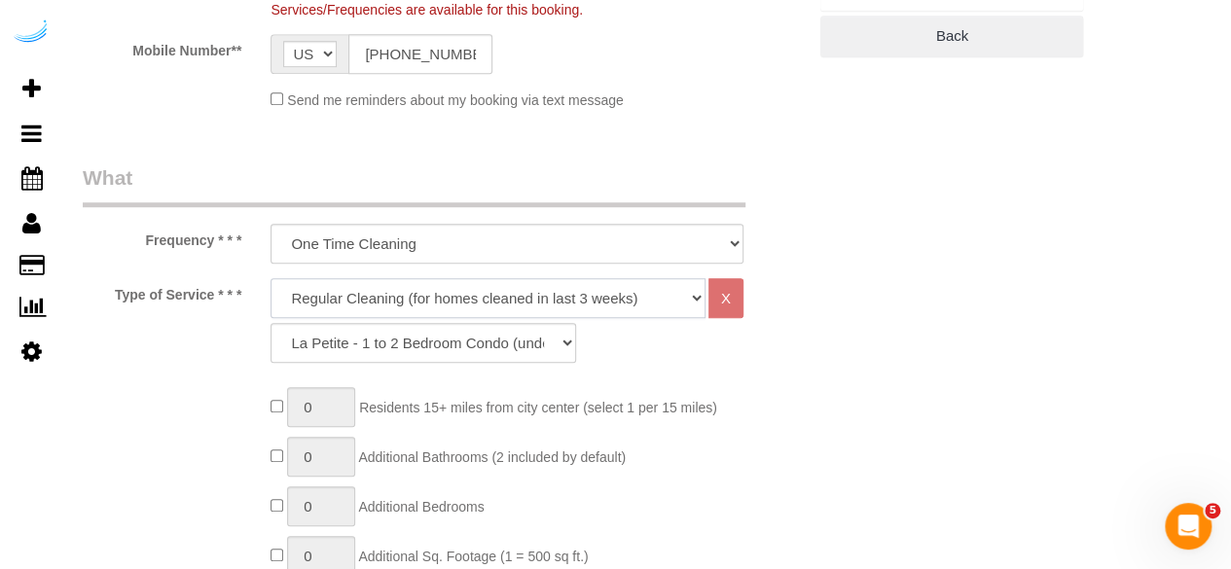
click at [471, 301] on select "Deep Cleaning (for homes that have not been cleaned in 3+ weeks) Spruce Regular…" at bounding box center [488, 298] width 435 height 40
select select "282"
click at [271, 278] on select "Deep Cleaning (for homes that have not been cleaned in 3+ weeks) Spruce Regular…" at bounding box center [488, 298] width 435 height 40
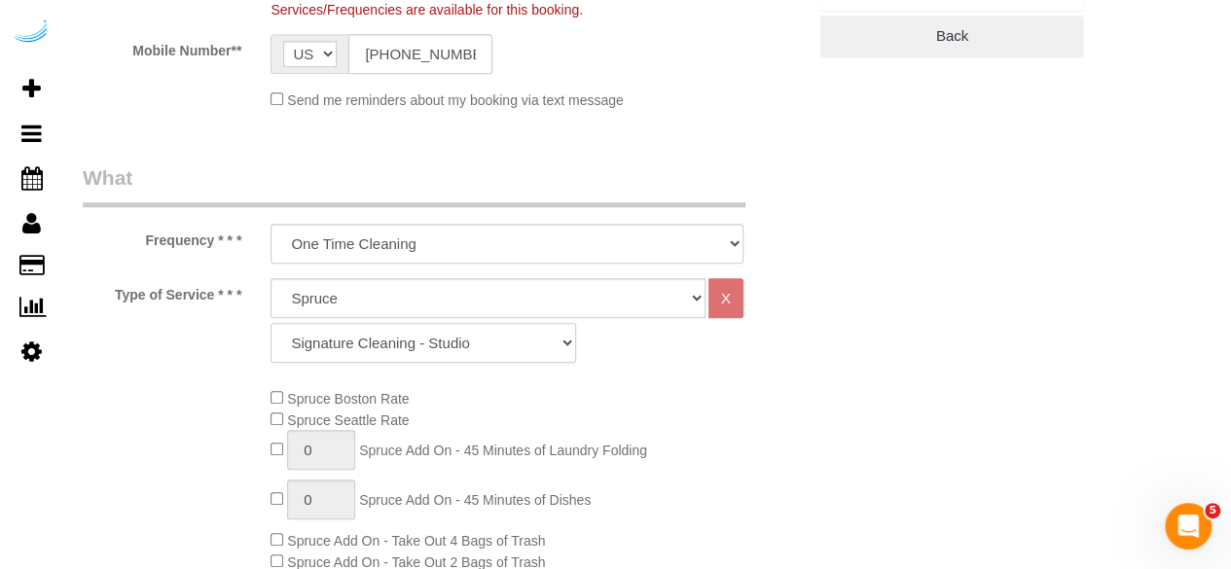
click at [459, 348] on select "Signature Cleaning - Studio Signature Cleaning - 1 Bed 1 Bath Signature Cleanin…" at bounding box center [424, 343] width 306 height 40
select select "304"
click at [271, 323] on select "Signature Cleaning - Studio Signature Cleaning - 1 Bed 1 Bath Signature Cleanin…" at bounding box center [424, 343] width 306 height 40
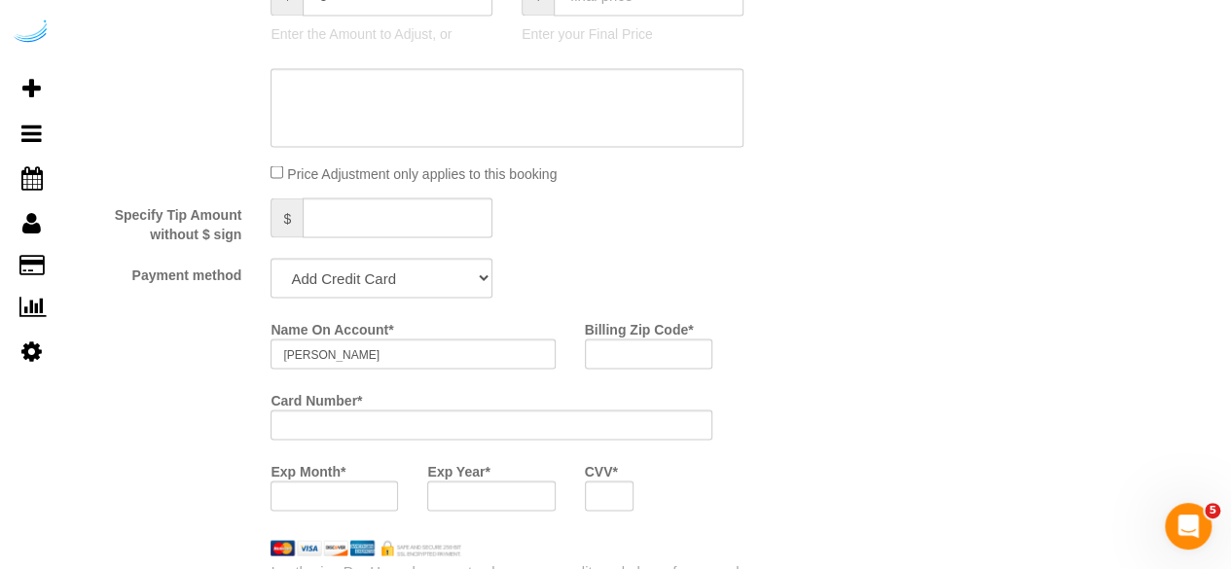
scroll to position [1850, 0]
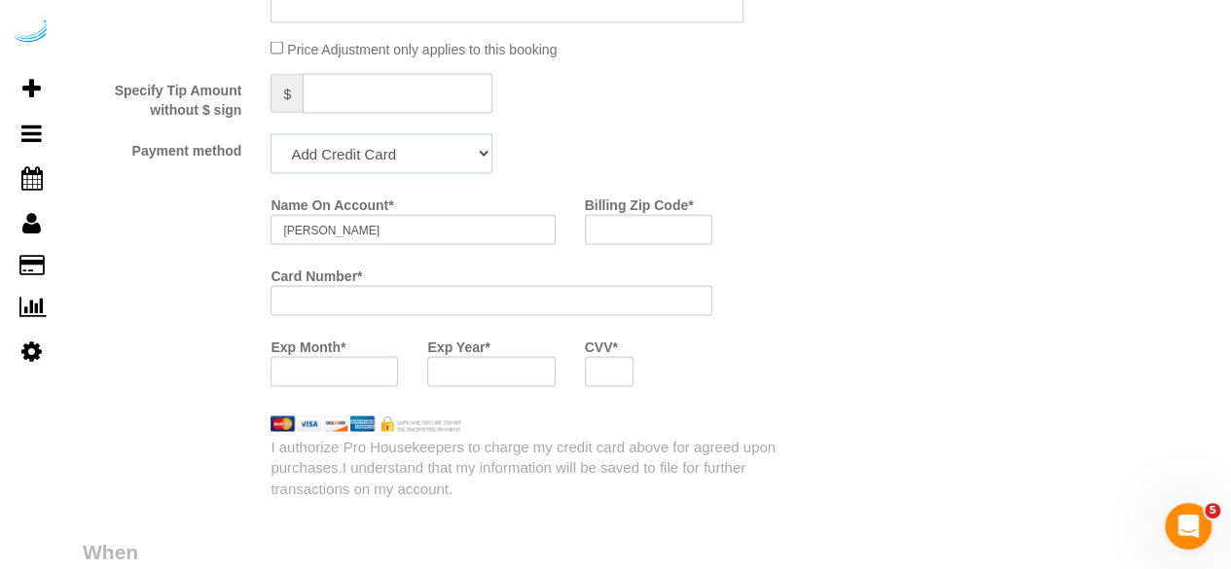
click at [421, 163] on select "Add Credit Card Cash Check Paypal" at bounding box center [382, 154] width 222 height 40
select select "string:check"
click at [271, 136] on select "Add Credit Card Cash Check Paypal" at bounding box center [382, 154] width 222 height 40
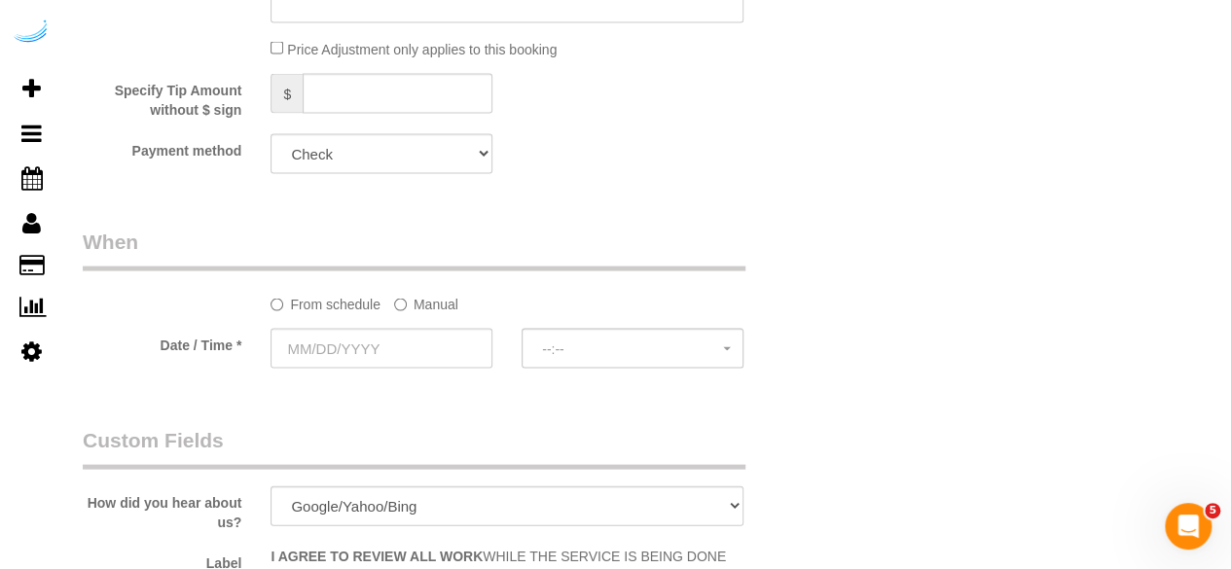
click at [432, 295] on label "Manual" at bounding box center [426, 301] width 64 height 26
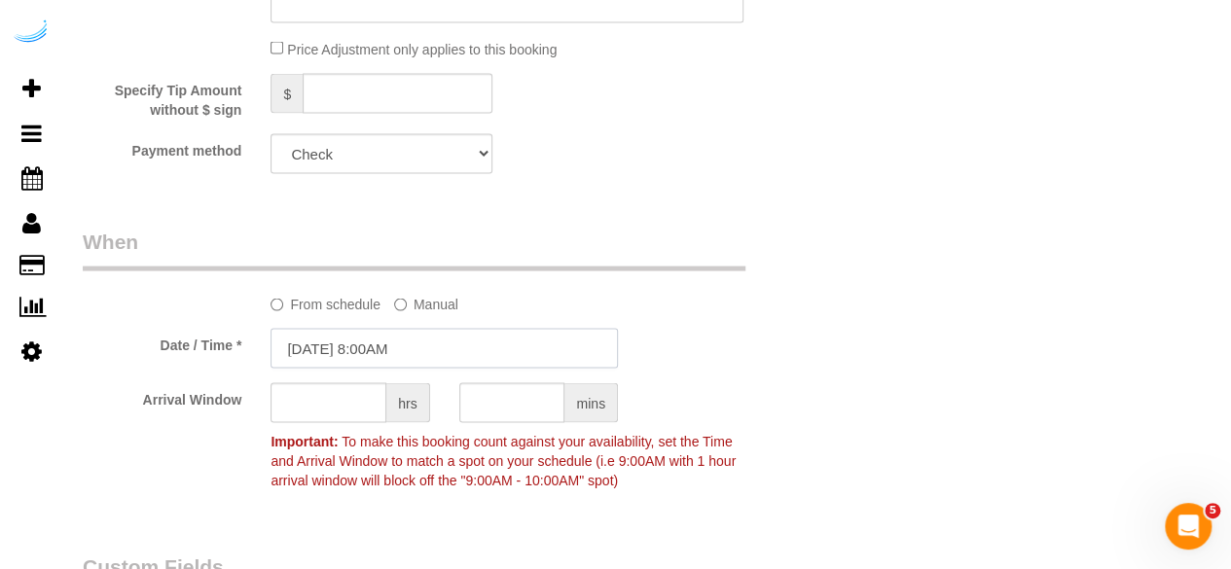
click at [396, 346] on input "[DATE] 8:00AM" at bounding box center [445, 349] width 348 height 40
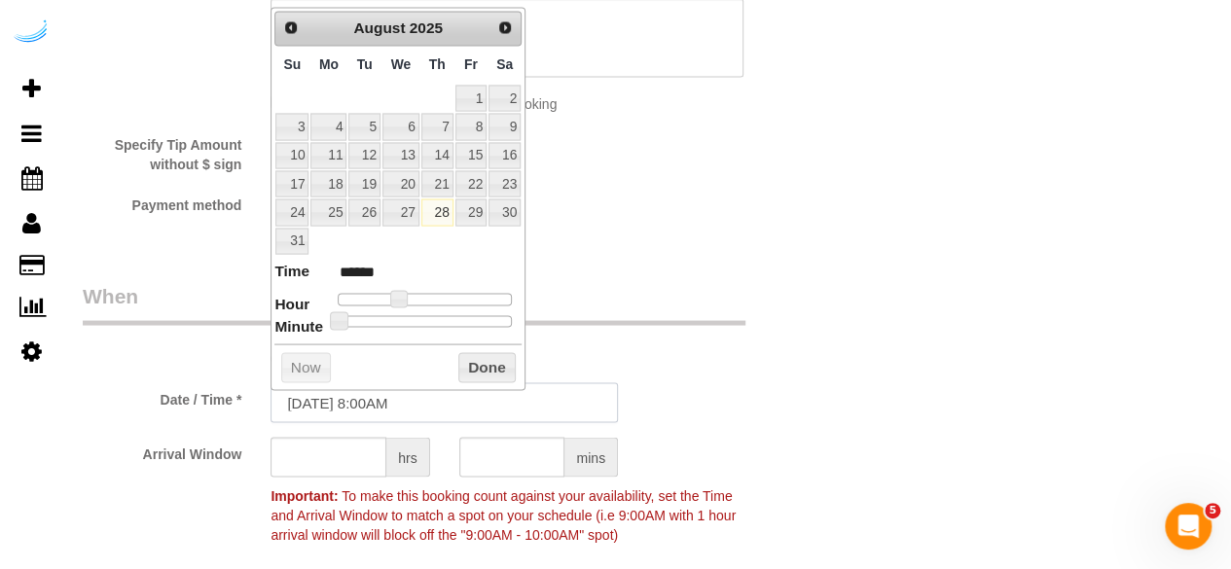
scroll to position [1752, 0]
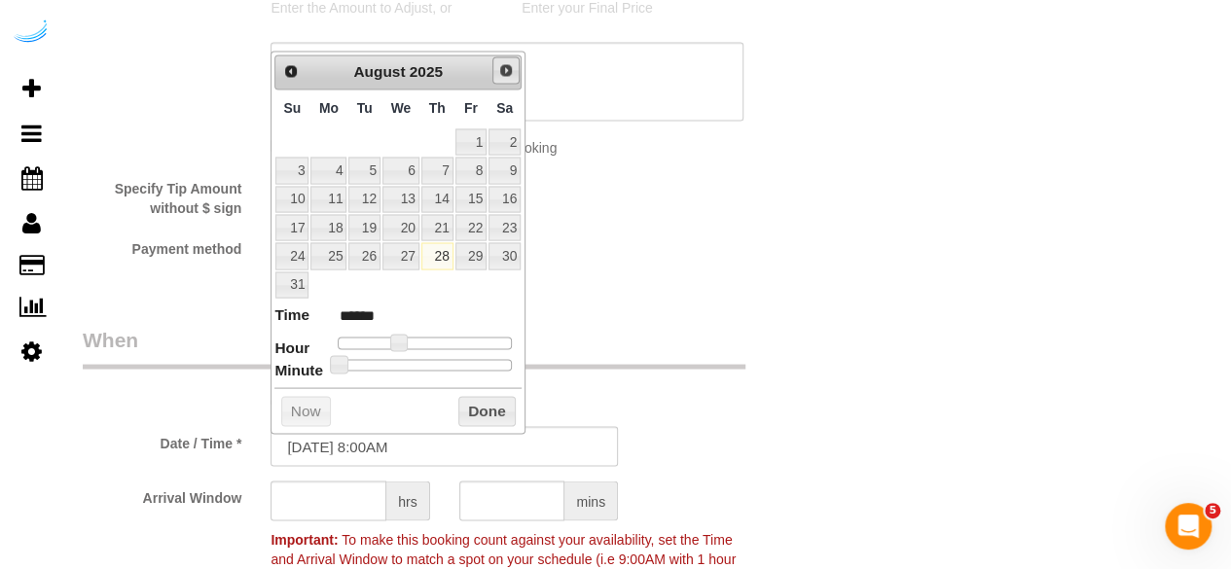
click at [502, 72] on span "Next" at bounding box center [506, 70] width 16 height 16
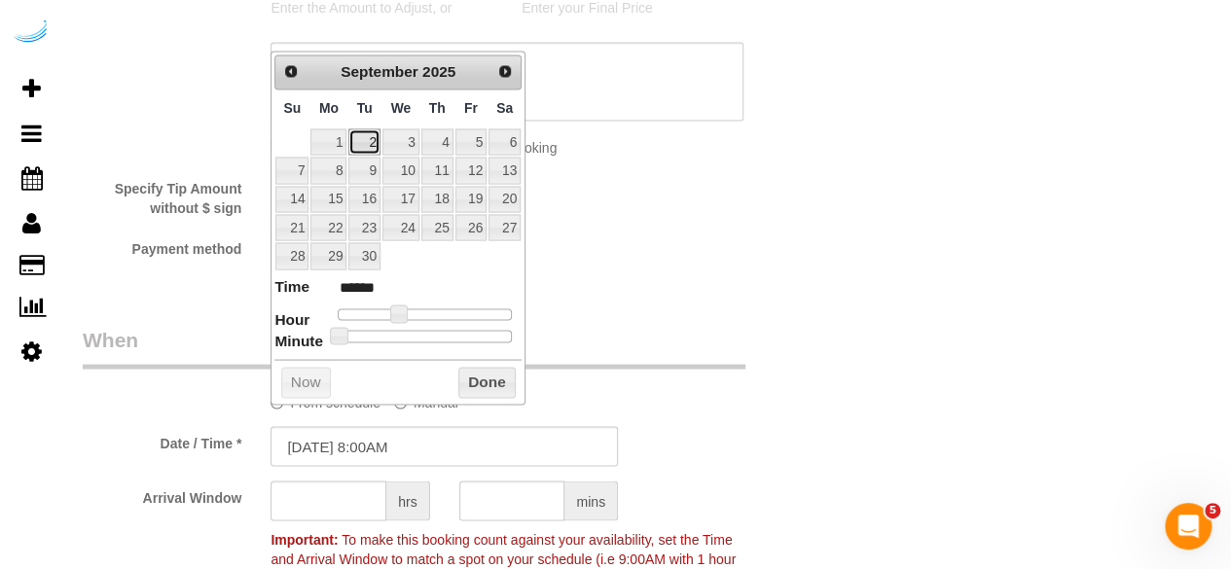
click at [362, 135] on link "2" at bounding box center [364, 142] width 31 height 26
type input "[DATE] 9:00AM"
type input "******"
click at [405, 307] on span at bounding box center [406, 314] width 18 height 18
click at [323, 505] on input "text" at bounding box center [329, 501] width 116 height 40
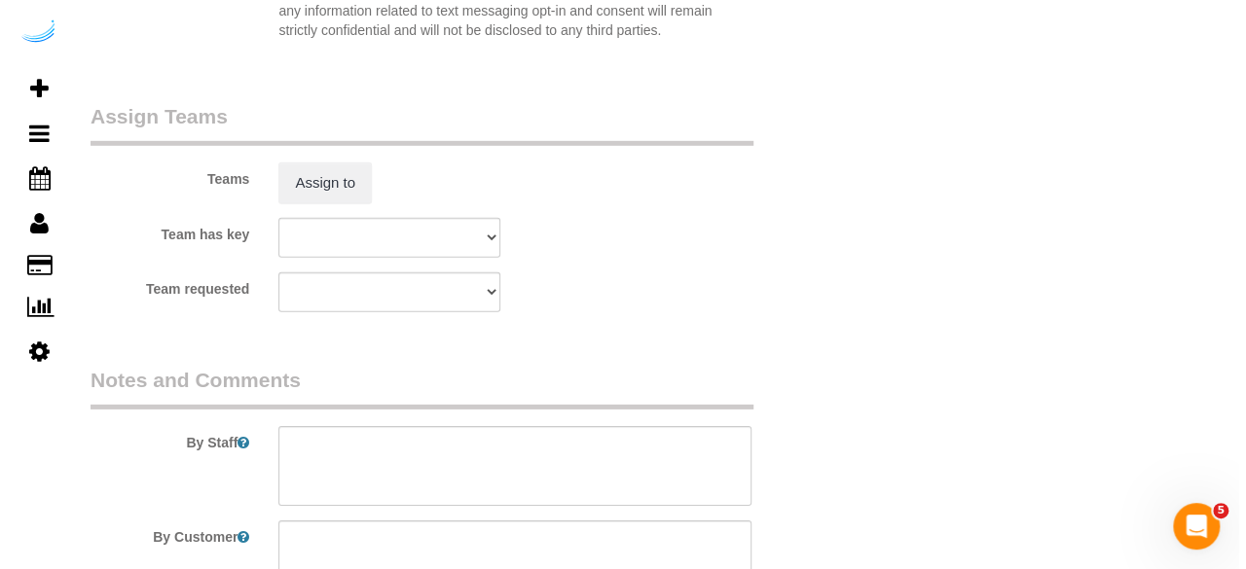
scroll to position [2794, 0]
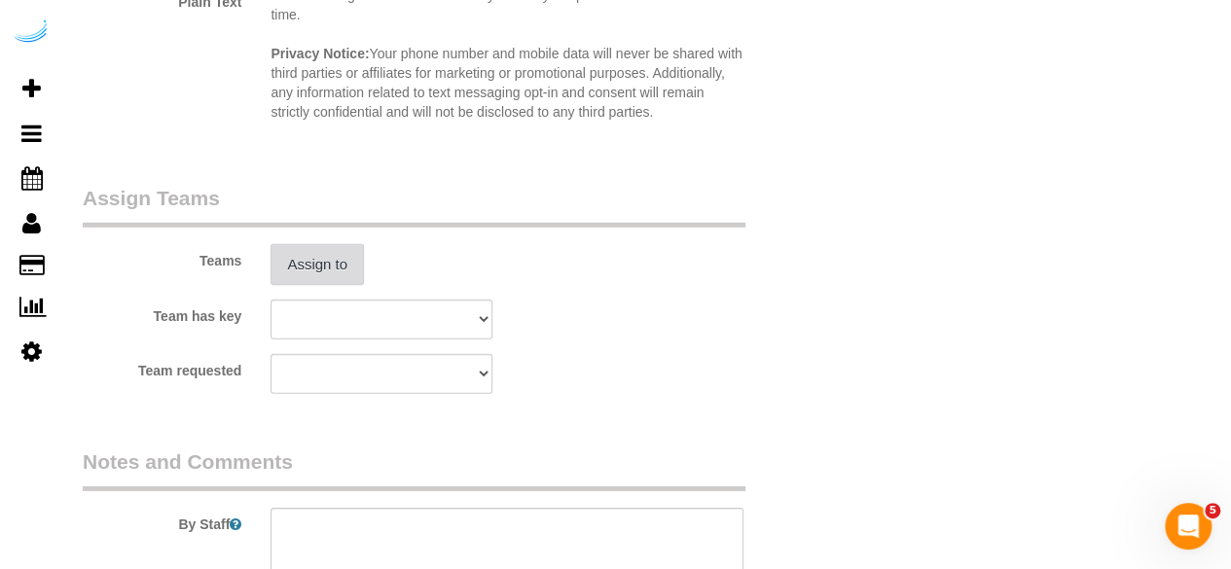
type input "4"
click at [293, 282] on button "Assign to" at bounding box center [317, 264] width 93 height 41
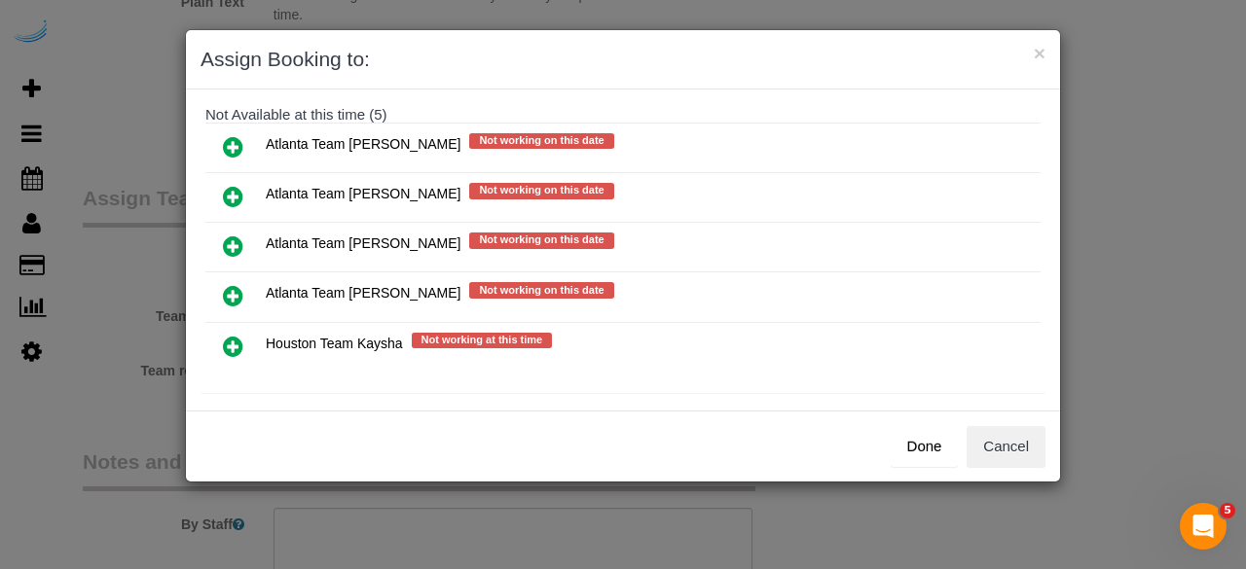
click at [242, 181] on link at bounding box center [233, 197] width 46 height 39
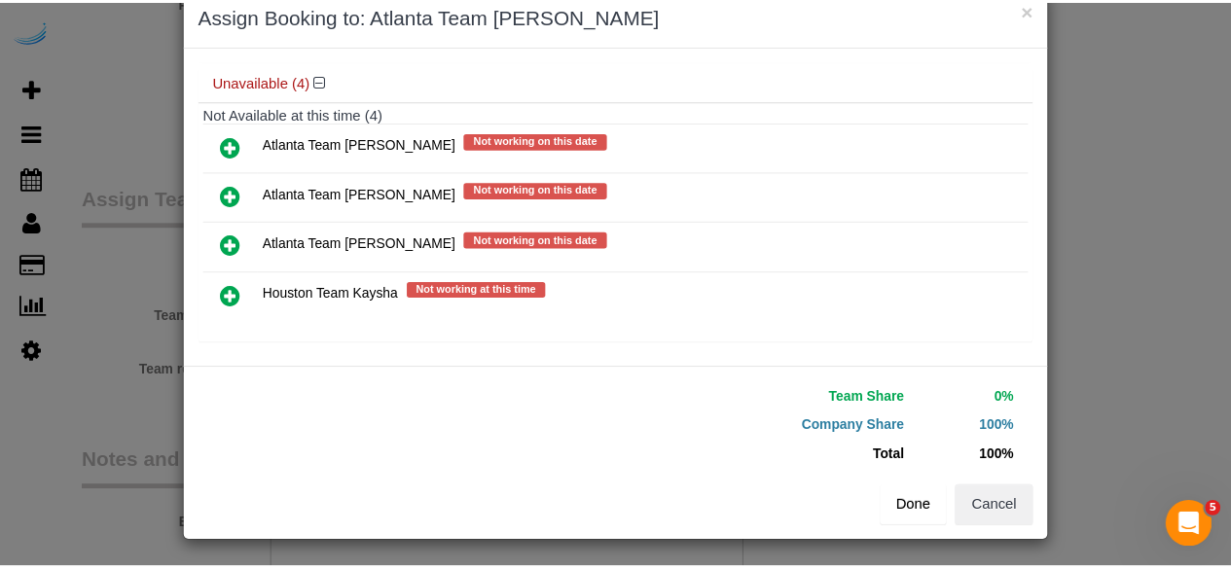
scroll to position [201, 0]
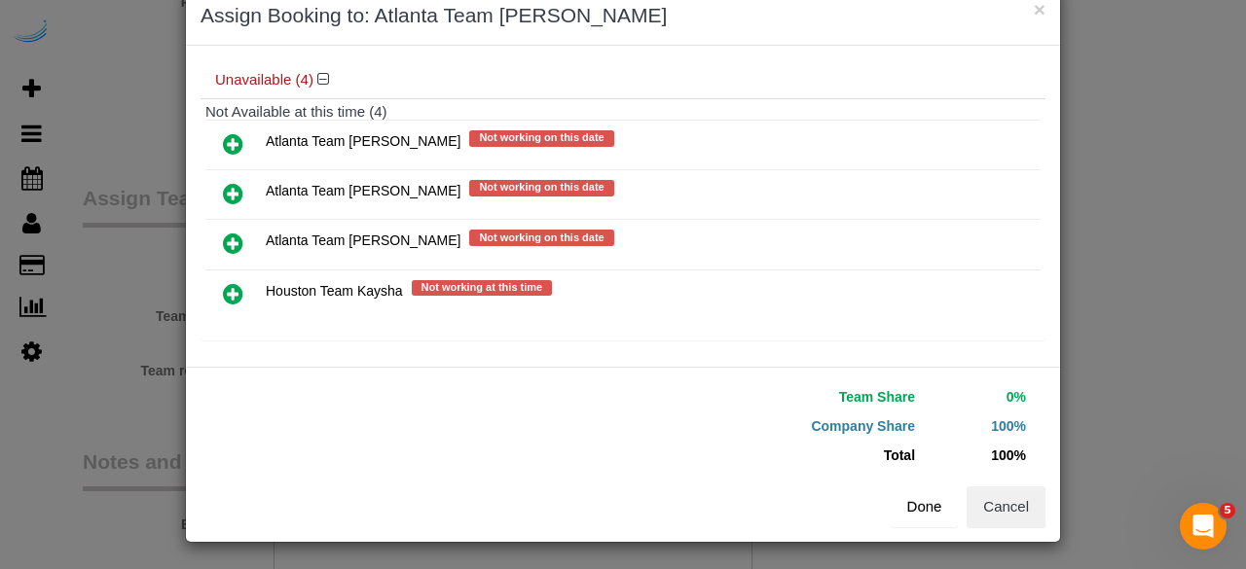
click at [935, 509] on button "Done" at bounding box center [925, 507] width 68 height 41
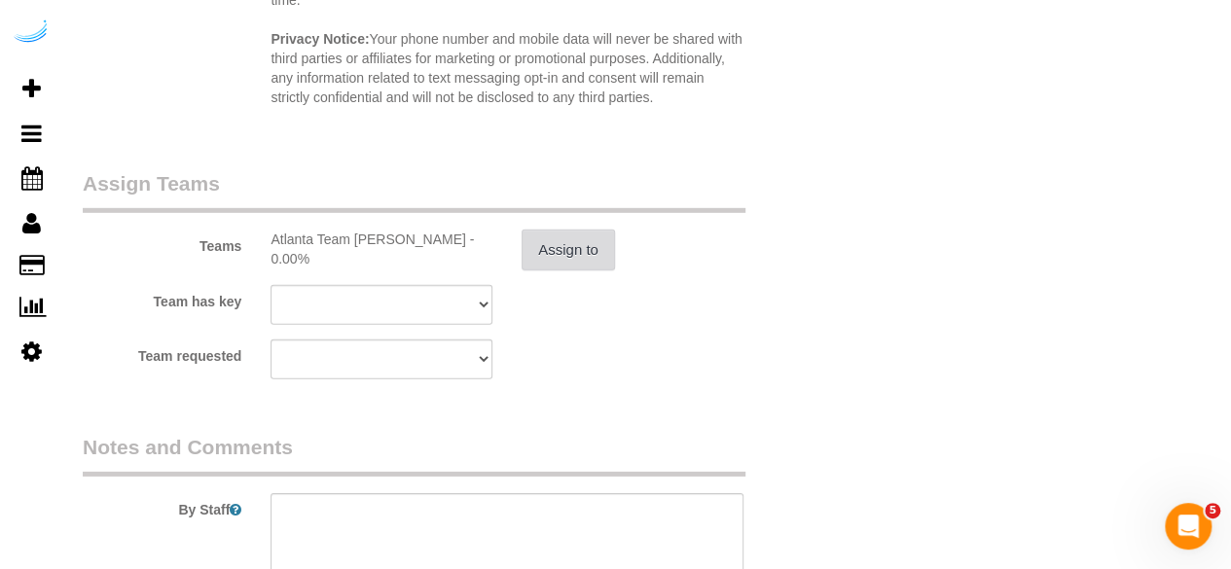
scroll to position [3086, 0]
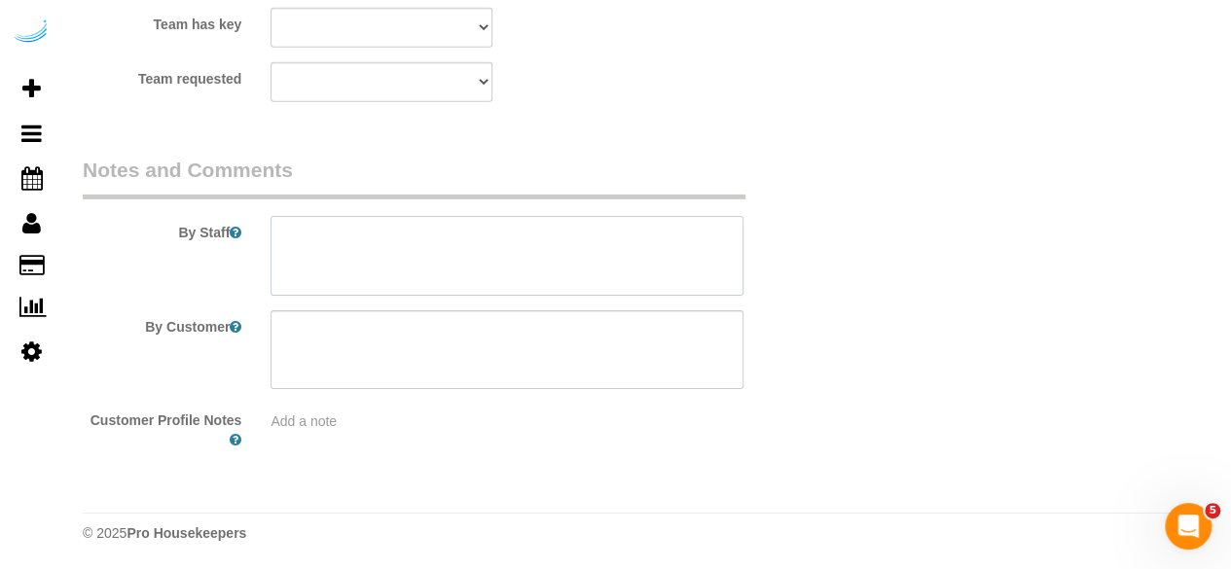
click at [526, 279] on textarea at bounding box center [507, 256] width 473 height 80
paste textarea "Permanent Notes:No notes from this [DOMAIN_NAME][DATE] Notes:No notes from this…"
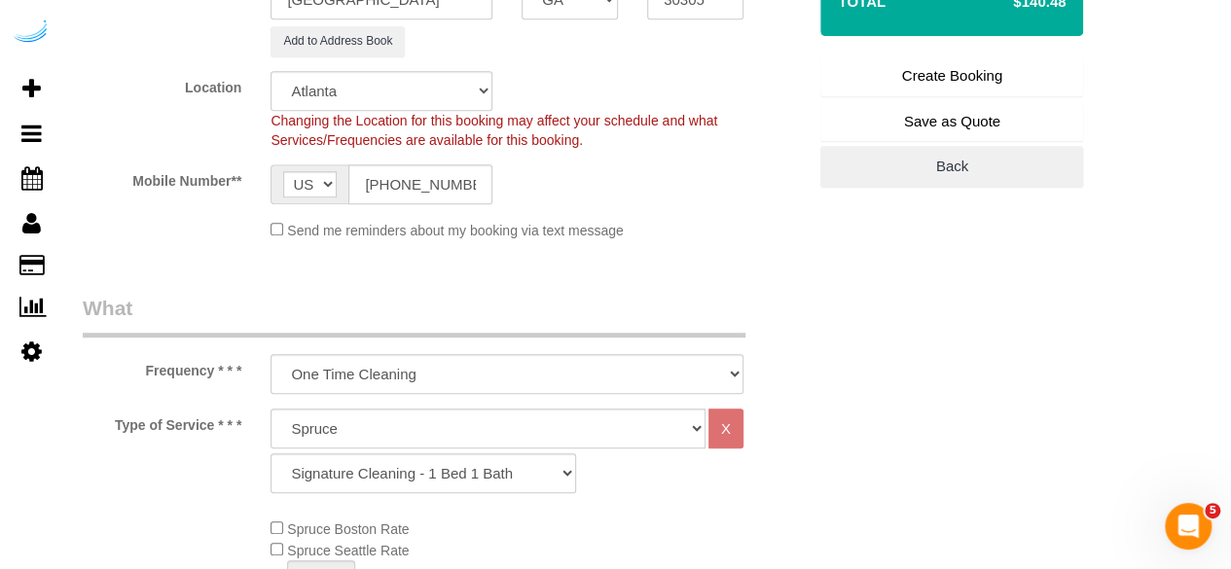
scroll to position [263, 0]
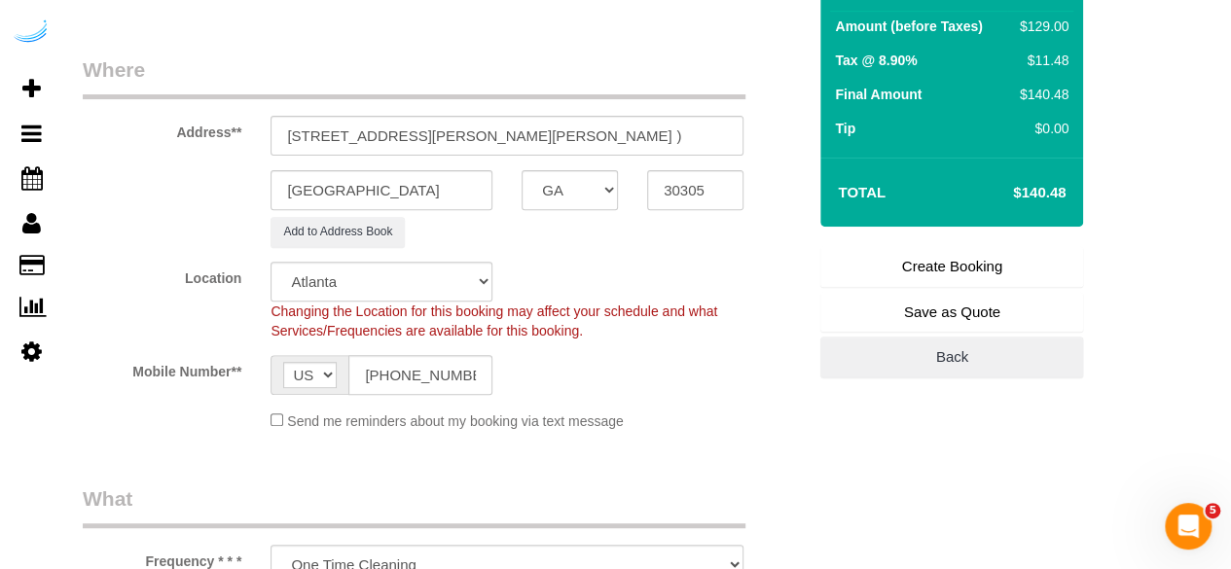
type textarea "Recurrency: EVERY 4 WEEKS Permanent Notes:No notes from this [DOMAIN_NAME][DATE…"
click at [911, 269] on link "Create Booking" at bounding box center [952, 266] width 263 height 41
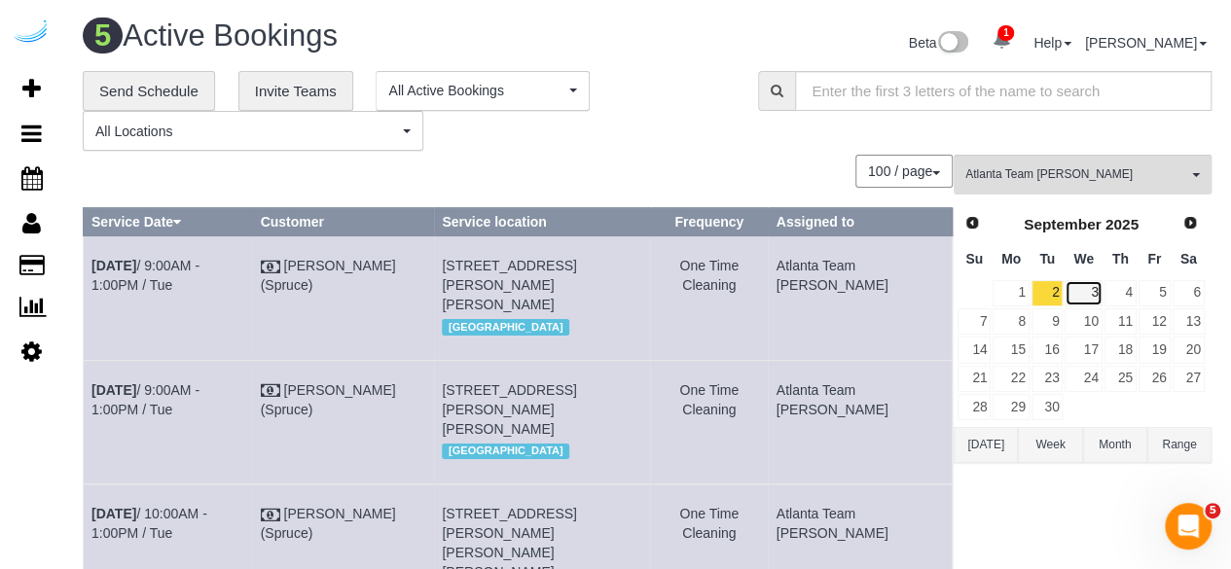
click at [1096, 283] on link "3" at bounding box center [1083, 293] width 37 height 26
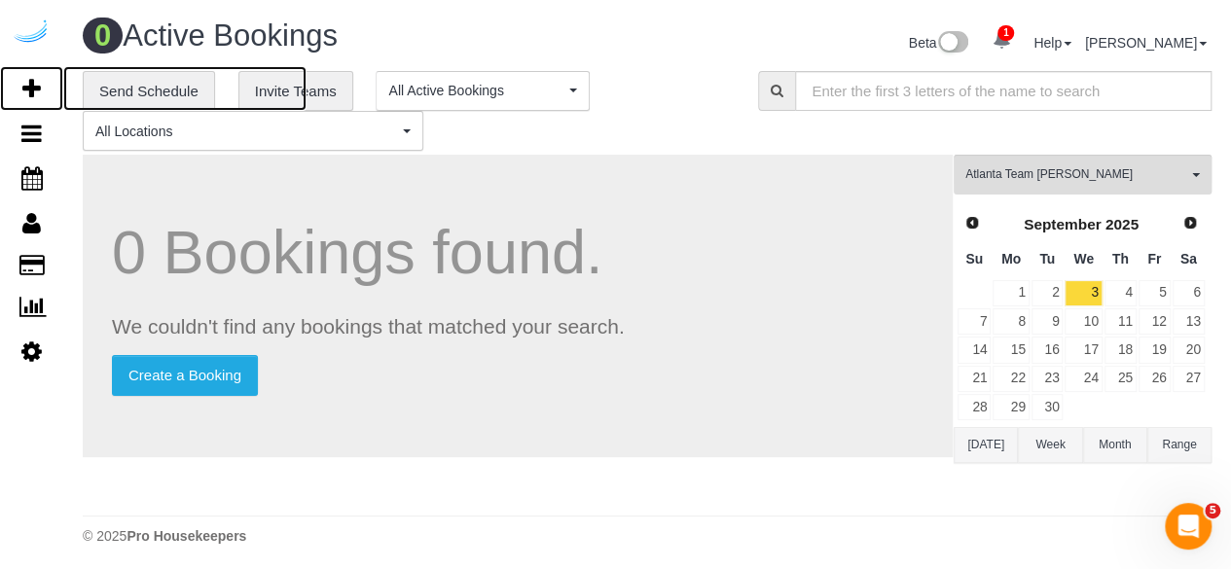
drag, startPoint x: 32, startPoint y: 89, endPoint x: 160, endPoint y: 2, distance: 154.2
click at [32, 89] on icon at bounding box center [31, 88] width 18 height 23
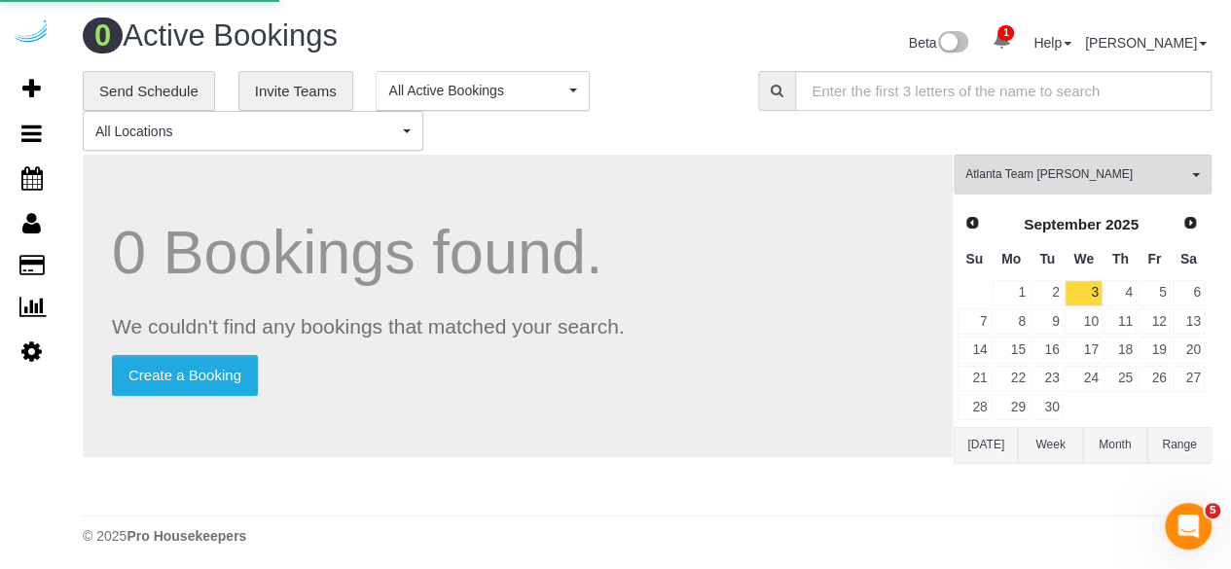
select select "4"
select select "number:9"
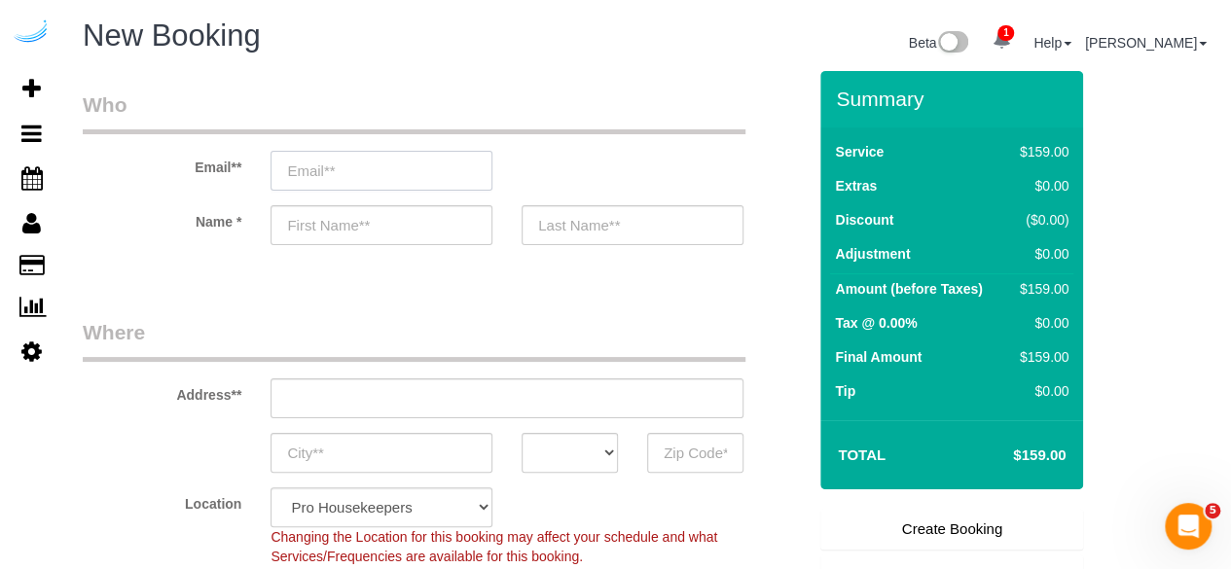
click at [361, 170] on input "email" at bounding box center [382, 171] width 222 height 40
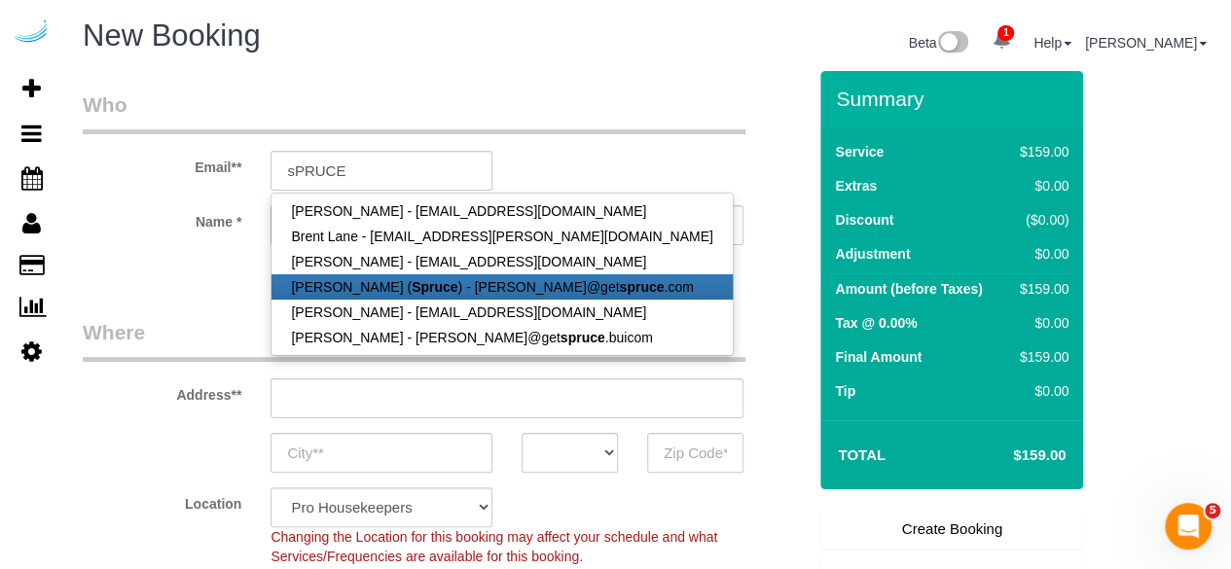
click at [372, 282] on link "[PERSON_NAME] ( Spruce ) - [PERSON_NAME]@get spruce .com" at bounding box center [502, 287] width 460 height 25
type input "[PERSON_NAME][EMAIL_ADDRESS][DOMAIN_NAME]"
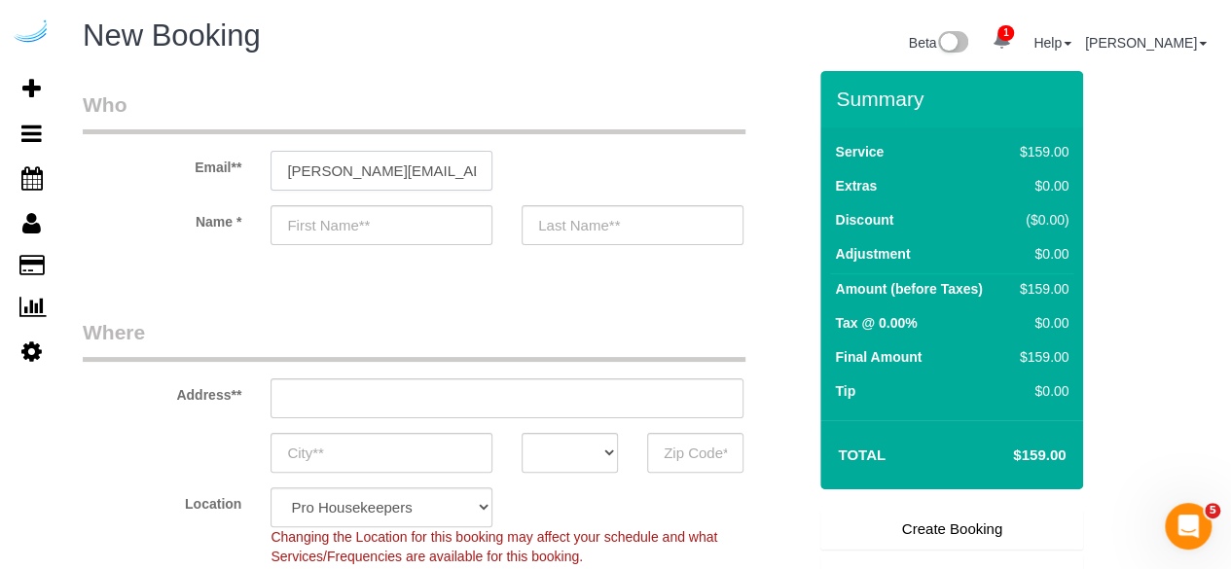
type input "[PERSON_NAME]"
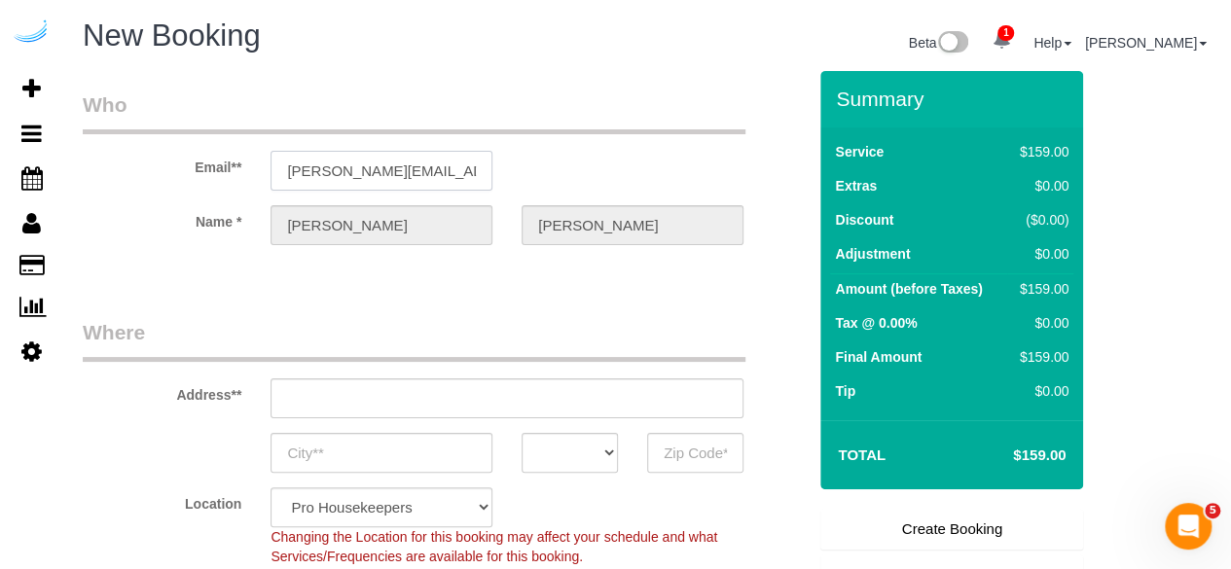
type input "[STREET_ADDRESS][PERSON_NAME]"
type input "Austin"
select select "[GEOGRAPHIC_DATA]"
type input "78704"
click at [476, 399] on input "[STREET_ADDRESS][PERSON_NAME]" at bounding box center [507, 399] width 473 height 40
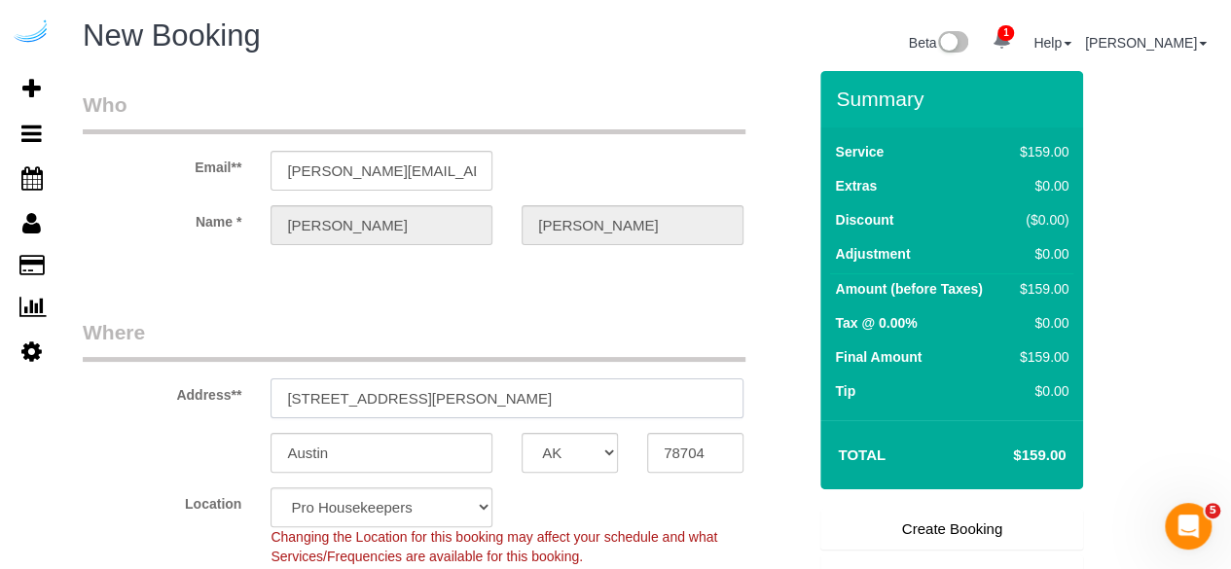
paste input "[STREET_ADDRESS][PERSON_NAME][PERSON_NAME]"
type input "[STREET_ADDRESS][PERSON_NAME][PERSON_NAME]"
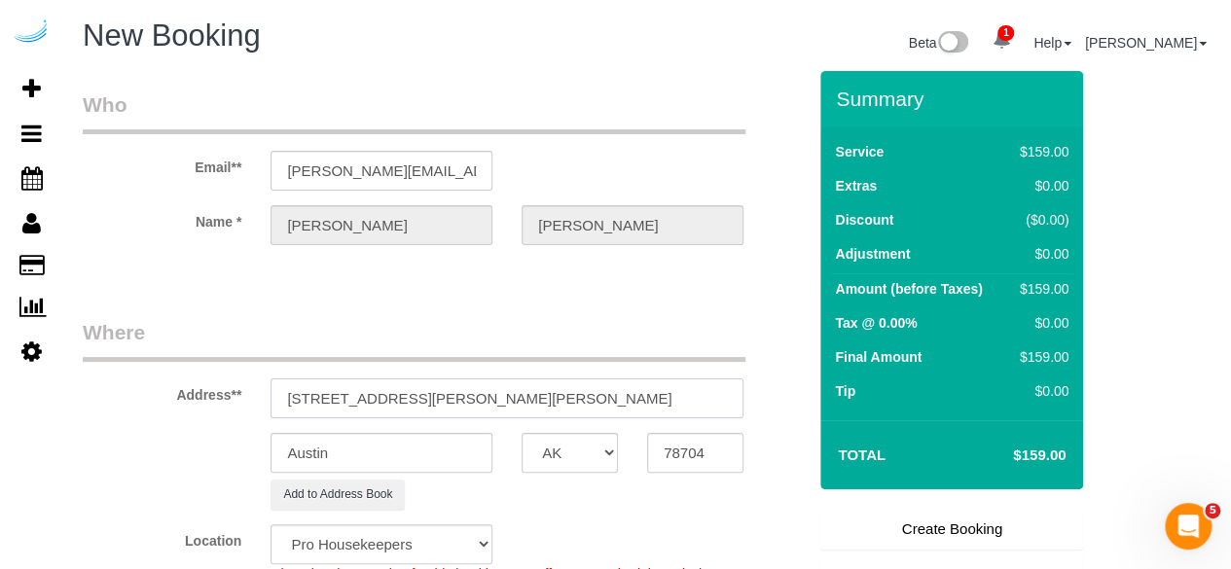
select select "9"
select select "object:12292"
drag, startPoint x: 620, startPoint y: 388, endPoint x: 682, endPoint y: 422, distance: 70.5
click at [647, 386] on input "[STREET_ADDRESS][PERSON_NAME][PERSON_NAME]" at bounding box center [507, 399] width 473 height 40
type input "[STREET_ADDRESS][PERSON_NAME][PERSON_NAME]"
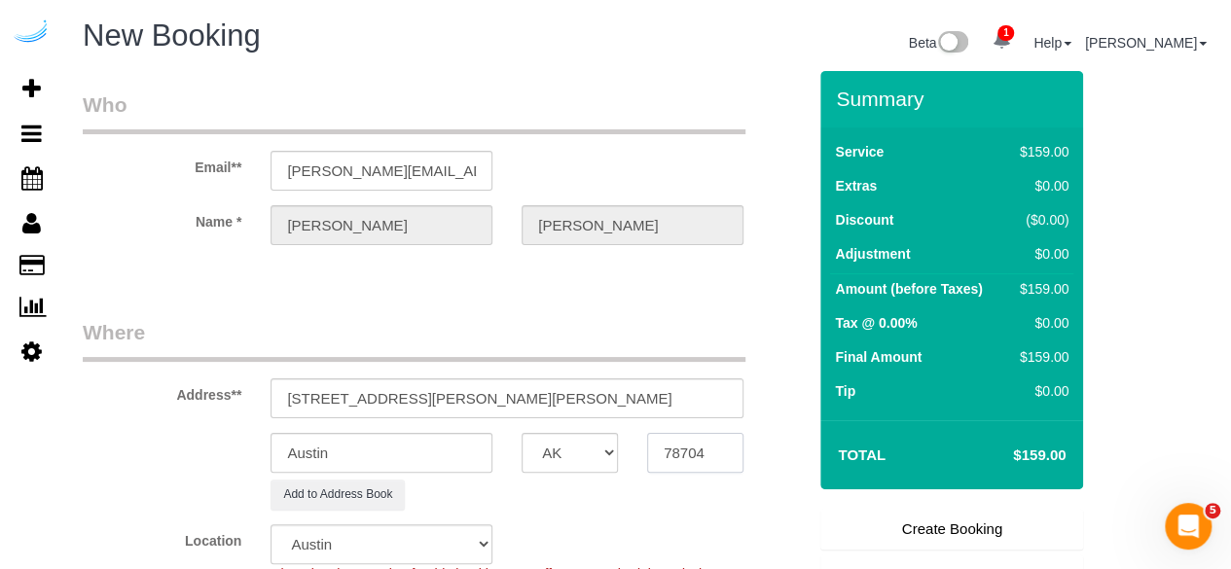
click at [693, 454] on input "78704" at bounding box center [695, 453] width 96 height 40
paste input "30030"
type input "30030"
click at [598, 453] on select "AK AL AR AZ CA CO CT DC DE [GEOGRAPHIC_DATA] [GEOGRAPHIC_DATA] HI IA ID IL IN K…" at bounding box center [570, 453] width 96 height 40
select select "8"
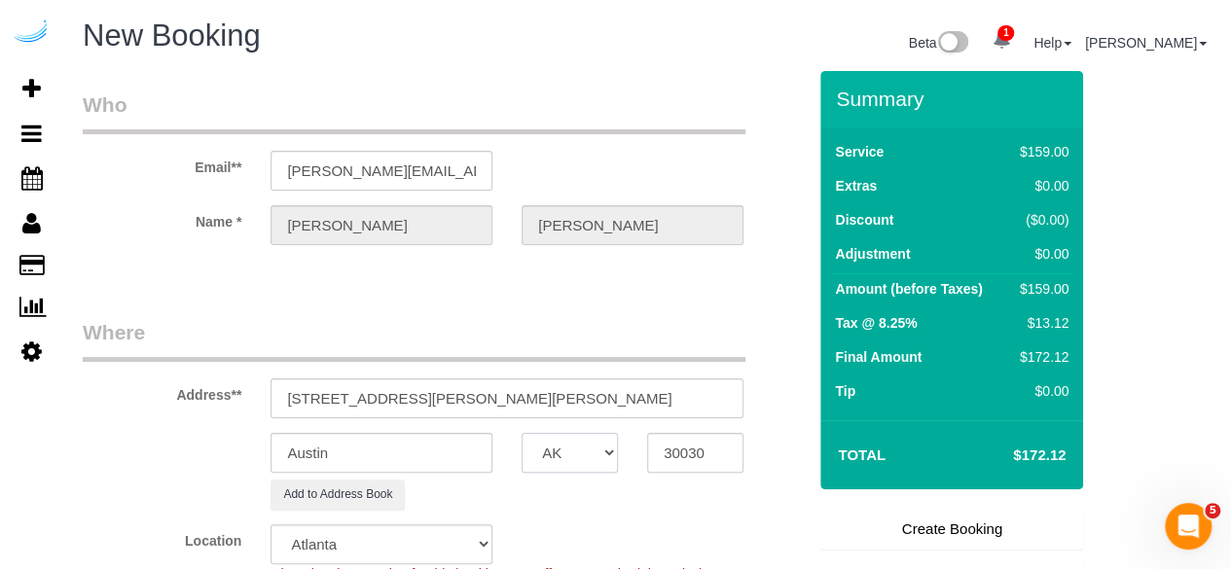
select select "GA"
click at [471, 452] on input "Austin" at bounding box center [382, 453] width 222 height 40
select select "object:12339"
type input "s"
type input "Decatur"
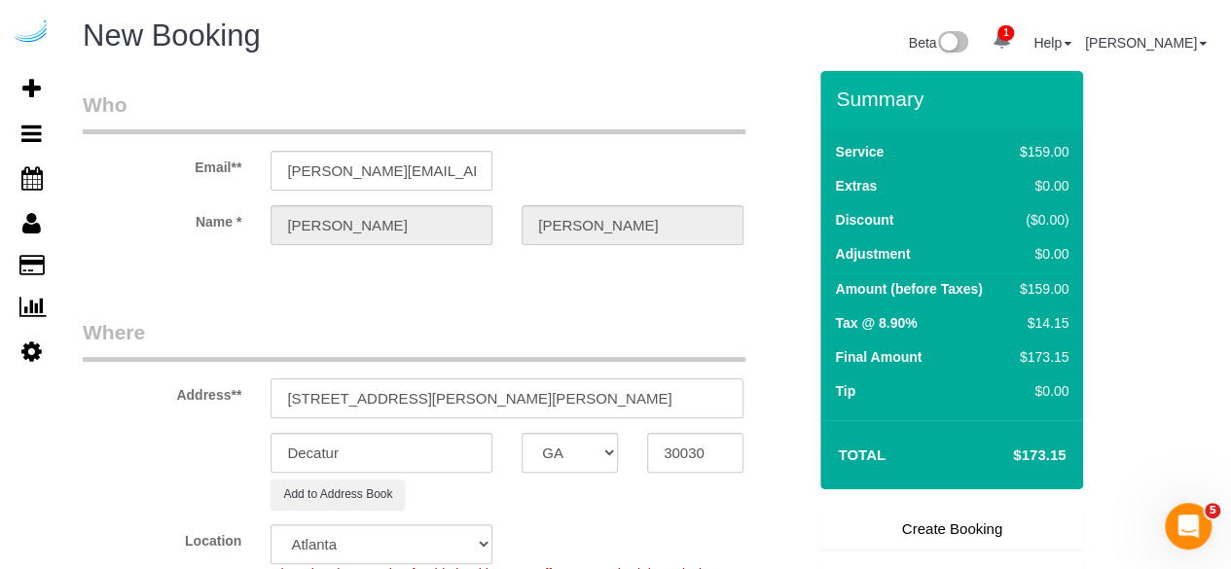
drag, startPoint x: 446, startPoint y: 398, endPoint x: 651, endPoint y: 392, distance: 205.5
click at [652, 393] on input "[STREET_ADDRESS][PERSON_NAME][PERSON_NAME]" at bounding box center [507, 399] width 473 height 40
paste input "[PERSON_NAME]"
paste input "Cortland on [PERSON_NAME]"
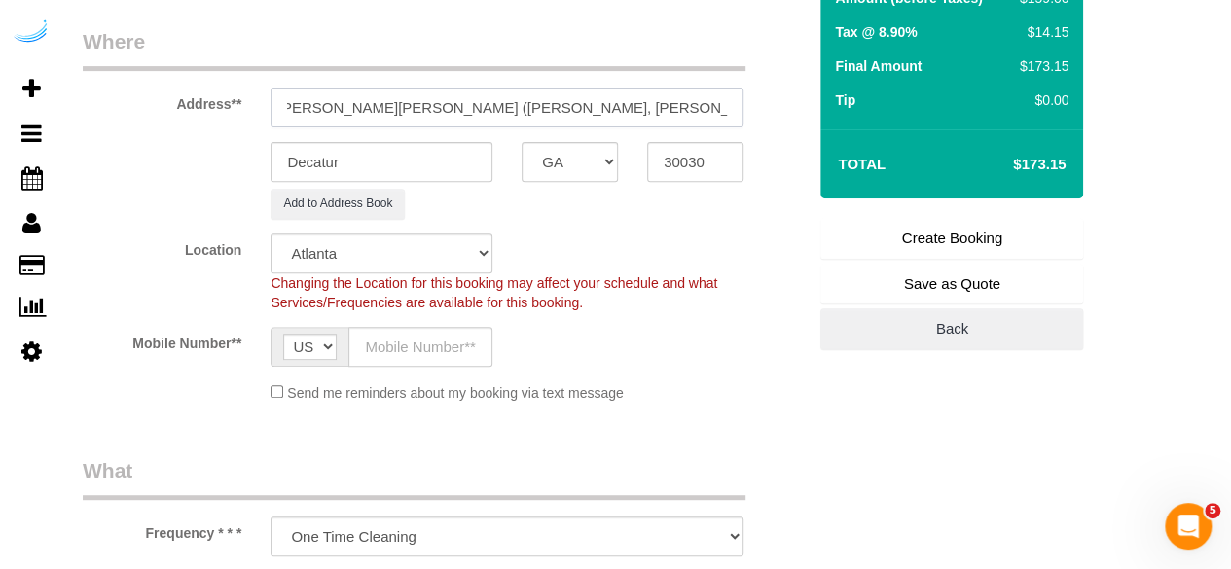
scroll to position [292, 0]
type input "[STREET_ADDRESS][PERSON_NAME][PERSON_NAME] ([PERSON_NAME], [PERSON_NAME] on [PE…"
click at [413, 339] on input "text" at bounding box center [421, 346] width 144 height 40
type input "[PHONE_NUMBER]"
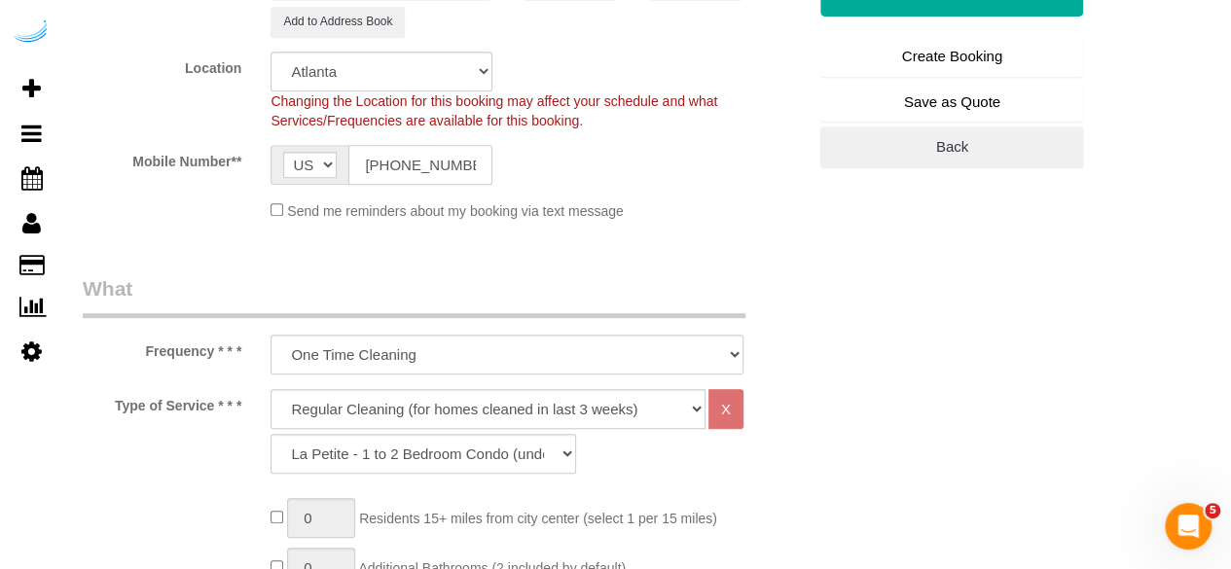
scroll to position [584, 0]
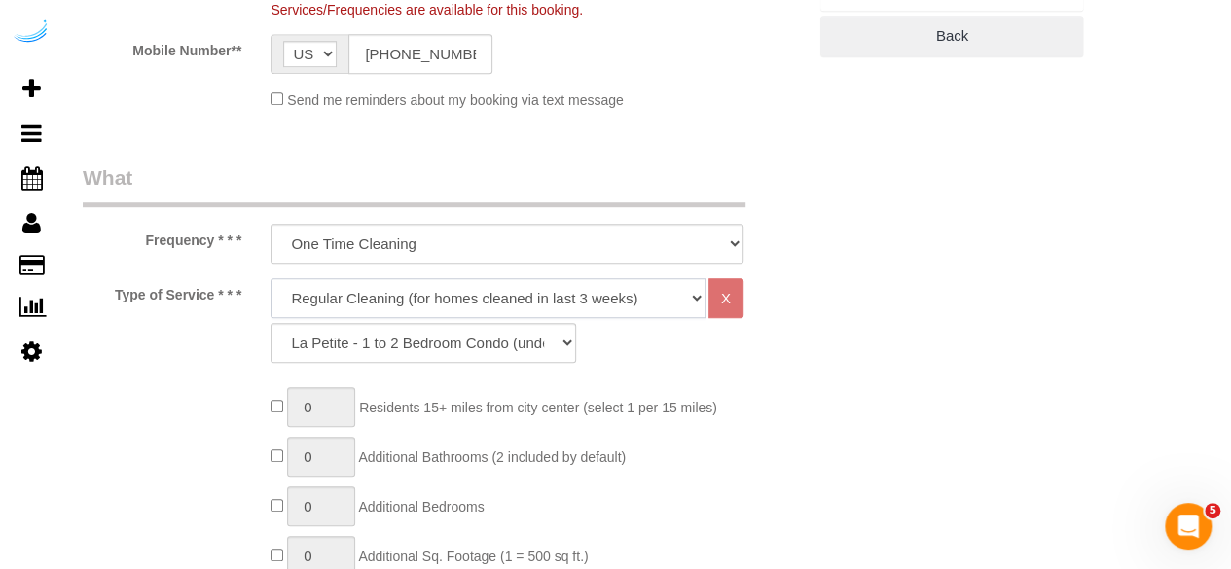
click at [488, 297] on select "Deep Cleaning (for homes that have not been cleaned in 3+ weeks) Spruce Regular…" at bounding box center [488, 298] width 435 height 40
click at [271, 278] on select "Deep Cleaning (for homes that have not been cleaned in 3+ weeks) Spruce Regular…" at bounding box center [488, 298] width 435 height 40
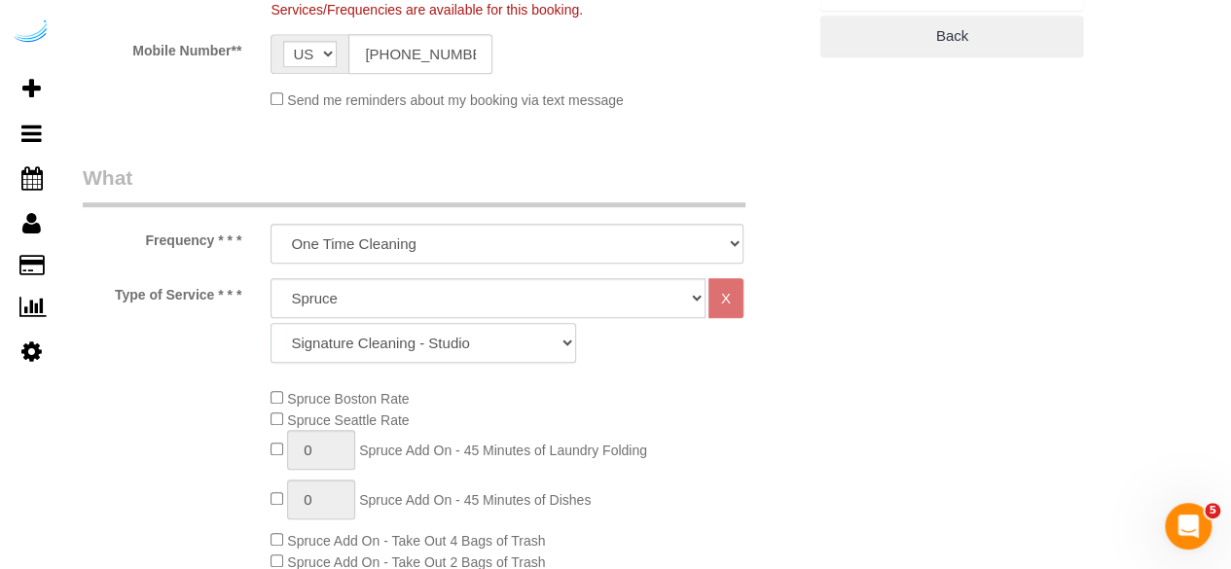
drag, startPoint x: 486, startPoint y: 356, endPoint x: 494, endPoint y: 326, distance: 31.2
click at [486, 356] on select "Signature Cleaning - Studio Signature Cleaning - 1 Bed 1 Bath Signature Cleanin…" at bounding box center [424, 343] width 306 height 40
click at [271, 323] on select "Signature Cleaning - Studio Signature Cleaning - 1 Bed 1 Bath Signature Cleanin…" at bounding box center [424, 343] width 306 height 40
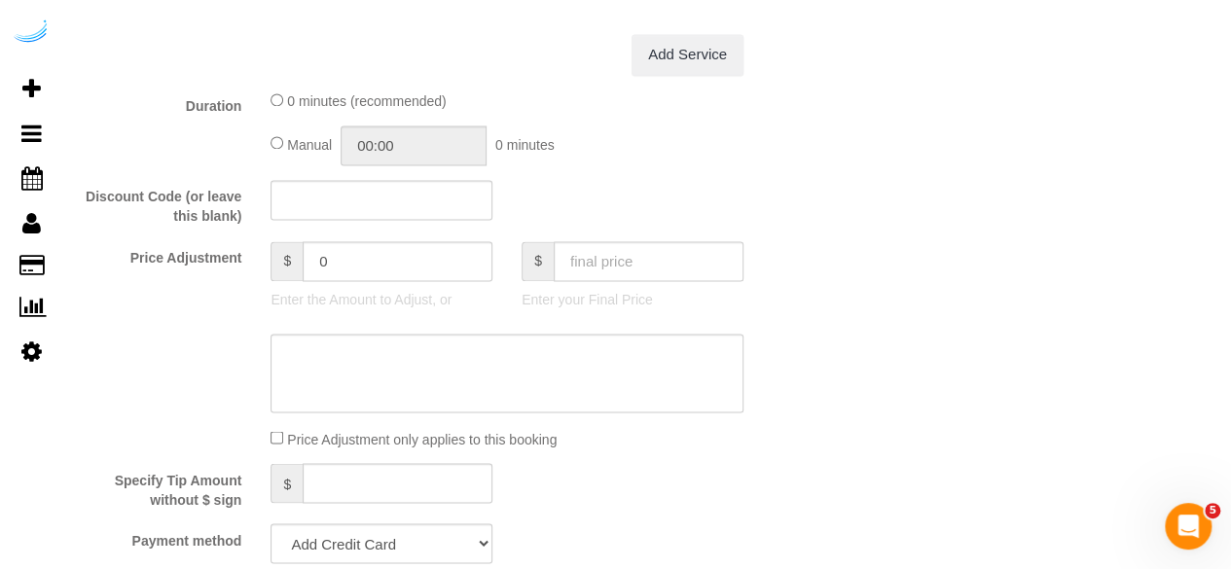
scroll to position [1752, 0]
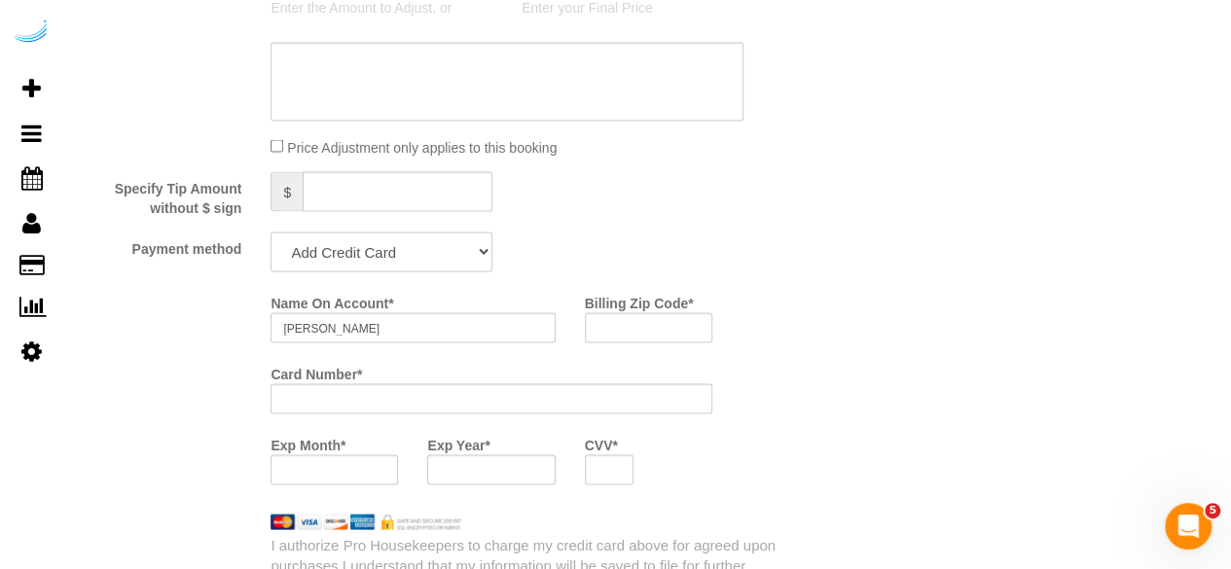
click at [387, 248] on select "Add Credit Card Cash Check Paypal" at bounding box center [382, 252] width 222 height 40
click at [271, 234] on select "Add Credit Card Cash Check Paypal" at bounding box center [382, 252] width 222 height 40
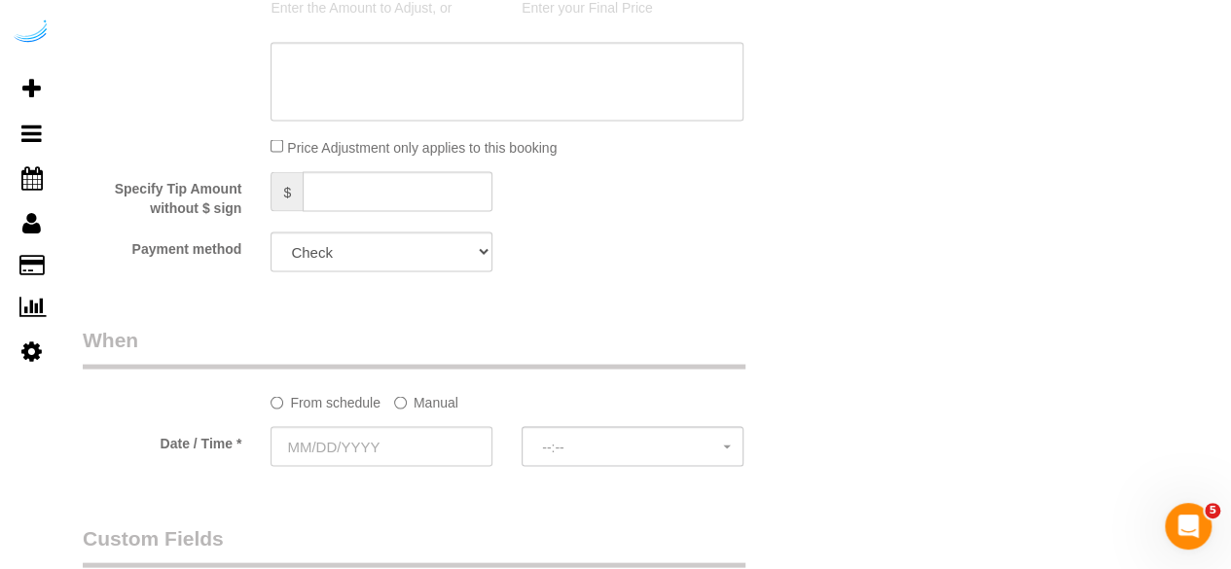
click at [421, 410] on label "Manual" at bounding box center [426, 399] width 64 height 26
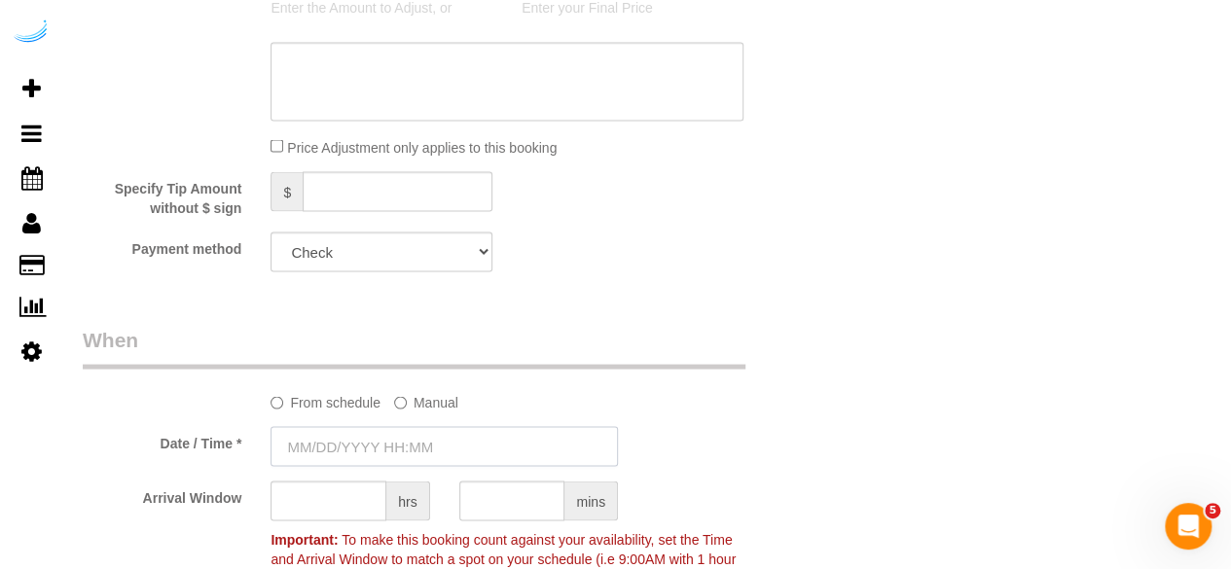
click at [401, 456] on input "text" at bounding box center [445, 446] width 348 height 40
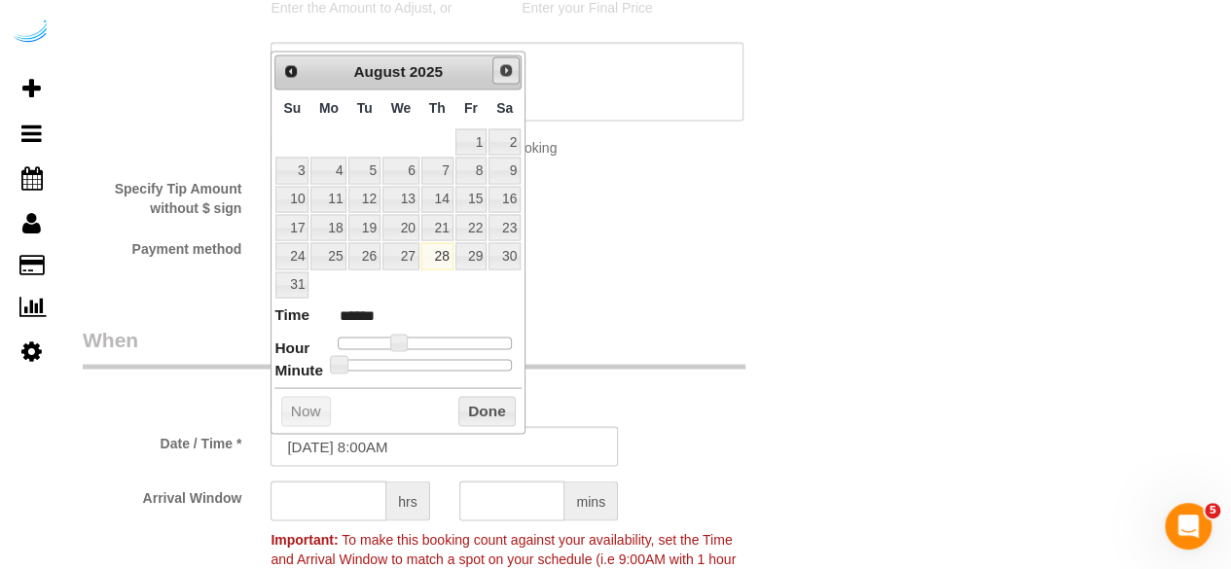
click at [506, 62] on span "Next" at bounding box center [506, 70] width 16 height 16
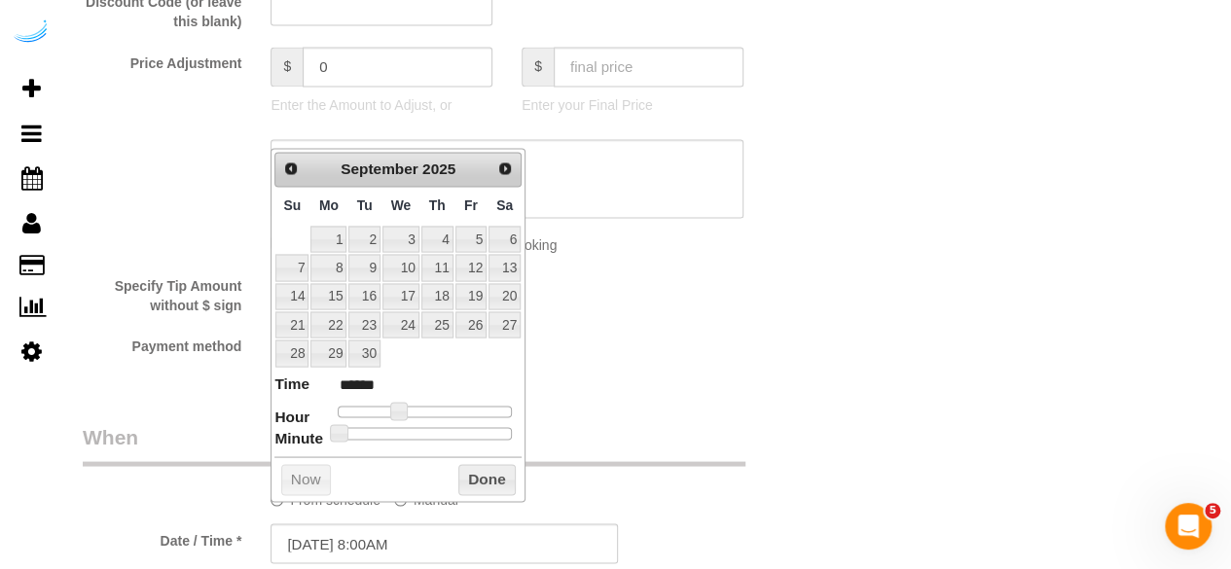
click at [696, 307] on div "Specify Tip Amount without $ sign $" at bounding box center [444, 292] width 753 height 46
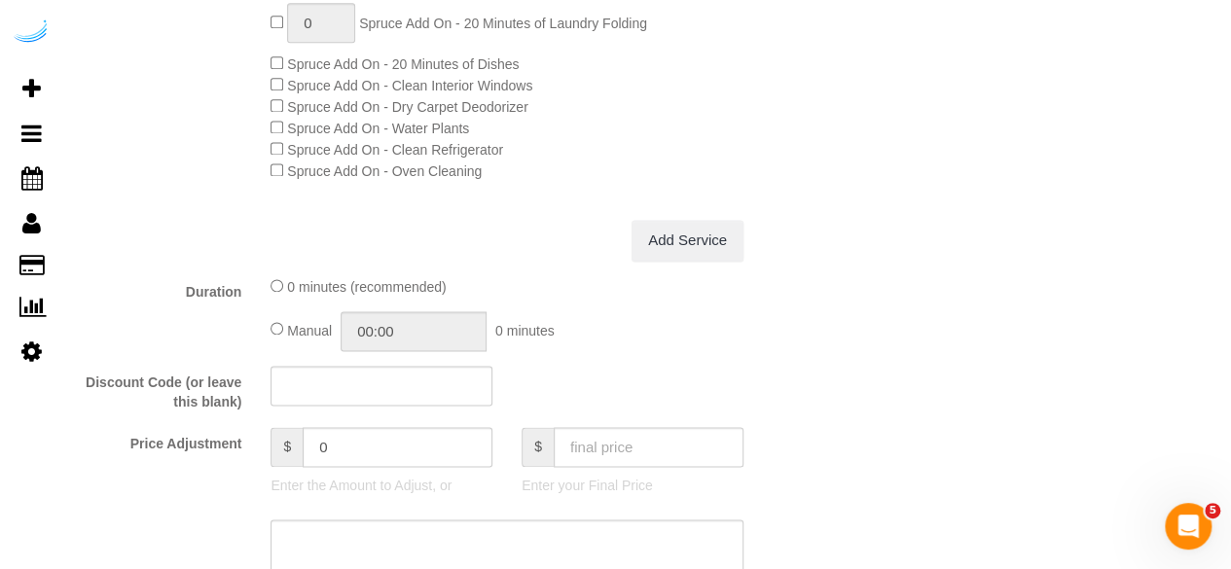
scroll to position [1168, 0]
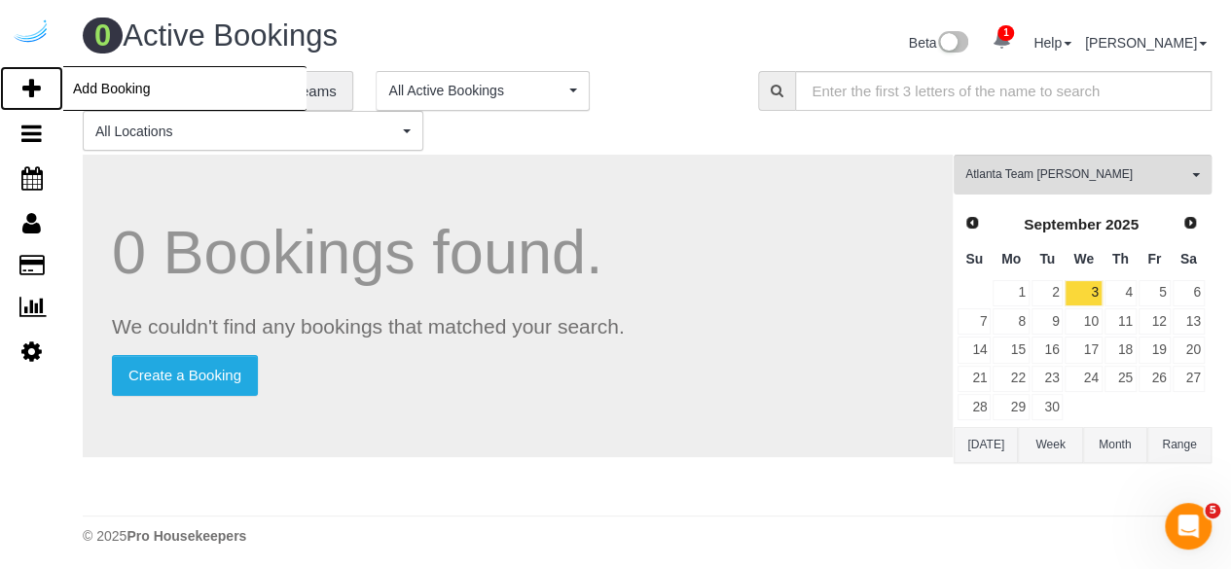
click at [42, 92] on link "Add Booking" at bounding box center [31, 88] width 63 height 45
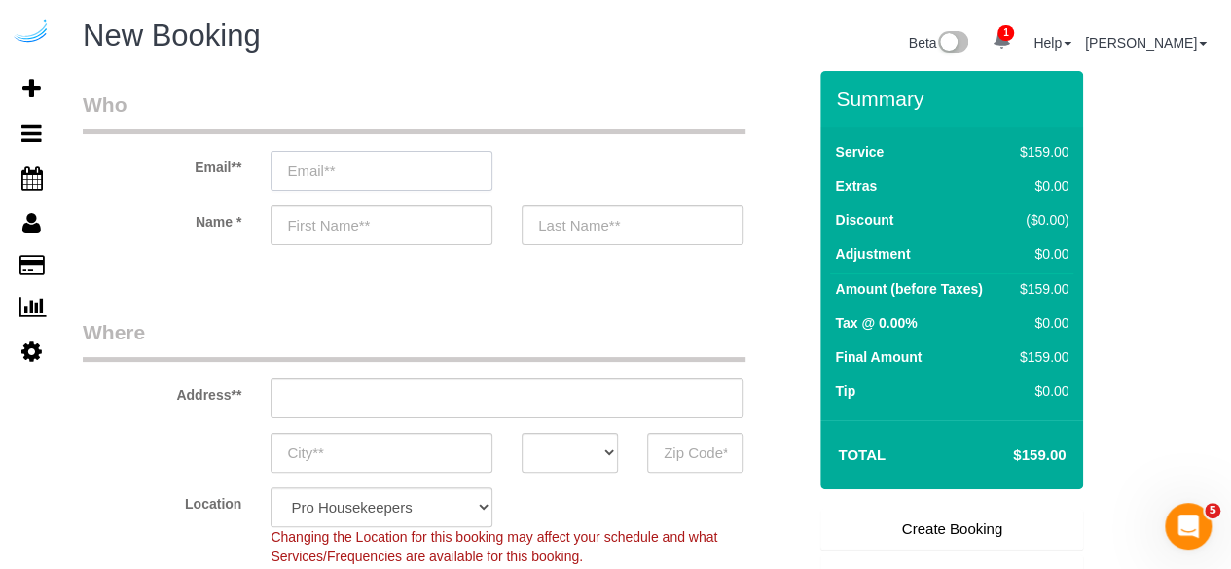
click at [440, 173] on input "email" at bounding box center [382, 171] width 222 height 40
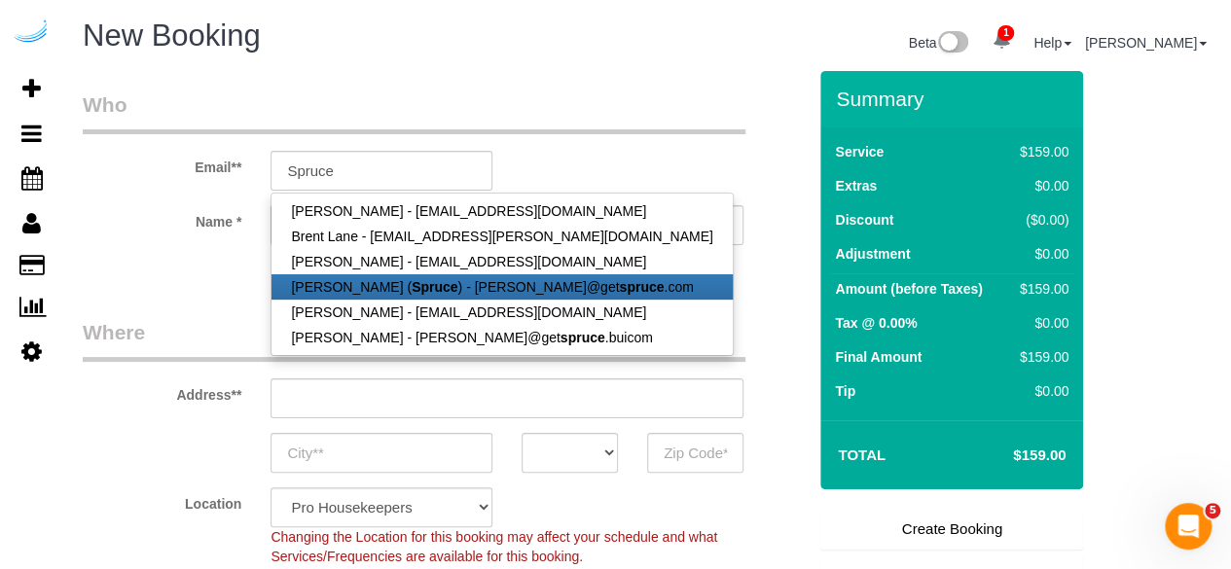
click at [421, 275] on link "[PERSON_NAME] ( Spruce ) - [PERSON_NAME]@get spruce .com" at bounding box center [502, 287] width 460 height 25
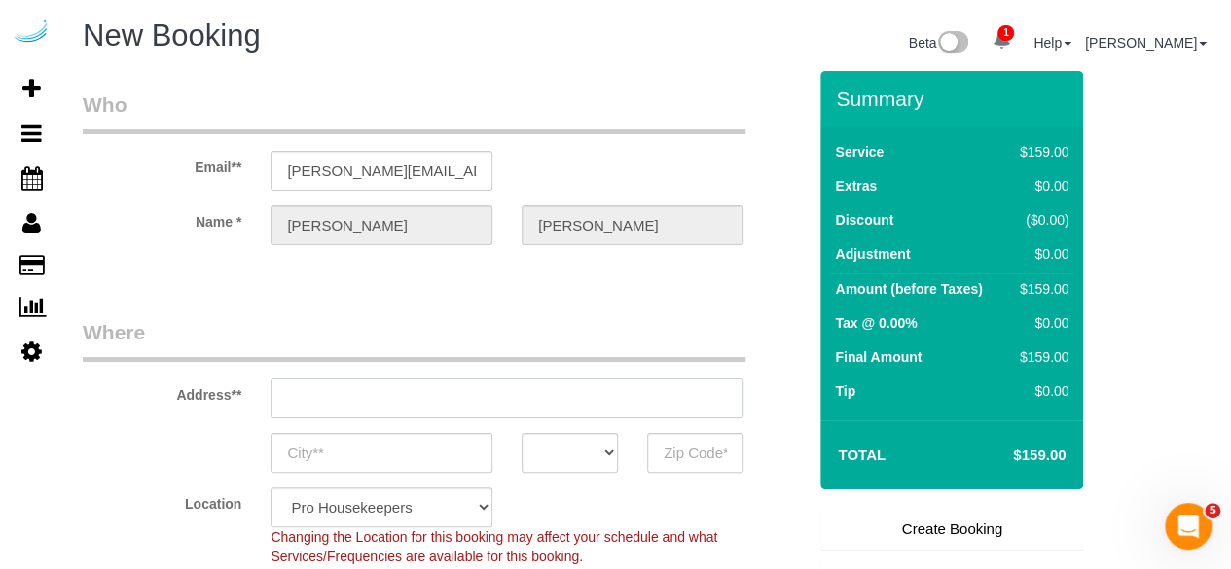
click at [532, 399] on input "text" at bounding box center [507, 399] width 473 height 40
paste input "[STREET_ADDRESS]"
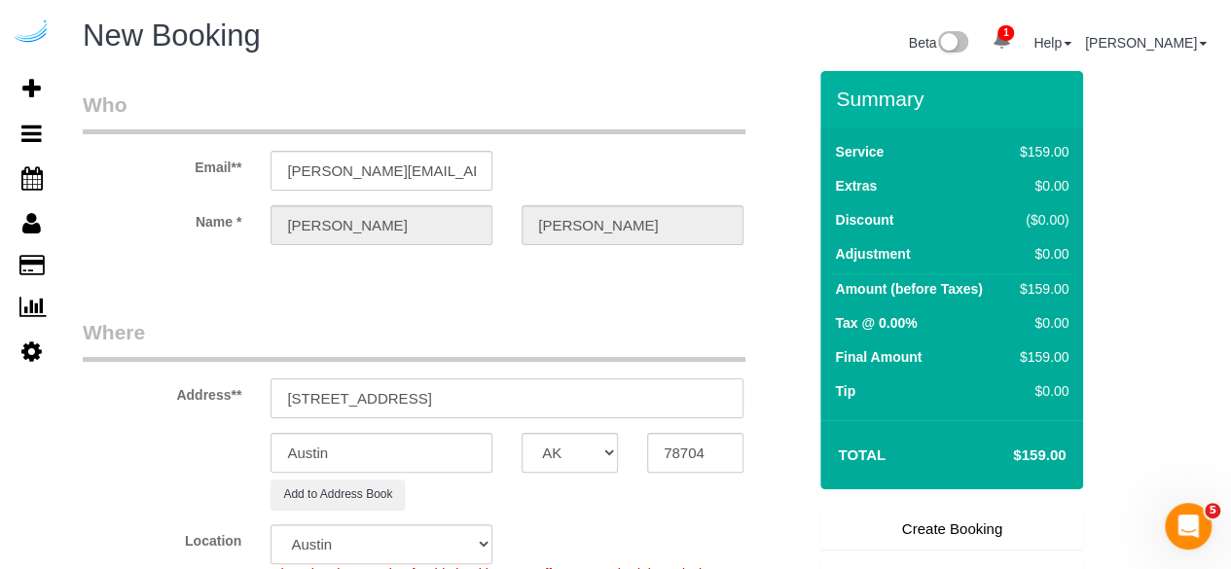
drag, startPoint x: 510, startPoint y: 388, endPoint x: 635, endPoint y: 398, distance: 125.0
click at [618, 385] on input "[STREET_ADDRESS]" at bounding box center [507, 399] width 473 height 40
drag, startPoint x: 502, startPoint y: 395, endPoint x: 649, endPoint y: 378, distance: 148.0
click at [646, 379] on input "[STREET_ADDRESS]" at bounding box center [507, 399] width 473 height 40
click at [671, 457] on input "78704" at bounding box center [695, 453] width 96 height 40
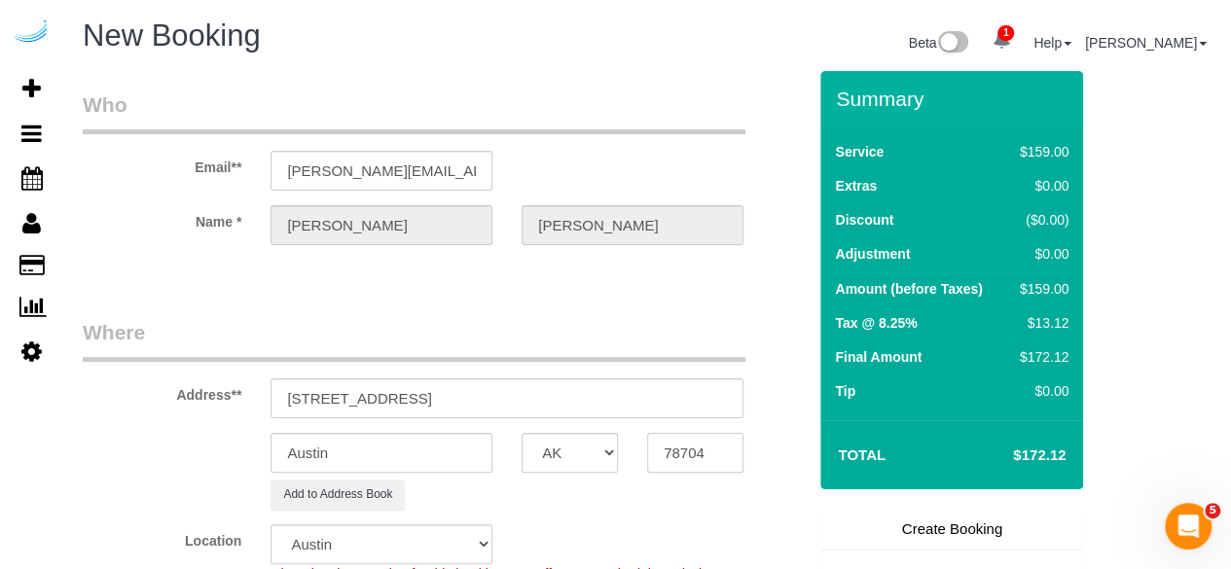
paste input "30030"
click at [582, 446] on select "AK AL AR AZ CA CO CT DC DE [GEOGRAPHIC_DATA] [GEOGRAPHIC_DATA] HI IA ID IL IN K…" at bounding box center [570, 453] width 96 height 40
click at [453, 459] on input "Austin" at bounding box center [382, 453] width 222 height 40
drag, startPoint x: 424, startPoint y: 394, endPoint x: 683, endPoint y: 396, distance: 259.0
click at [683, 396] on input "[STREET_ADDRESS]" at bounding box center [507, 399] width 473 height 40
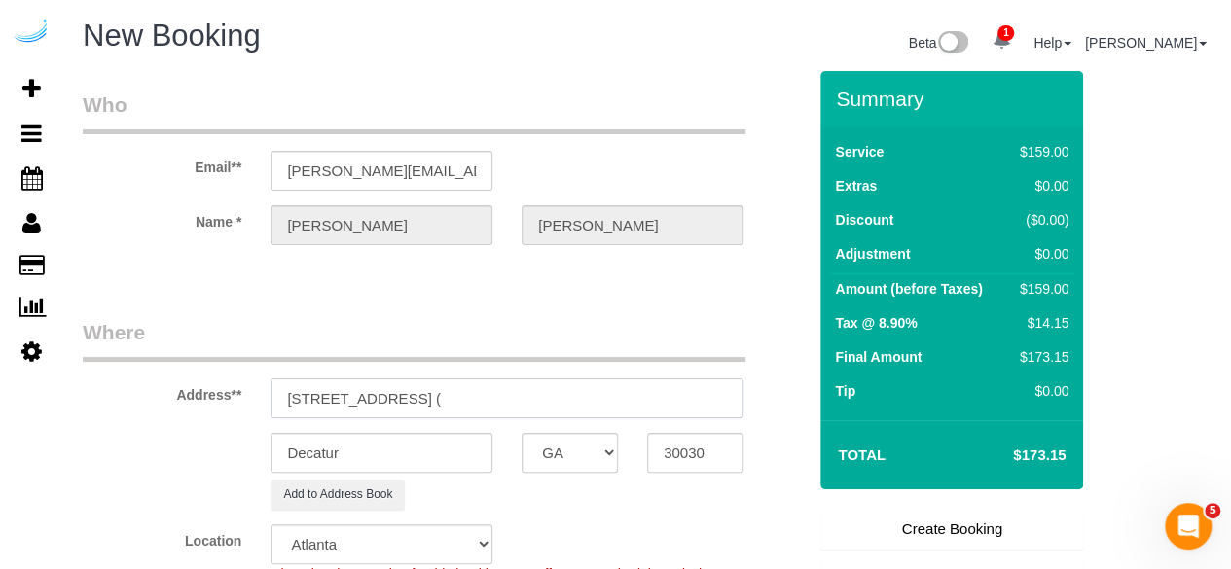
paste input "[PERSON_NAME]"
paste input "Cortland [GEOGRAPHIC_DATA]"
paste input "1466134"
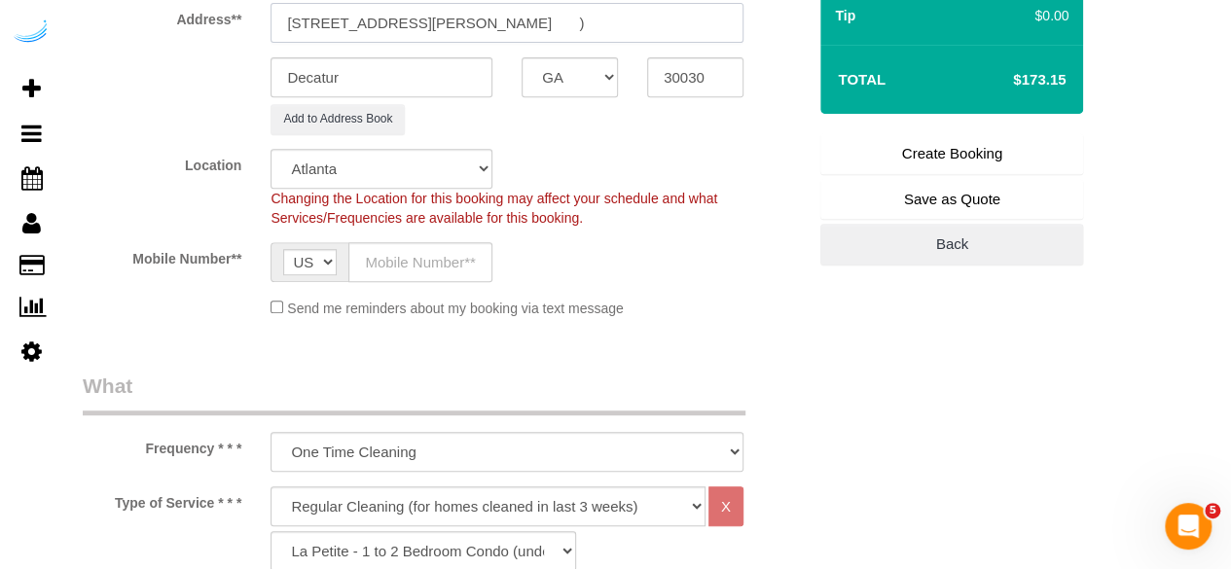
scroll to position [389, 0]
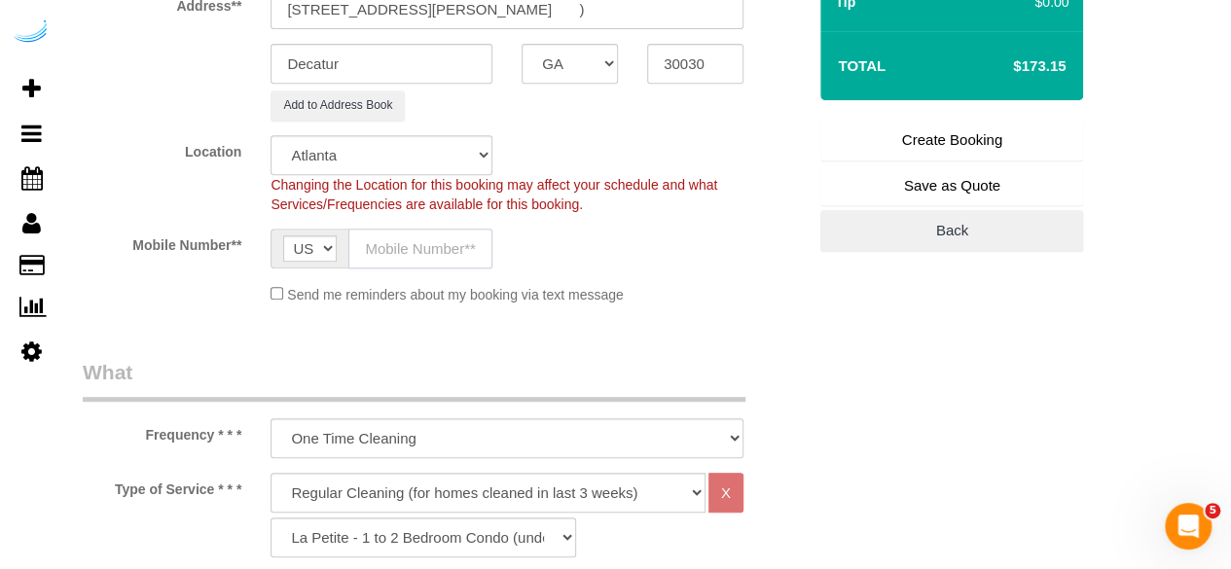
click at [422, 254] on input "text" at bounding box center [421, 249] width 144 height 40
drag, startPoint x: 414, startPoint y: 487, endPoint x: 392, endPoint y: 475, distance: 24.4
click at [413, 488] on select "Deep Cleaning (for homes that have not been cleaned in 3+ weeks) Spruce Regular…" at bounding box center [488, 493] width 435 height 40
click at [271, 473] on select "Deep Cleaning (for homes that have not been cleaned in 3+ weeks) Spruce Regular…" at bounding box center [488, 493] width 435 height 40
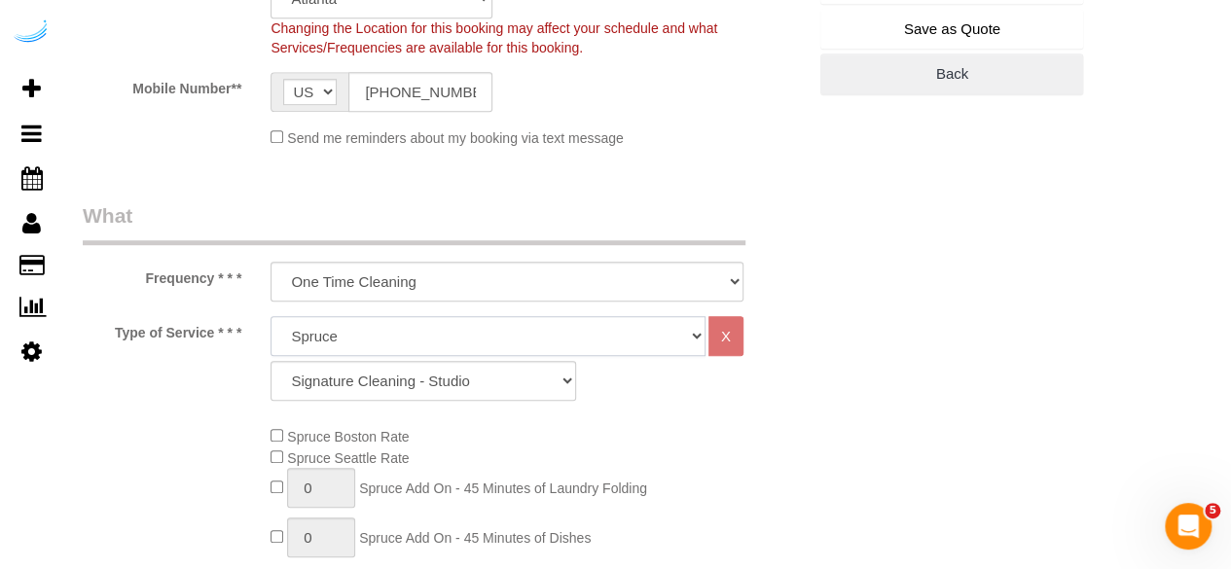
scroll to position [584, 0]
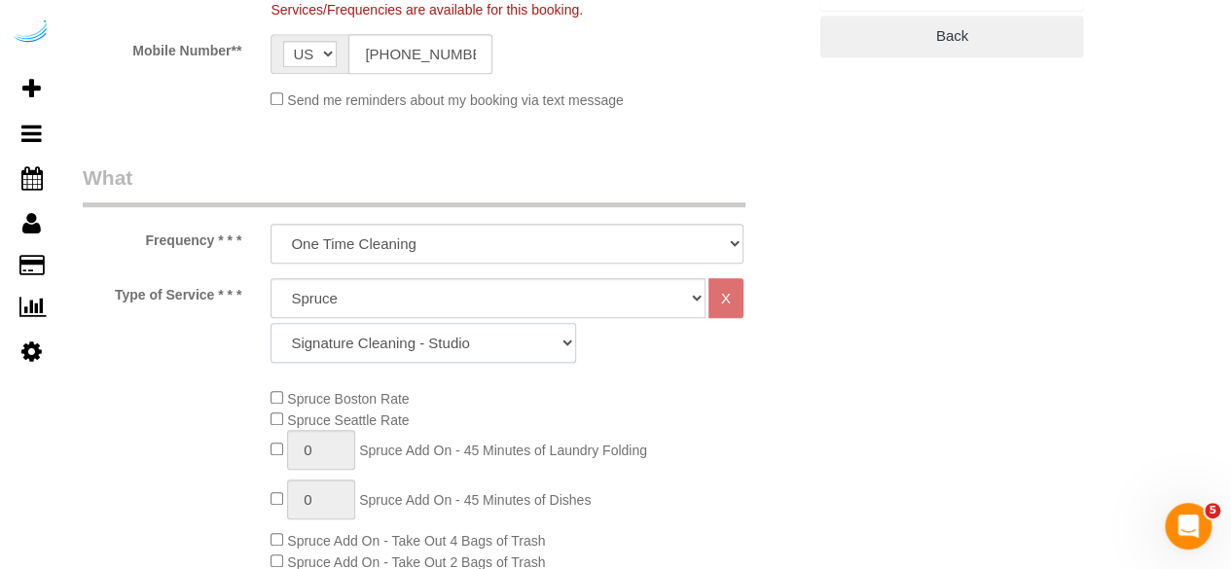
click at [443, 351] on select "Signature Cleaning - Studio Signature Cleaning - 1 Bed 1 Bath Signature Cleanin…" at bounding box center [424, 343] width 306 height 40
click at [271, 323] on select "Signature Cleaning - Studio Signature Cleaning - 1 Bed 1 Bath Signature Cleanin…" at bounding box center [424, 343] width 306 height 40
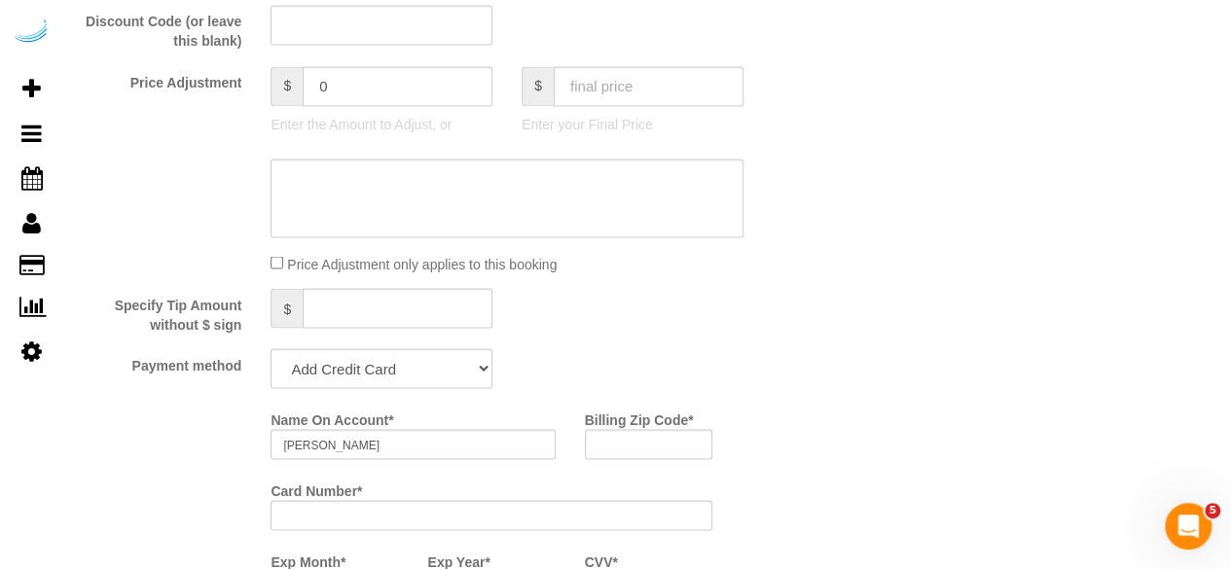
scroll to position [1655, 0]
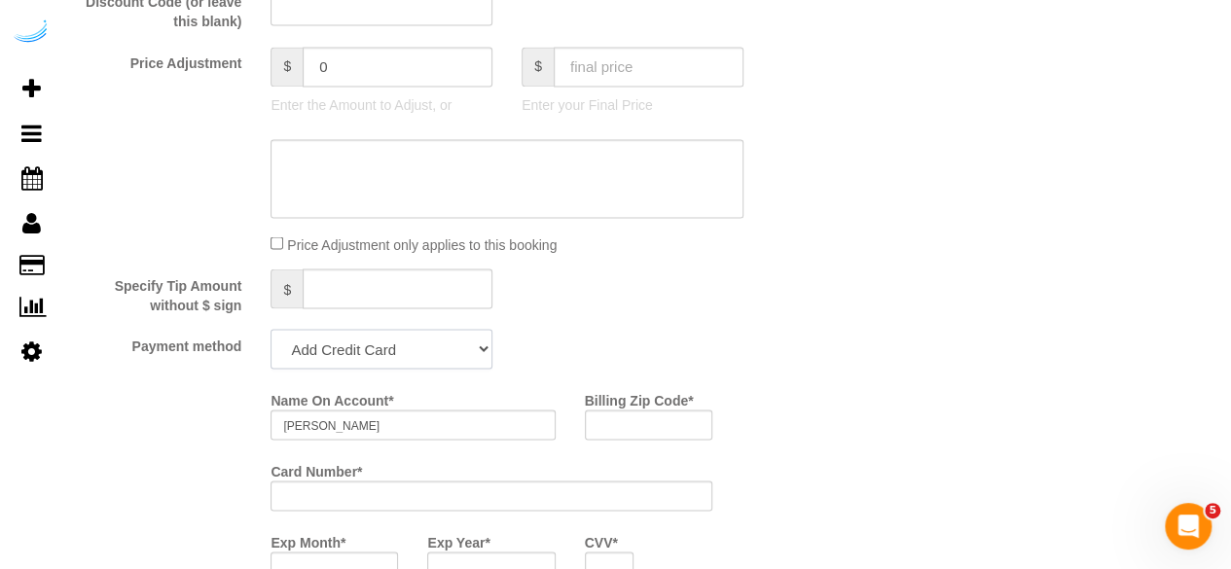
click at [271, 331] on select "Add Credit Card Cash Check Paypal" at bounding box center [382, 349] width 222 height 40
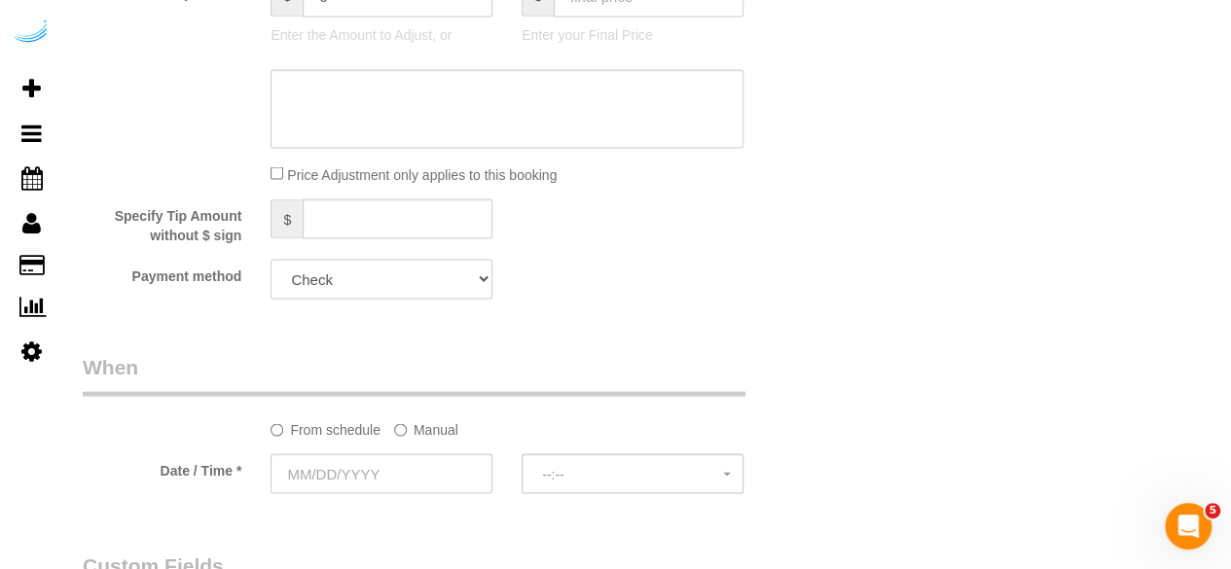
scroll to position [1752, 0]
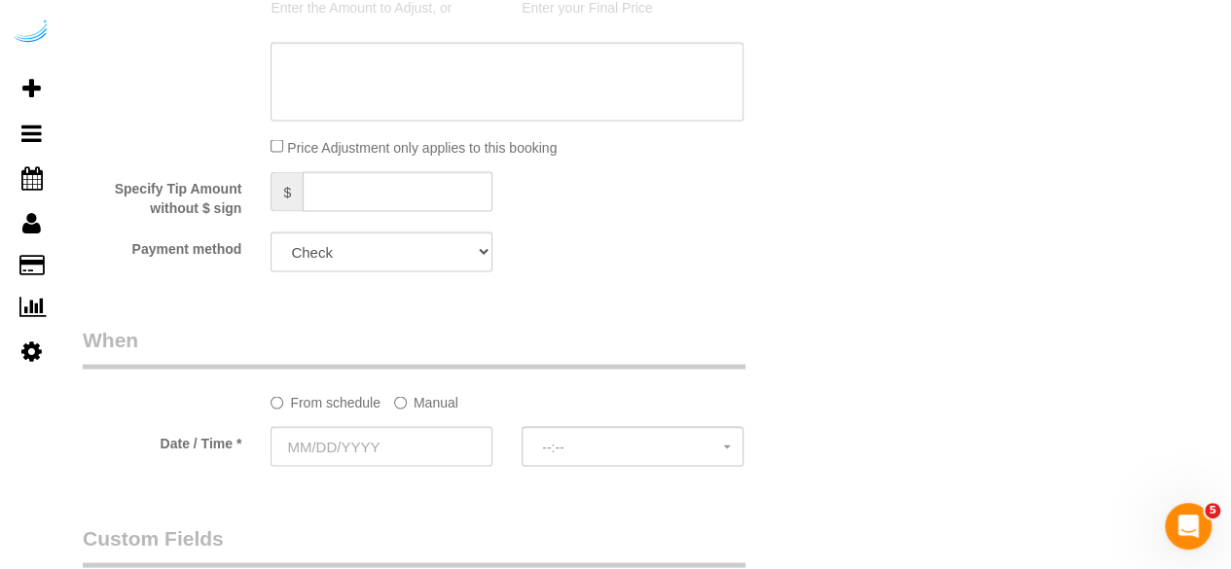
click at [413, 405] on label "Manual" at bounding box center [426, 399] width 64 height 26
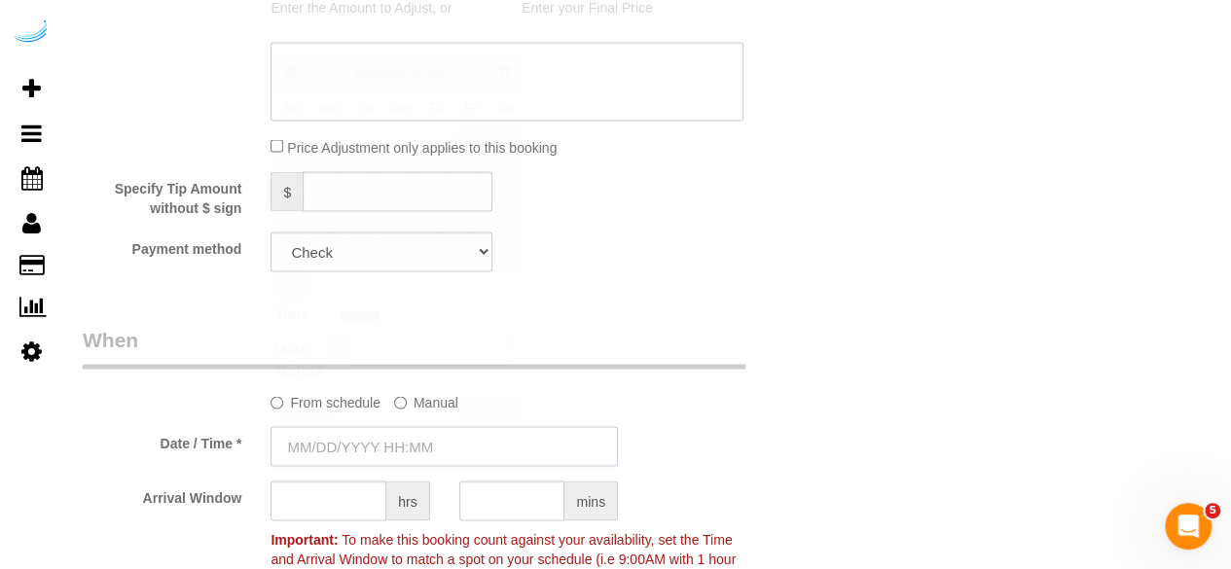
click at [389, 435] on input "text" at bounding box center [445, 446] width 348 height 40
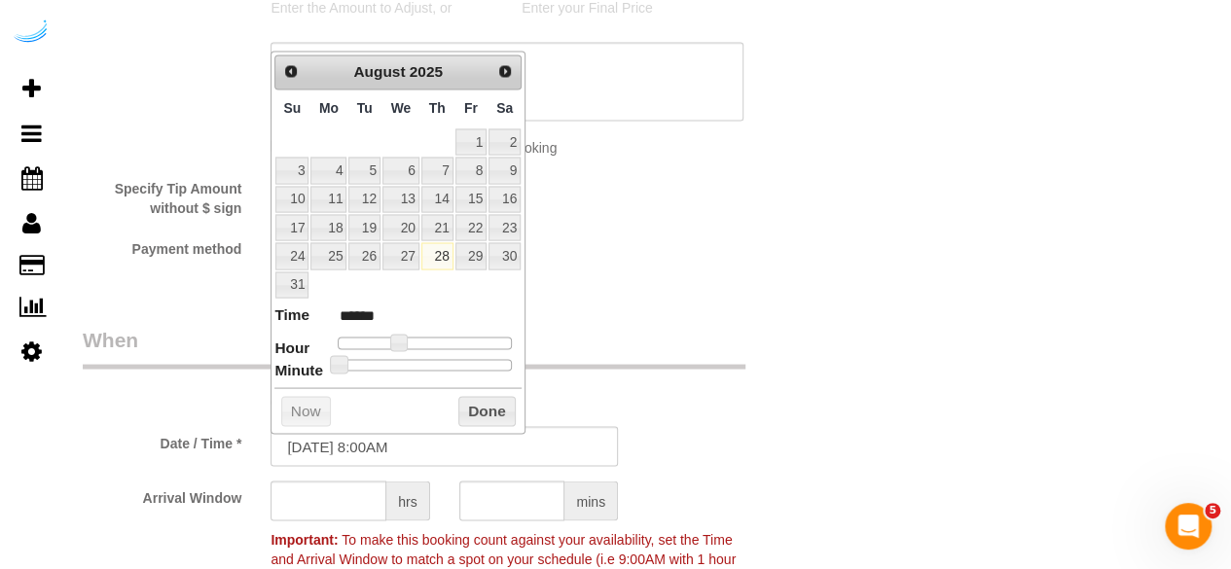
click at [496, 71] on link "Next" at bounding box center [505, 70] width 27 height 27
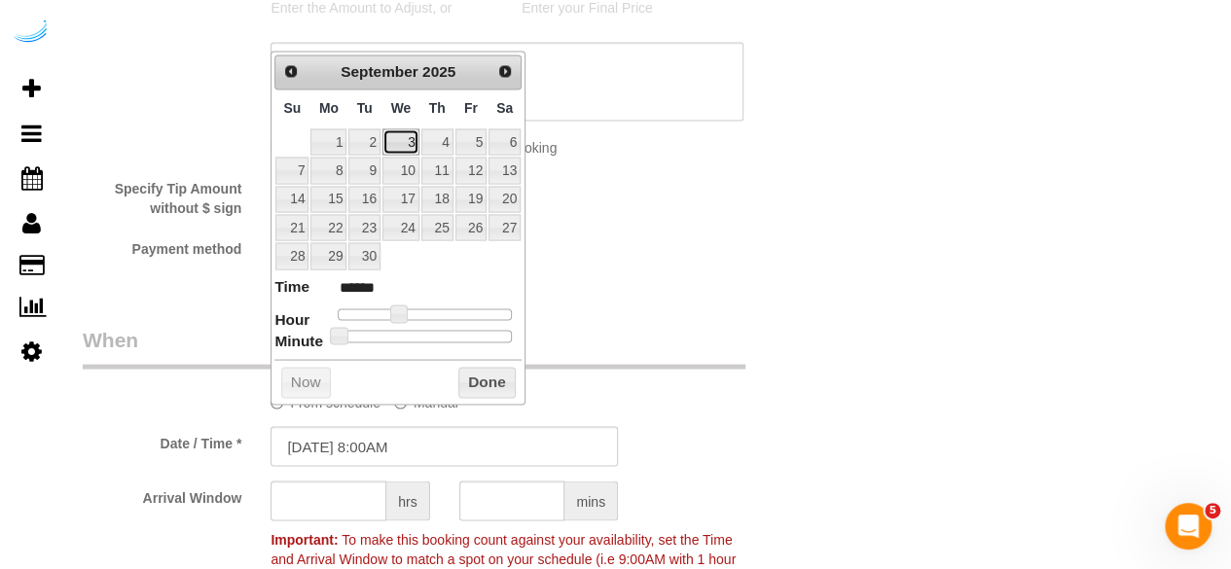
click at [411, 140] on link "3" at bounding box center [401, 142] width 37 height 26
drag, startPoint x: 405, startPoint y: 310, endPoint x: 422, endPoint y: 309, distance: 16.6
click at [422, 309] on span at bounding box center [414, 314] width 18 height 18
click at [353, 491] on input "text" at bounding box center [329, 501] width 116 height 40
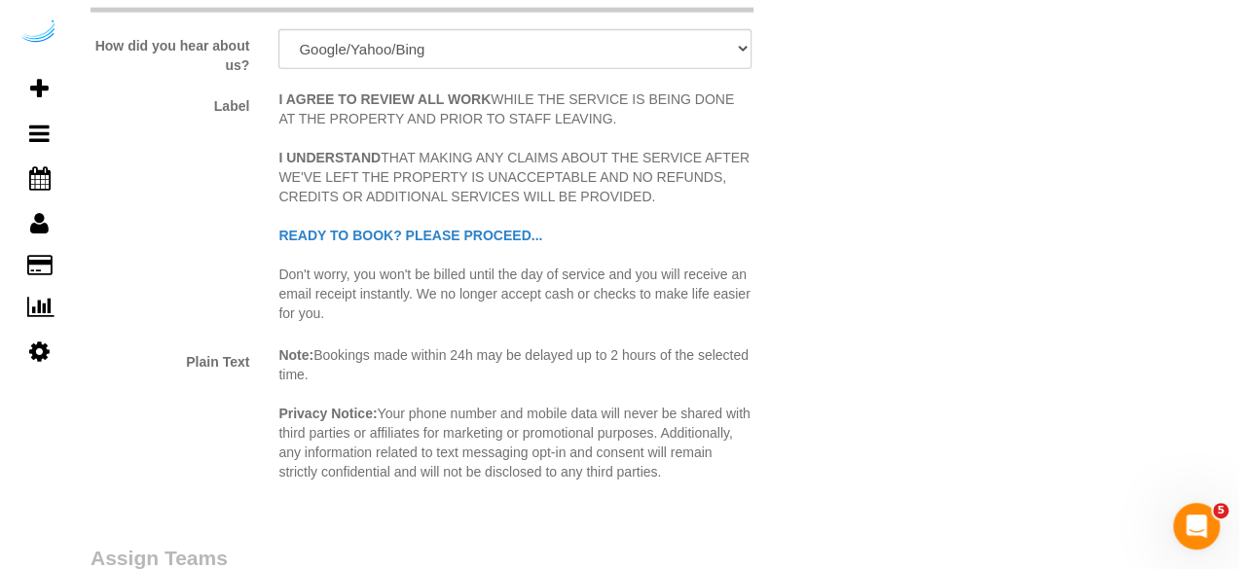
scroll to position [2823, 0]
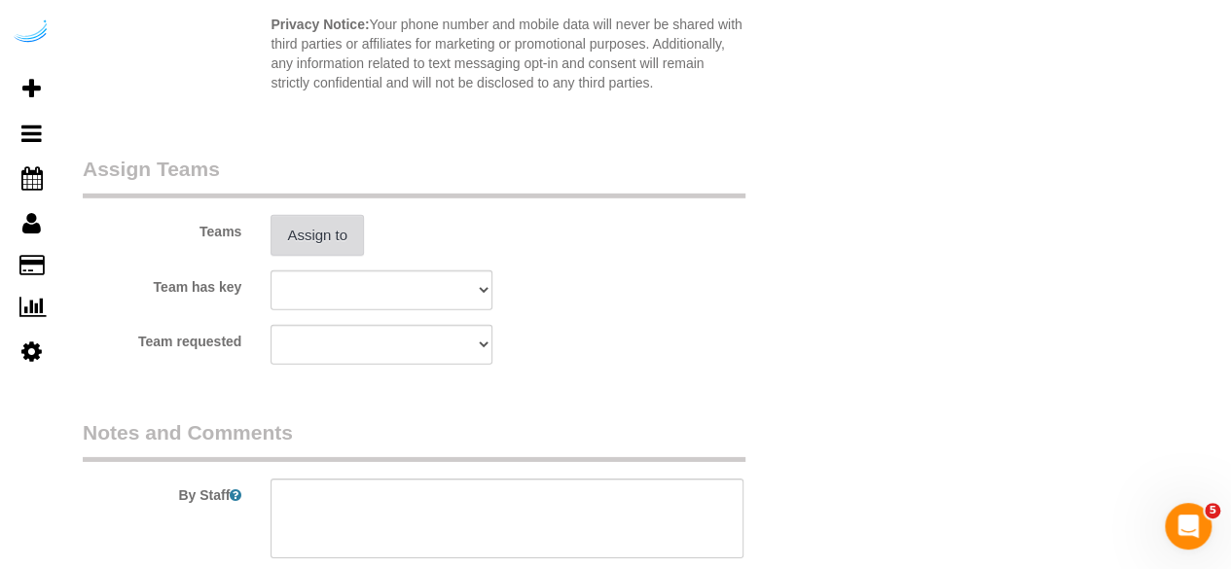
click at [335, 239] on button "Assign to" at bounding box center [317, 235] width 93 height 41
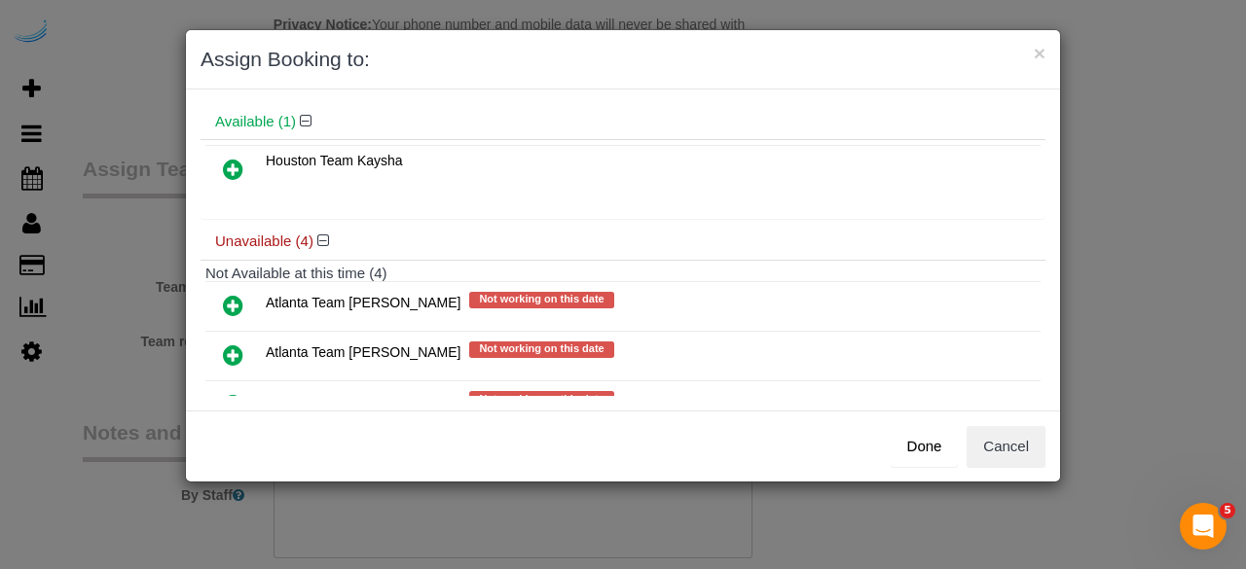
scroll to position [97, 0]
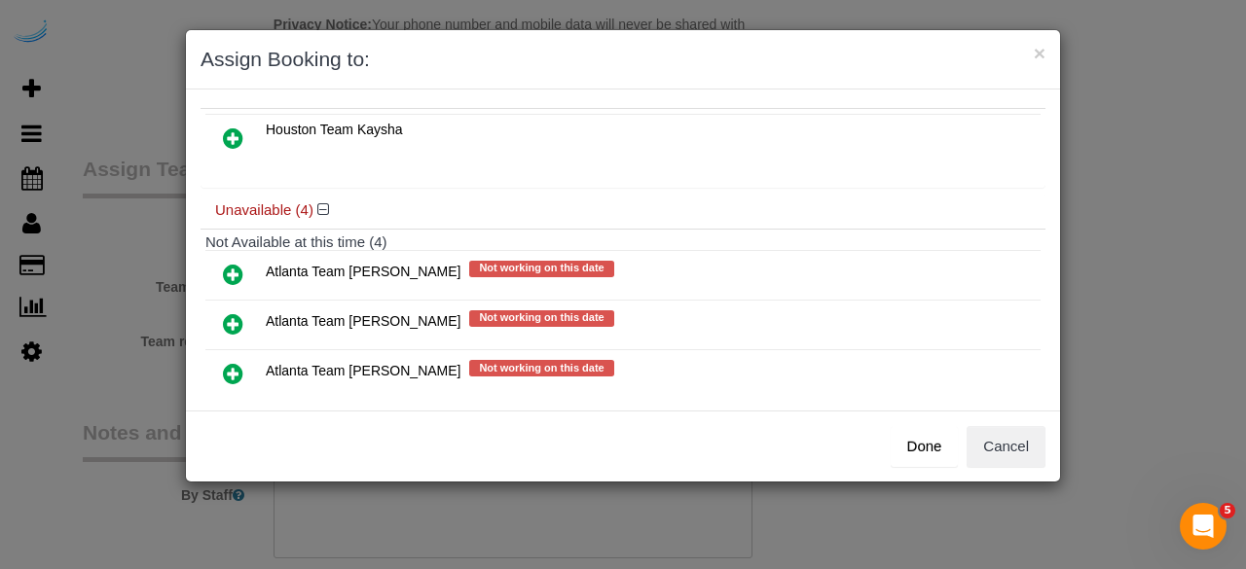
click at [236, 320] on icon at bounding box center [233, 323] width 20 height 23
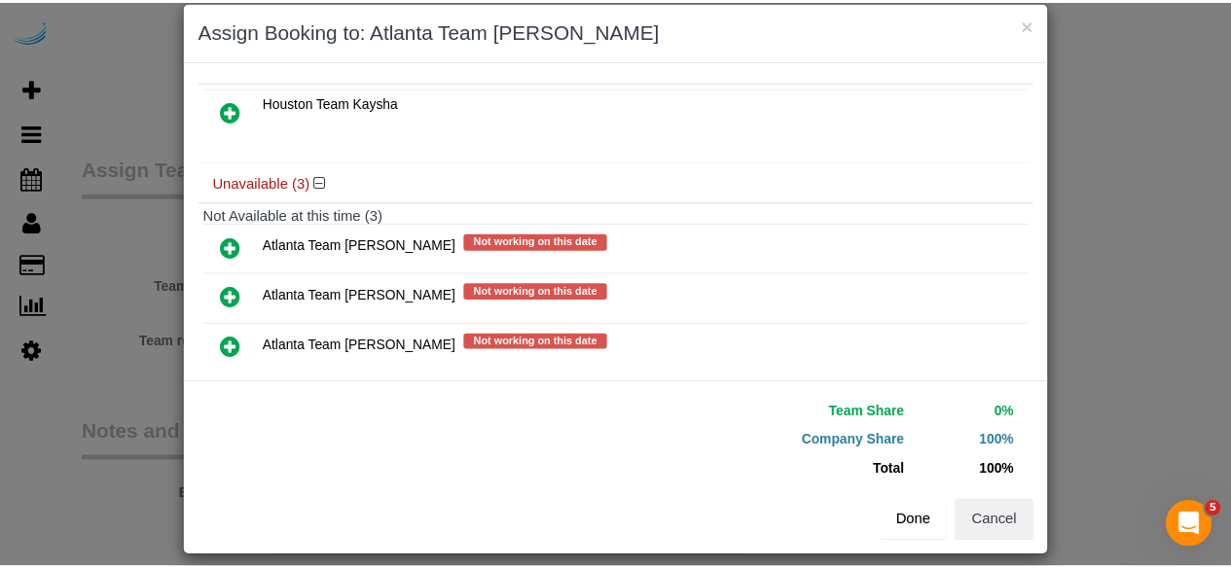
scroll to position [44, 0]
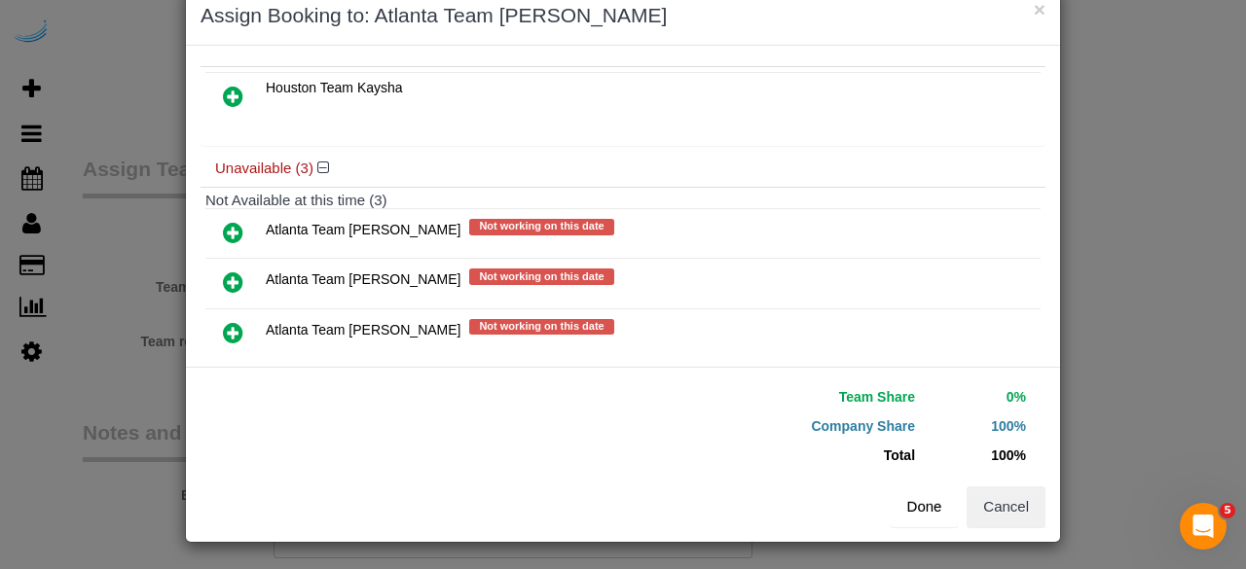
click at [901, 488] on button "Done" at bounding box center [925, 507] width 68 height 41
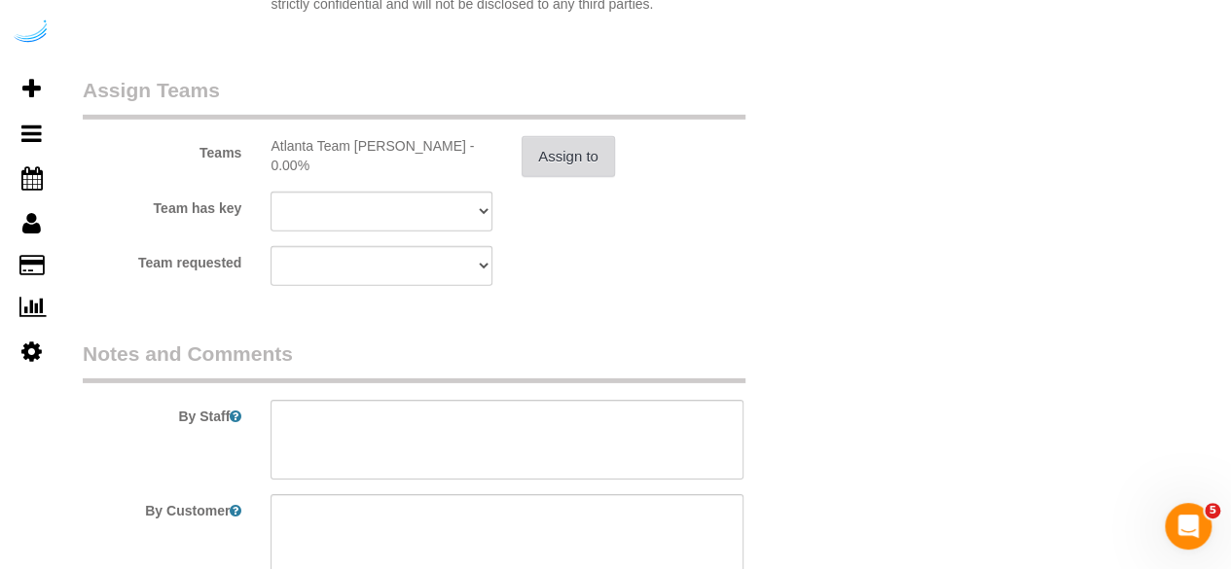
scroll to position [2920, 0]
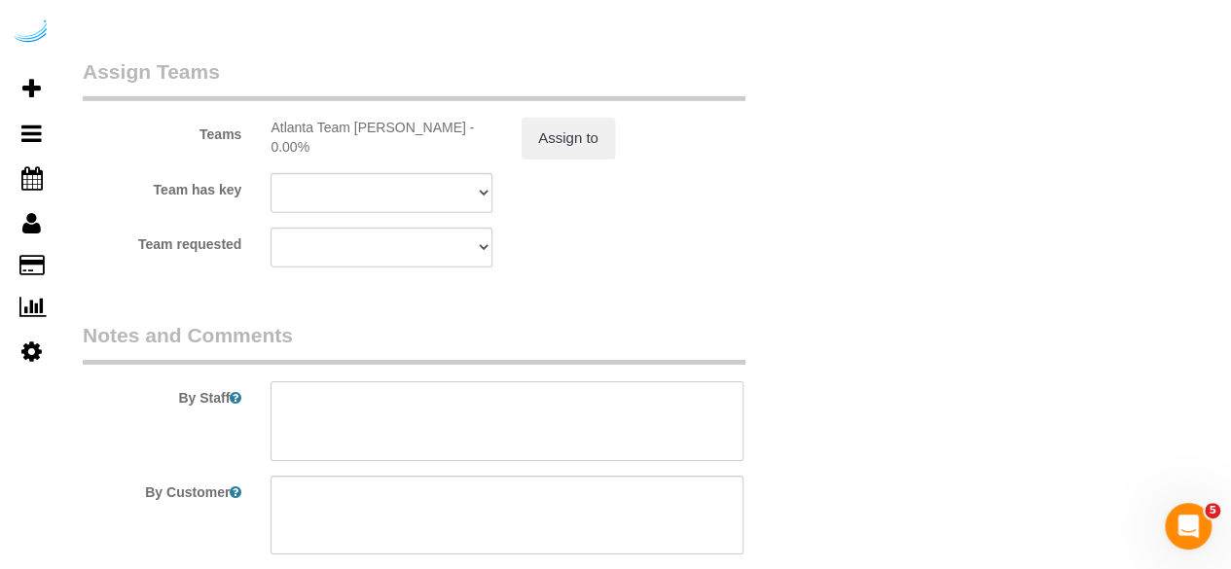
click at [609, 401] on textarea at bounding box center [507, 422] width 473 height 80
paste textarea "Permanent Notes:No notes from this [DOMAIN_NAME][DATE] Notes:No notes from this…"
paste textarea "Please honor the arrival window for this CST's services, and let's try to arriv…"
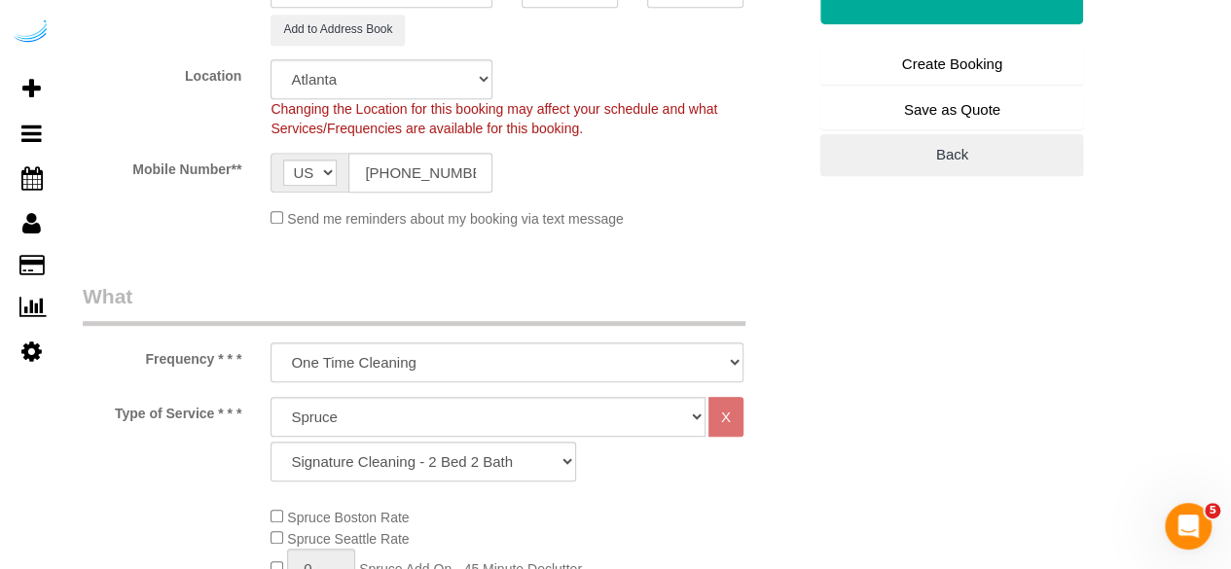
scroll to position [195, 0]
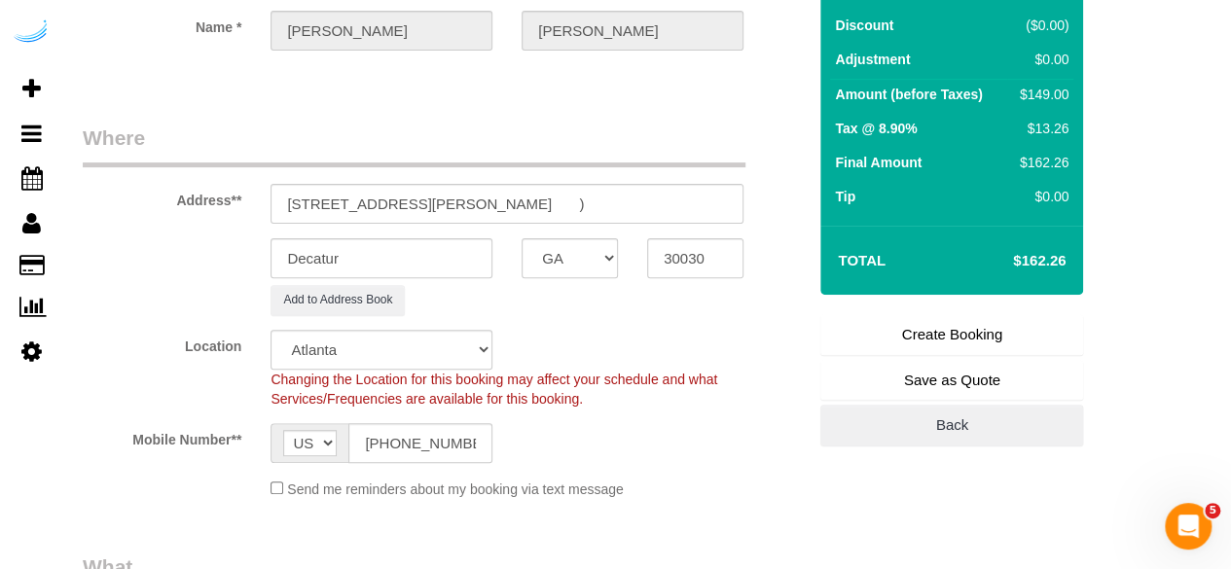
click at [909, 329] on link "Create Booking" at bounding box center [952, 334] width 263 height 41
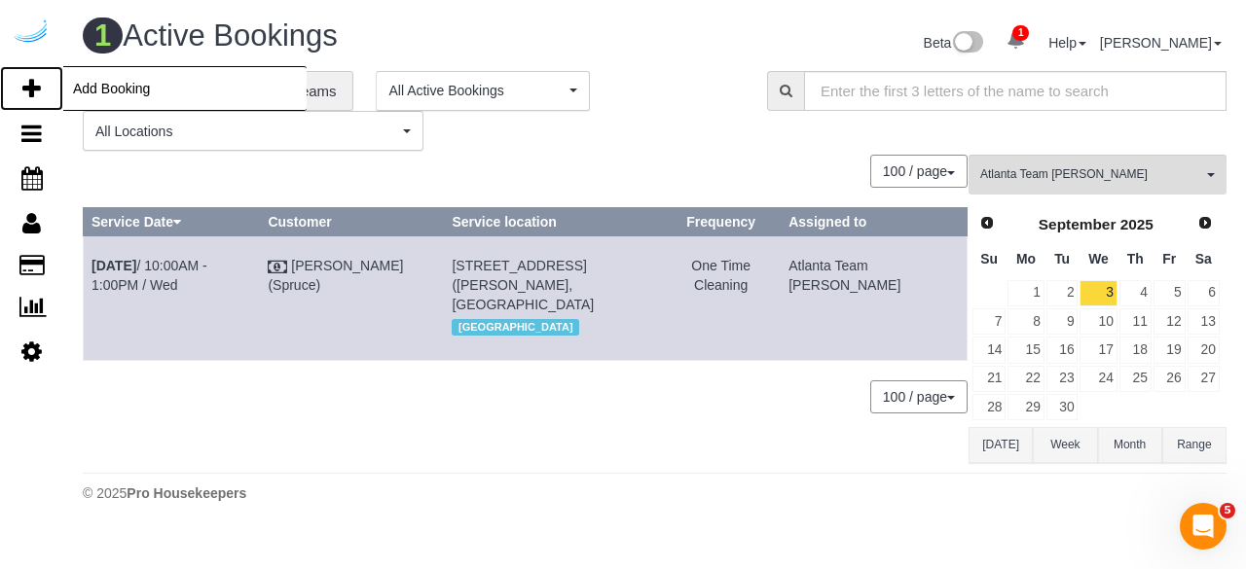
click at [39, 78] on icon at bounding box center [31, 88] width 18 height 23
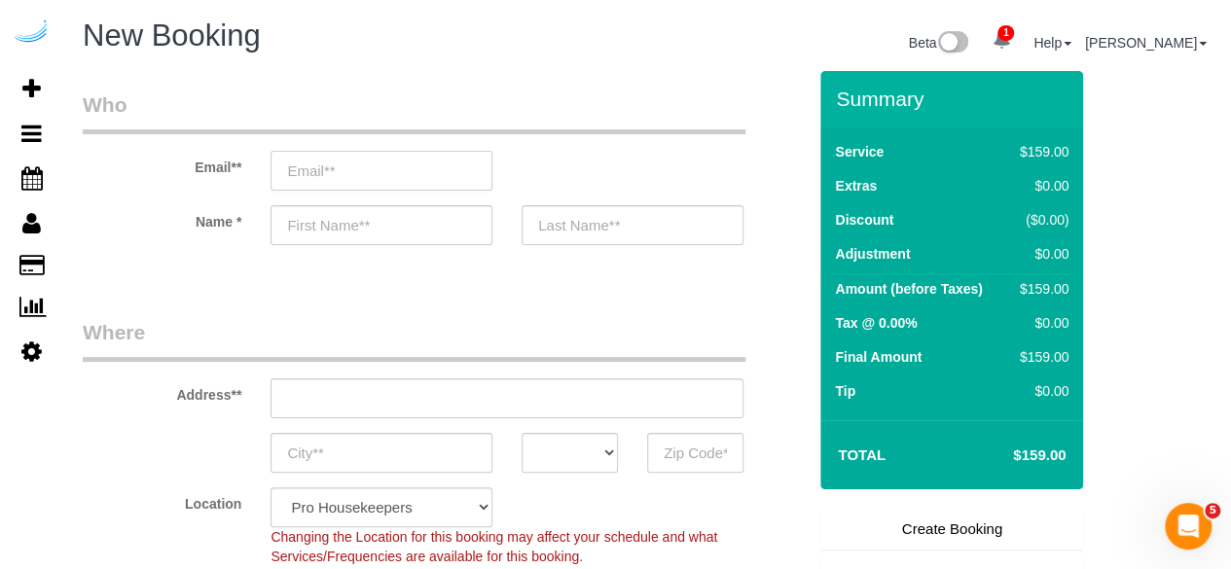
click at [411, 165] on input "email" at bounding box center [382, 171] width 222 height 40
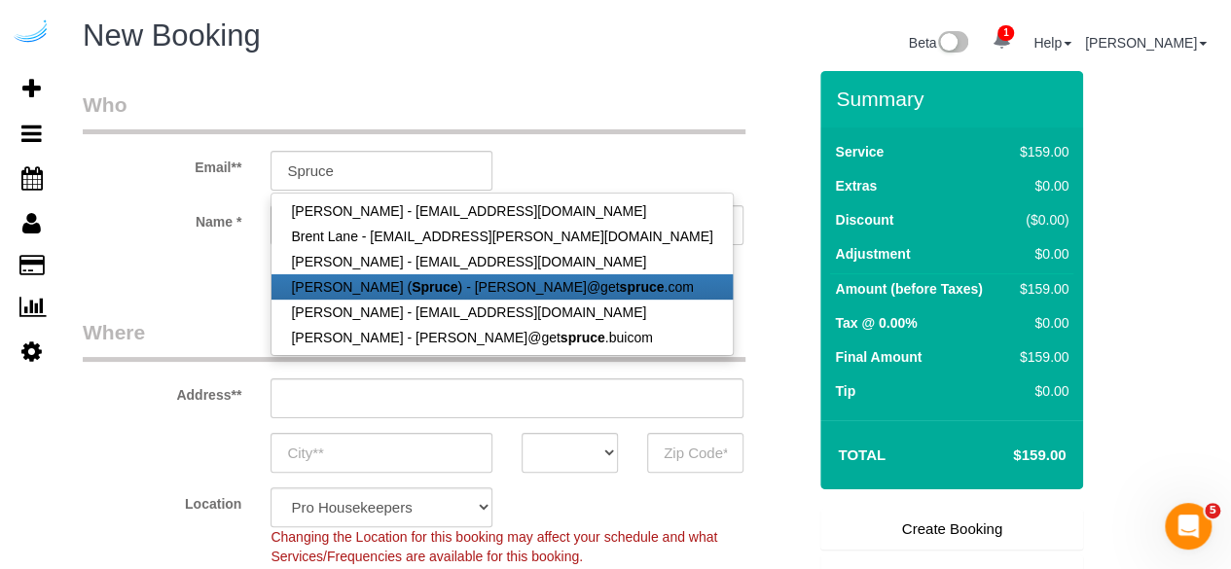
click at [412, 279] on strong "Spruce" at bounding box center [435, 287] width 46 height 16
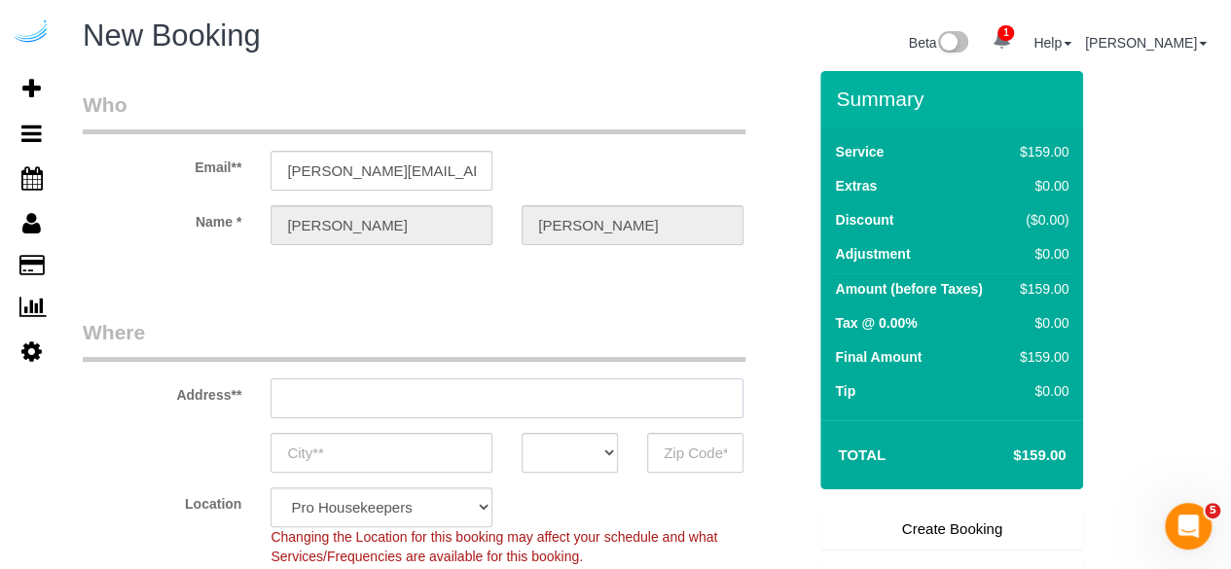
click at [513, 389] on input "text" at bounding box center [507, 399] width 473 height 40
paste input "[STREET_ADDRESS]"
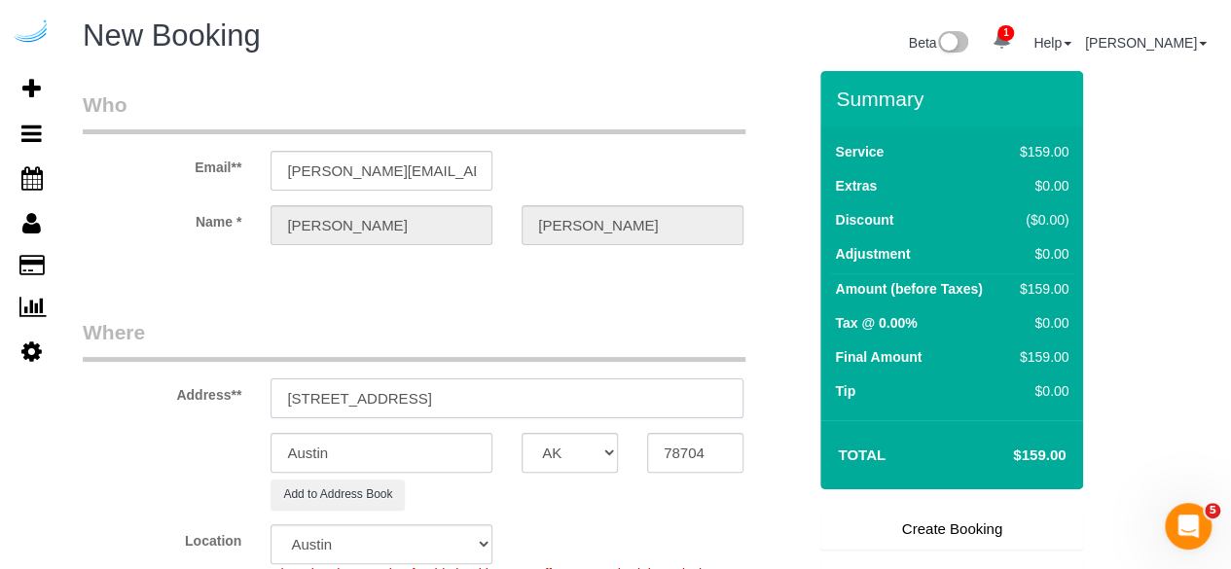
drag, startPoint x: 492, startPoint y: 388, endPoint x: 598, endPoint y: 387, distance: 106.1
click at [590, 388] on input "[STREET_ADDRESS]" at bounding box center [507, 399] width 473 height 40
click at [663, 435] on input "78704" at bounding box center [695, 453] width 96 height 40
paste input "30308"
click at [586, 455] on select "AK AL AR AZ CA CO CT DC DE [GEOGRAPHIC_DATA] [GEOGRAPHIC_DATA] HI IA ID IL IN K…" at bounding box center [570, 453] width 96 height 40
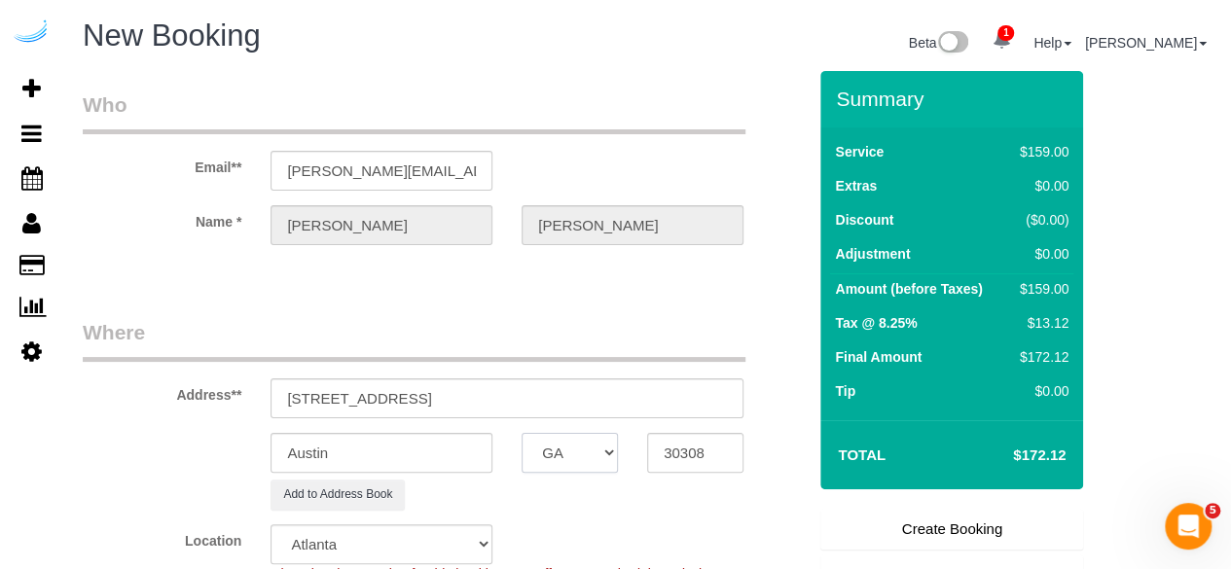
click at [522, 433] on select "AK AL AR AZ CA CO CT DC DE [GEOGRAPHIC_DATA] [GEOGRAPHIC_DATA] HI IA ID IL IN K…" at bounding box center [570, 453] width 96 height 40
click at [426, 454] on input "Austin" at bounding box center [382, 453] width 222 height 40
drag, startPoint x: 415, startPoint y: 401, endPoint x: 636, endPoint y: 381, distance: 221.9
click at [636, 381] on input "[STREET_ADDRESS]" at bounding box center [507, 399] width 473 height 40
paste input "[PERSON_NAME]"
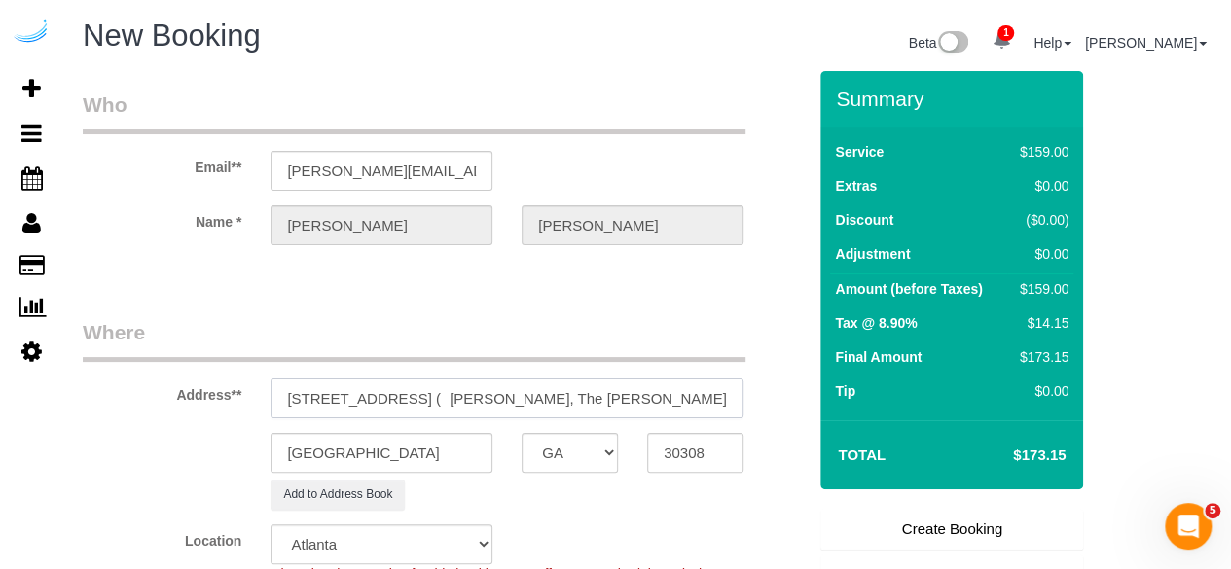
scroll to position [0, 58]
paste input "1467281"
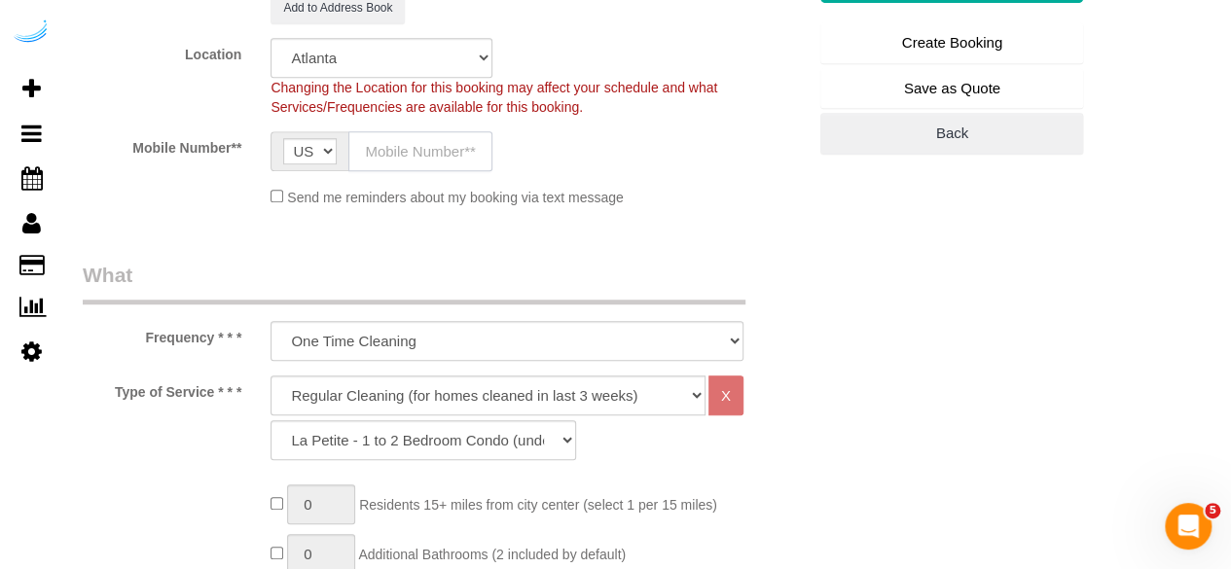
drag, startPoint x: 369, startPoint y: 144, endPoint x: 402, endPoint y: 163, distance: 37.9
click at [369, 144] on input "text" at bounding box center [421, 151] width 144 height 40
click at [419, 397] on select "Deep Cleaning (for homes that have not been cleaned in 3+ weeks) Spruce Regular…" at bounding box center [488, 396] width 435 height 40
click at [271, 376] on select "Deep Cleaning (for homes that have not been cleaned in 3+ weeks) Spruce Regular…" at bounding box center [488, 396] width 435 height 40
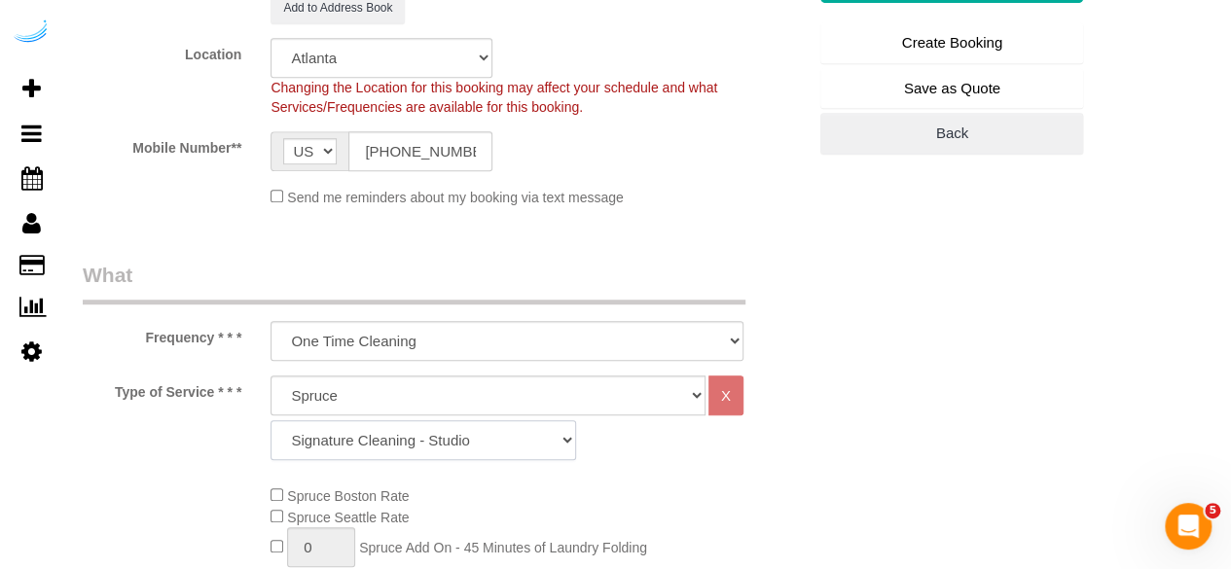
click at [519, 451] on select "Signature Cleaning - Studio Signature Cleaning - 1 Bed 1 Bath Signature Cleanin…" at bounding box center [424, 441] width 306 height 40
click at [271, 421] on select "Signature Cleaning - Studio Signature Cleaning - 1 Bed 1 Bath Signature Cleanin…" at bounding box center [424, 441] width 306 height 40
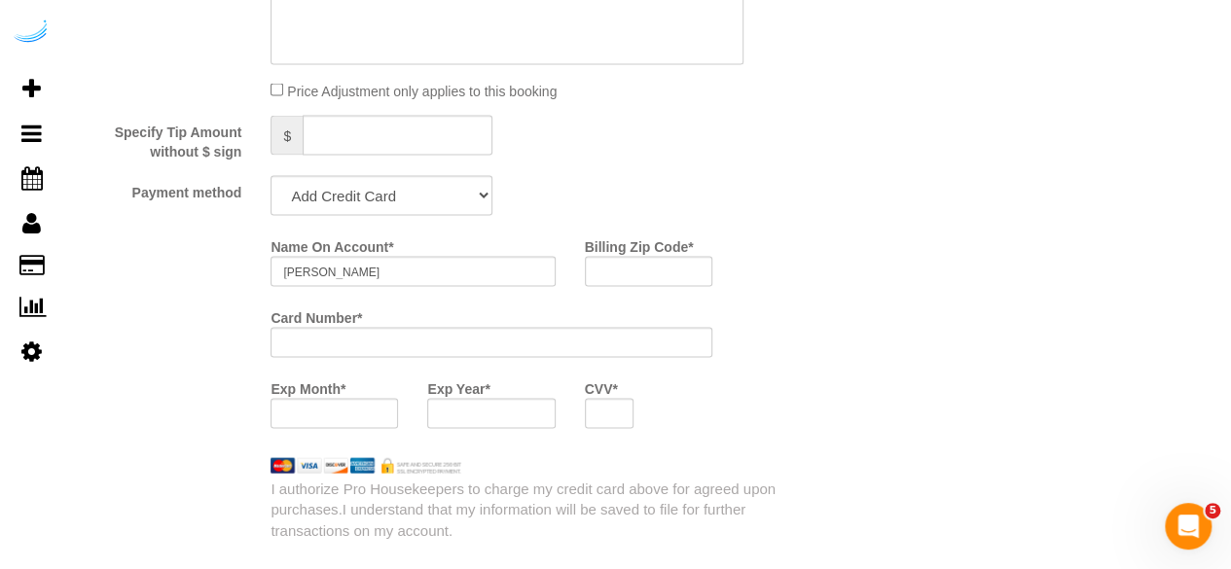
scroll to position [1850, 0]
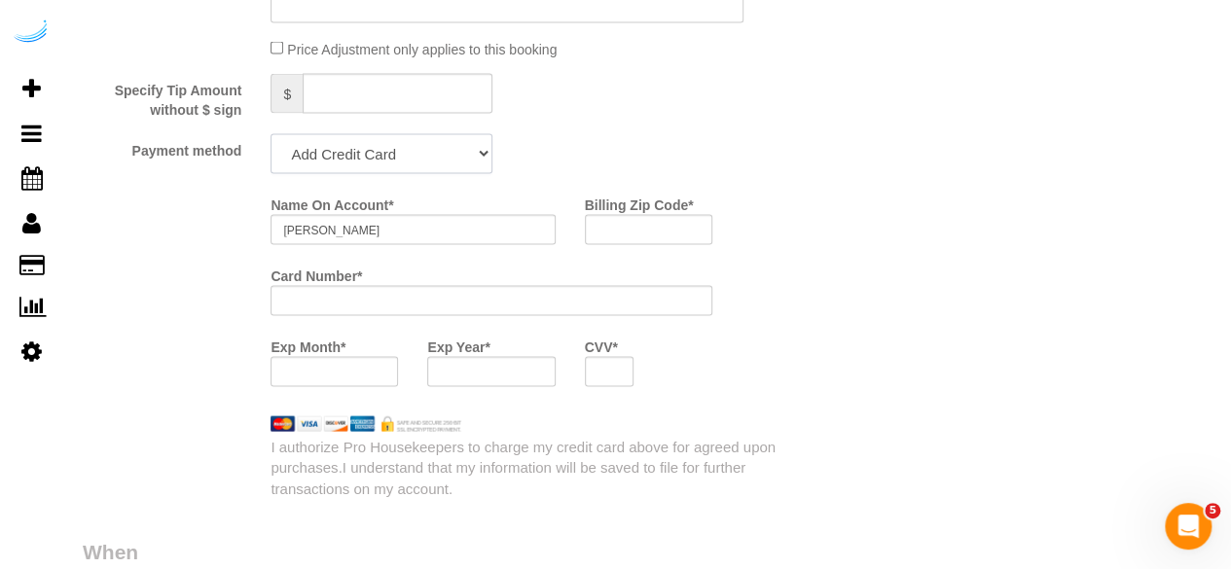
drag, startPoint x: 471, startPoint y: 156, endPoint x: 469, endPoint y: 174, distance: 18.6
click at [471, 156] on select "Add Credit Card Cash Check Paypal" at bounding box center [382, 154] width 222 height 40
click at [271, 136] on select "Add Credit Card Cash Check Paypal" at bounding box center [382, 154] width 222 height 40
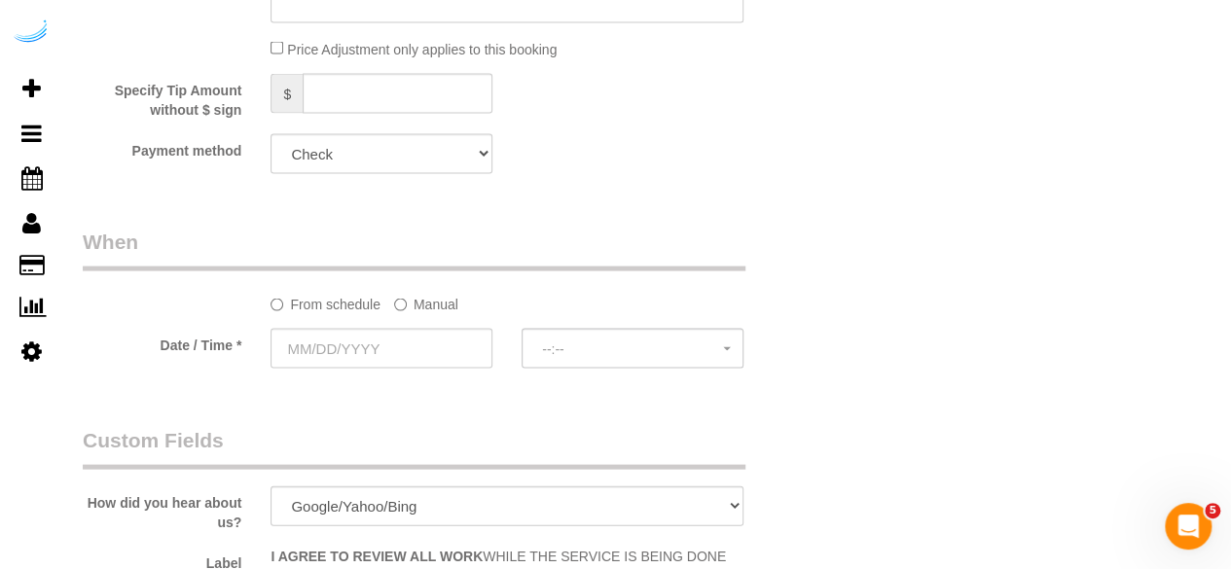
click at [432, 297] on label "Manual" at bounding box center [426, 301] width 64 height 26
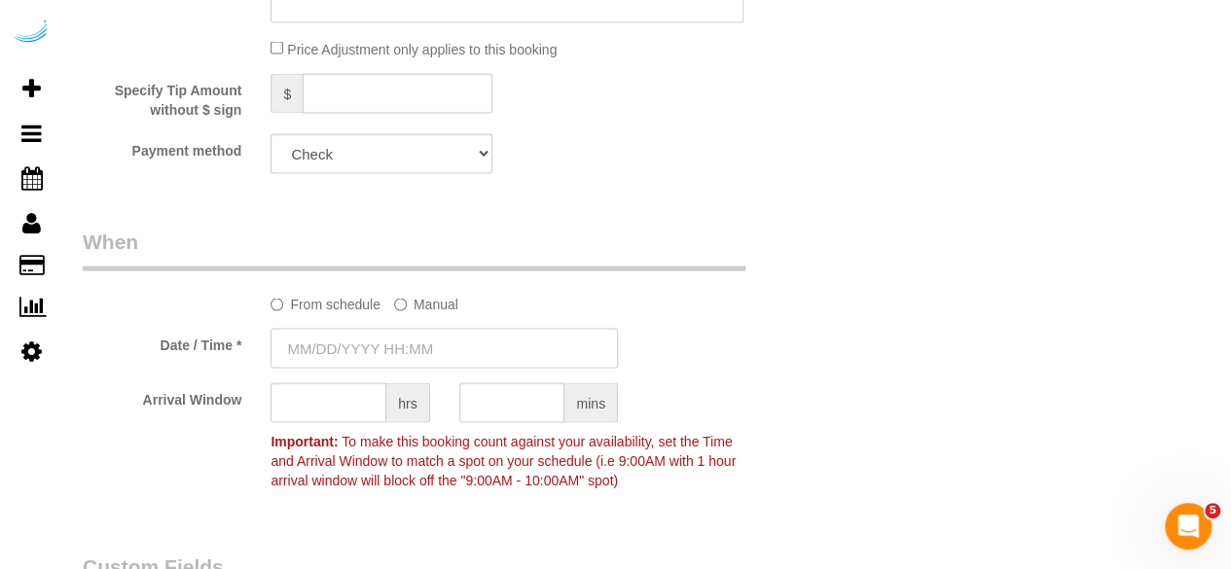
click at [424, 346] on input "text" at bounding box center [445, 349] width 348 height 40
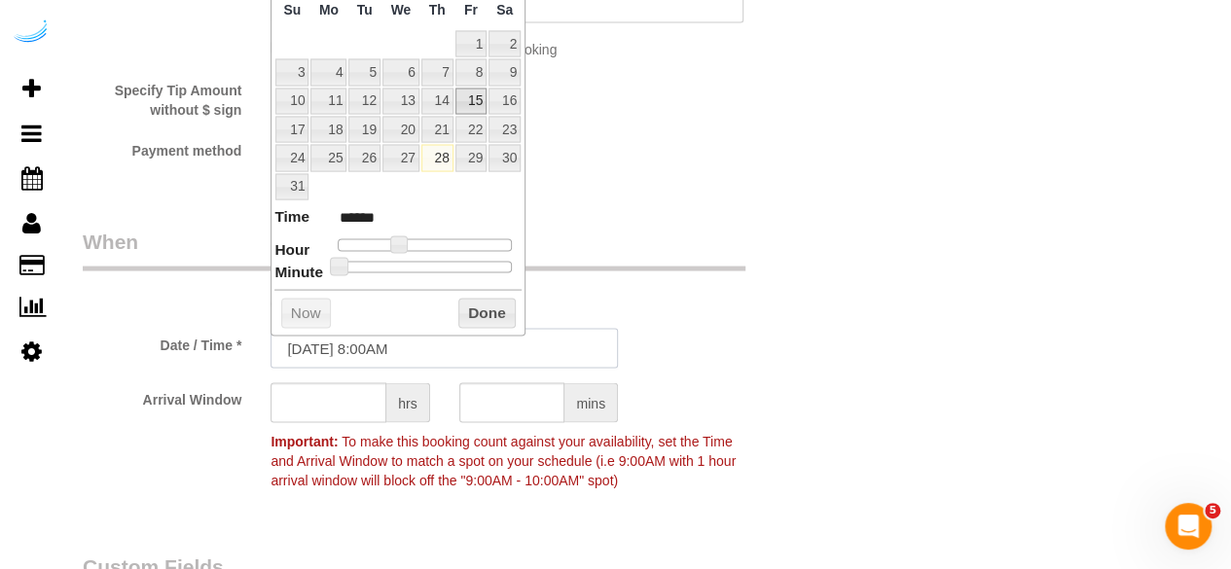
scroll to position [1752, 0]
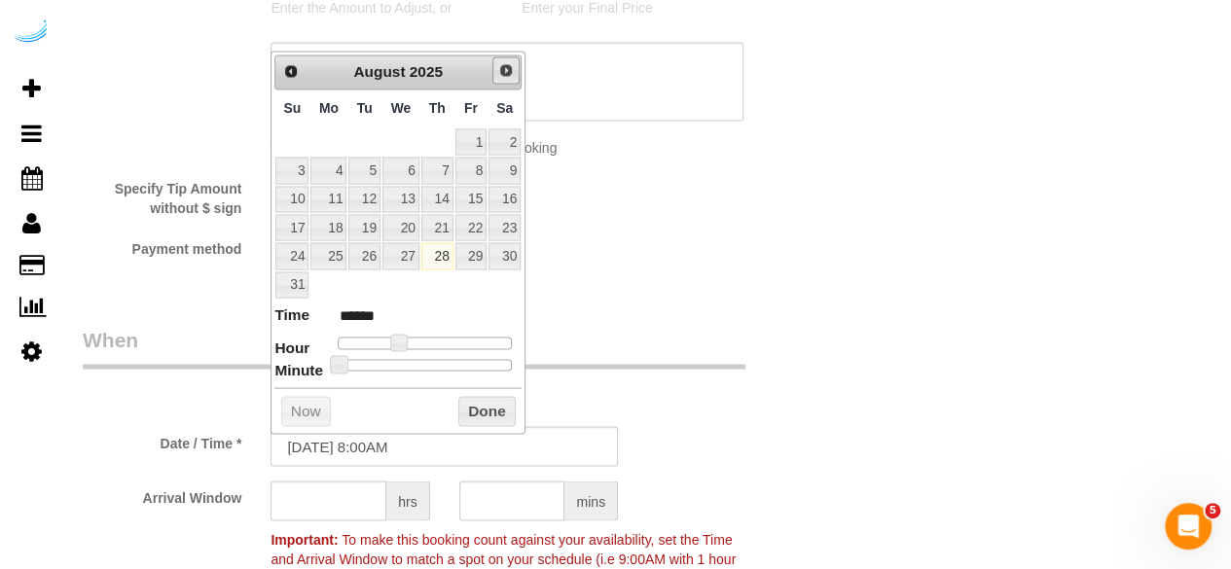
click at [496, 71] on link "Next" at bounding box center [506, 69] width 27 height 27
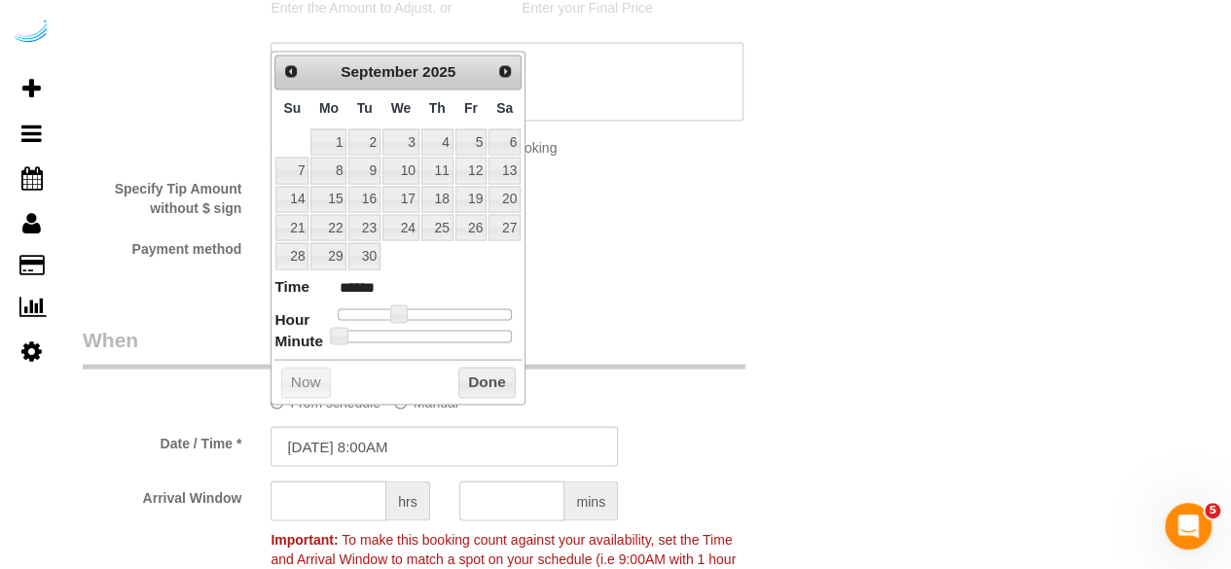
click at [385, 128] on td "3" at bounding box center [401, 142] width 39 height 28
click at [403, 309] on span at bounding box center [406, 314] width 18 height 18
click at [306, 518] on input "text" at bounding box center [329, 501] width 116 height 40
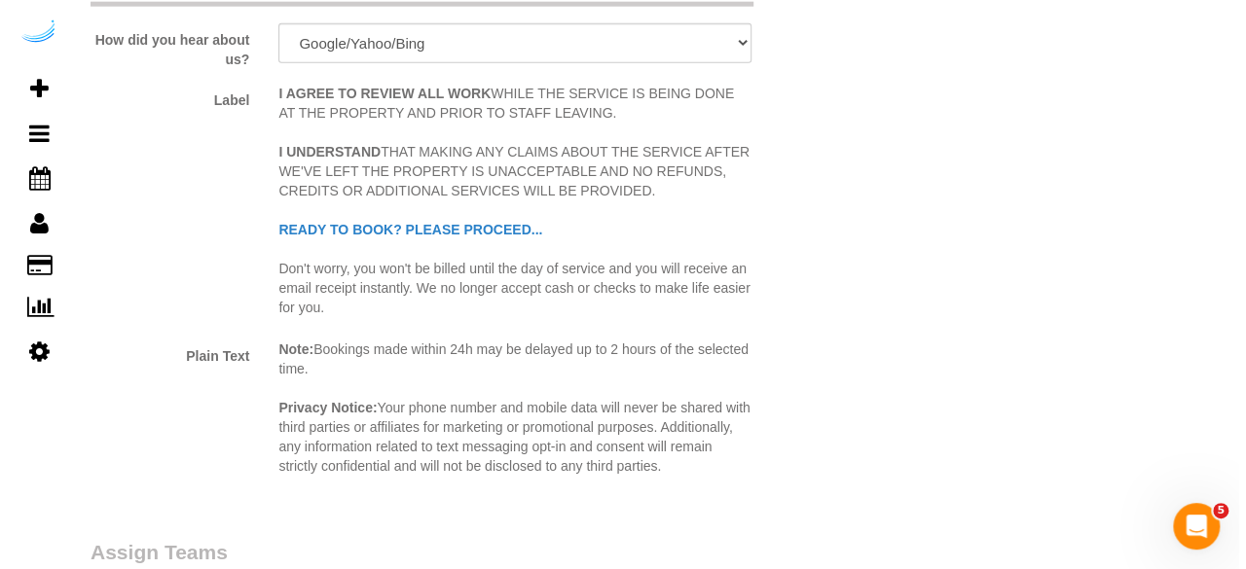
scroll to position [2920, 0]
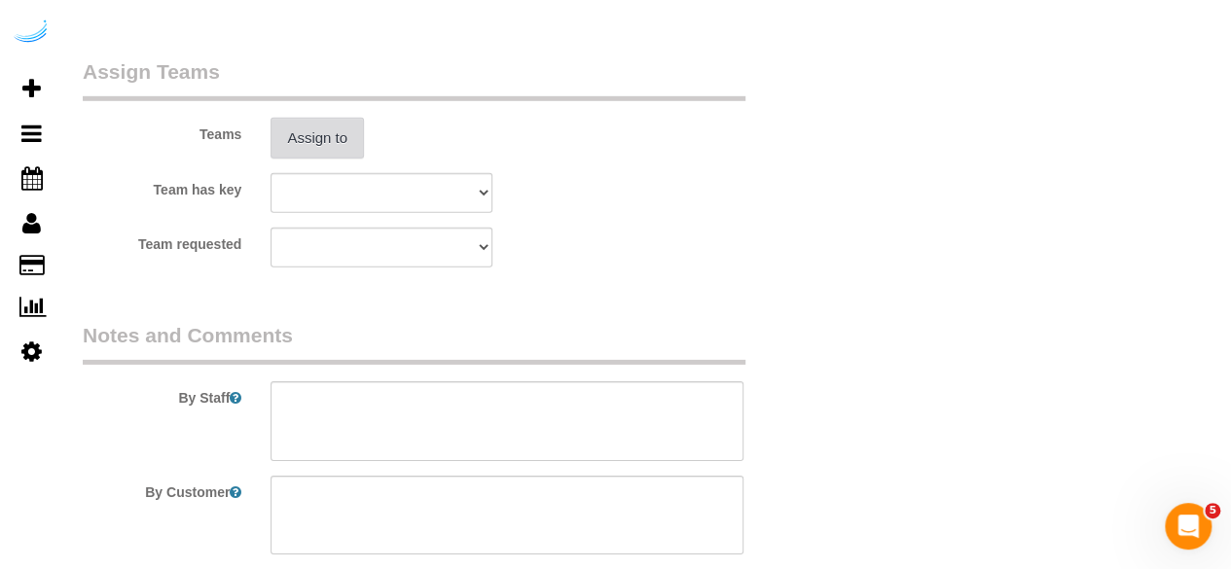
click at [302, 130] on button "Assign to" at bounding box center [317, 138] width 93 height 41
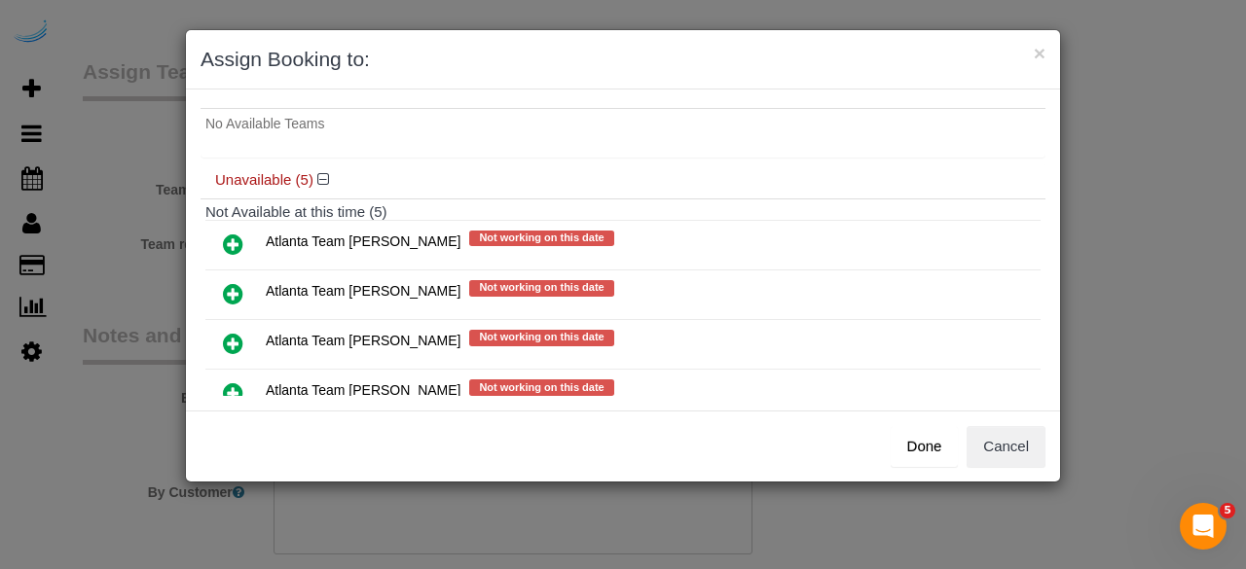
click at [238, 282] on icon at bounding box center [233, 293] width 20 height 23
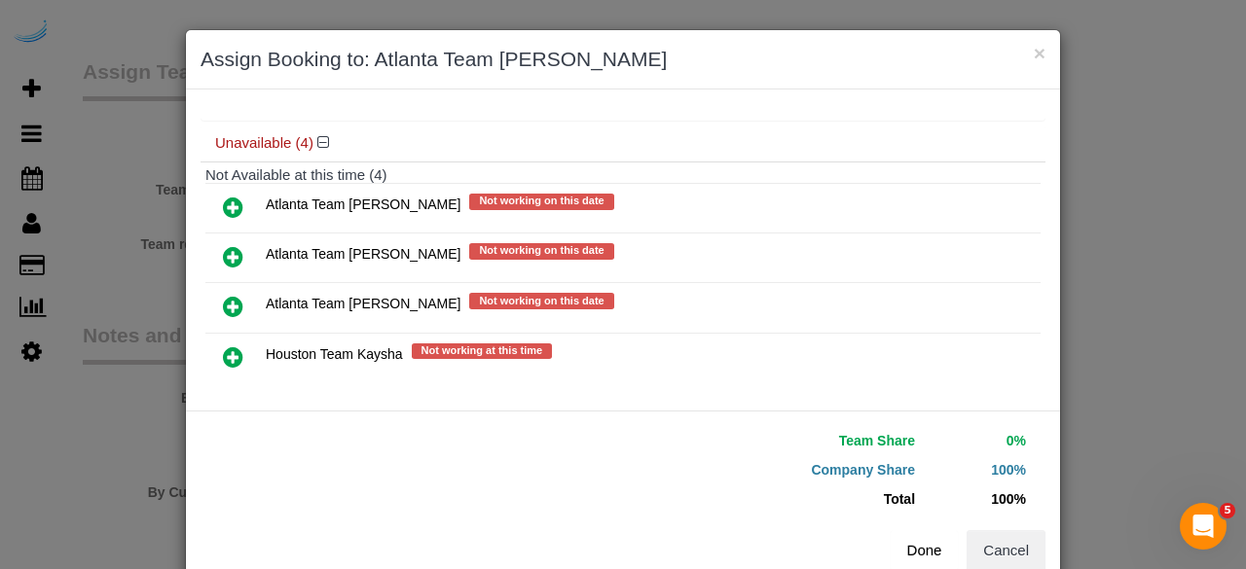
scroll to position [201, 0]
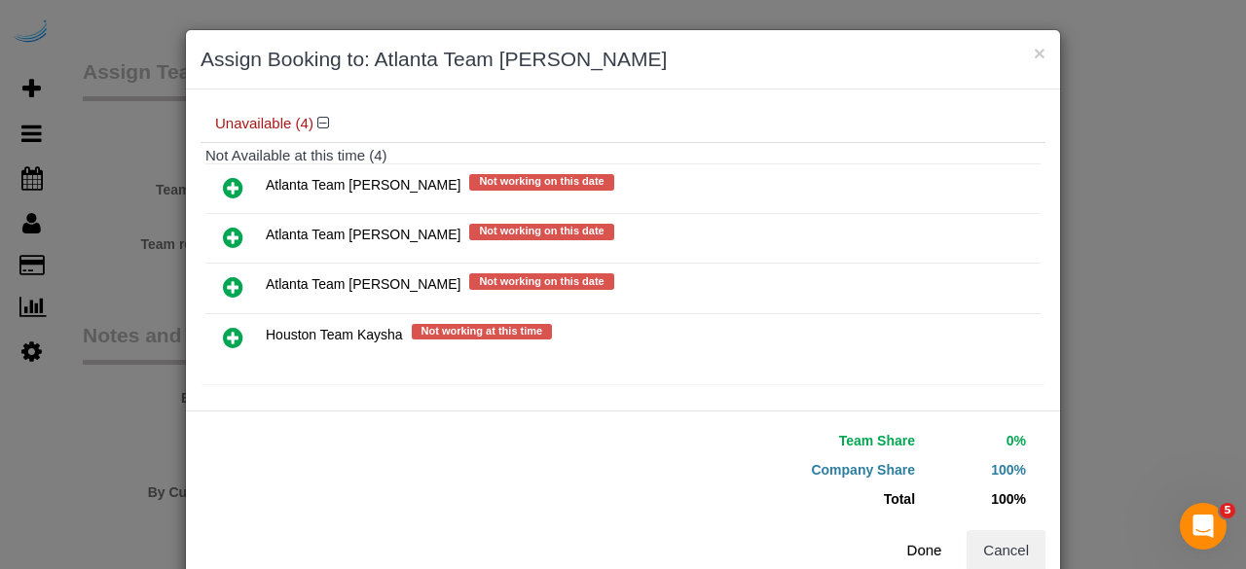
click at [922, 548] on button "Done" at bounding box center [925, 551] width 68 height 41
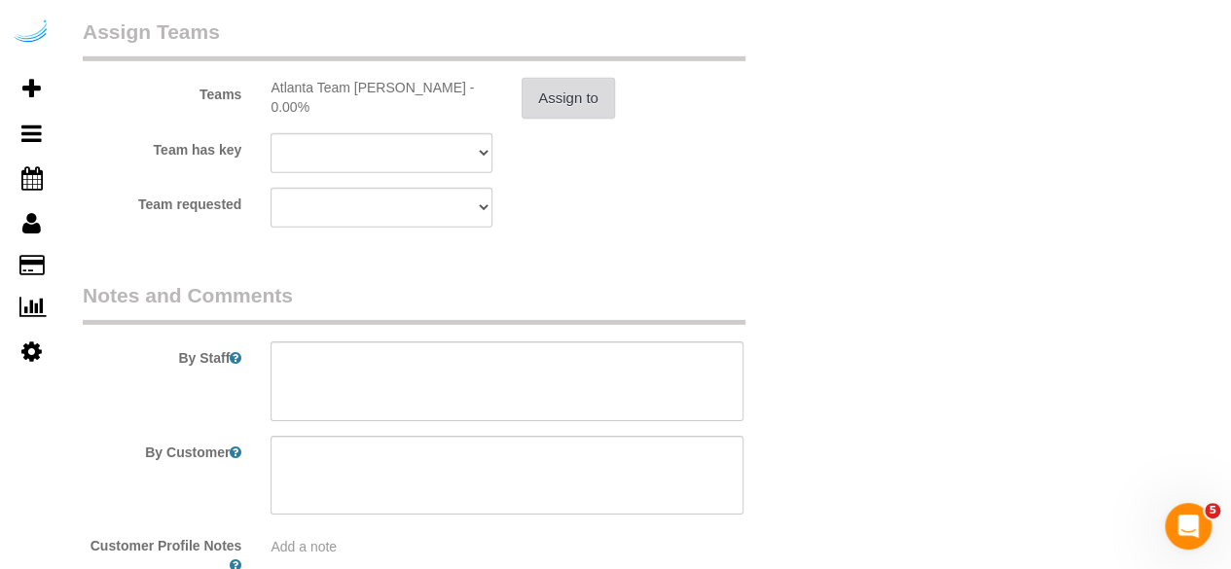
scroll to position [3086, 0]
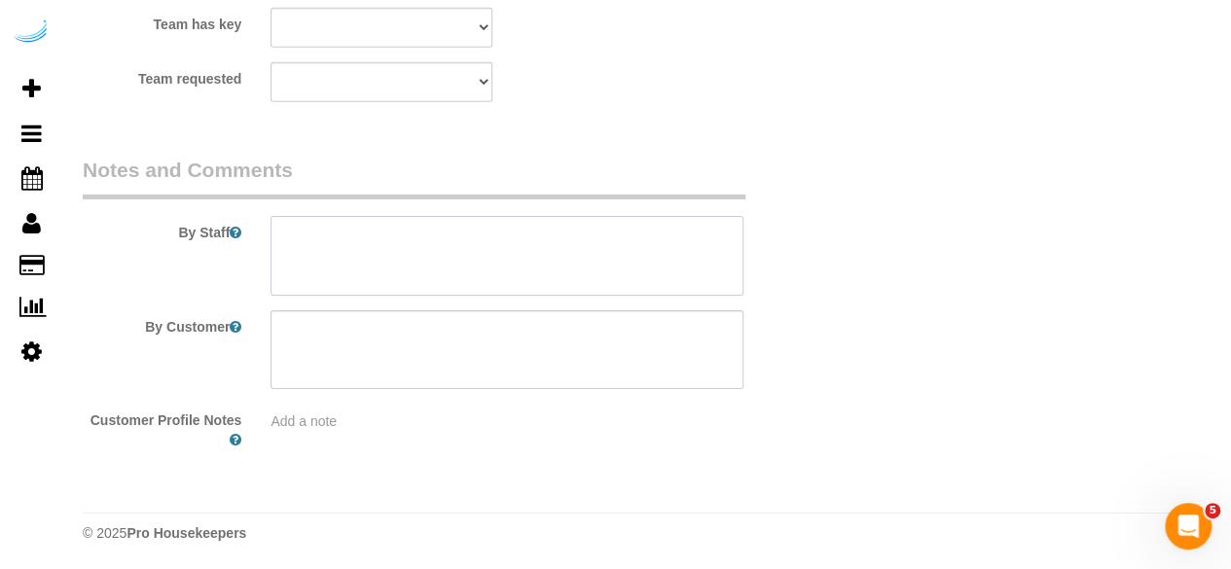
click at [672, 221] on textarea at bounding box center [507, 256] width 473 height 80
click at [606, 242] on textarea at bounding box center [507, 256] width 473 height 80
paste textarea "Permanent Notes:No notes from this [DOMAIN_NAME][DATE] Notes:No notes from this…"
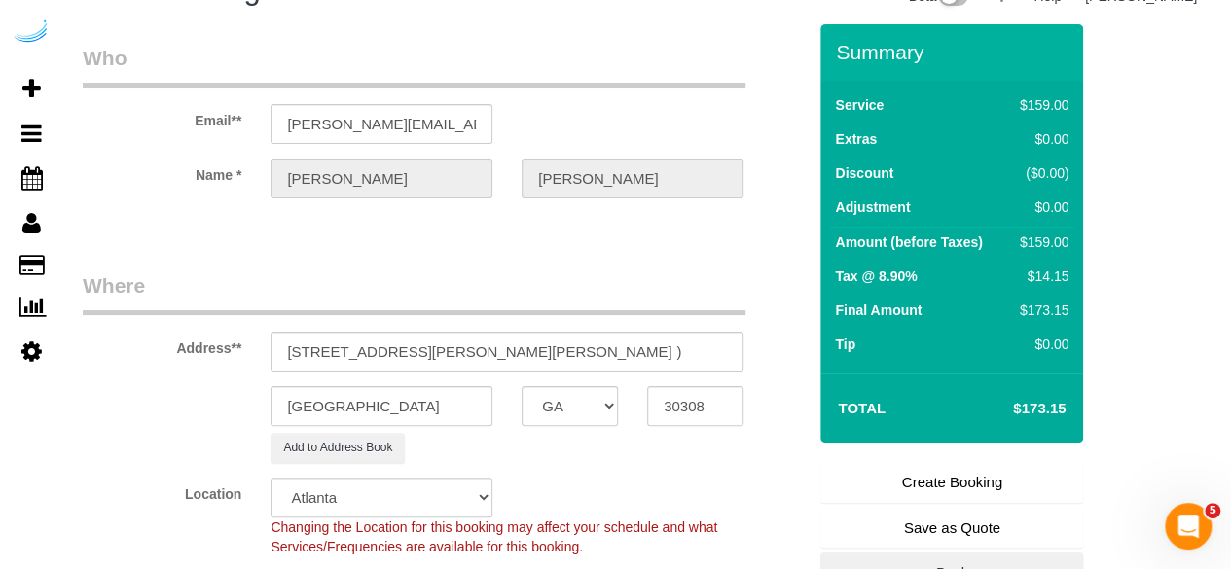
scroll to position [0, 0]
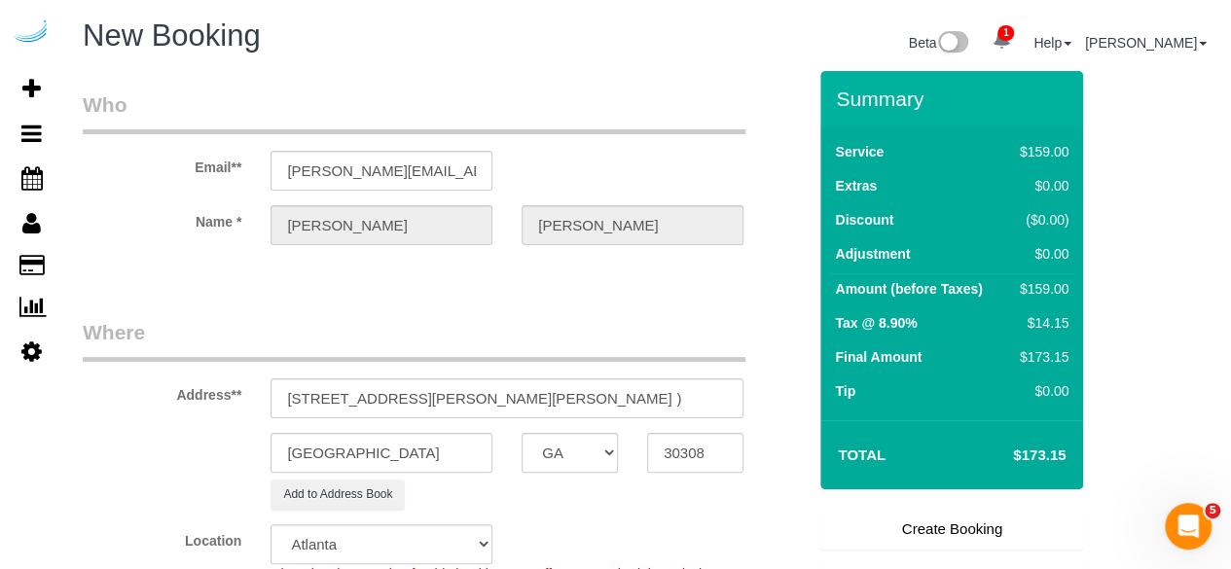
click at [940, 511] on link "Create Booking" at bounding box center [952, 529] width 263 height 41
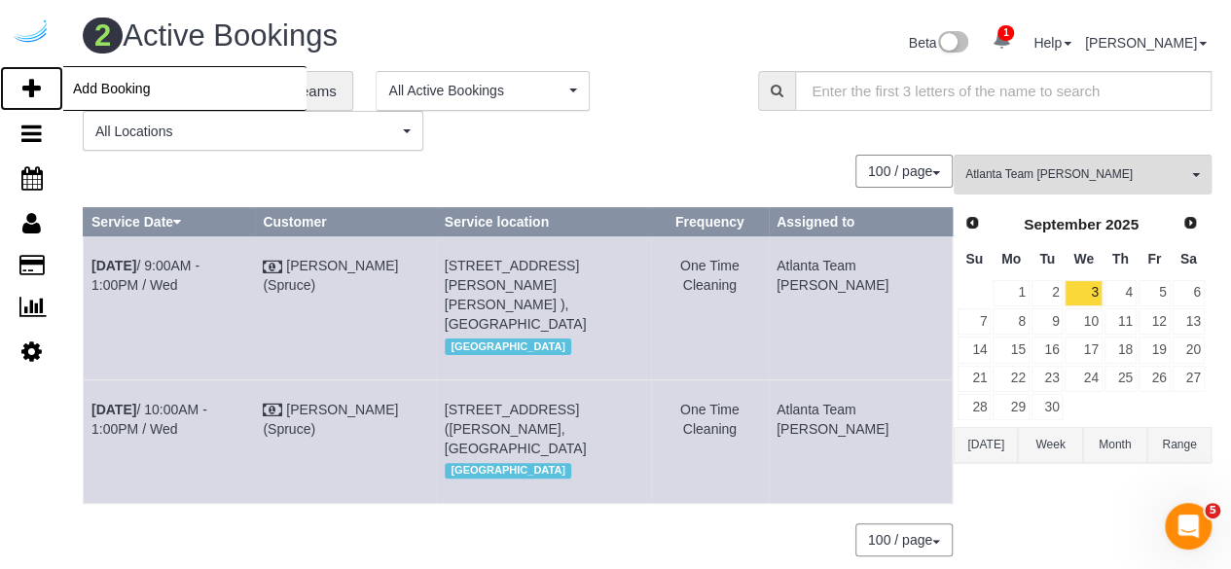
click at [25, 81] on icon at bounding box center [31, 88] width 18 height 23
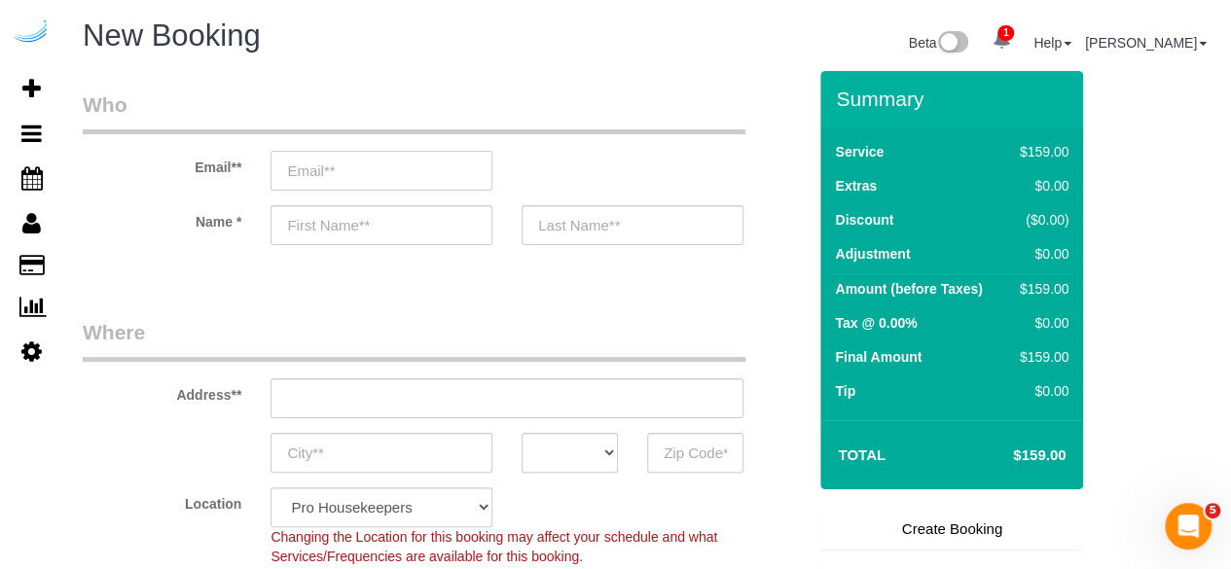
drag, startPoint x: 430, startPoint y: 177, endPoint x: 422, endPoint y: 162, distance: 17.9
click at [430, 177] on input "email" at bounding box center [382, 171] width 222 height 40
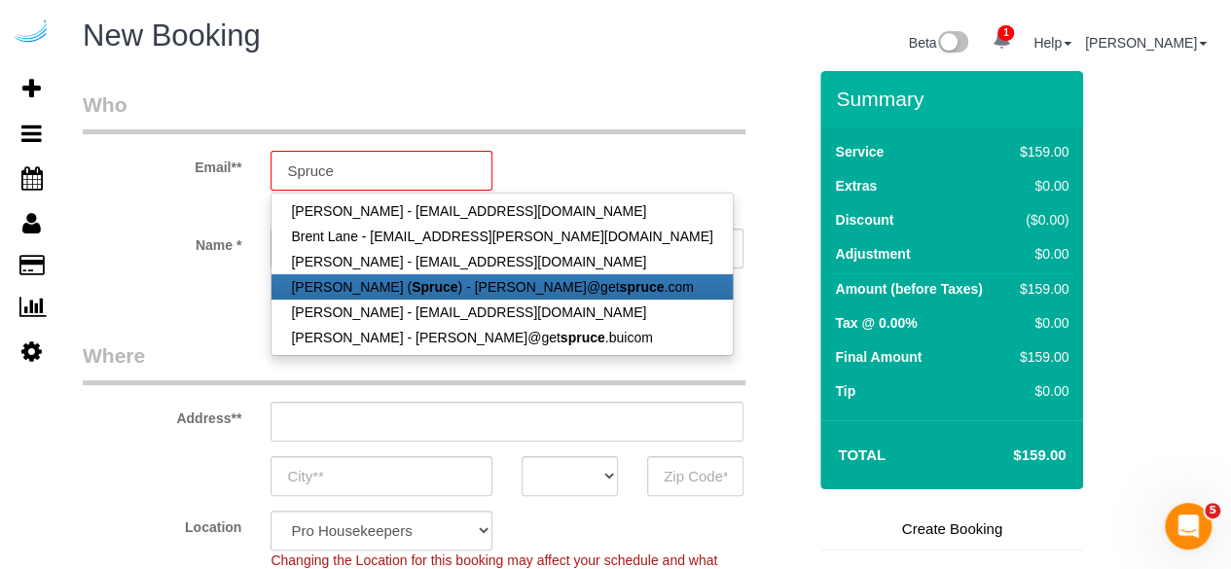
click at [412, 279] on strong "Spruce" at bounding box center [435, 287] width 46 height 16
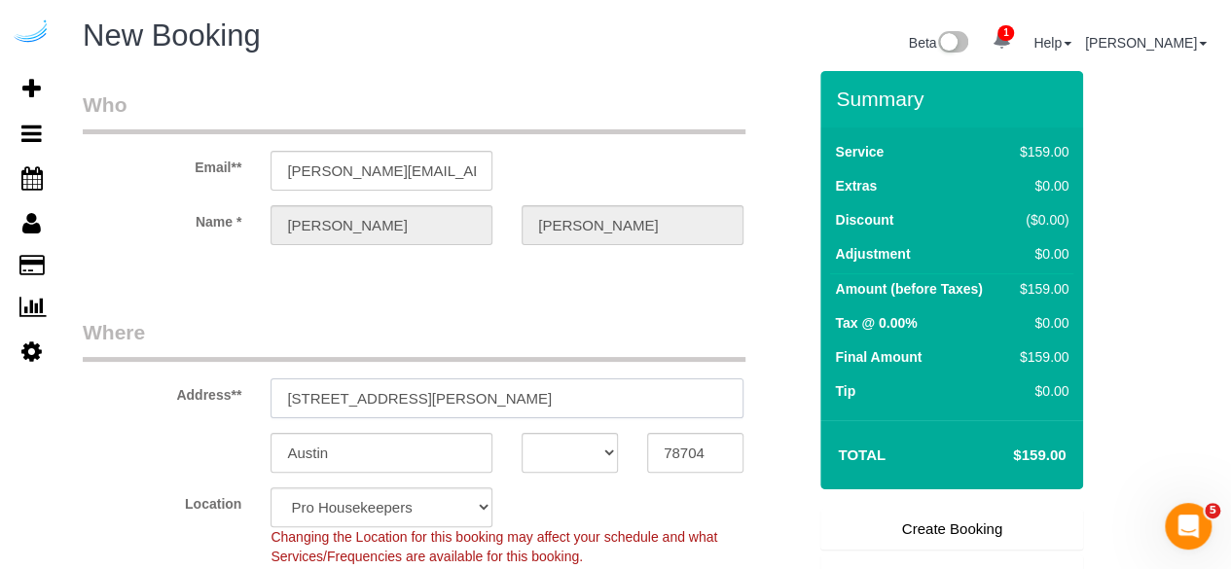
click at [522, 403] on input "[STREET_ADDRESS][PERSON_NAME]" at bounding box center [507, 399] width 473 height 40
paste input "[STREET_ADDRESS]"
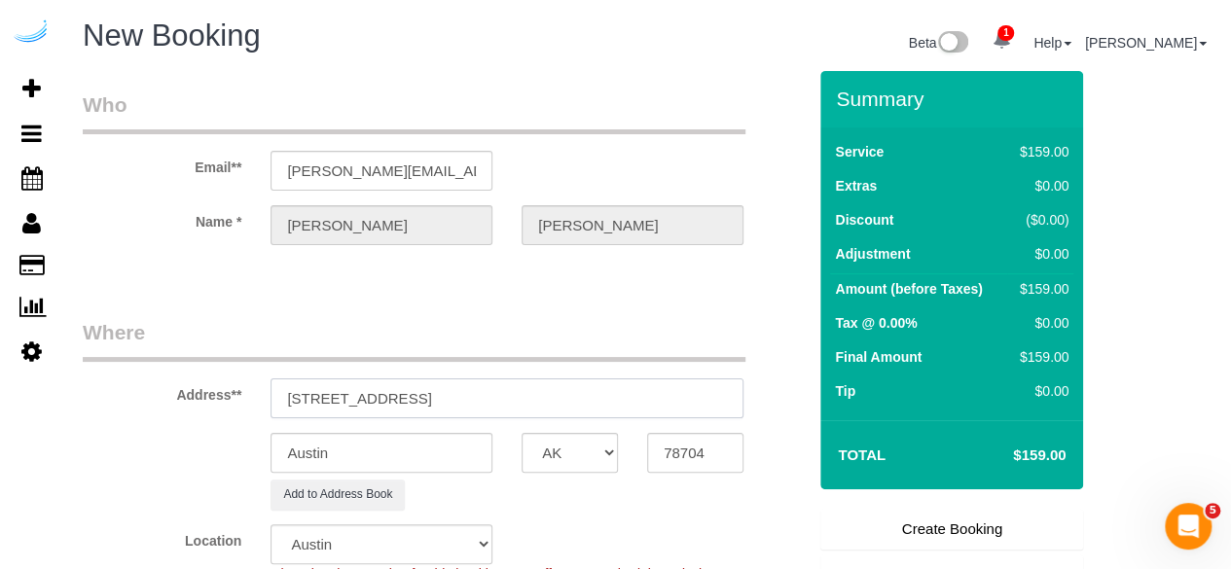
drag, startPoint x: 483, startPoint y: 389, endPoint x: 581, endPoint y: 386, distance: 98.4
click at [580, 386] on input "[STREET_ADDRESS]" at bounding box center [507, 399] width 473 height 40
click at [670, 451] on input "78704" at bounding box center [695, 453] width 96 height 40
paste input "30308"
click at [583, 454] on select "AK AL AR AZ CA CO CT DC DE [GEOGRAPHIC_DATA] [GEOGRAPHIC_DATA] HI IA ID IL IN K…" at bounding box center [570, 453] width 96 height 40
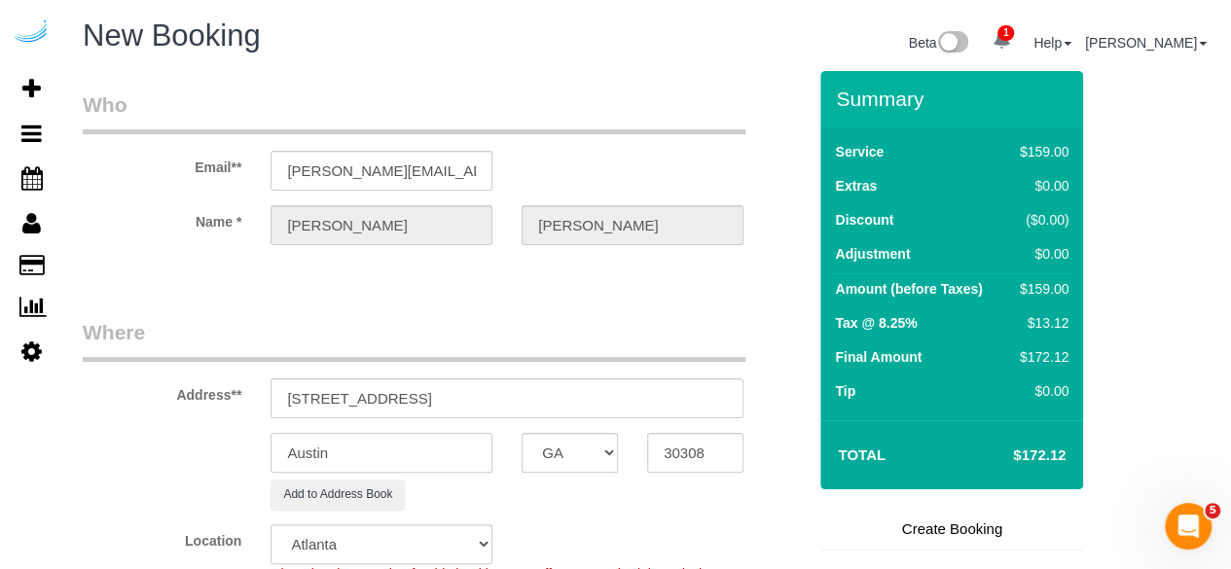
click at [463, 447] on input "Austin" at bounding box center [382, 453] width 222 height 40
drag, startPoint x: 417, startPoint y: 397, endPoint x: 772, endPoint y: 386, distance: 355.5
click at [775, 392] on div "Address** [STREET_ADDRESS]" at bounding box center [444, 368] width 753 height 100
paste input "[PERSON_NAME]"
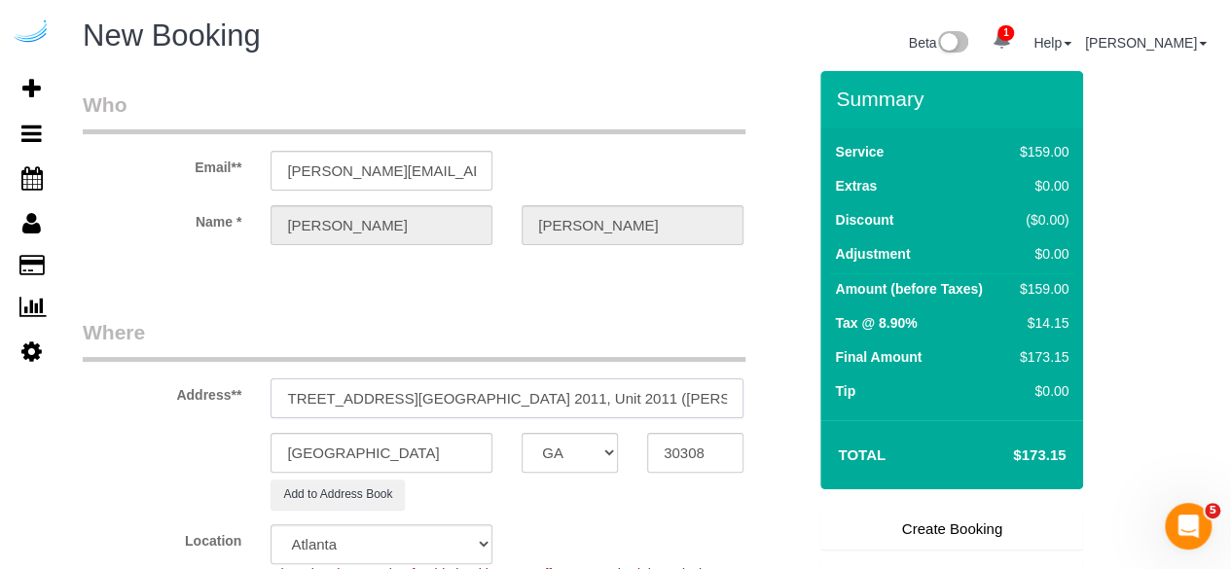
paste input "1434997"
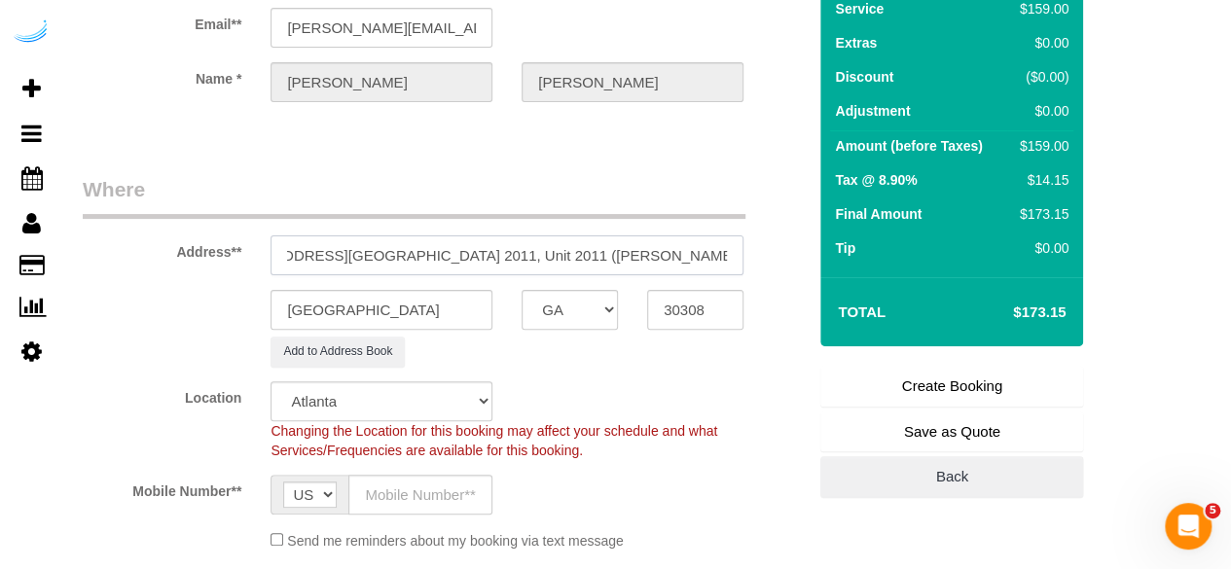
scroll to position [487, 0]
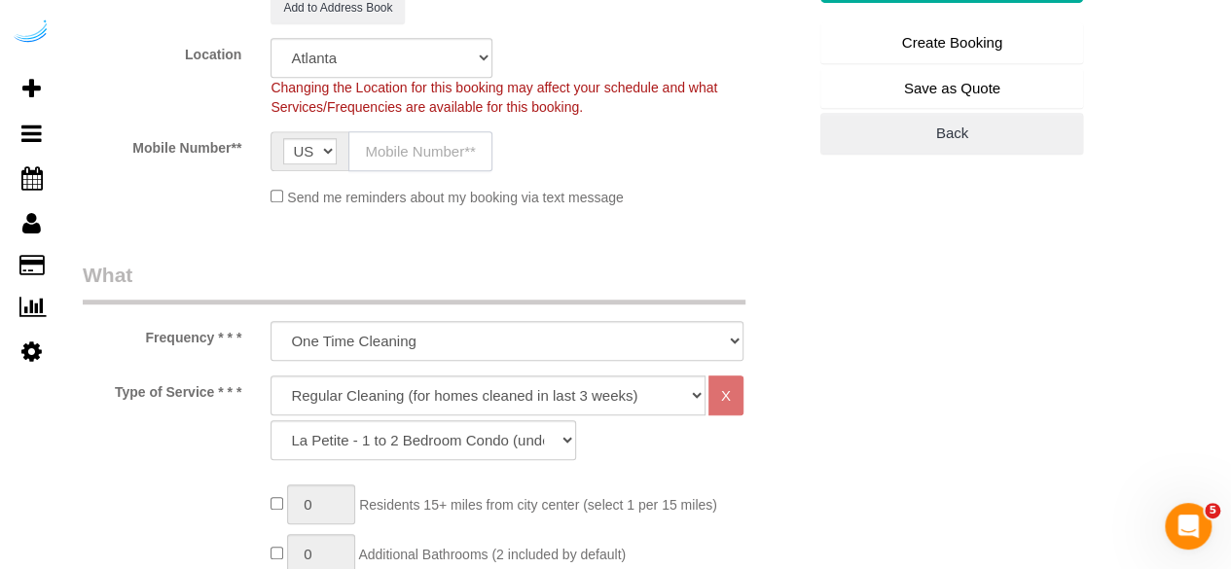
click at [459, 154] on input "text" at bounding box center [421, 151] width 144 height 40
click at [465, 379] on select "Deep Cleaning (for homes that have not been cleaned in 3+ weeks) Spruce Regular…" at bounding box center [488, 396] width 435 height 40
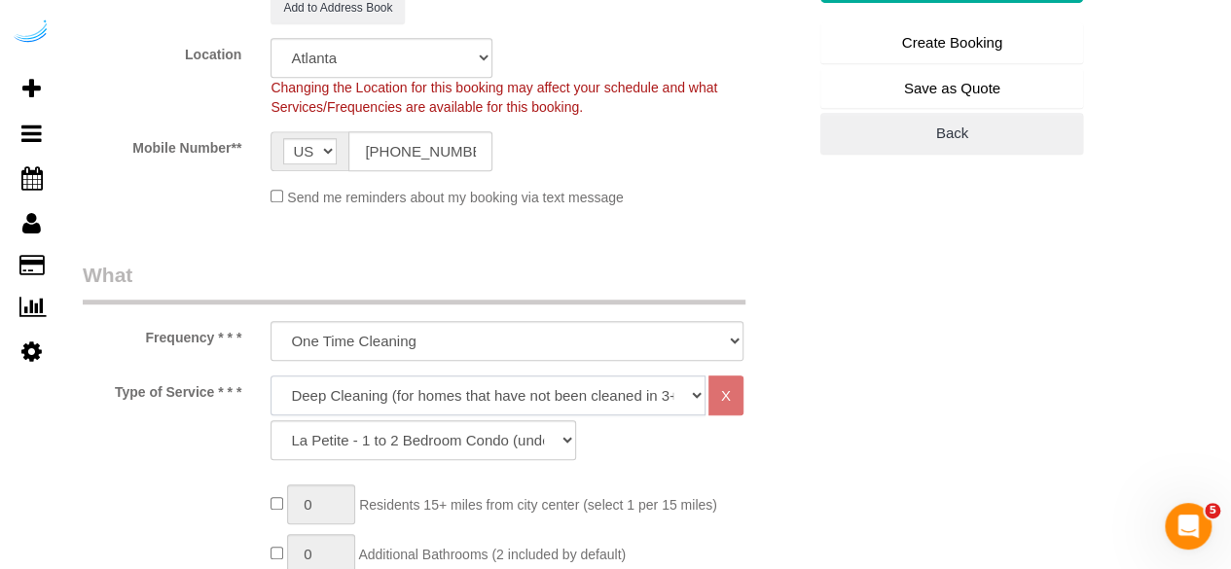
click at [271, 376] on select "Deep Cleaning (for homes that have not been cleaned in 3+ weeks) Spruce Regular…" at bounding box center [488, 396] width 435 height 40
click at [420, 387] on select "Deep Cleaning (for homes that have not been cleaned in 3+ weeks) Spruce Regular…" at bounding box center [488, 396] width 435 height 40
click at [271, 376] on select "Deep Cleaning (for homes that have not been cleaned in 3+ weeks) Spruce Regular…" at bounding box center [488, 396] width 435 height 40
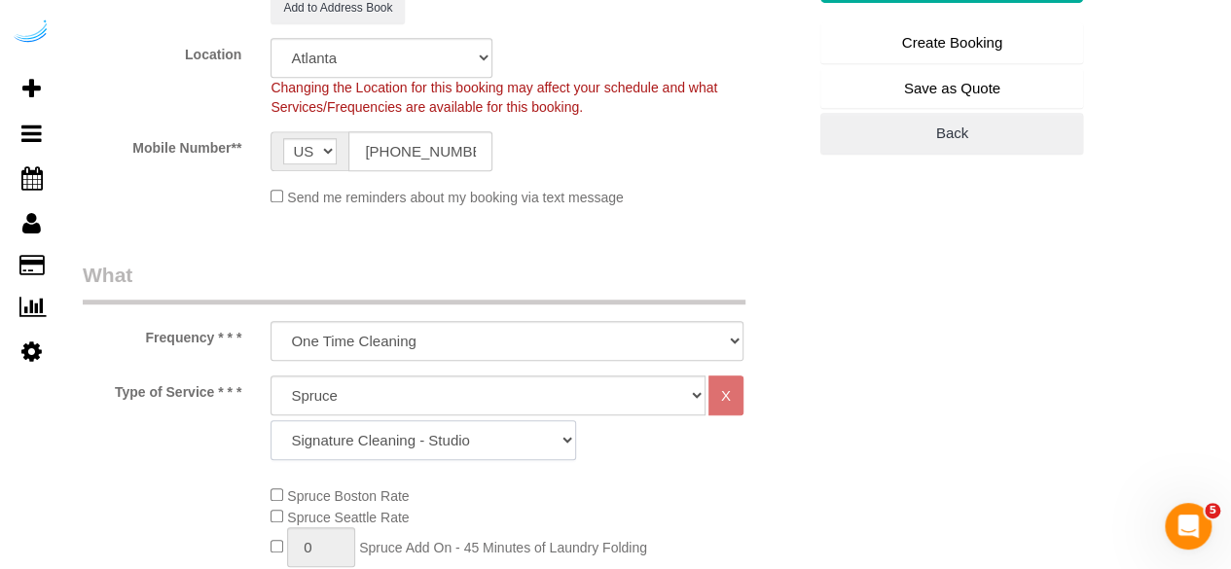
click at [502, 425] on select "Signature Cleaning - Studio Signature Cleaning - 1 Bed 1 Bath Signature Cleanin…" at bounding box center [424, 441] width 306 height 40
click at [271, 421] on select "Signature Cleaning - Studio Signature Cleaning - 1 Bed 1 Bath Signature Cleanin…" at bounding box center [424, 441] width 306 height 40
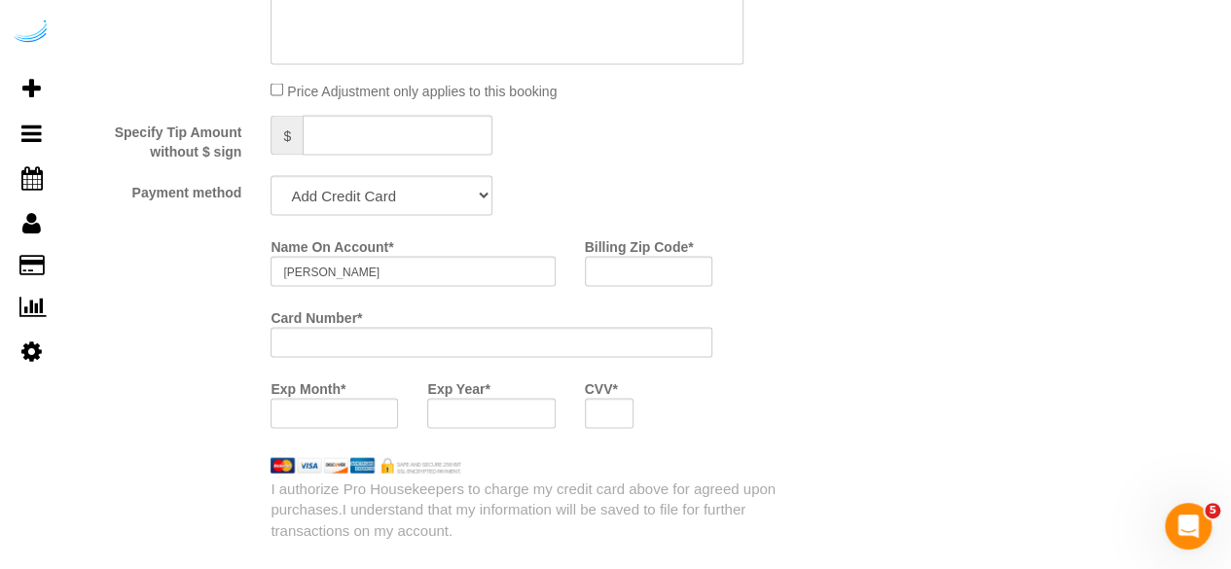
scroll to position [1947, 0]
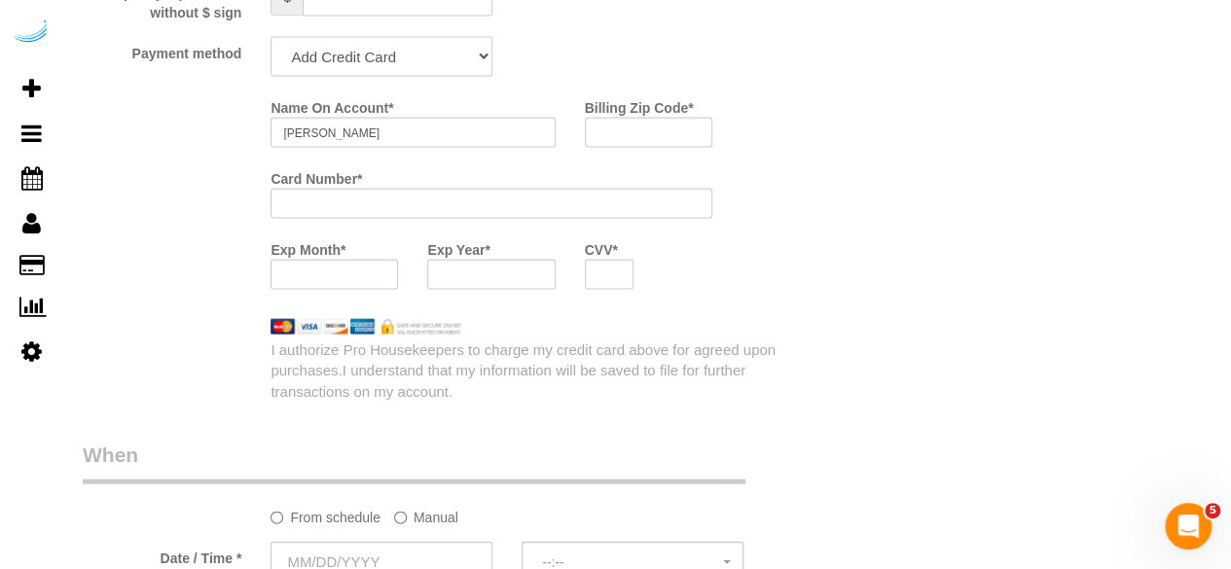
click at [432, 62] on select "Add Credit Card Cash Check Paypal" at bounding box center [382, 57] width 222 height 40
click at [271, 39] on select "Add Credit Card Cash Check Paypal" at bounding box center [382, 57] width 222 height 40
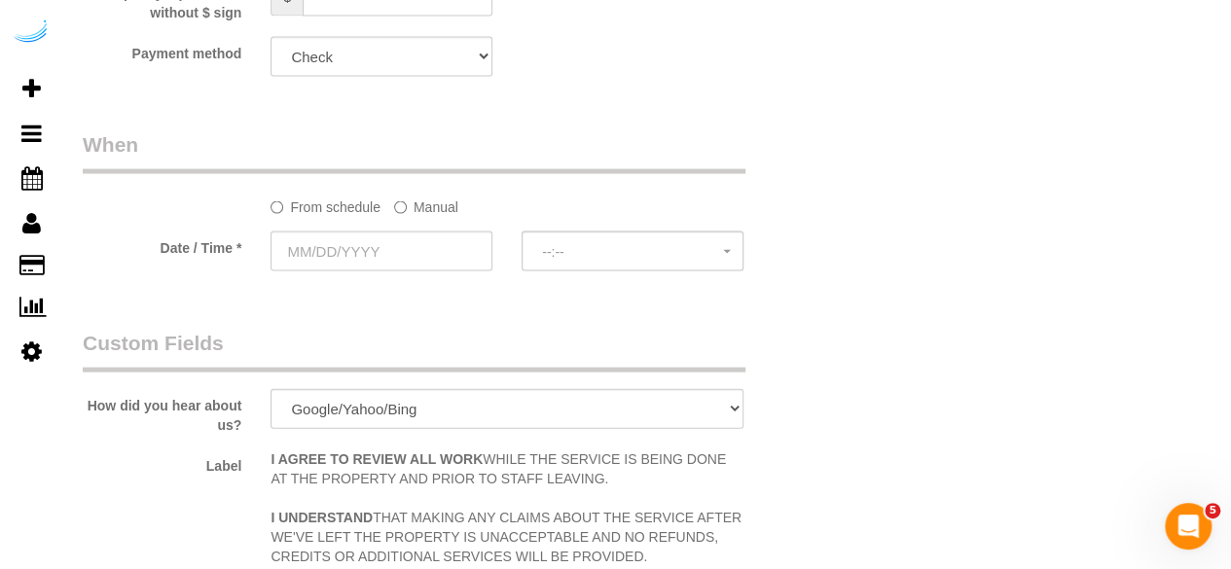
click at [432, 206] on label "Manual" at bounding box center [426, 204] width 64 height 26
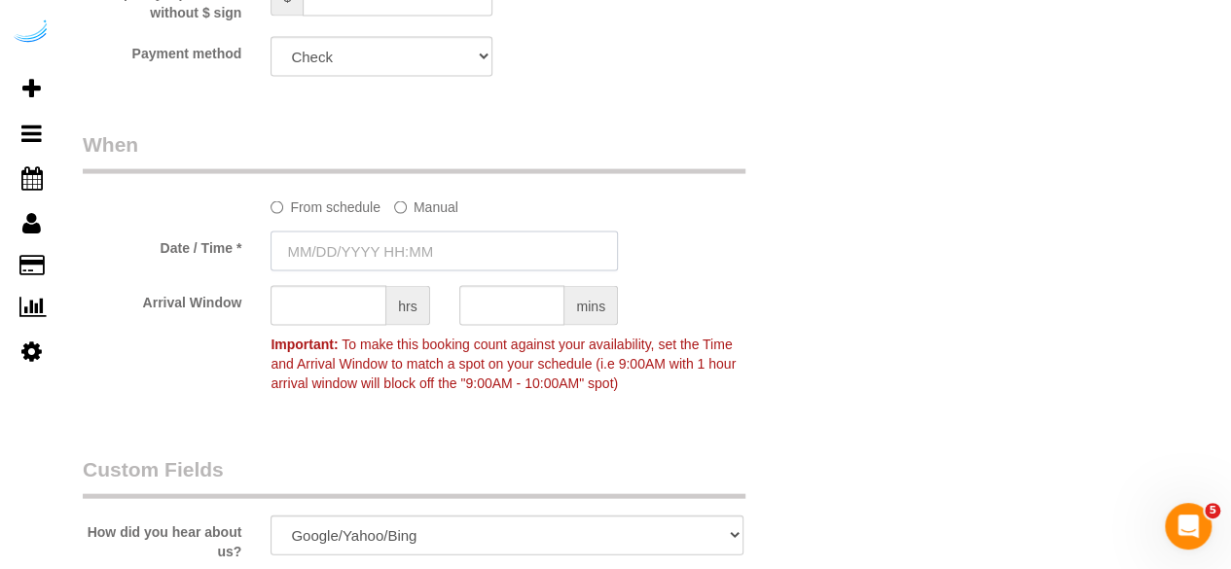
click at [404, 249] on input "text" at bounding box center [445, 252] width 348 height 40
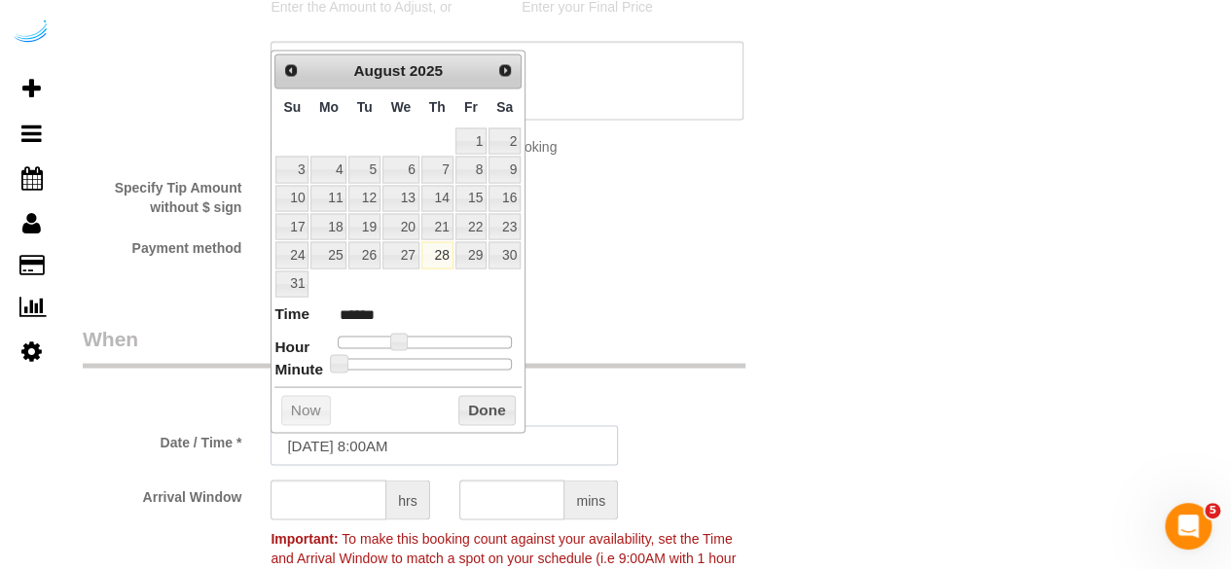
scroll to position [1752, 0]
click at [500, 62] on span "Next" at bounding box center [506, 70] width 16 height 16
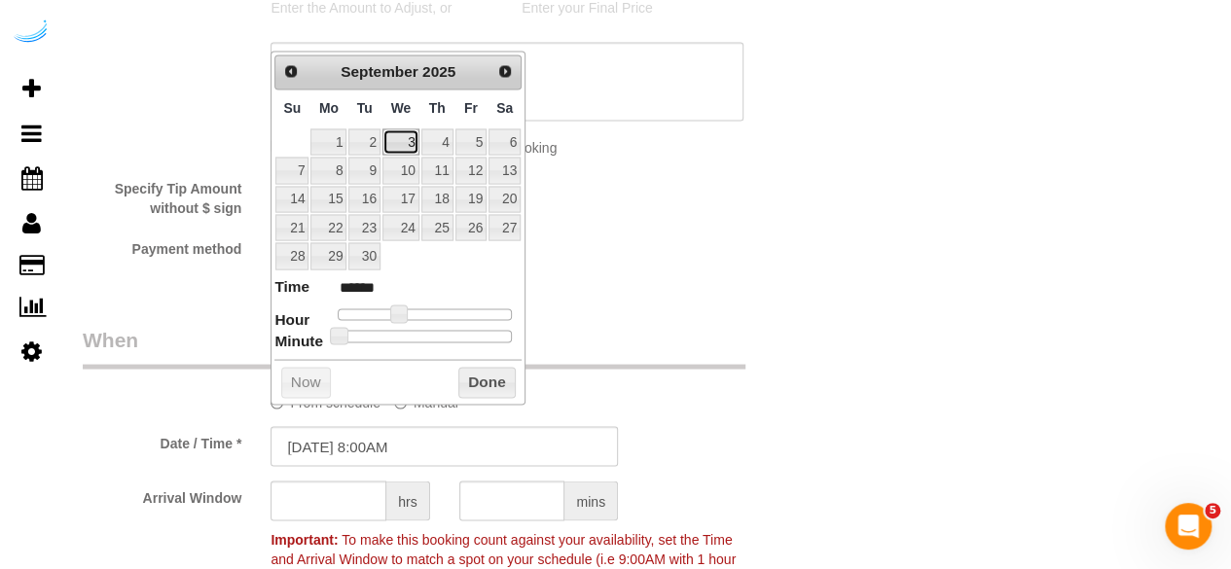
click at [400, 143] on link "3" at bounding box center [401, 142] width 37 height 26
drag, startPoint x: 394, startPoint y: 305, endPoint x: 405, endPoint y: 306, distance: 10.8
click at [405, 306] on span at bounding box center [406, 314] width 18 height 18
click at [335, 502] on input "text" at bounding box center [329, 501] width 116 height 40
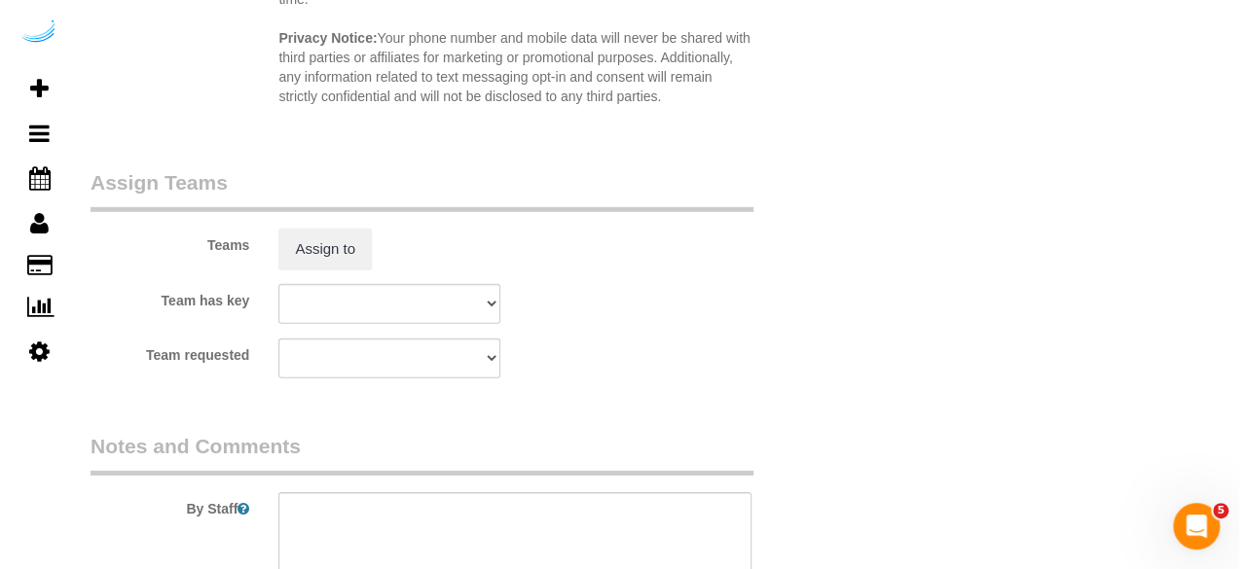
scroll to position [2920, 0]
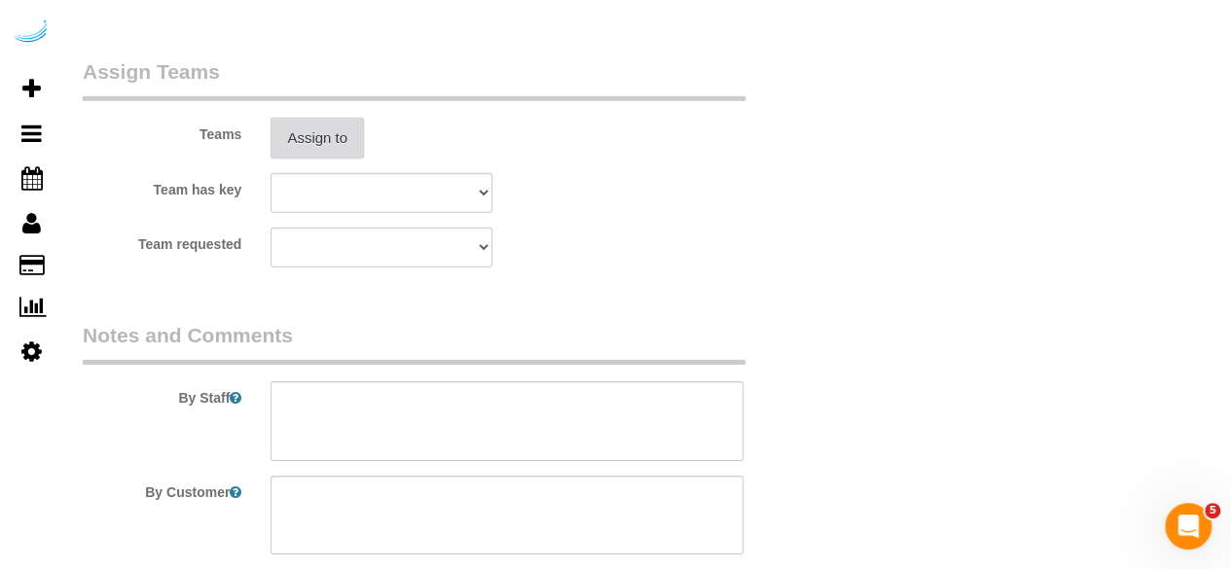
click at [300, 147] on button "Assign to" at bounding box center [317, 138] width 93 height 41
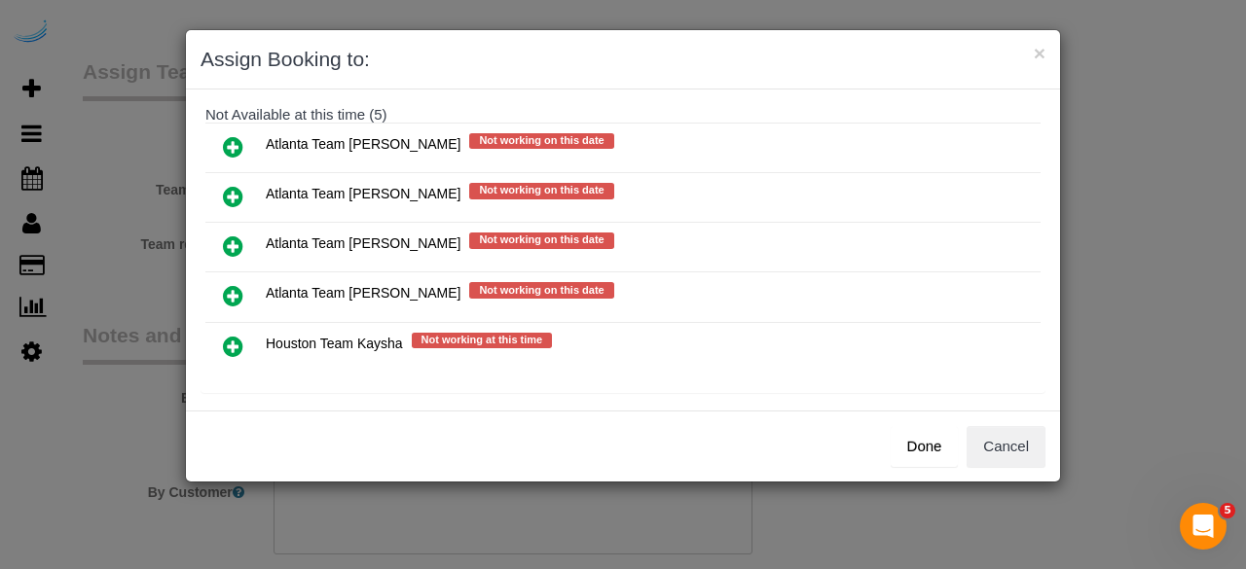
click at [239, 202] on icon at bounding box center [233, 196] width 20 height 23
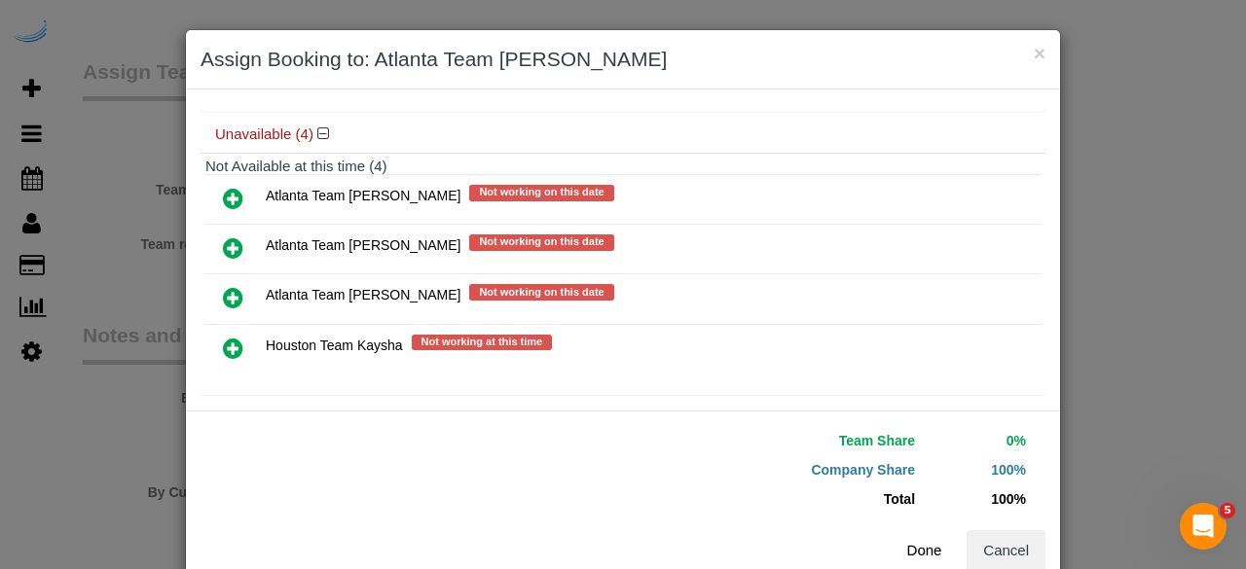
scroll to position [201, 0]
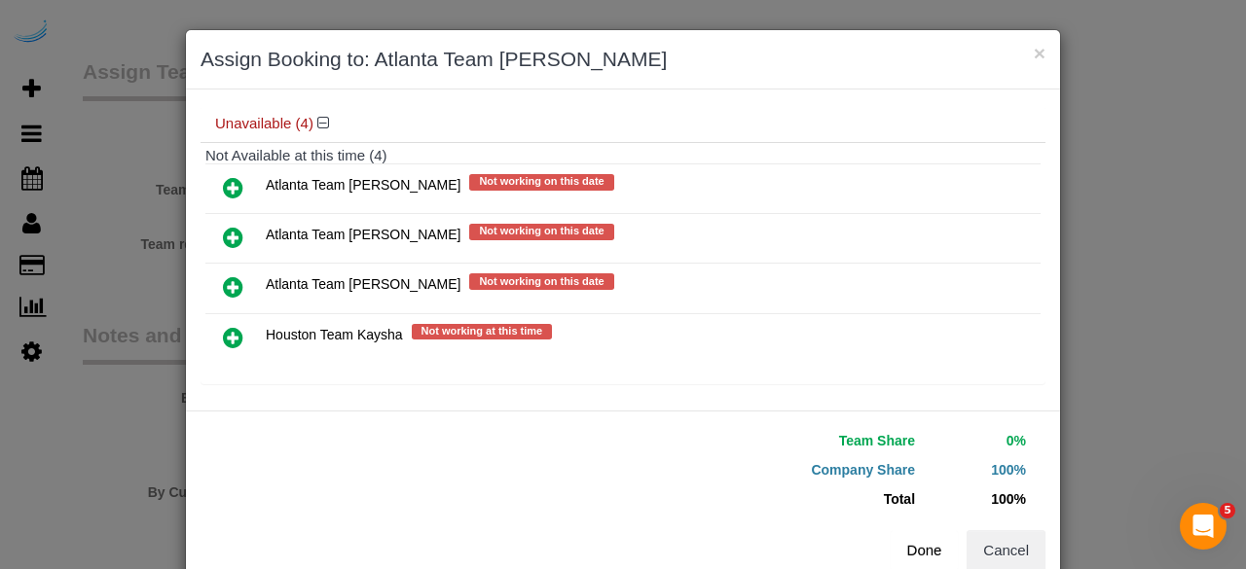
click at [923, 549] on button "Done" at bounding box center [925, 551] width 68 height 41
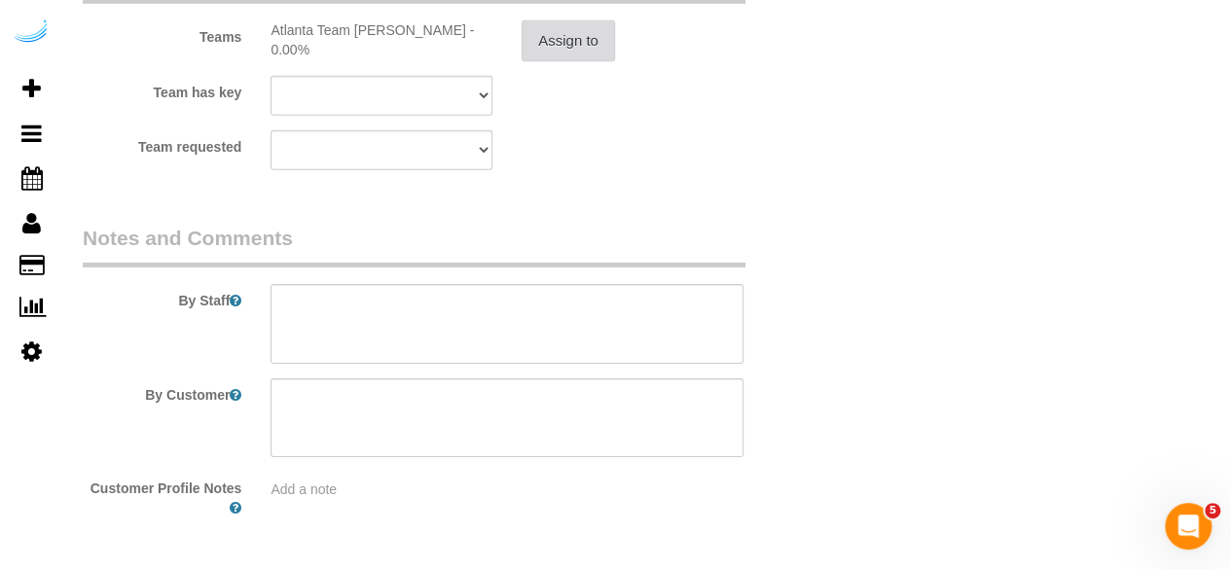
scroll to position [3086, 0]
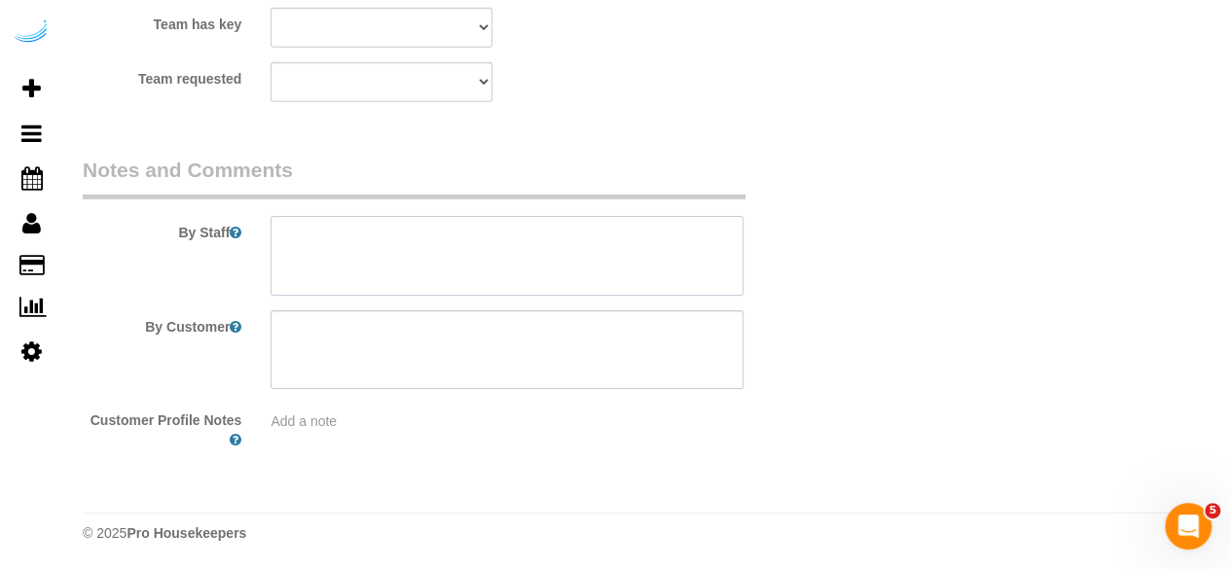
click at [651, 241] on textarea at bounding box center [507, 256] width 473 height 80
click at [562, 277] on textarea at bounding box center [507, 256] width 473 height 80
paste textarea "Permanent Notes:No notes from this [DOMAIN_NAME][DATE] Notes:No notes from this…"
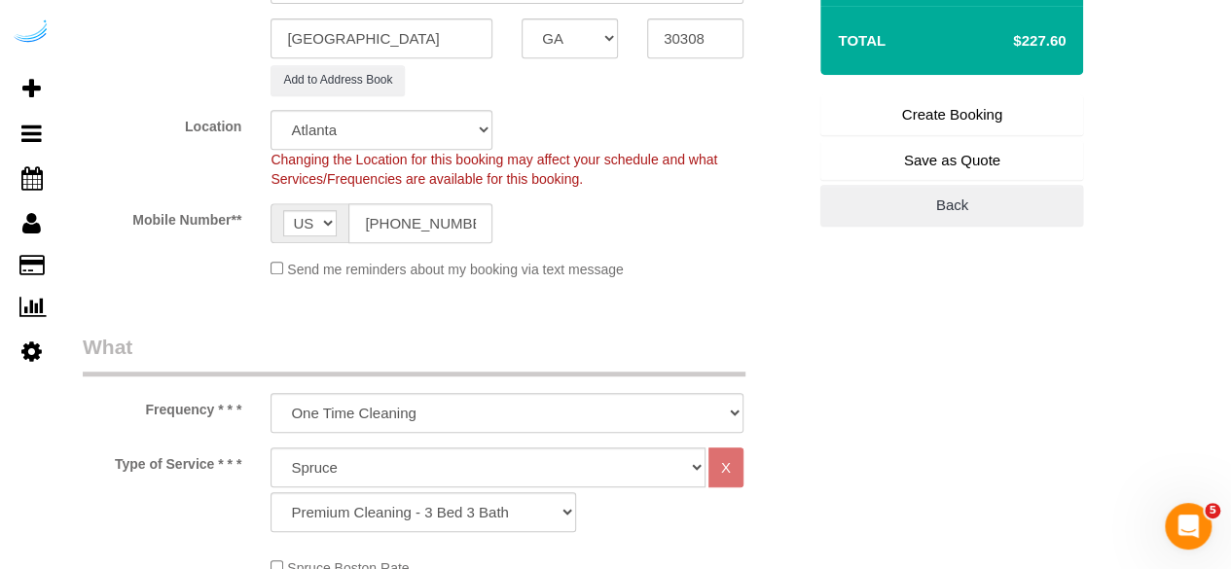
scroll to position [68, 0]
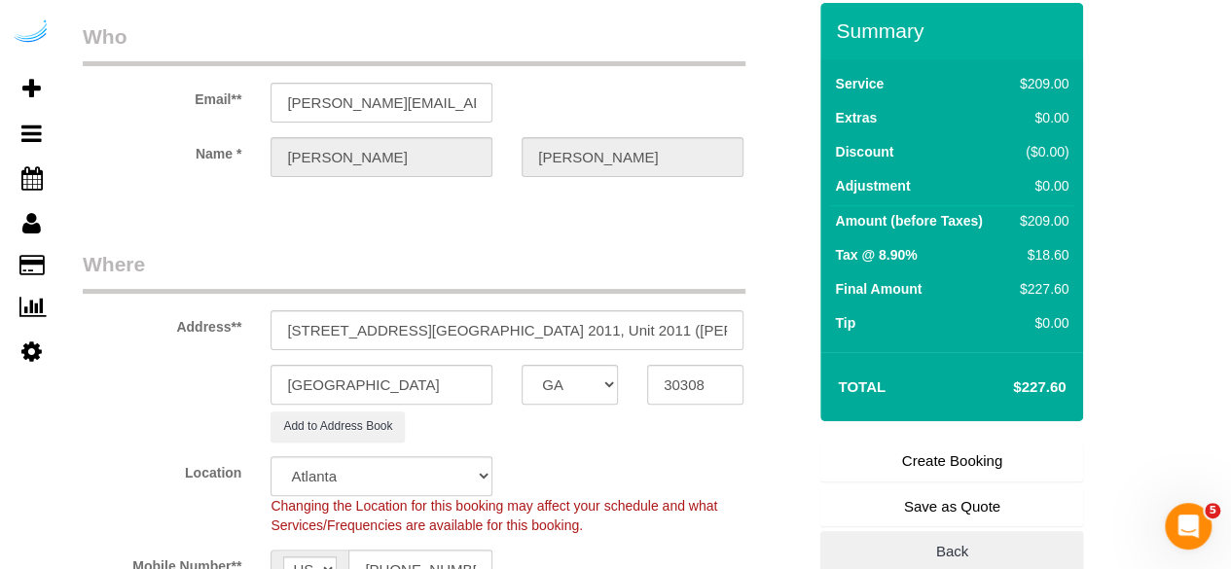
click at [954, 464] on link "Create Booking" at bounding box center [952, 461] width 263 height 41
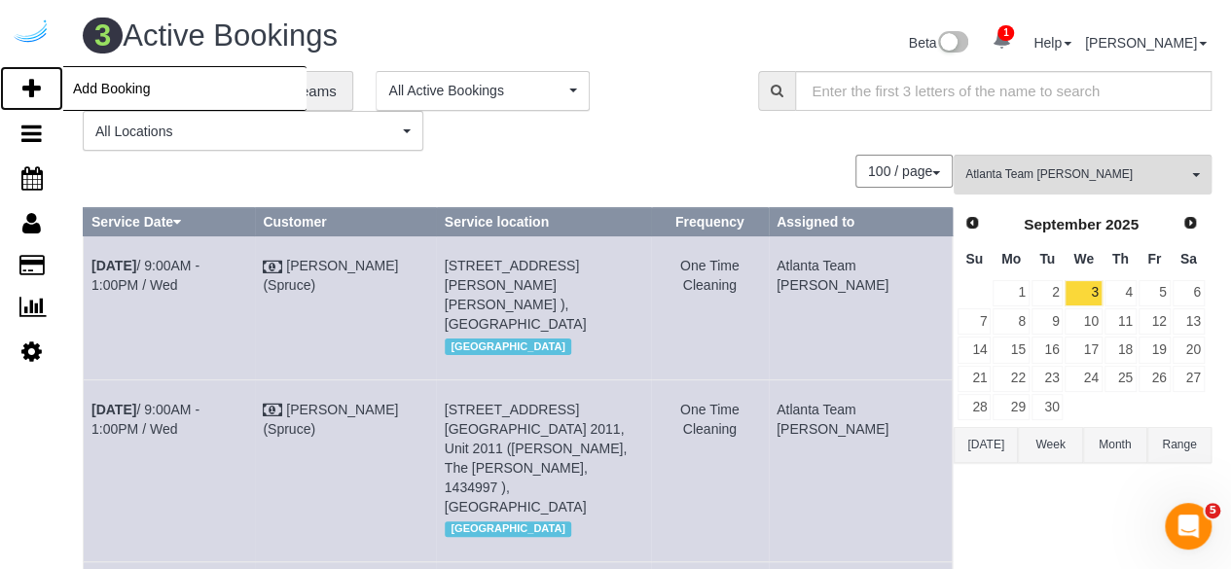
click at [26, 92] on icon at bounding box center [31, 88] width 18 height 23
